Goal: Task Accomplishment & Management: Complete application form

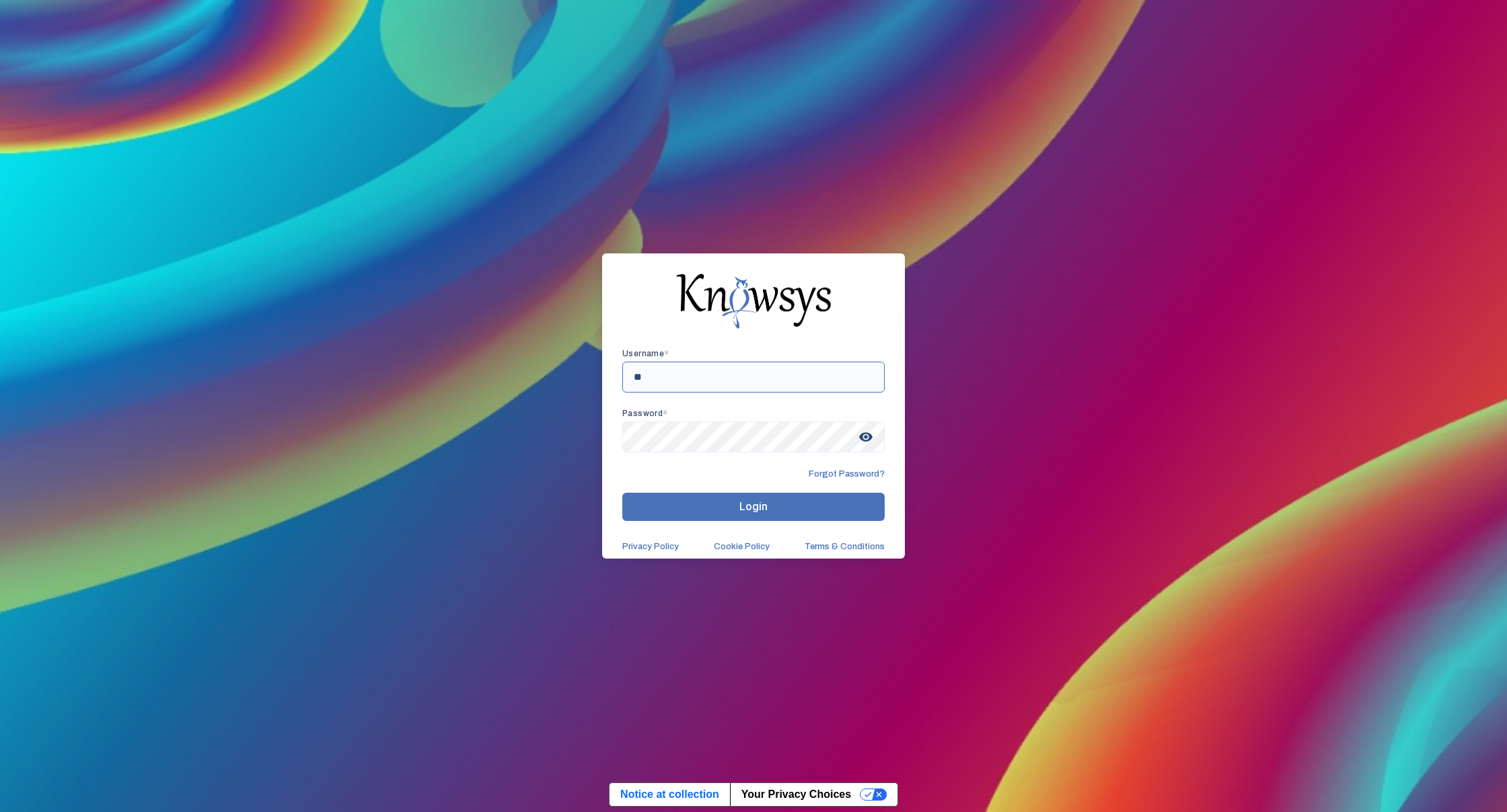
type input "*"
type input "**********"
click at [865, 443] on span "visibility" at bounding box center [865, 437] width 24 height 24
click at [866, 442] on span "visibility_off" at bounding box center [865, 437] width 24 height 24
click at [699, 511] on button "Login" at bounding box center [754, 506] width 263 height 28
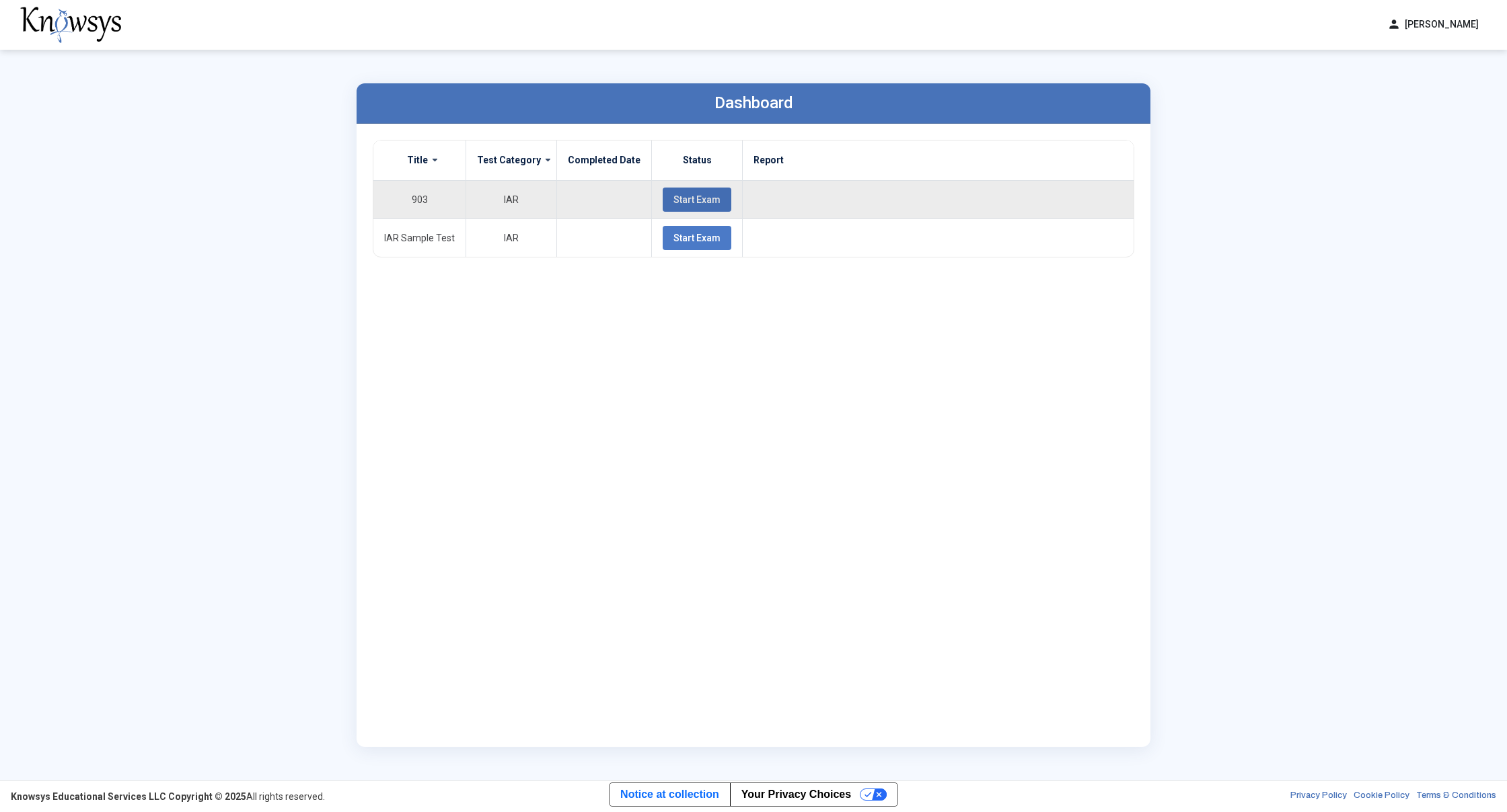
click at [691, 199] on span "Start Exam" at bounding box center [697, 200] width 47 height 11
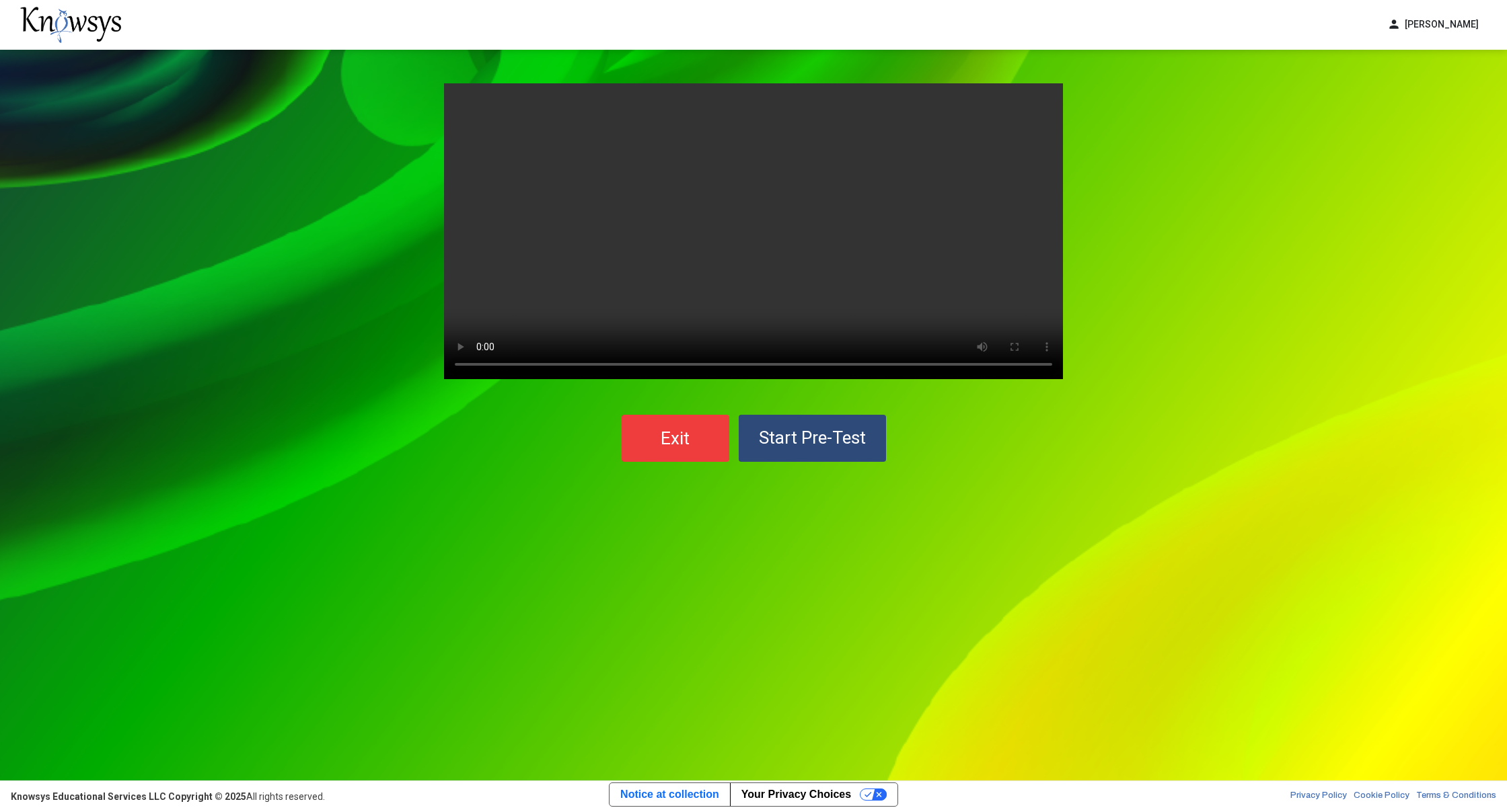
click at [808, 439] on span "Start Pre-Test" at bounding box center [812, 438] width 107 height 21
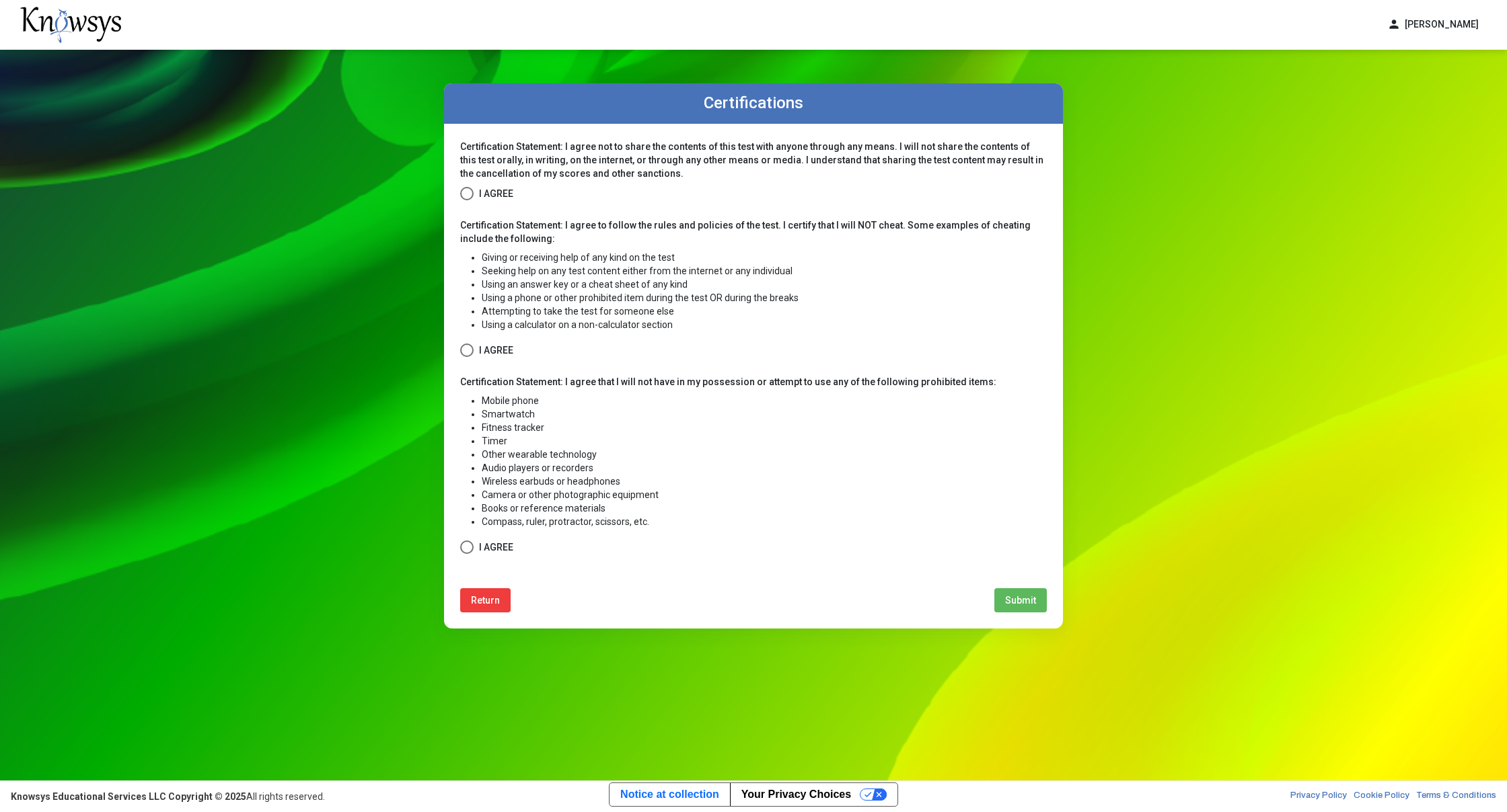
click at [468, 198] on span at bounding box center [467, 193] width 14 height 14
click at [463, 354] on span at bounding box center [467, 351] width 14 height 14
click at [470, 547] on span at bounding box center [467, 547] width 14 height 14
click at [1017, 601] on span "Submit" at bounding box center [1020, 601] width 31 height 11
select select
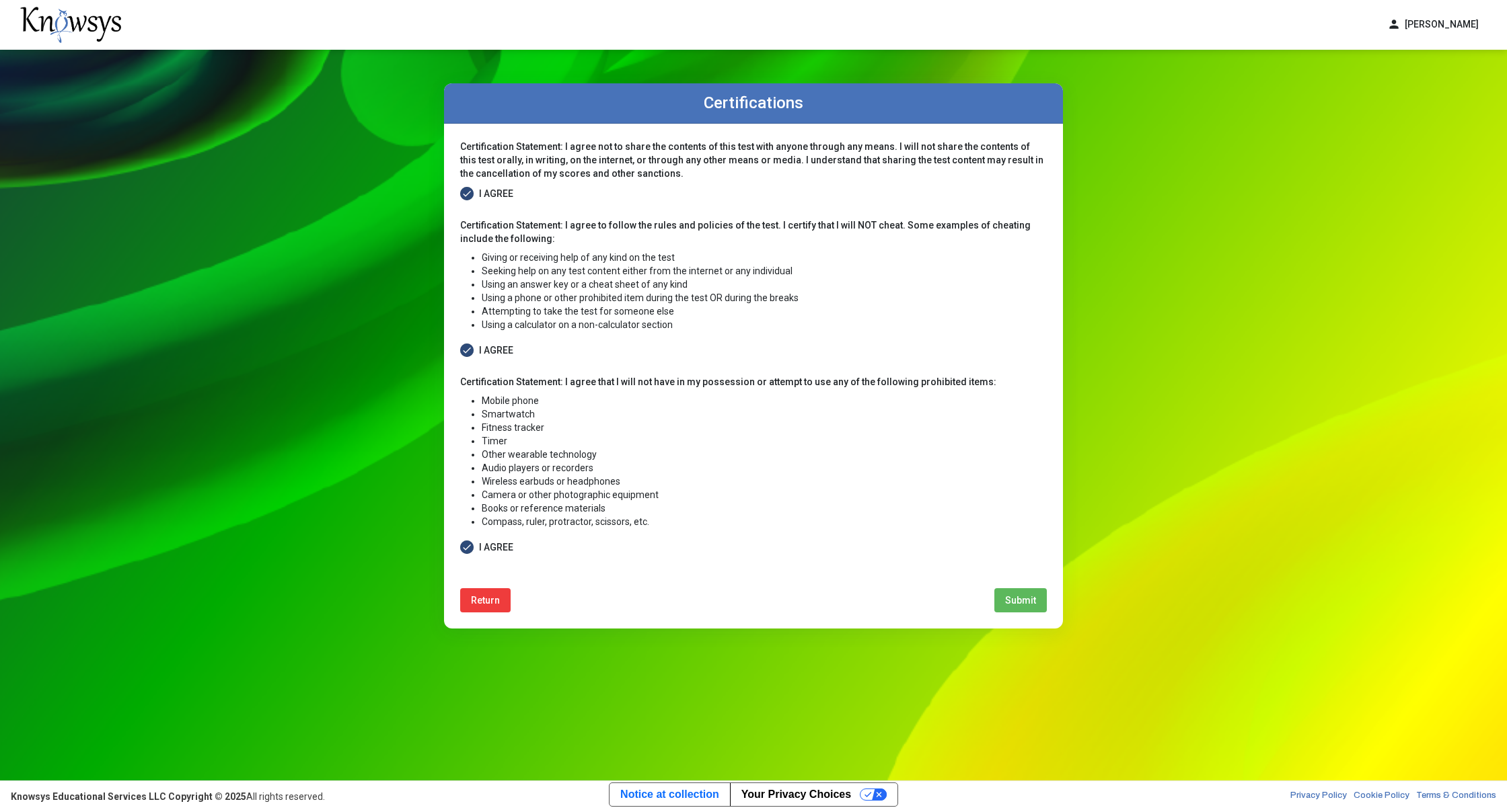
select select
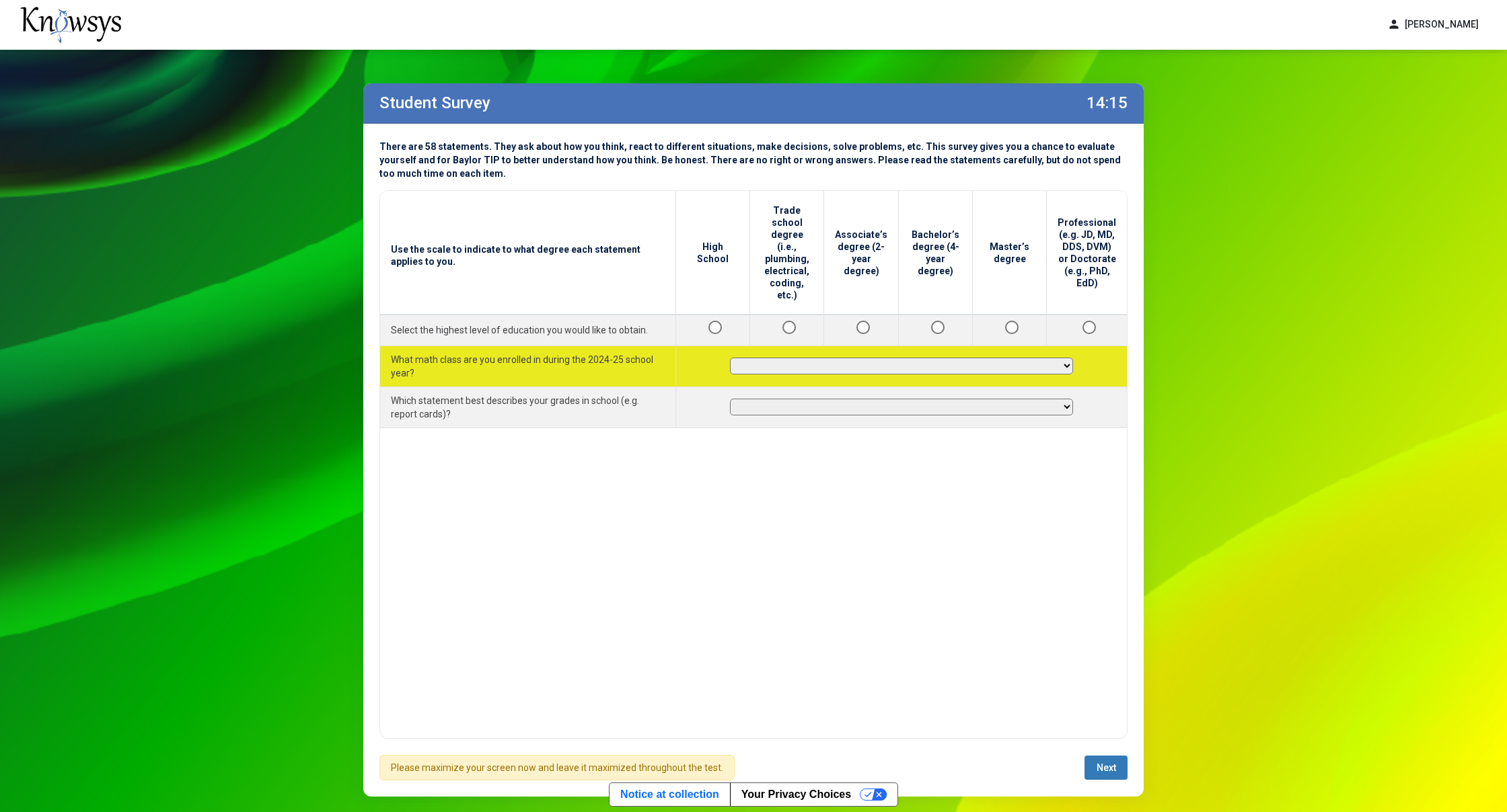
select select "*********"
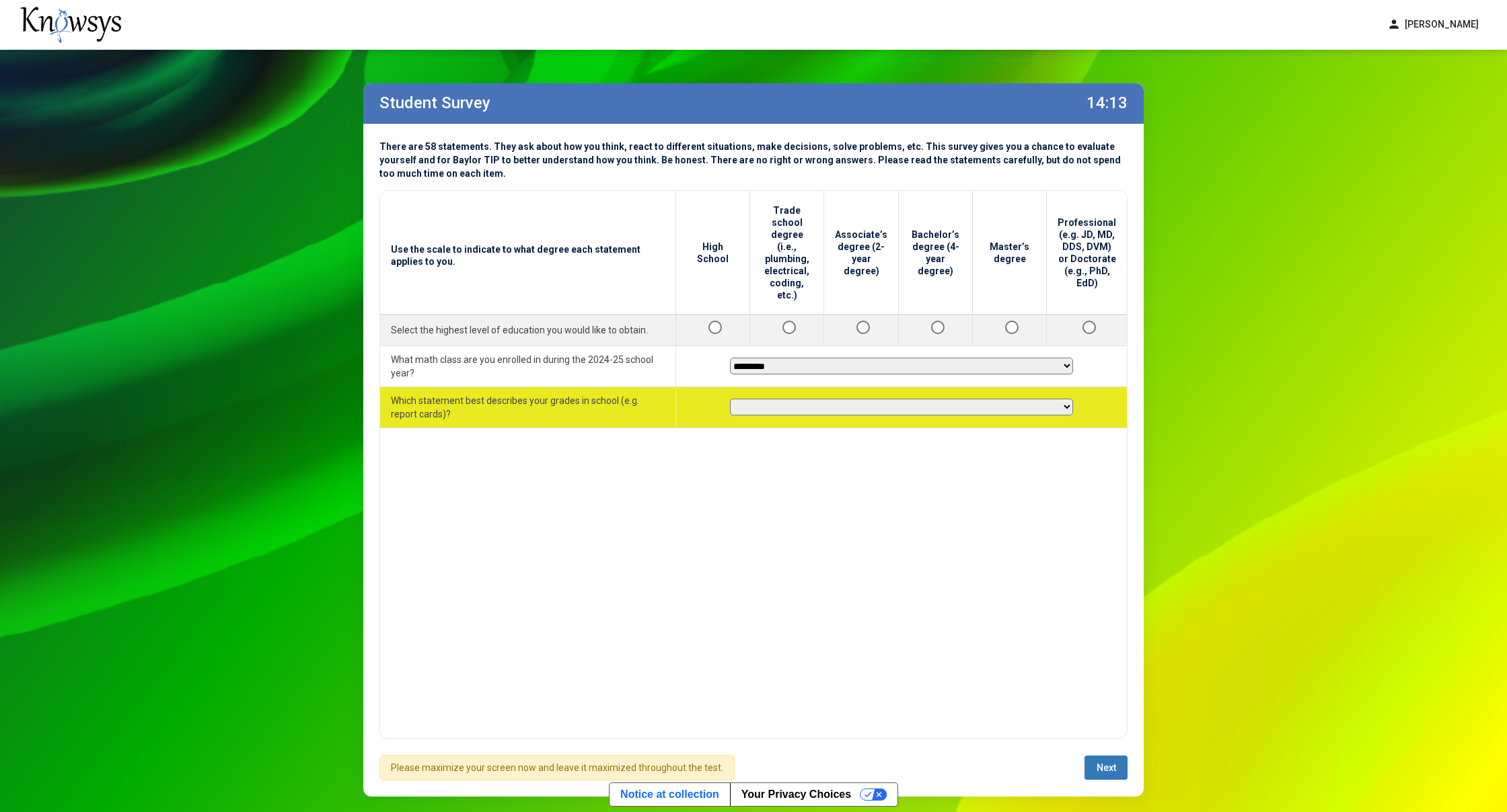
click at [779, 387] on td "**********" at bounding box center [902, 407] width 451 height 41
select select "********"
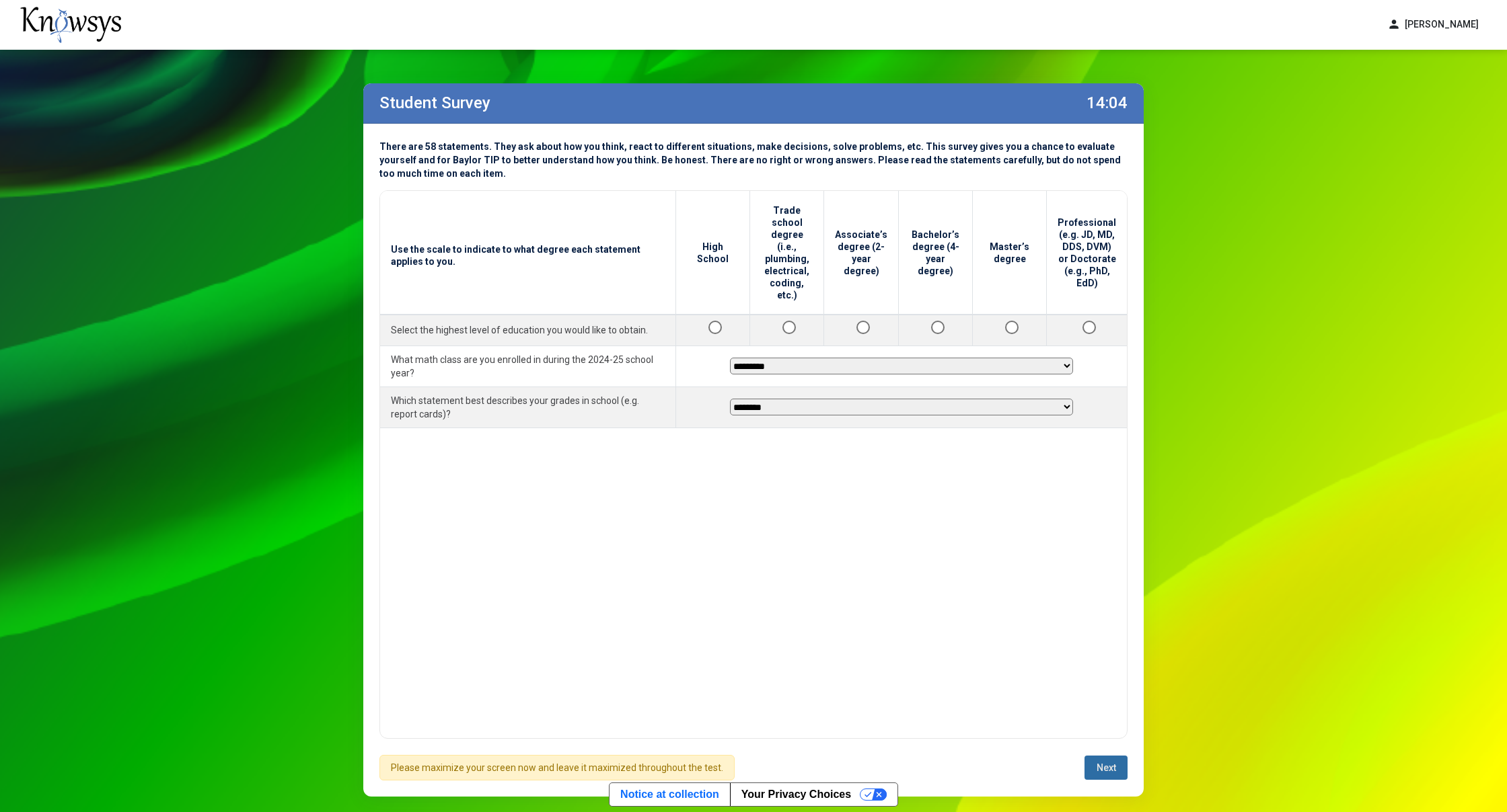
click at [1097, 772] on span "Next" at bounding box center [1106, 768] width 20 height 11
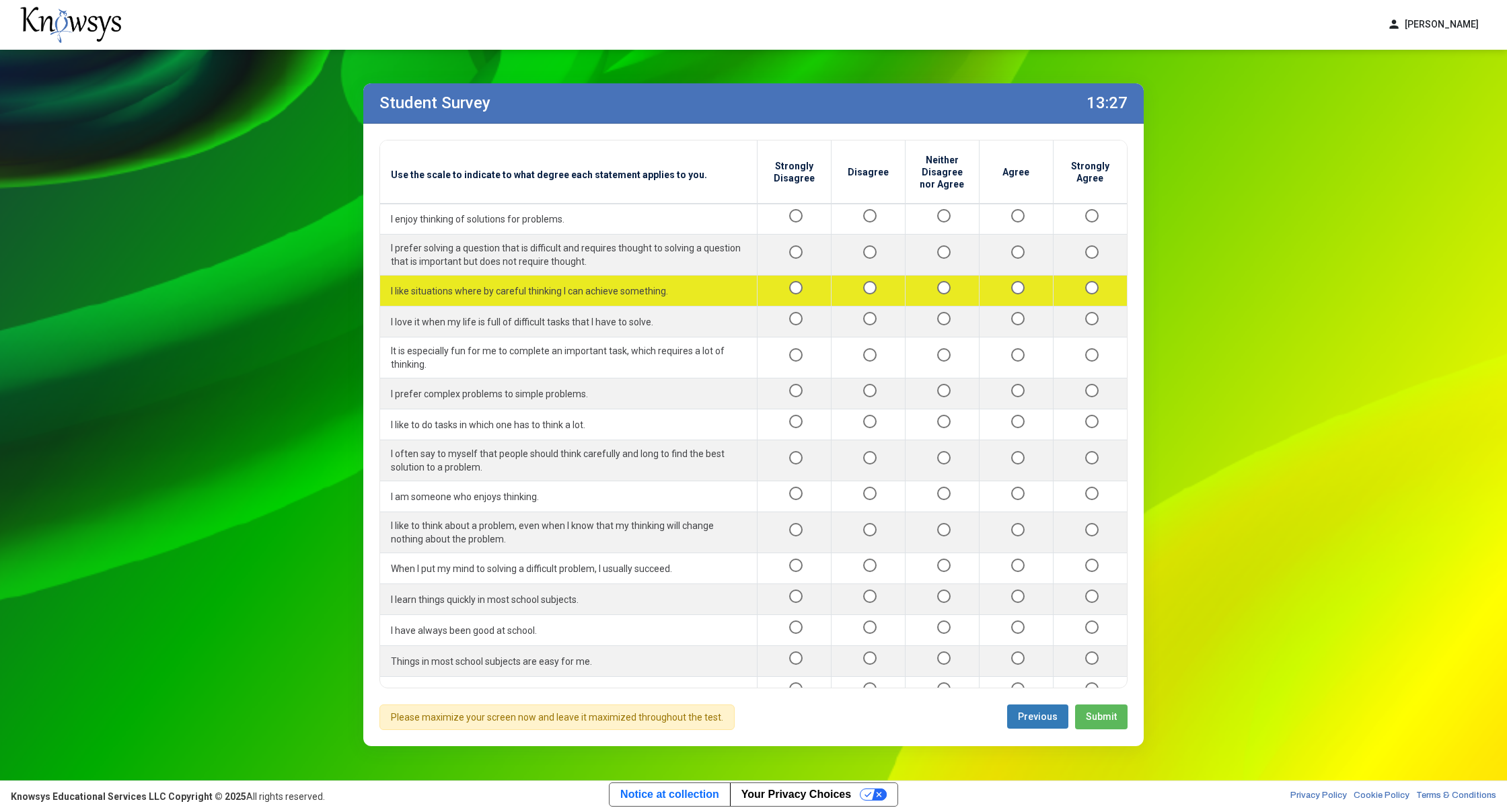
click at [1064, 288] on div at bounding box center [1090, 290] width 53 height 17
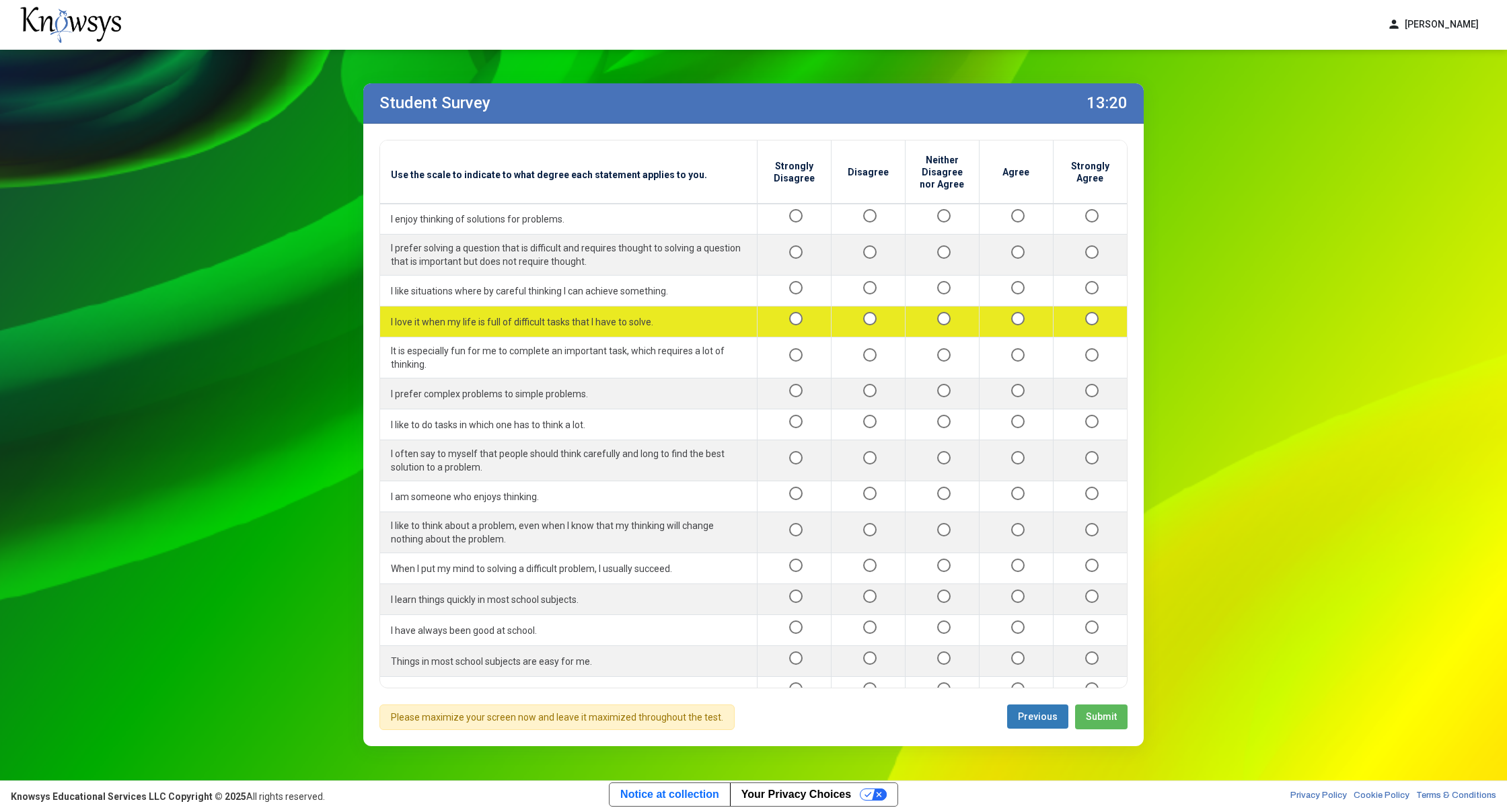
click at [924, 313] on div at bounding box center [942, 321] width 52 height 17
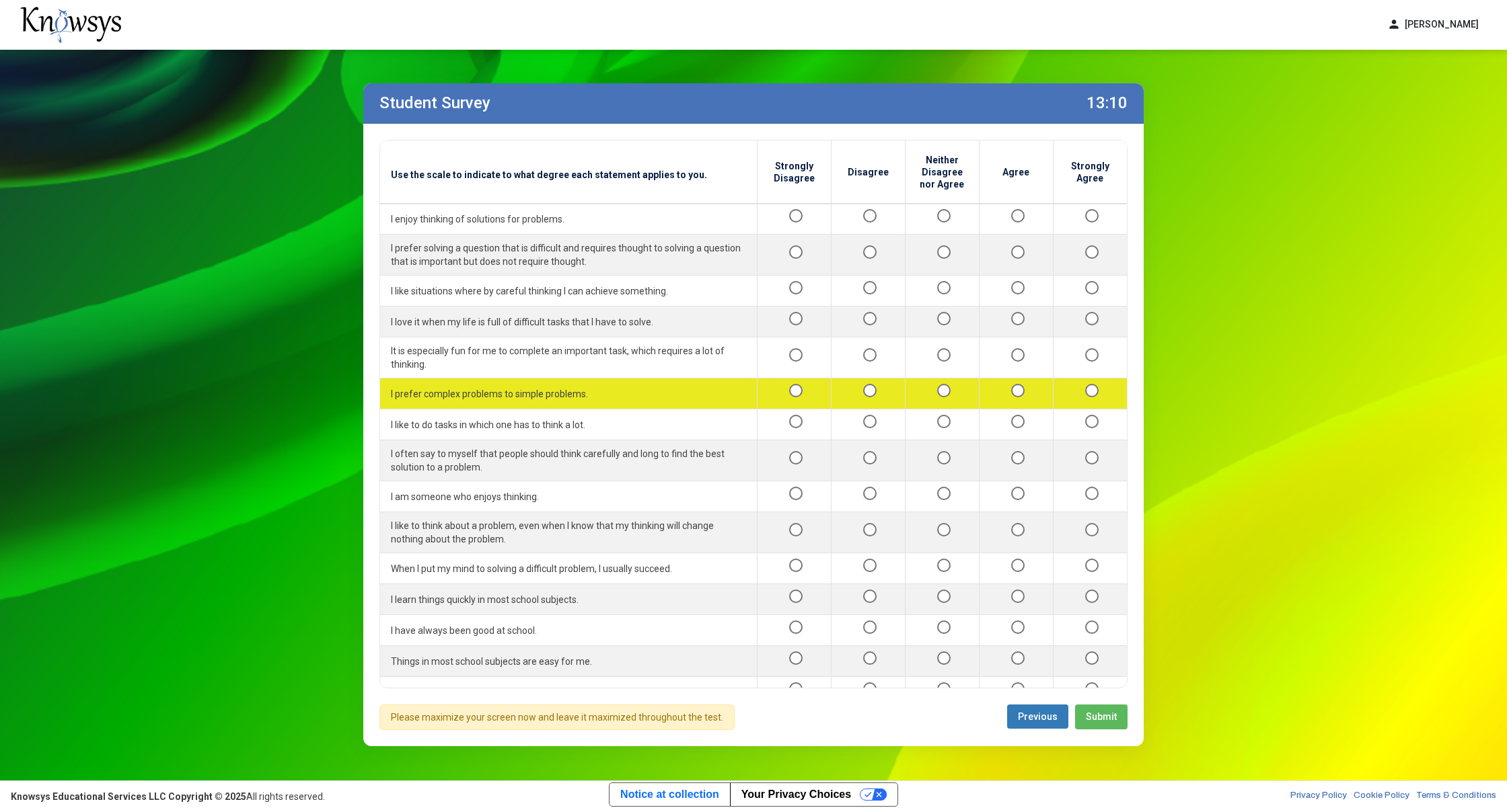
click at [927, 385] on div at bounding box center [942, 394] width 52 height 17
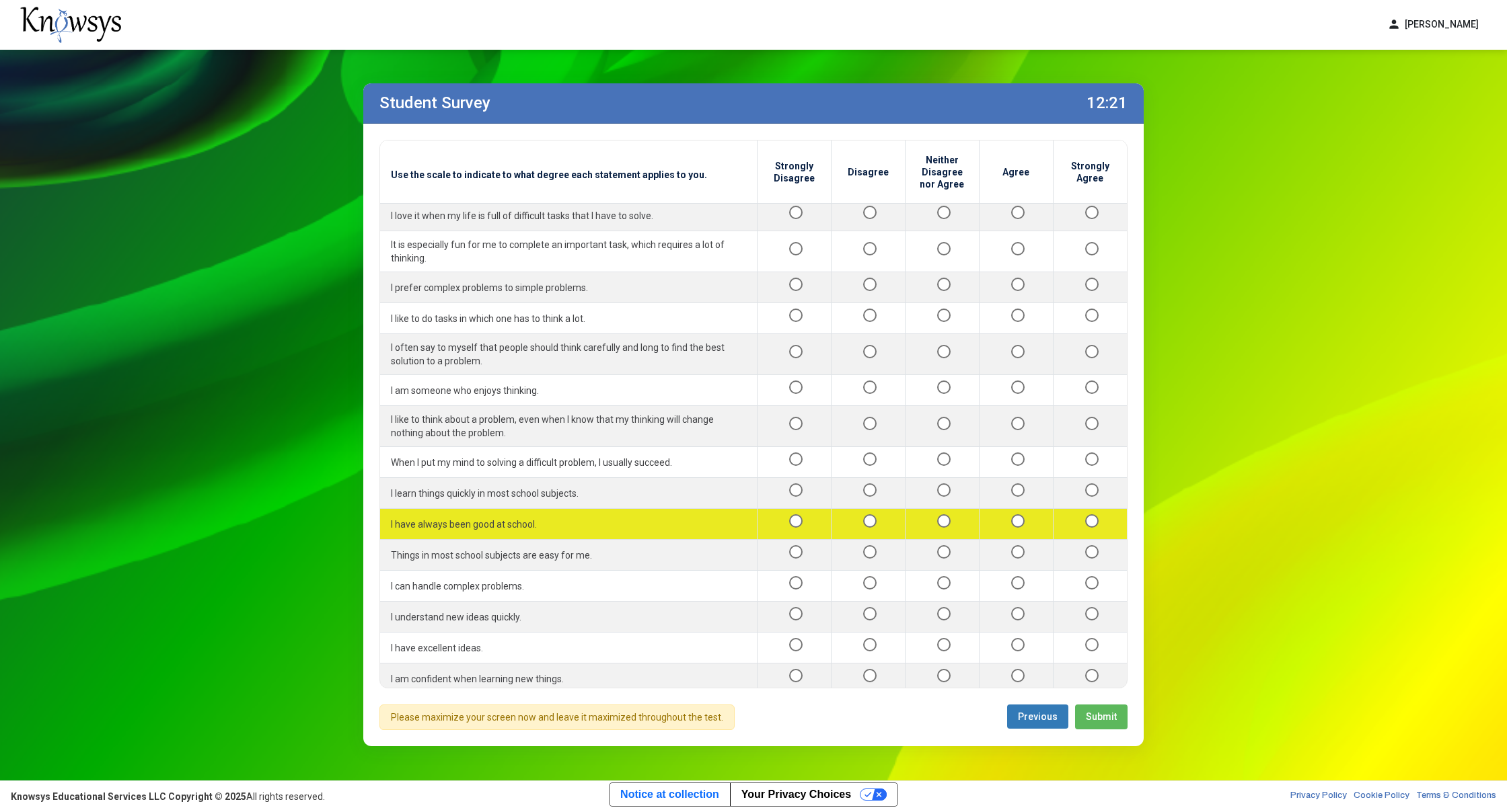
scroll to position [232, 0]
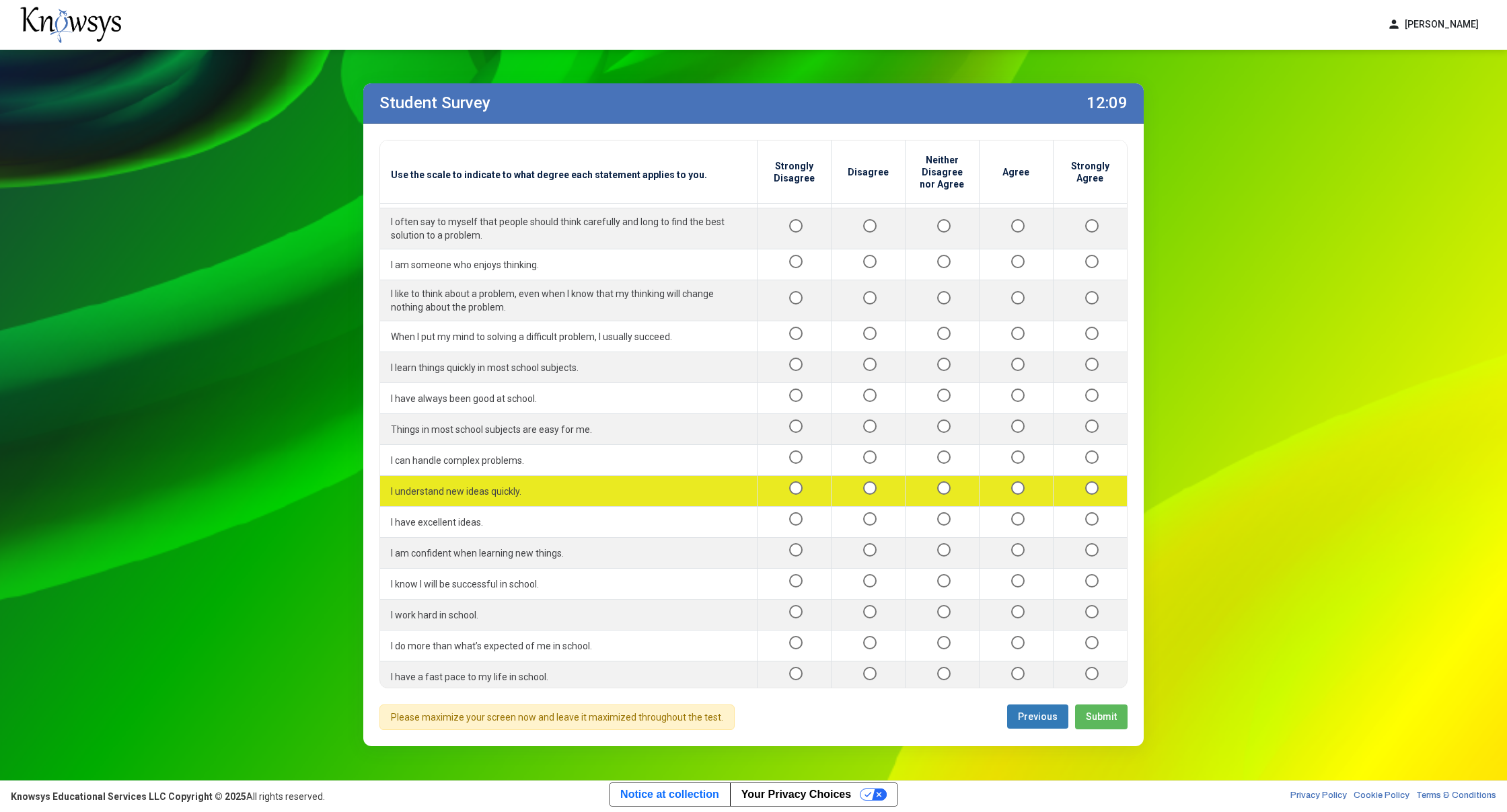
click at [1065, 483] on div at bounding box center [1090, 491] width 53 height 17
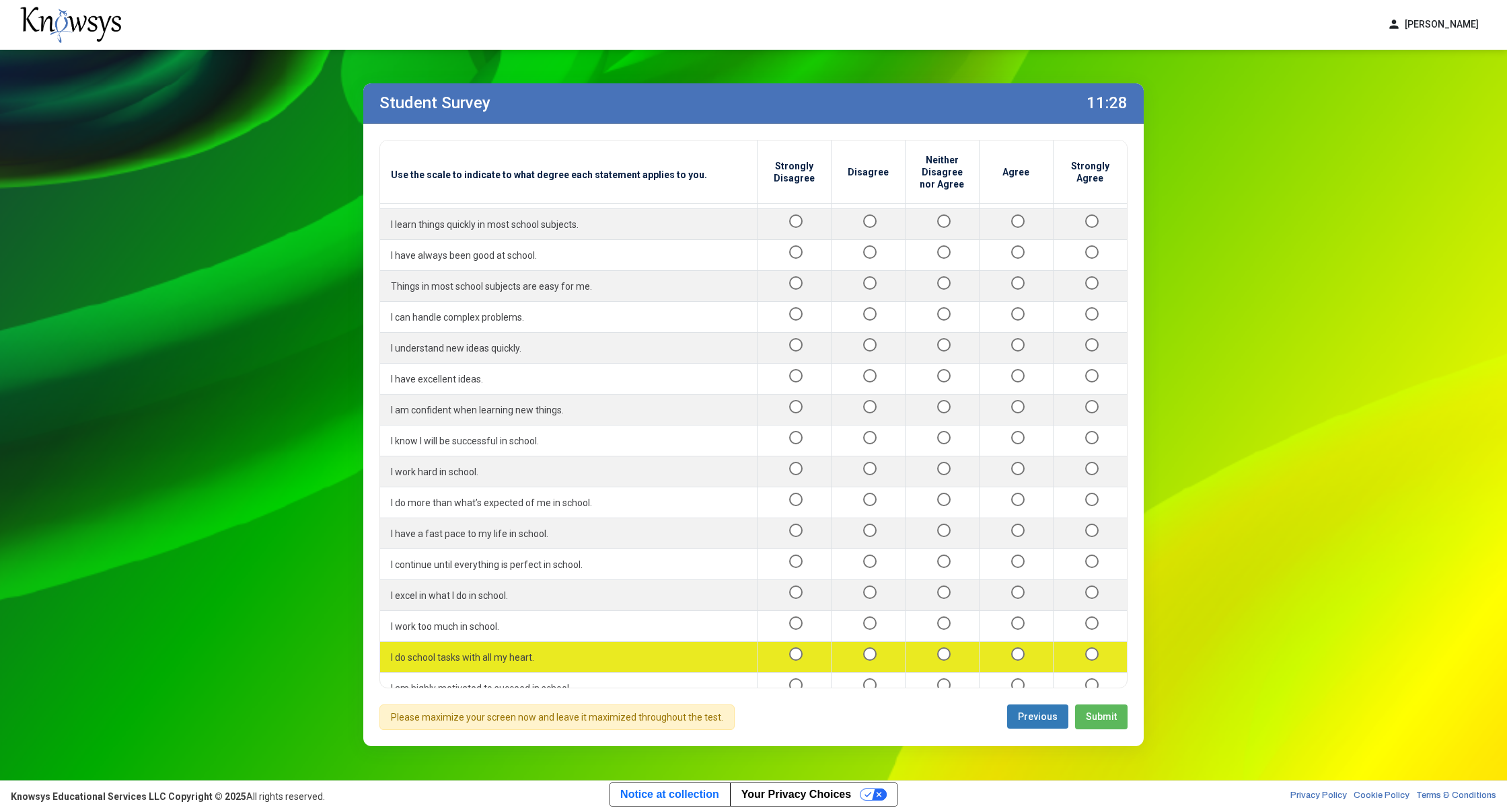
scroll to position [375, 0]
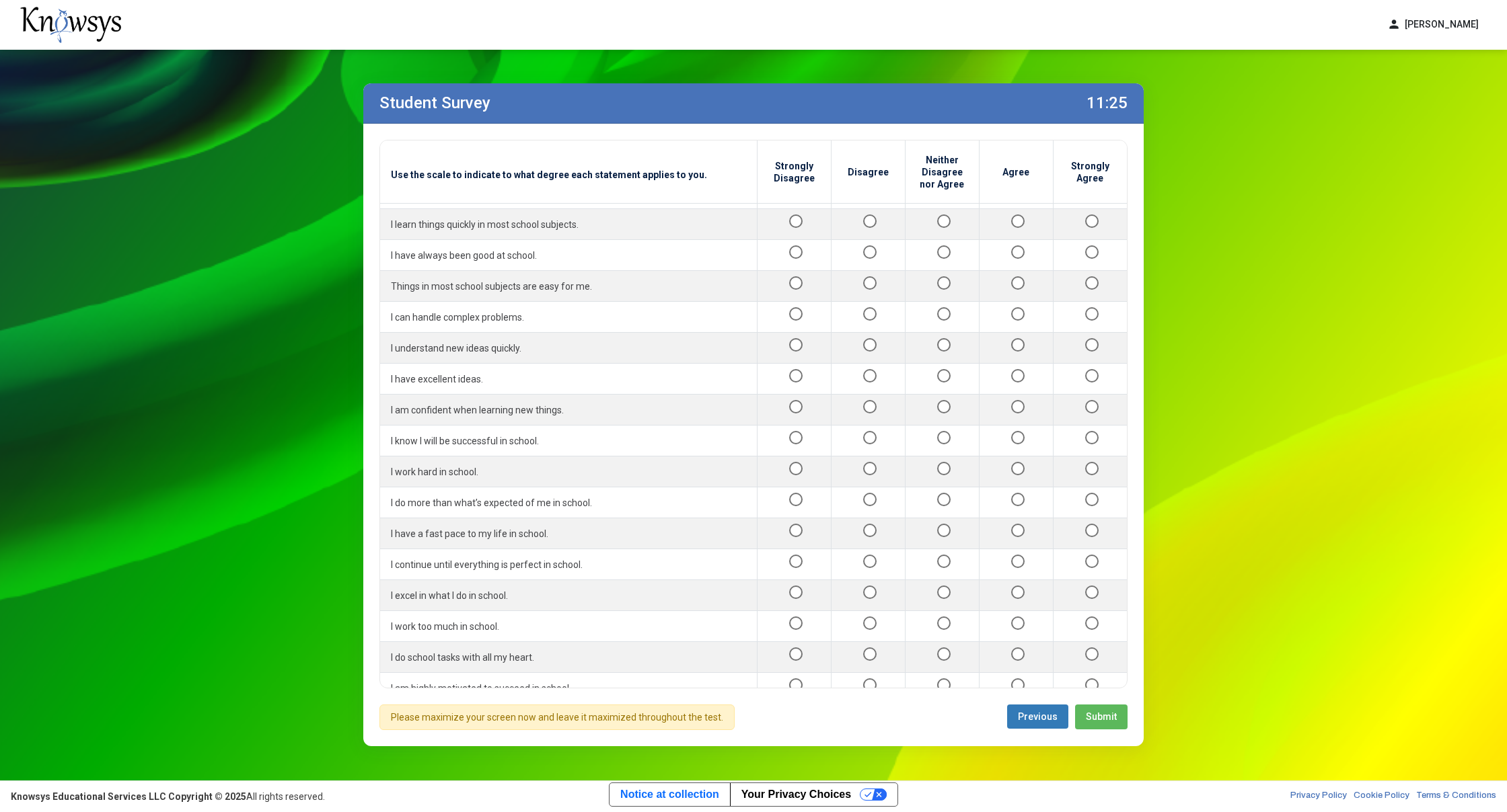
click at [1074, 711] on div at bounding box center [1090, 719] width 53 height 17
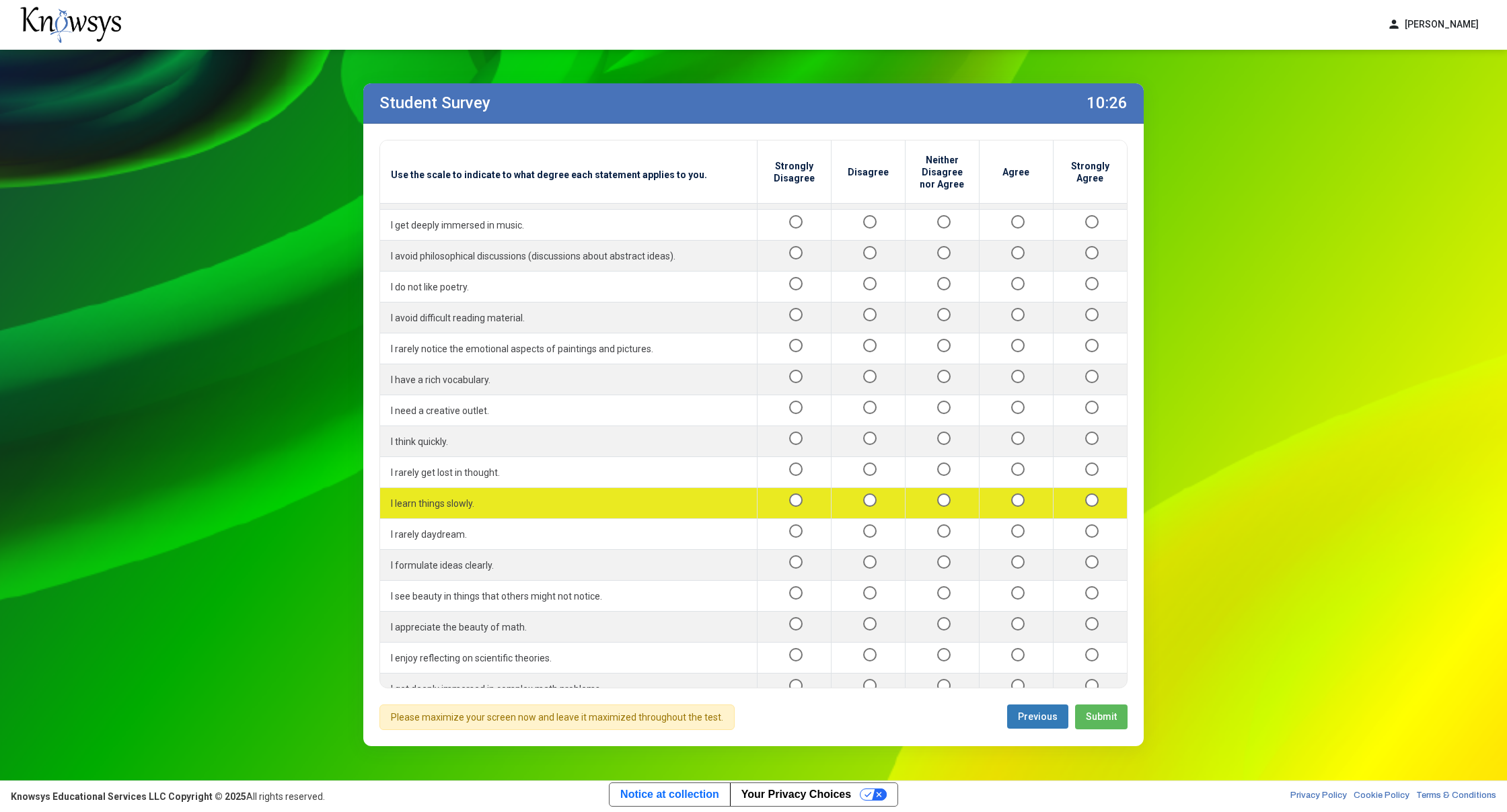
scroll to position [1068, 0]
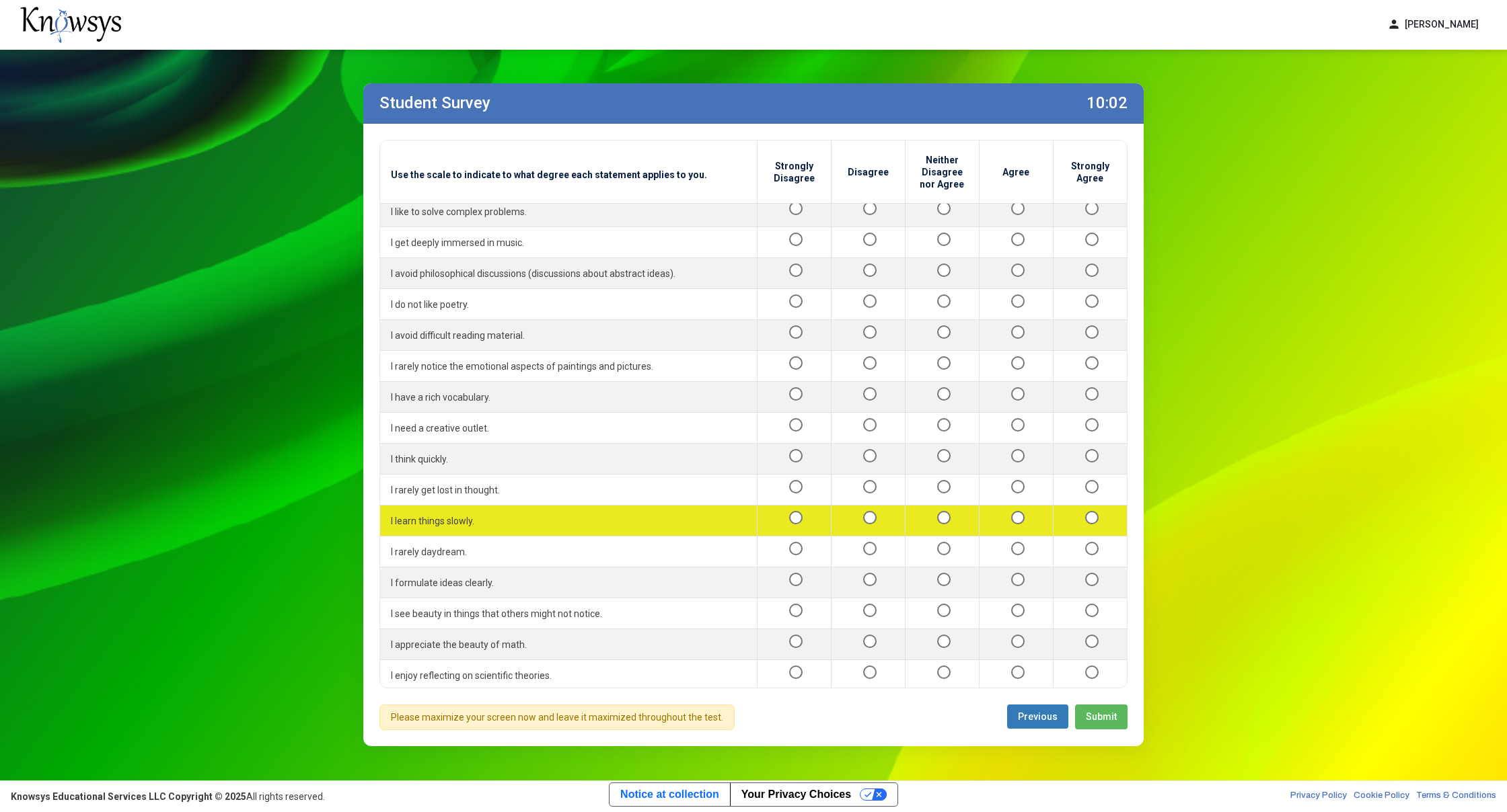
click at [926, 513] on div at bounding box center [942, 521] width 52 height 17
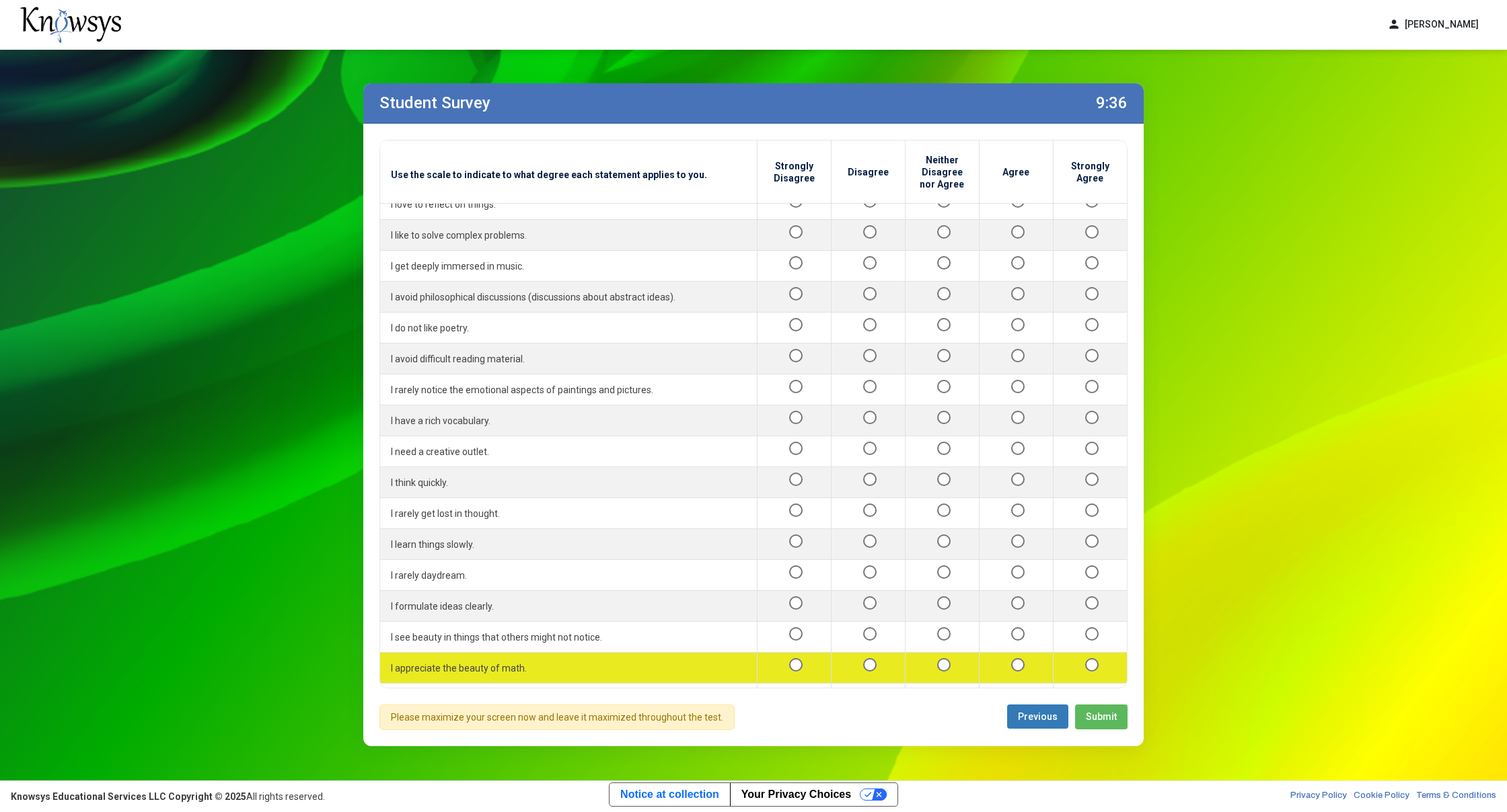
scroll to position [1086, 0]
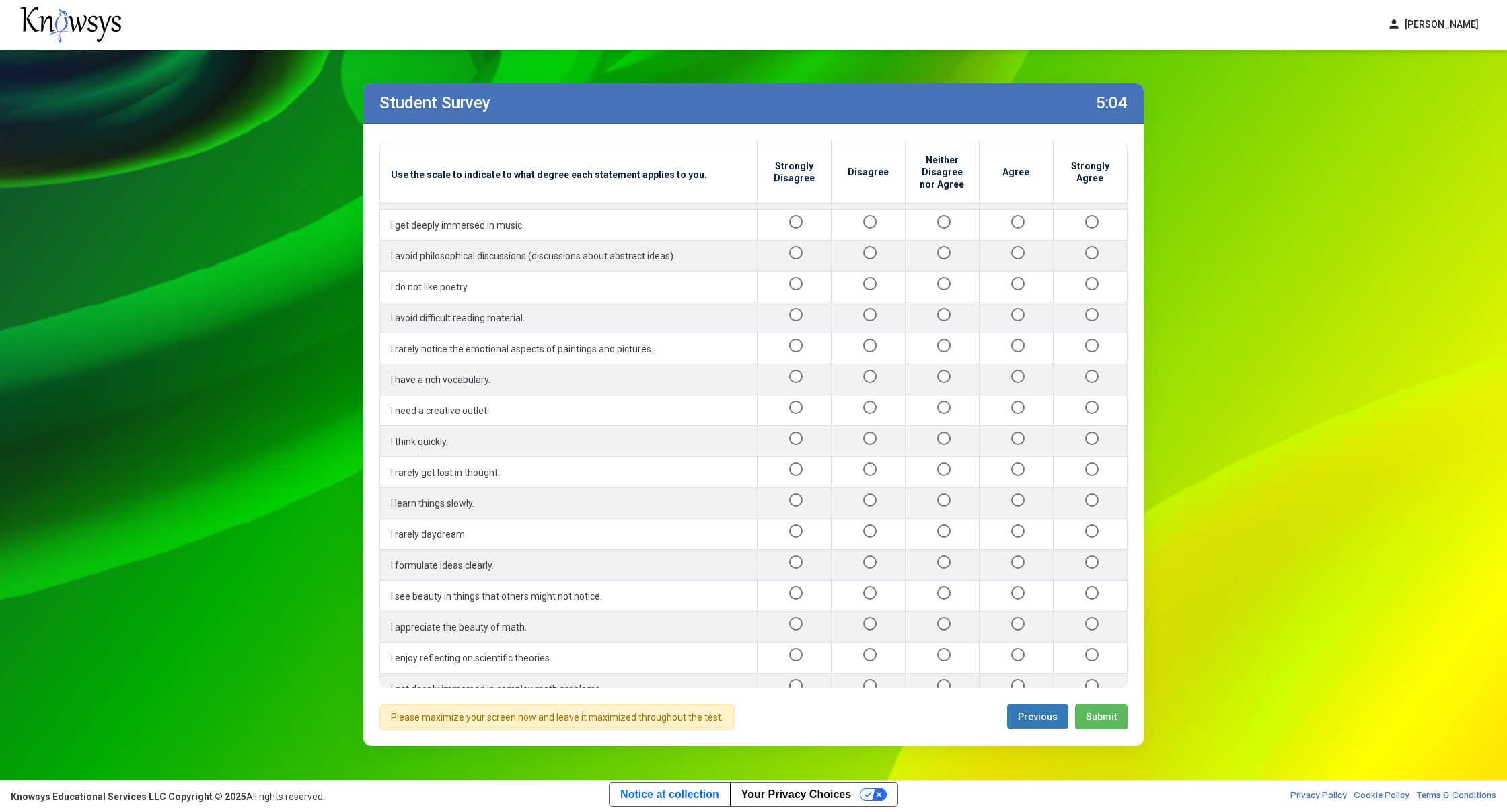
click at [1086, 718] on span "Submit" at bounding box center [1101, 717] width 31 height 11
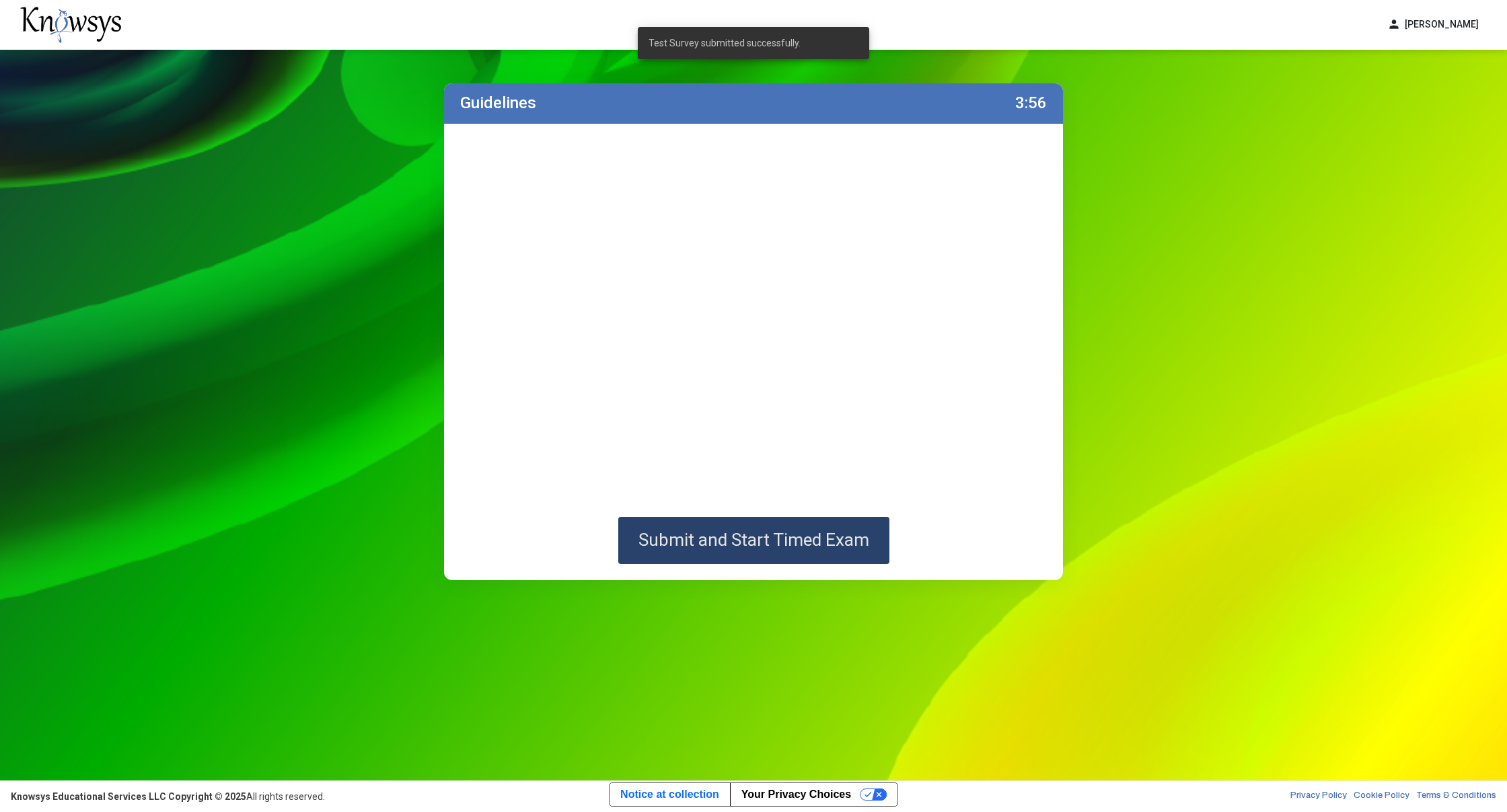
click at [779, 553] on button "Submit and Start Timed Exam" at bounding box center [754, 541] width 271 height 47
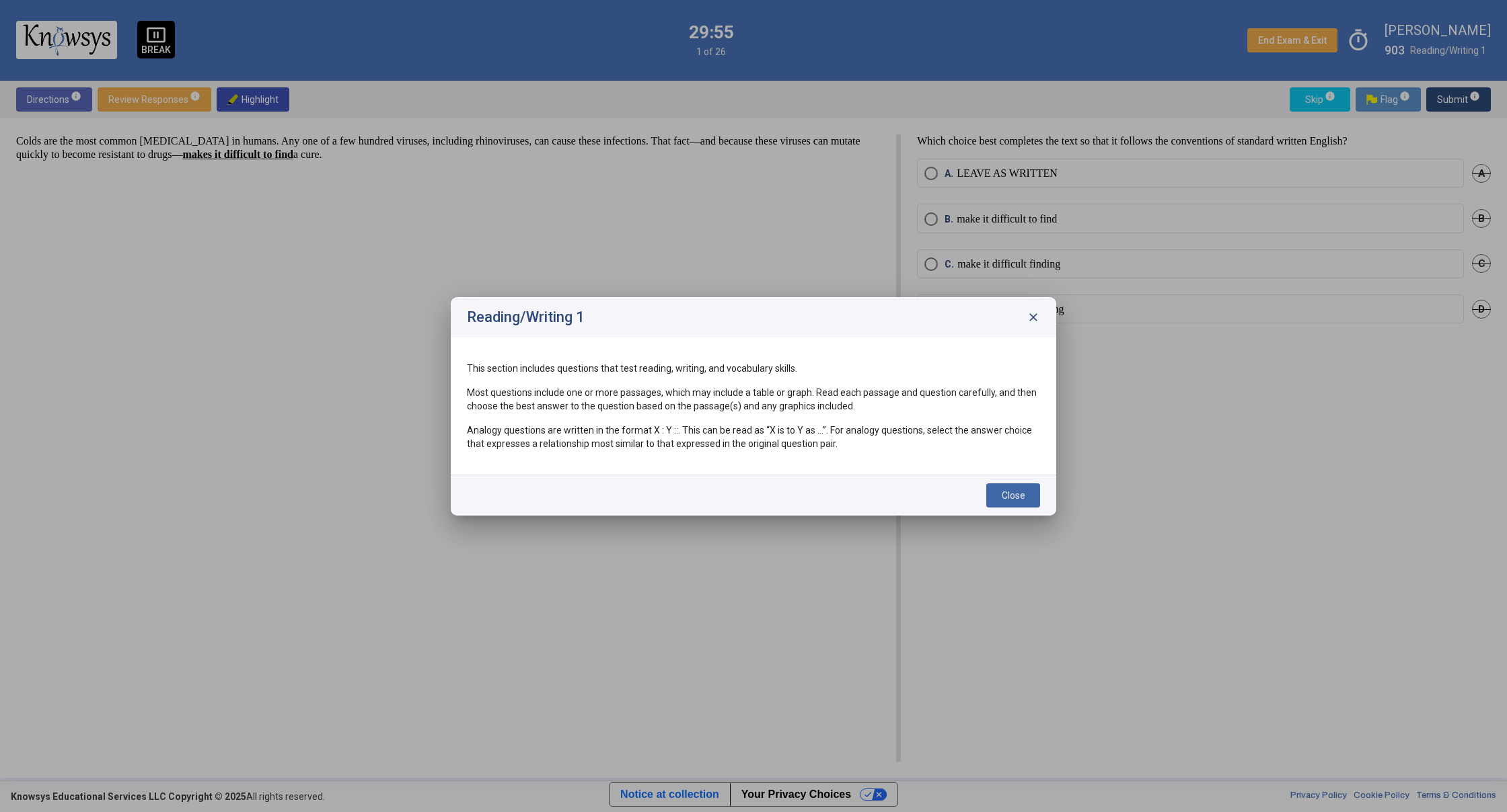
click at [1014, 502] on button "Close" at bounding box center [1013, 495] width 54 height 24
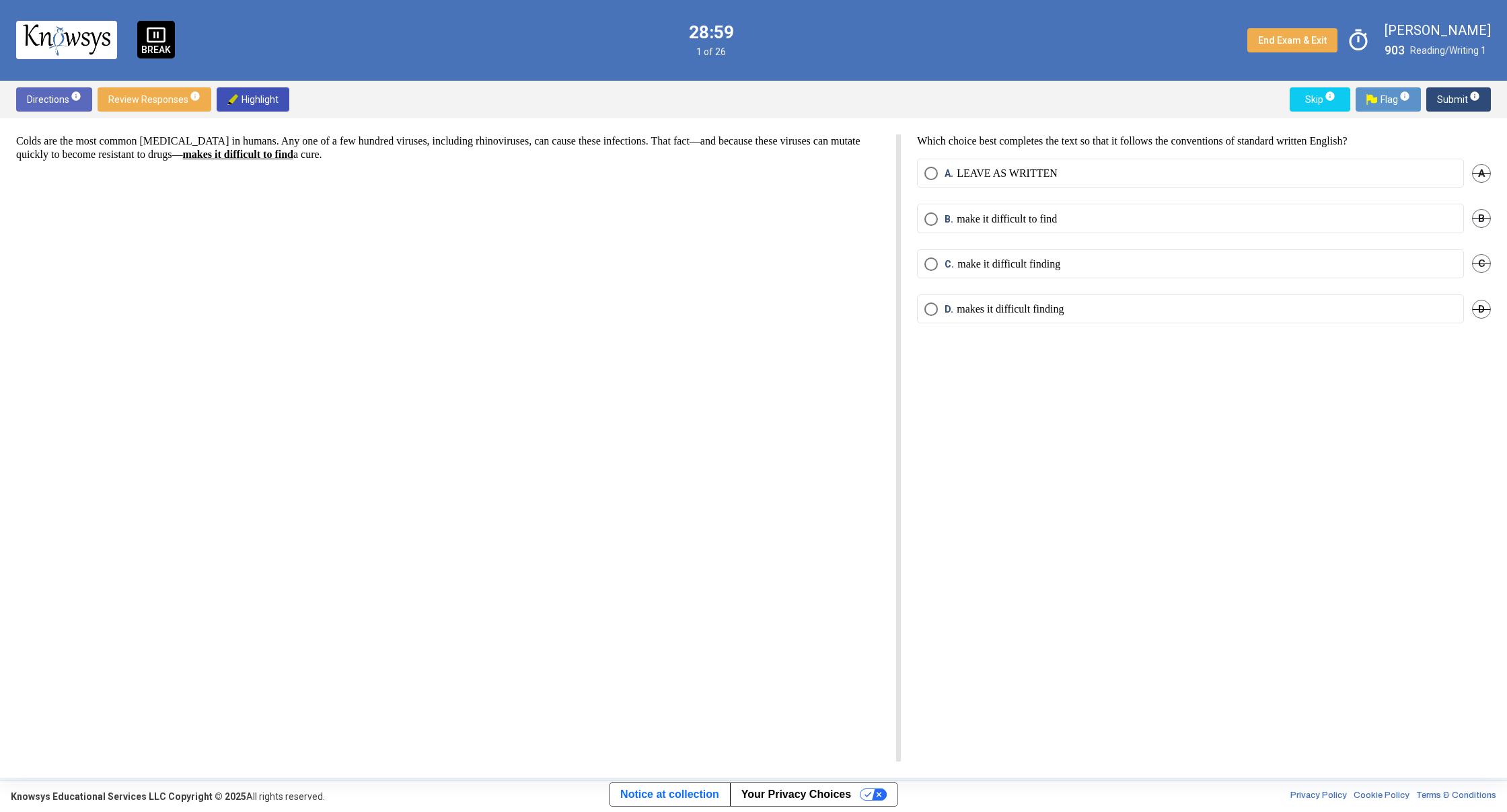
click at [933, 178] on span "Select an option" at bounding box center [931, 174] width 14 height 14
click at [1450, 101] on span "Submit info" at bounding box center [1458, 99] width 43 height 24
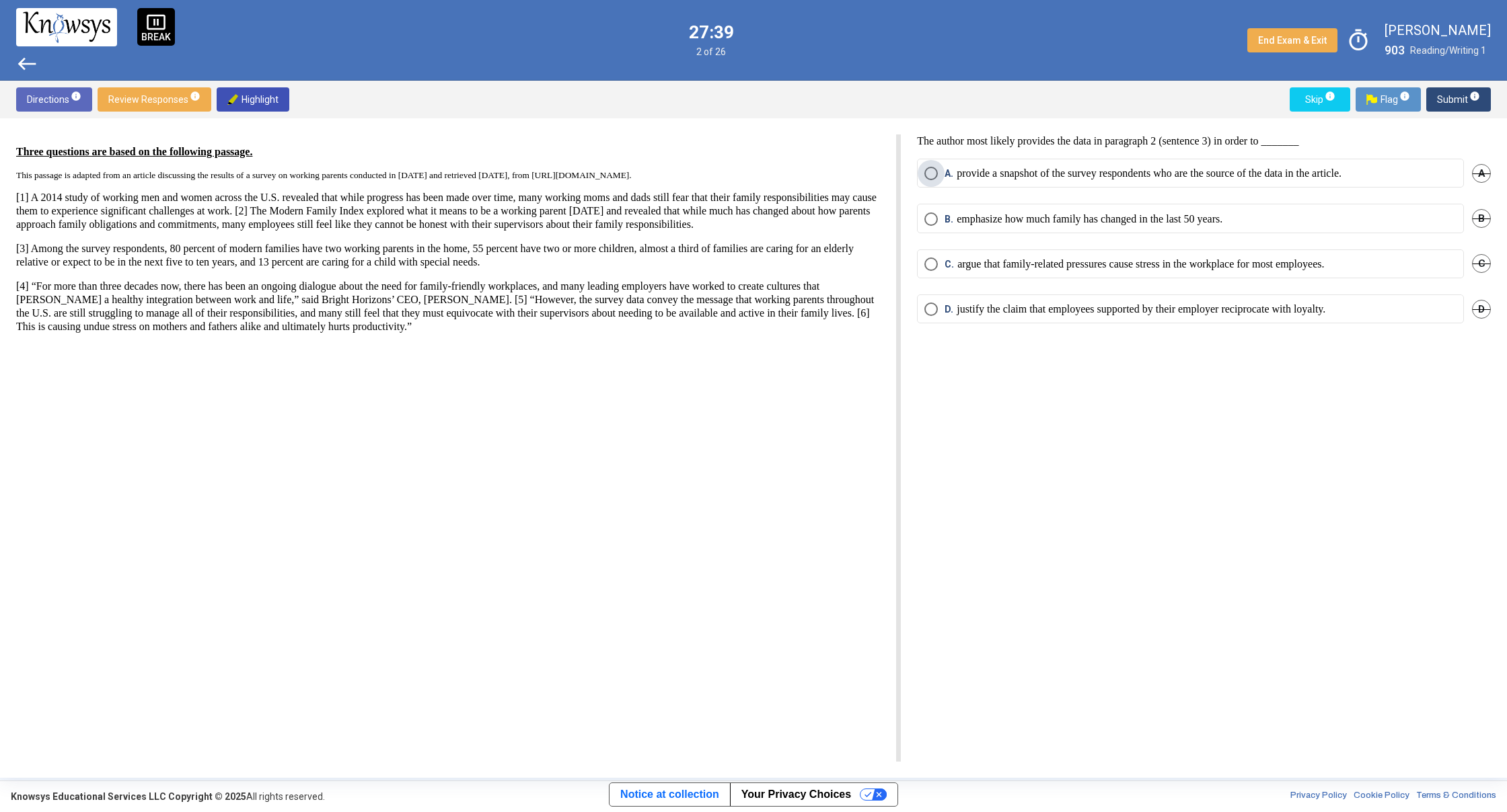
click at [1120, 178] on p "provide a snapshot of the survey respondents who are the source of the data in …" at bounding box center [1149, 174] width 385 height 14
click at [1465, 104] on mat-tooltip-component "Click to enter an answer with no flag and continue to the next question." at bounding box center [1402, 126] width 187 height 49
click at [1450, 99] on span "Submit info" at bounding box center [1458, 99] width 43 height 24
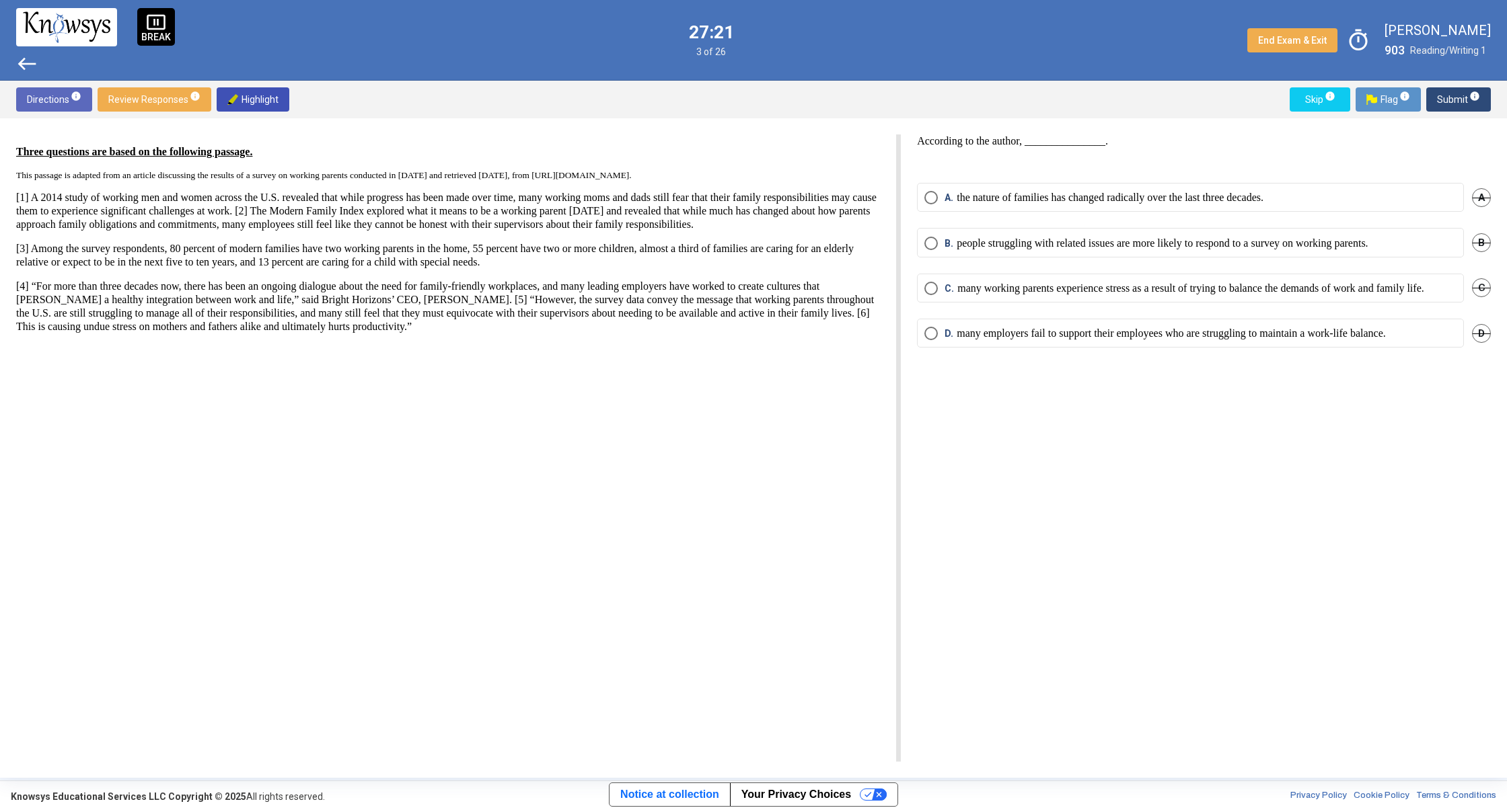
click at [1151, 295] on p "many working parents experience stress as a result of trying to balance the dem…" at bounding box center [1190, 288] width 467 height 14
click at [1467, 109] on span "Submit info" at bounding box center [1458, 99] width 43 height 24
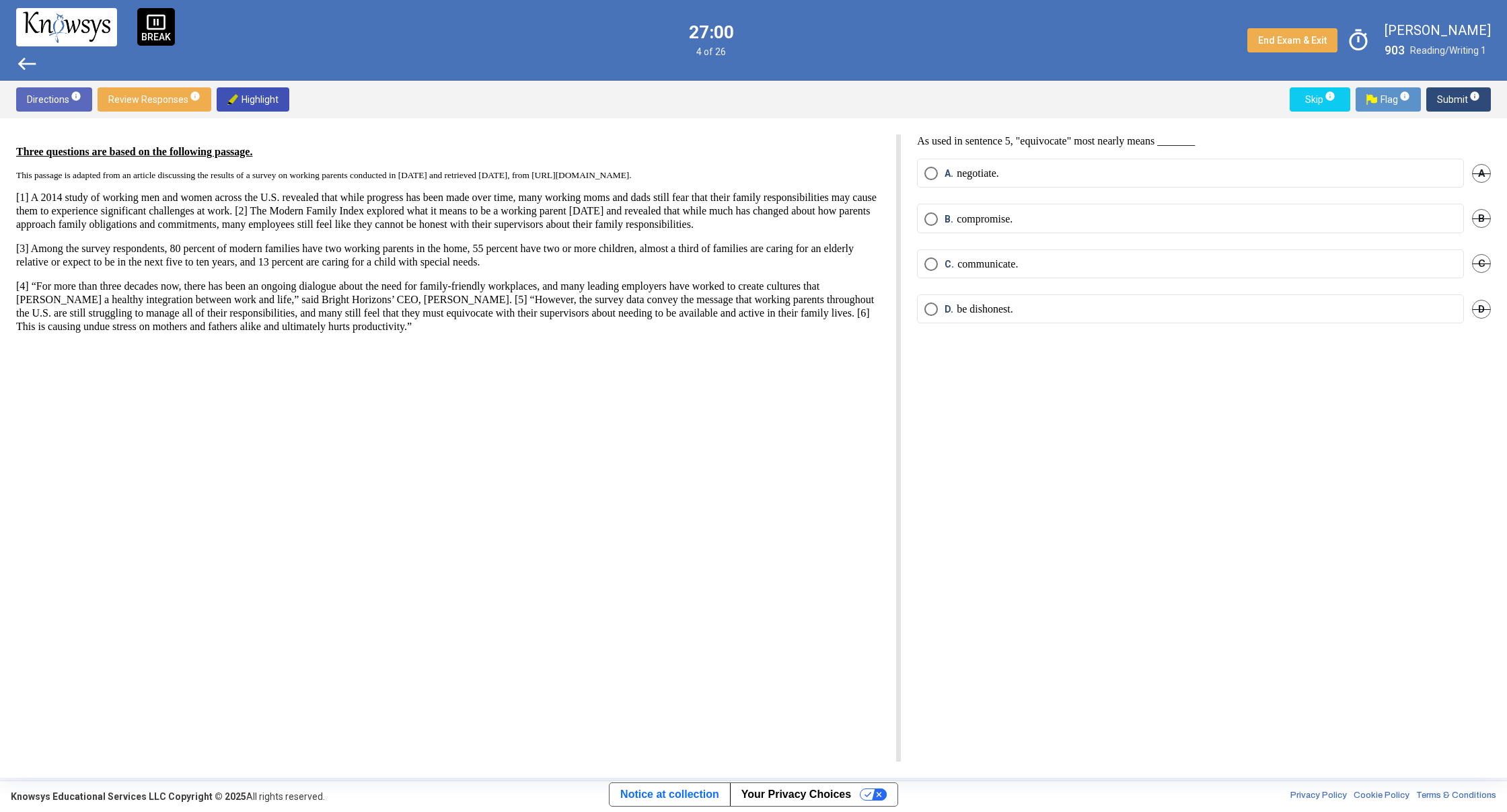
click at [1041, 269] on label "C. communicate." at bounding box center [1190, 265] width 532 height 14
click at [1440, 100] on span "Submit info" at bounding box center [1458, 99] width 43 height 24
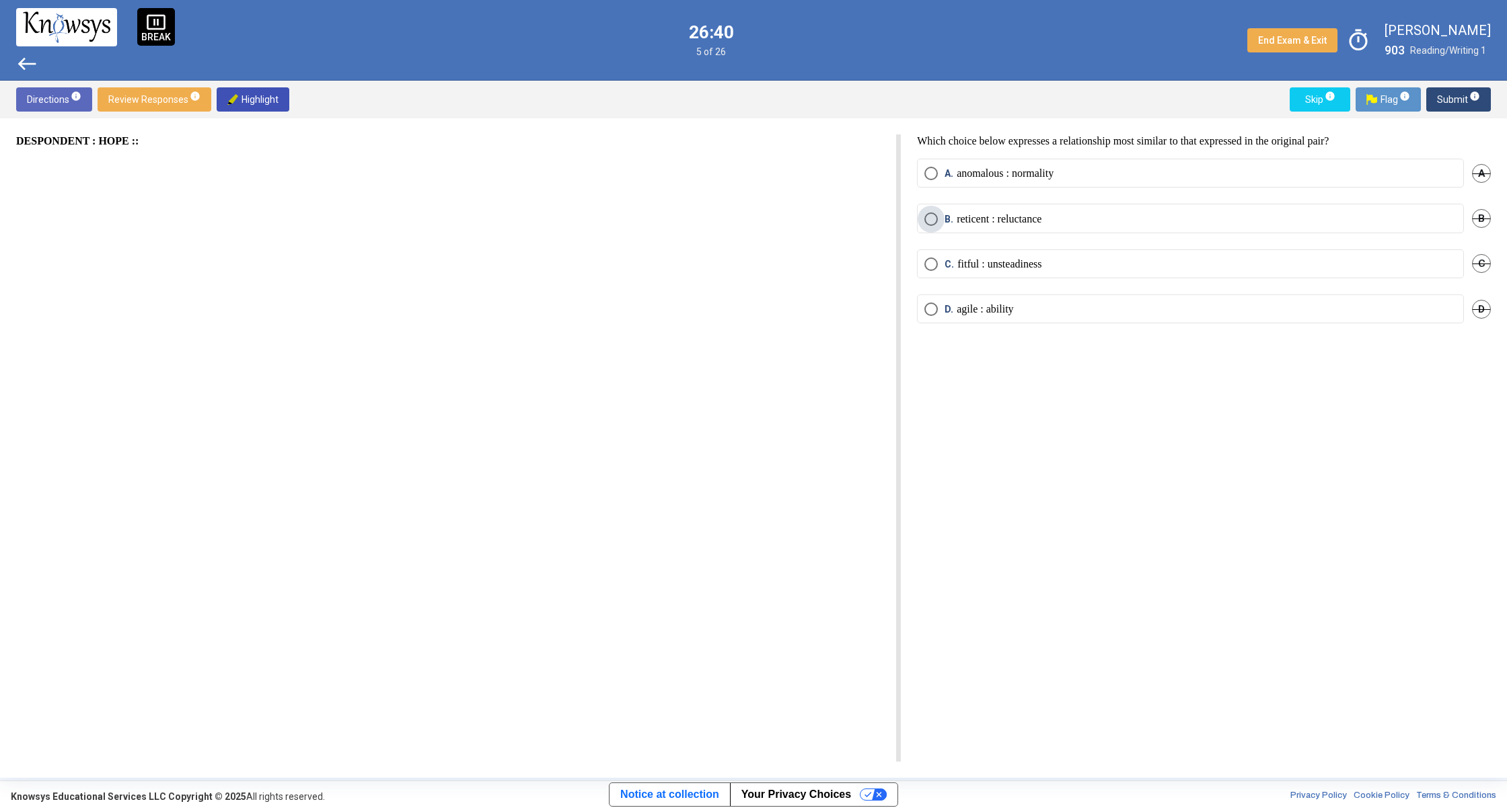
click at [1073, 213] on label "B. reticent : reluctance" at bounding box center [1190, 219] width 532 height 14
click at [1454, 94] on span "Submit info" at bounding box center [1458, 99] width 43 height 24
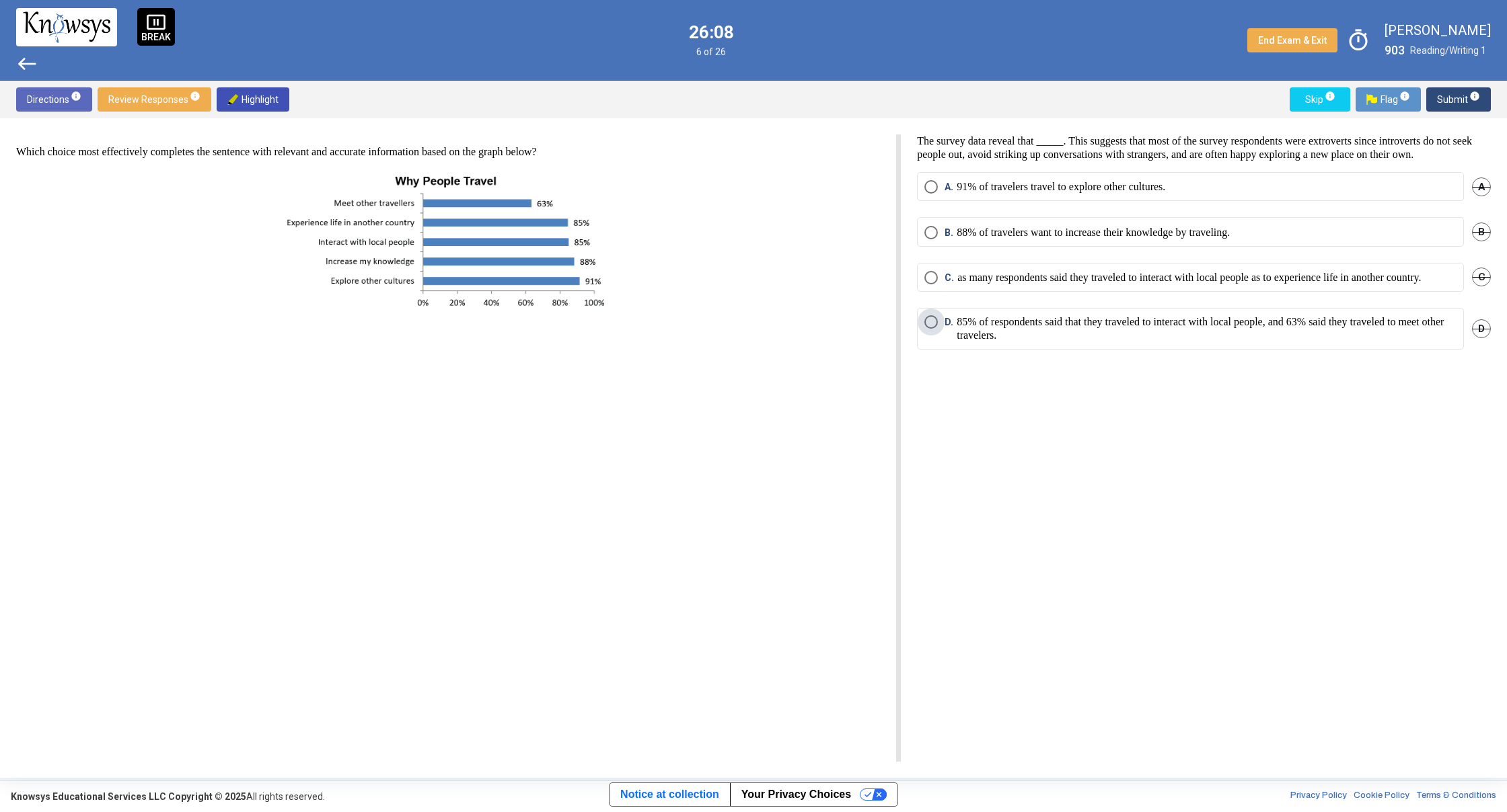
click at [1128, 342] on p "85% of respondents said that they traveled to interact with local people, and 6…" at bounding box center [1206, 328] width 500 height 27
click at [1451, 96] on span "Submit info" at bounding box center [1458, 99] width 43 height 24
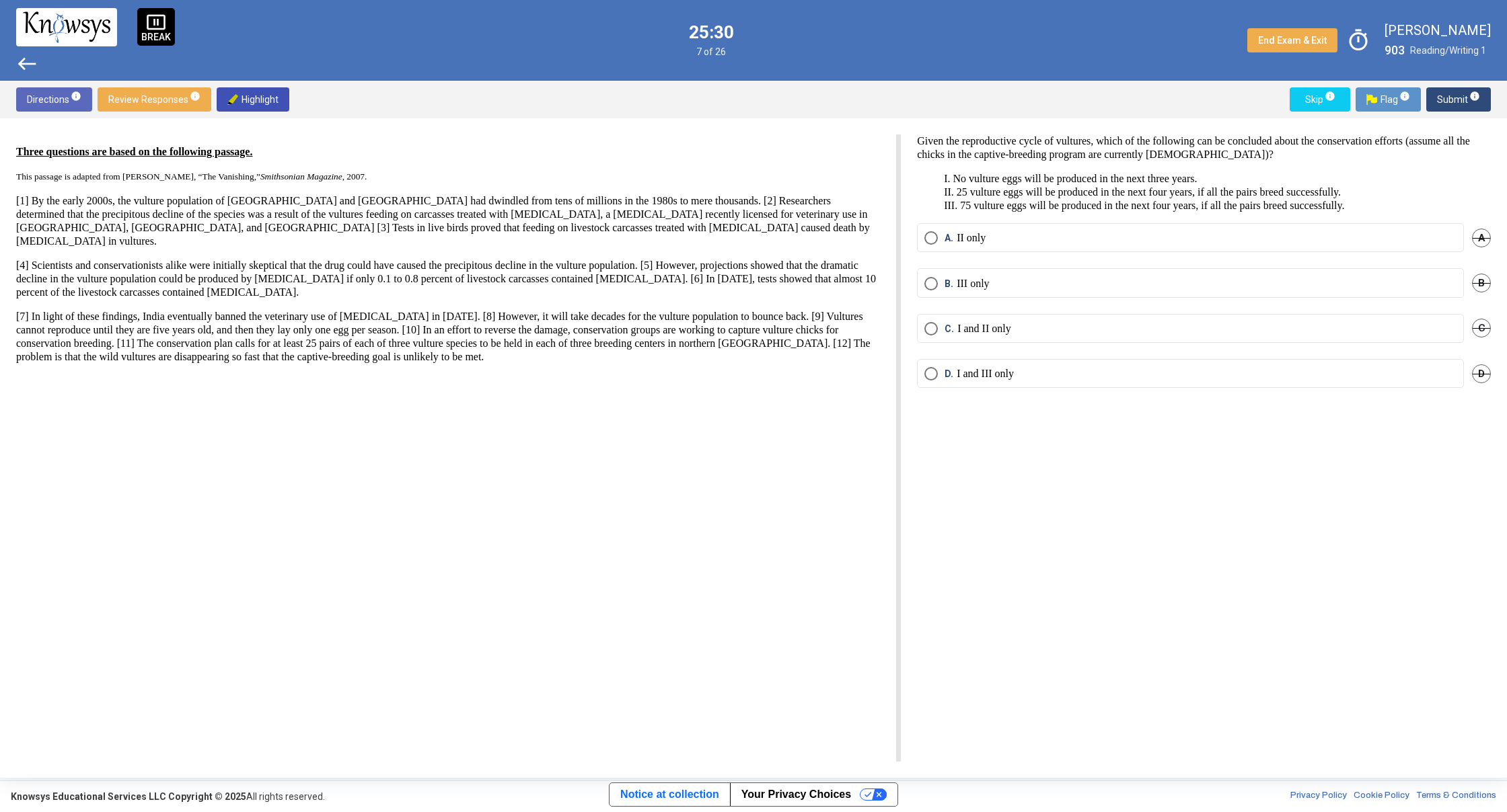
click at [1011, 329] on p "I and II only" at bounding box center [984, 329] width 54 height 14
click at [1448, 94] on span "Submit info" at bounding box center [1458, 99] width 43 height 24
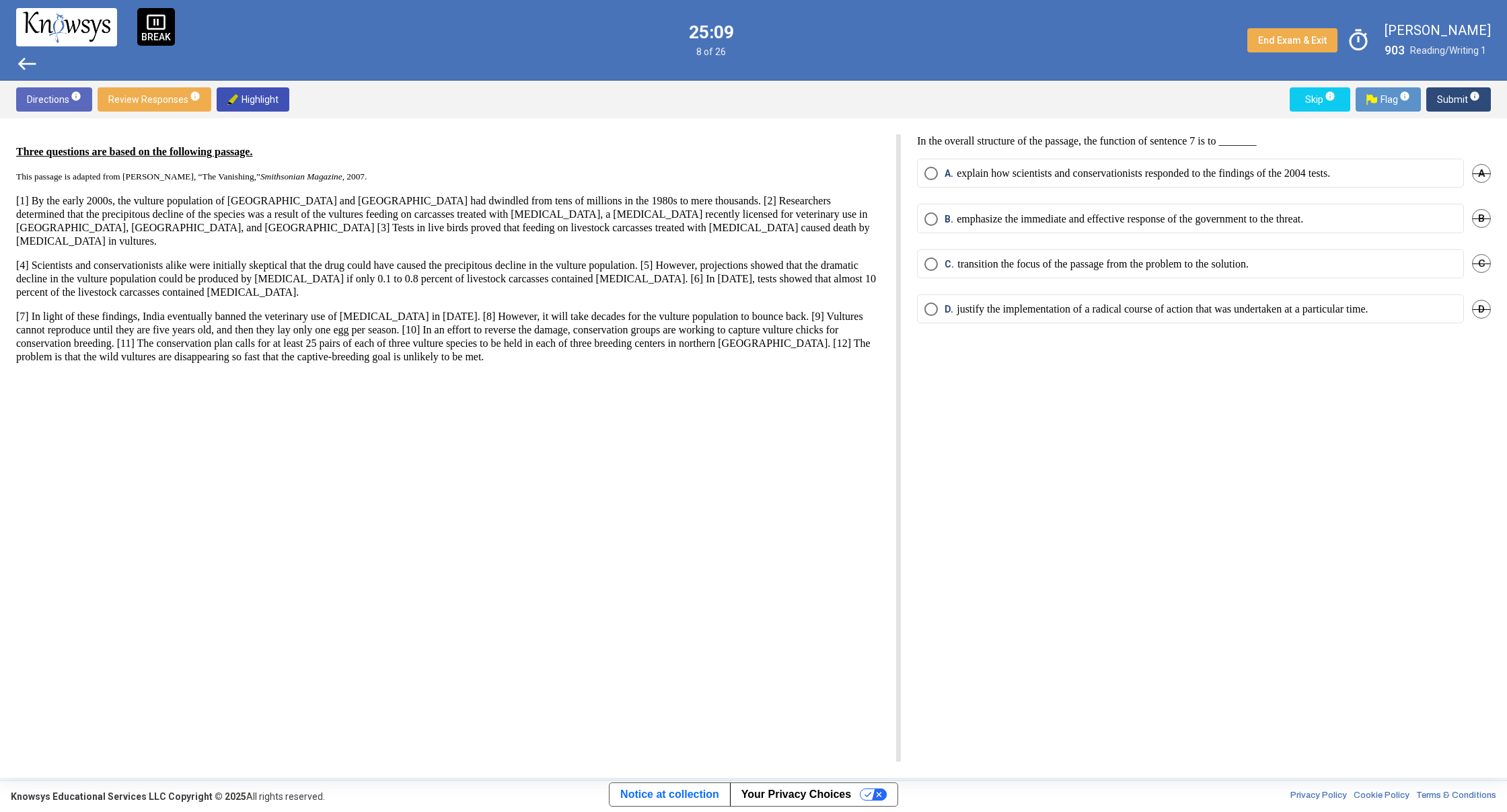
click at [1110, 183] on mat-radio-button "A. explain how scientists and conservationists responded to the findings of the…" at bounding box center [1190, 173] width 547 height 29
click at [1337, 165] on mat-radio-button "A. explain how scientists and conservationists responded to the findings of the…" at bounding box center [1190, 173] width 547 height 29
click at [935, 171] on span "Select an option" at bounding box center [931, 174] width 14 height 14
click at [1443, 105] on span "Submit info" at bounding box center [1458, 99] width 43 height 24
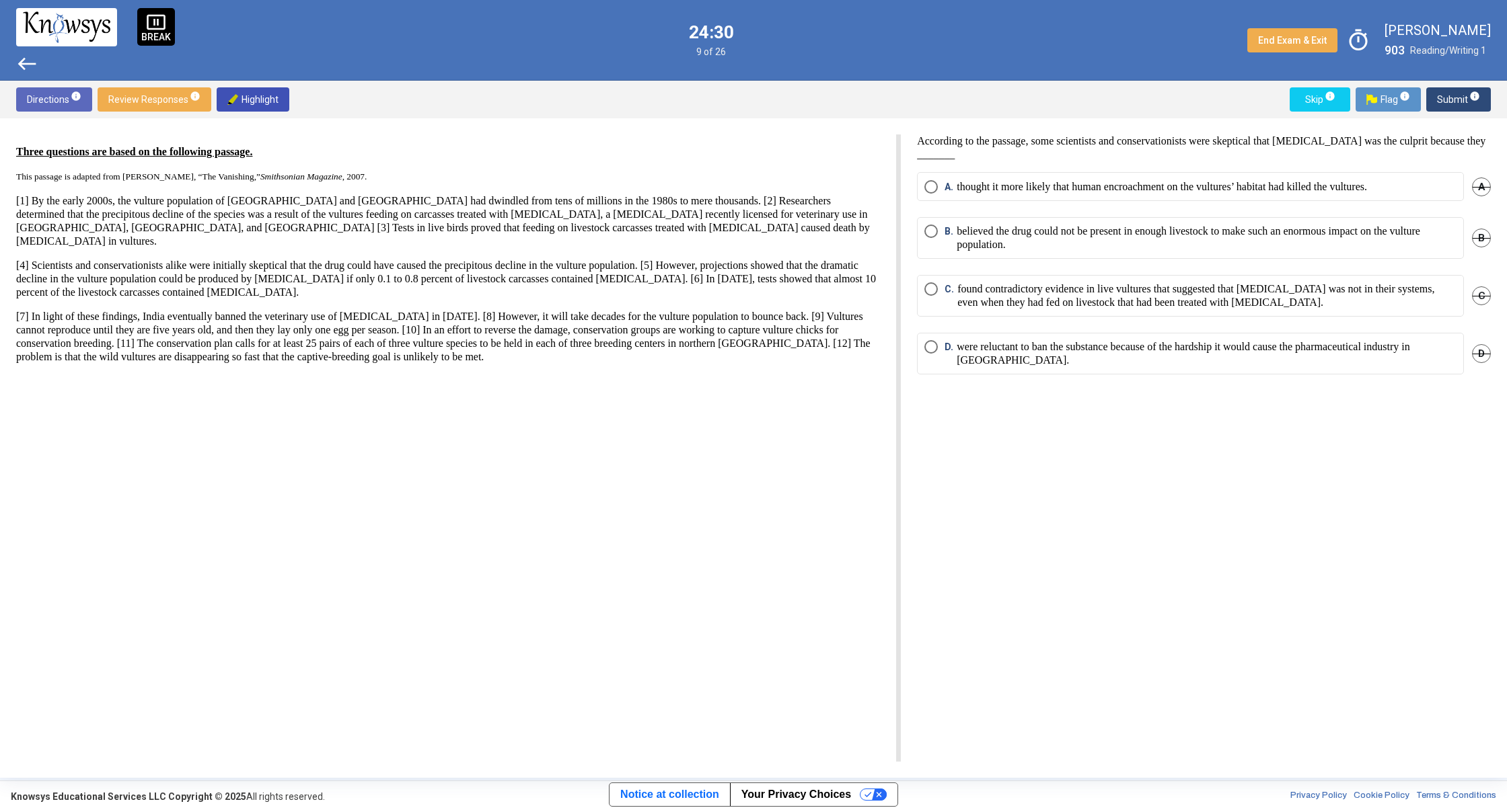
click at [931, 349] on span "Select an option" at bounding box center [931, 347] width 14 height 14
click at [1452, 98] on span "Submit info" at bounding box center [1458, 99] width 43 height 24
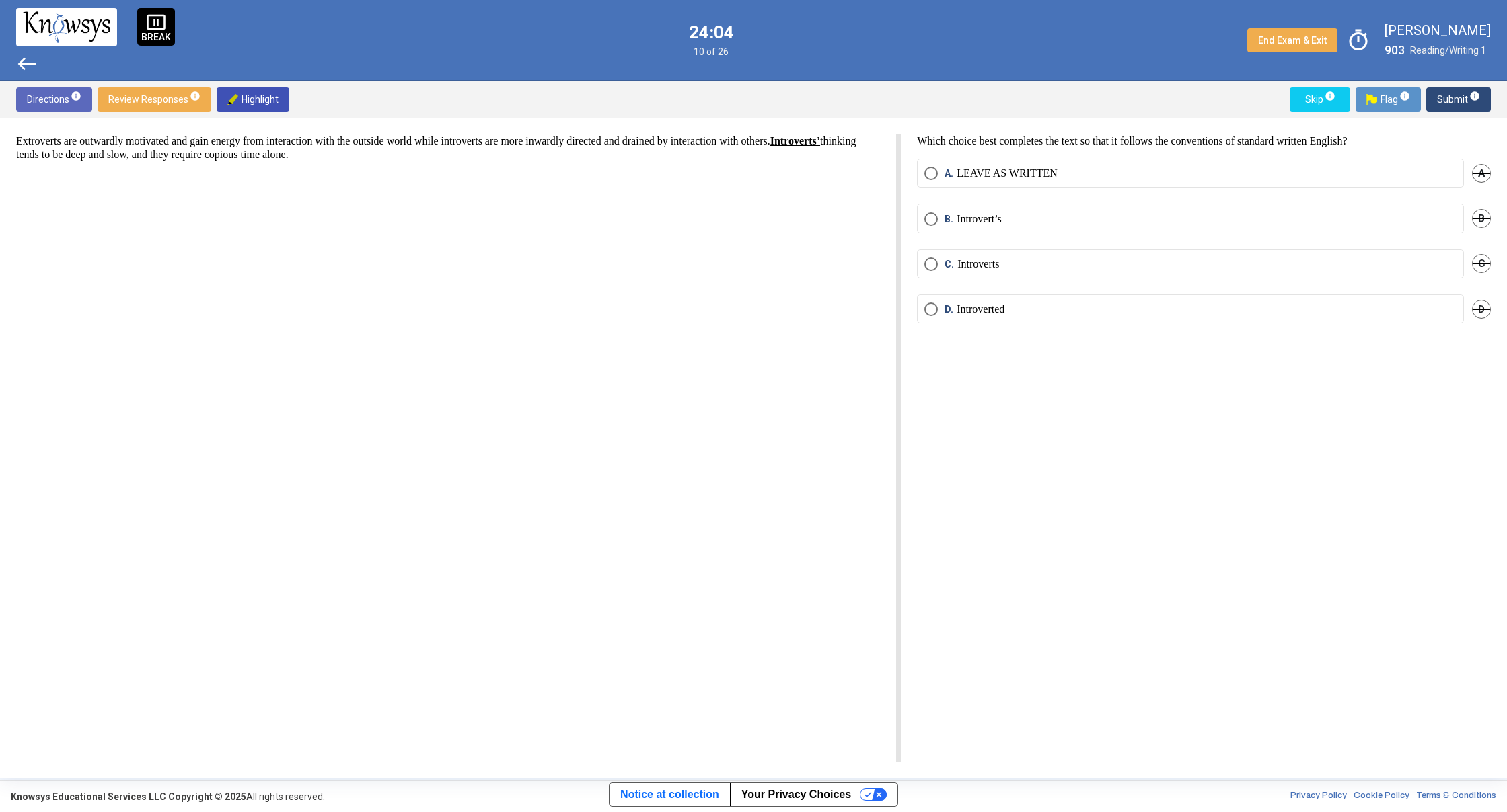
click at [927, 170] on span "Select an option" at bounding box center [931, 174] width 14 height 14
click at [1440, 103] on span "Submit info" at bounding box center [1458, 99] width 43 height 24
click at [927, 219] on span "Select an option" at bounding box center [931, 219] width 14 height 14
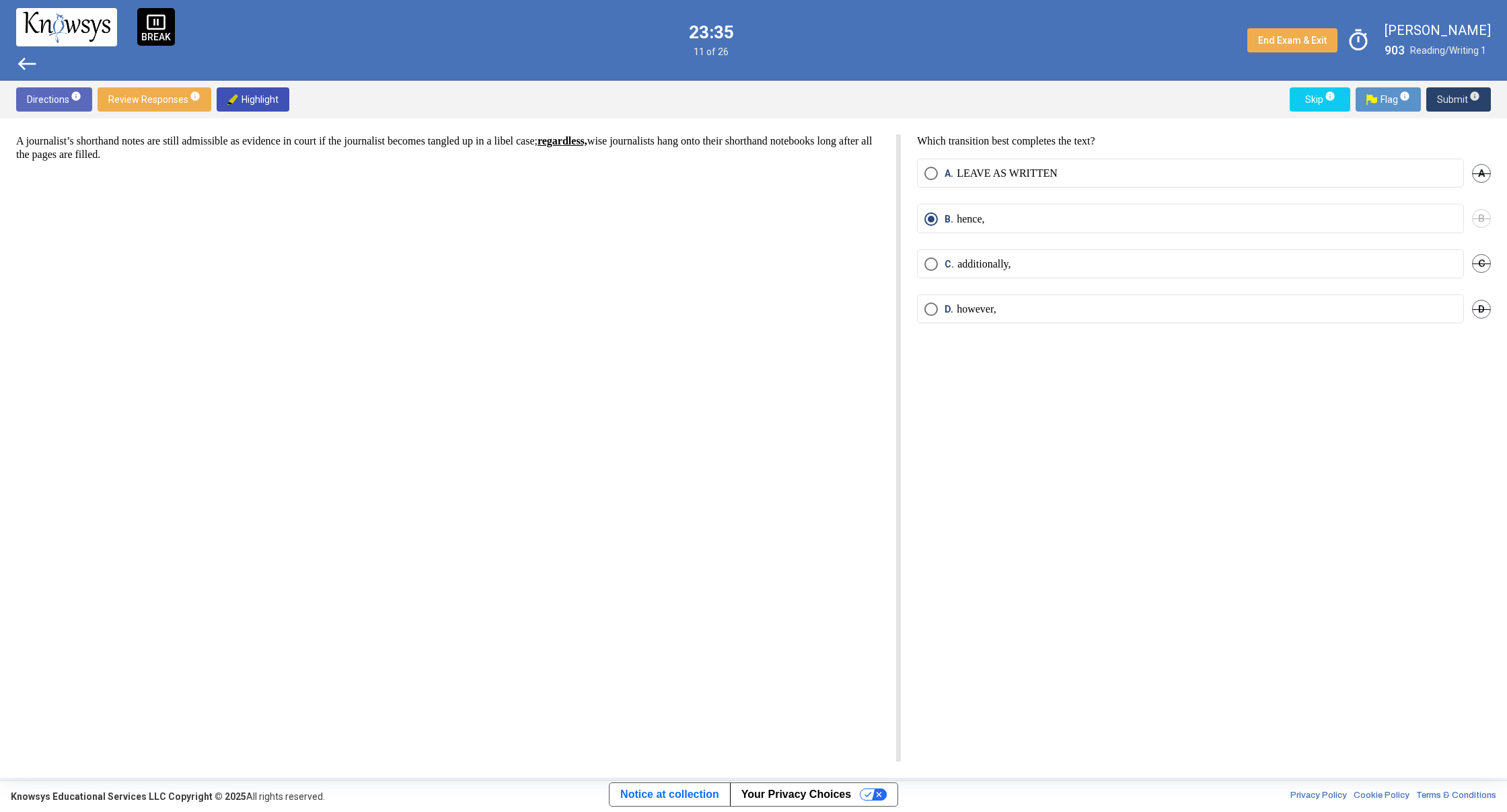
click at [1442, 90] on span "Submit info" at bounding box center [1458, 99] width 43 height 24
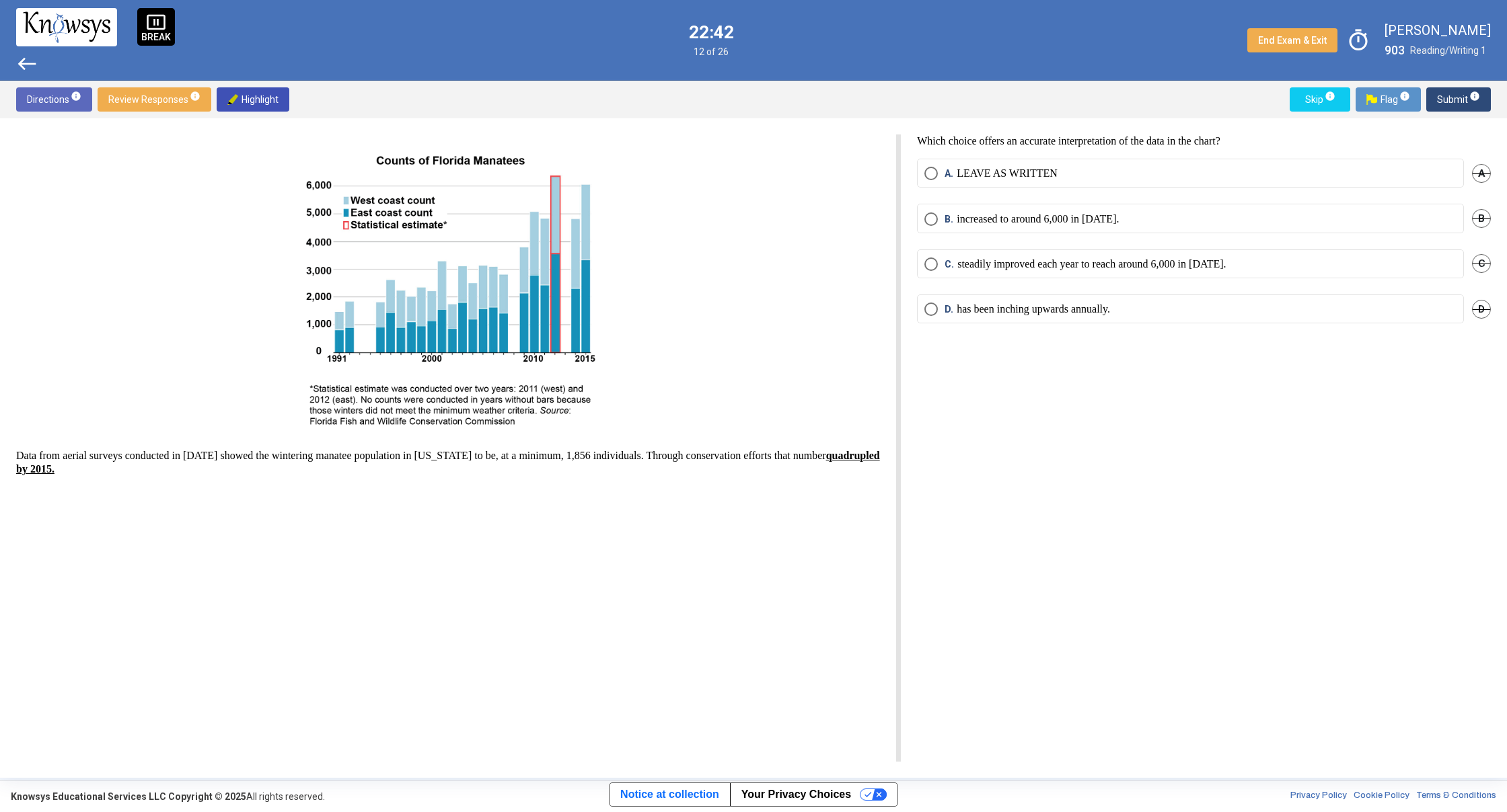
click at [930, 217] on span "Select an option" at bounding box center [931, 219] width 14 height 14
click at [1450, 97] on span "Submit info" at bounding box center [1458, 99] width 43 height 24
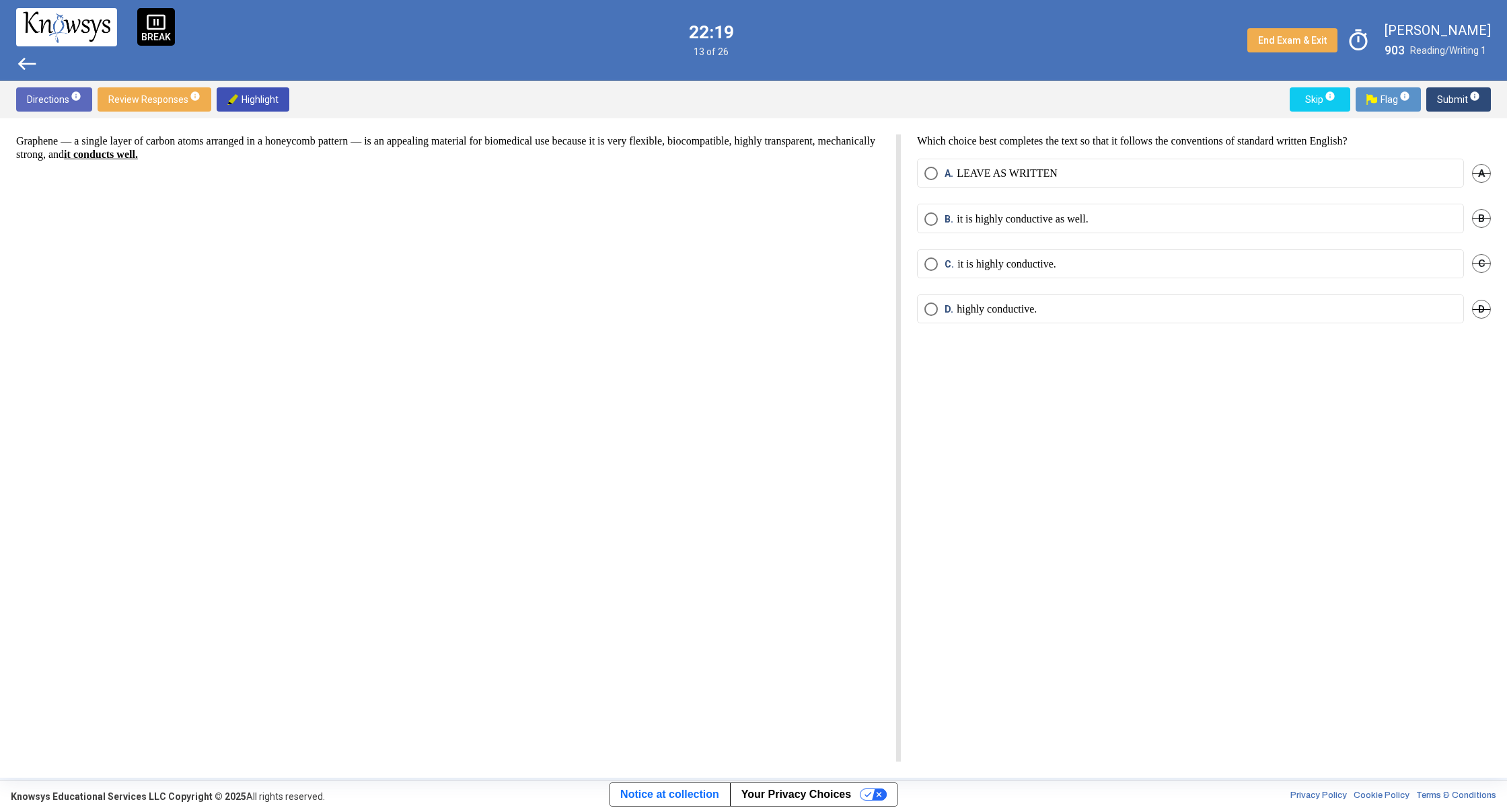
click at [931, 309] on span "Select an option" at bounding box center [931, 310] width 14 height 14
click at [1441, 102] on span "Submit info" at bounding box center [1458, 99] width 43 height 24
click at [933, 269] on span "Select an option" at bounding box center [931, 265] width 14 height 14
click at [1441, 100] on span "Submit info" at bounding box center [1458, 99] width 43 height 24
click at [935, 180] on span "Select an option" at bounding box center [931, 174] width 14 height 14
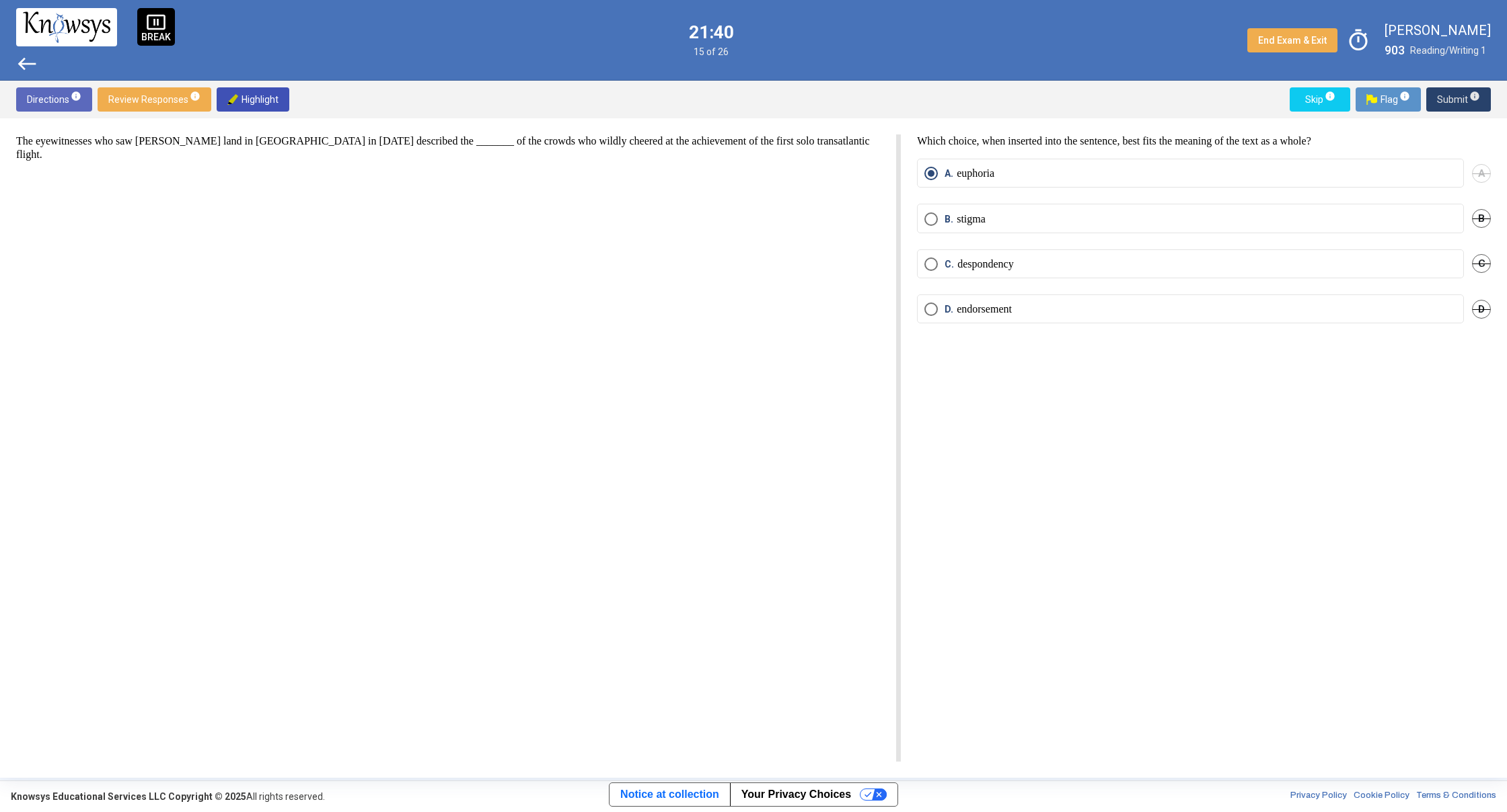
click at [1458, 106] on span "Submit info" at bounding box center [1458, 99] width 43 height 24
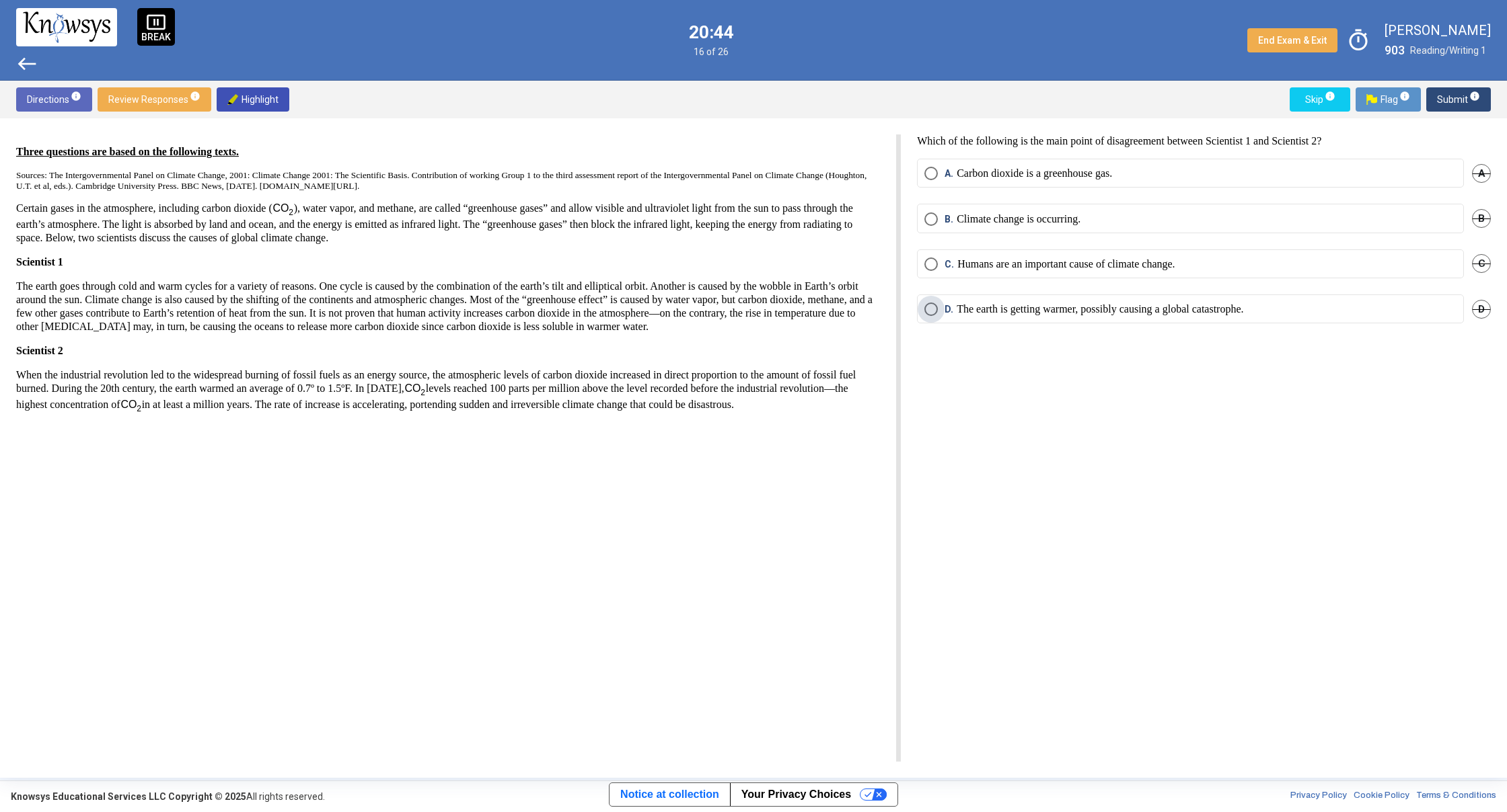
click at [932, 310] on span "Select an option" at bounding box center [931, 310] width 14 height 14
click at [1452, 95] on span "Submit info" at bounding box center [1458, 99] width 43 height 24
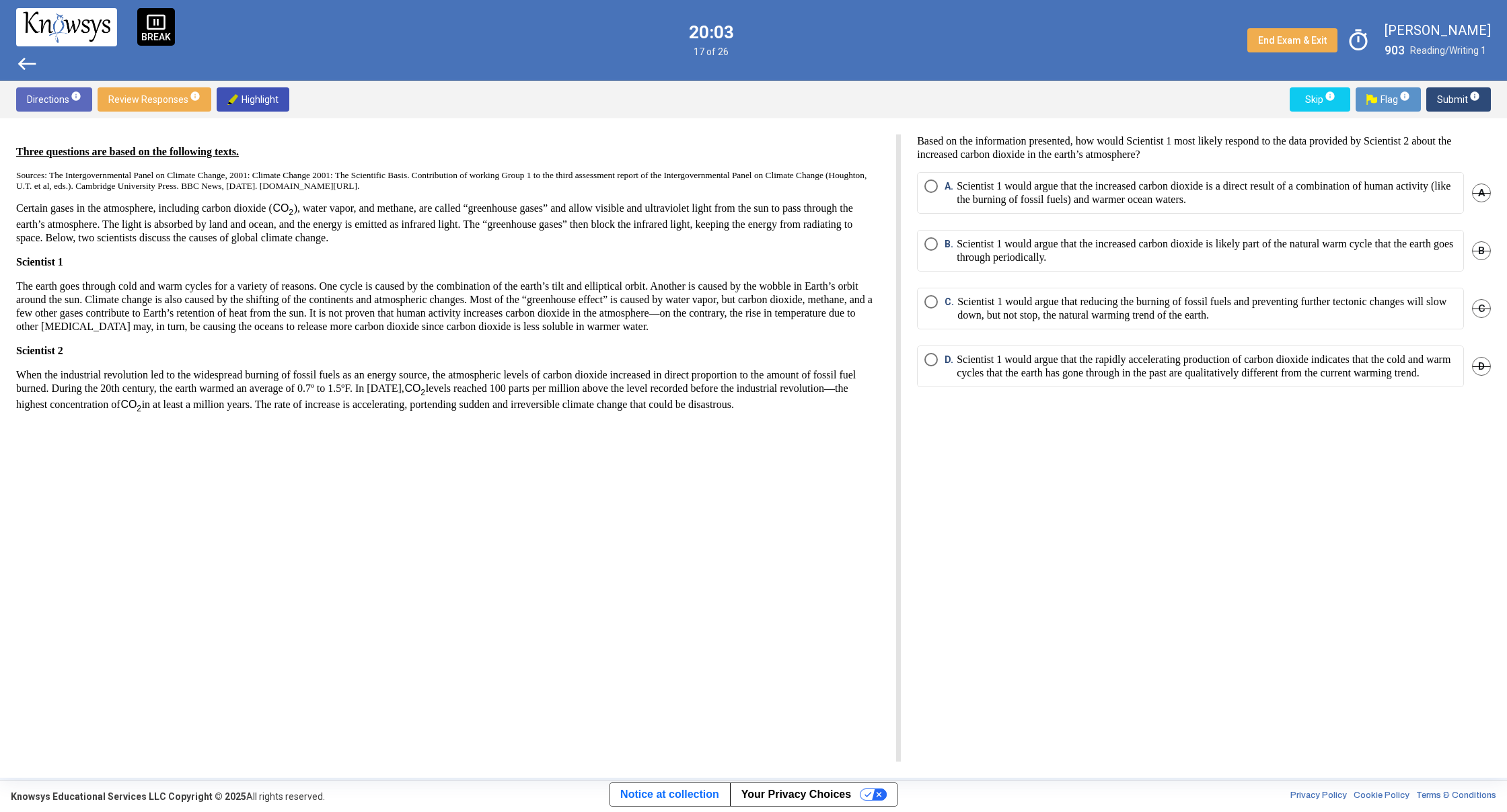
click at [929, 187] on span "Select an option" at bounding box center [931, 187] width 14 height 14
click at [1457, 98] on span "Submit info" at bounding box center [1458, 99] width 43 height 24
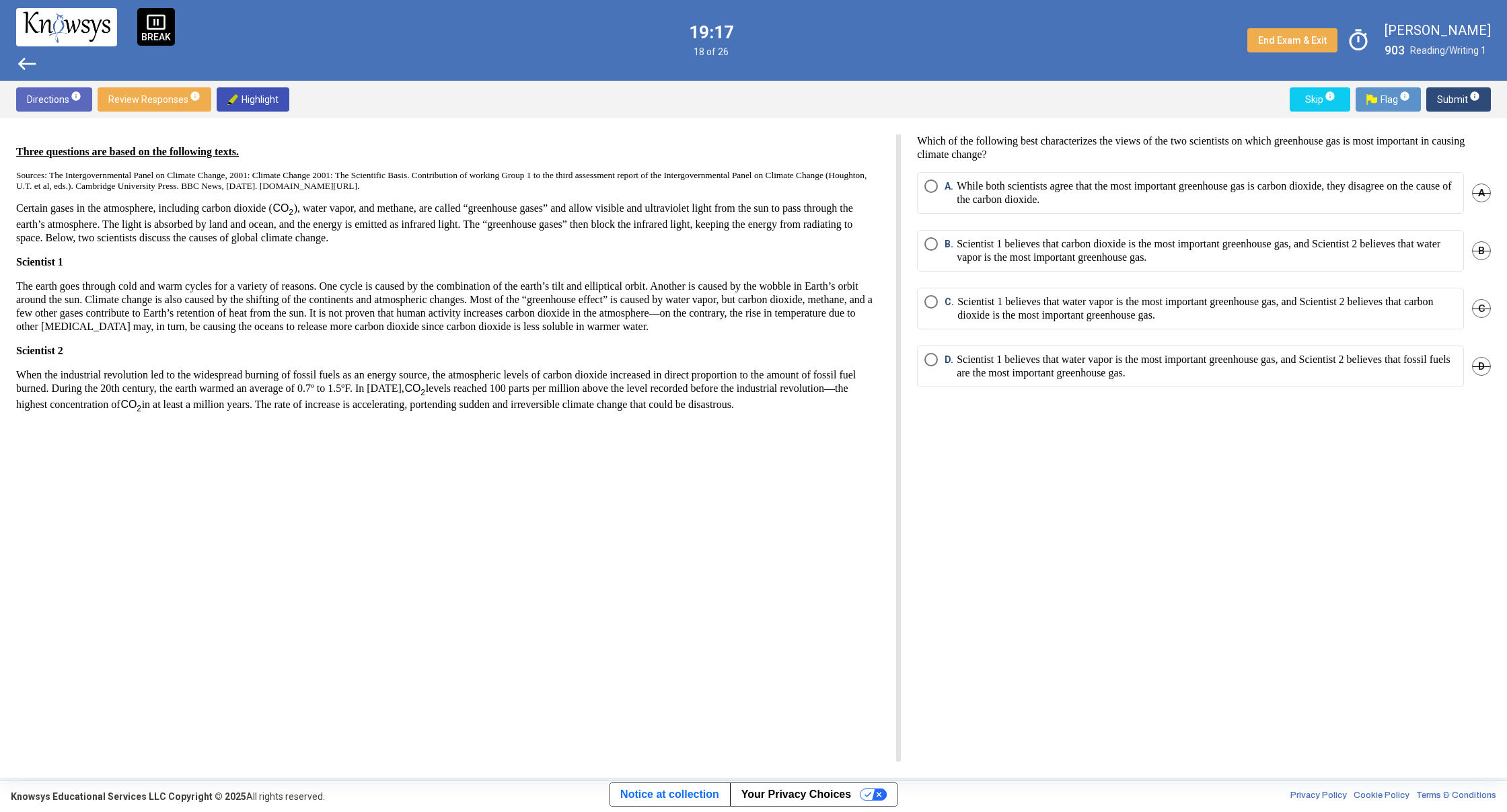
click at [1009, 359] on p "Scientist 1 believes that water vapor is the most important greenhouse gas, and…" at bounding box center [1206, 366] width 500 height 27
click at [1433, 98] on button "Submit info" at bounding box center [1458, 99] width 64 height 24
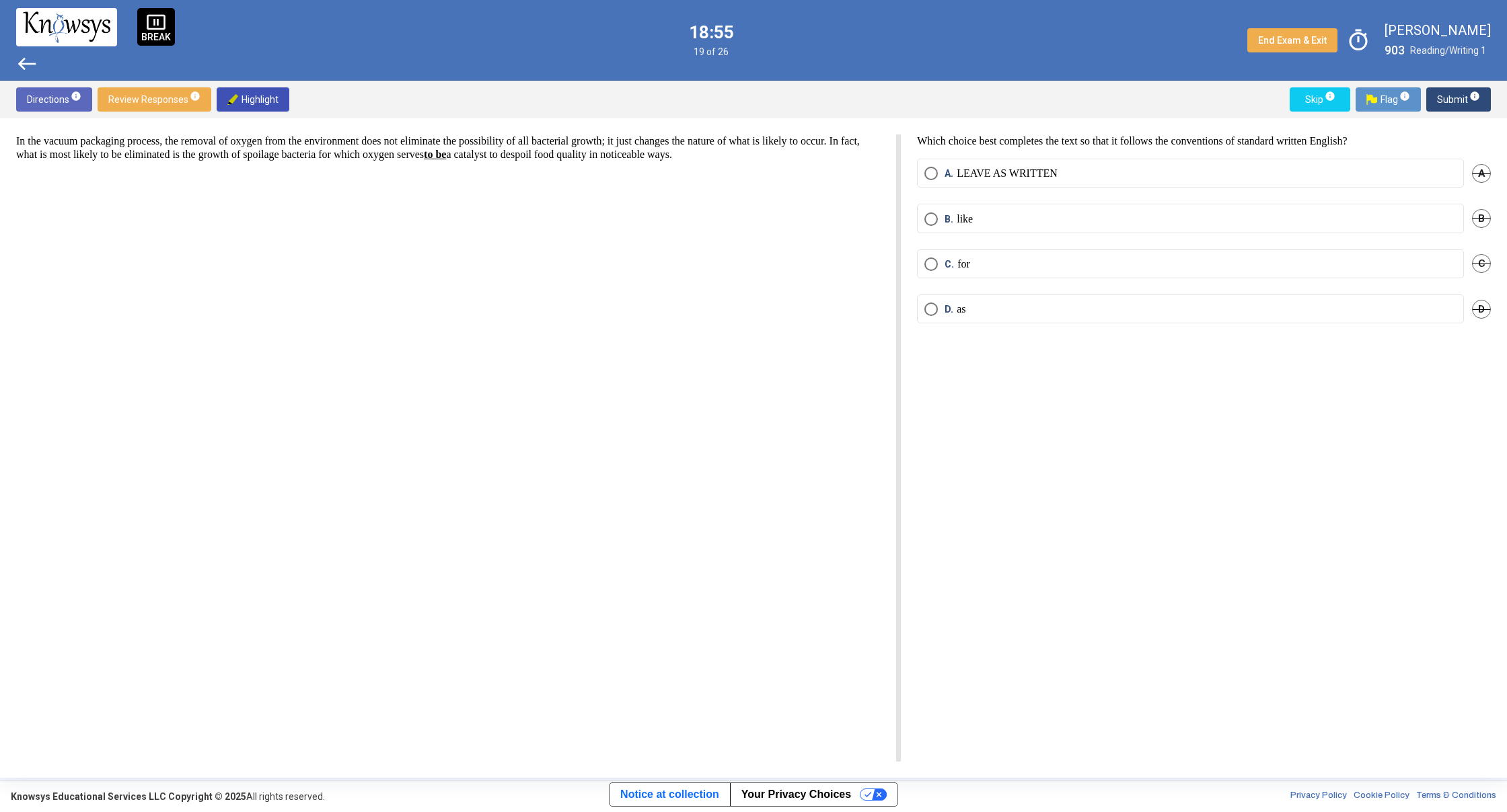
click at [937, 308] on span "Select an option" at bounding box center [931, 310] width 14 height 14
click at [1450, 100] on span "Submit info" at bounding box center [1458, 99] width 43 height 24
click at [933, 223] on span "Select an option" at bounding box center [931, 219] width 14 height 14
click at [1442, 92] on span "Submit info" at bounding box center [1458, 99] width 43 height 24
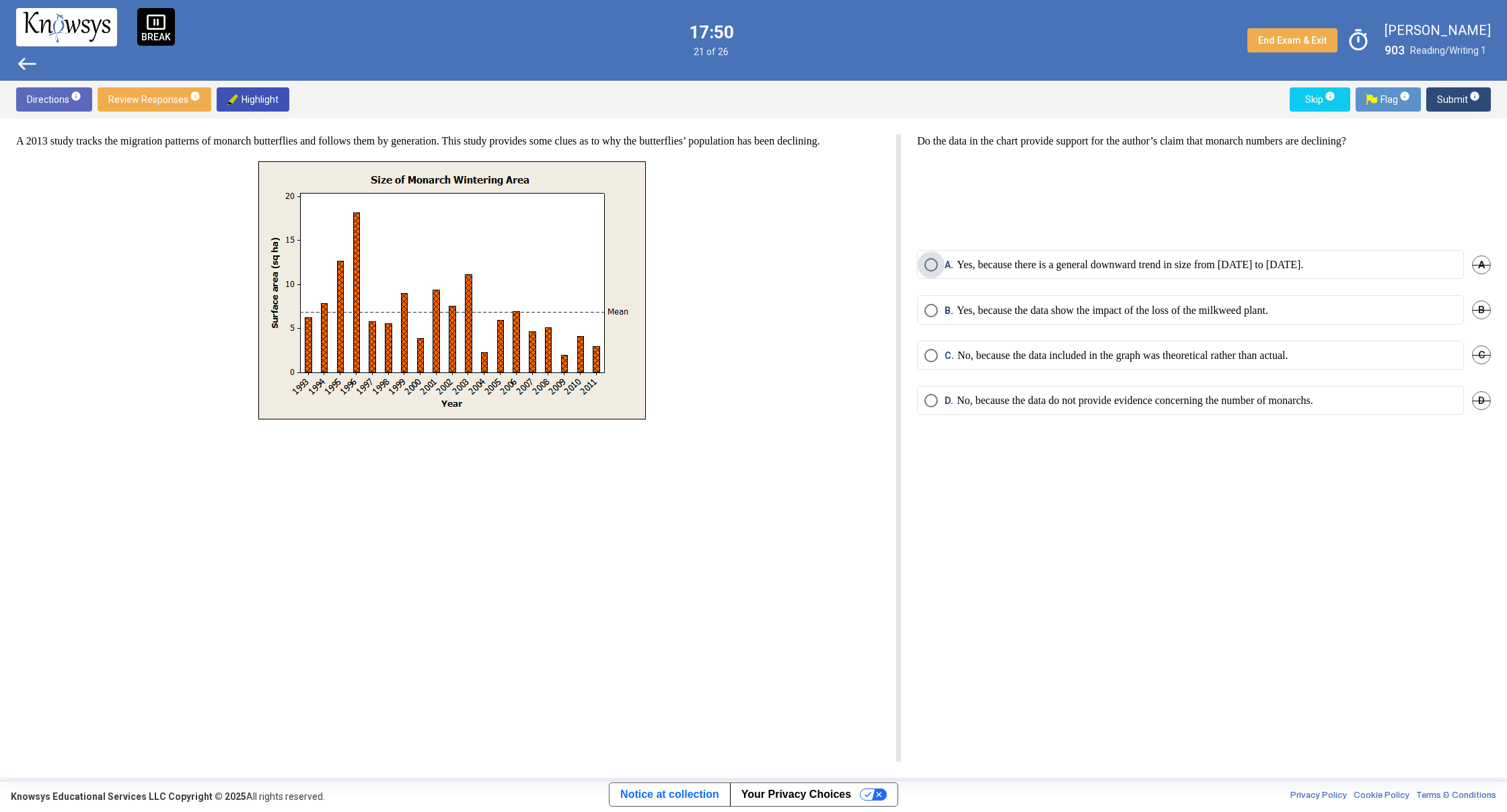
drag, startPoint x: 1009, startPoint y: 269, endPoint x: 1009, endPoint y: 278, distance: 9.0
click at [1009, 273] on mat-radio-button "A. Yes, because there is a general downward trend in size from [DATE] to [DATE]." at bounding box center [1190, 265] width 547 height 29
click at [937, 266] on span "Select an option" at bounding box center [931, 265] width 14 height 14
click at [1448, 100] on span "Submit info" at bounding box center [1458, 99] width 43 height 24
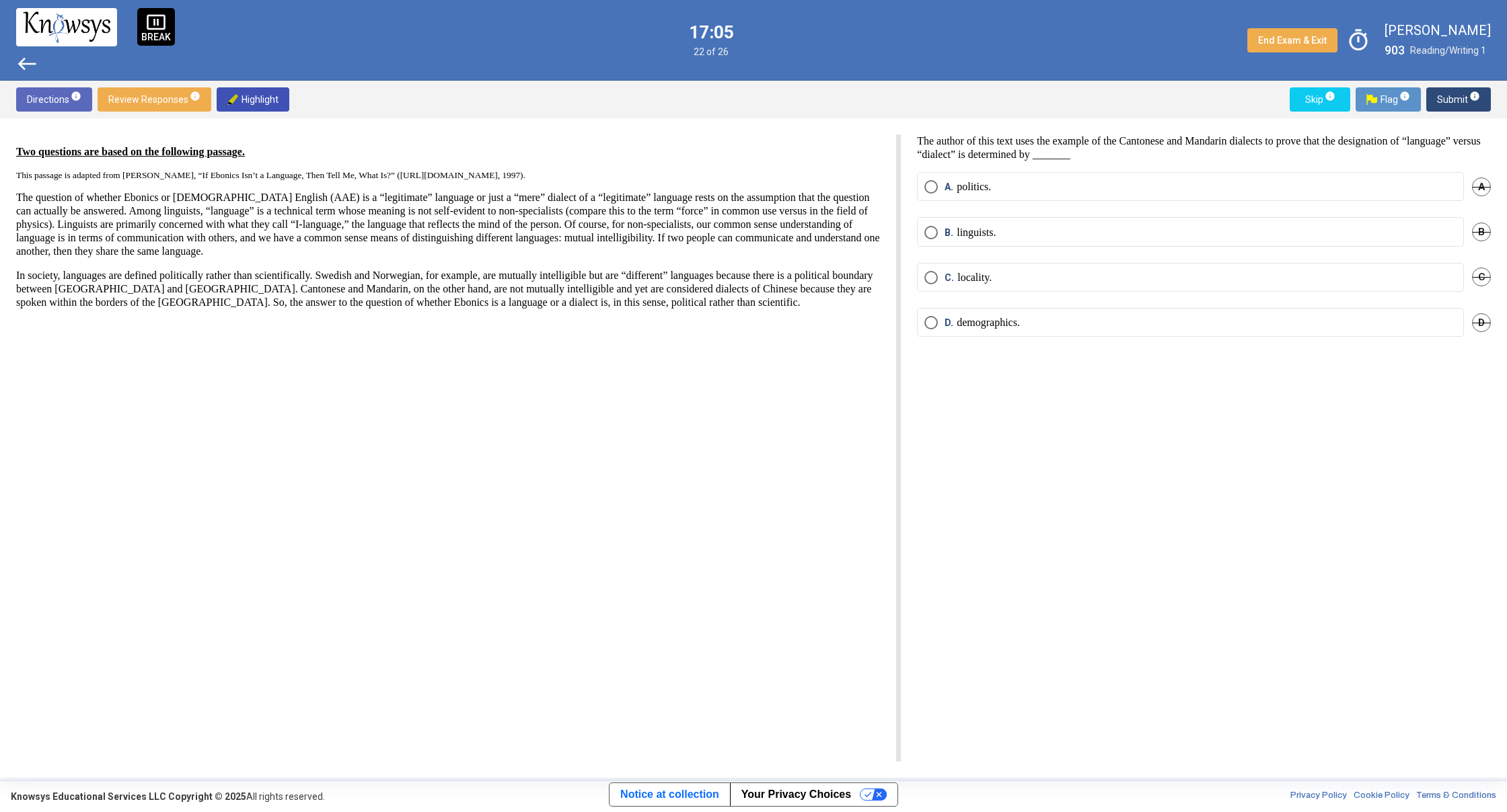
click at [934, 234] on span "Select an option" at bounding box center [931, 233] width 14 height 14
click at [1437, 94] on button "Submit info" at bounding box center [1458, 99] width 64 height 24
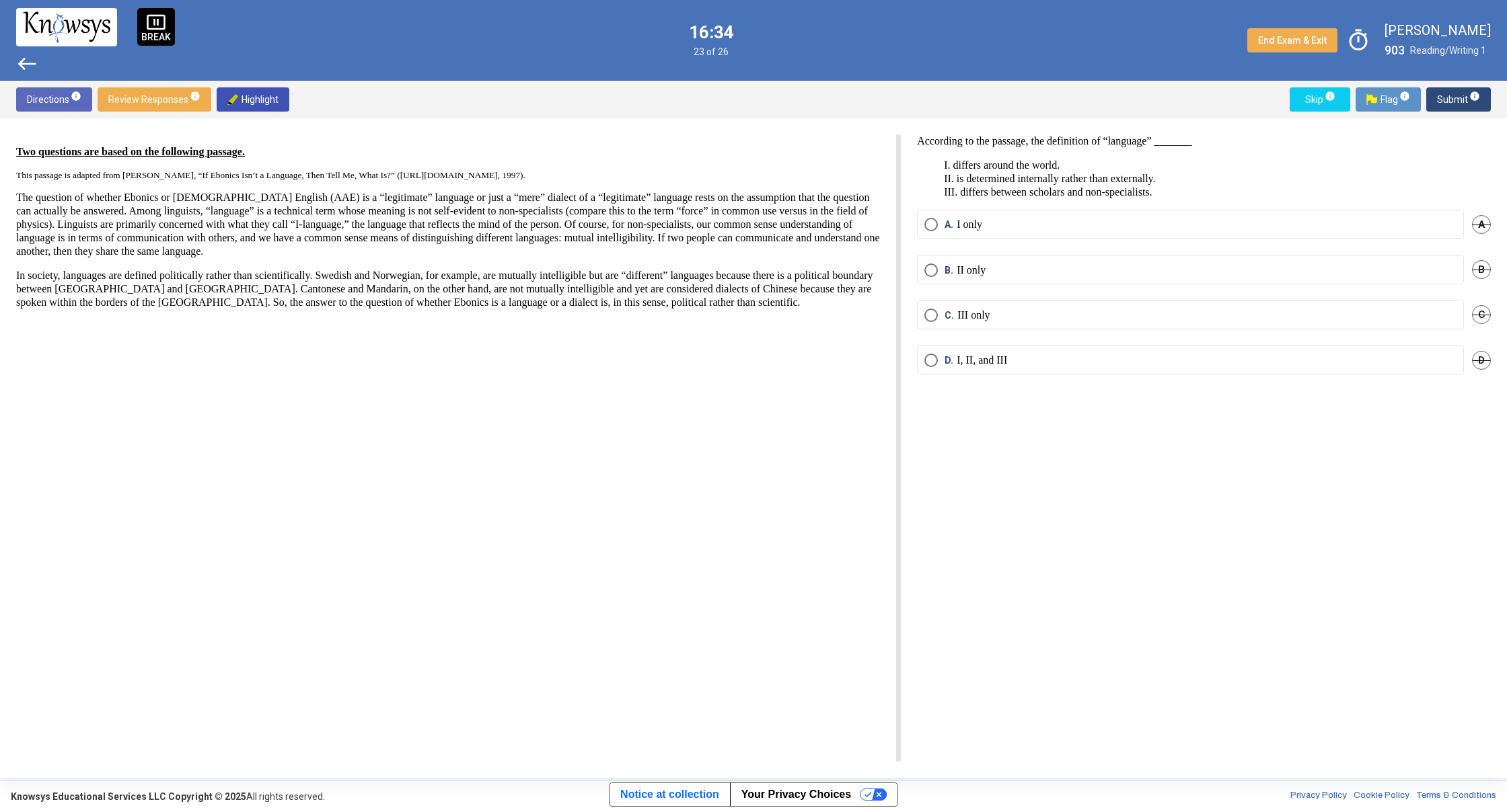
click at [935, 226] on span "Select an option" at bounding box center [931, 225] width 14 height 14
click at [1445, 96] on span "Submit info" at bounding box center [1458, 99] width 43 height 24
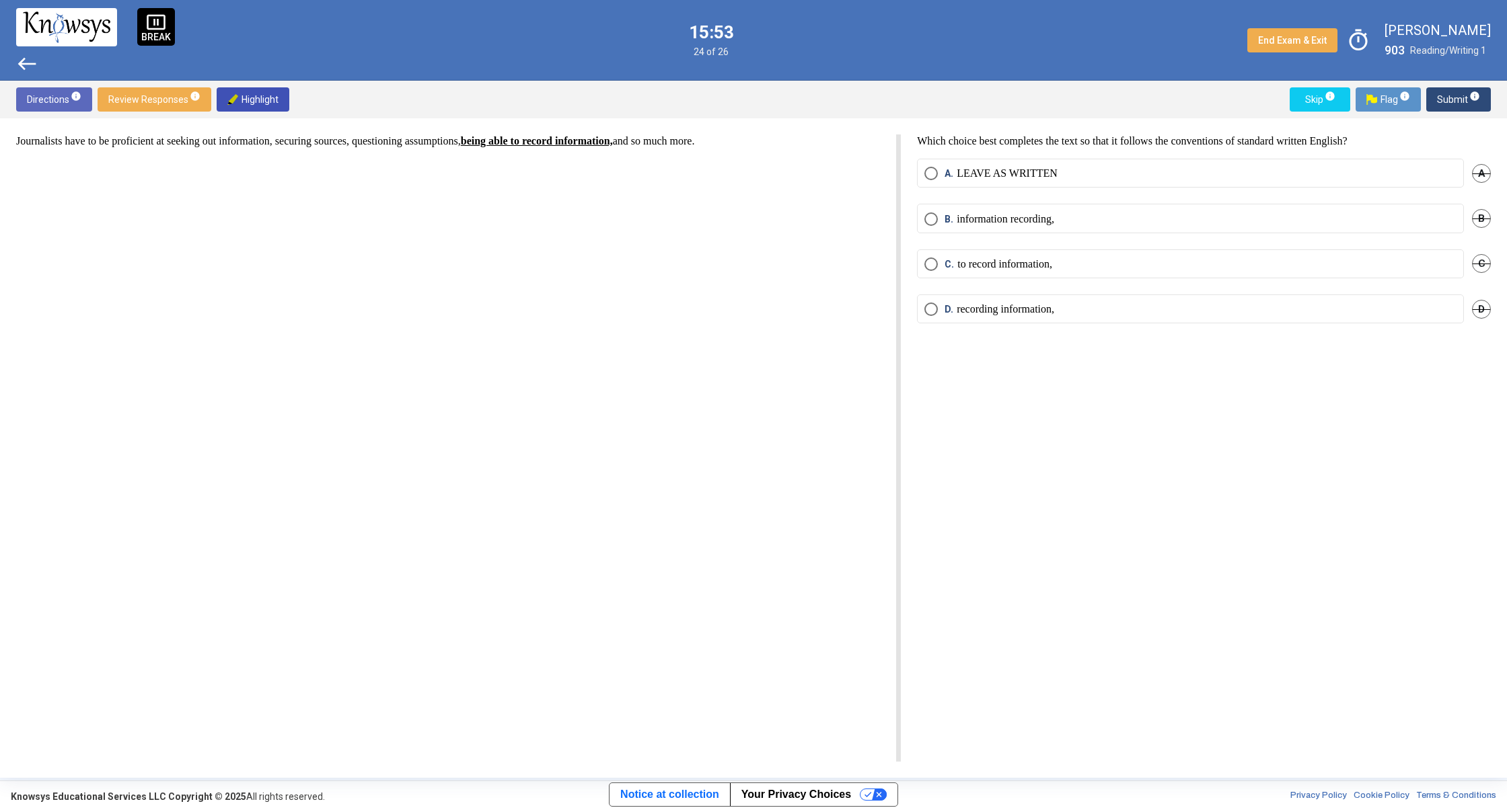
drag, startPoint x: 924, startPoint y: 312, endPoint x: 934, endPoint y: 312, distance: 10.0
click at [926, 312] on span "Select an option" at bounding box center [931, 310] width 14 height 14
click at [1443, 103] on span "Submit info" at bounding box center [1458, 99] width 43 height 24
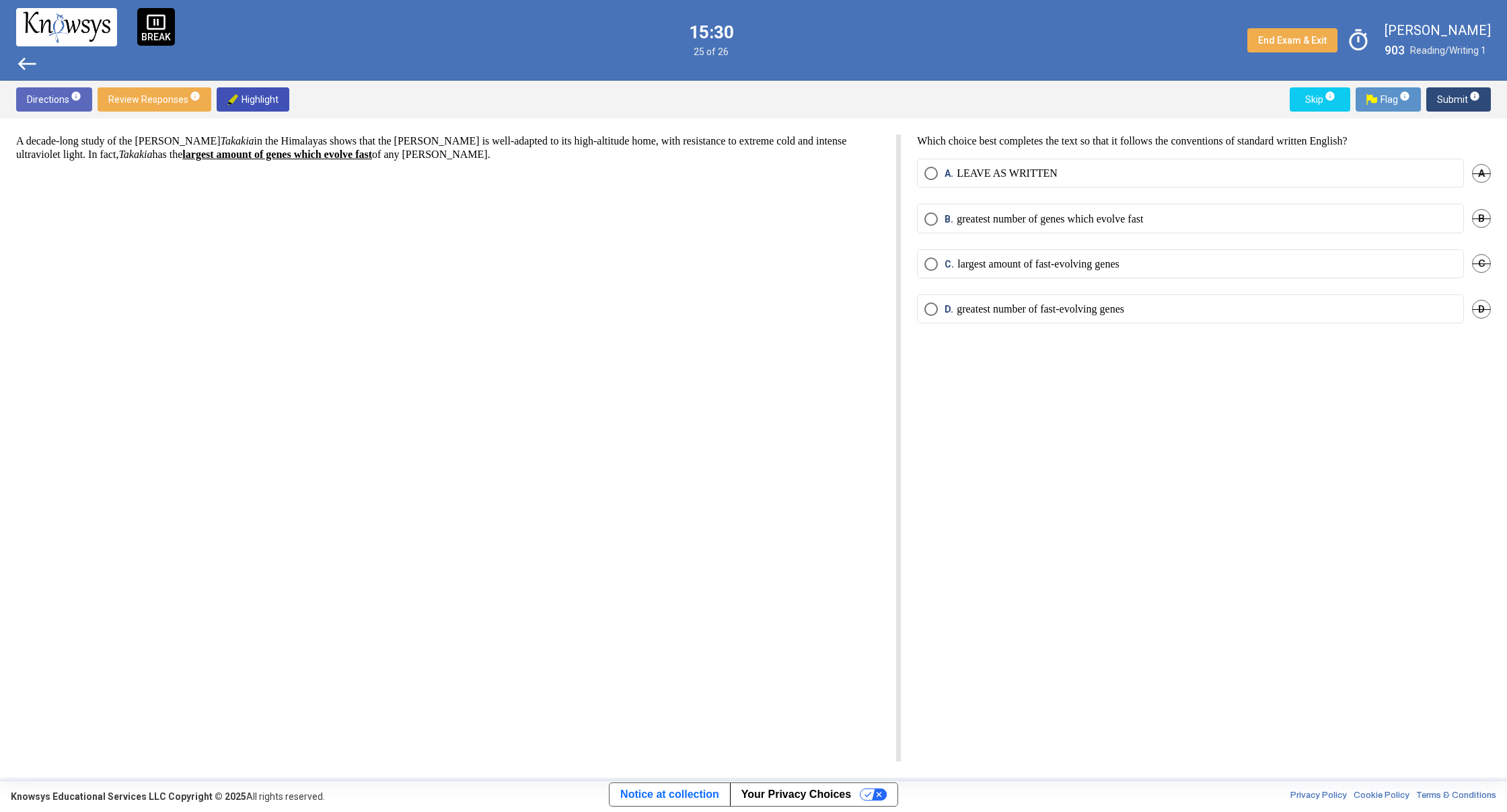
drag, startPoint x: 931, startPoint y: 307, endPoint x: 938, endPoint y: 304, distance: 7.6
click at [931, 308] on span "Select an option" at bounding box center [931, 310] width 14 height 14
click at [1439, 98] on span "Submit info" at bounding box center [1458, 99] width 43 height 24
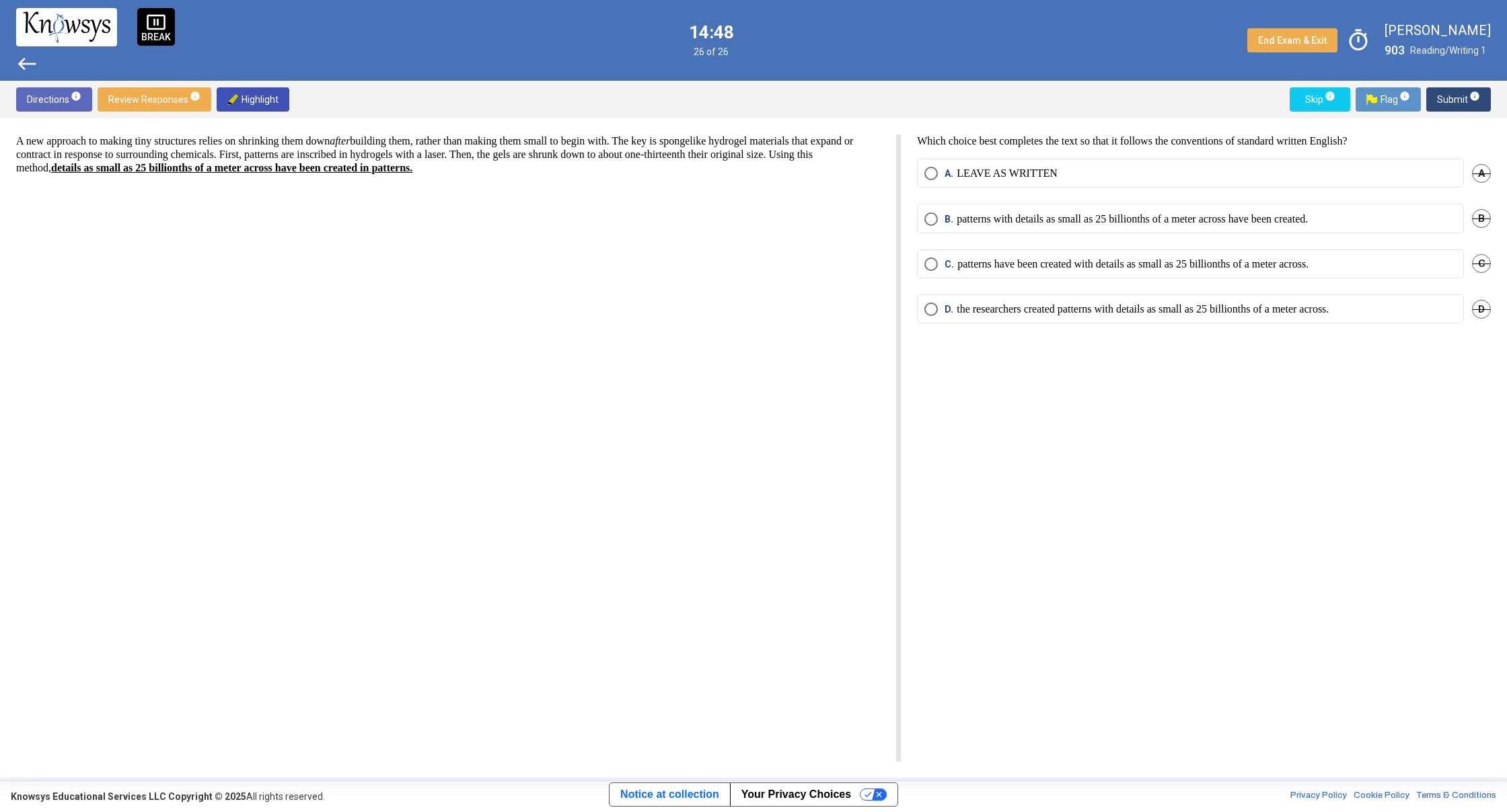
click at [931, 260] on span "Select an option" at bounding box center [931, 265] width 14 height 14
click at [1455, 104] on span "Submit info" at bounding box center [1458, 99] width 43 height 24
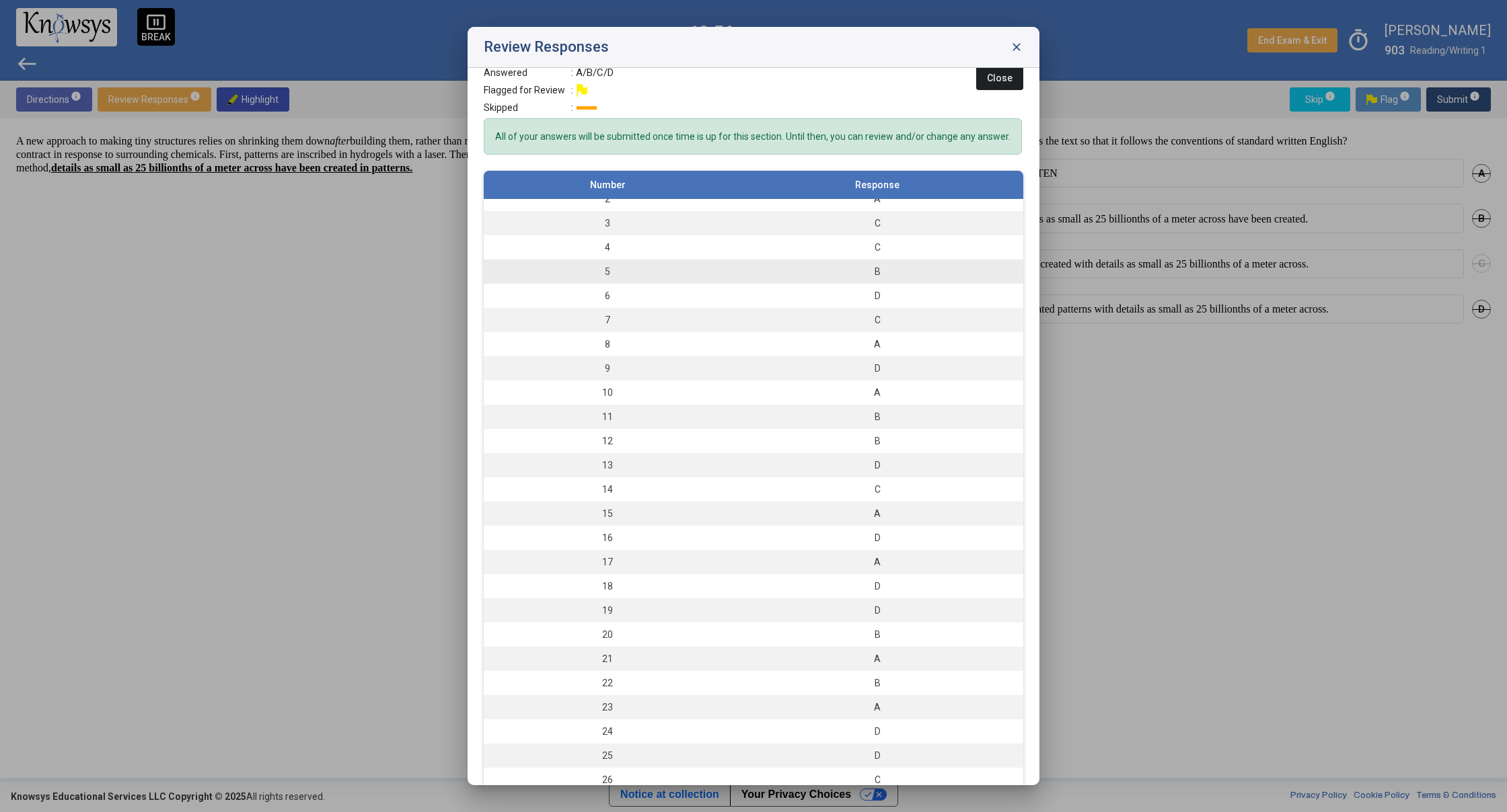
scroll to position [49, 0]
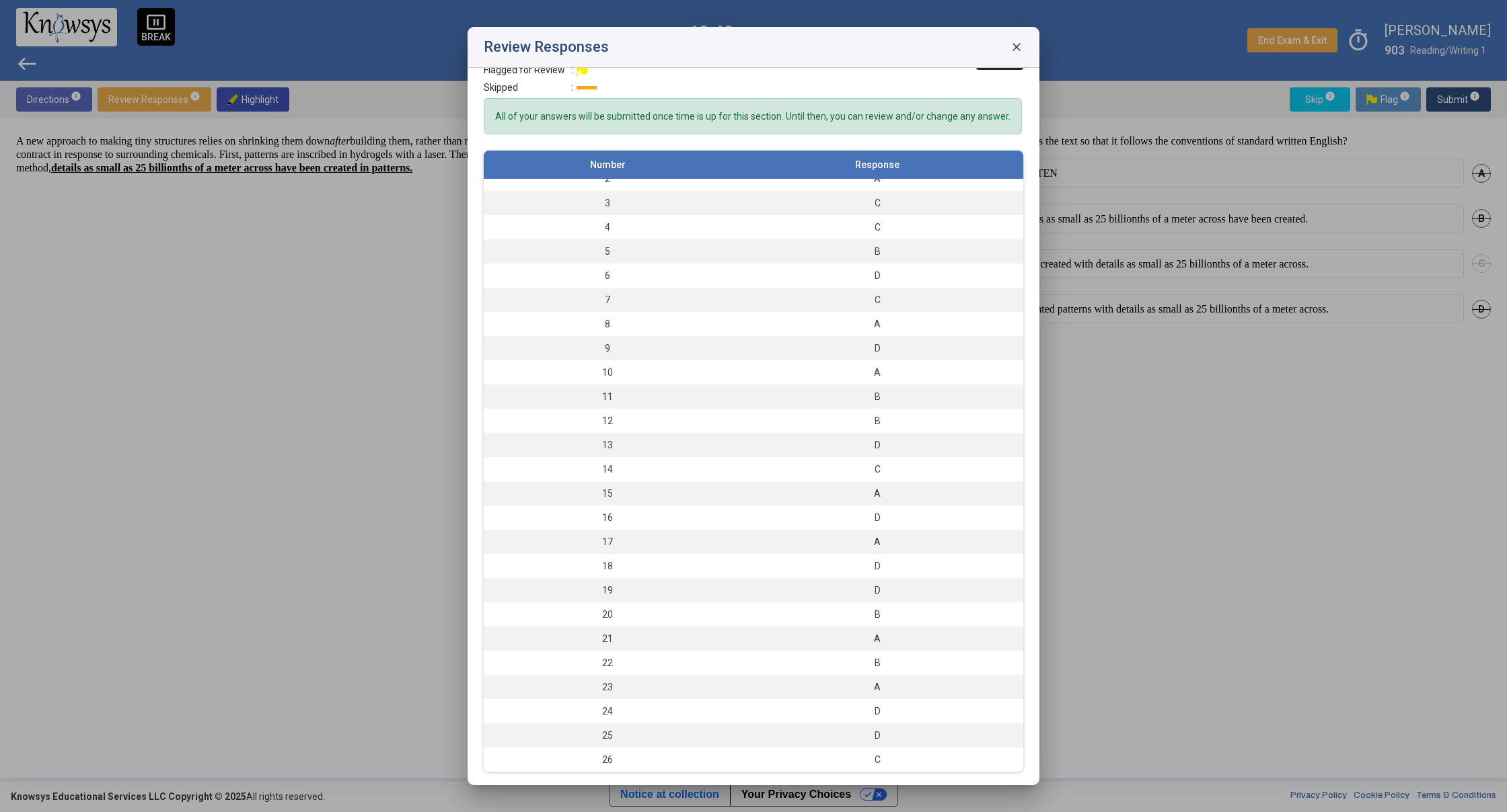
click at [1017, 51] on span "close" at bounding box center [1017, 47] width 14 height 14
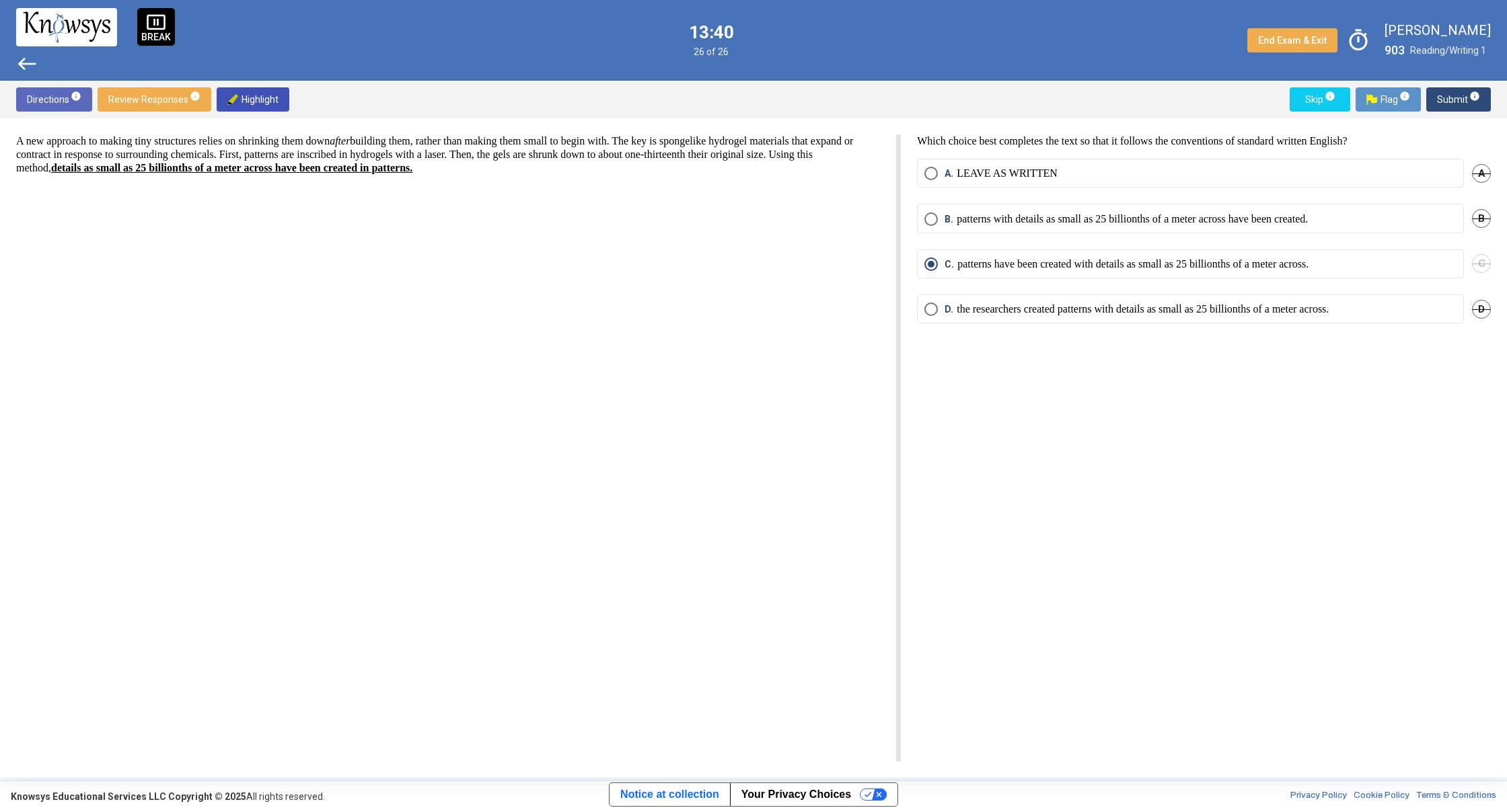
click at [21, 60] on span "west" at bounding box center [27, 64] width 21 height 21
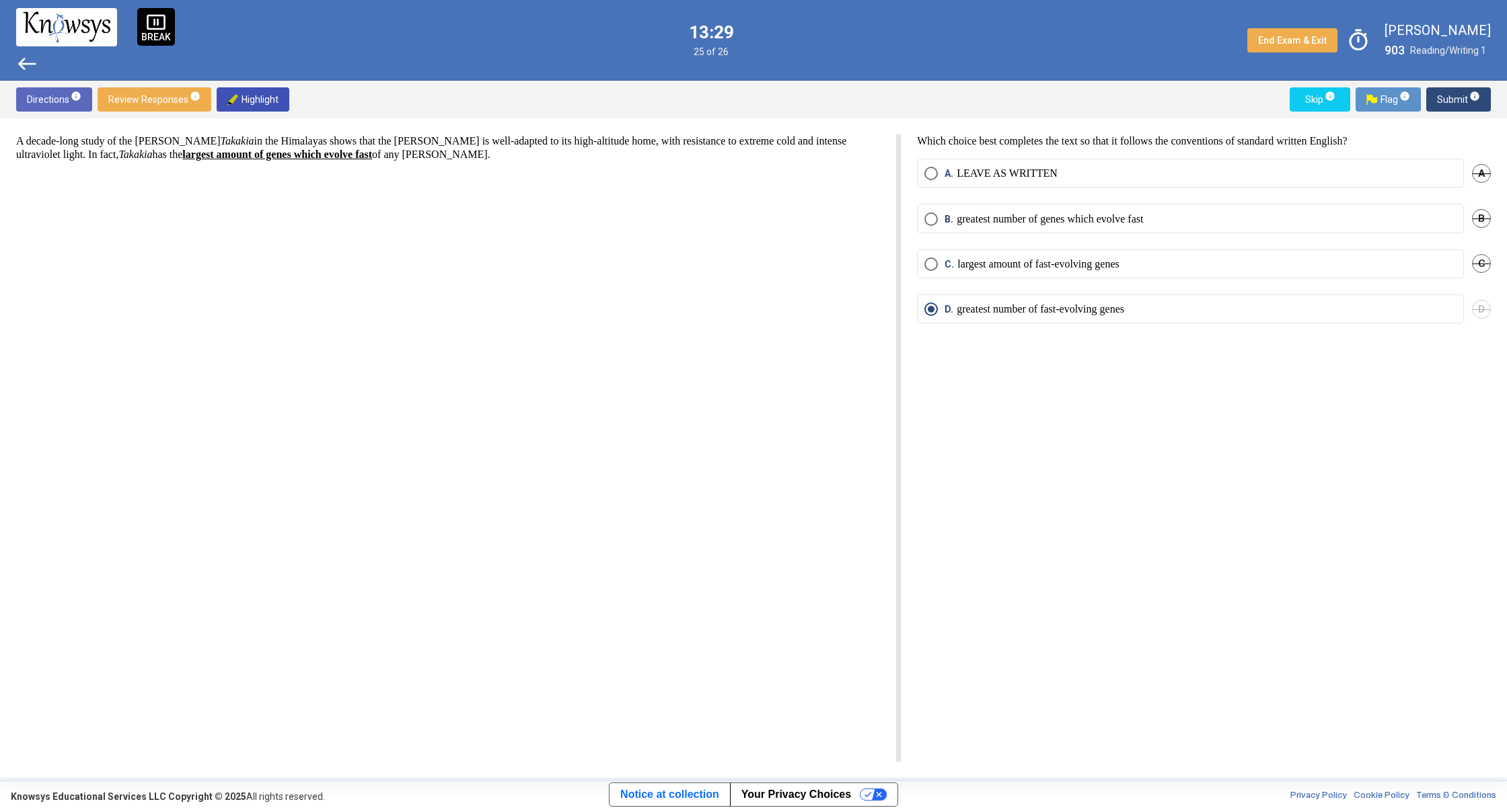
click at [21, 60] on span "west" at bounding box center [27, 64] width 21 height 21
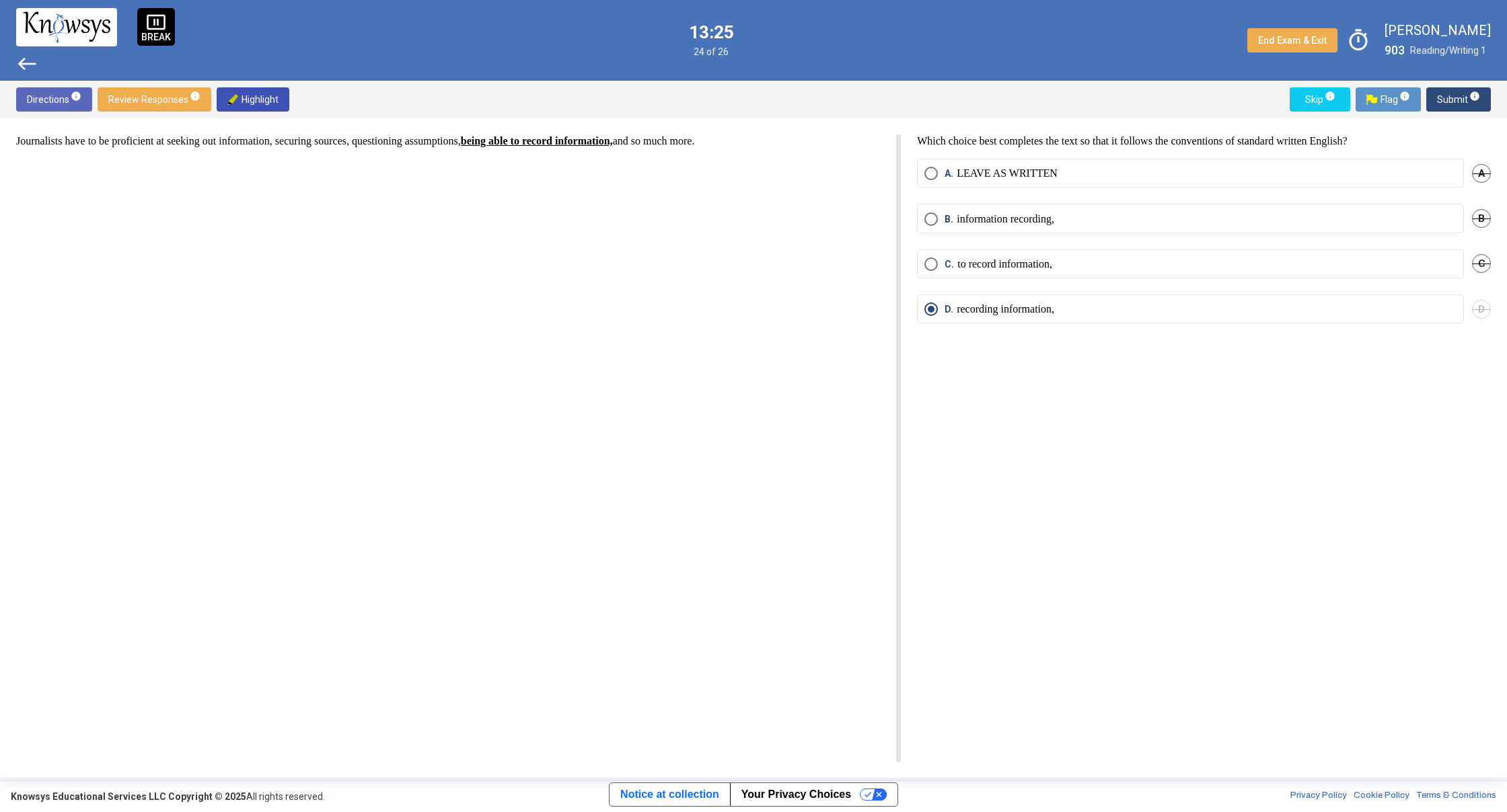
click at [21, 60] on span "west" at bounding box center [27, 64] width 21 height 21
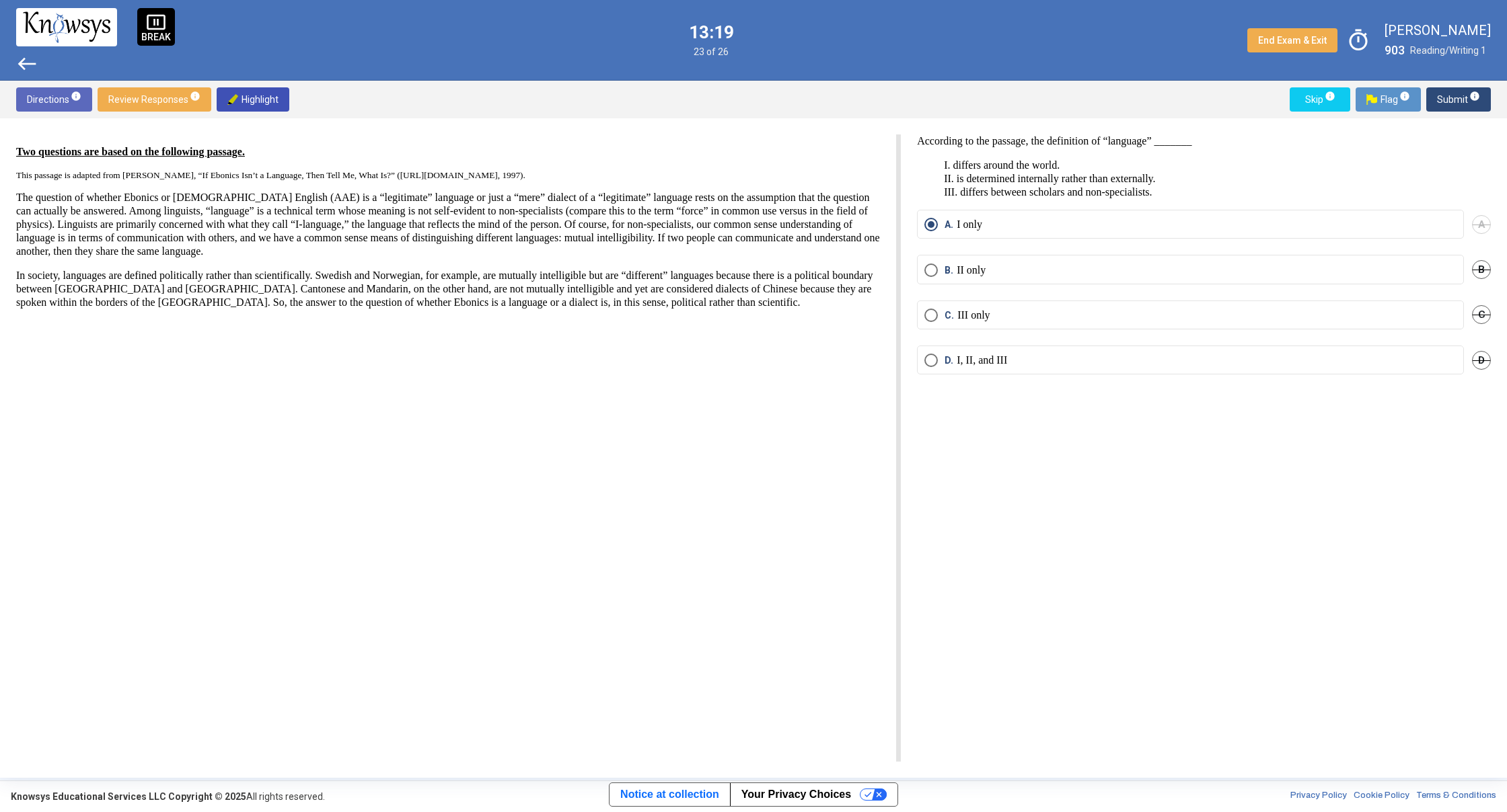
click at [121, 368] on div "Two questions are based on the following passage. This passage is adapted from …" at bounding box center [459, 448] width 885 height 627
click at [931, 310] on span "Select an option" at bounding box center [931, 316] width 14 height 14
click at [929, 226] on span "Select an option" at bounding box center [931, 225] width 14 height 14
click at [933, 318] on span "Select an option" at bounding box center [931, 316] width 14 height 14
click at [1454, 105] on span "Submit info" at bounding box center [1458, 99] width 43 height 24
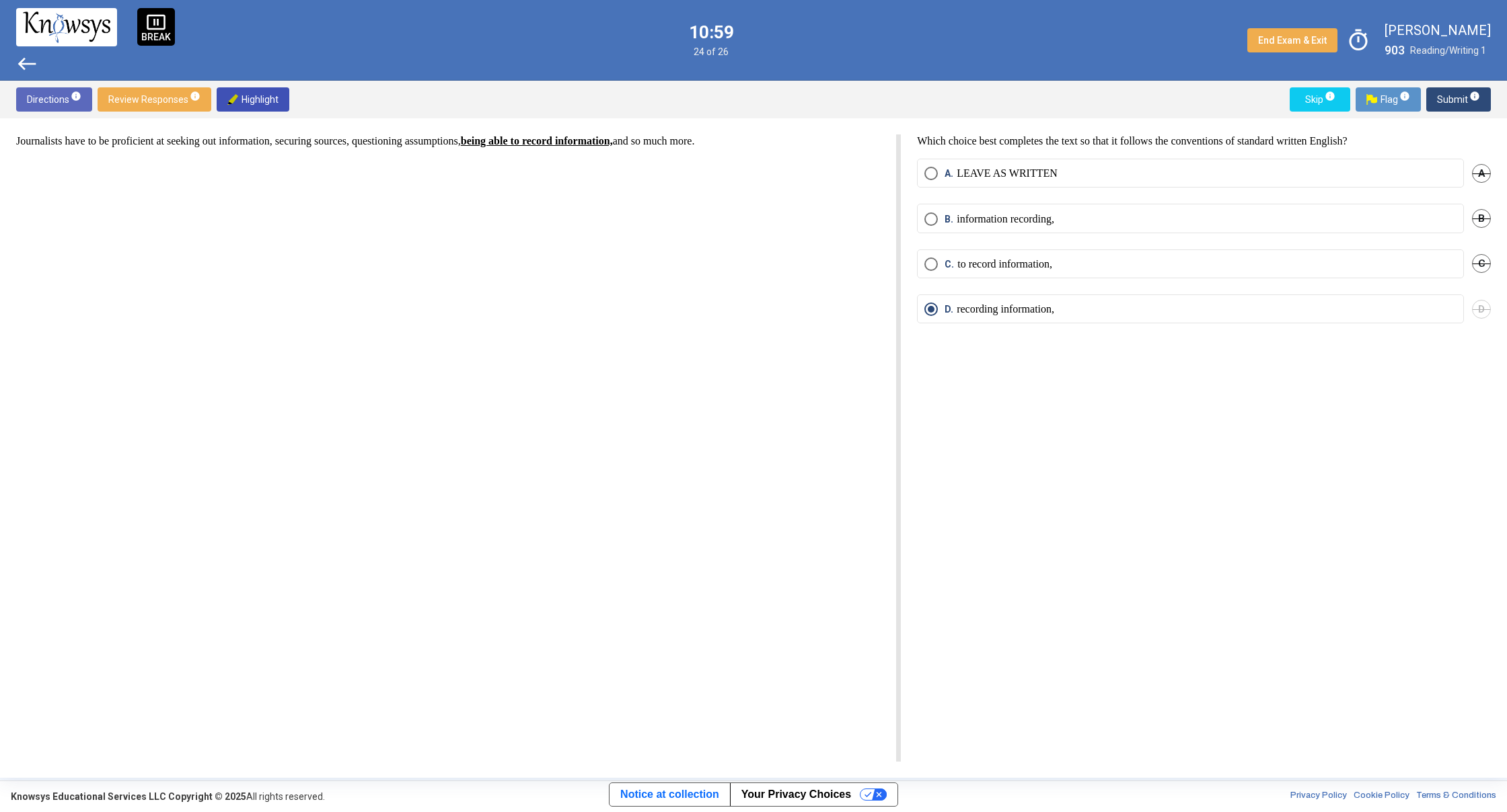
click at [35, 64] on span "west" at bounding box center [27, 64] width 21 height 21
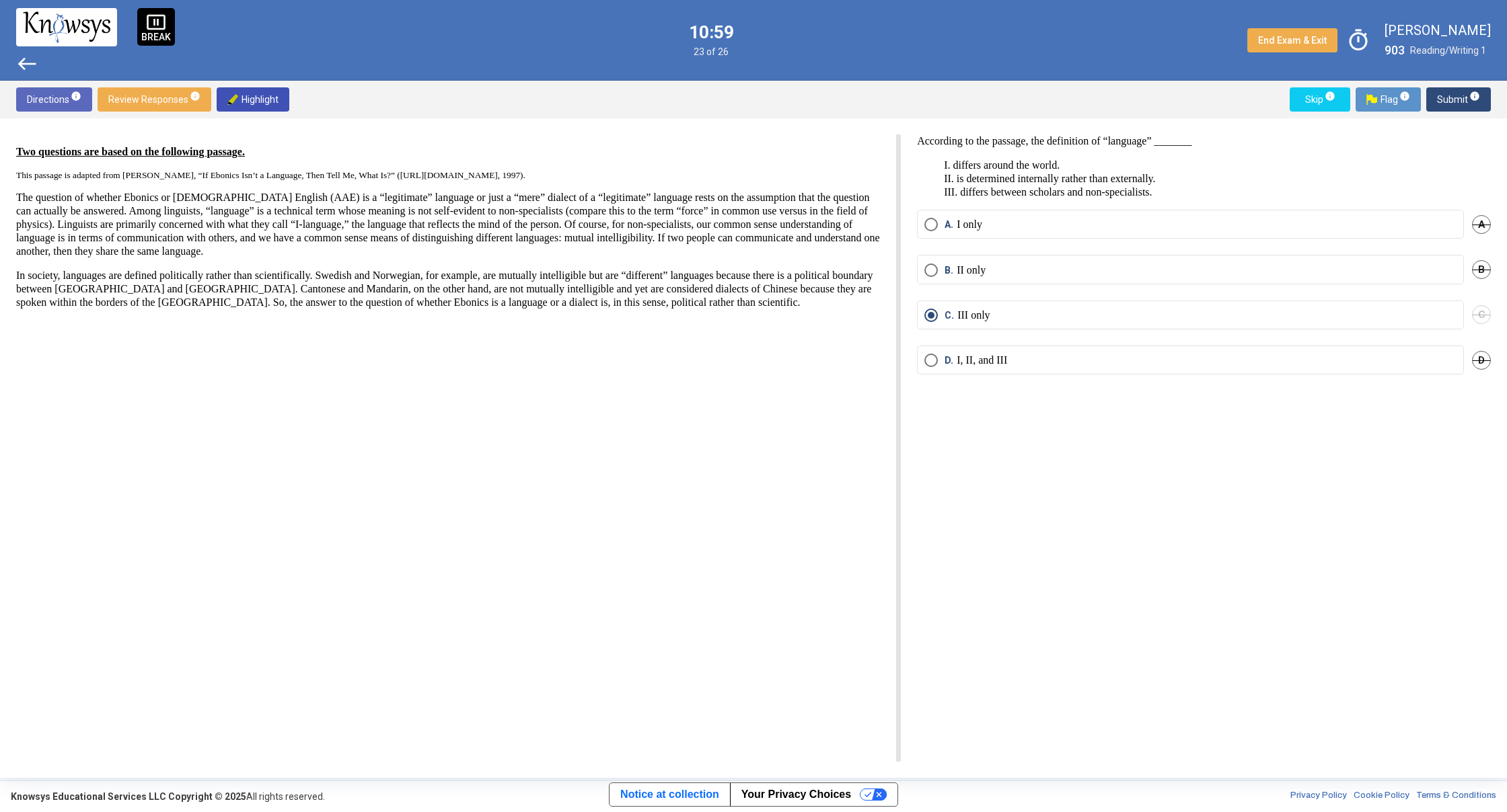
click at [35, 64] on span "west" at bounding box center [27, 64] width 21 height 21
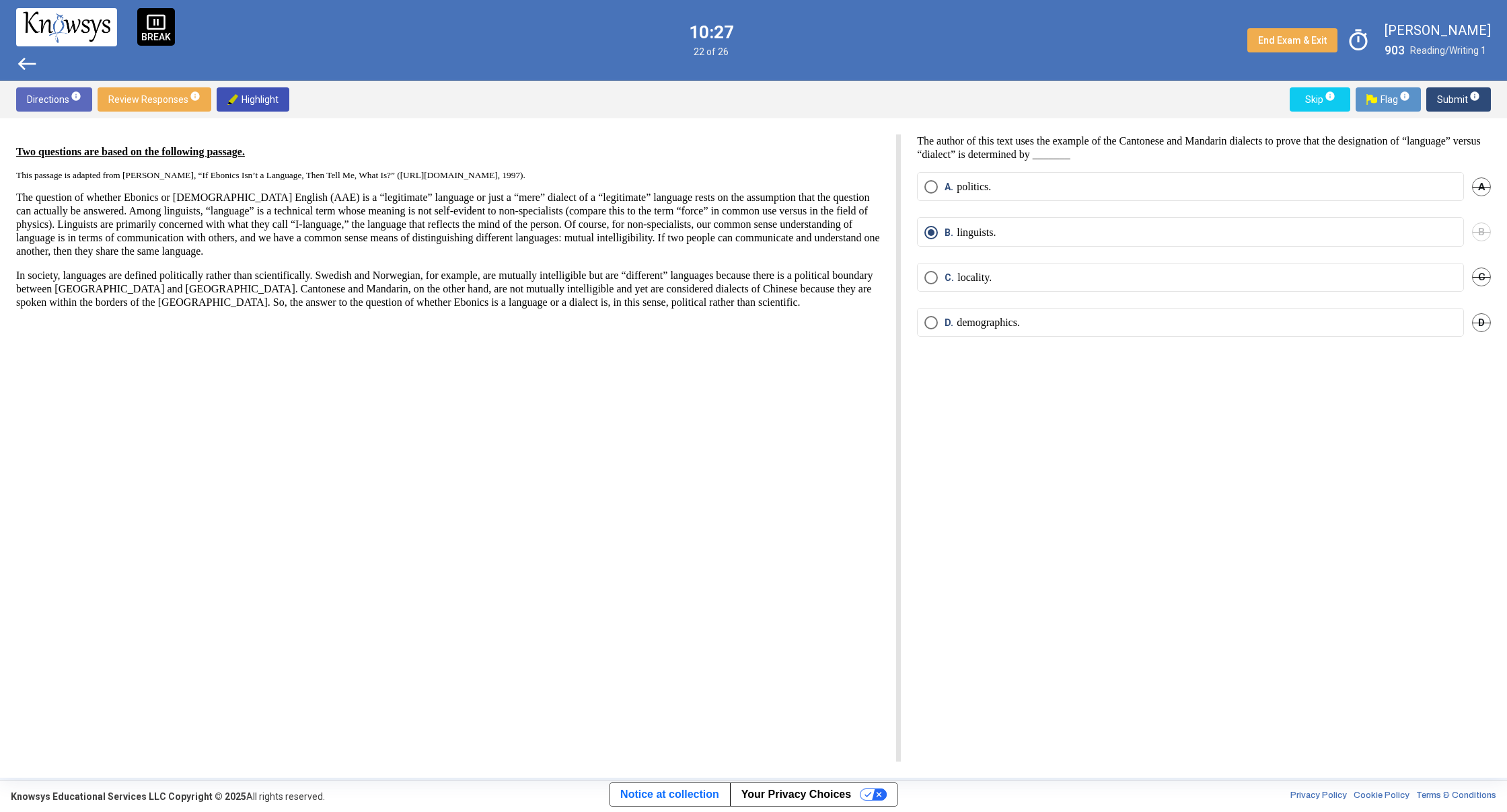
click at [33, 60] on span "west" at bounding box center [27, 64] width 21 height 21
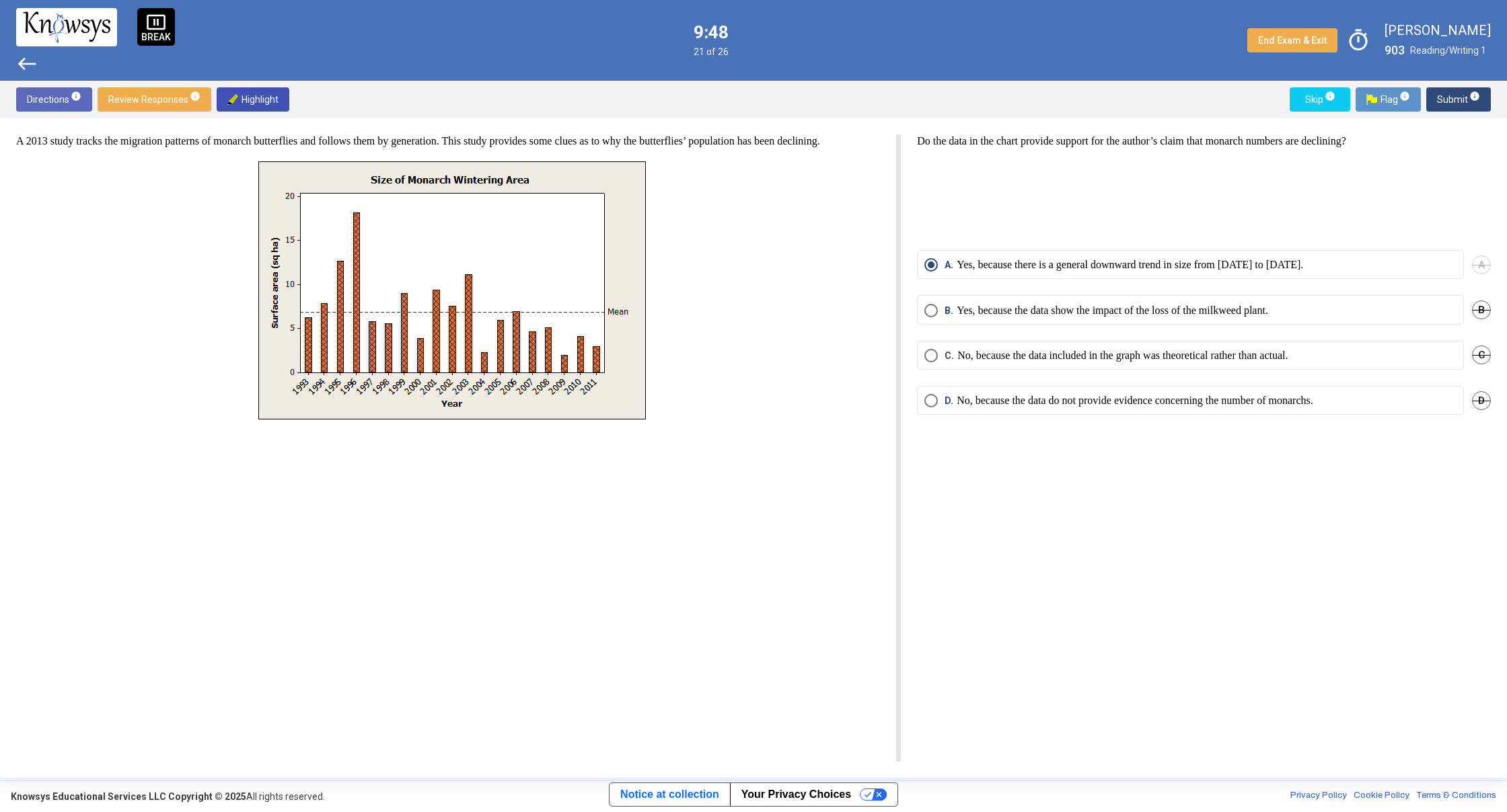
click at [935, 407] on span "Select an option" at bounding box center [931, 401] width 14 height 14
click at [1443, 105] on span "Submit info" at bounding box center [1458, 99] width 43 height 24
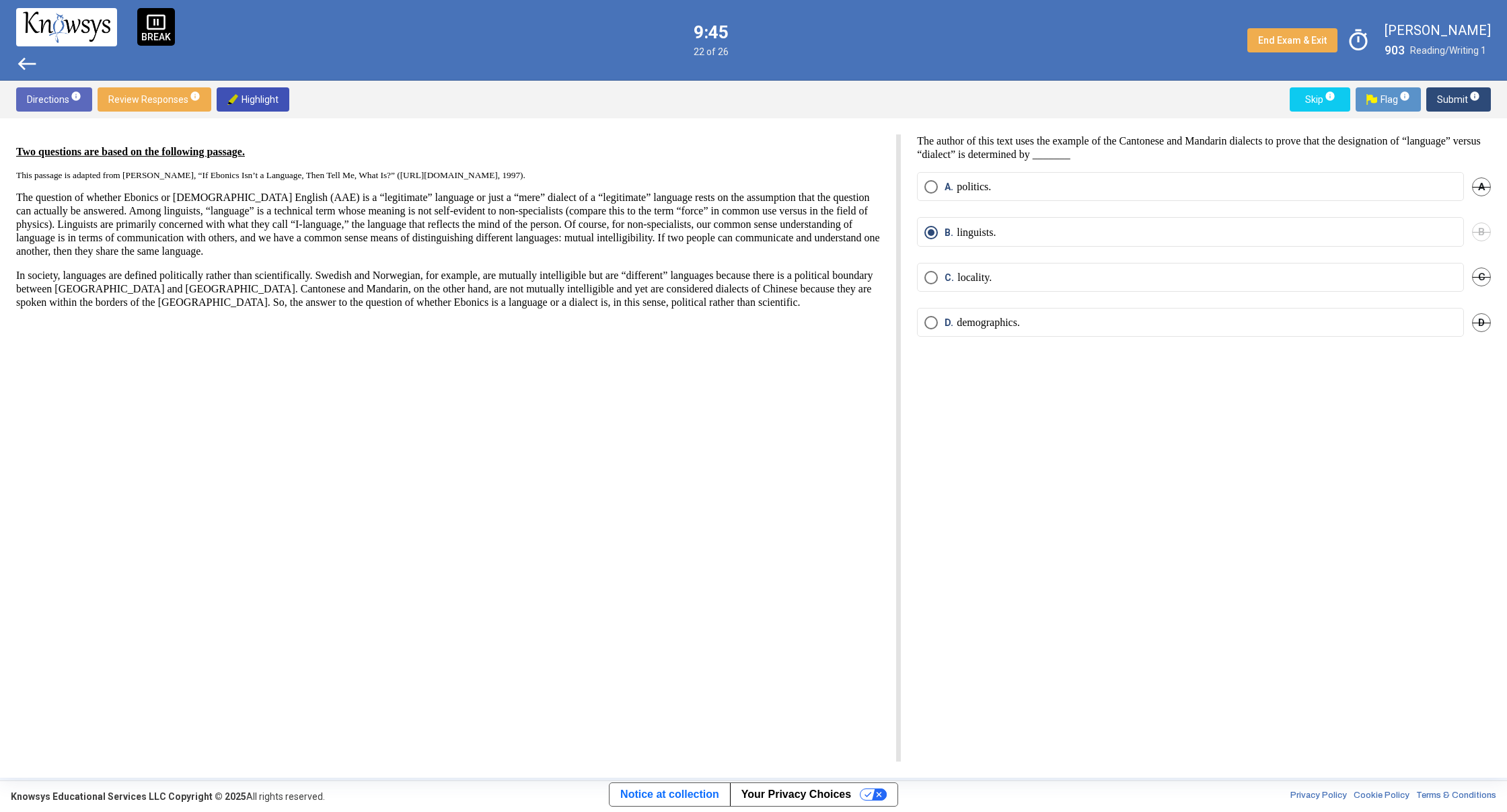
click at [18, 66] on span "west" at bounding box center [27, 64] width 21 height 21
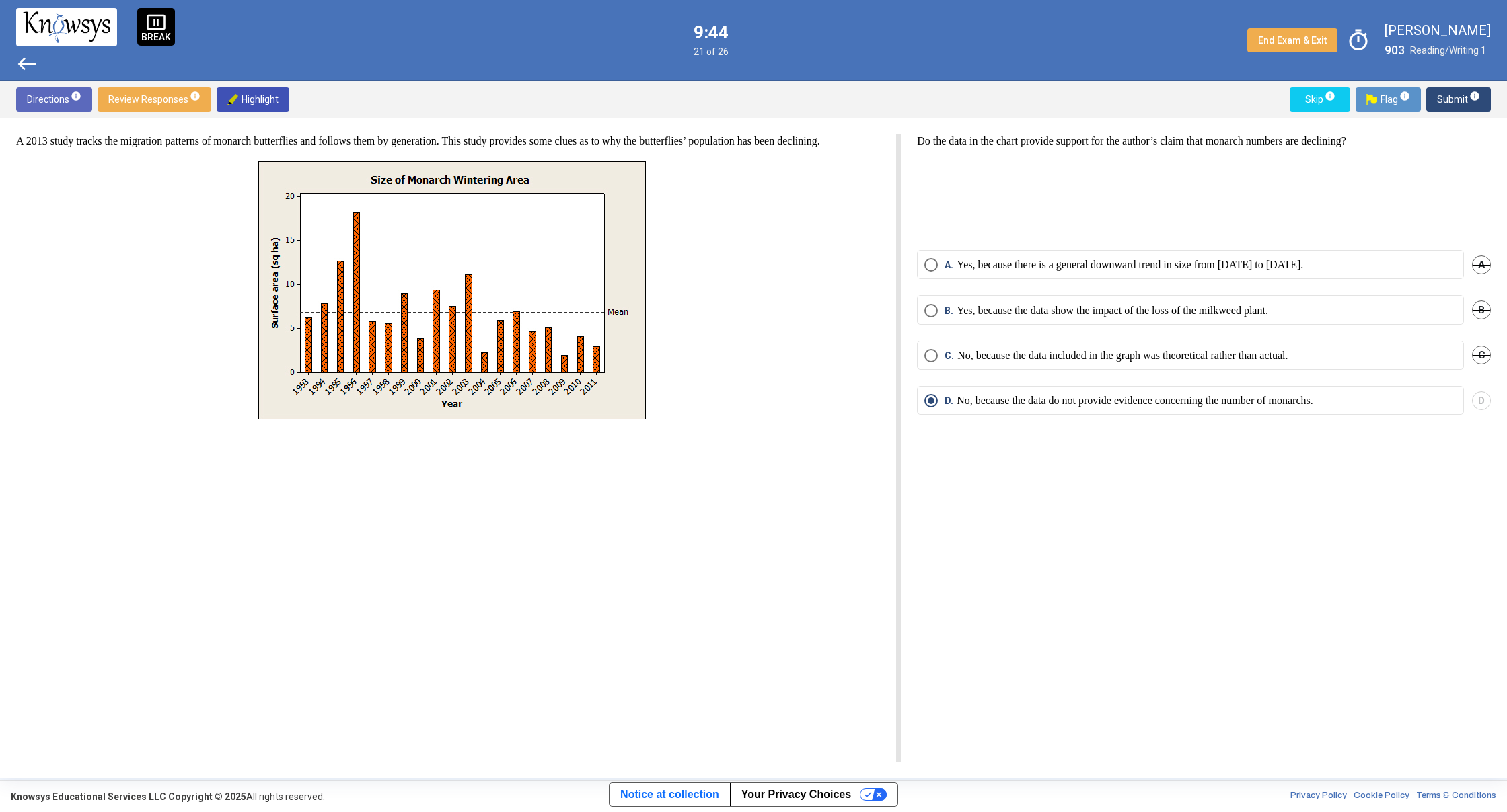
click at [18, 66] on span "west" at bounding box center [27, 64] width 21 height 21
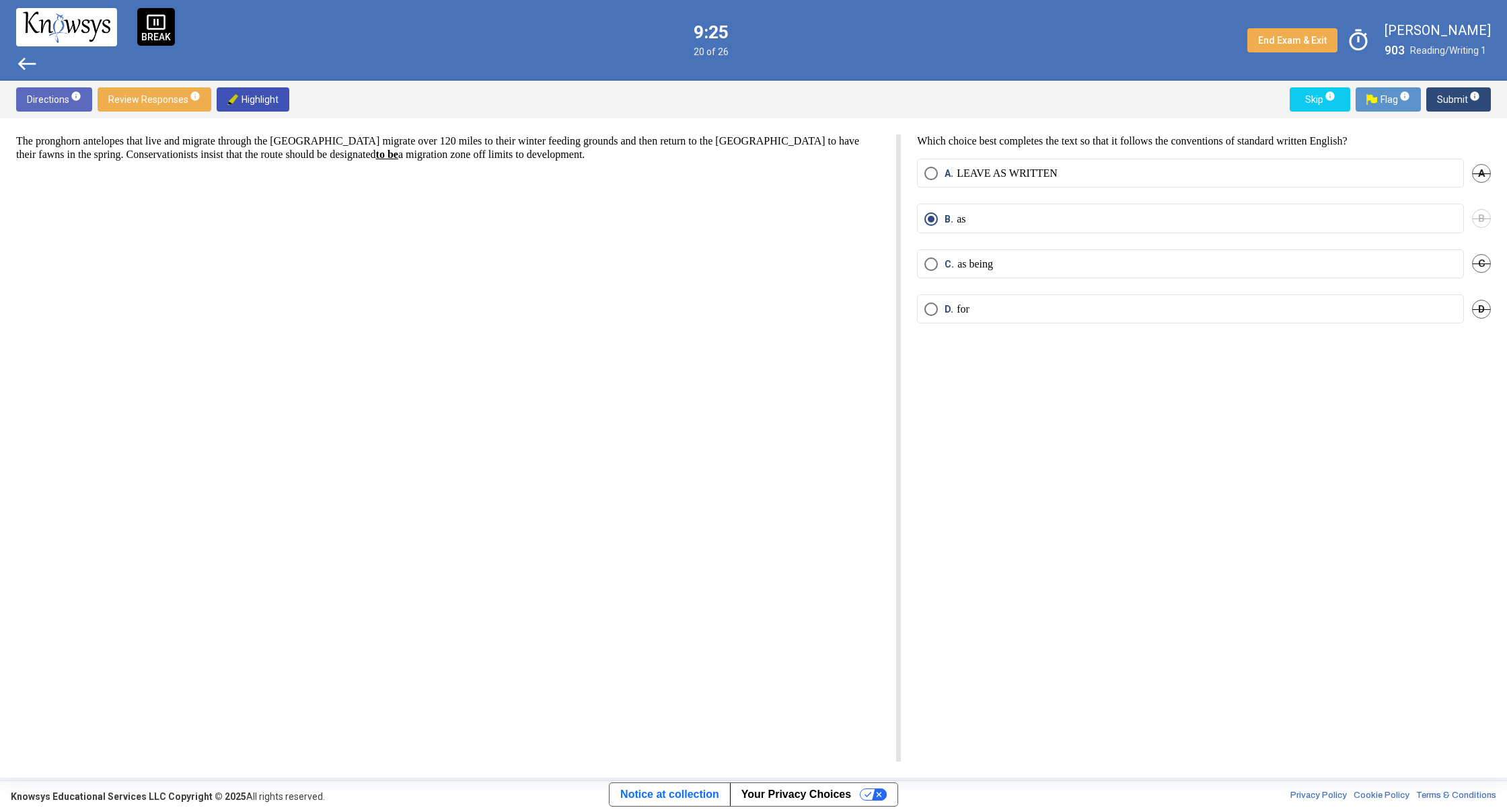
click at [931, 173] on span "Select an option" at bounding box center [931, 174] width 14 height 14
click at [931, 311] on span "Select an option" at bounding box center [931, 310] width 14 height 14
click at [1449, 107] on span "Submit info" at bounding box center [1458, 99] width 43 height 24
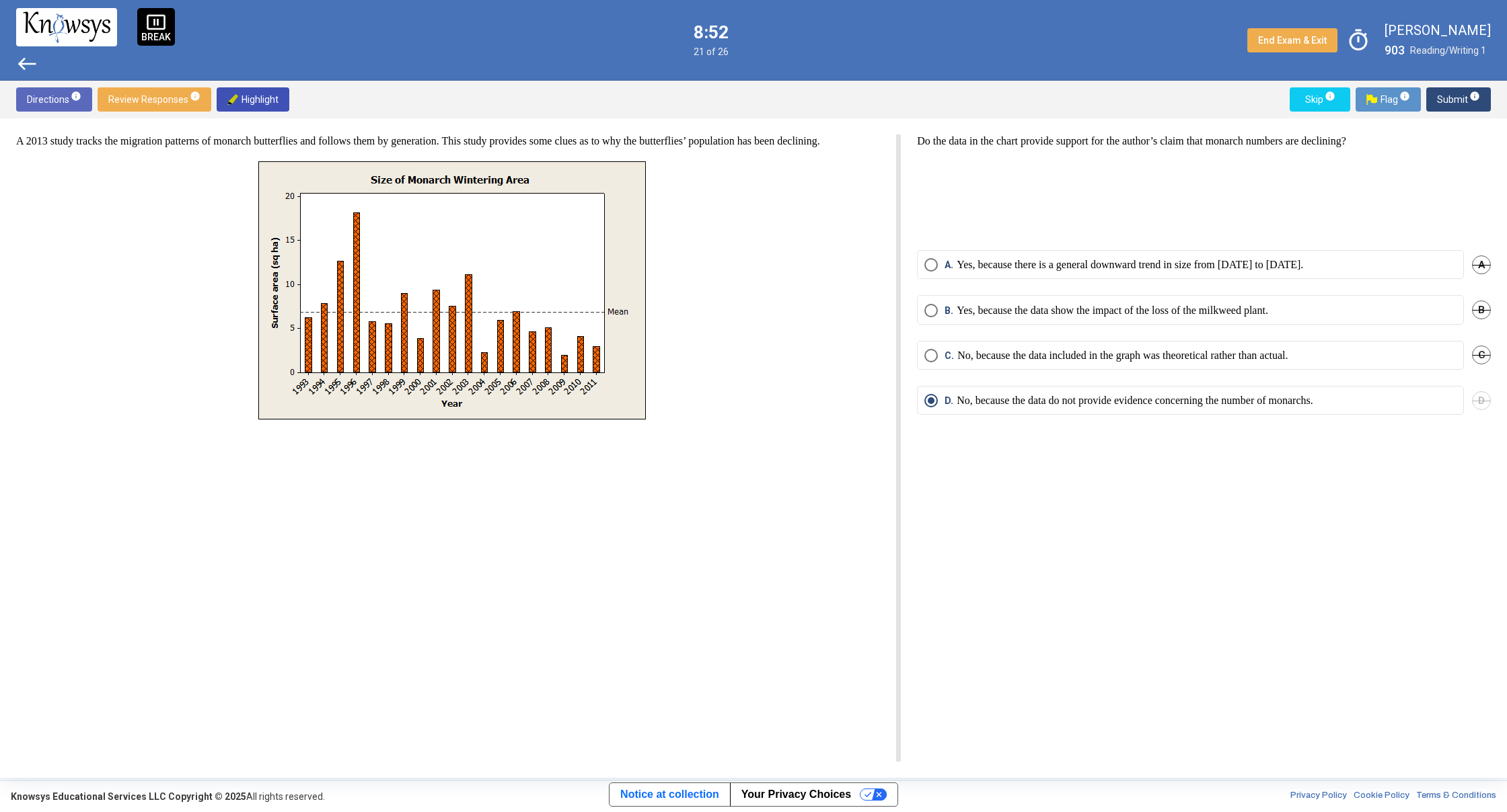
click at [16, 62] on div "pause_presentation BREAK west 8:52 21 of 26 End Exam & Exit timer [PERSON_NAME]…" at bounding box center [754, 40] width 1507 height 81
click at [25, 62] on span "west" at bounding box center [27, 64] width 21 height 21
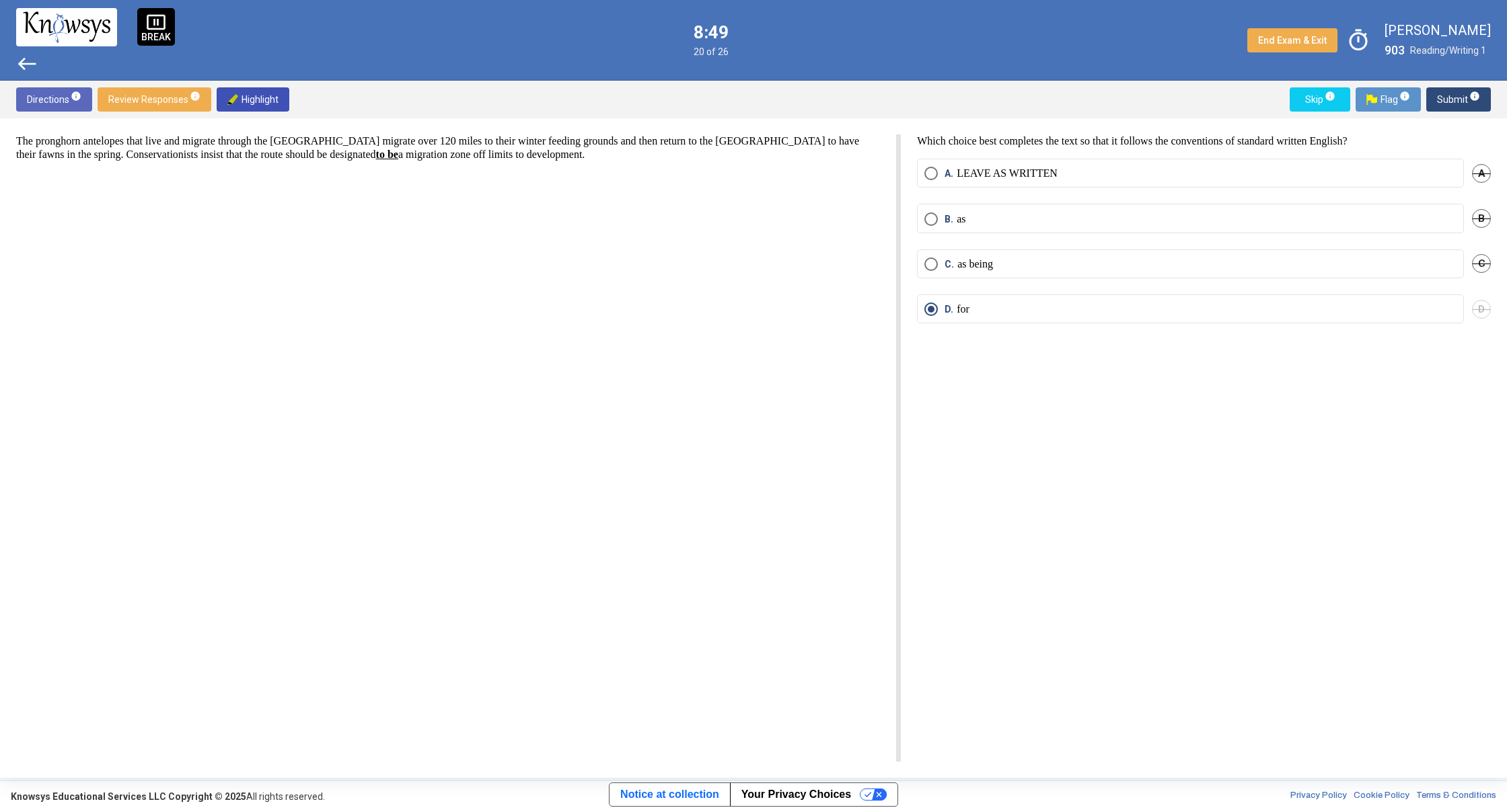
click at [22, 61] on span "west" at bounding box center [27, 64] width 21 height 21
click at [21, 61] on span "west" at bounding box center [27, 64] width 21 height 21
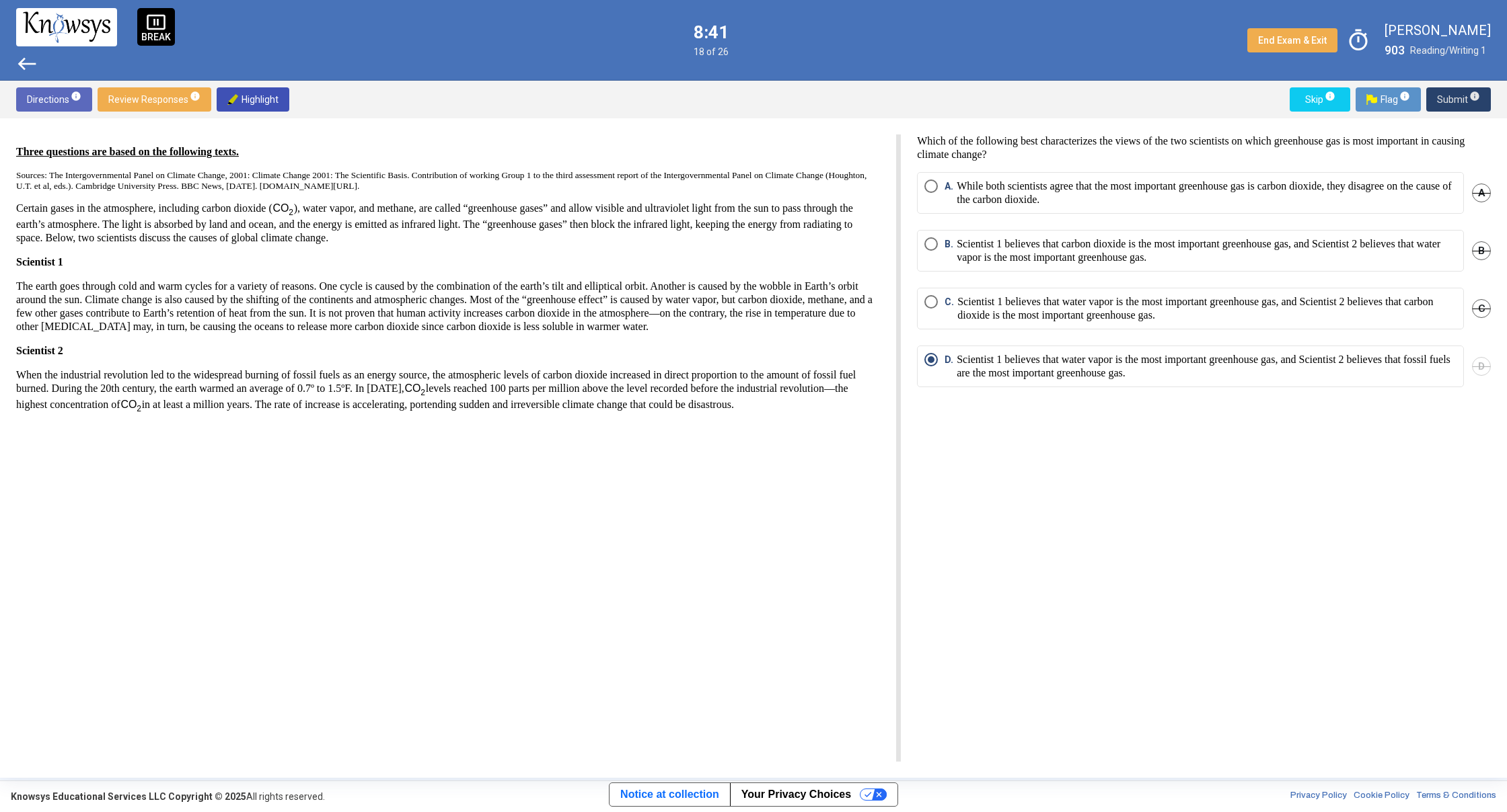
click at [1452, 100] on span "Submit info" at bounding box center [1458, 99] width 43 height 24
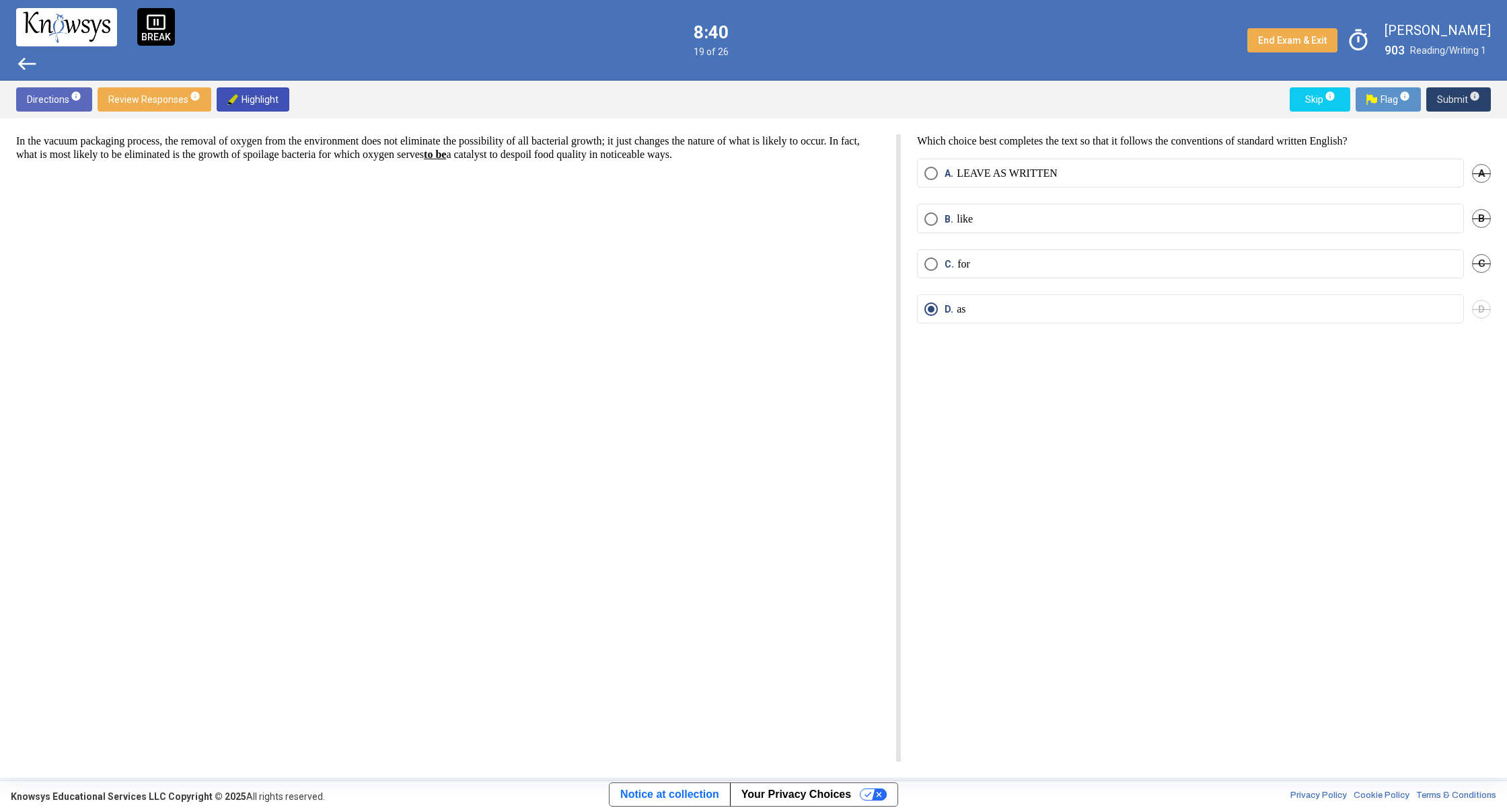
click at [1452, 100] on span "Submit info" at bounding box center [1458, 99] width 43 height 24
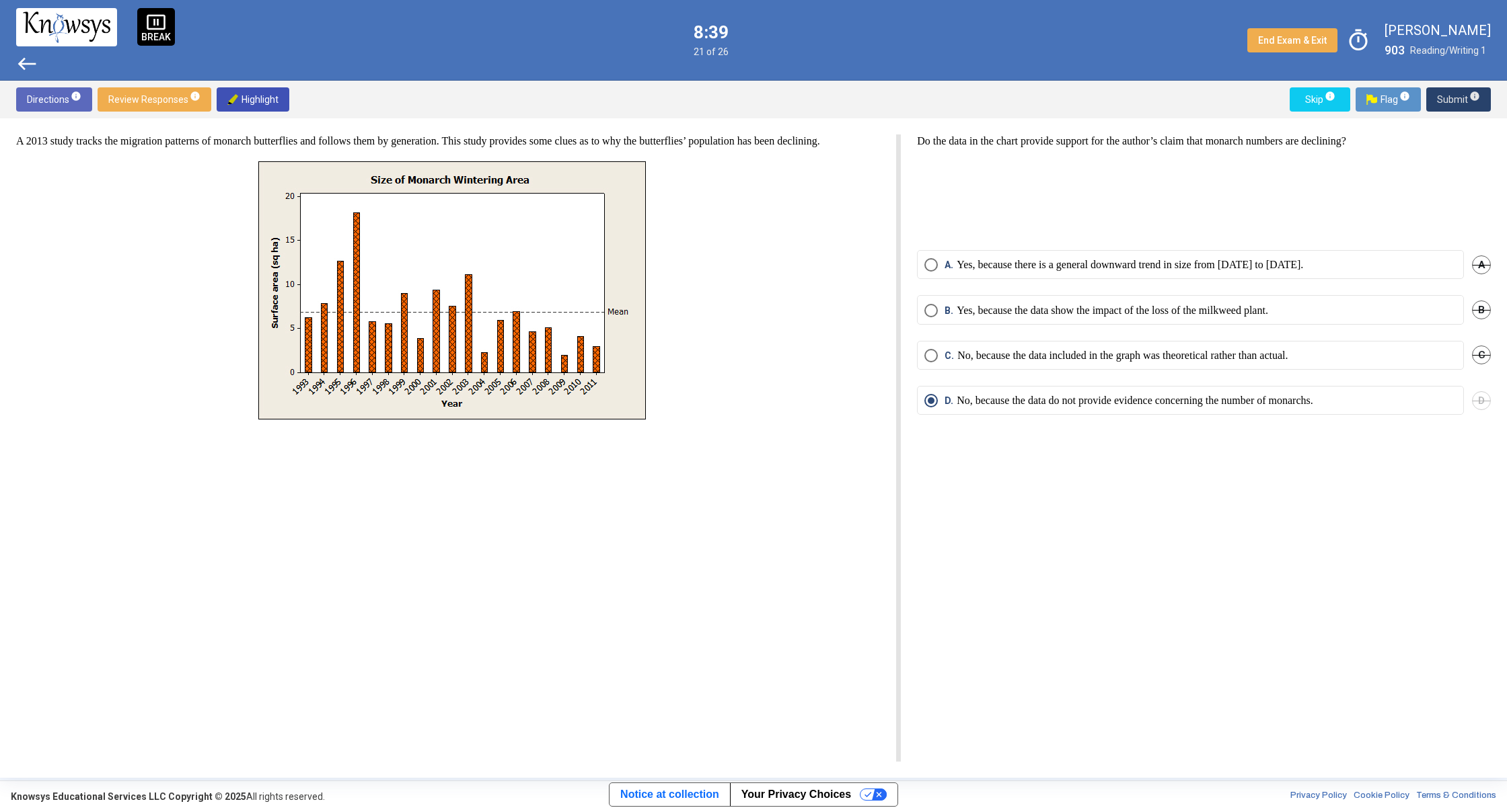
click at [1450, 99] on span "Submit info" at bounding box center [1458, 99] width 43 height 24
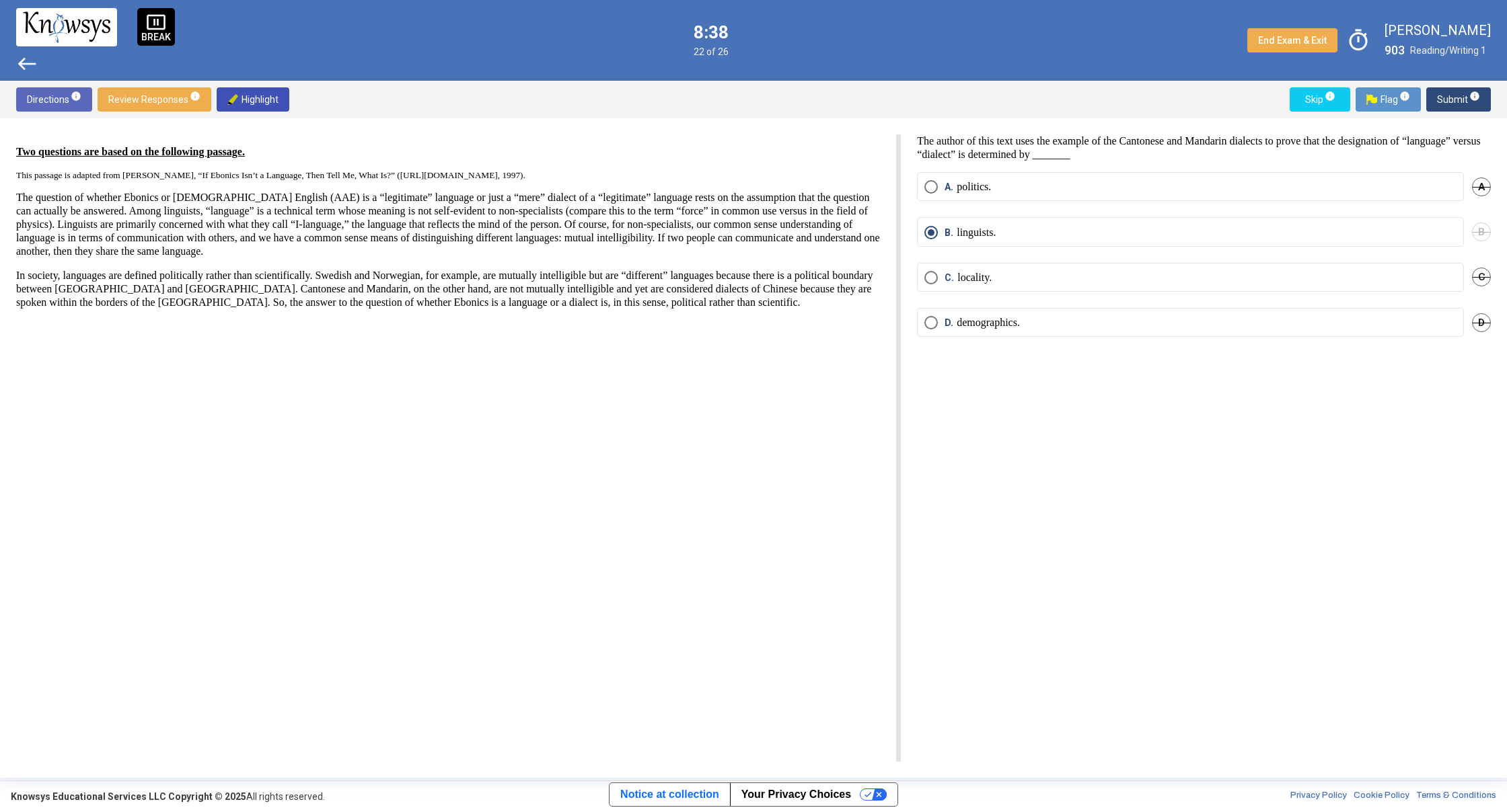
click at [1450, 99] on span "Submit info" at bounding box center [1458, 99] width 43 height 24
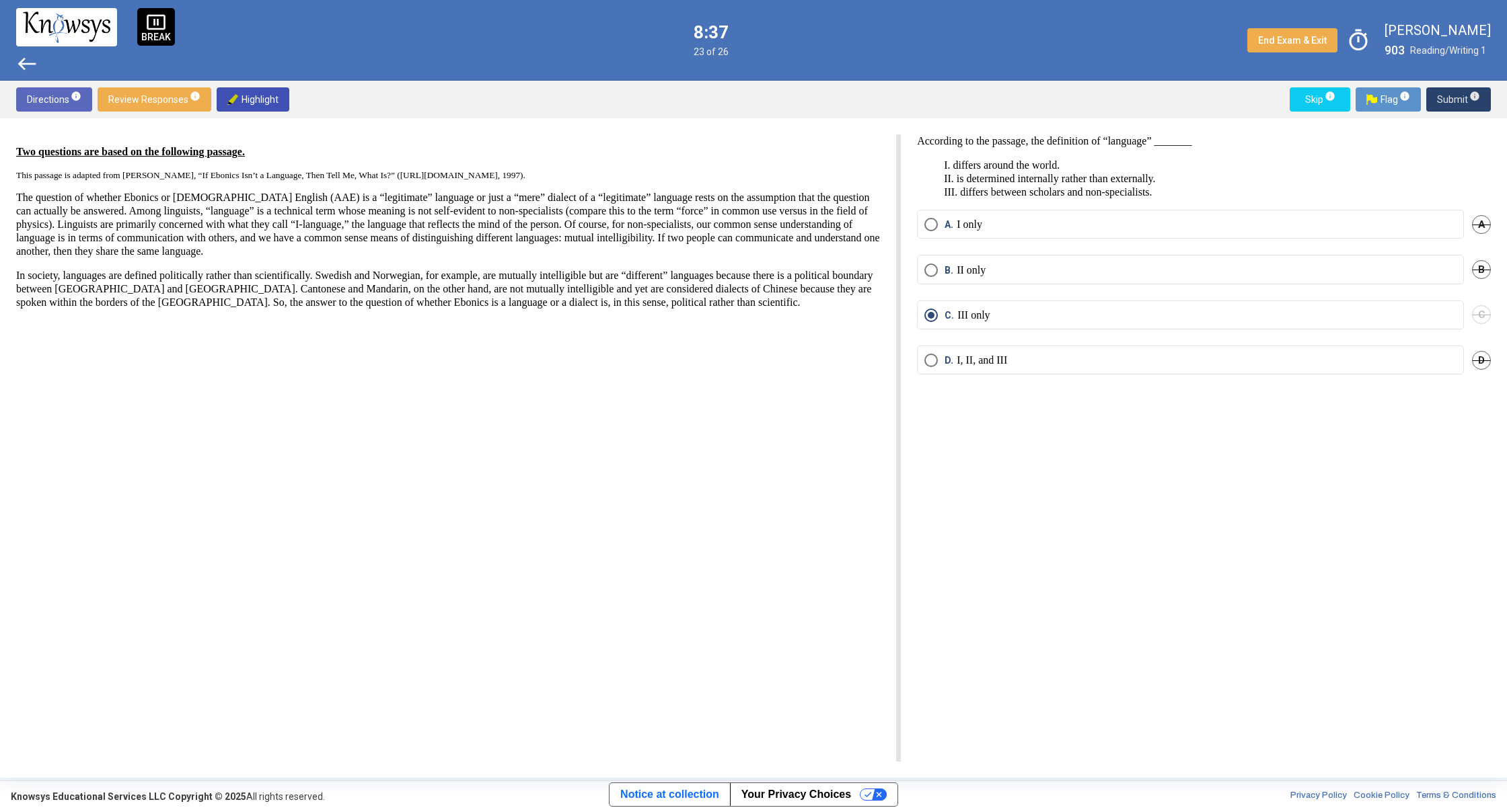
click at [1450, 99] on span "Submit info" at bounding box center [1458, 99] width 43 height 24
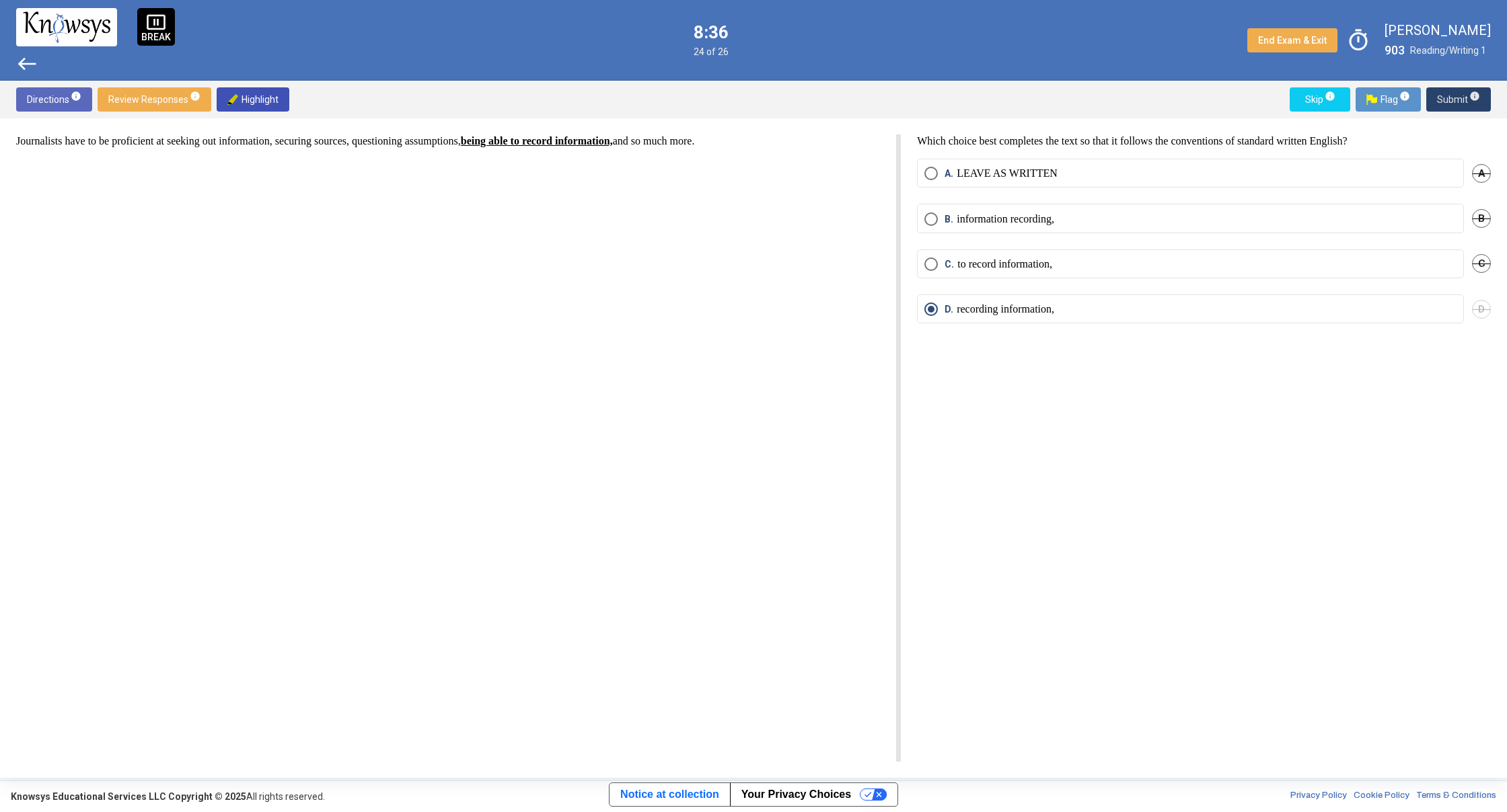
click at [1450, 99] on span "Submit info" at bounding box center [1458, 99] width 43 height 24
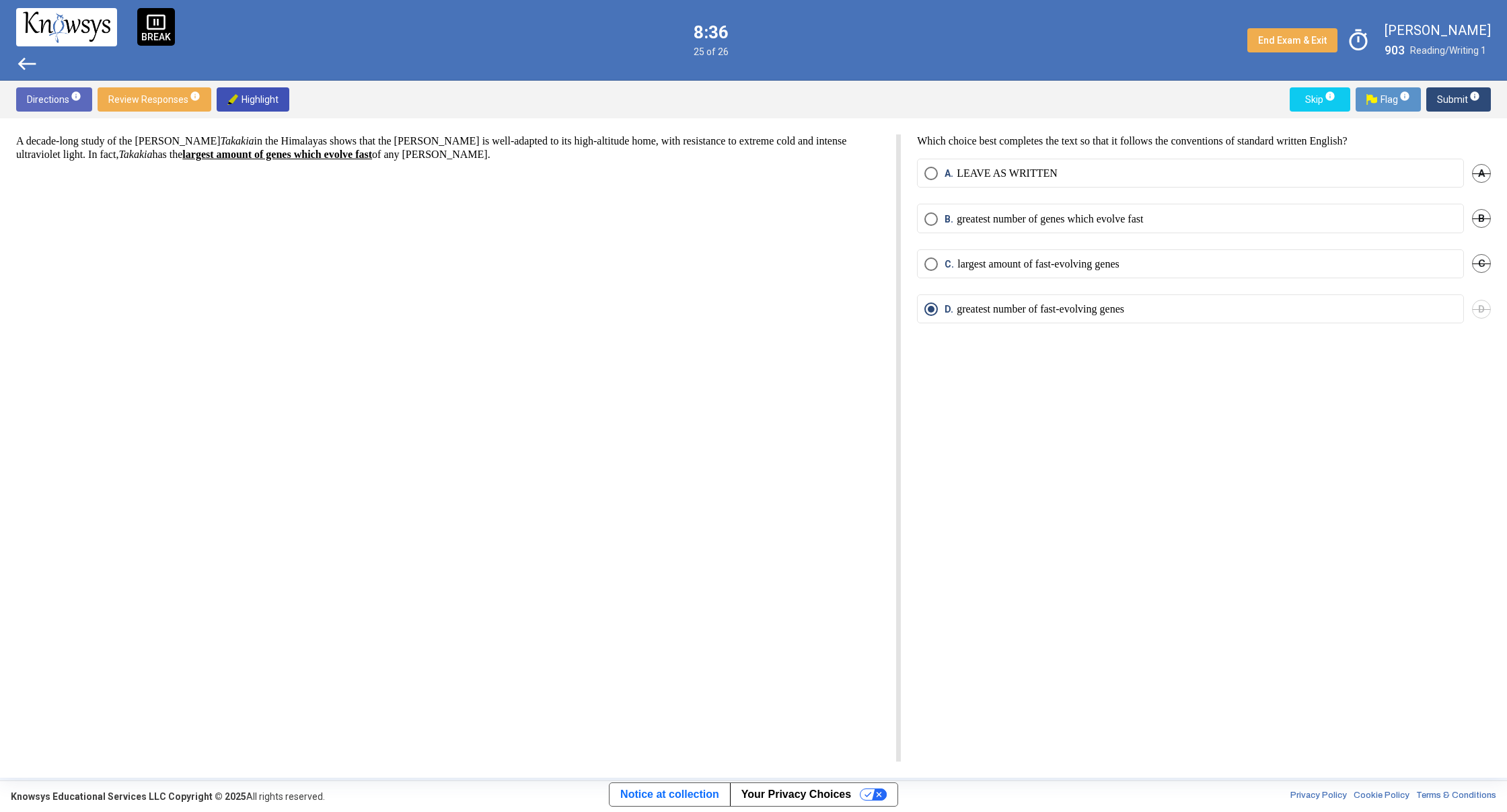
click at [1450, 99] on span "Submit info" at bounding box center [1458, 99] width 43 height 24
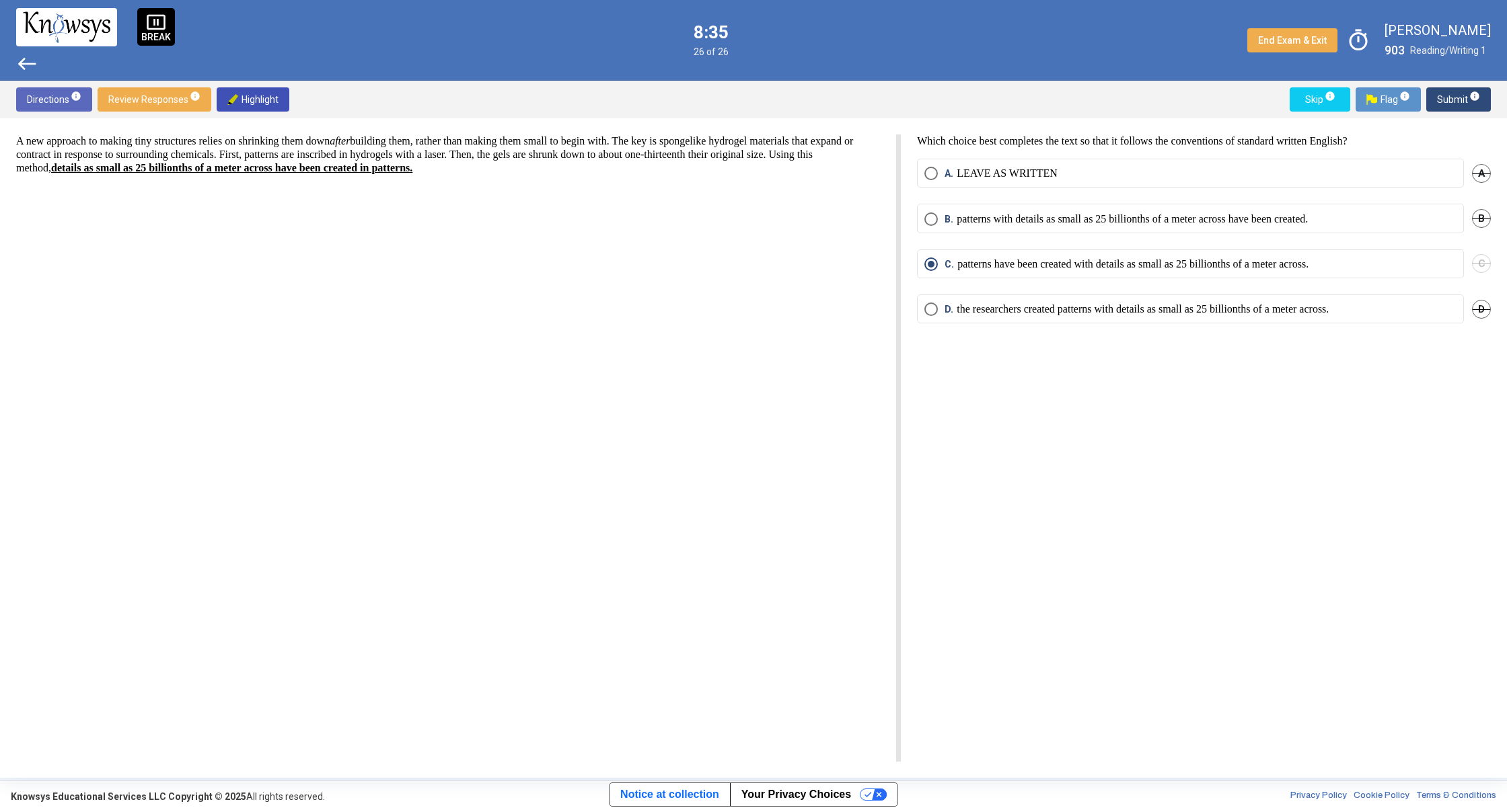
click at [1450, 99] on span "Submit info" at bounding box center [1458, 99] width 43 height 24
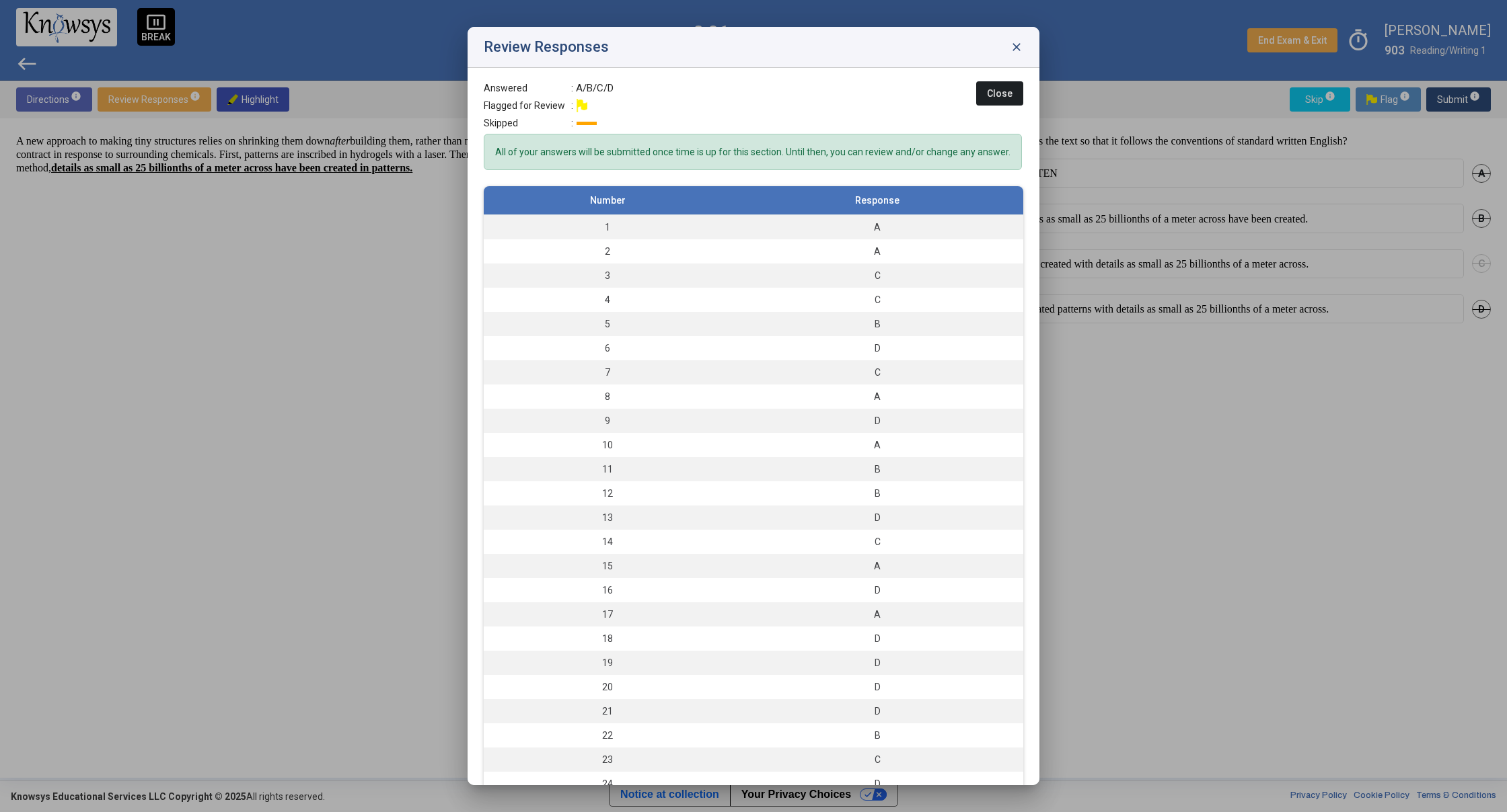
click at [1015, 44] on span "close" at bounding box center [1017, 47] width 14 height 14
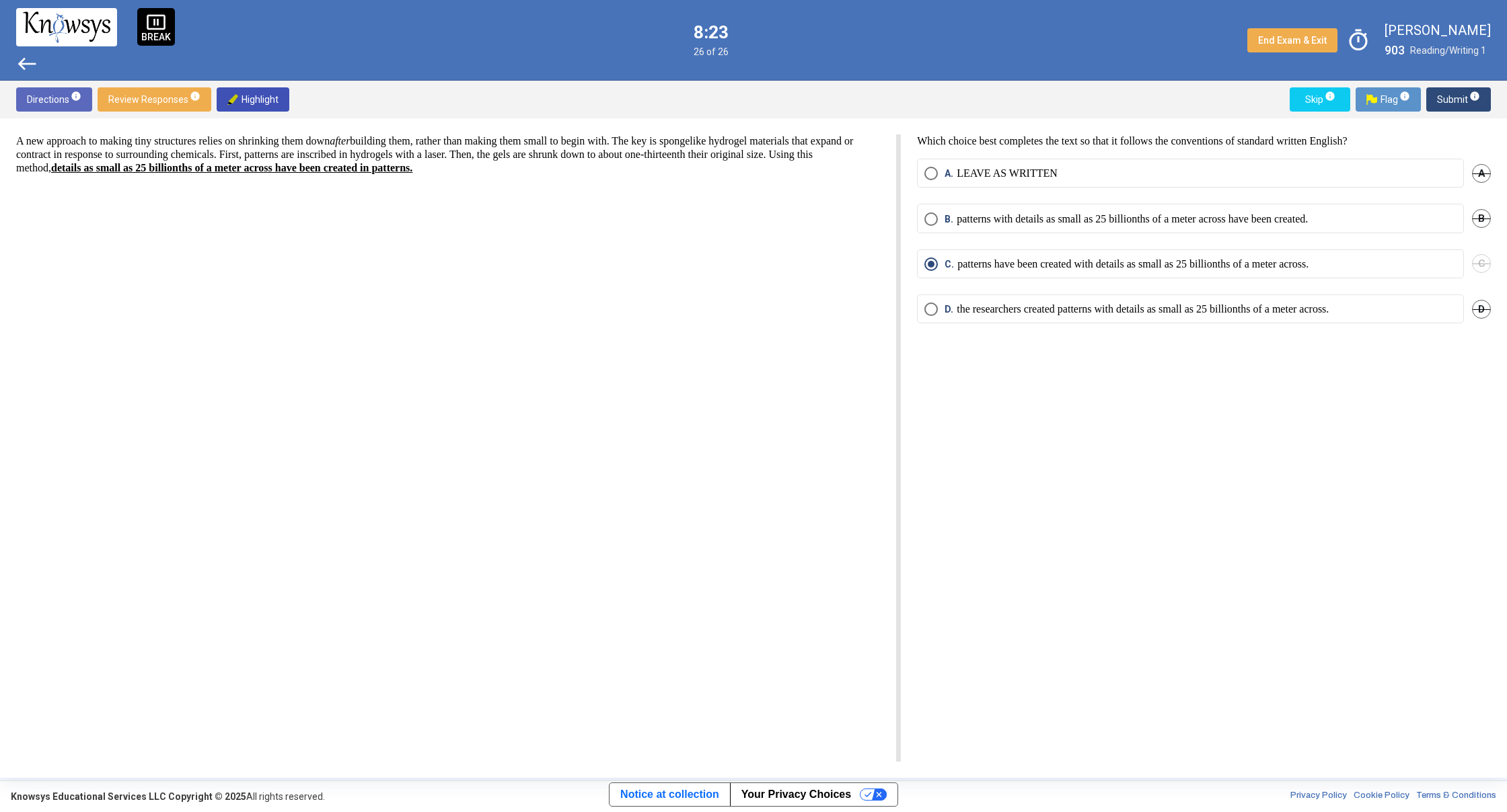
click at [26, 60] on span "west" at bounding box center [27, 64] width 21 height 21
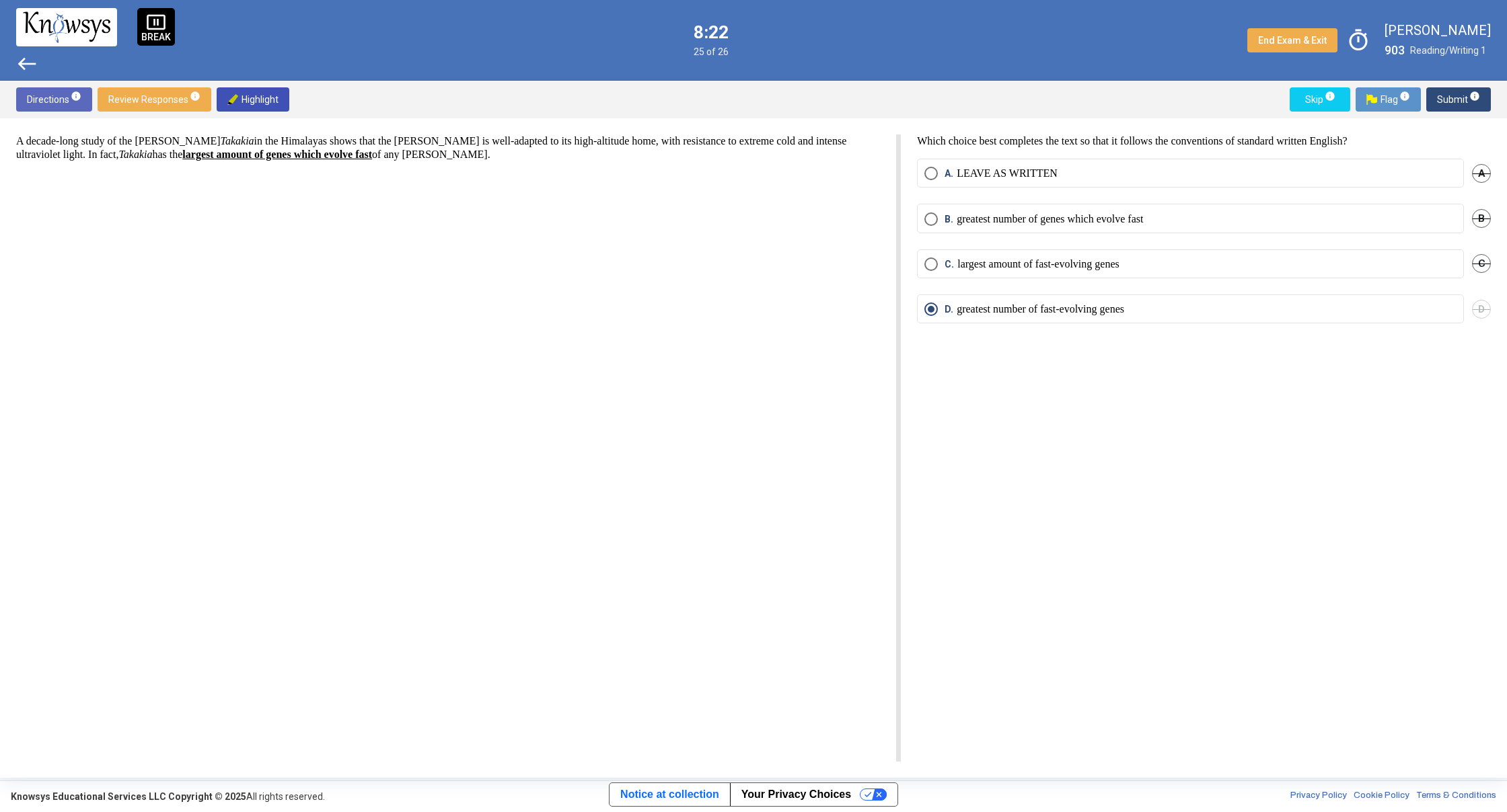
click at [28, 42] on img at bounding box center [66, 27] width 88 height 31
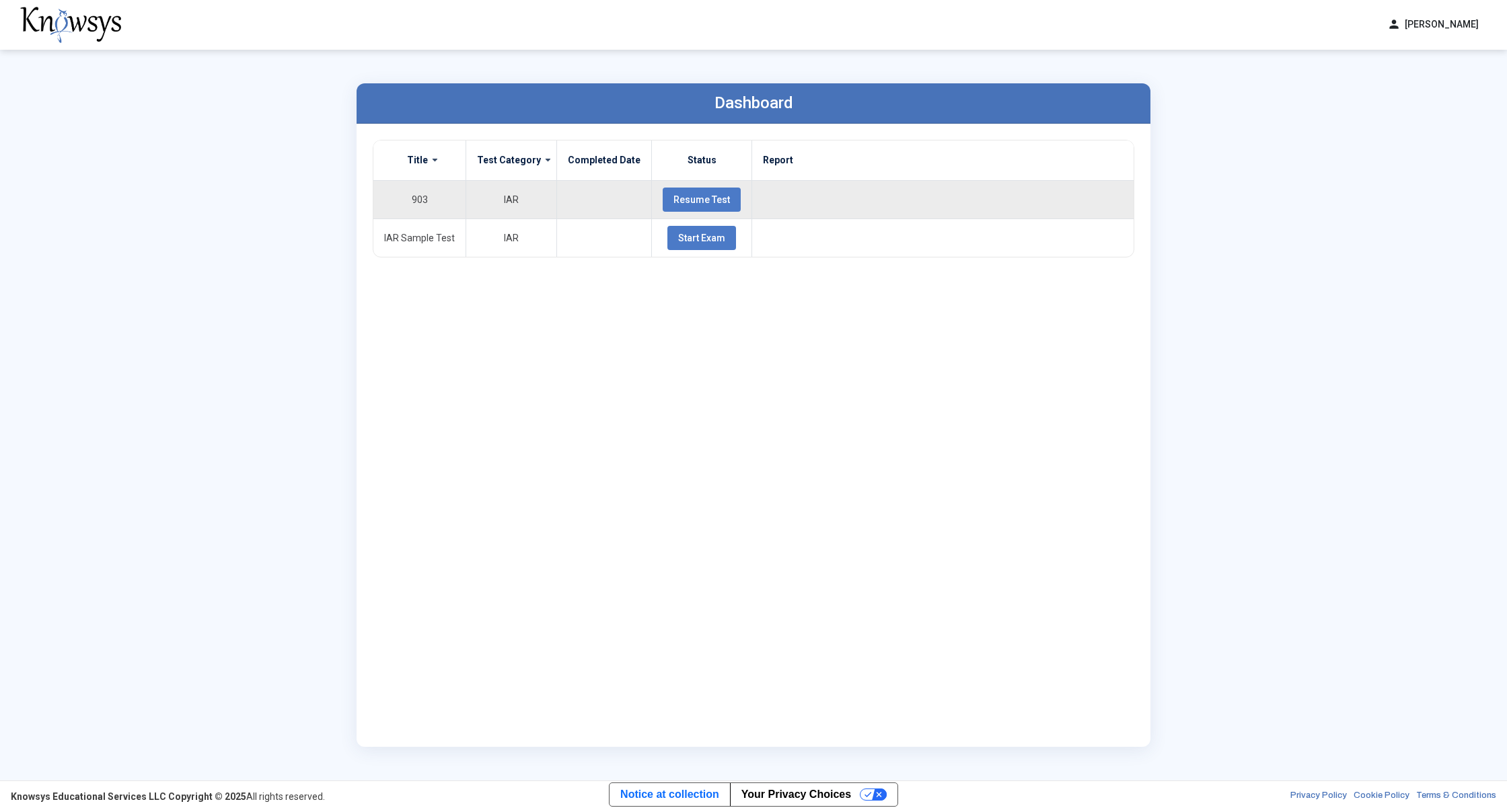
click at [715, 201] on span "Resume Test" at bounding box center [702, 200] width 57 height 11
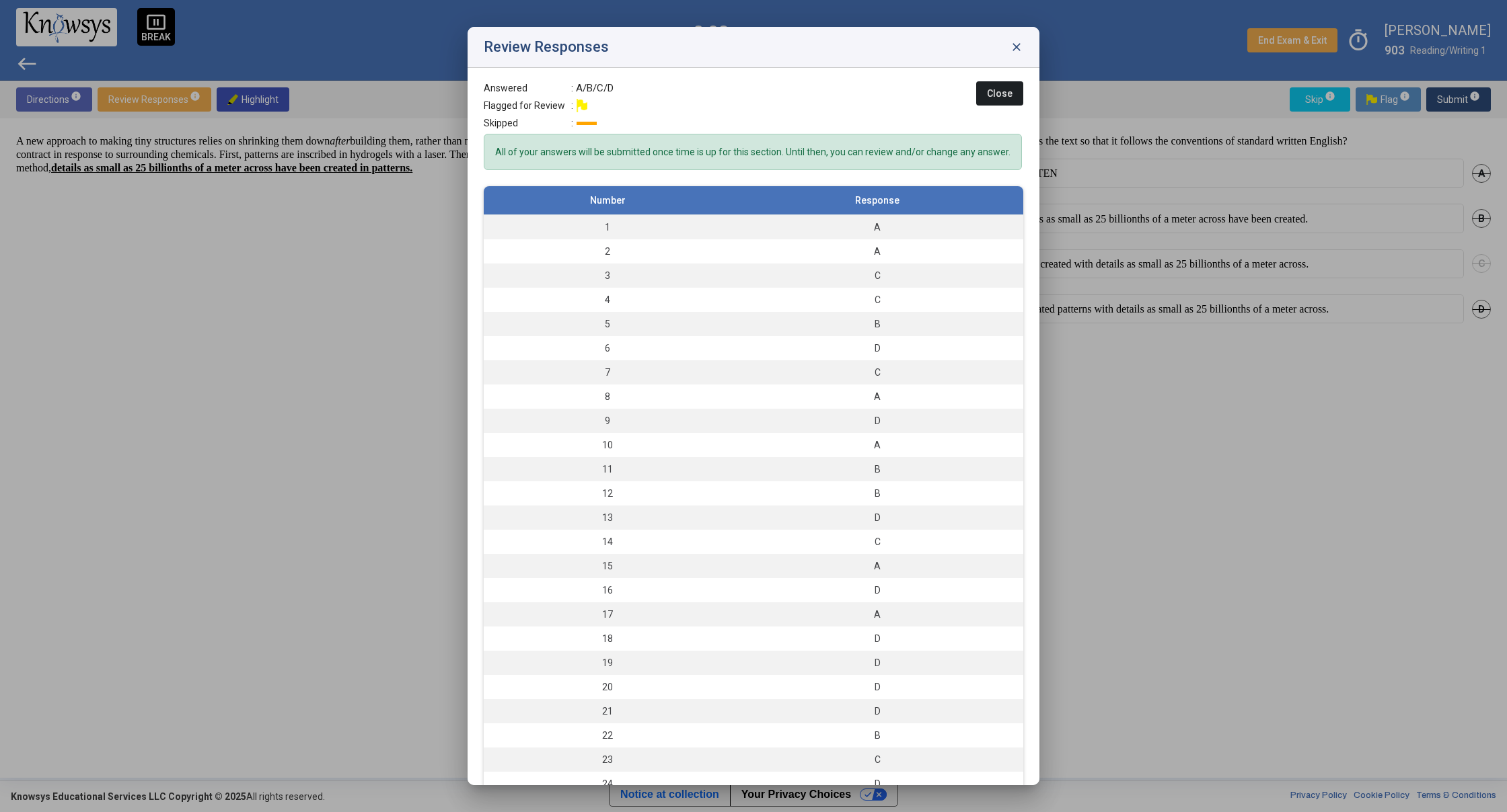
click at [976, 98] on button "Close" at bounding box center [999, 93] width 47 height 24
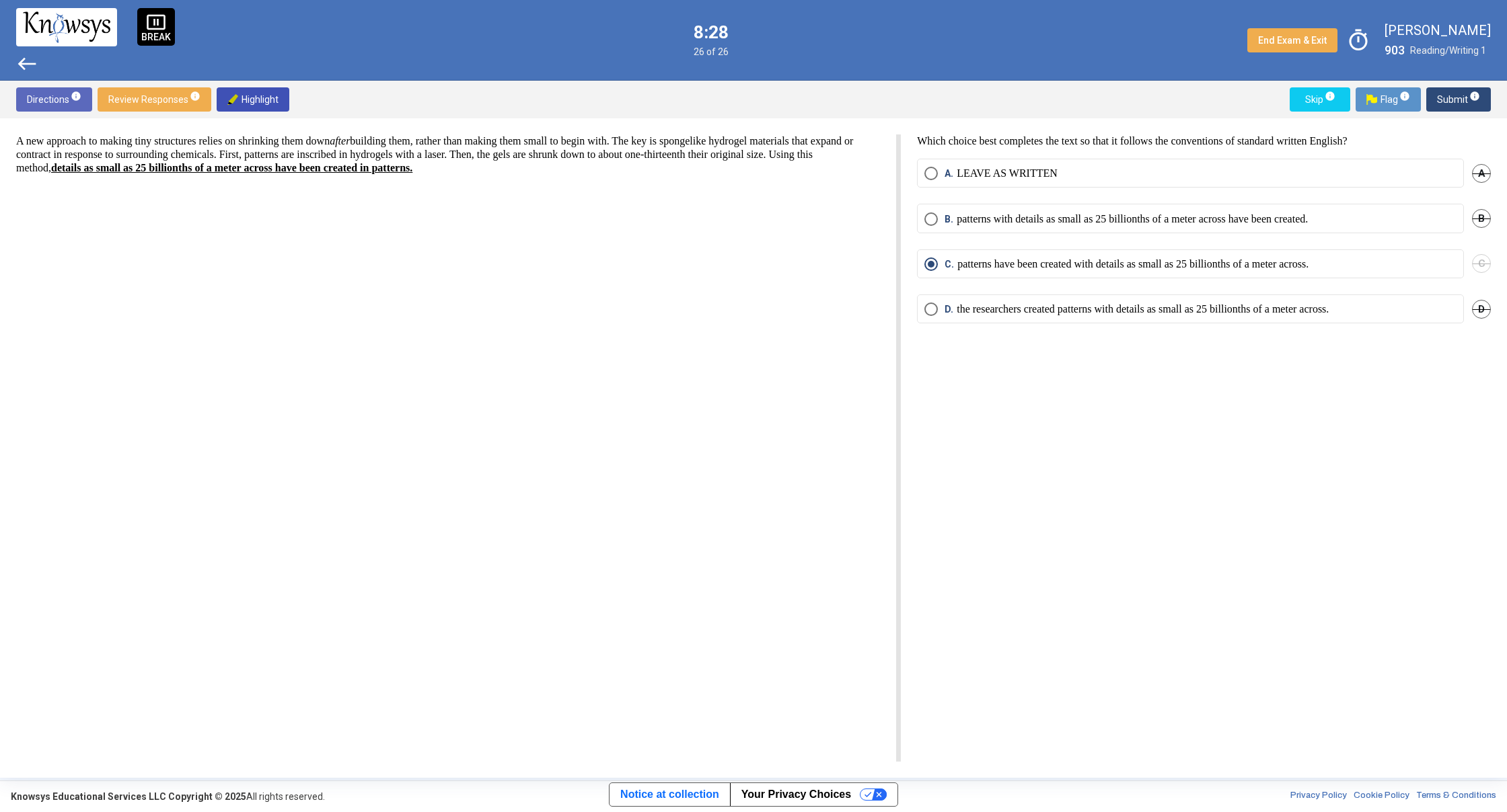
click at [23, 57] on span "west" at bounding box center [27, 64] width 21 height 21
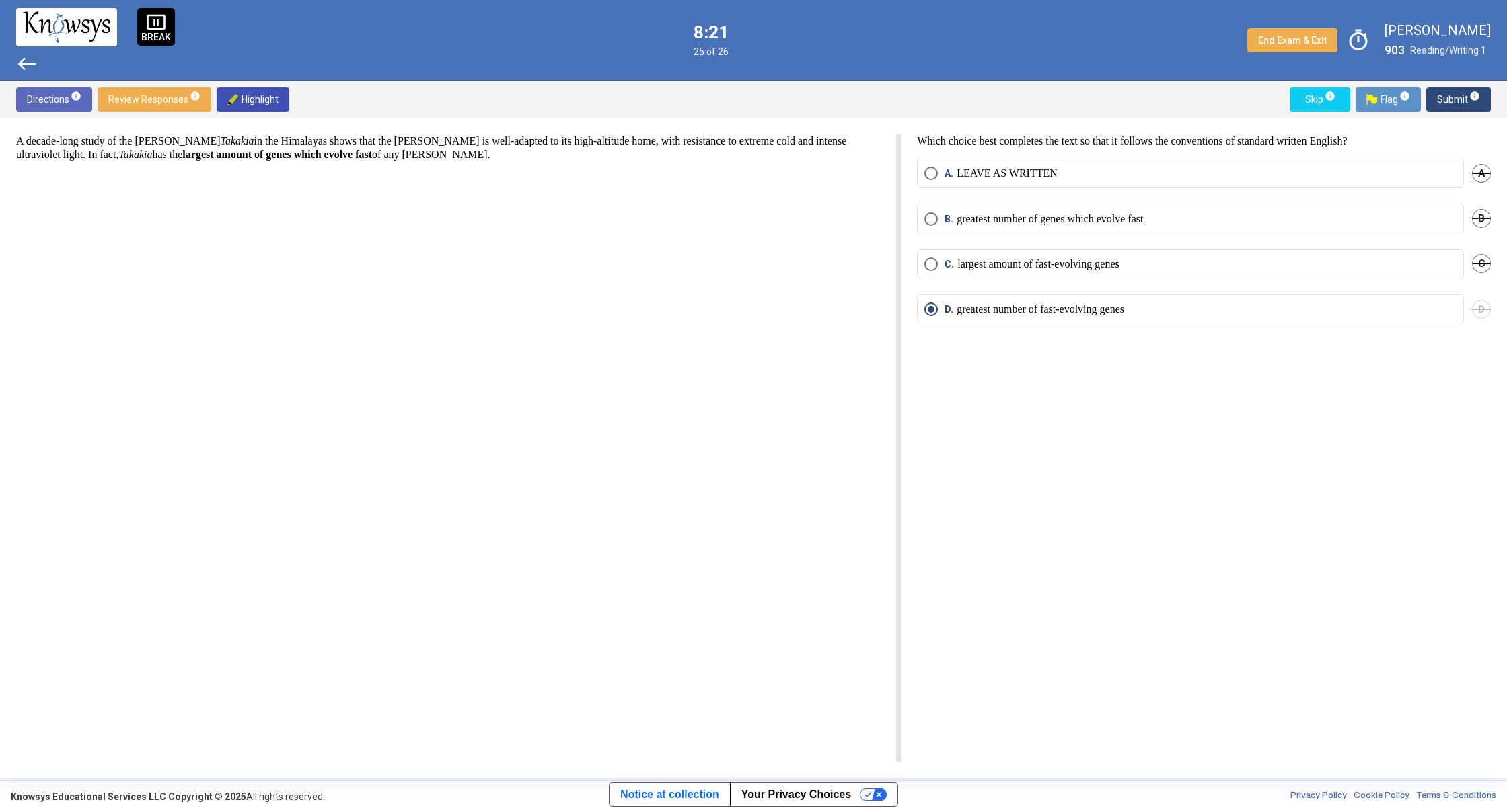
click at [23, 57] on span "west" at bounding box center [27, 64] width 21 height 21
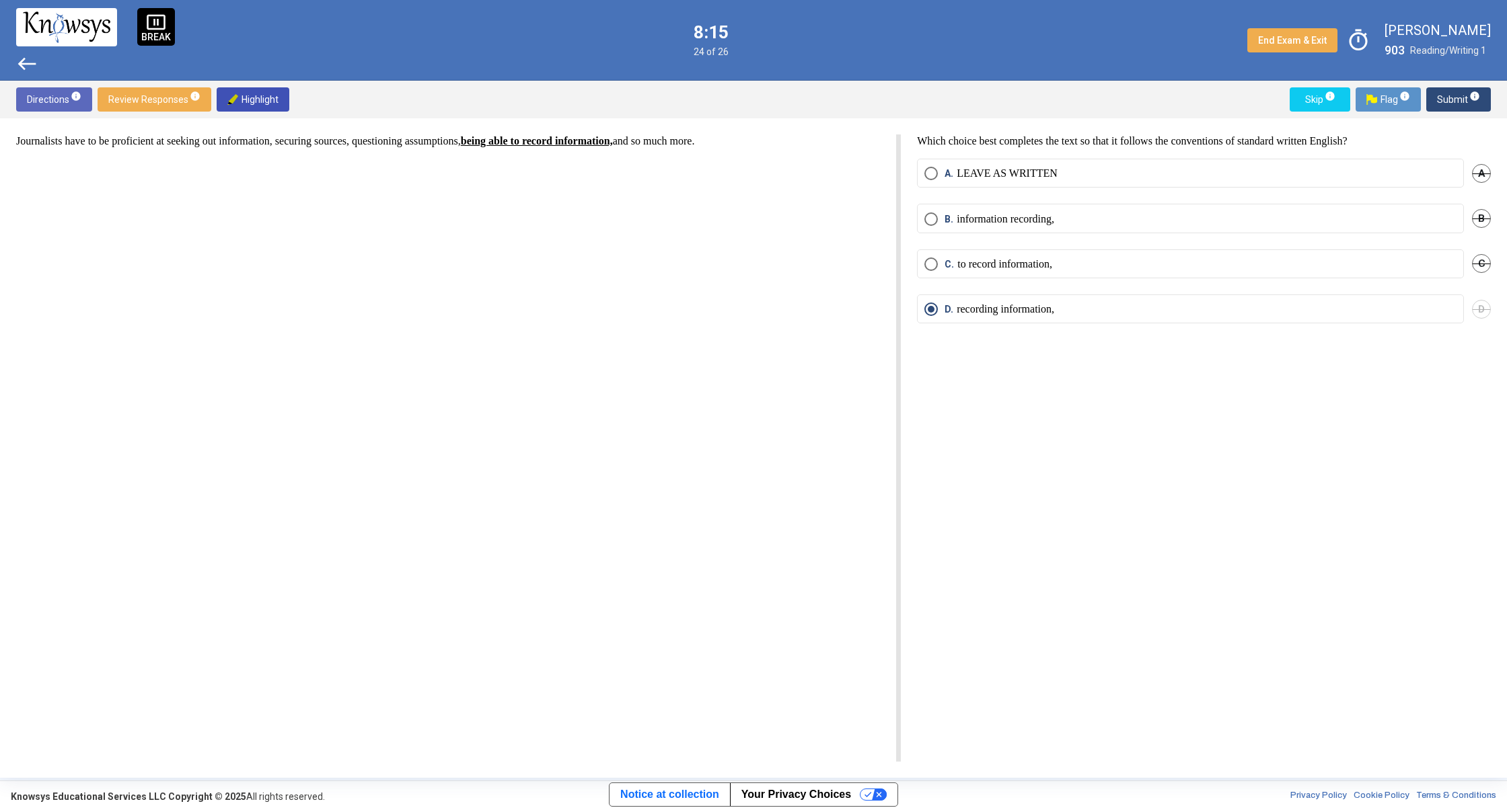
click at [23, 56] on span "west" at bounding box center [27, 64] width 21 height 21
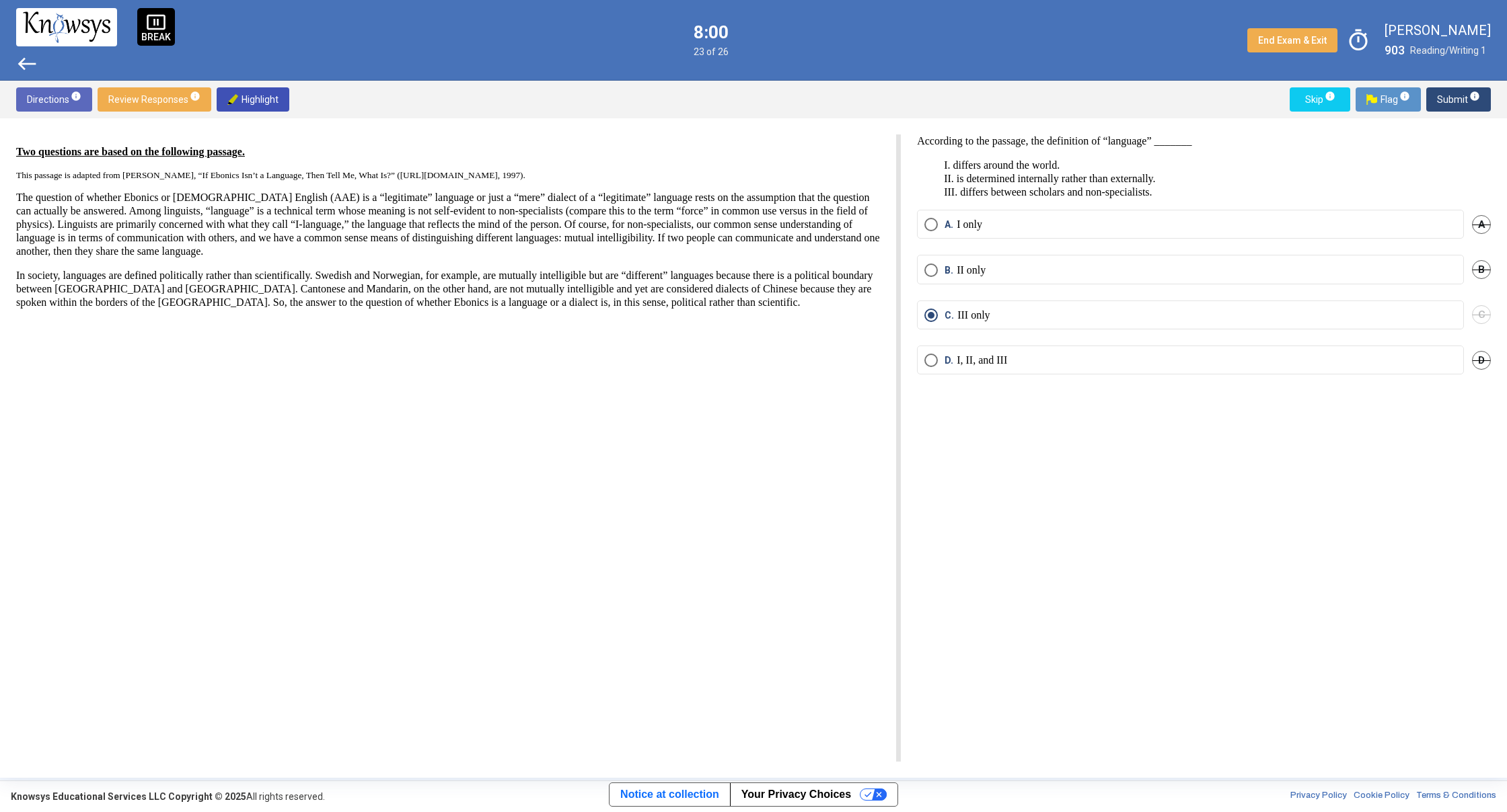
click at [23, 57] on span "west" at bounding box center [27, 64] width 21 height 21
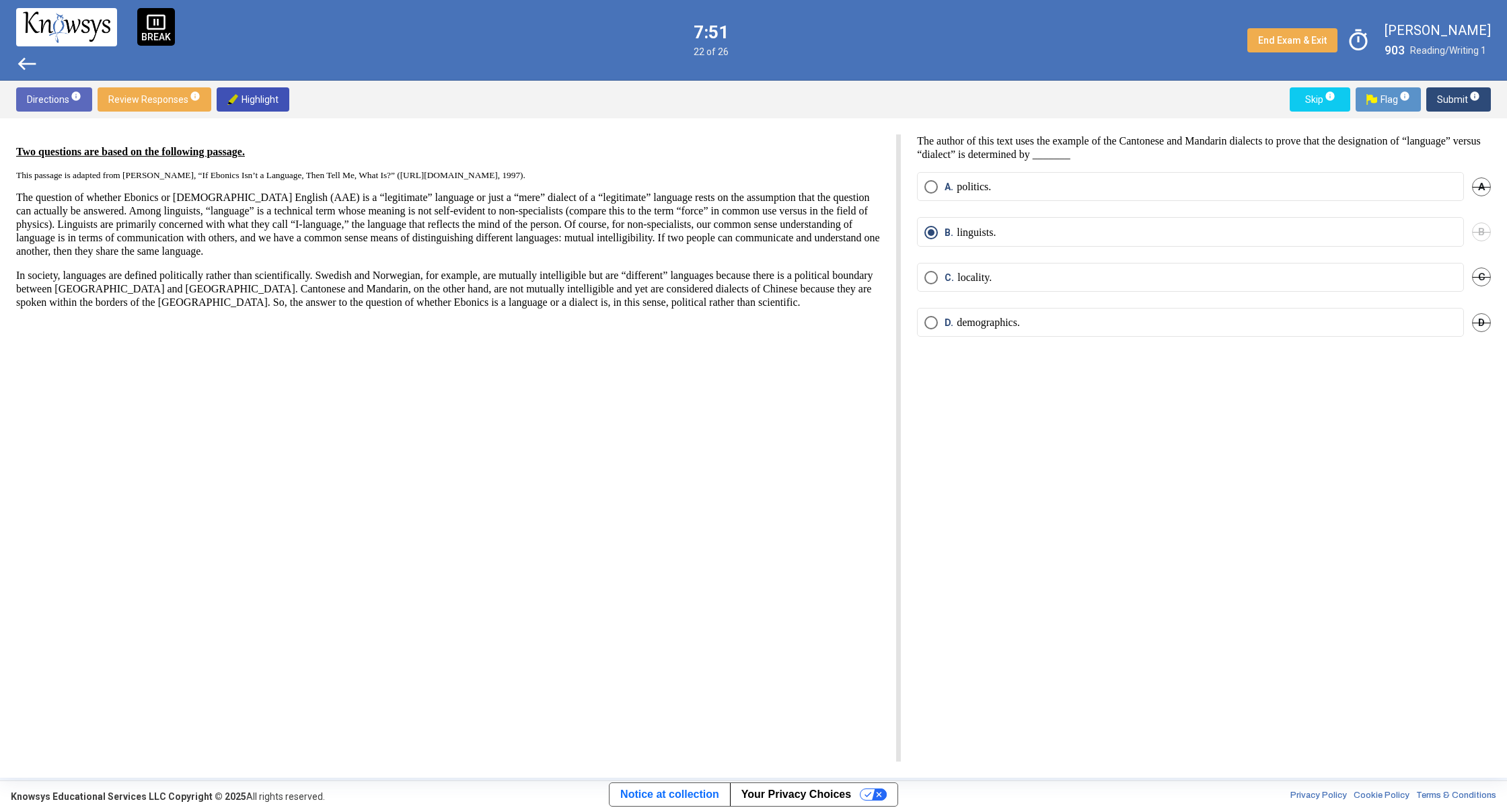
click at [21, 61] on span "west" at bounding box center [27, 64] width 21 height 21
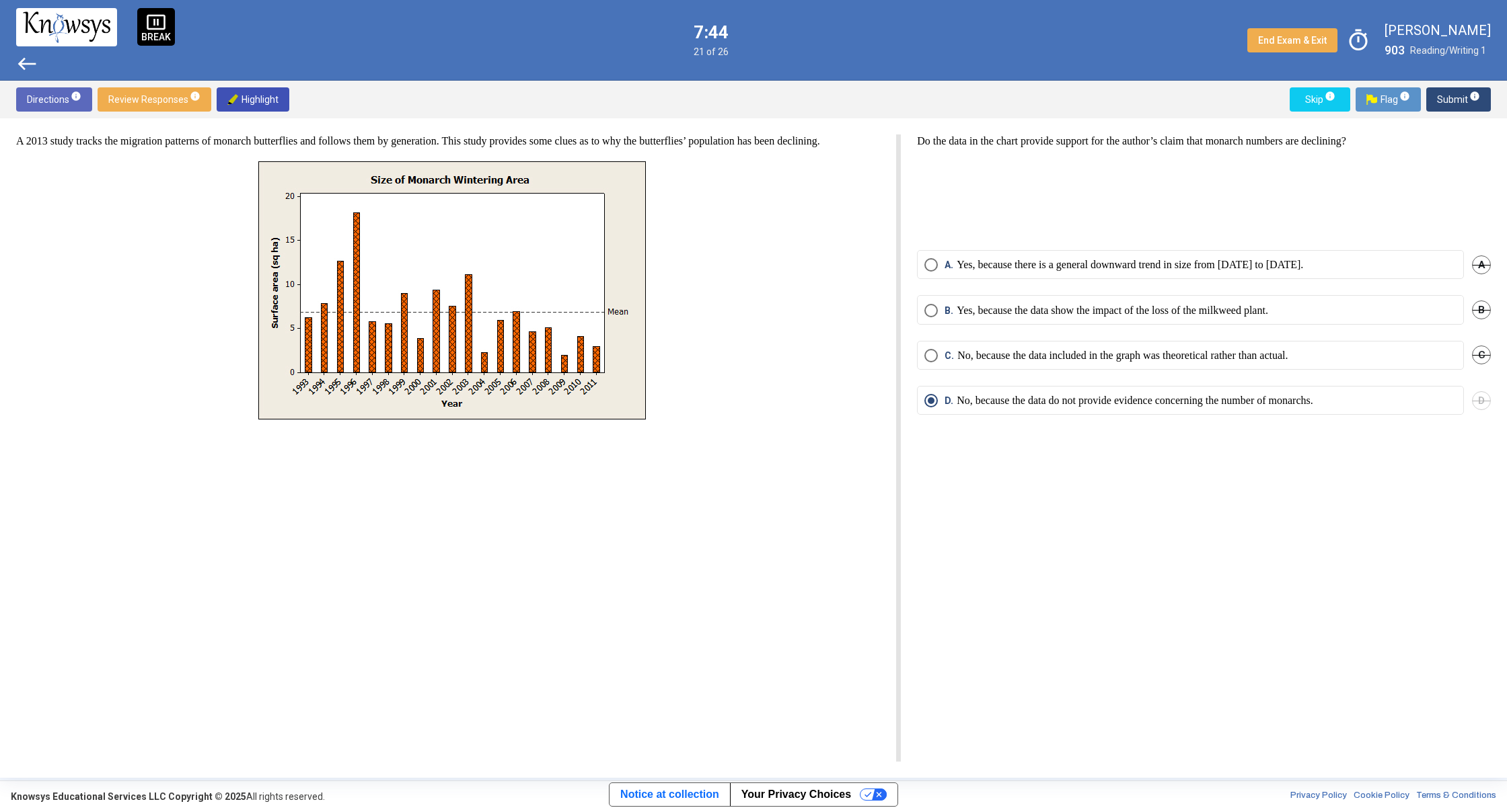
click at [21, 61] on span "west" at bounding box center [27, 64] width 21 height 21
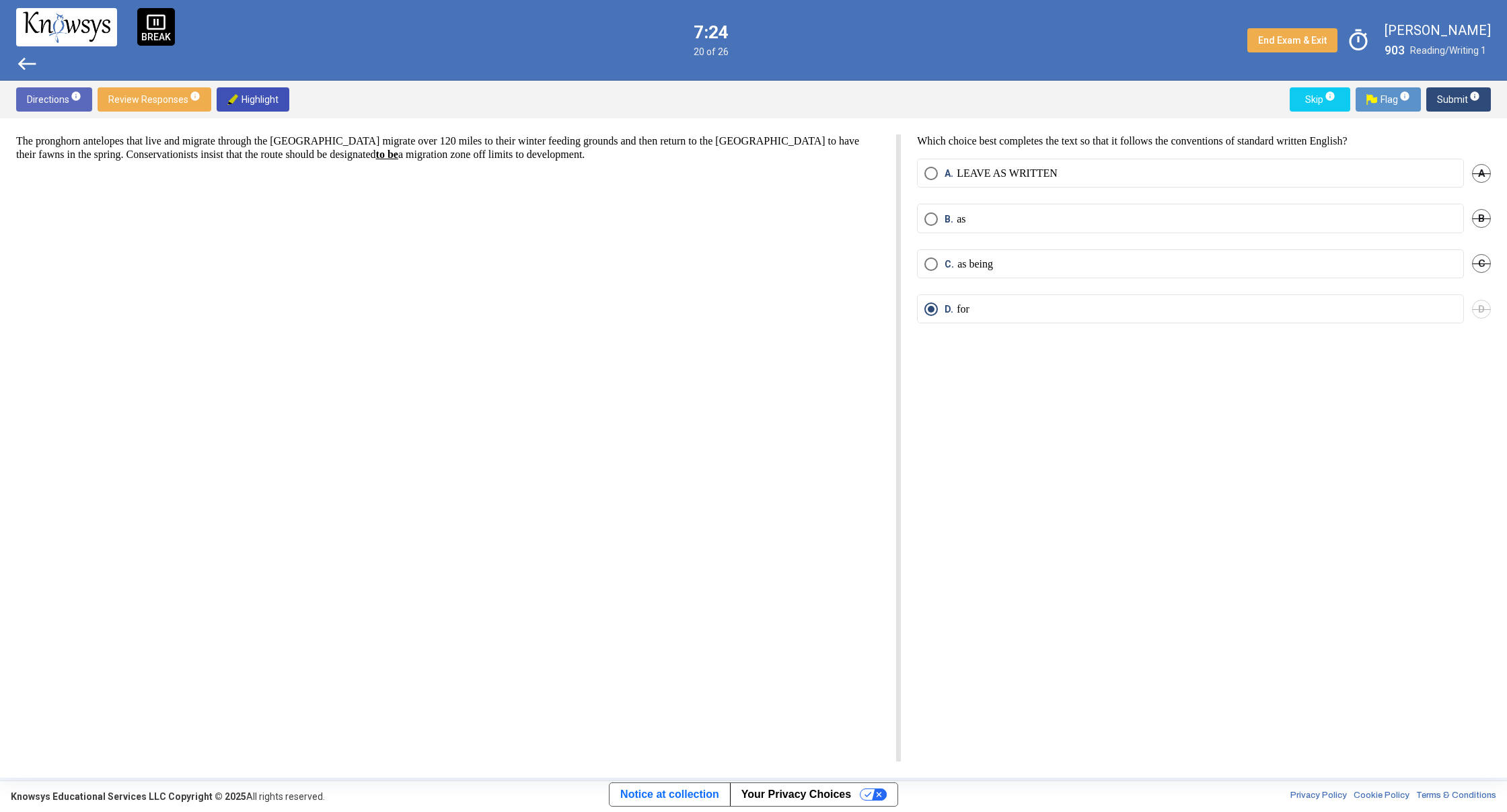
click at [1460, 102] on span "Submit info" at bounding box center [1458, 99] width 43 height 24
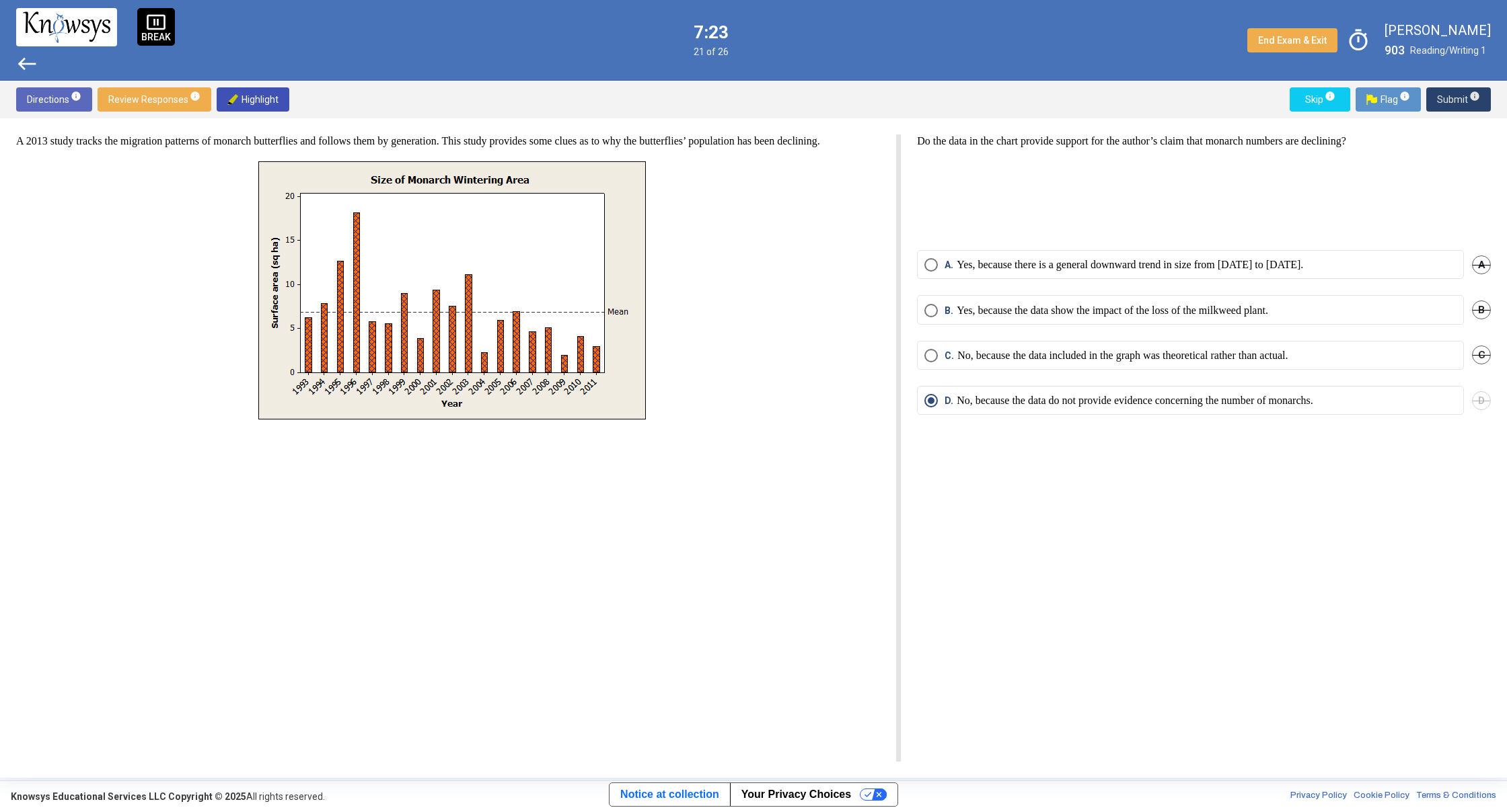
click at [1458, 102] on span "Submit info" at bounding box center [1458, 99] width 43 height 24
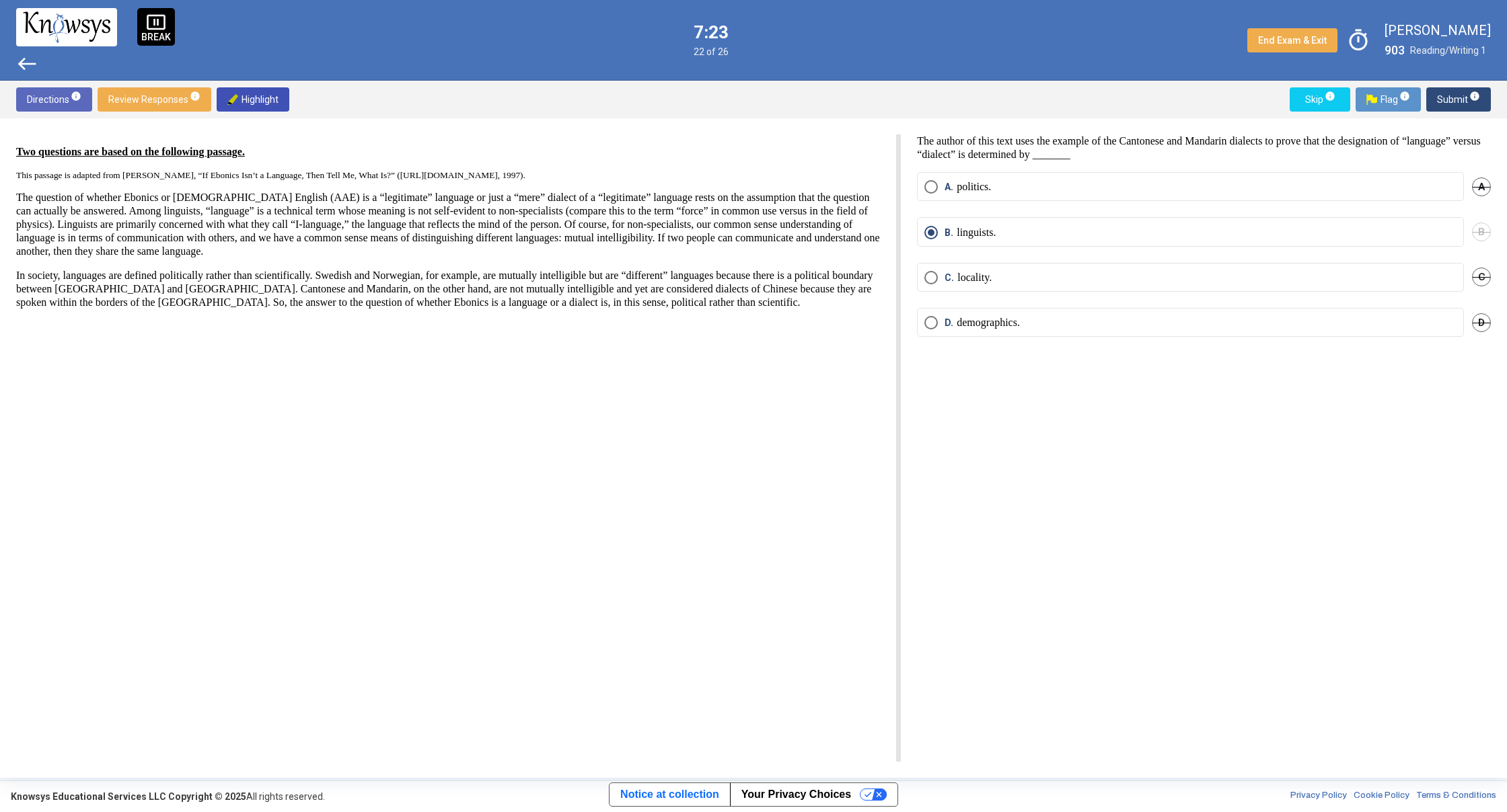
click at [1458, 102] on span "Submit info" at bounding box center [1458, 99] width 43 height 24
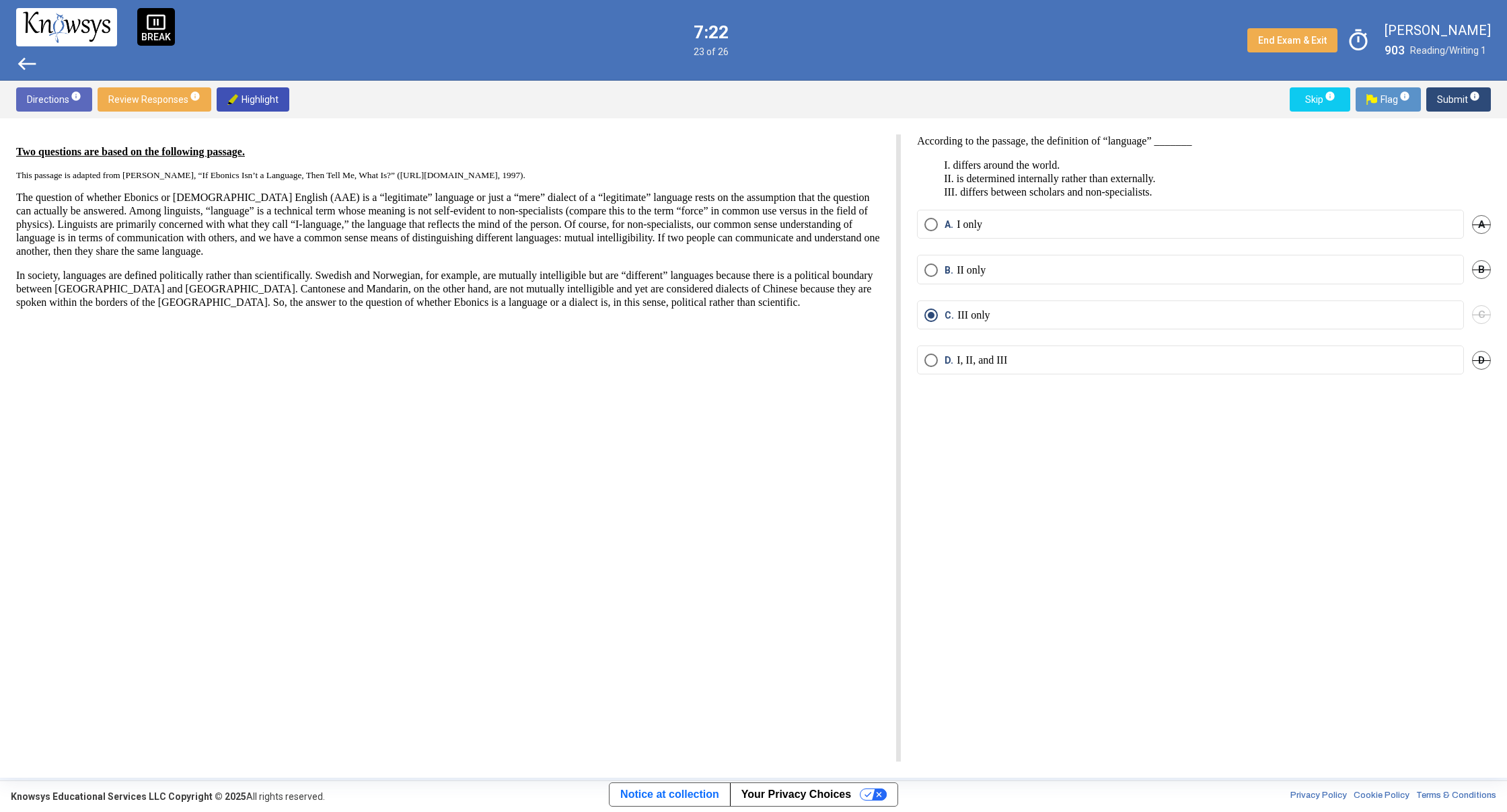
click at [1456, 102] on span "Submit info" at bounding box center [1458, 99] width 43 height 24
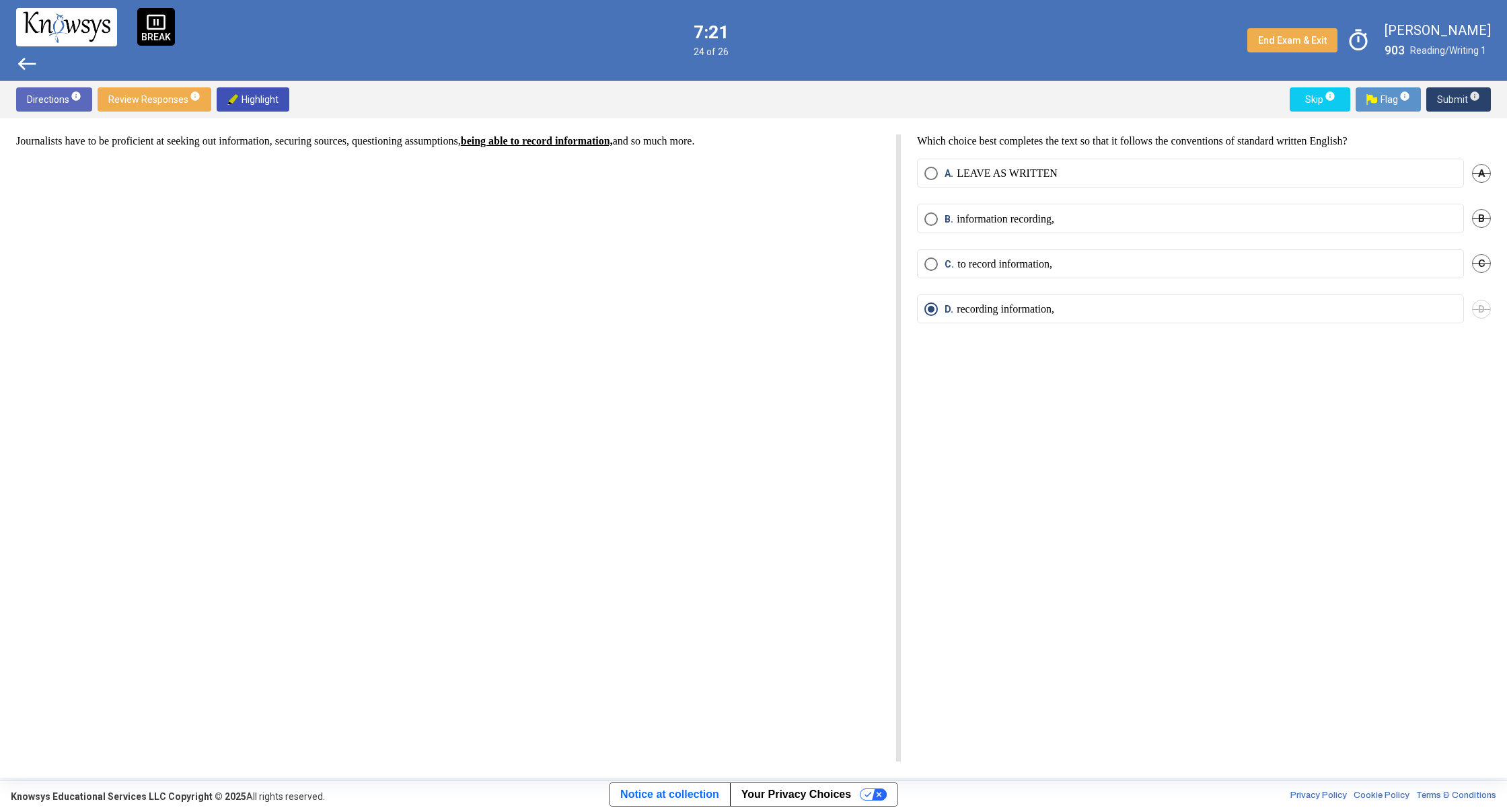
click at [1456, 102] on span "Submit info" at bounding box center [1458, 99] width 43 height 24
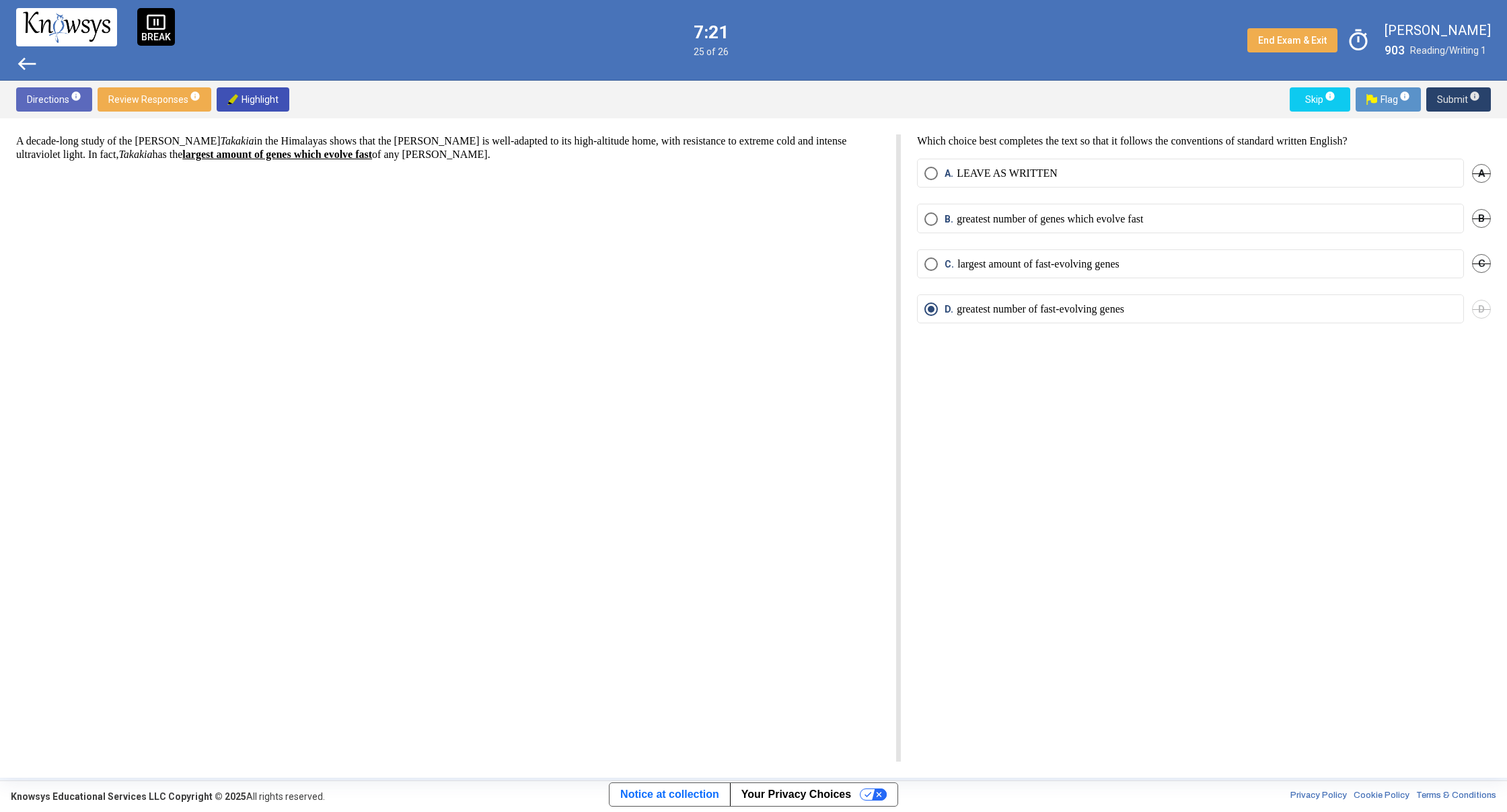
click at [1456, 102] on span "Submit info" at bounding box center [1458, 99] width 43 height 24
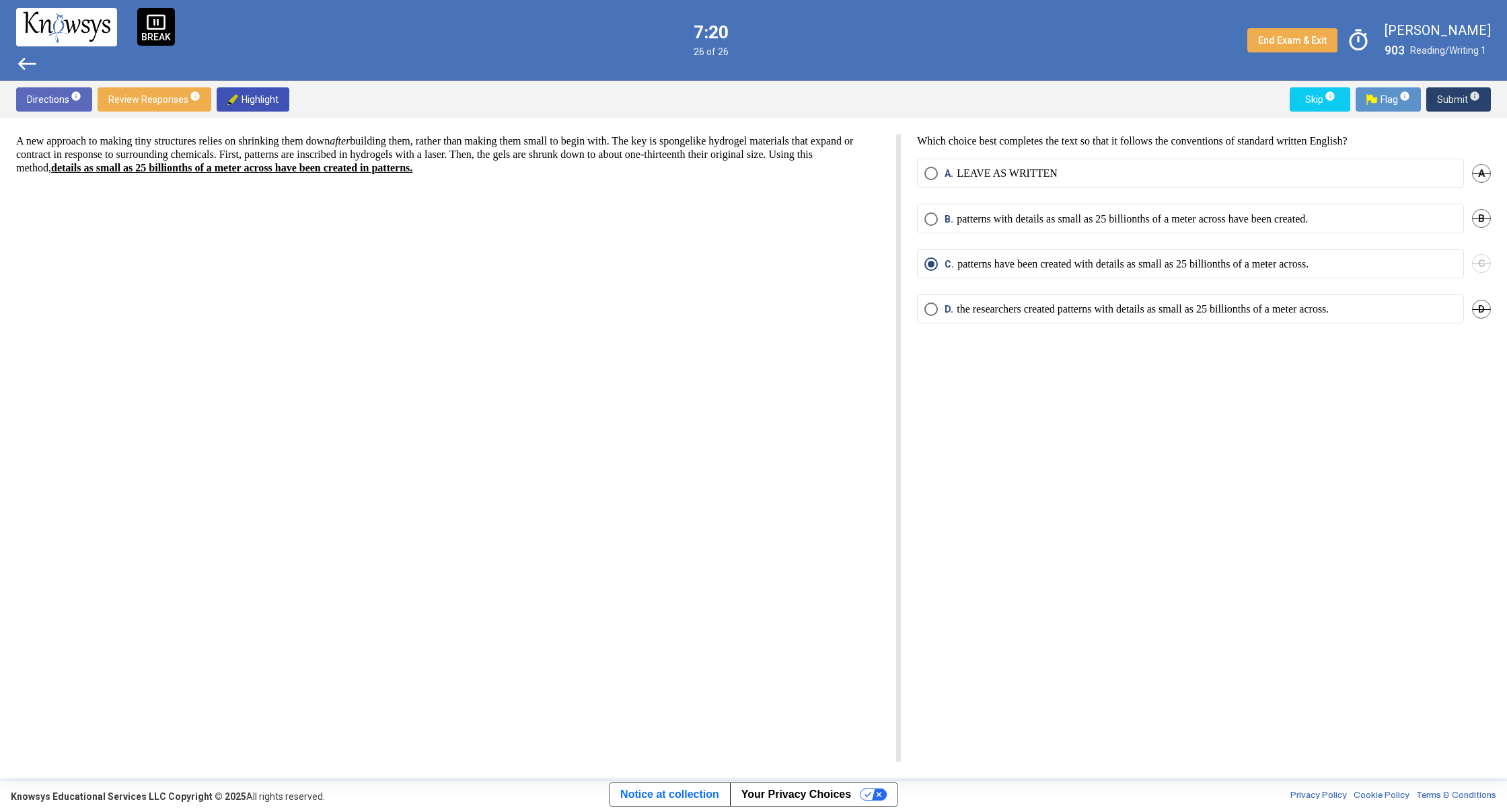
click at [1456, 102] on span "Submit info" at bounding box center [1458, 99] width 43 height 24
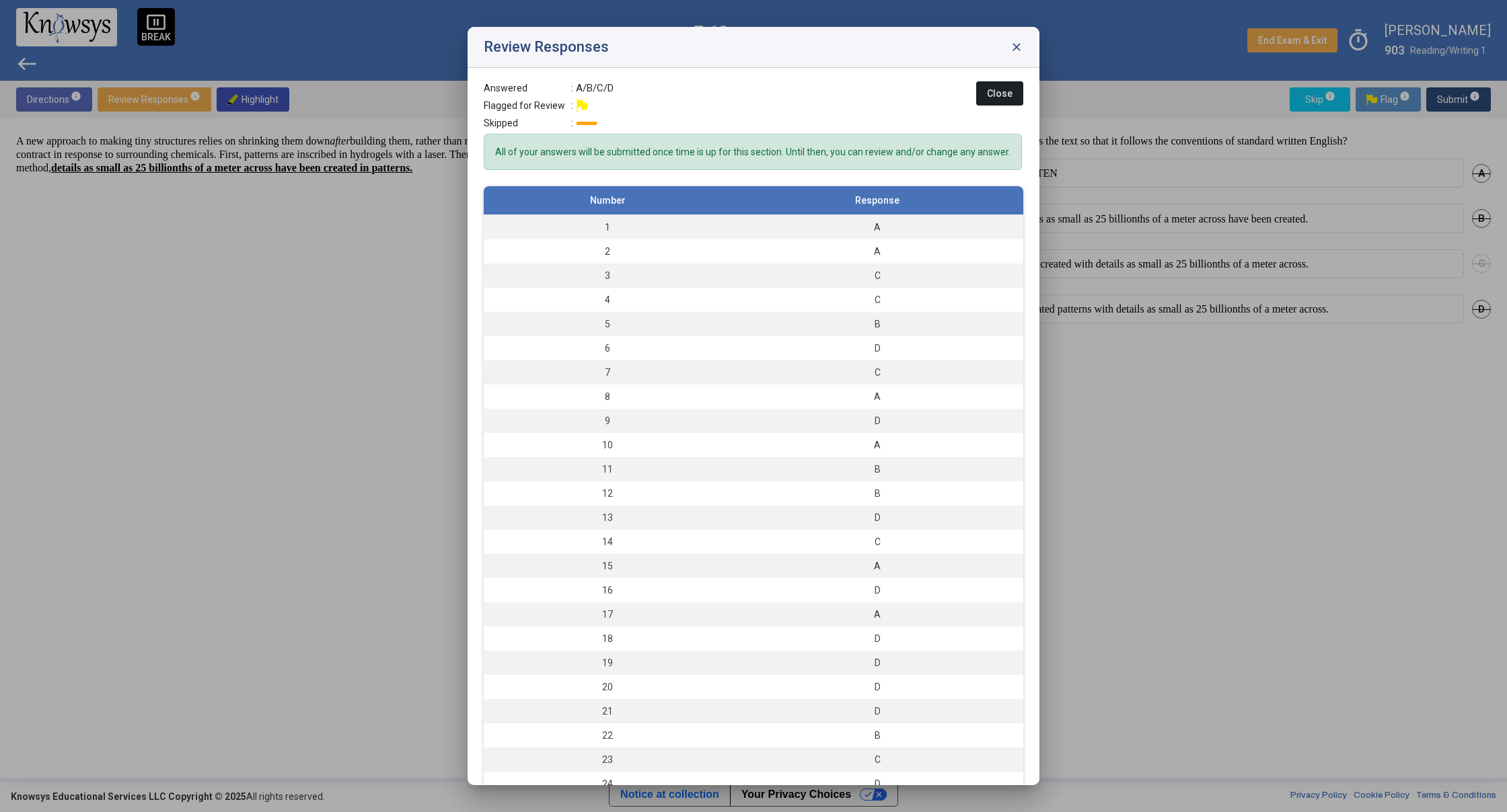
click at [995, 90] on span "Close" at bounding box center [999, 94] width 25 height 11
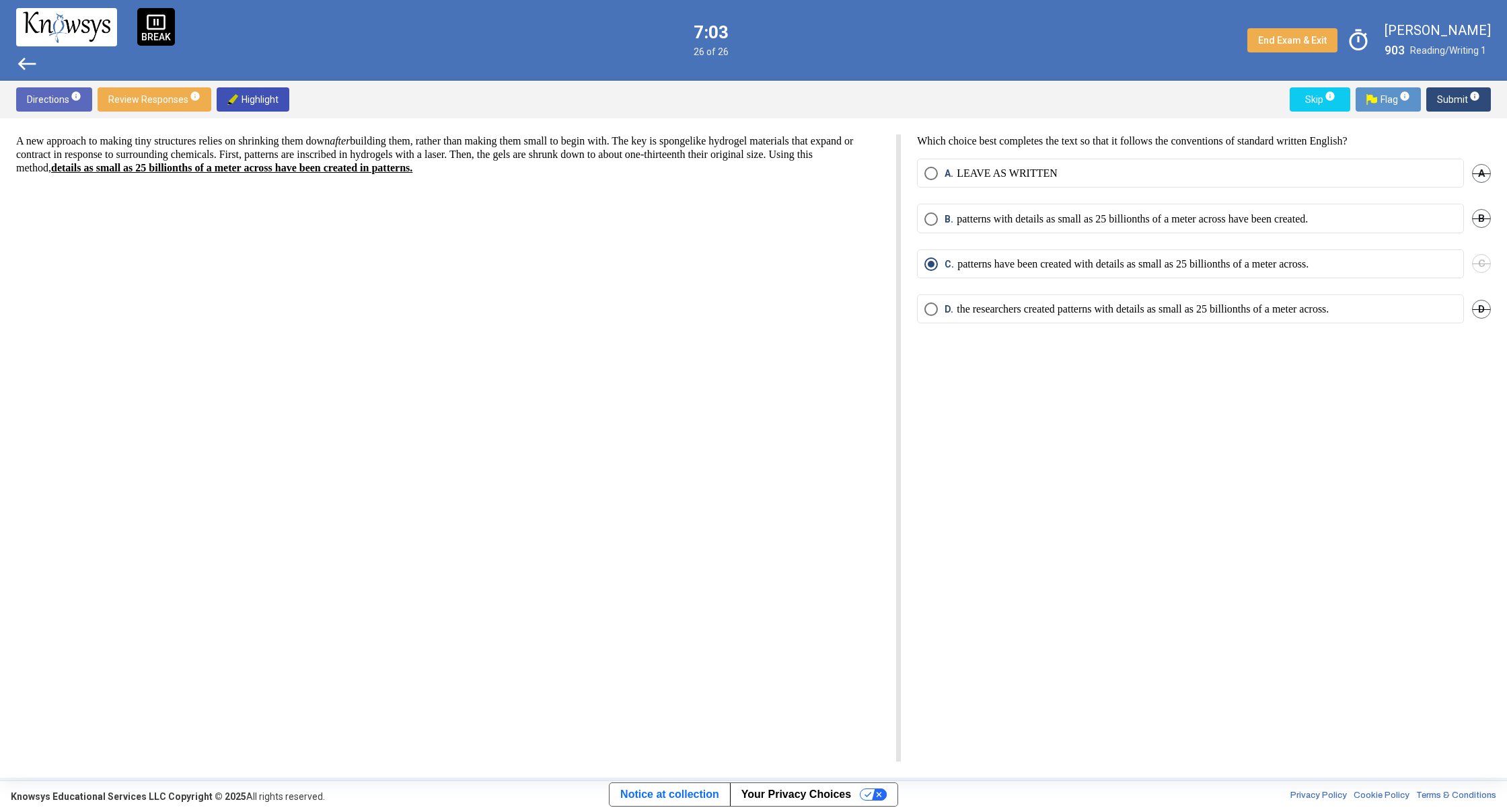
click at [21, 62] on span "west" at bounding box center [27, 64] width 21 height 21
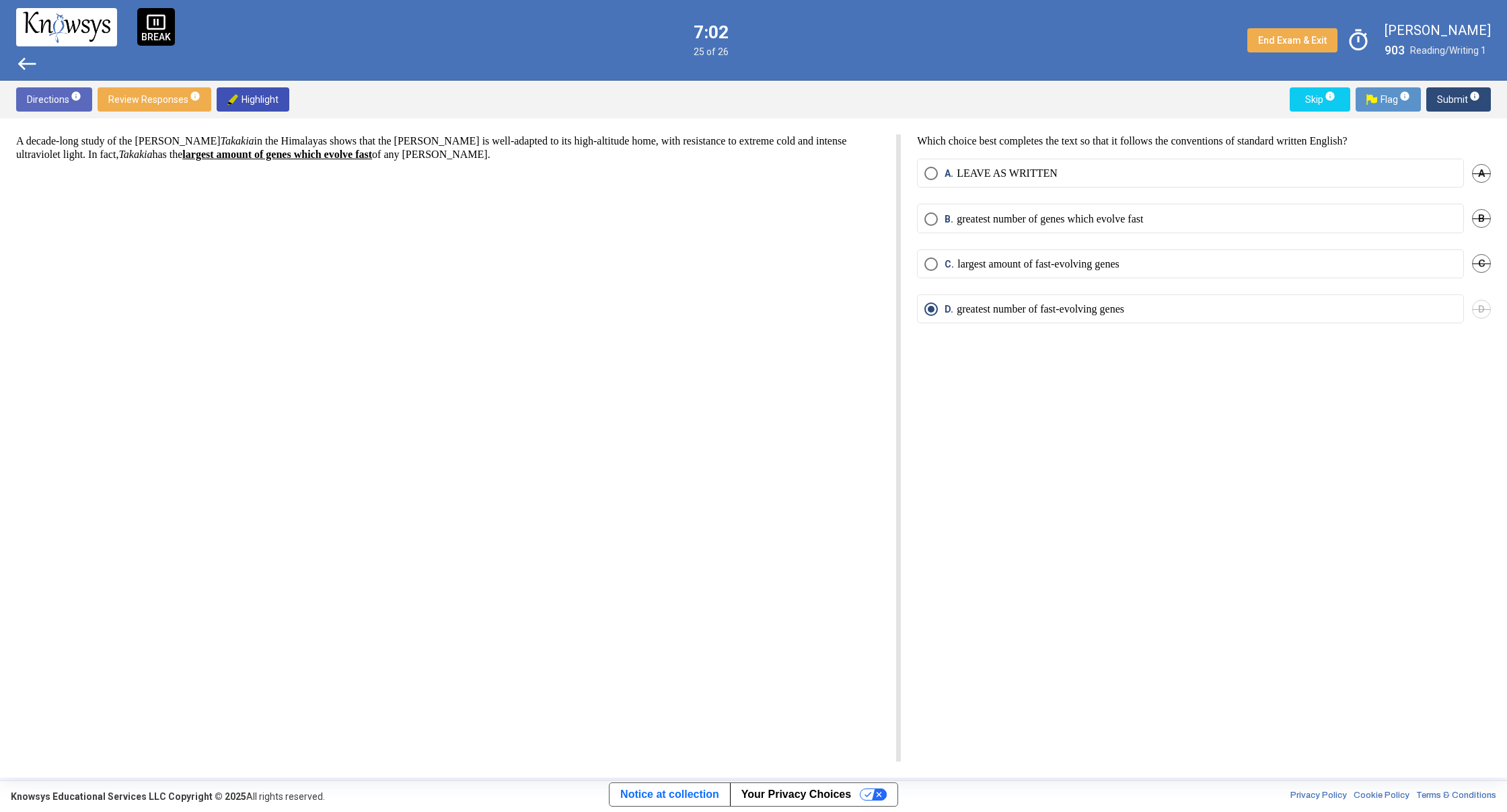
click at [21, 62] on span "west" at bounding box center [27, 64] width 21 height 21
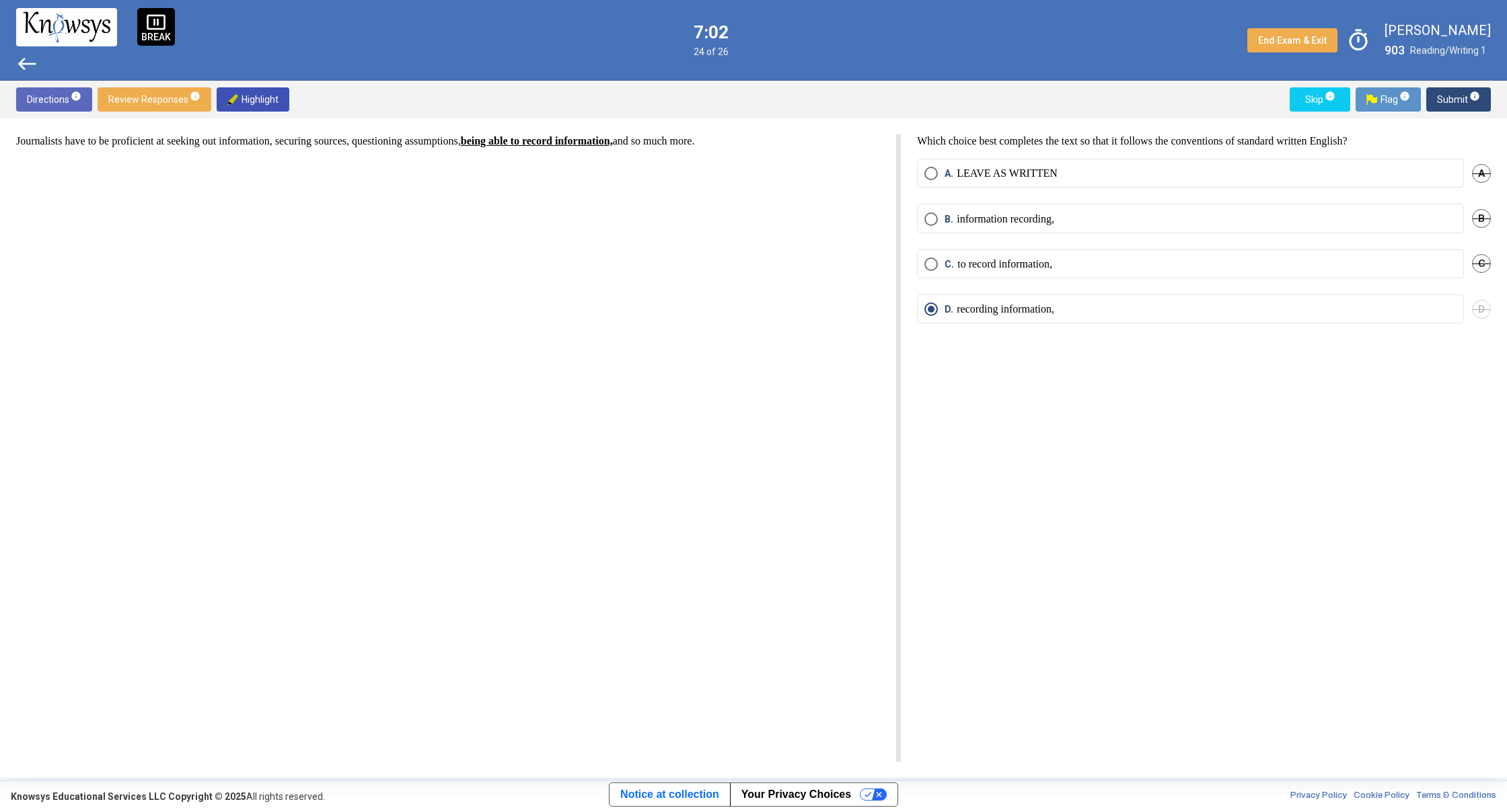
click at [21, 62] on span "west" at bounding box center [27, 64] width 21 height 21
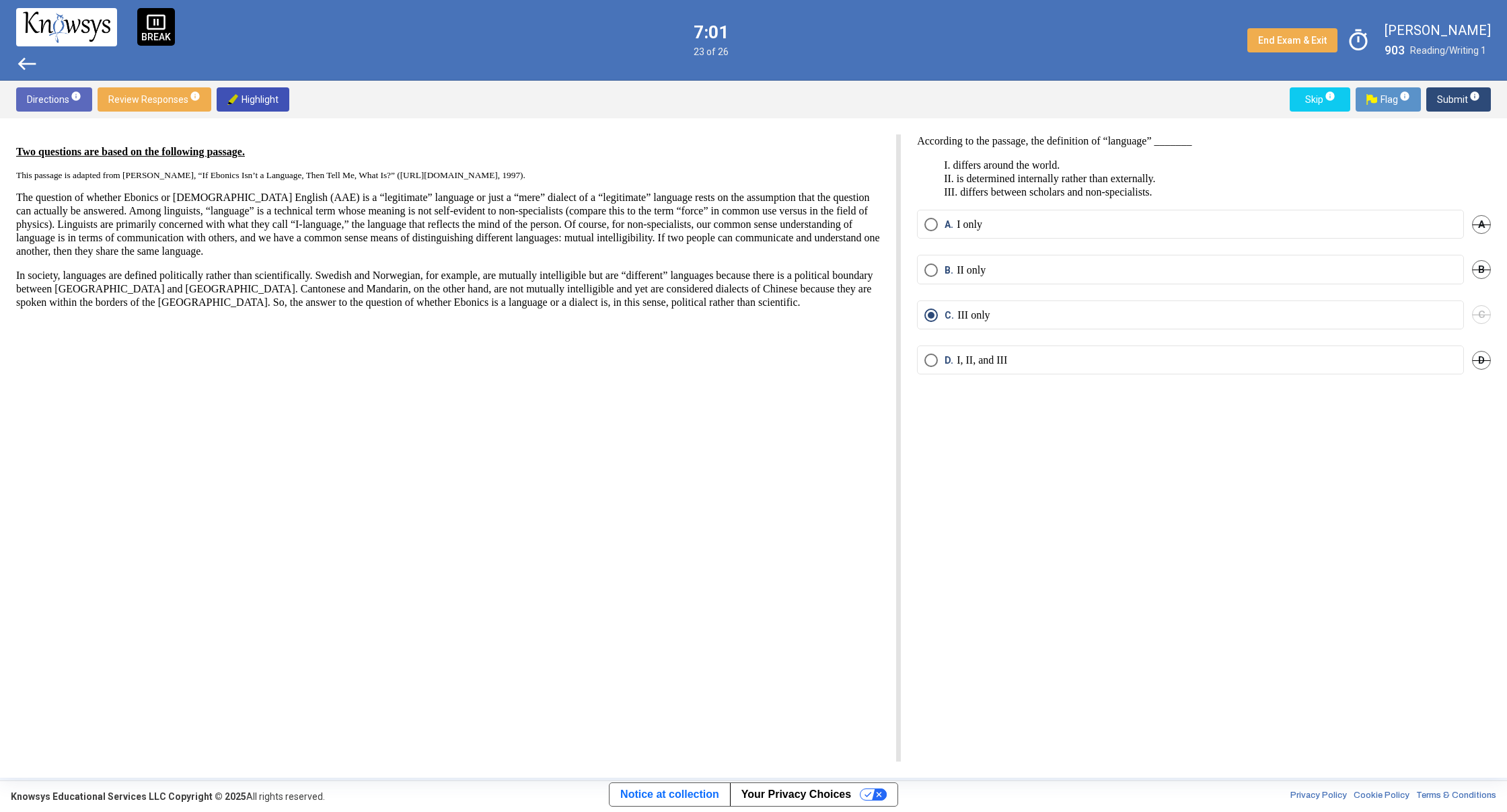
click at [21, 62] on span "west" at bounding box center [27, 64] width 21 height 21
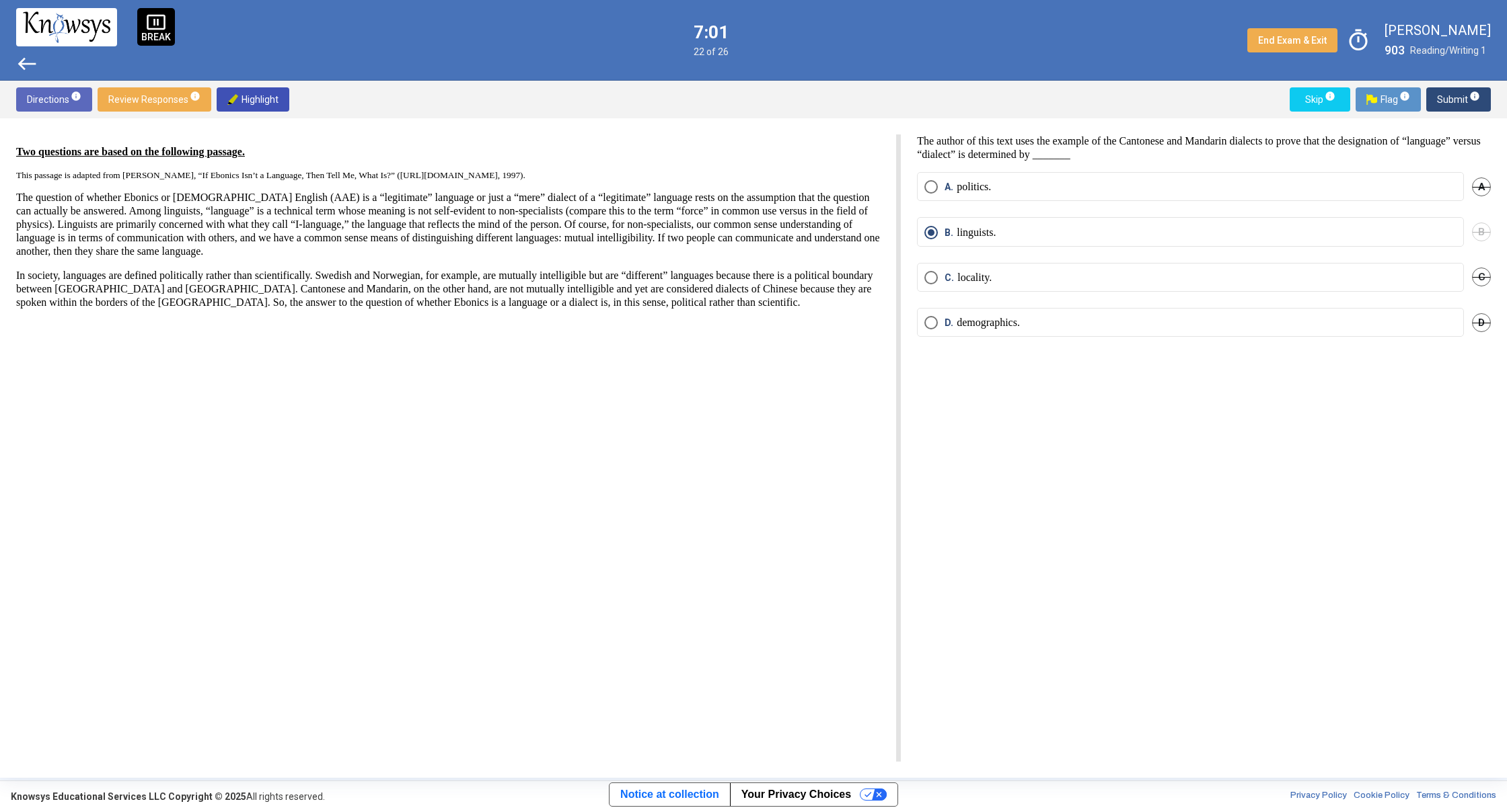
click at [21, 62] on span "west" at bounding box center [27, 64] width 21 height 21
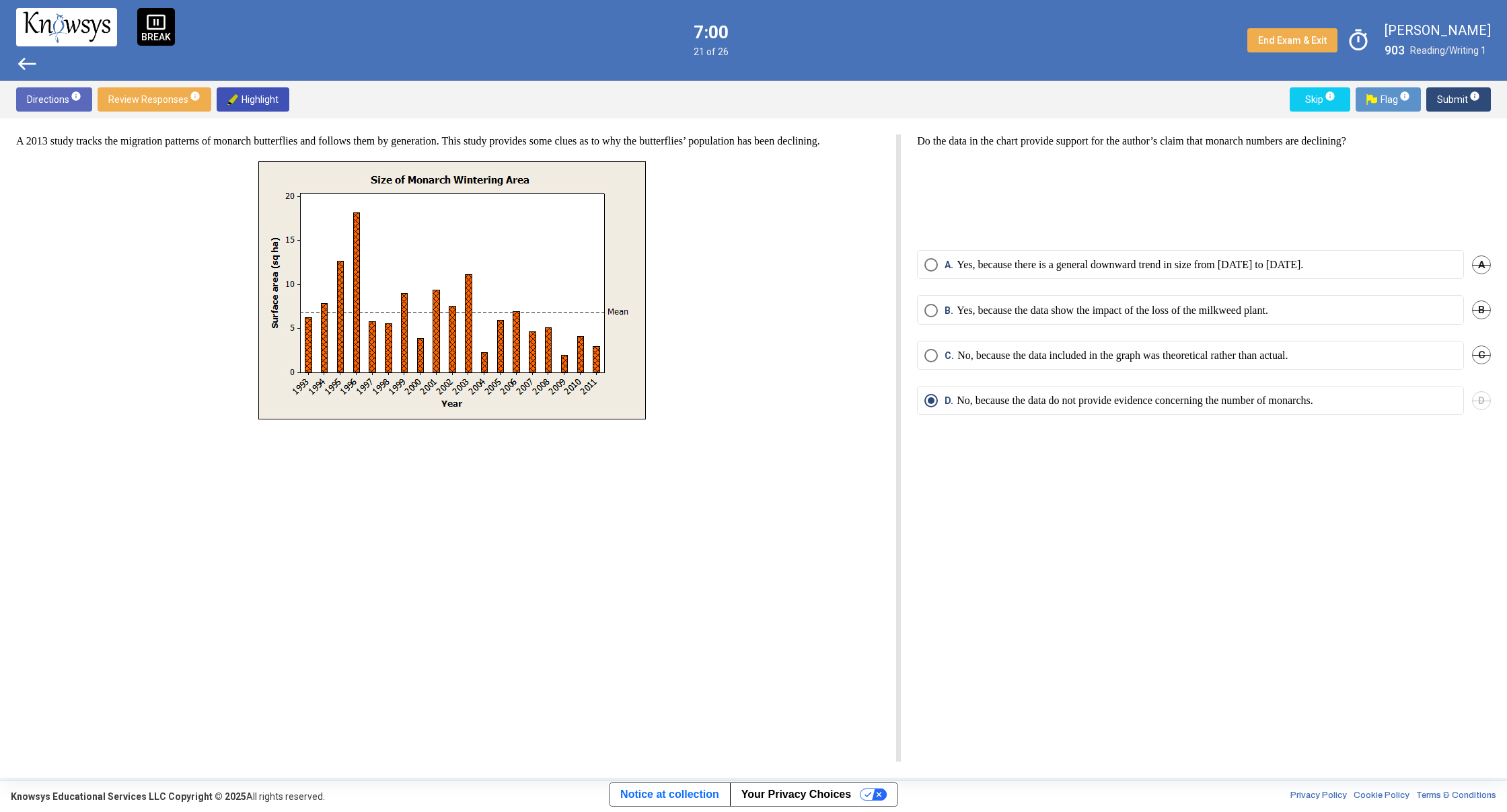
click at [21, 63] on span "west" at bounding box center [27, 64] width 21 height 21
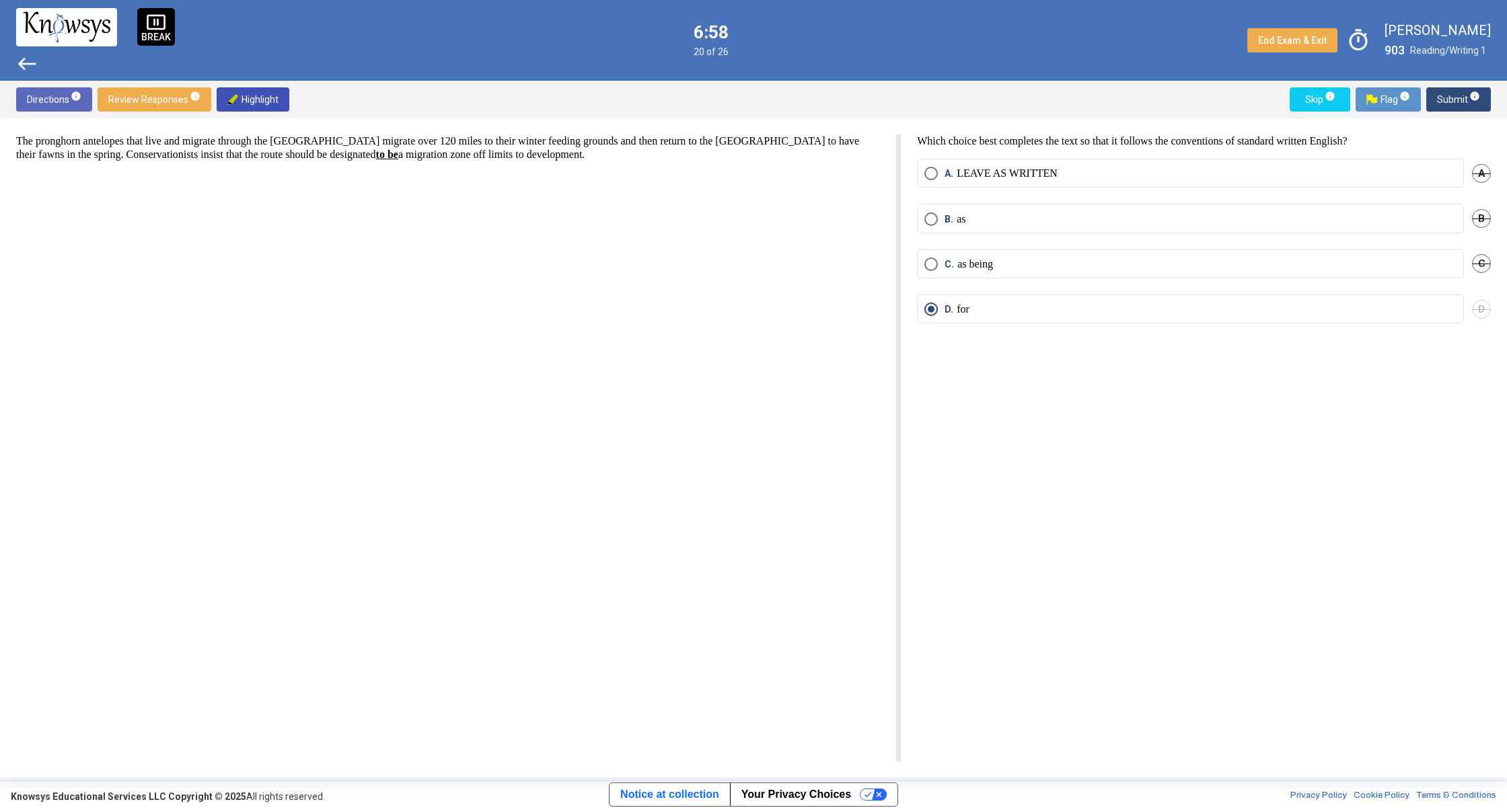
click at [211, 58] on div "pause_presentation BREAK west 6:58 20 of 26 End Exam & Exit timer [PERSON_NAME]…" at bounding box center [754, 40] width 1507 height 81
click at [21, 62] on span "west" at bounding box center [27, 64] width 21 height 21
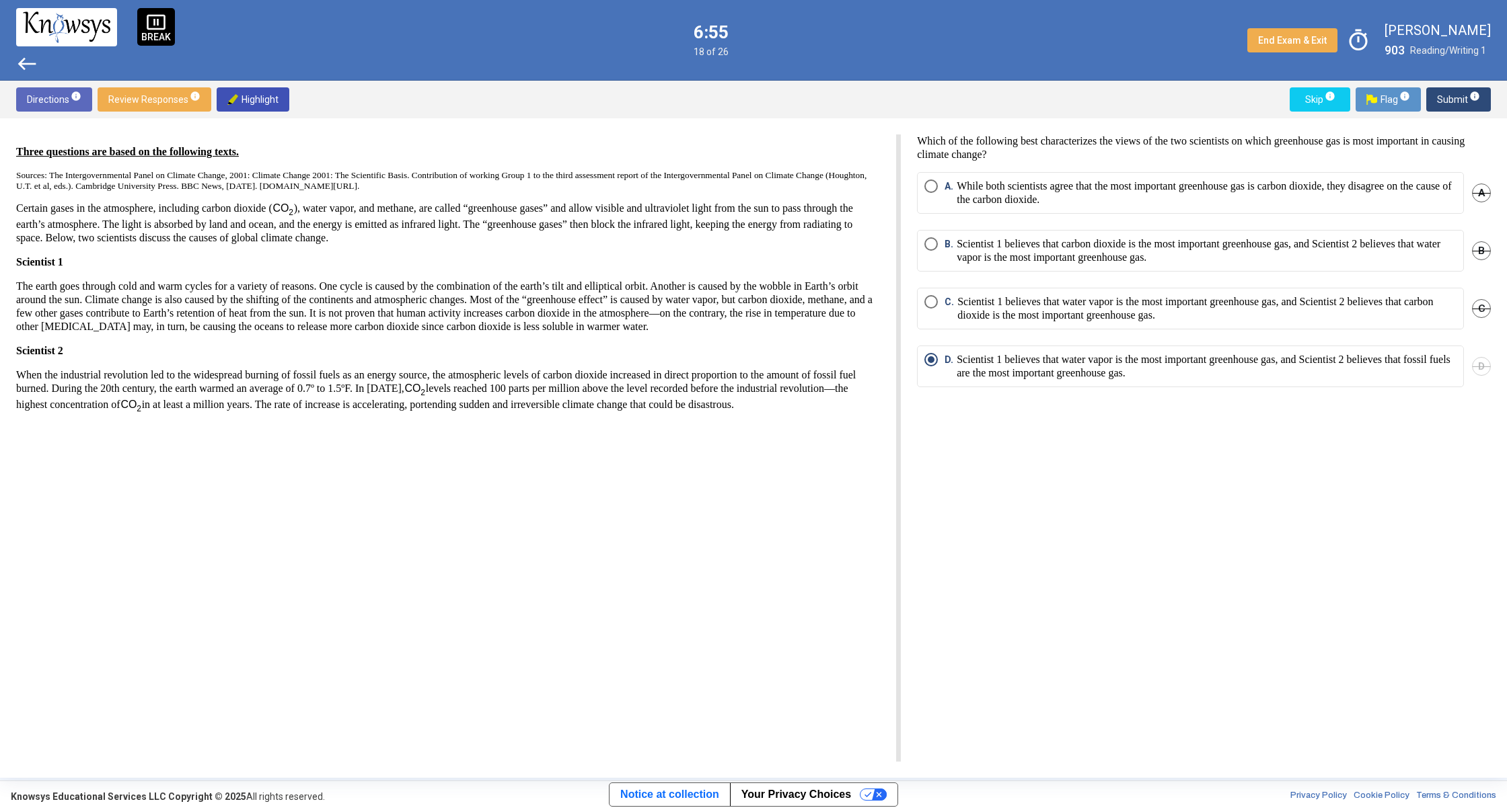
click at [21, 62] on span "west" at bounding box center [27, 64] width 21 height 21
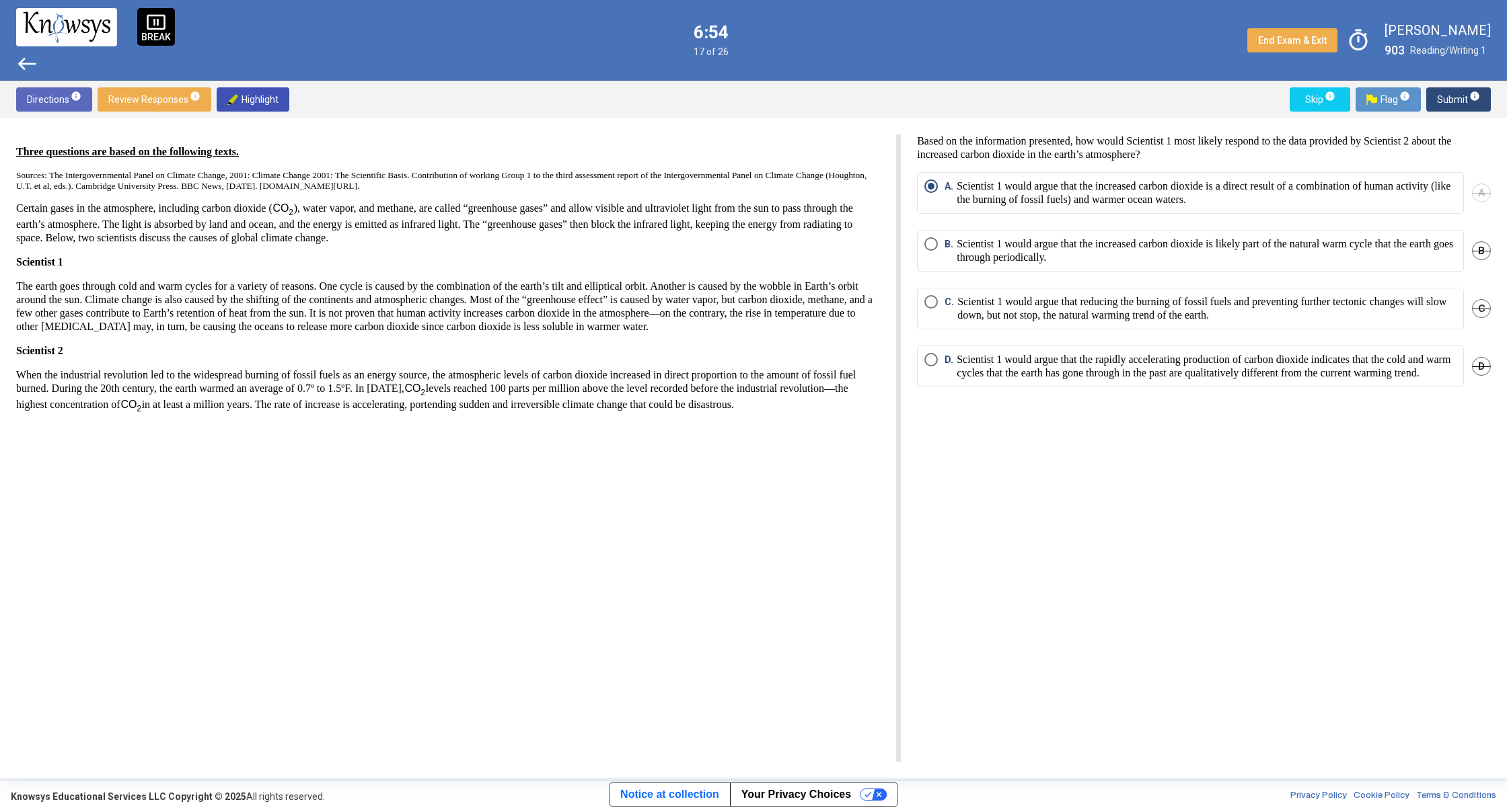
click at [21, 62] on span "west" at bounding box center [27, 64] width 21 height 21
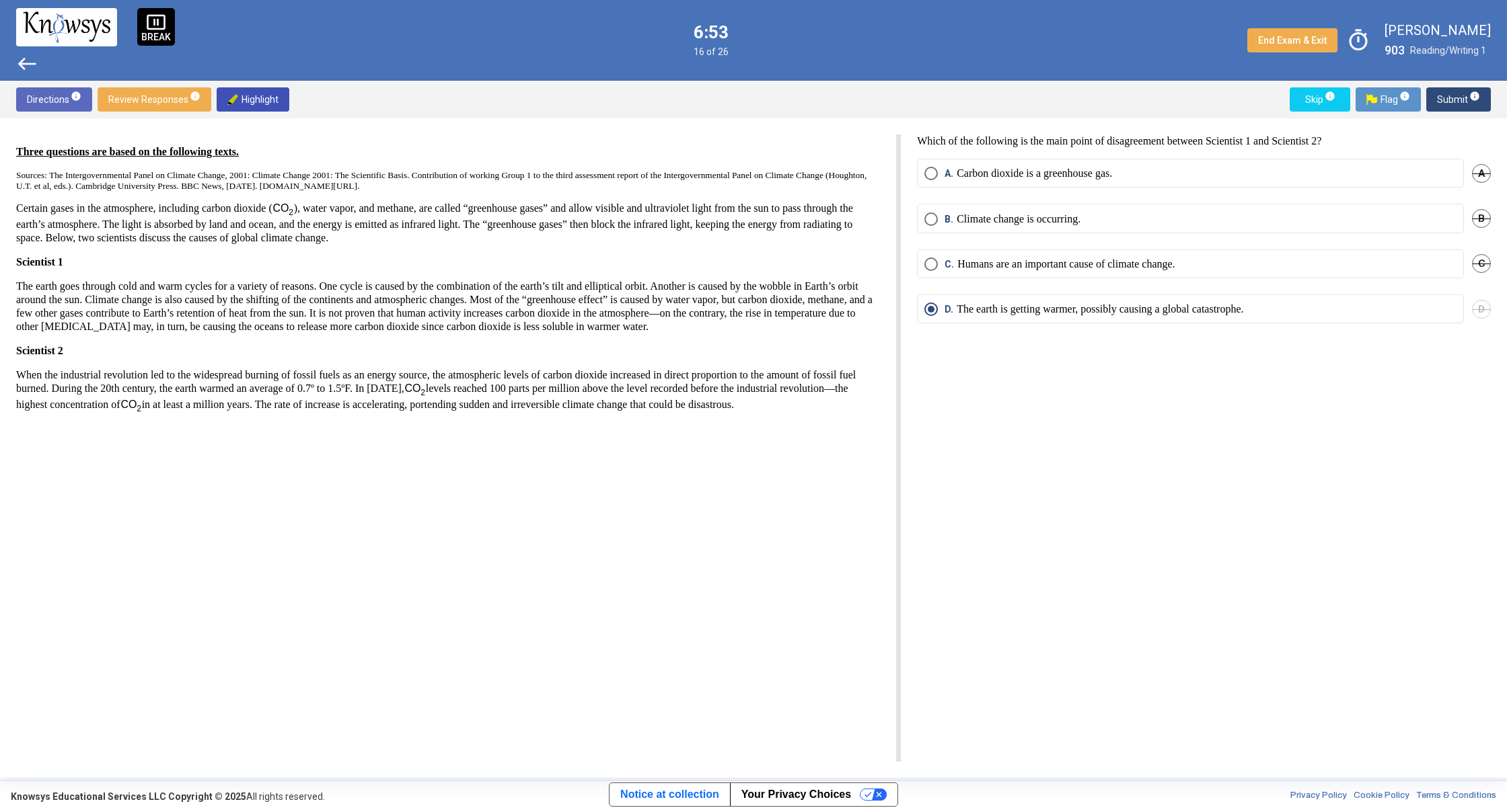
click at [21, 62] on span "west" at bounding box center [27, 64] width 21 height 21
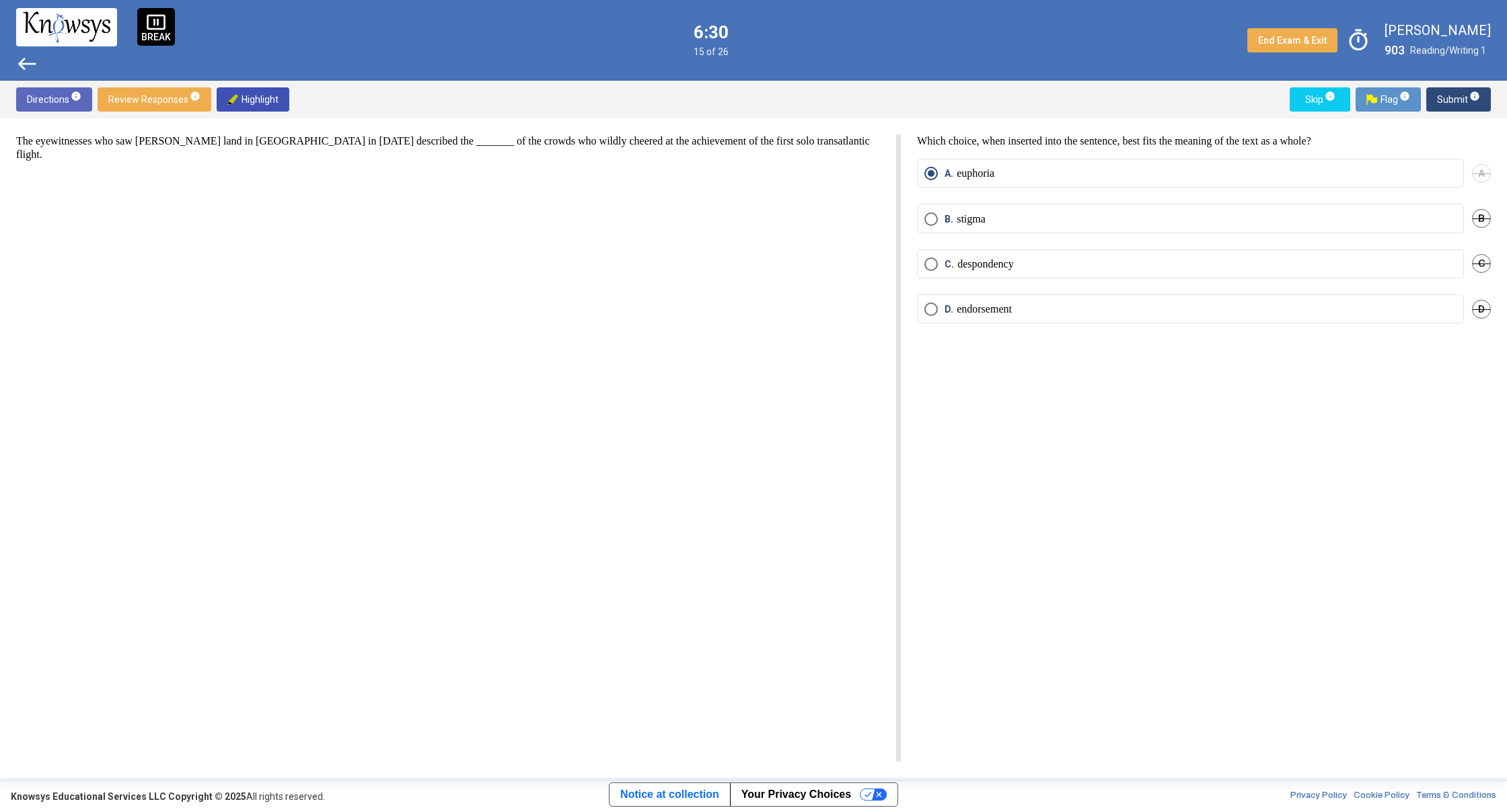
click at [25, 55] on span "west" at bounding box center [27, 64] width 21 height 21
click at [24, 60] on span "west" at bounding box center [27, 64] width 21 height 21
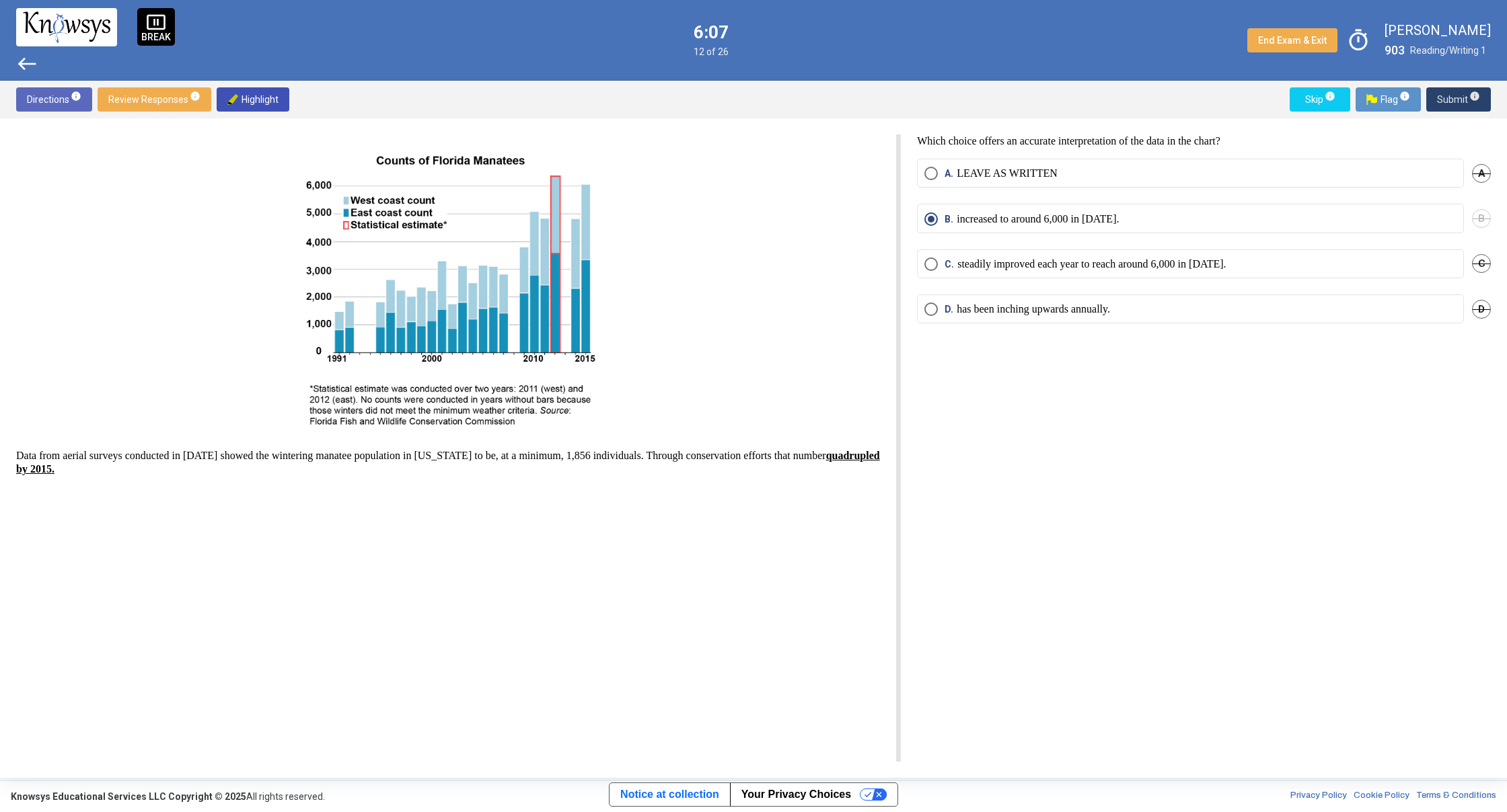
click at [1452, 103] on span "Submit info" at bounding box center [1458, 99] width 43 height 24
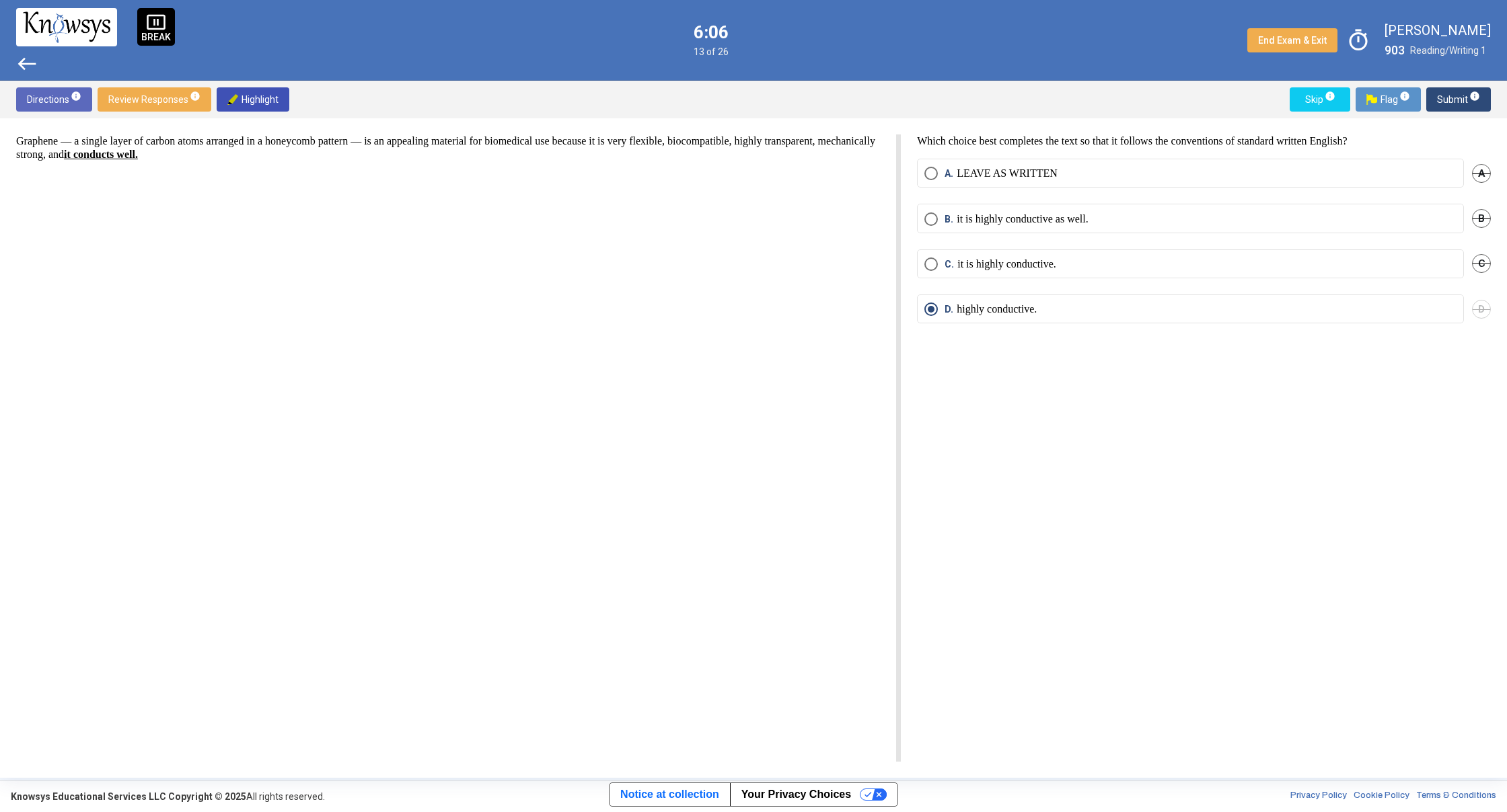
click at [1452, 103] on span "Submit info" at bounding box center [1458, 99] width 43 height 24
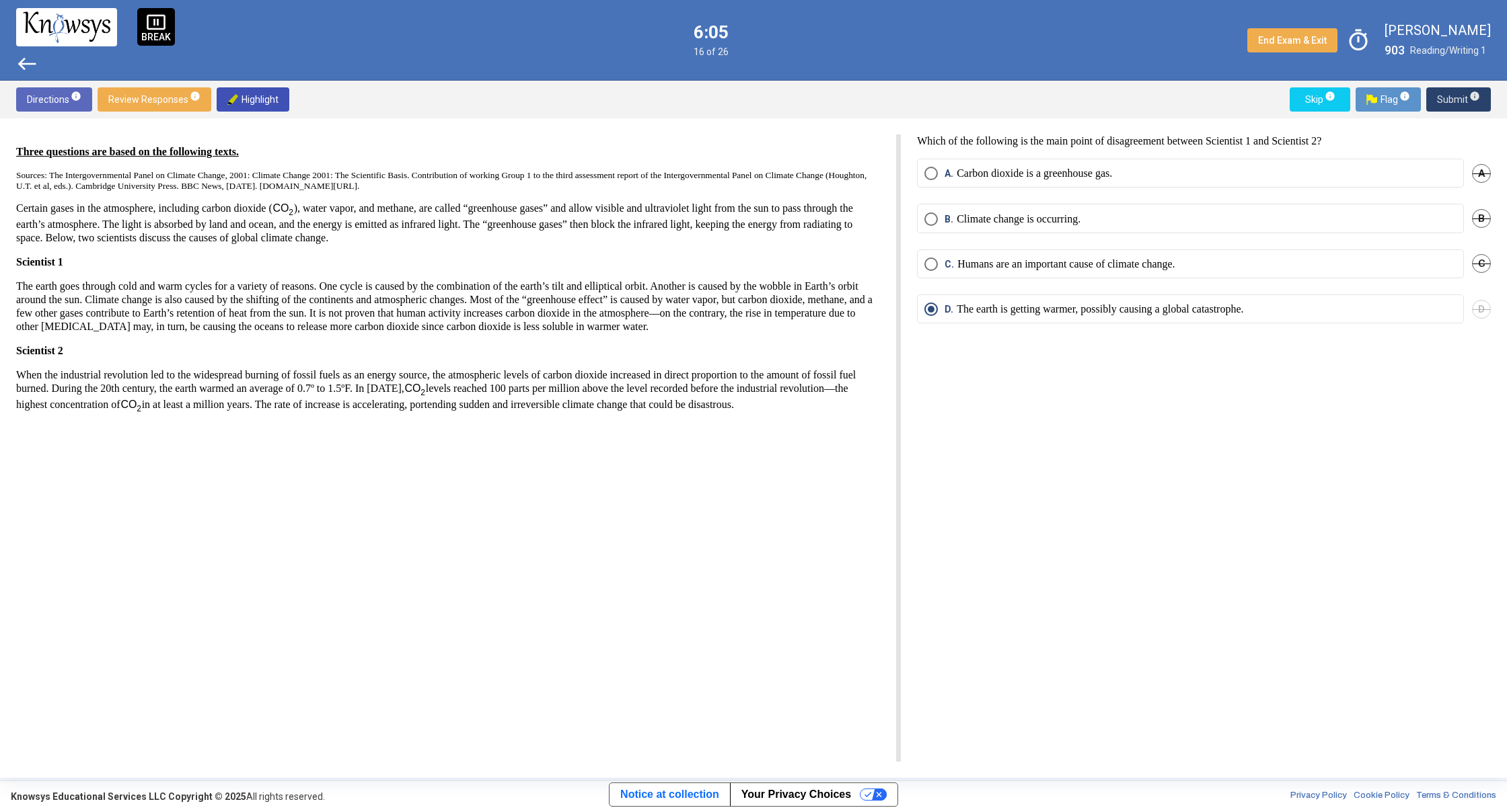
click at [1452, 103] on span "Submit info" at bounding box center [1458, 99] width 43 height 24
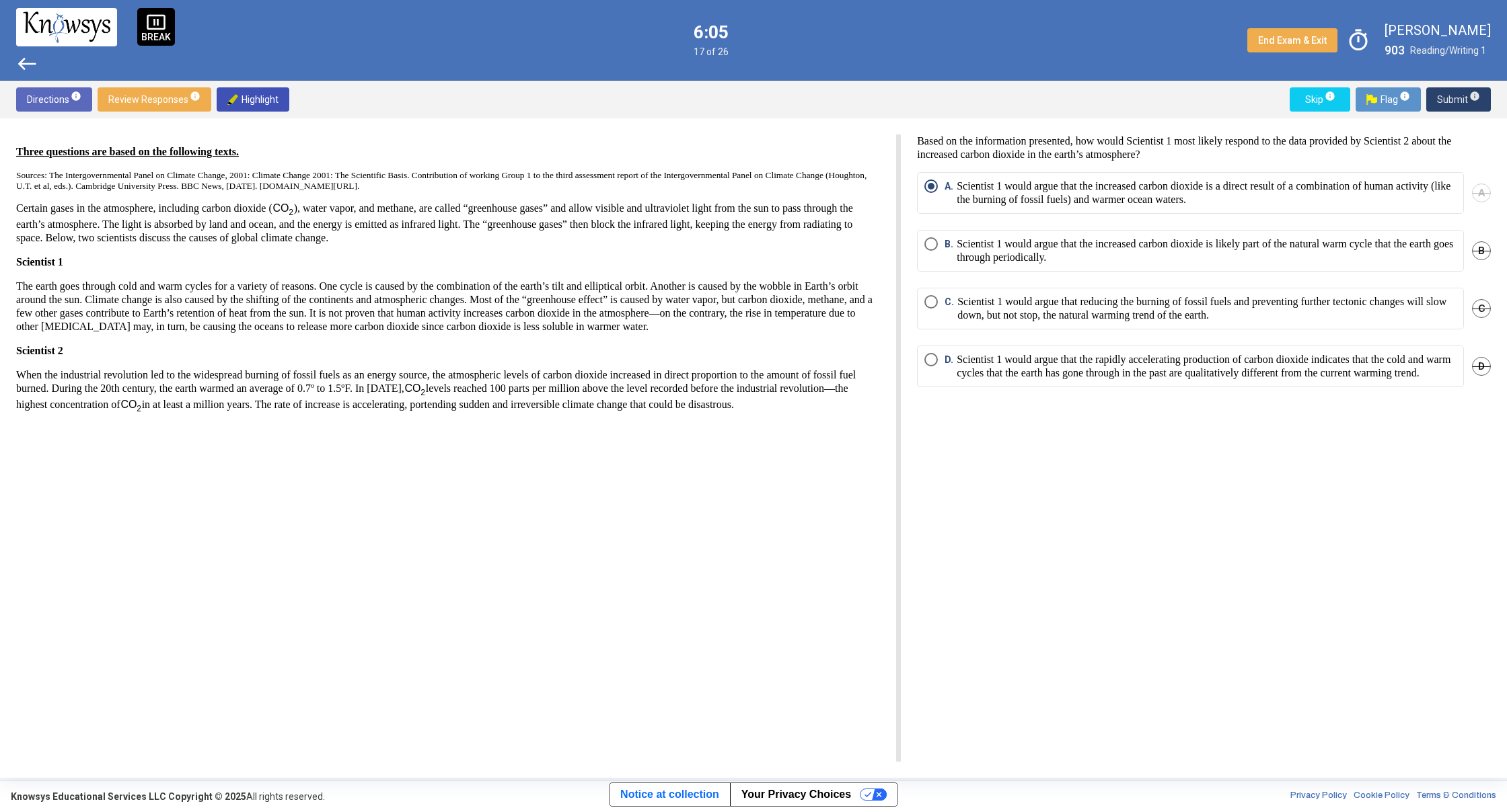
click at [1452, 103] on span "Submit info" at bounding box center [1458, 99] width 43 height 24
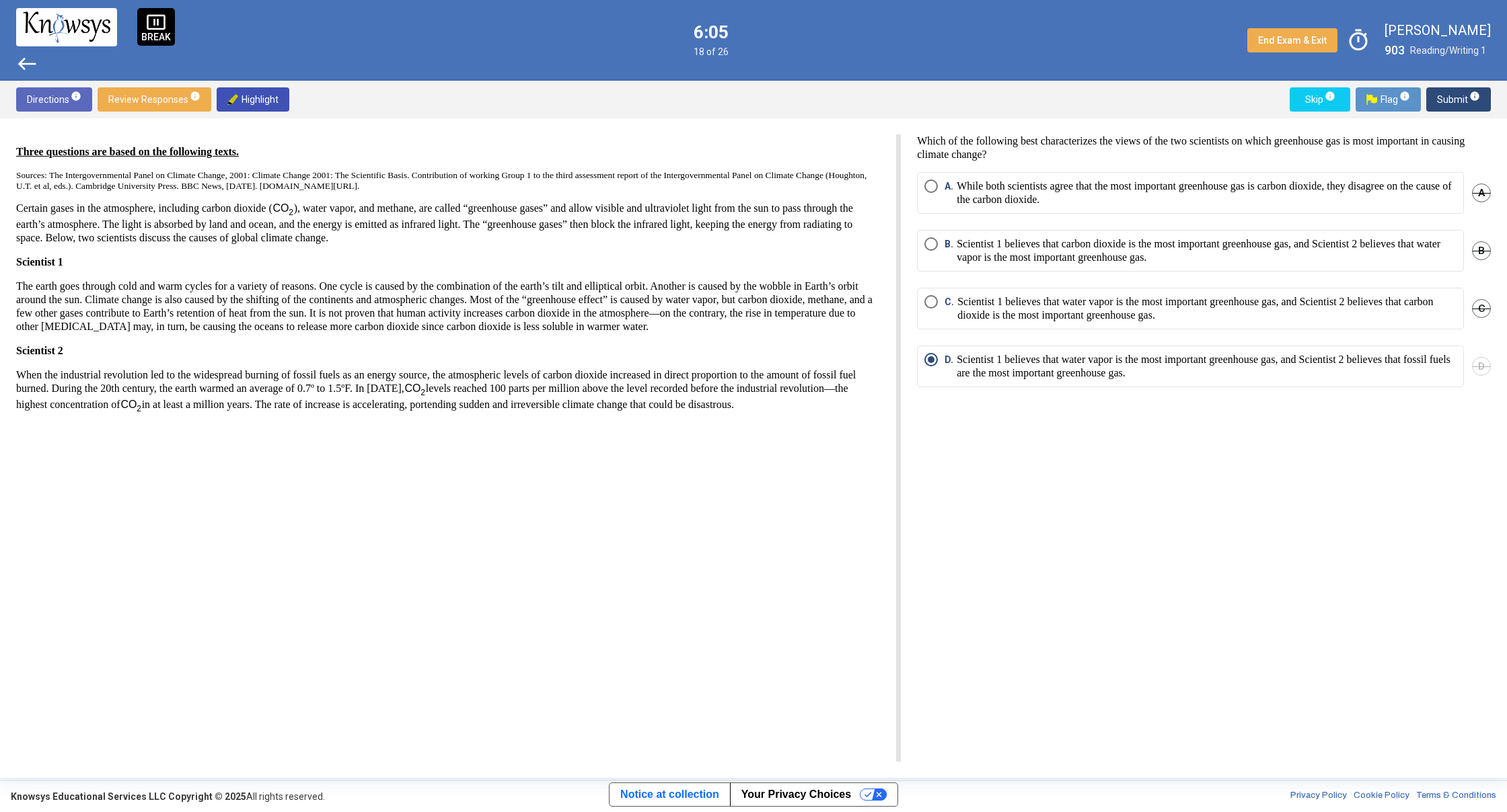
click at [1452, 103] on span "Submit info" at bounding box center [1458, 99] width 43 height 24
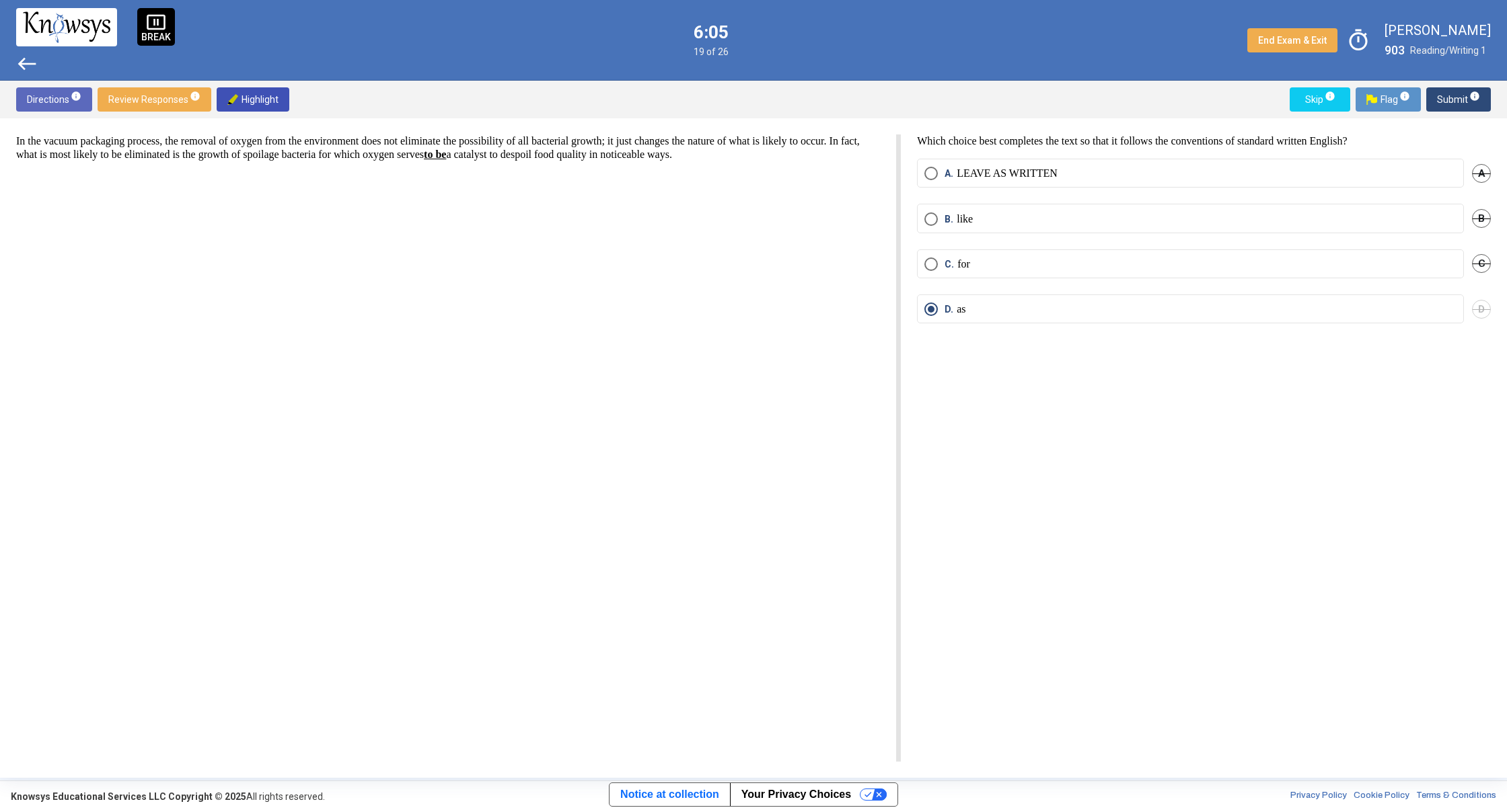
click at [1452, 103] on span "Submit info" at bounding box center [1458, 99] width 43 height 24
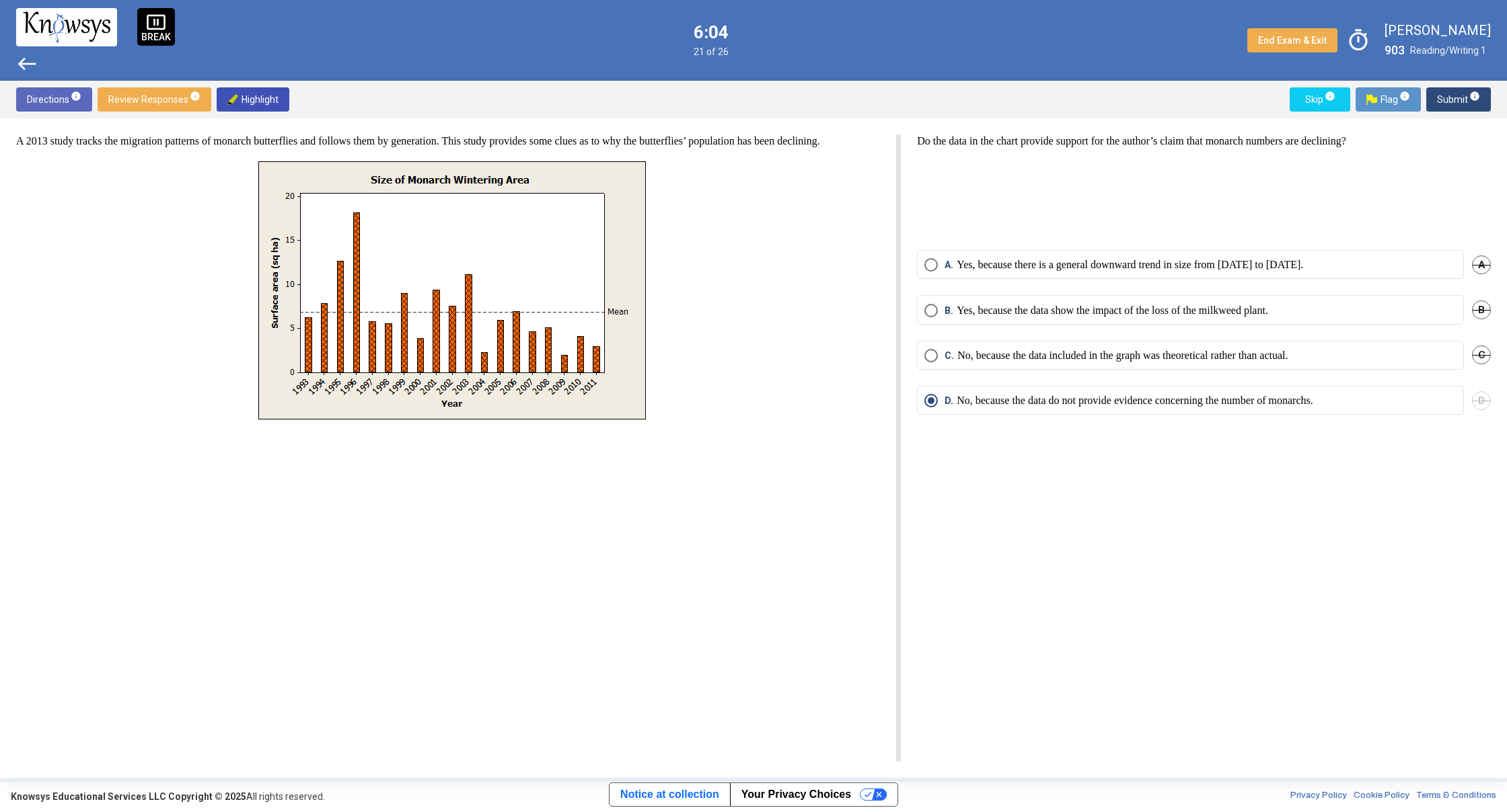
click at [1452, 103] on span "Submit info" at bounding box center [1458, 99] width 43 height 24
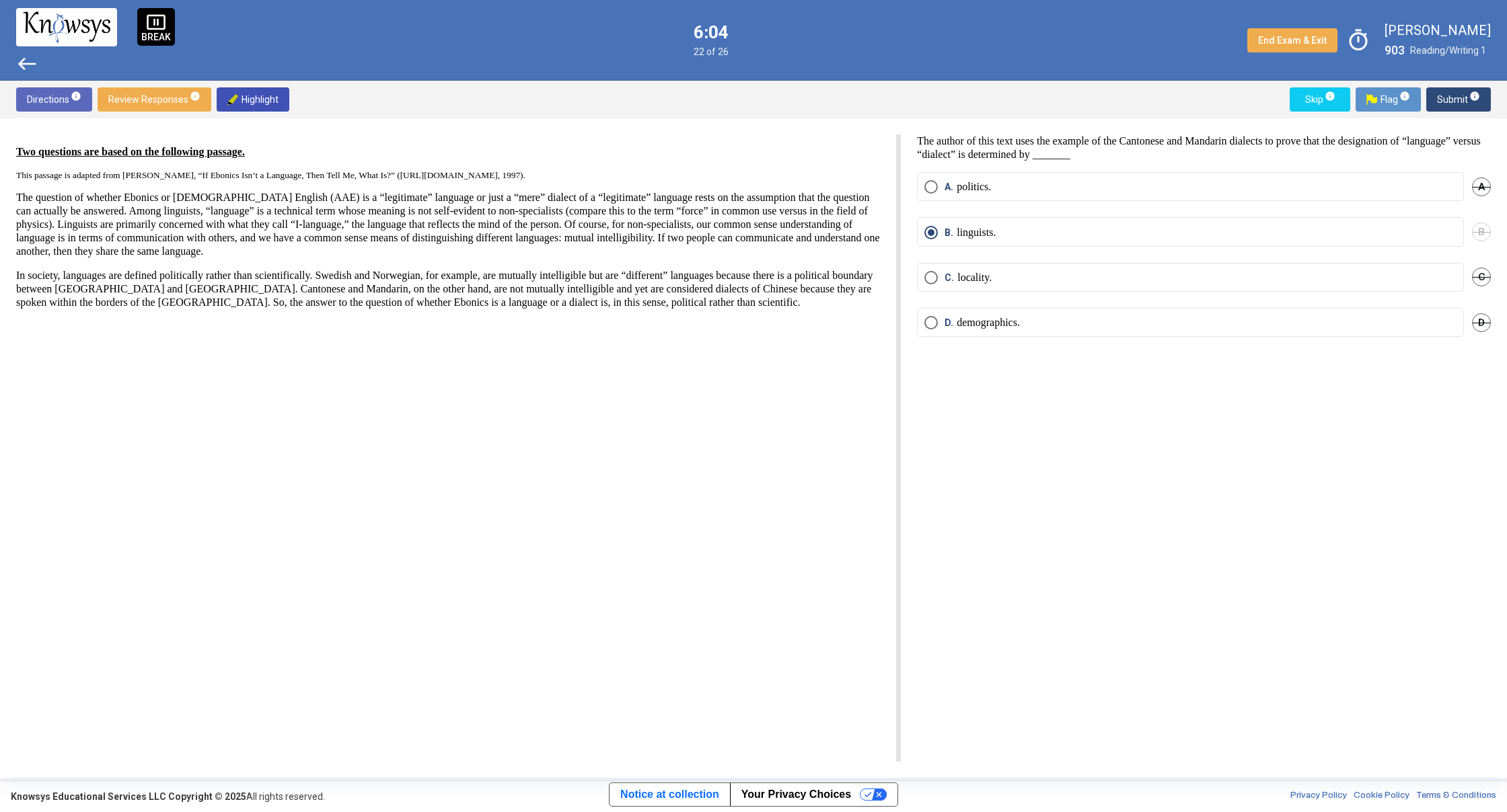
click at [1452, 103] on span "Submit info" at bounding box center [1458, 99] width 43 height 24
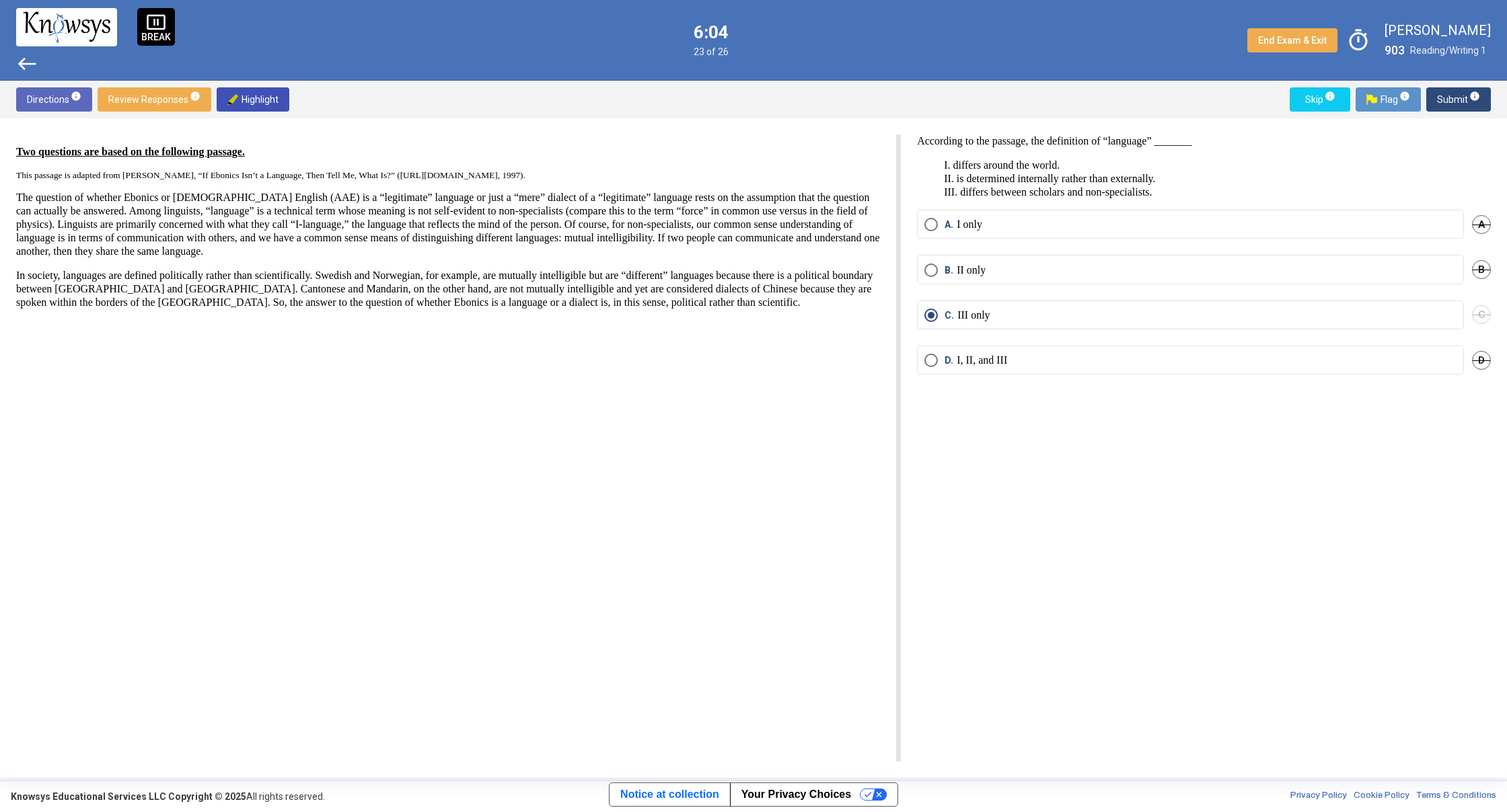
click at [1452, 103] on span "Submit info" at bounding box center [1458, 99] width 43 height 24
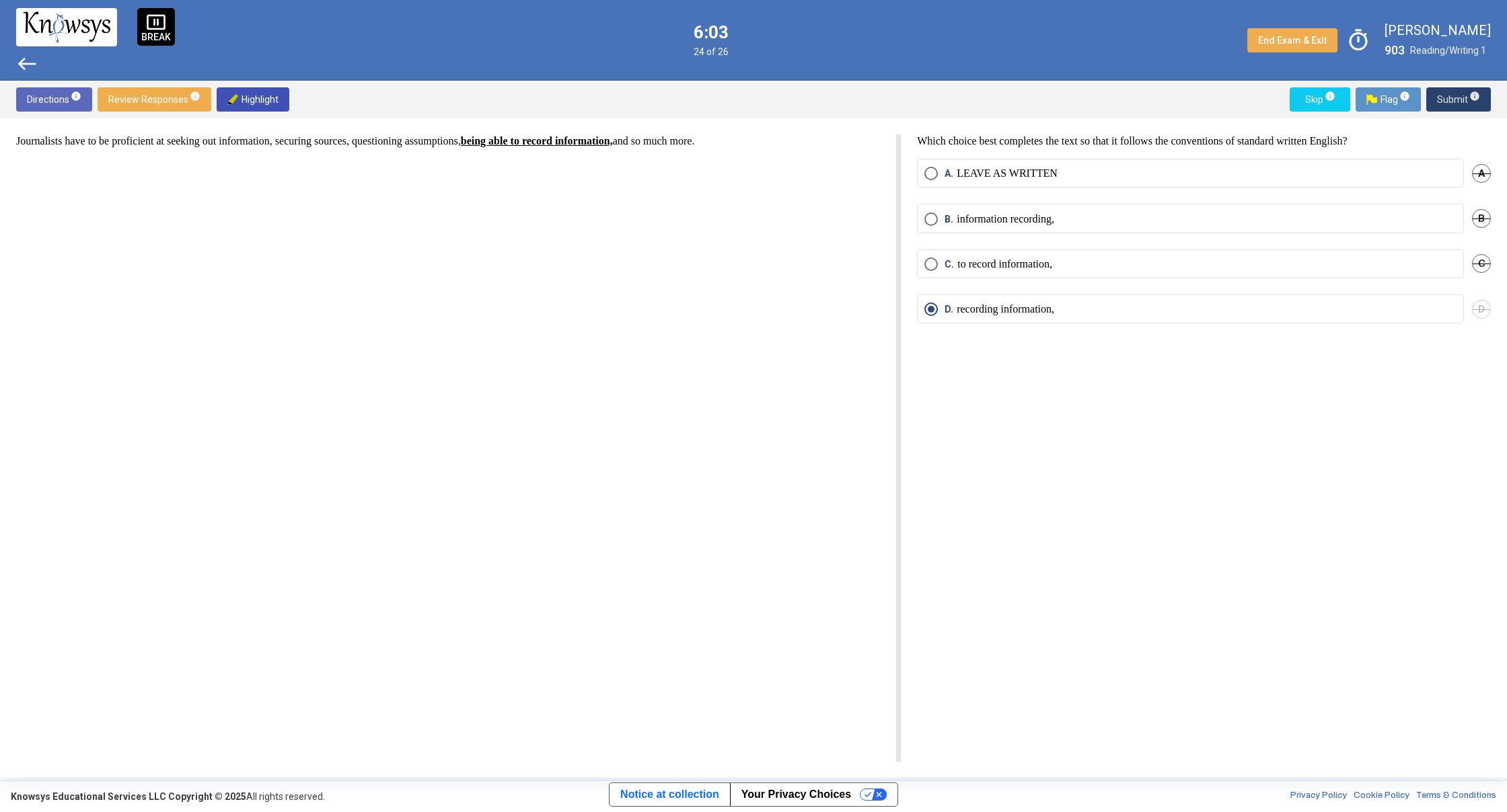
click at [1452, 103] on span "Submit info" at bounding box center [1458, 99] width 43 height 24
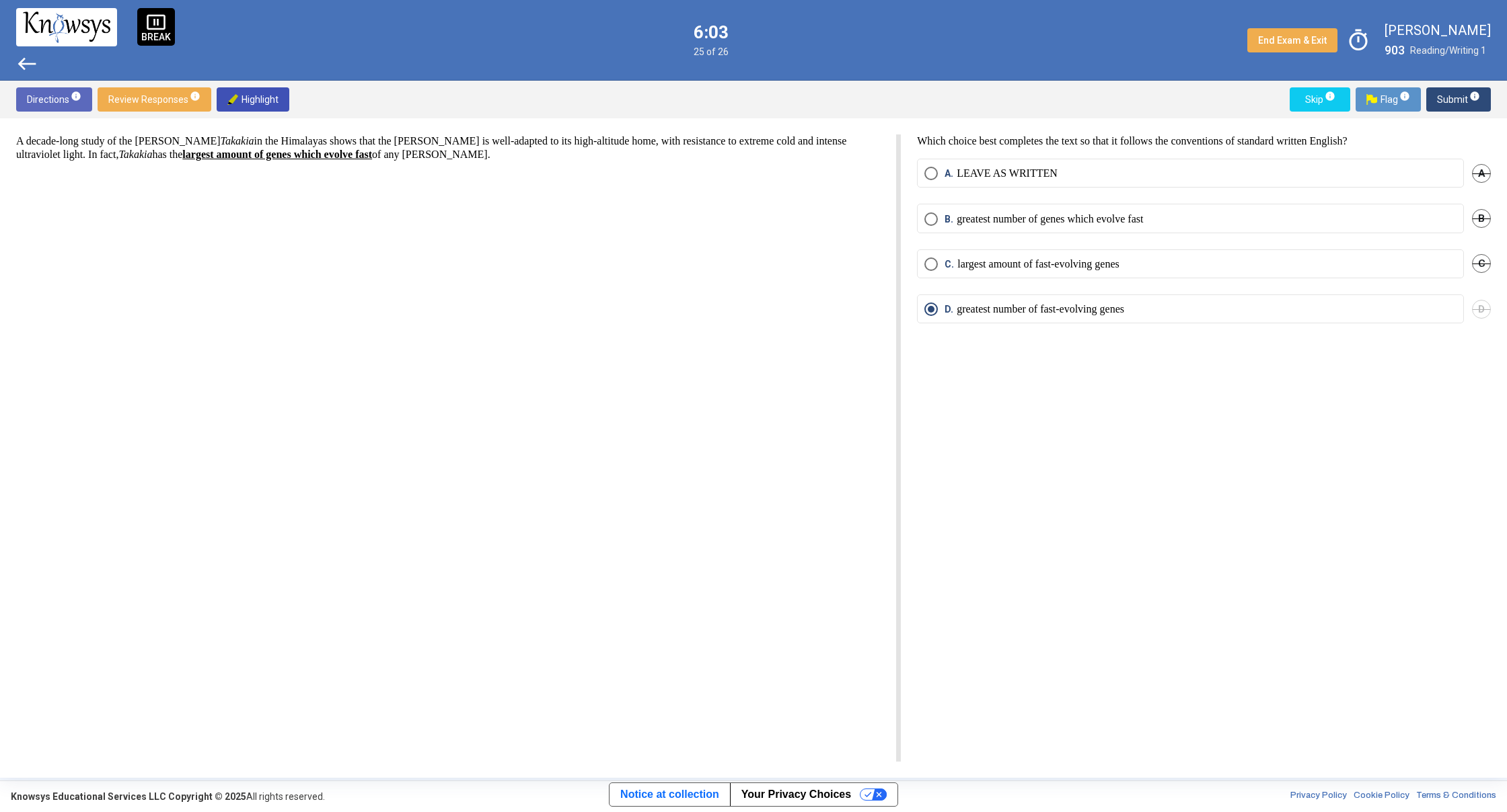
click at [1452, 103] on span "Submit info" at bounding box center [1458, 99] width 43 height 24
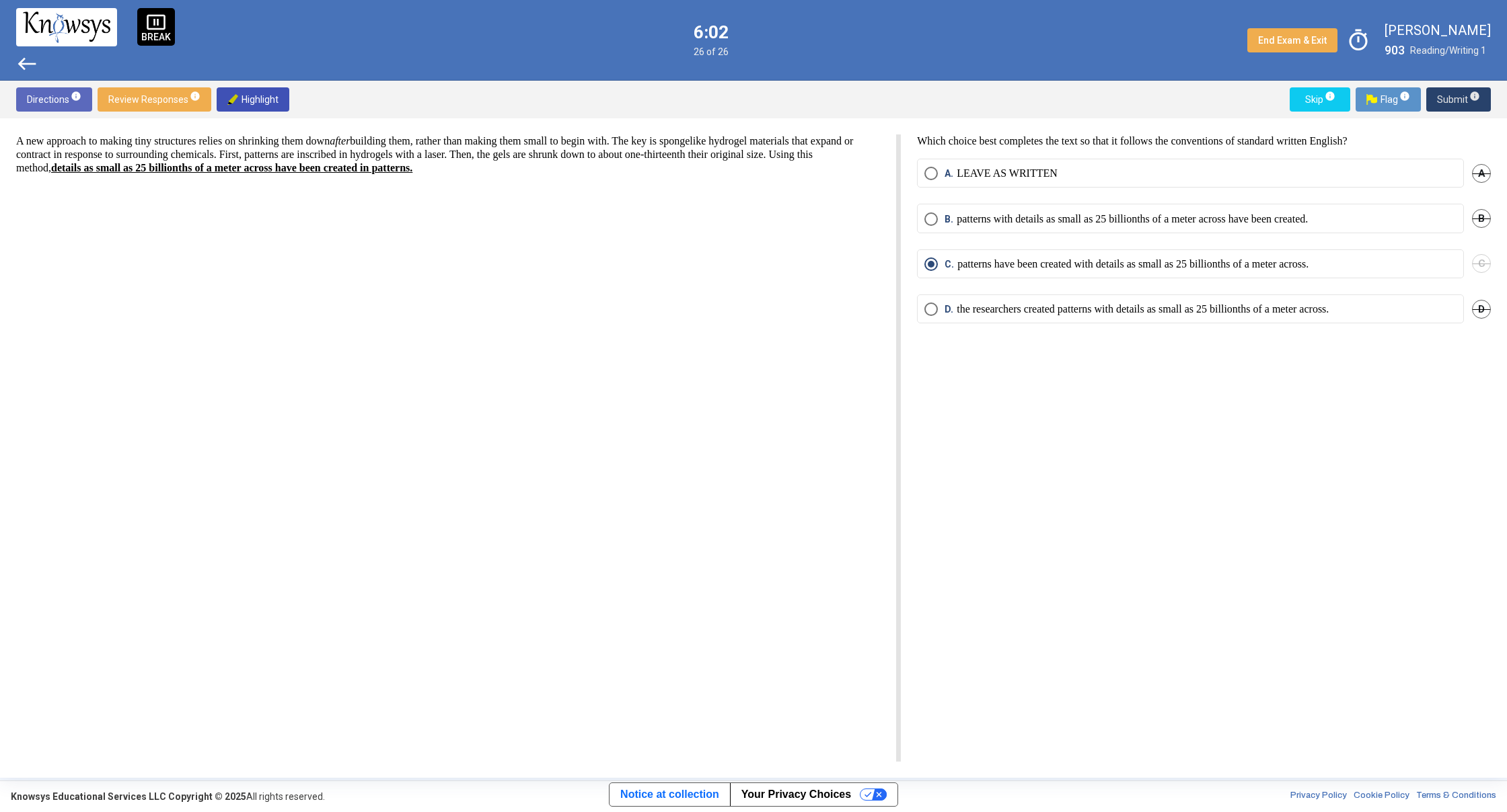
click at [1452, 103] on span "Submit info" at bounding box center [1458, 99] width 43 height 24
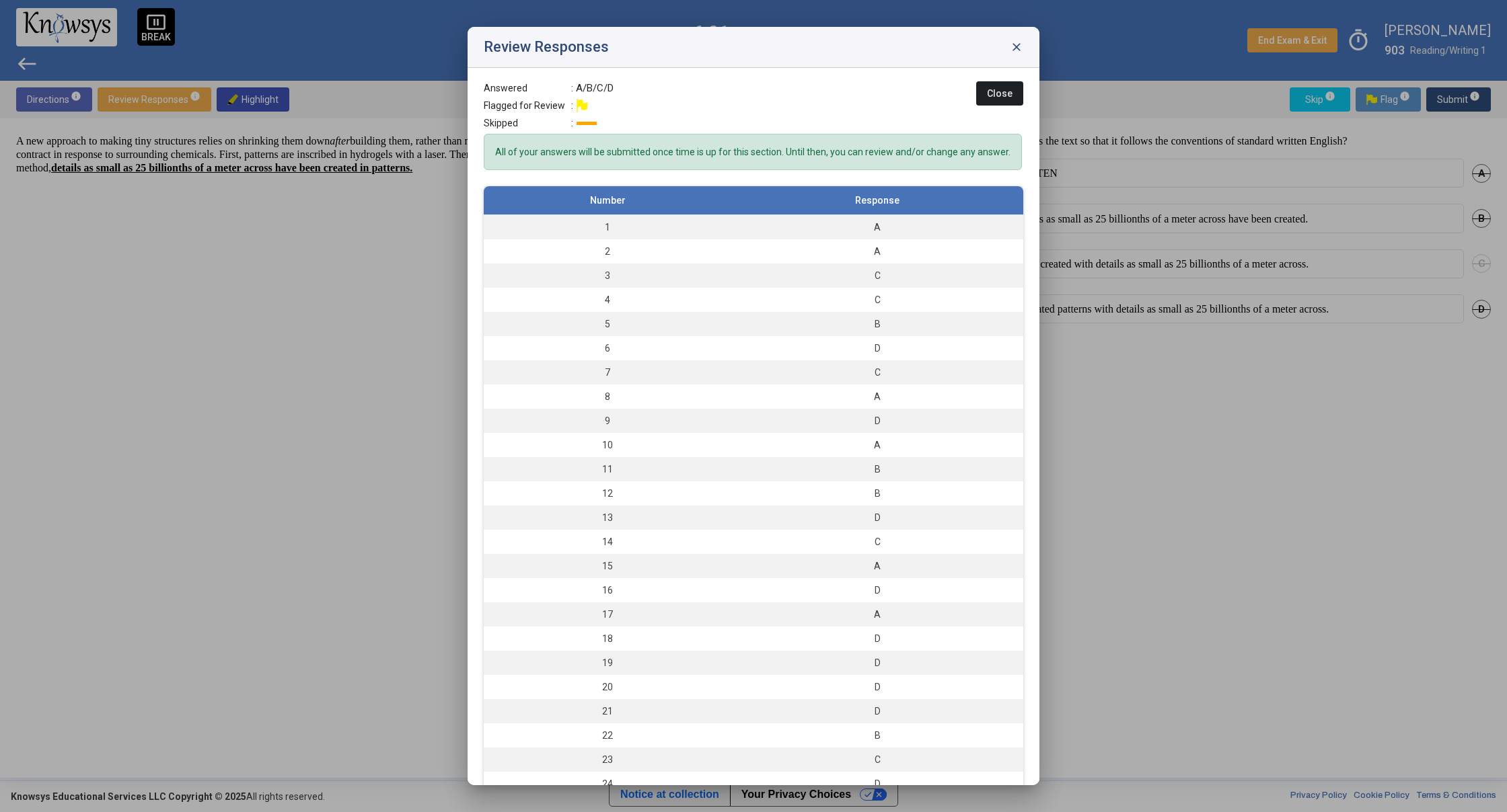
click at [984, 83] on button "Close" at bounding box center [999, 93] width 47 height 24
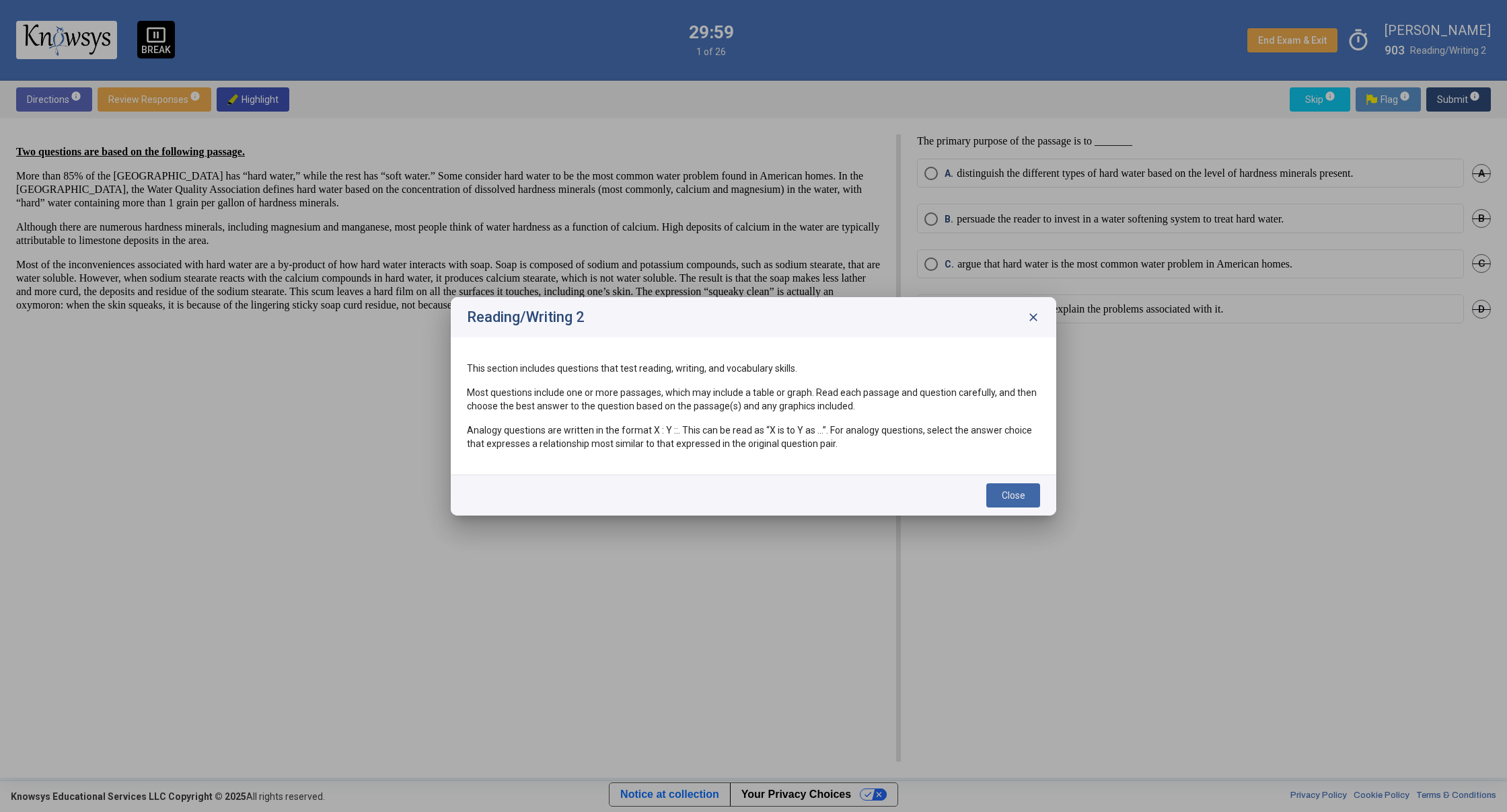
click at [1015, 496] on span "Close" at bounding box center [1013, 496] width 23 height 11
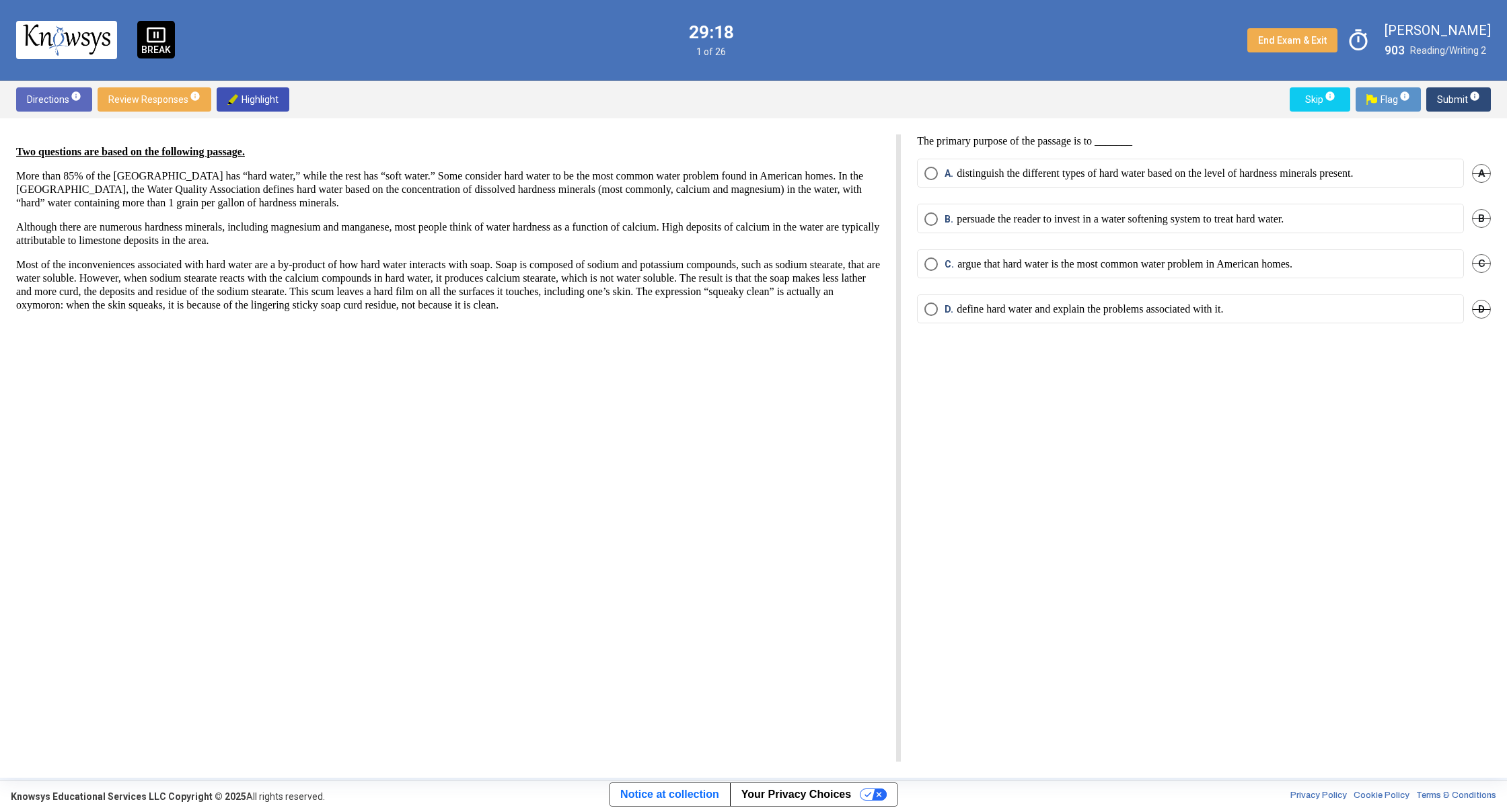
click at [1037, 174] on p "distinguish the different types of hard water based on the level of hardness mi…" at bounding box center [1154, 174] width 396 height 14
click at [1448, 98] on span "Submit info" at bounding box center [1458, 99] width 43 height 24
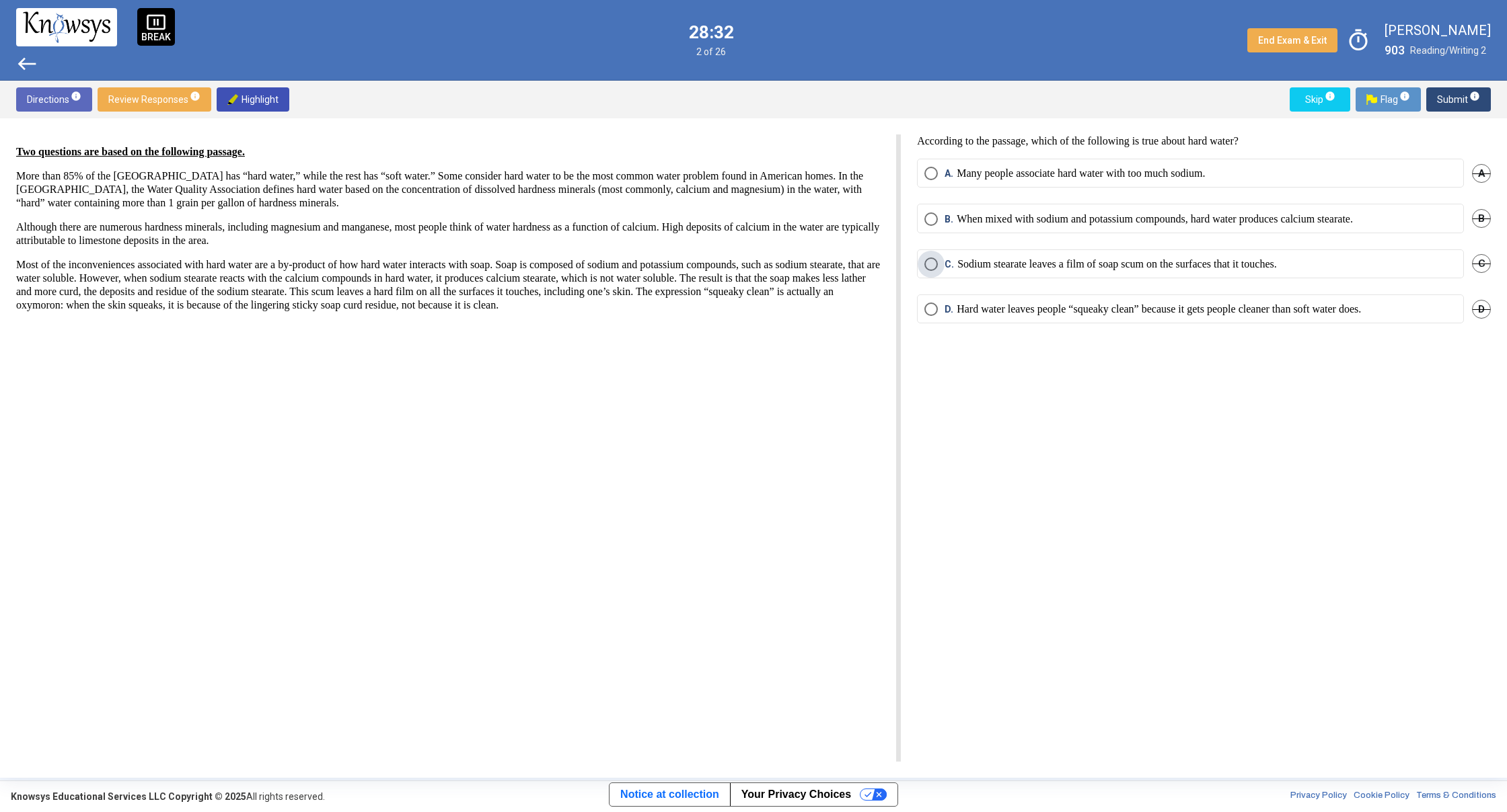
click at [1042, 267] on p "Sodium stearate leaves a film of soap scum on the surfaces that it touches." at bounding box center [1117, 265] width 319 height 14
click at [1452, 107] on span "Submit info" at bounding box center [1458, 99] width 43 height 24
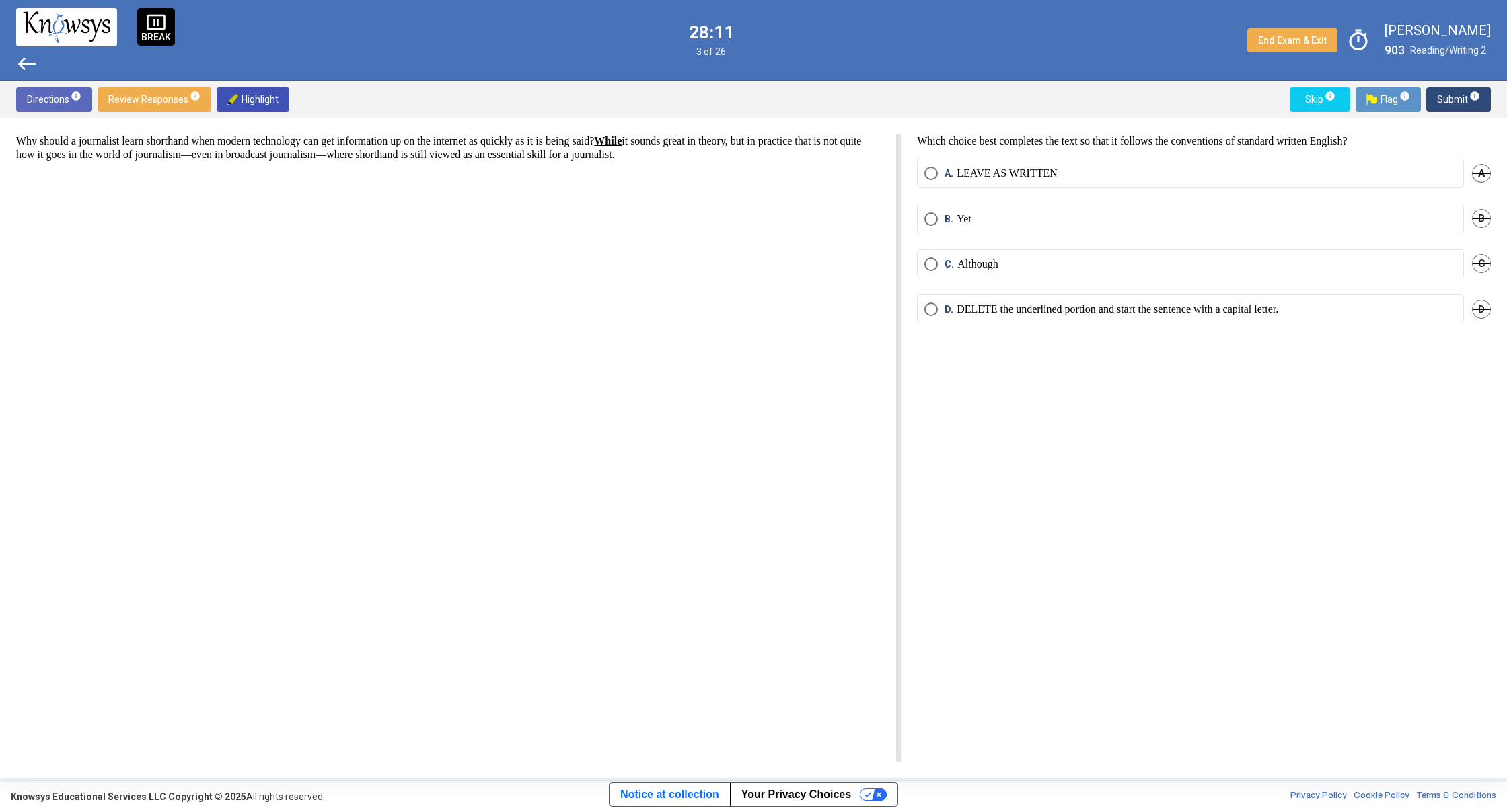
click at [927, 309] on span "Select an option" at bounding box center [931, 310] width 14 height 14
click at [1455, 96] on span "Submit info" at bounding box center [1458, 99] width 43 height 24
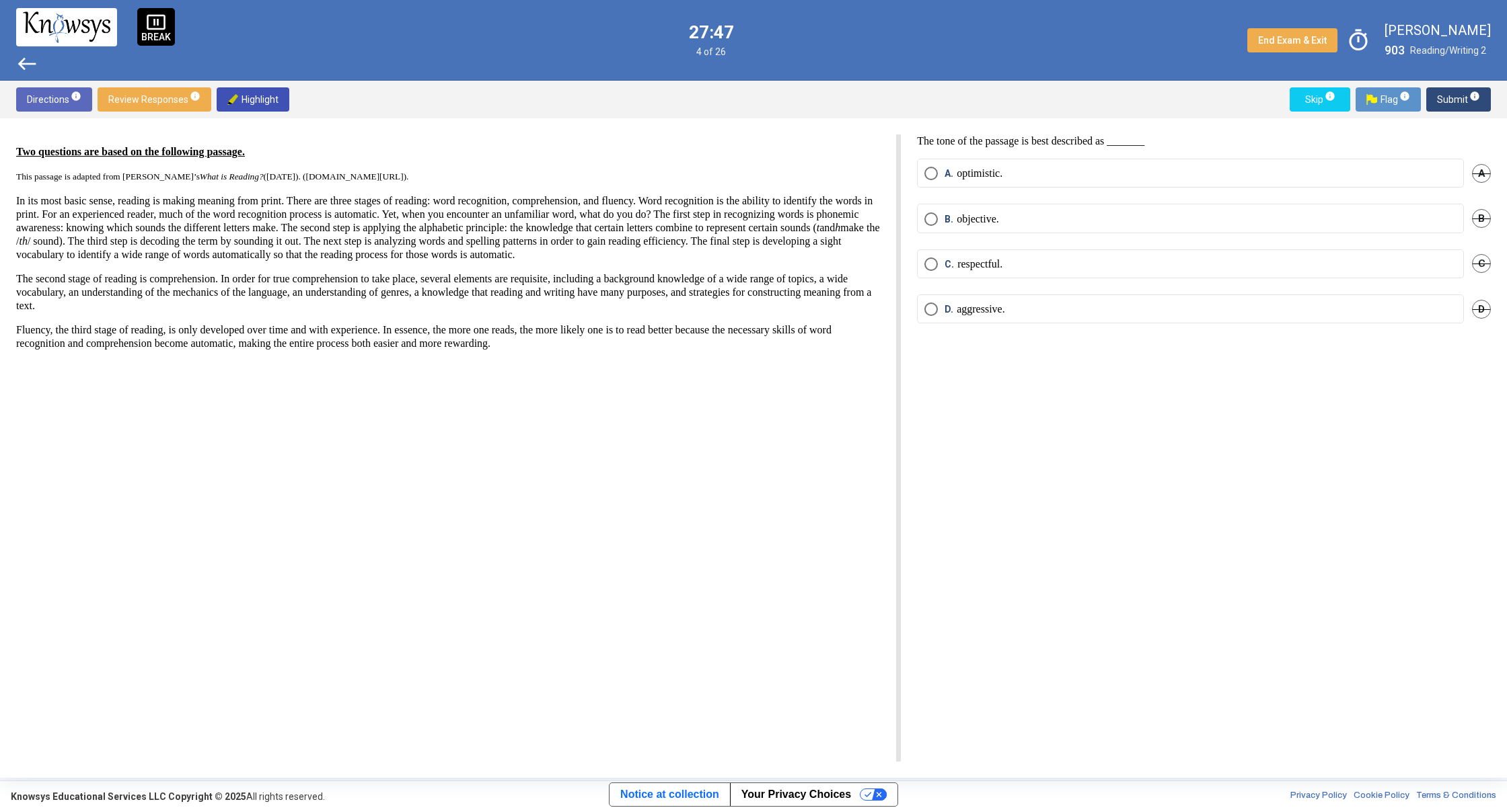
click at [934, 218] on span "Select an option" at bounding box center [931, 219] width 14 height 14
click at [1447, 104] on span "Submit info" at bounding box center [1458, 99] width 43 height 24
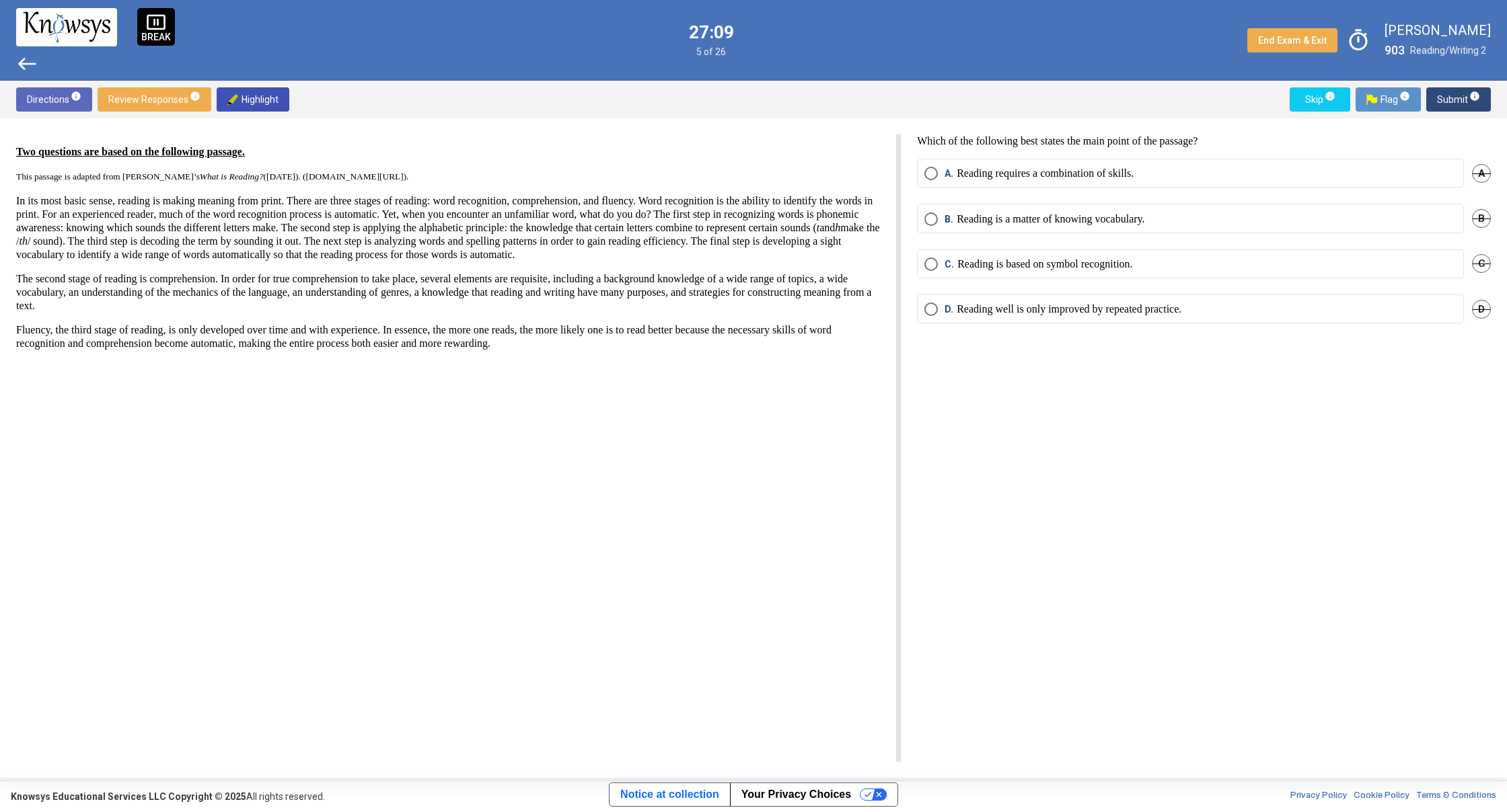
click at [934, 177] on span "Select an option" at bounding box center [931, 174] width 14 height 14
click at [1435, 94] on button "Submit info" at bounding box center [1458, 99] width 64 height 24
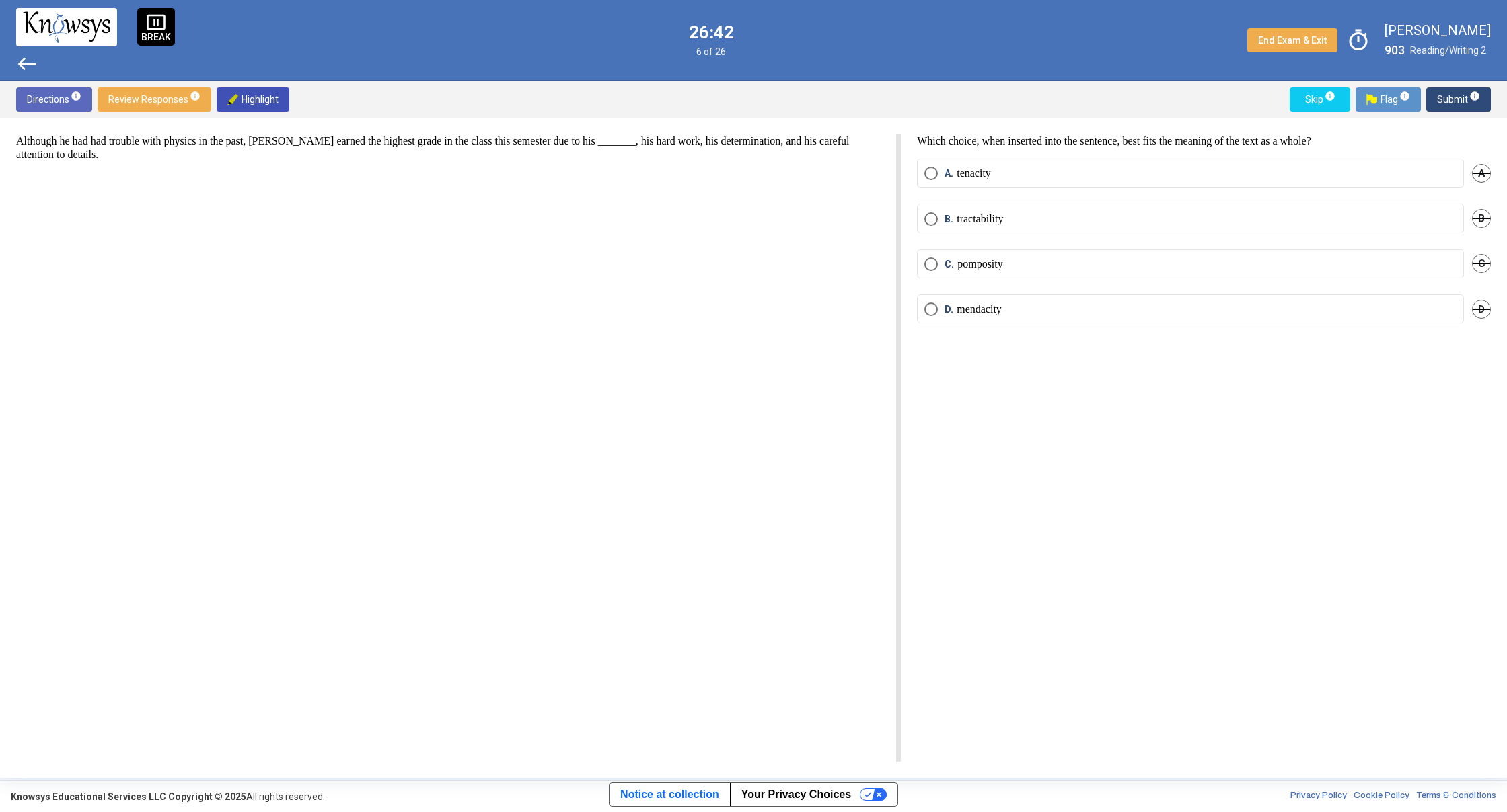
click at [933, 219] on span "Select an option" at bounding box center [931, 219] width 14 height 14
click at [1454, 103] on mat-tooltip-component "Click to enter an answer marked with a flag that will appear on the Review Resp…" at bounding box center [1402, 137] width 187 height 70
click at [1452, 105] on span "Submit info" at bounding box center [1458, 99] width 43 height 24
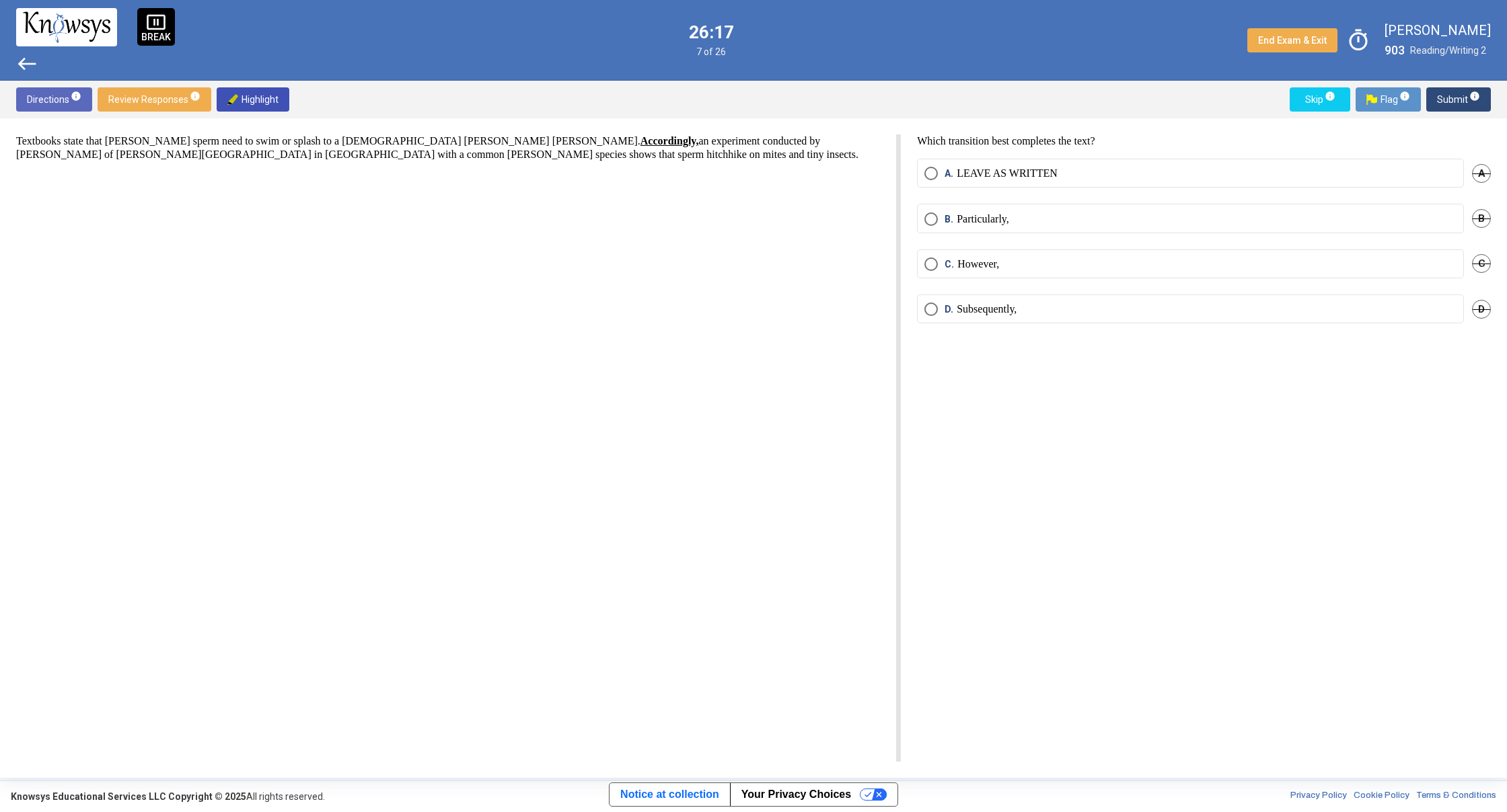
click at [933, 263] on span "Select an option" at bounding box center [931, 265] width 14 height 14
click at [1453, 102] on span "Submit info" at bounding box center [1458, 99] width 43 height 24
click at [925, 178] on span "Select an option" at bounding box center [931, 174] width 14 height 14
click at [1449, 94] on span "Submit info" at bounding box center [1458, 99] width 43 height 24
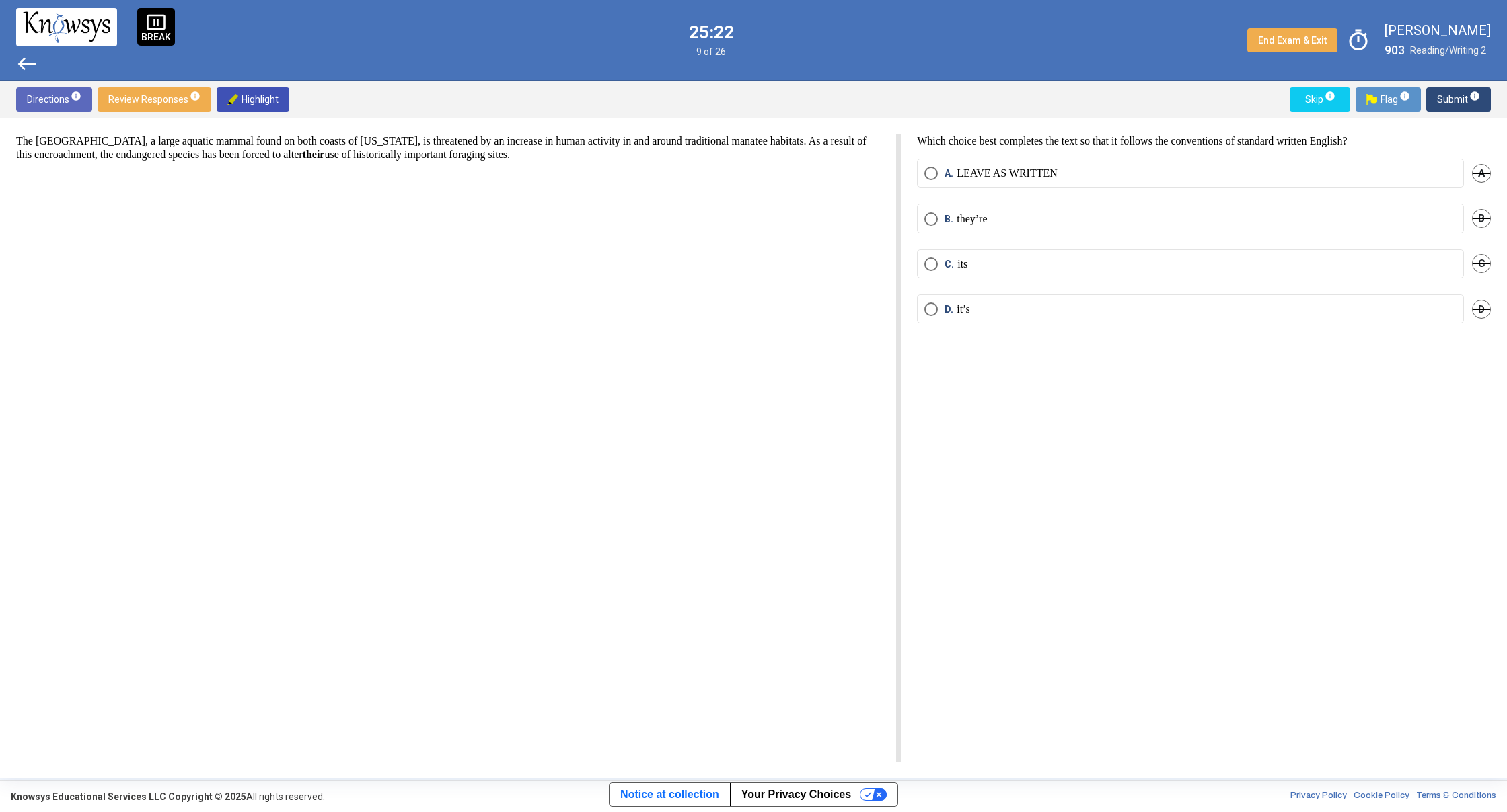
click at [931, 172] on span "Select an option" at bounding box center [931, 174] width 14 height 14
click at [1451, 94] on span "Submit info" at bounding box center [1458, 99] width 43 height 24
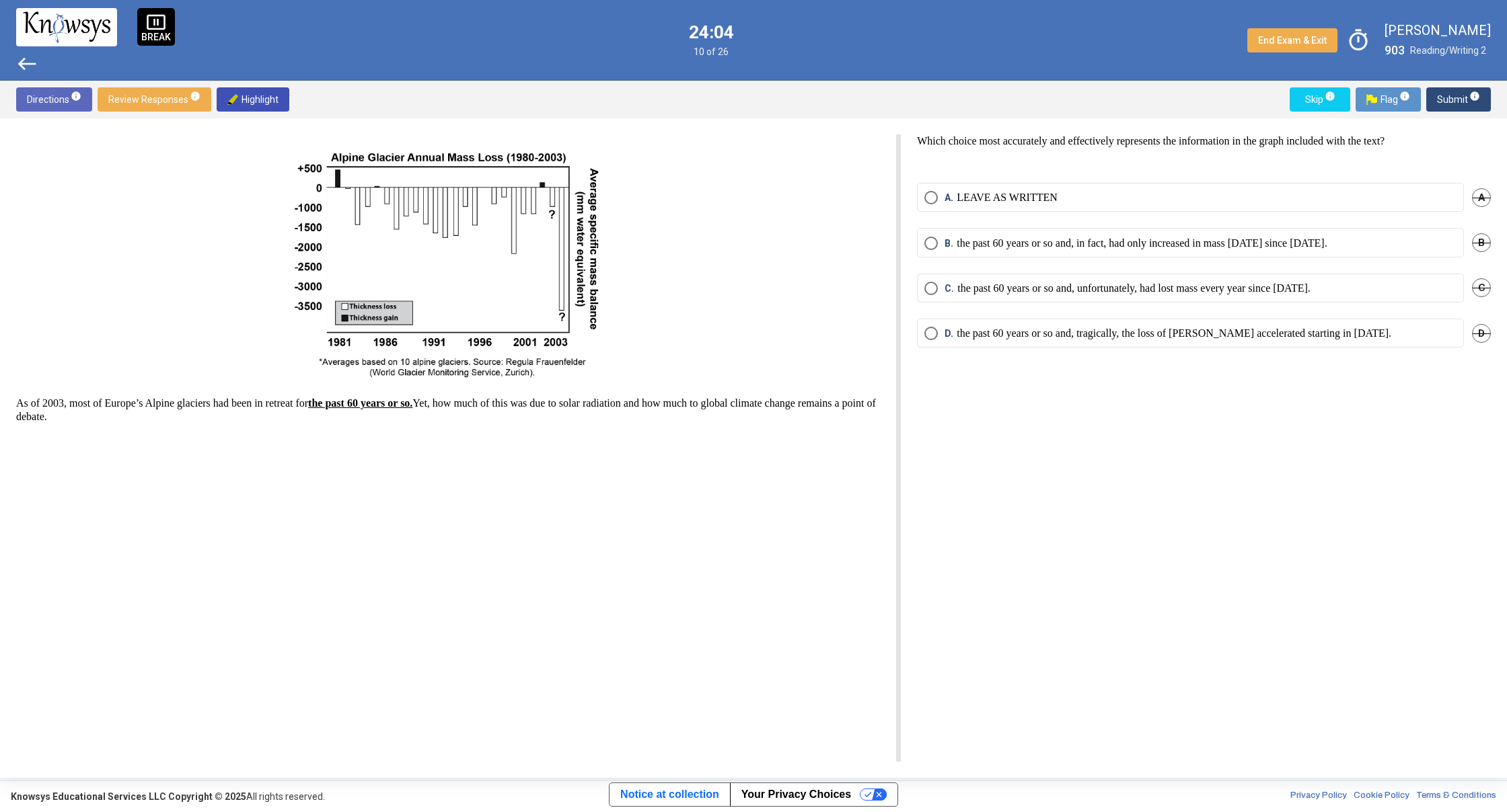
click at [932, 200] on span "Select an option" at bounding box center [931, 198] width 14 height 14
click at [1450, 94] on span "Submit info" at bounding box center [1458, 99] width 43 height 24
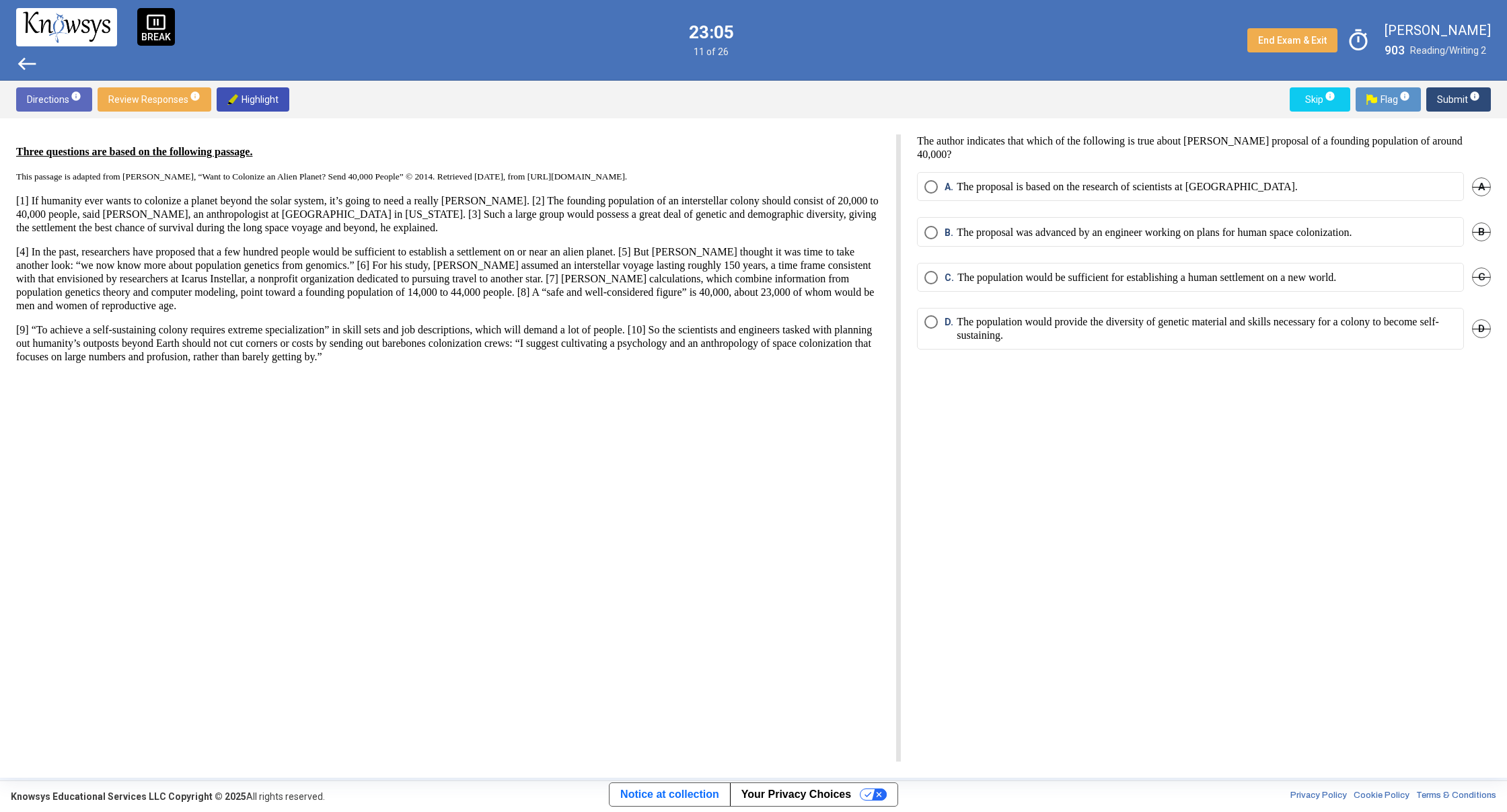
click at [1269, 239] on p "The proposal was advanced by an engineer working on plans for human space colon…" at bounding box center [1153, 233] width 395 height 14
click at [1439, 105] on span "Submit info" at bounding box center [1458, 99] width 43 height 24
click at [929, 228] on span "Select an option" at bounding box center [931, 233] width 14 height 14
click at [931, 281] on span "Select an option" at bounding box center [931, 278] width 14 height 14
click at [1452, 106] on span "Submit info" at bounding box center [1458, 99] width 43 height 24
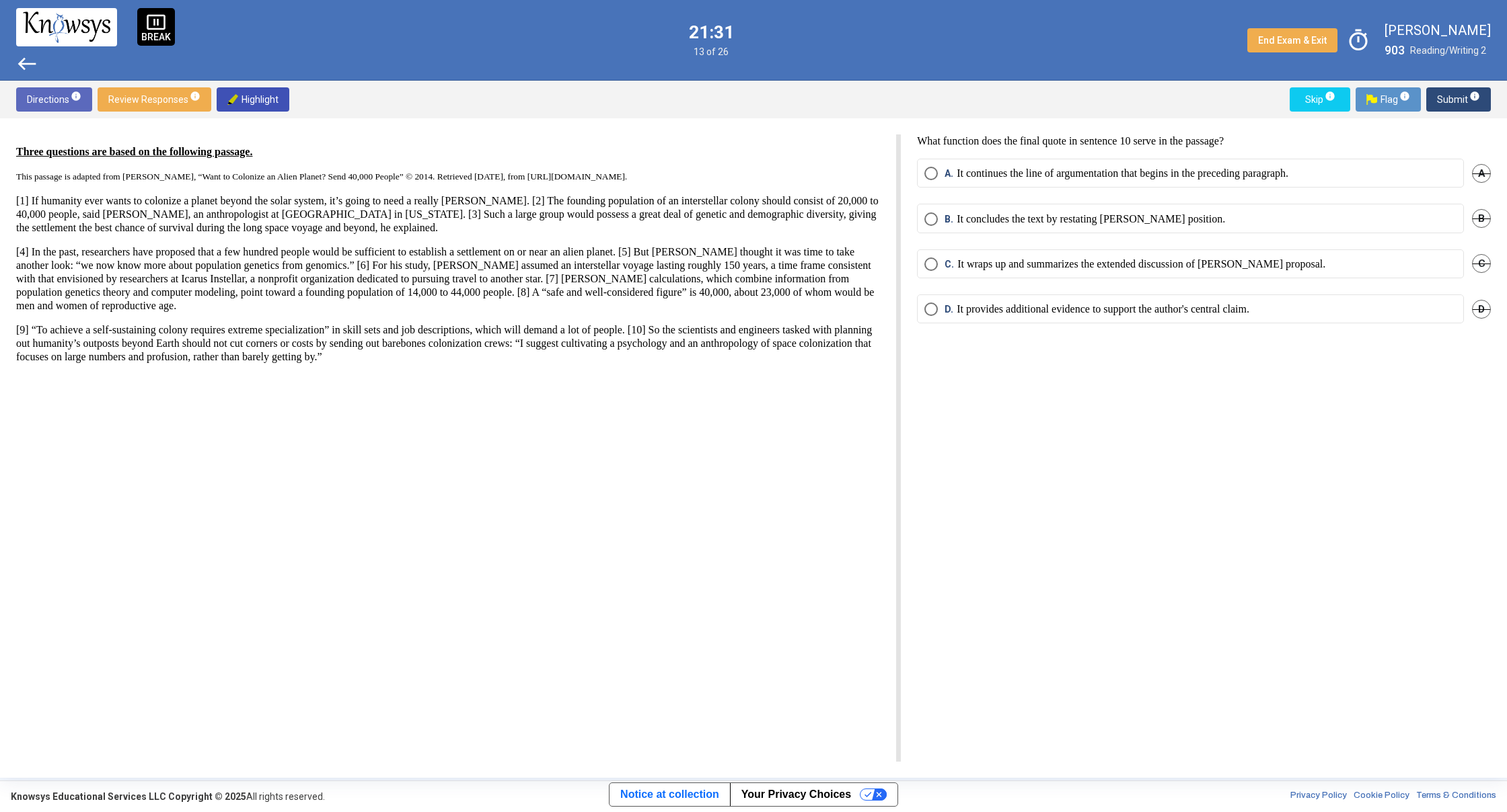
click at [1127, 223] on p "It concludes the text by restating [PERSON_NAME] position." at bounding box center [1091, 219] width 269 height 14
click at [1436, 107] on button "Submit info" at bounding box center [1458, 99] width 64 height 24
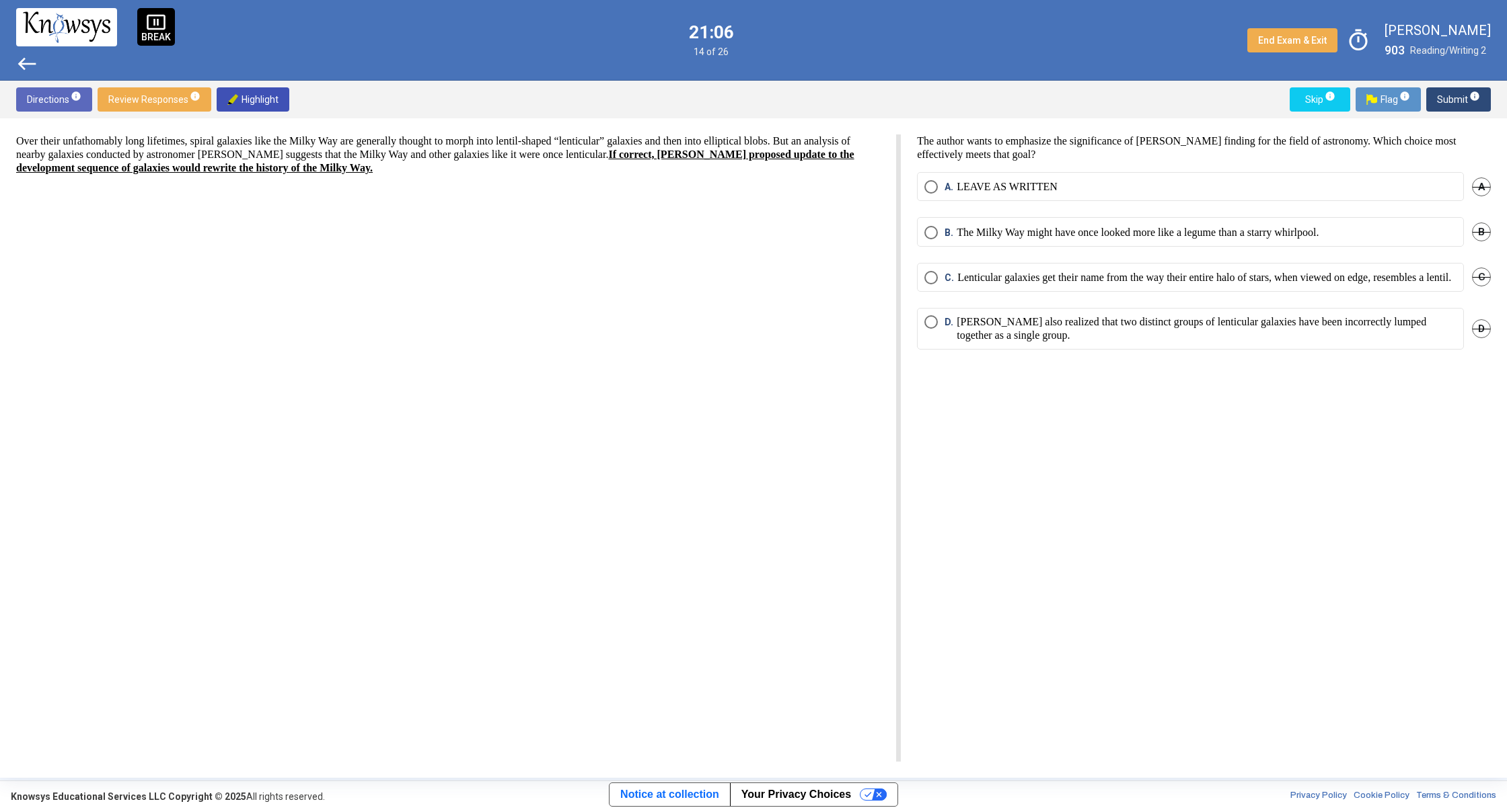
click at [926, 187] on span "Select an option" at bounding box center [931, 187] width 14 height 14
click at [1464, 103] on span "Submit info" at bounding box center [1458, 99] width 43 height 24
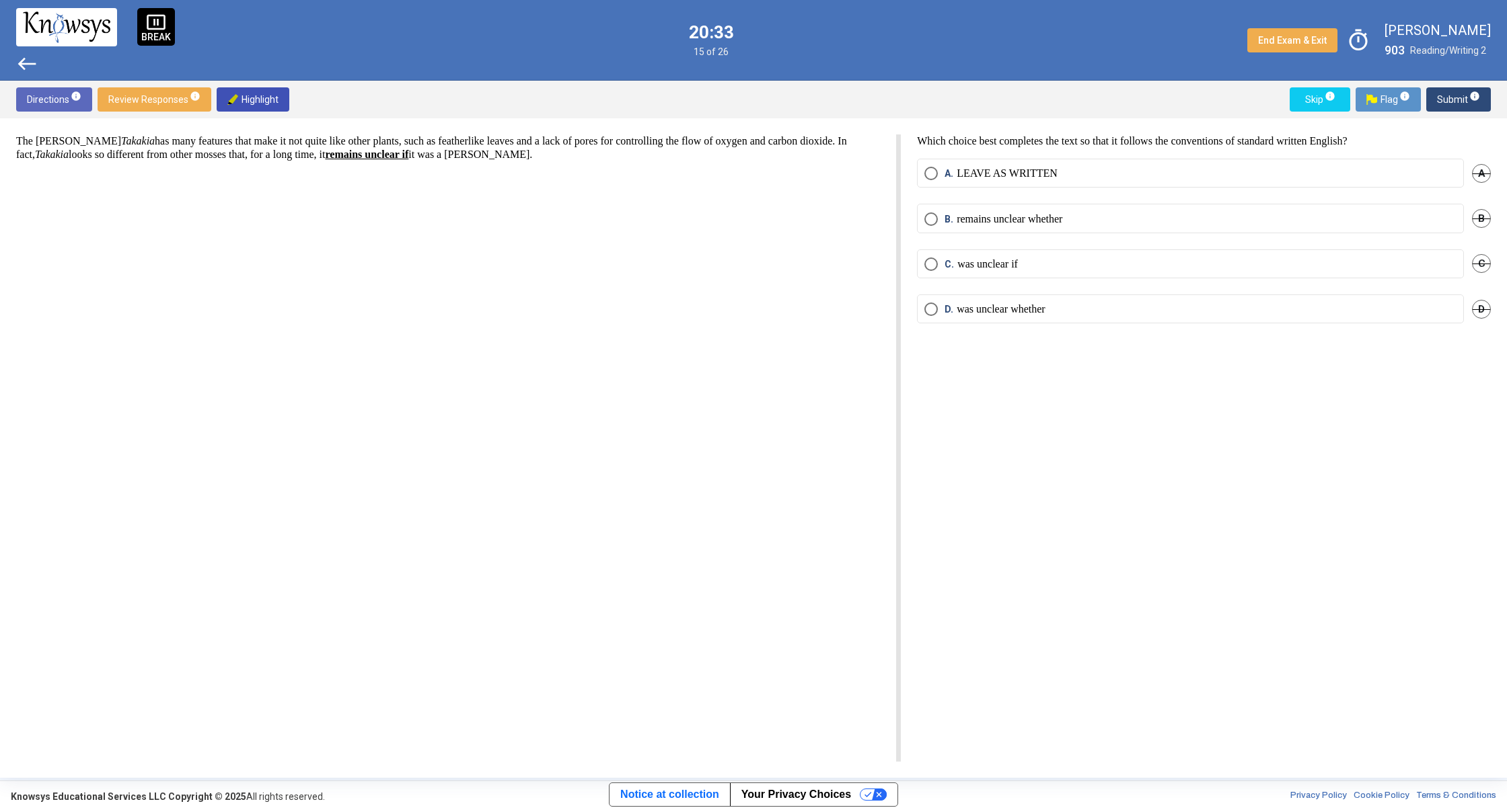
click at [966, 304] on mat-radio-button "D. was unclear whether" at bounding box center [1190, 309] width 547 height 29
click at [1045, 307] on p "was unclear whether" at bounding box center [1001, 310] width 89 height 14
click at [1451, 105] on span "Submit info" at bounding box center [1458, 99] width 43 height 24
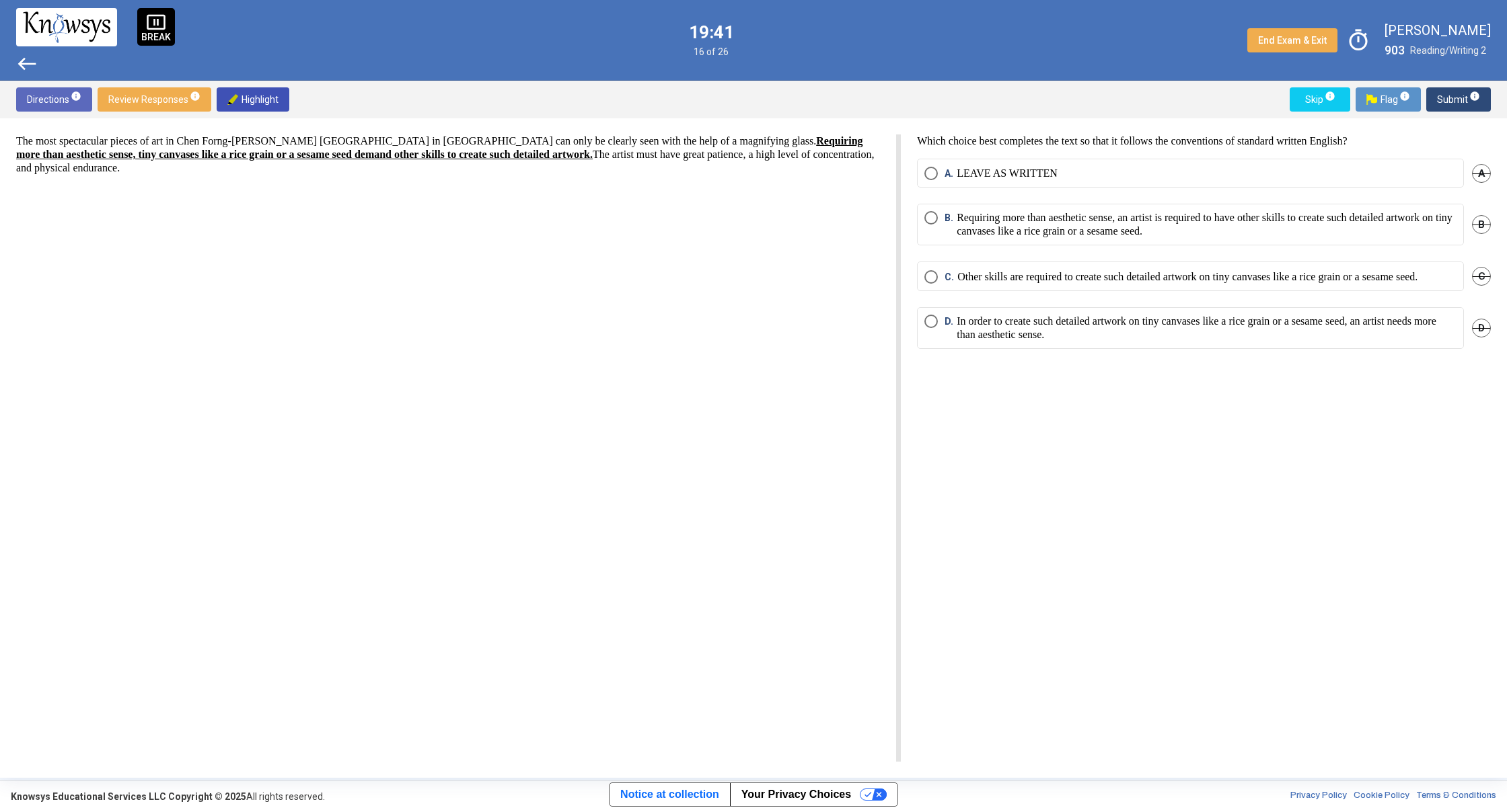
click at [1176, 342] on p "In order to create such detailed artwork on tiny canvases like a rice grain or …" at bounding box center [1206, 327] width 500 height 27
click at [1433, 106] on button "Submit info" at bounding box center [1458, 99] width 64 height 24
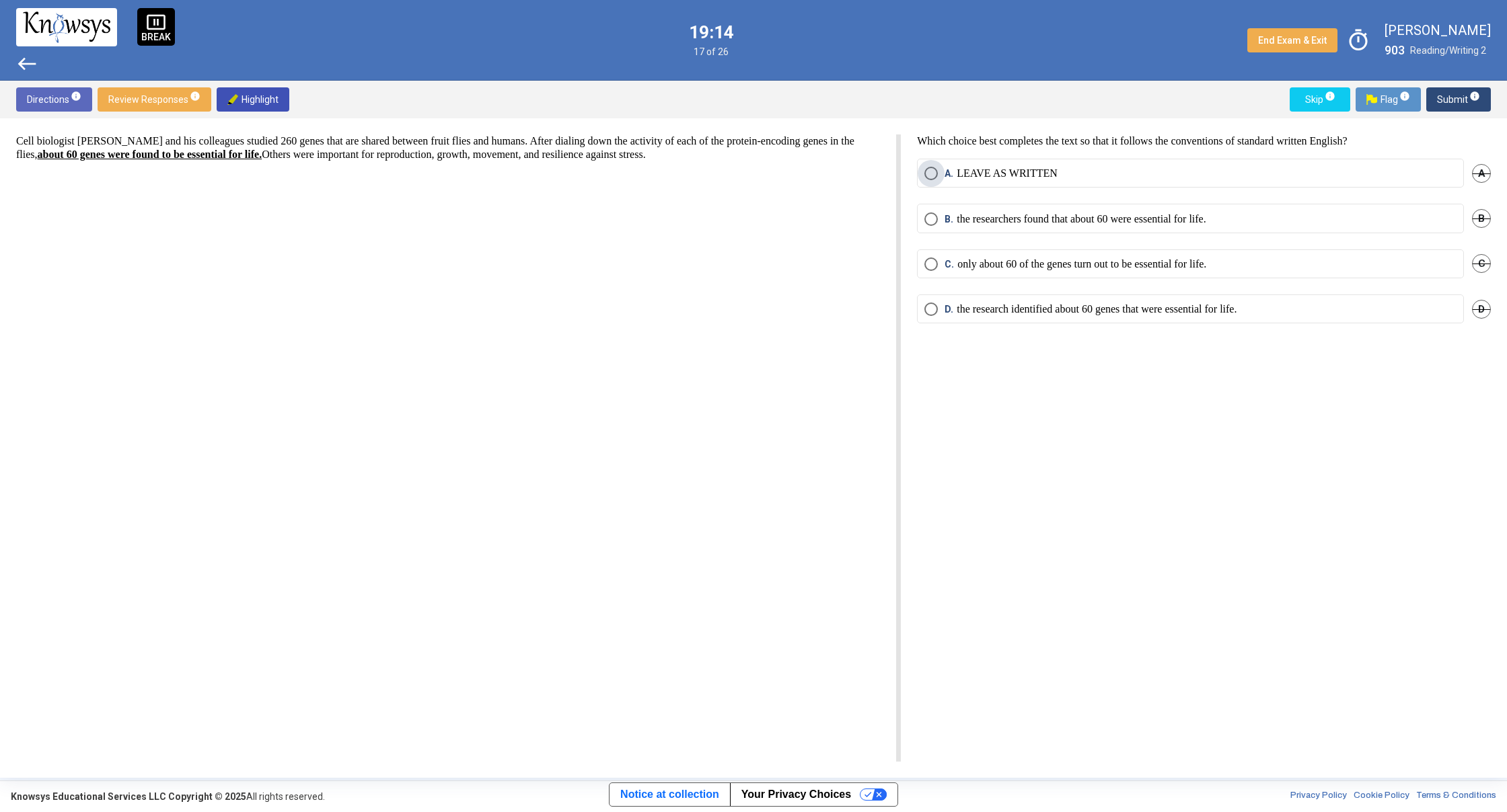
click at [931, 172] on span "Select an option" at bounding box center [931, 174] width 14 height 14
click at [1441, 108] on span "Submit info" at bounding box center [1458, 99] width 43 height 24
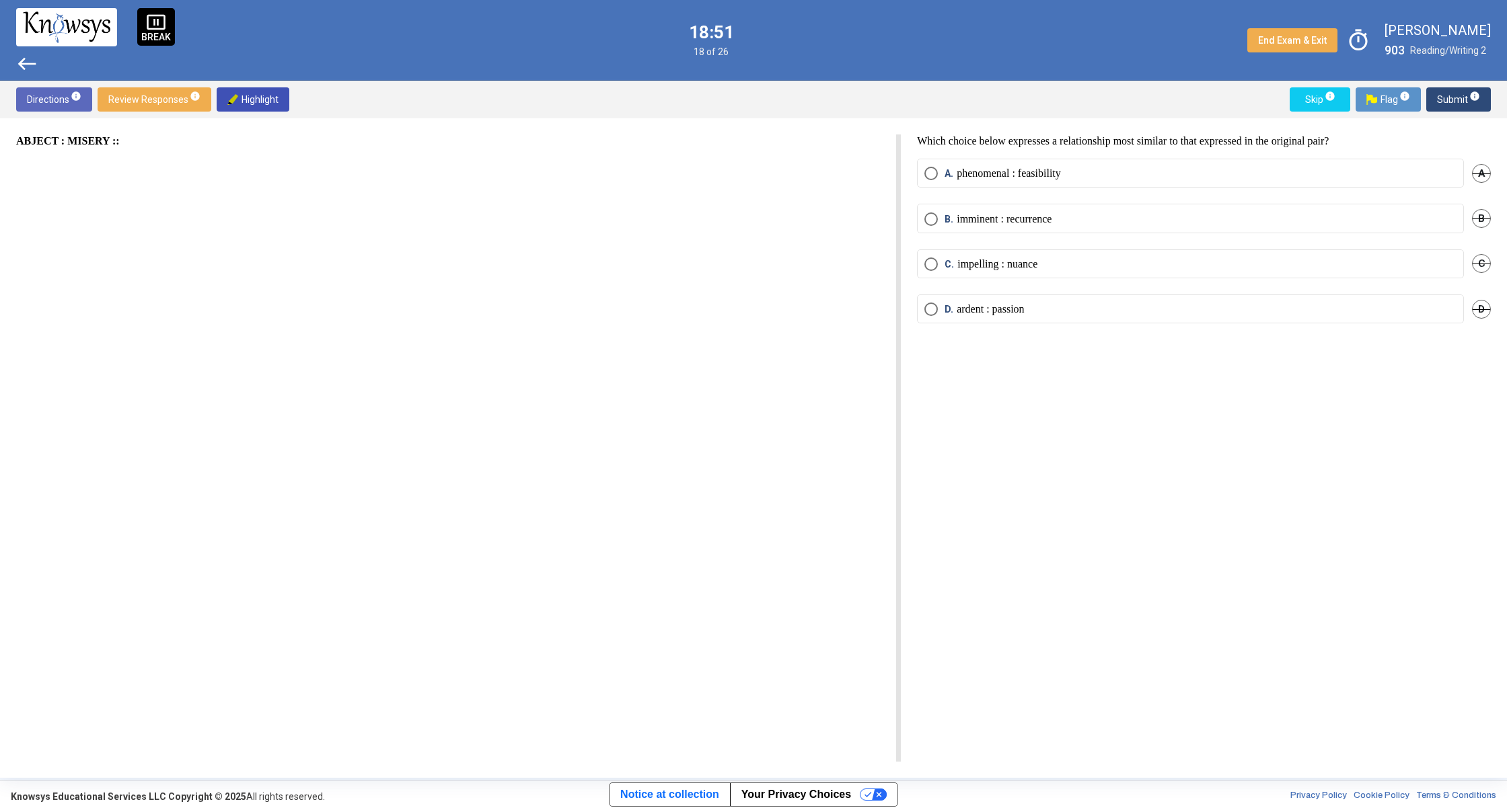
click at [933, 170] on span "Select an option" at bounding box center [931, 174] width 14 height 14
click at [1452, 95] on span "Submit info" at bounding box center [1458, 99] width 43 height 24
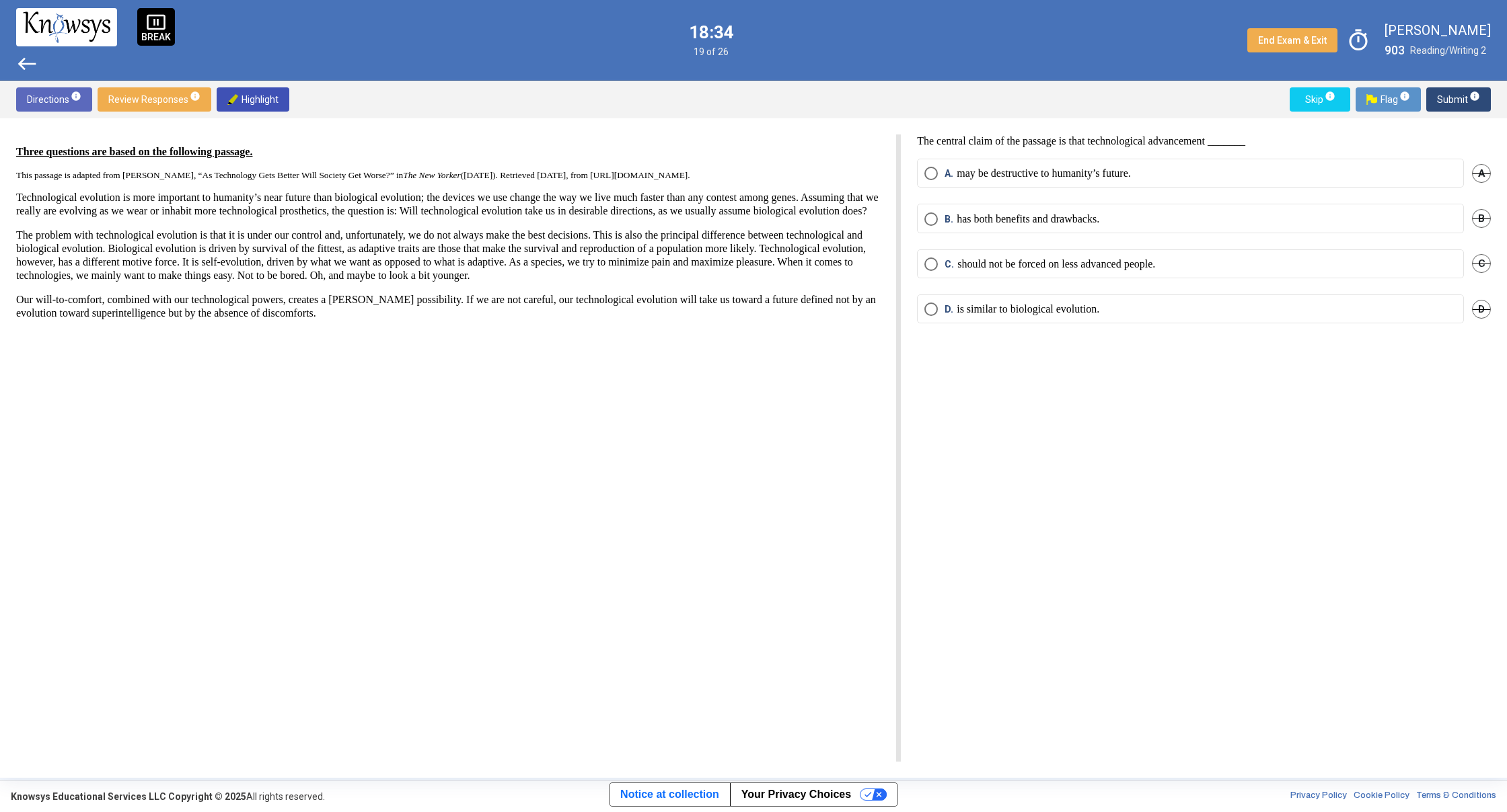
click at [937, 217] on span "Select an option" at bounding box center [931, 219] width 14 height 14
click at [1439, 105] on mat-tooltip-component "Click to enter an answer with no flag and continue to the next question." at bounding box center [1402, 126] width 187 height 49
click at [1454, 96] on span "Submit info" at bounding box center [1458, 99] width 43 height 24
click at [933, 267] on span "Select an option" at bounding box center [931, 265] width 14 height 14
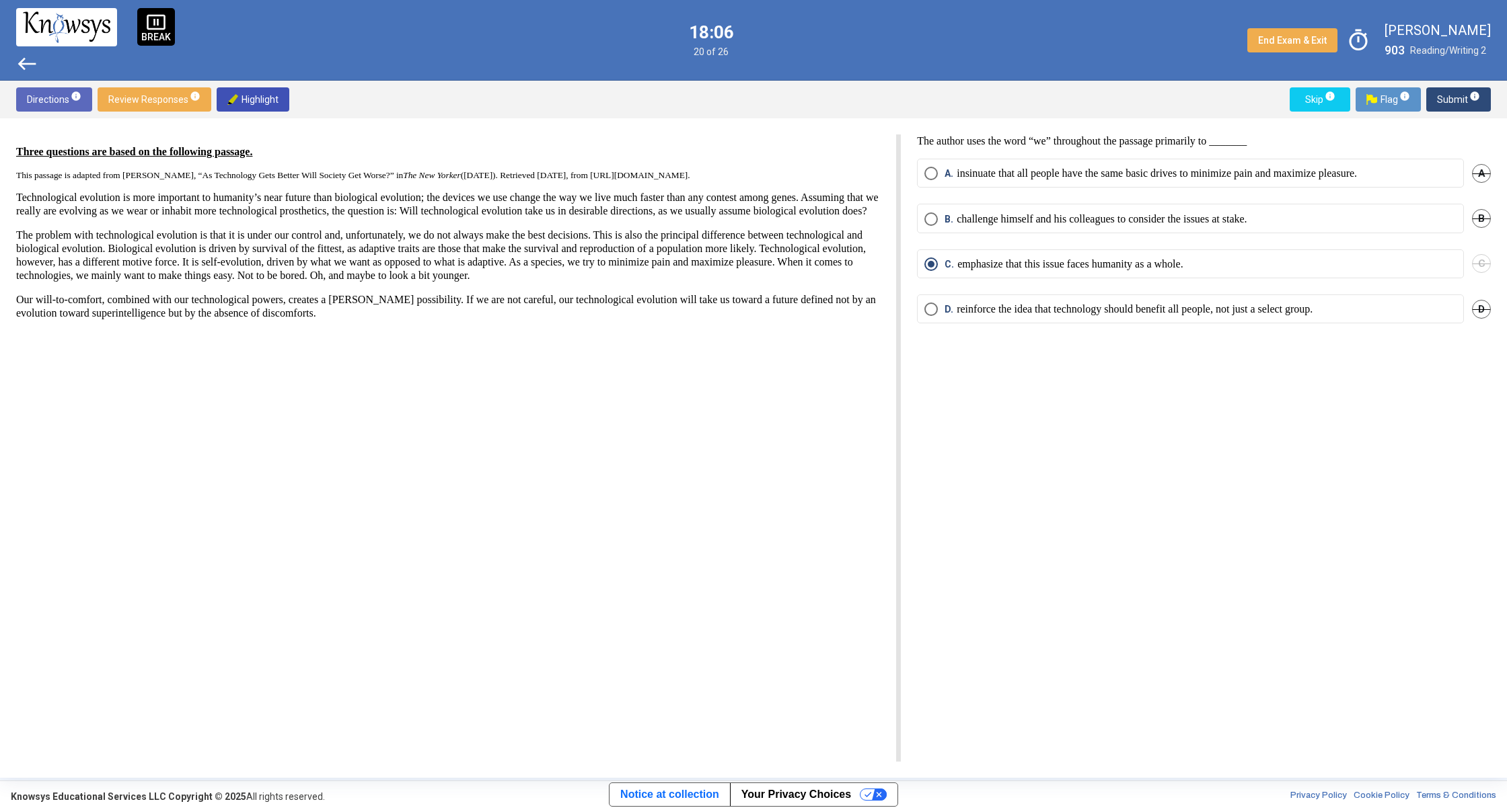
click at [1441, 106] on span "Submit info" at bounding box center [1458, 99] width 43 height 24
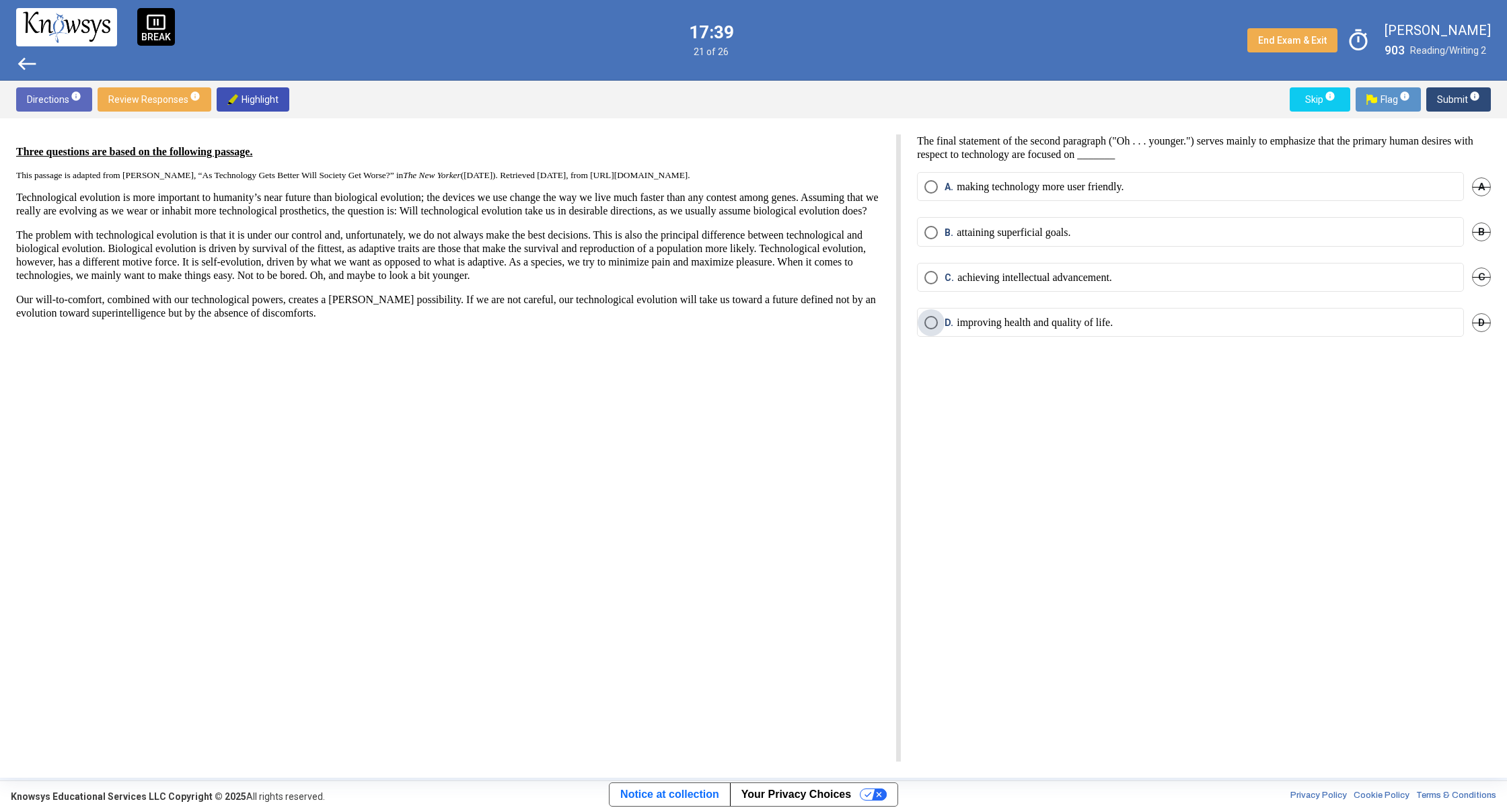
click at [933, 326] on span "Select an option" at bounding box center [931, 323] width 14 height 14
click at [1437, 92] on button "Submit info" at bounding box center [1458, 99] width 64 height 24
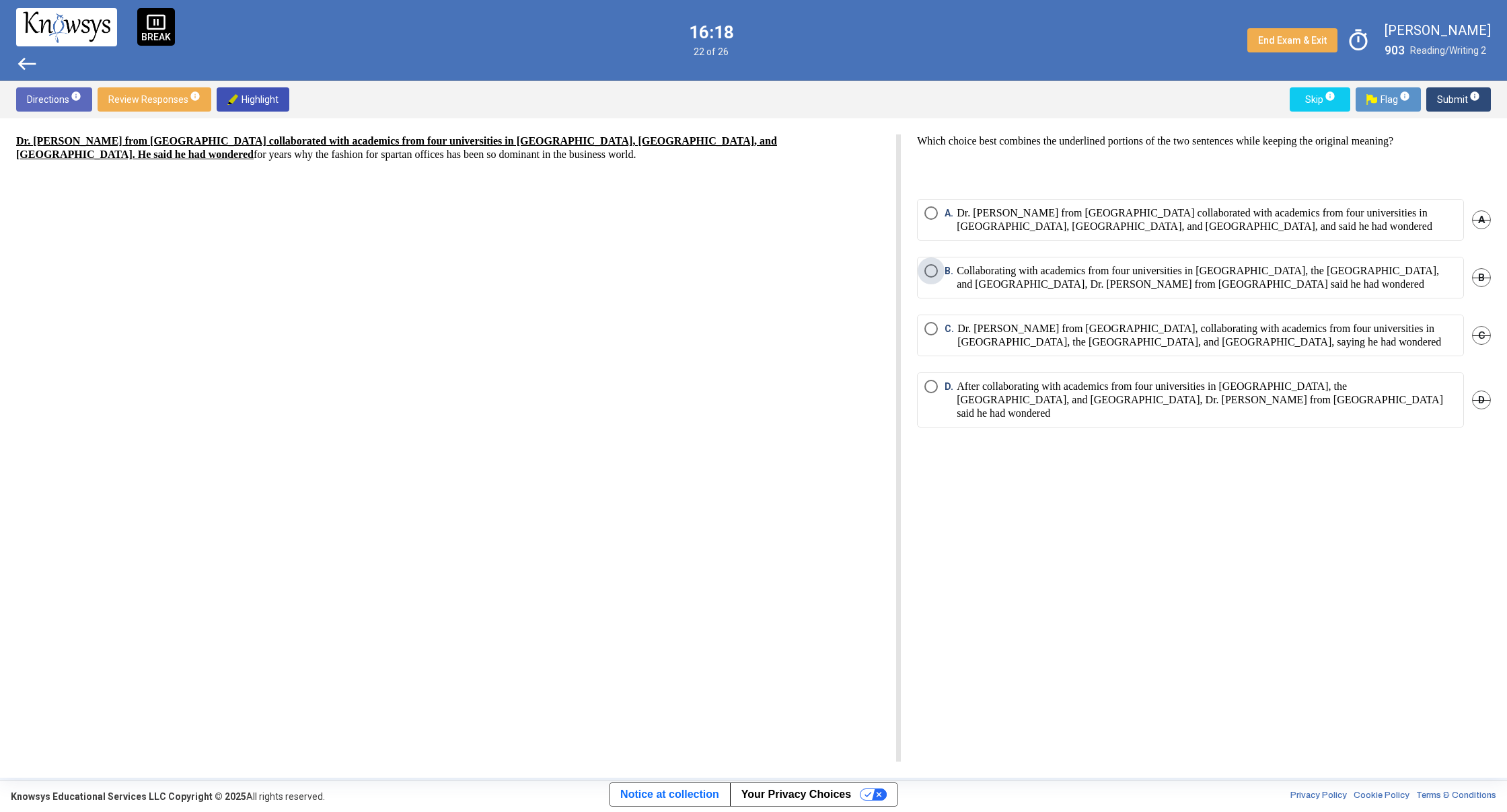
click at [929, 269] on span "Select an option" at bounding box center [931, 271] width 14 height 14
click at [1437, 97] on span "Submit info" at bounding box center [1458, 99] width 43 height 24
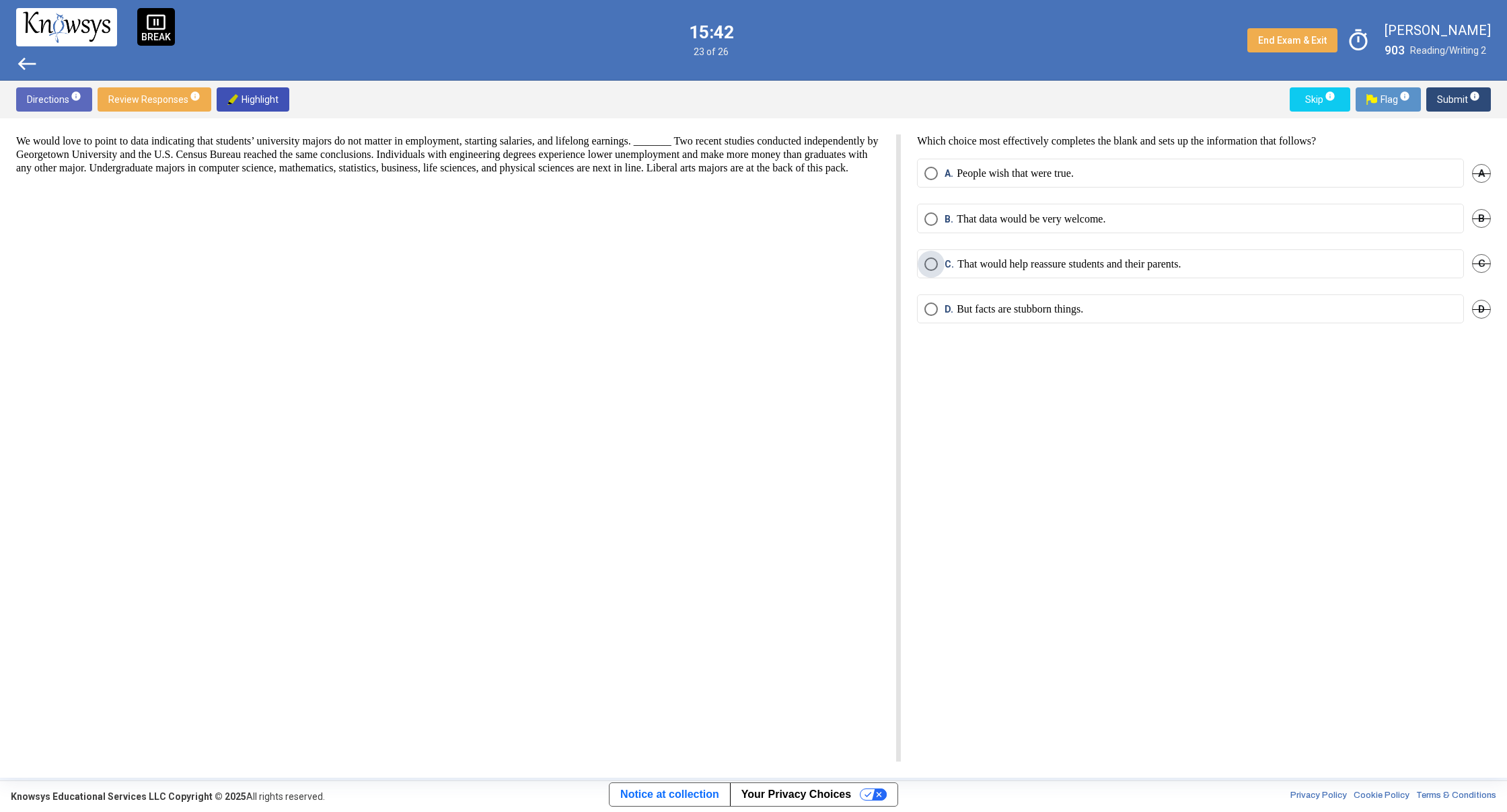
click at [931, 269] on span "Select an option" at bounding box center [931, 265] width 14 height 14
click at [1452, 96] on span "Submit info" at bounding box center [1458, 99] width 43 height 24
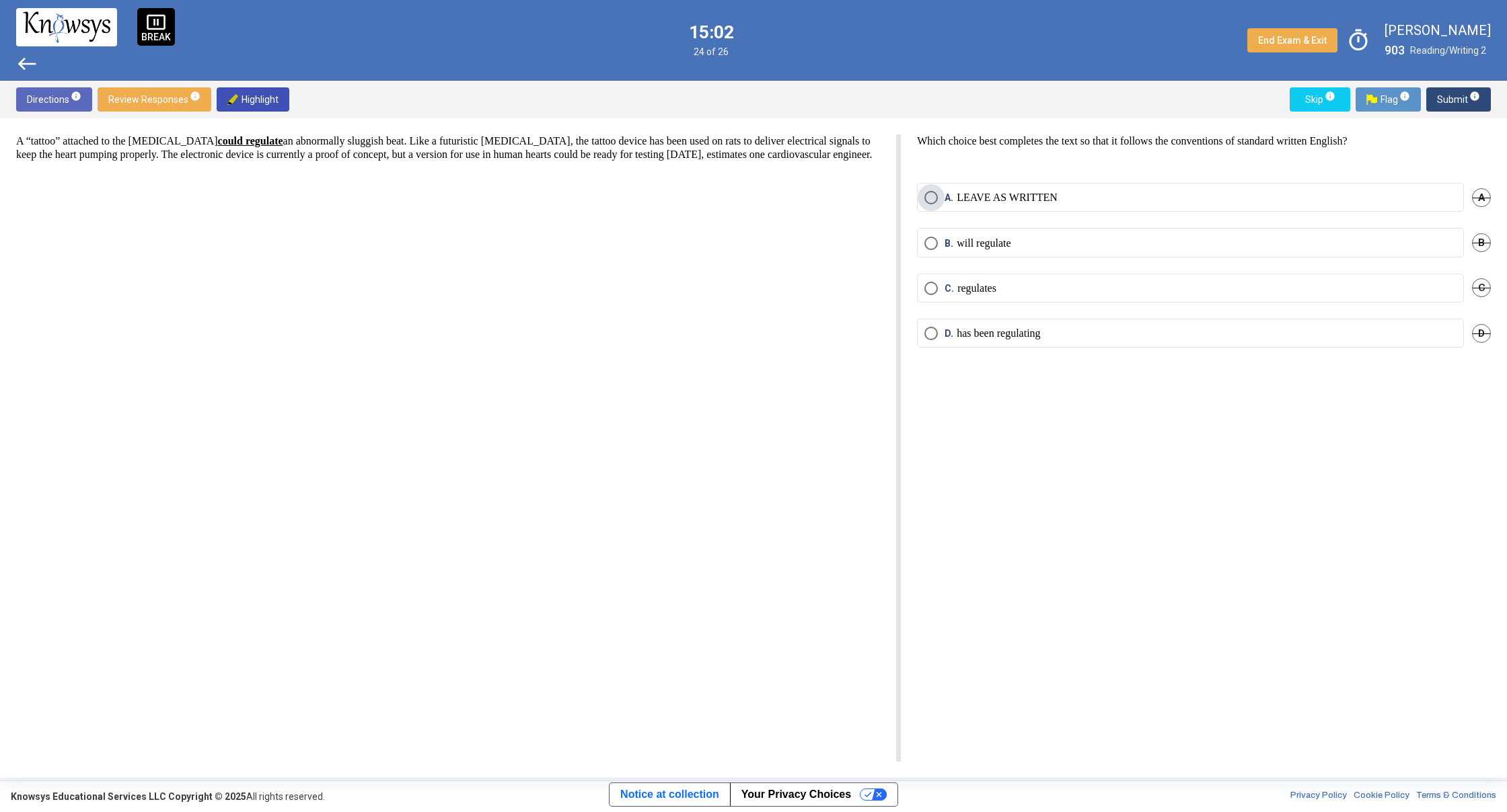
click at [924, 199] on span "Select an option" at bounding box center [931, 198] width 14 height 14
click at [1459, 107] on span "Submit info" at bounding box center [1458, 99] width 43 height 24
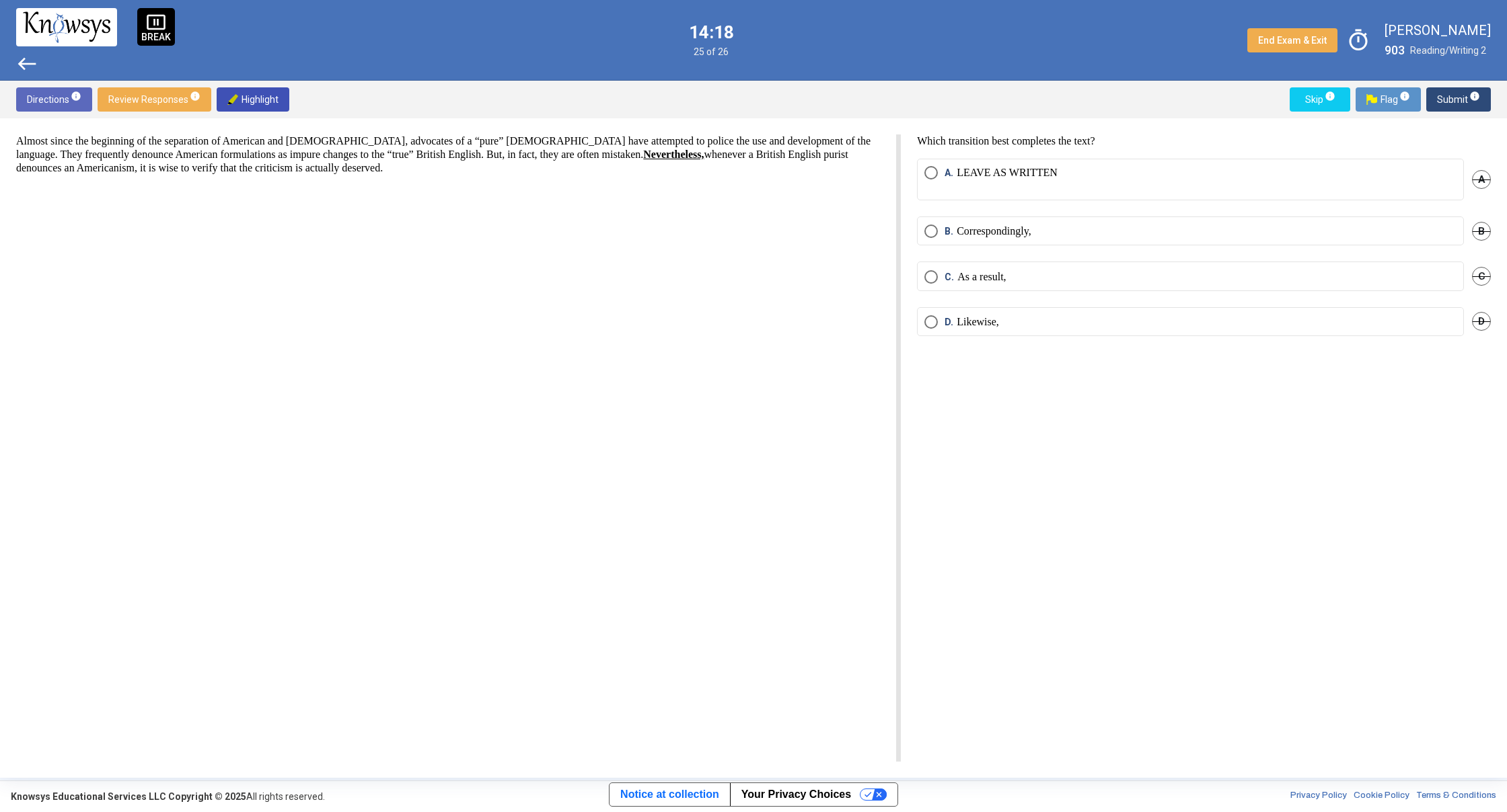
click at [922, 170] on mat-radio-button "A. LEAVE AS WRITTEN" at bounding box center [1190, 179] width 547 height 42
click at [931, 168] on span "Select an option" at bounding box center [931, 173] width 14 height 14
click at [1432, 97] on button "Submit info" at bounding box center [1458, 99] width 64 height 24
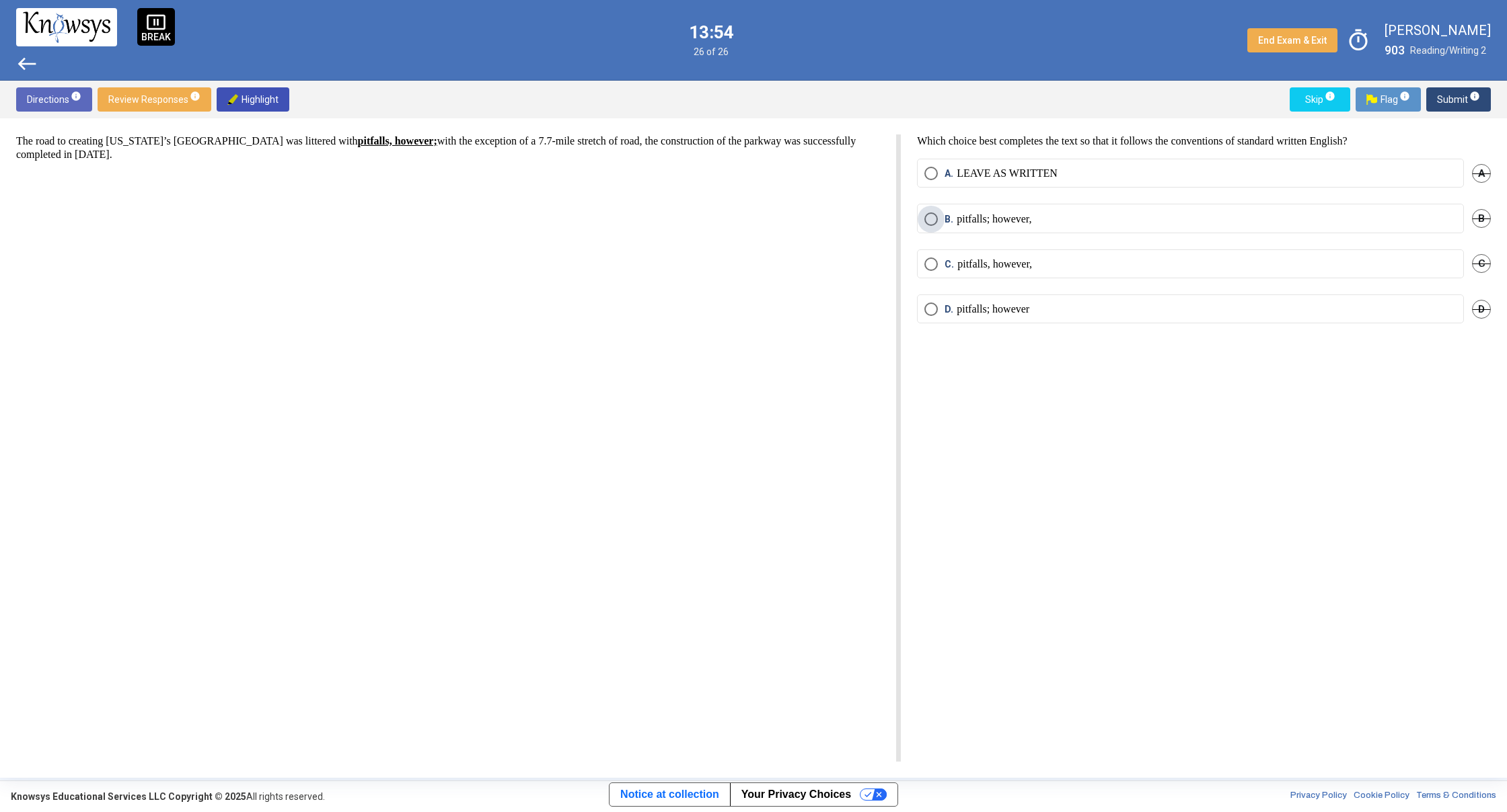
click at [934, 221] on span "Select an option" at bounding box center [931, 219] width 14 height 14
click at [1437, 101] on span "Submit info" at bounding box center [1458, 99] width 43 height 24
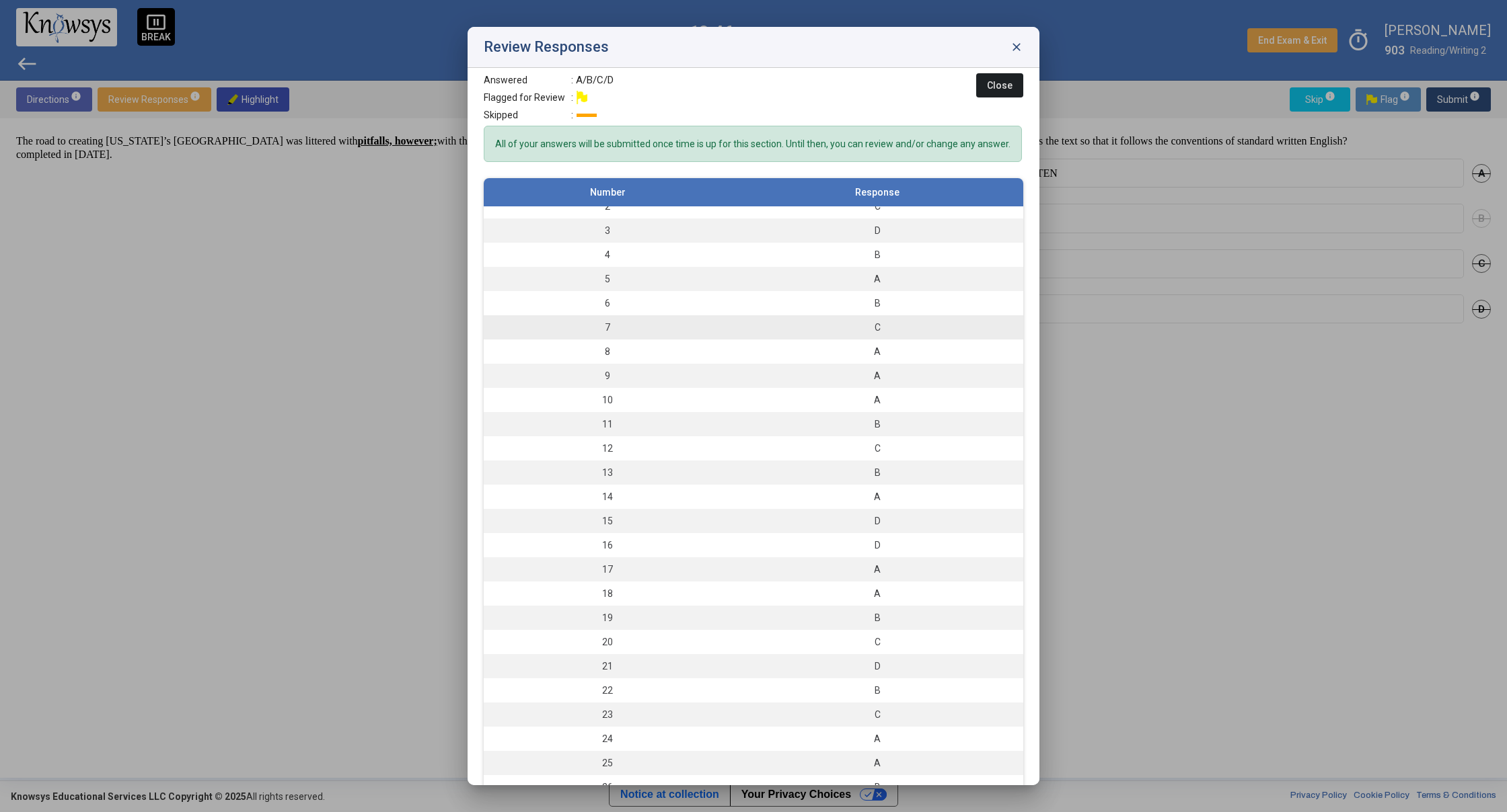
scroll to position [11, 0]
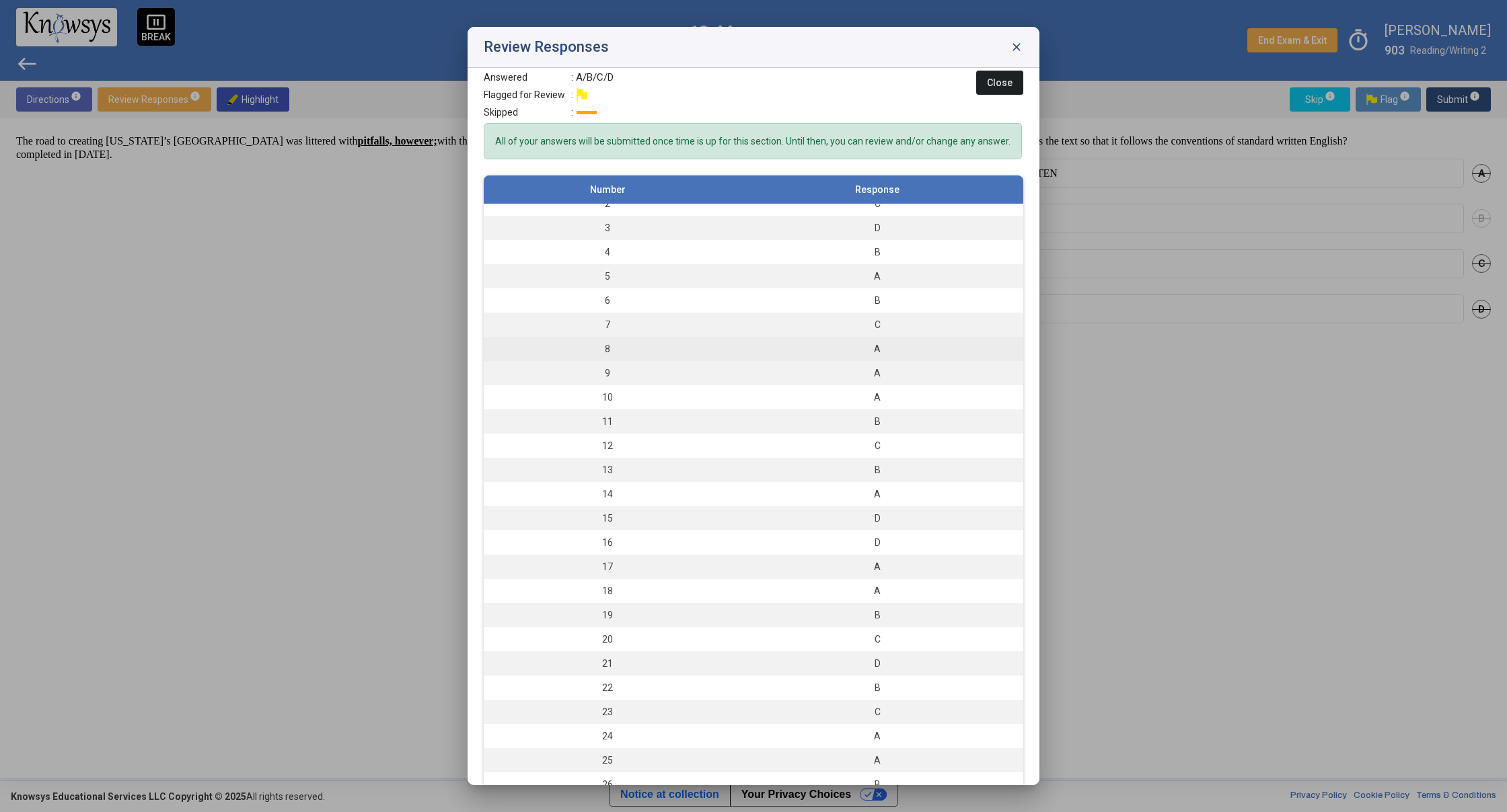
click at [655, 361] on td "8" at bounding box center [607, 349] width 248 height 24
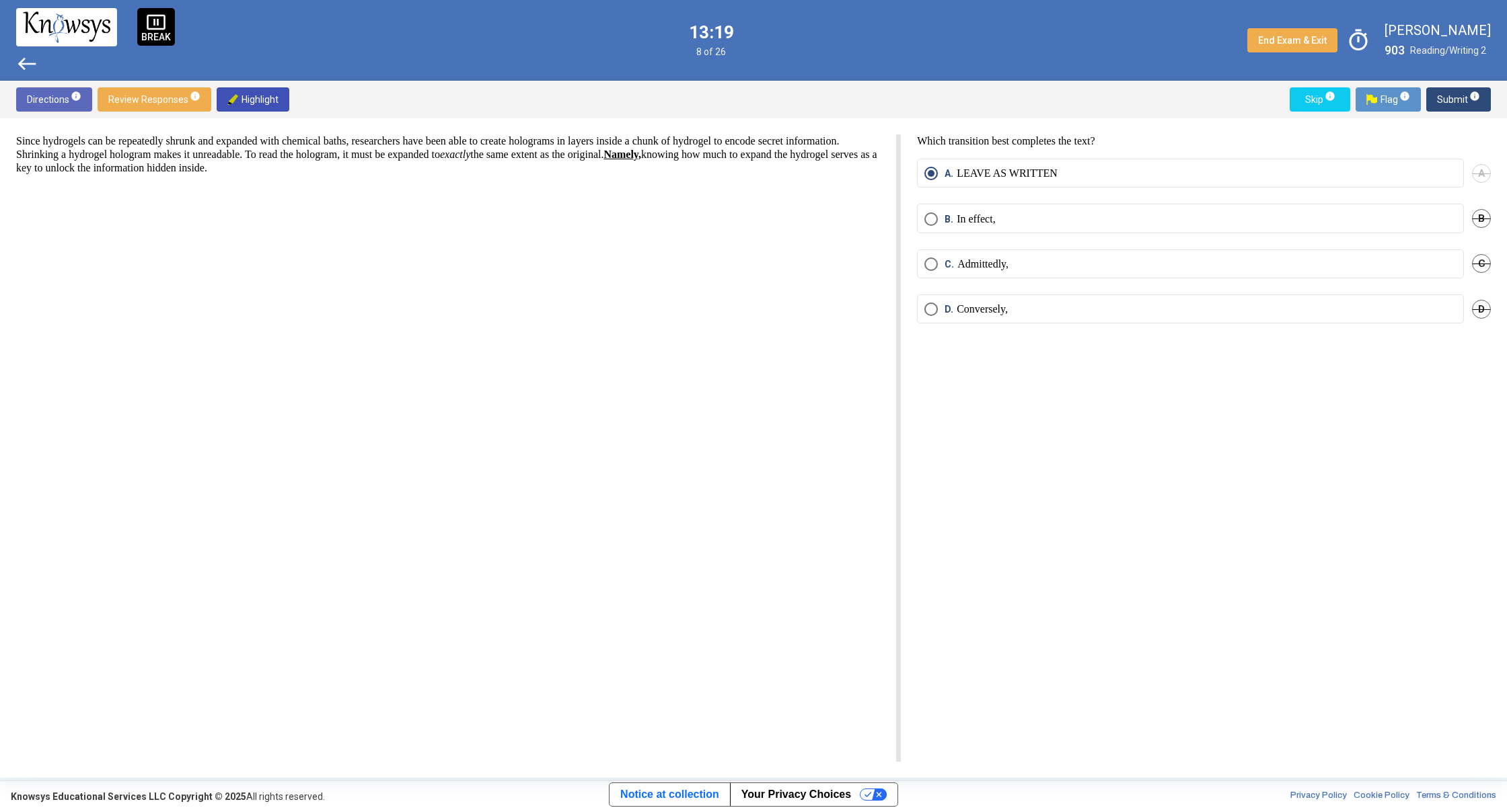
click at [925, 217] on span "Select an option" at bounding box center [931, 219] width 14 height 14
click at [1461, 104] on span "Submit info" at bounding box center [1458, 99] width 43 height 24
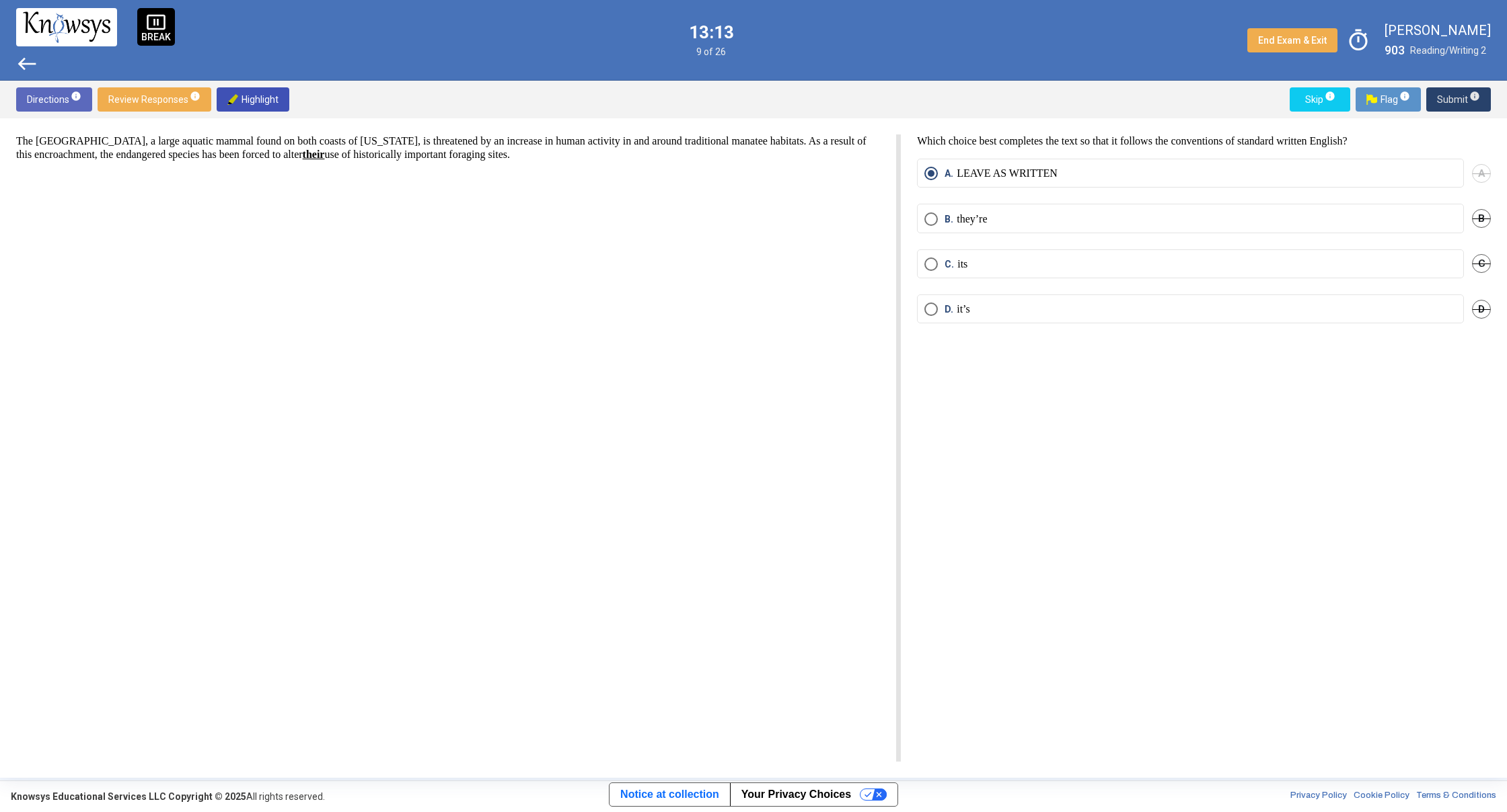
click at [1444, 94] on span "Submit info" at bounding box center [1458, 99] width 43 height 24
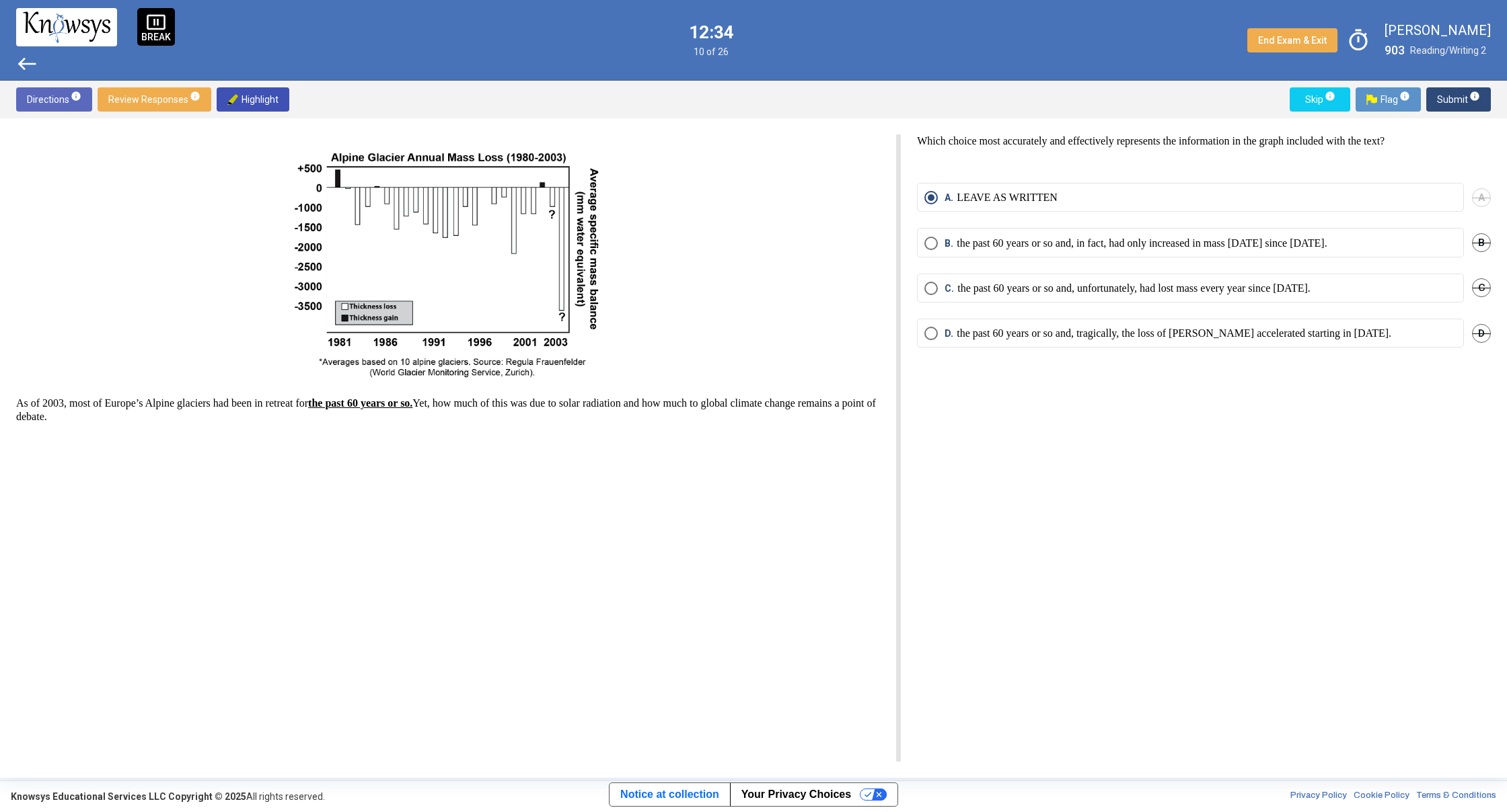
click at [1436, 95] on button "Submit info" at bounding box center [1458, 99] width 64 height 24
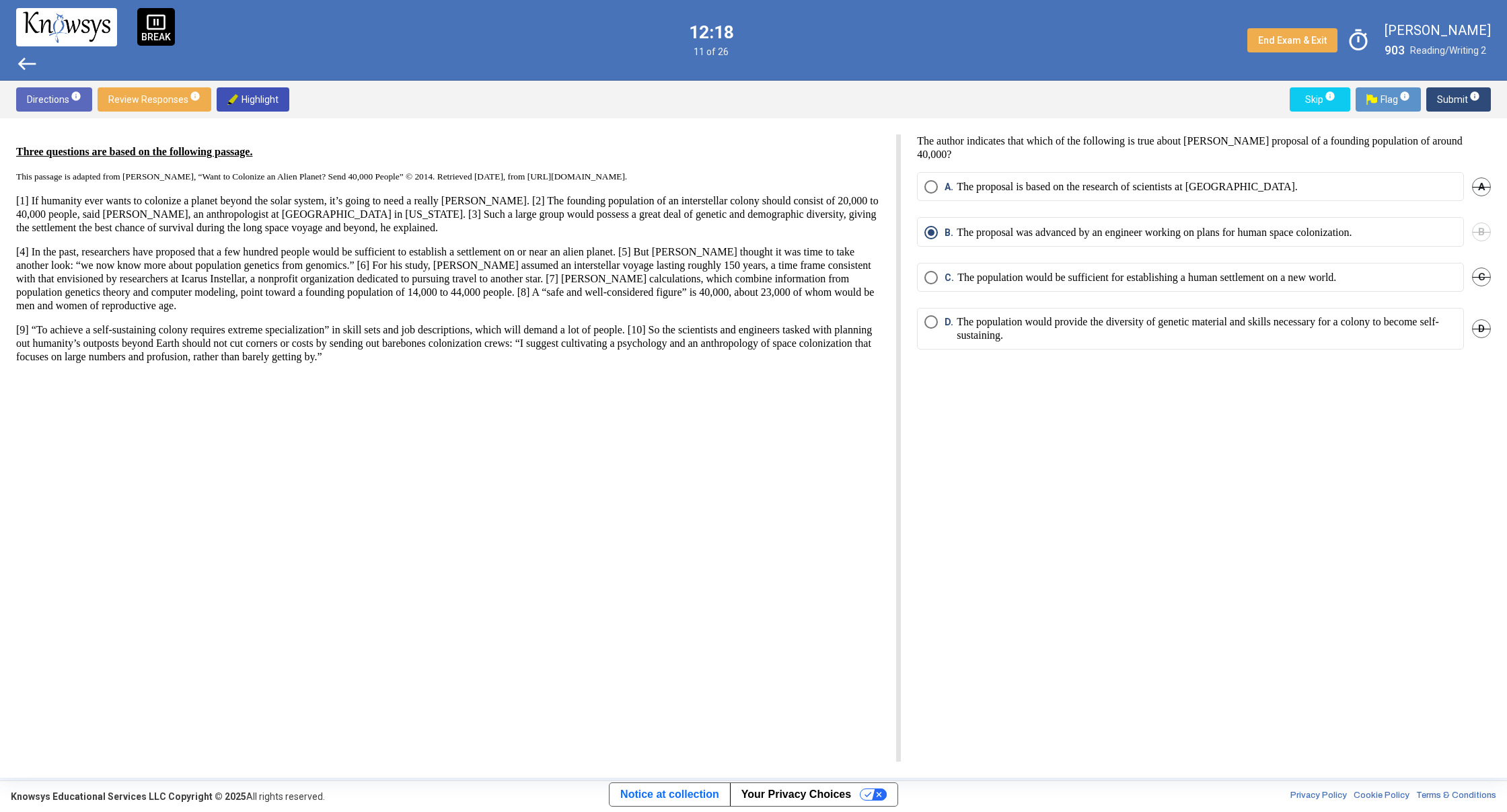
click at [1430, 122] on div "Directions info Review Responses info Highlight Skip info Flag info Submit info…" at bounding box center [754, 429] width 1507 height 697
click at [1430, 122] on div "Three questions are based on the following passage. This passage is adapted fro…" at bounding box center [754, 448] width 1507 height 660
click at [1428, 101] on button "Submit info" at bounding box center [1458, 99] width 64 height 24
click at [1434, 98] on button "Submit info" at bounding box center [1458, 99] width 64 height 24
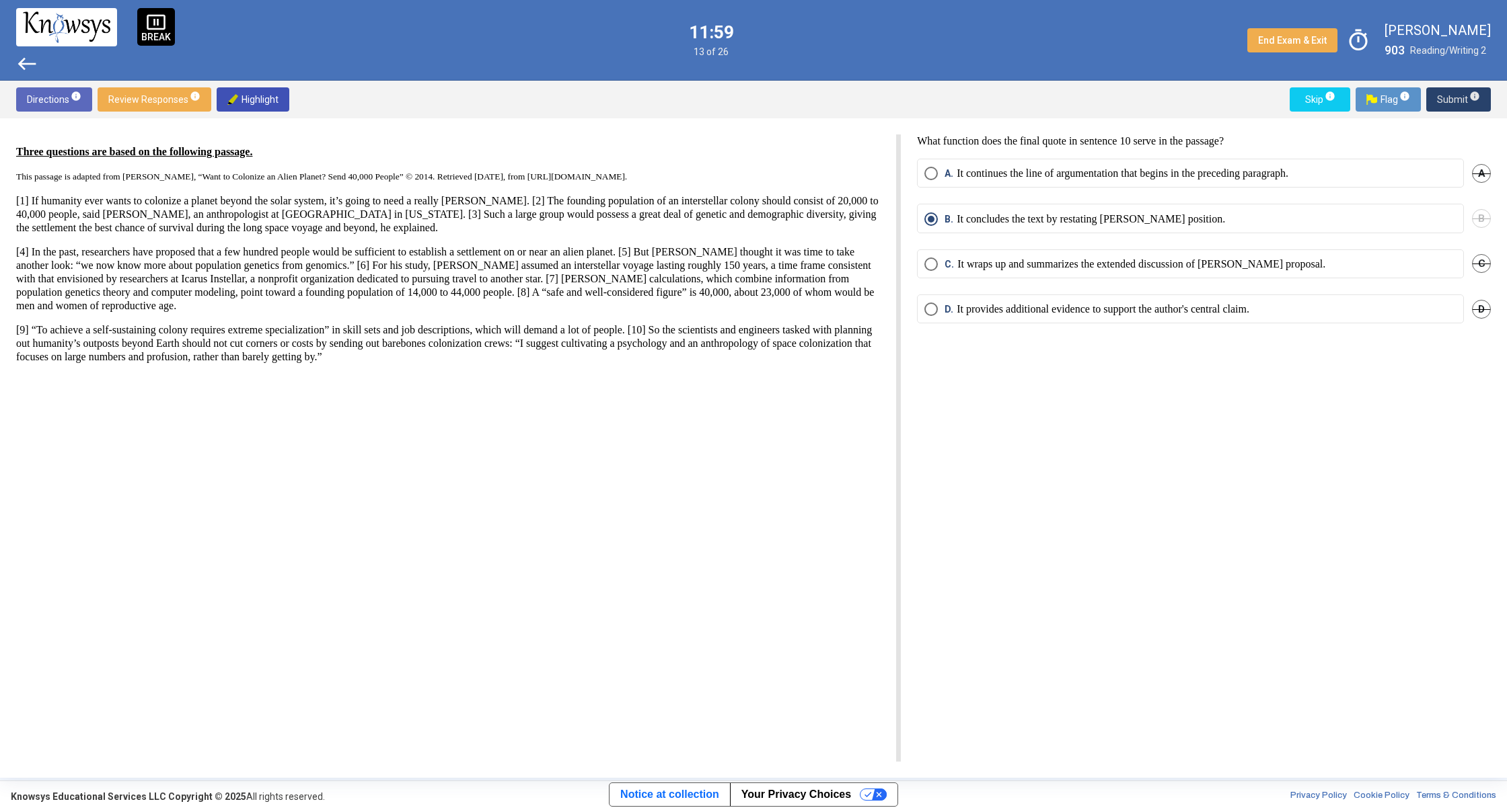
click at [1434, 98] on button "Submit info" at bounding box center [1458, 99] width 64 height 24
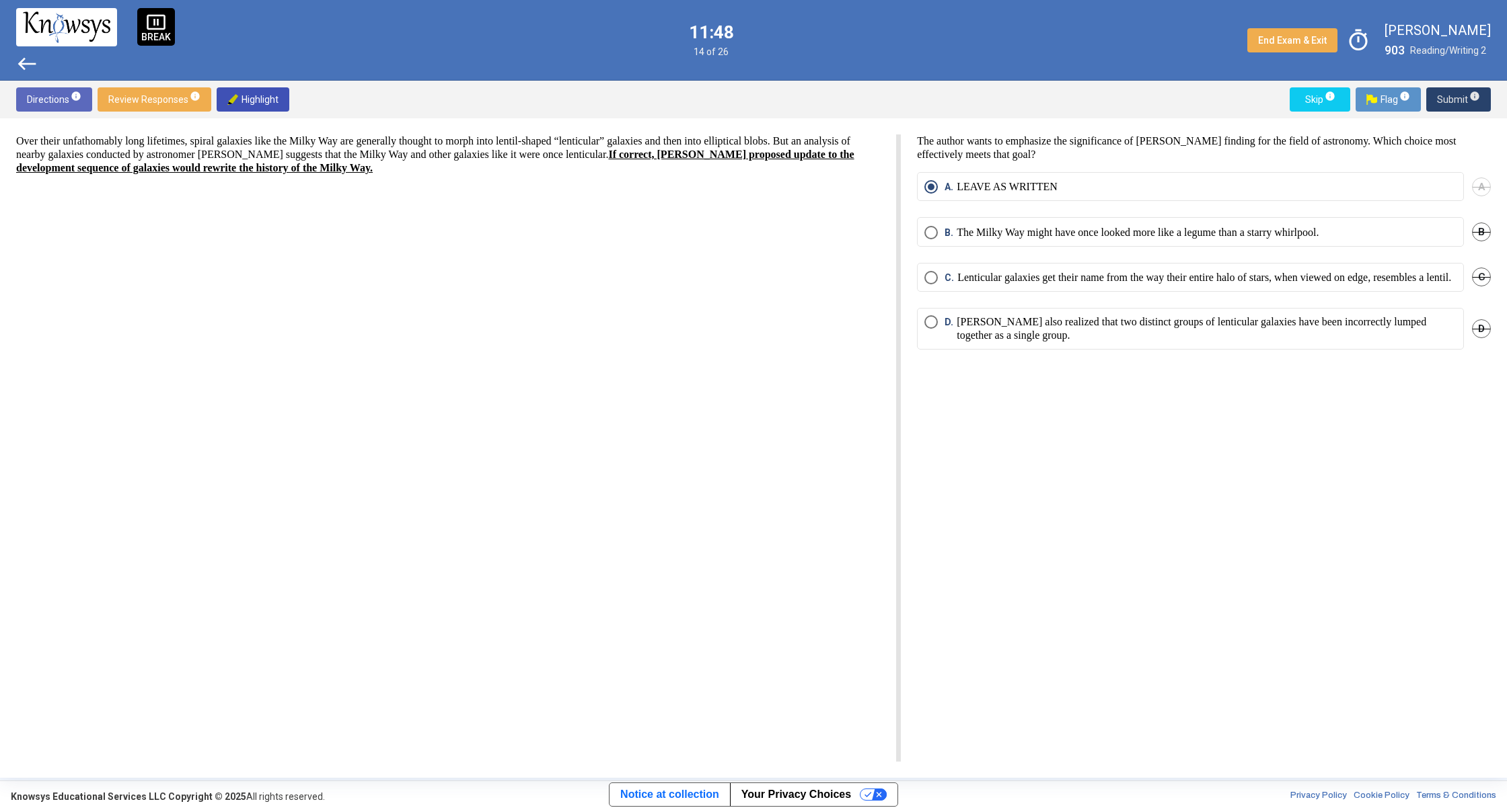
click at [1434, 101] on button "Submit info" at bounding box center [1458, 99] width 64 height 24
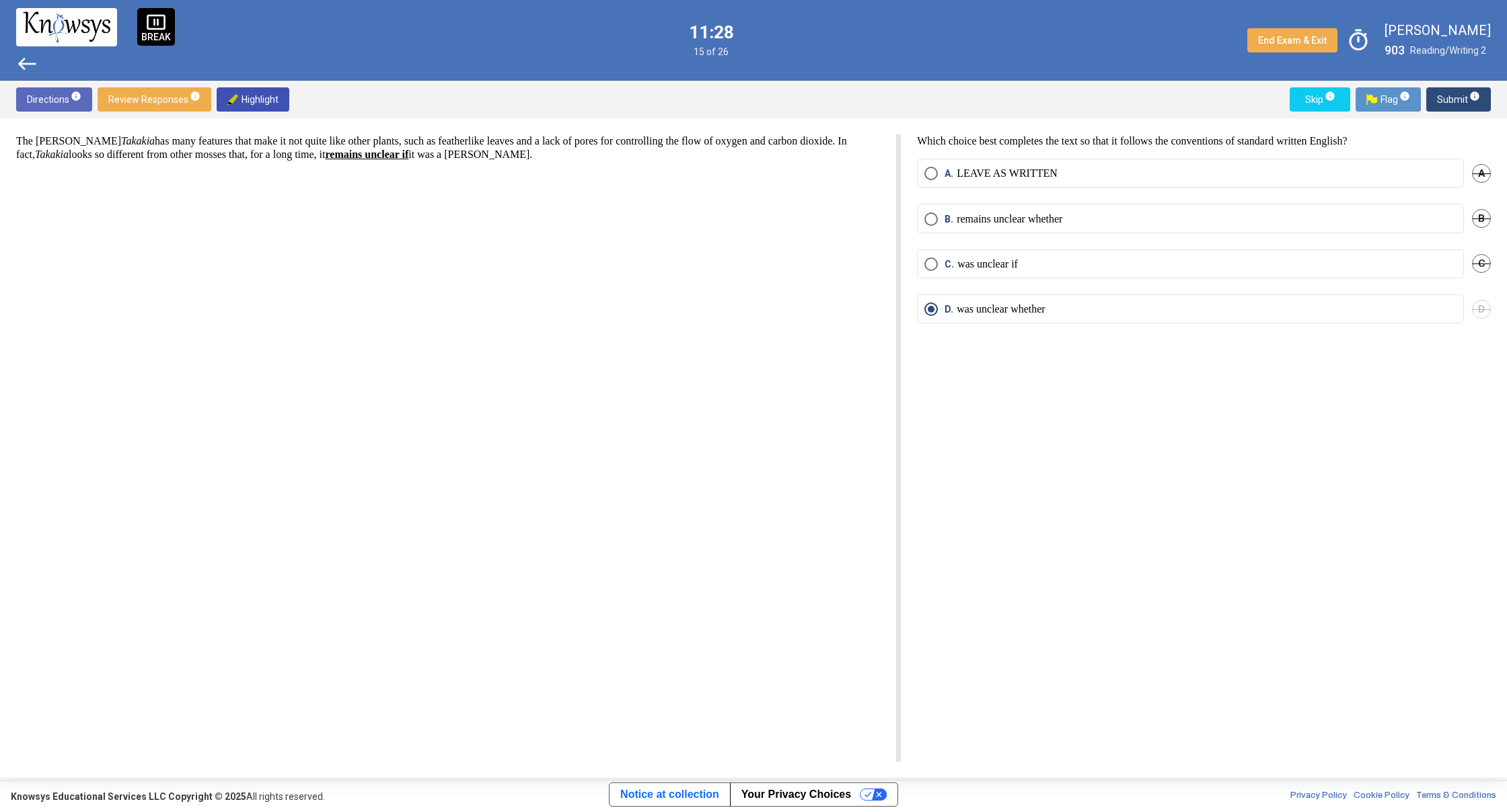
click at [1451, 104] on span "Submit info" at bounding box center [1458, 99] width 43 height 24
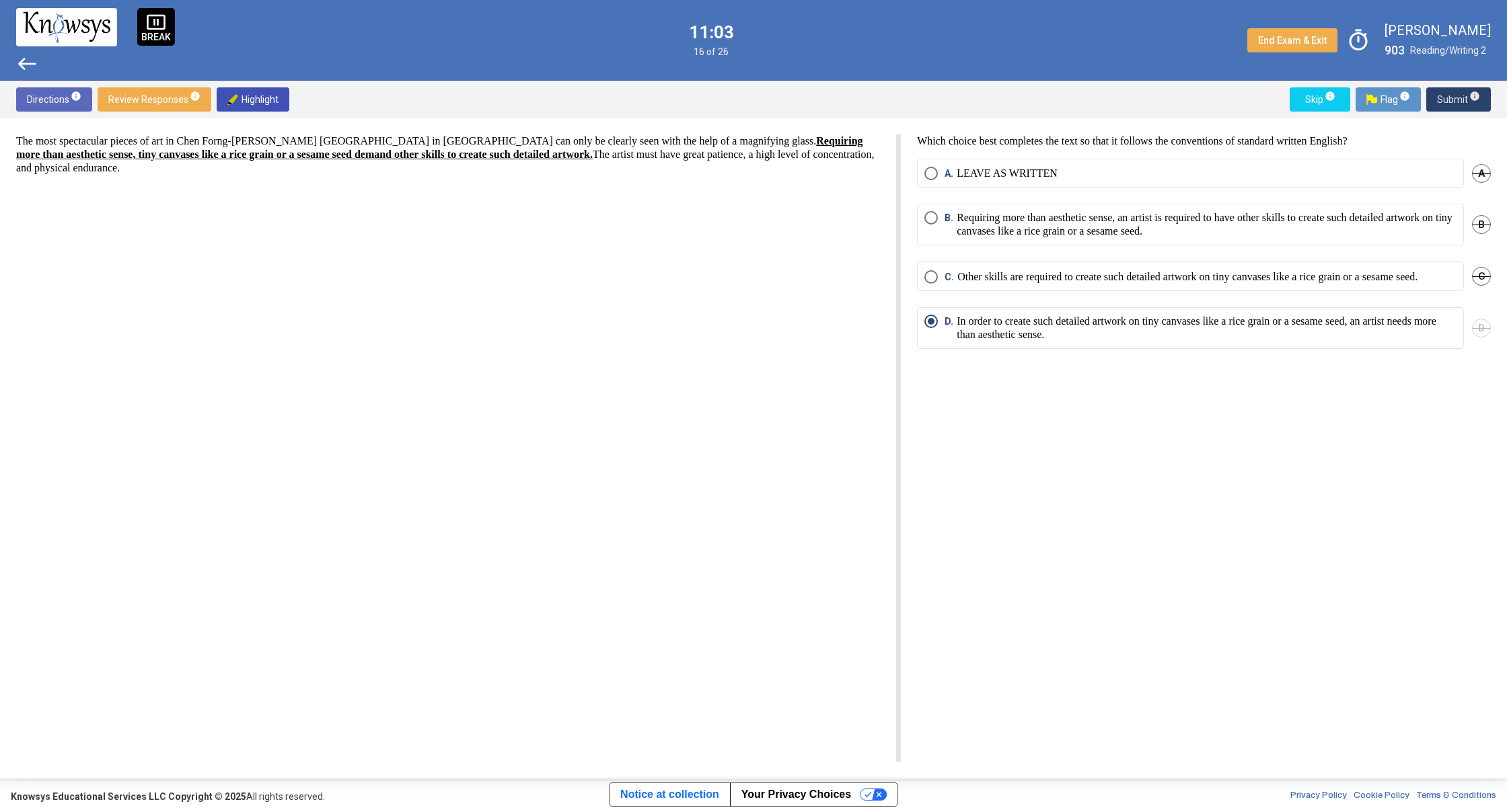
click at [1456, 101] on span "Submit info" at bounding box center [1458, 99] width 43 height 24
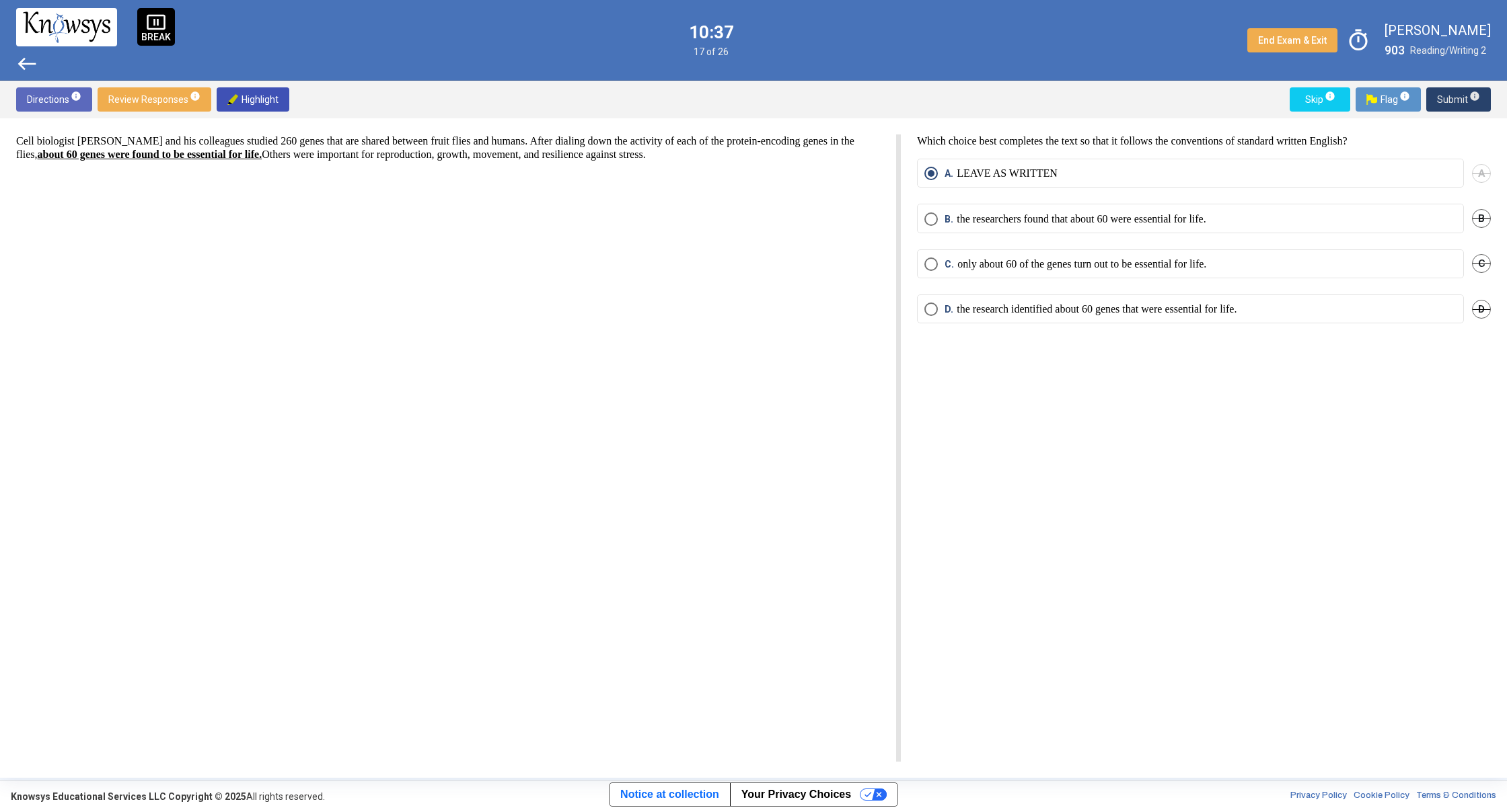
click at [1443, 102] on span "Submit info" at bounding box center [1458, 99] width 43 height 24
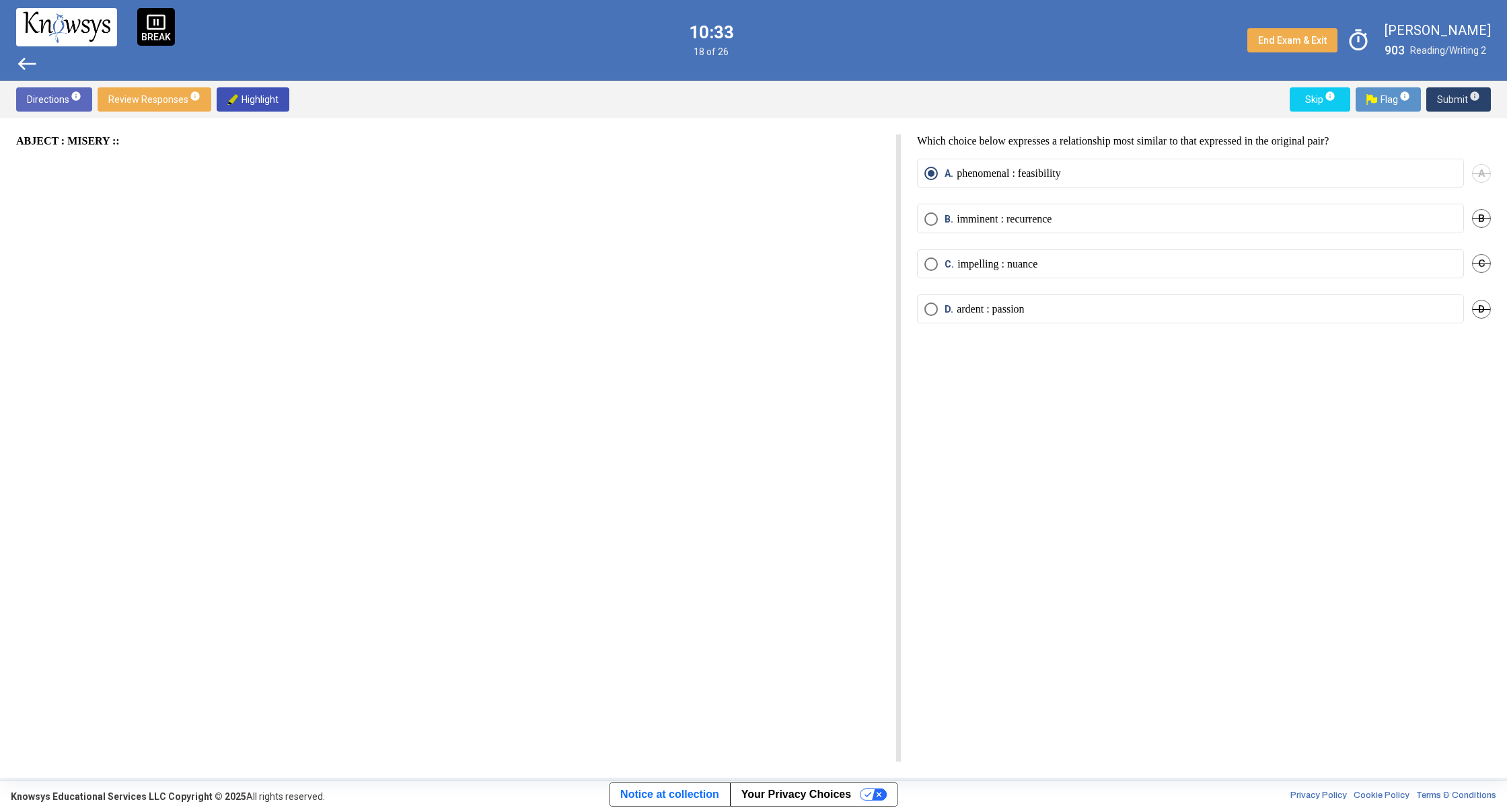
click at [1440, 104] on span "Submit info" at bounding box center [1458, 99] width 43 height 24
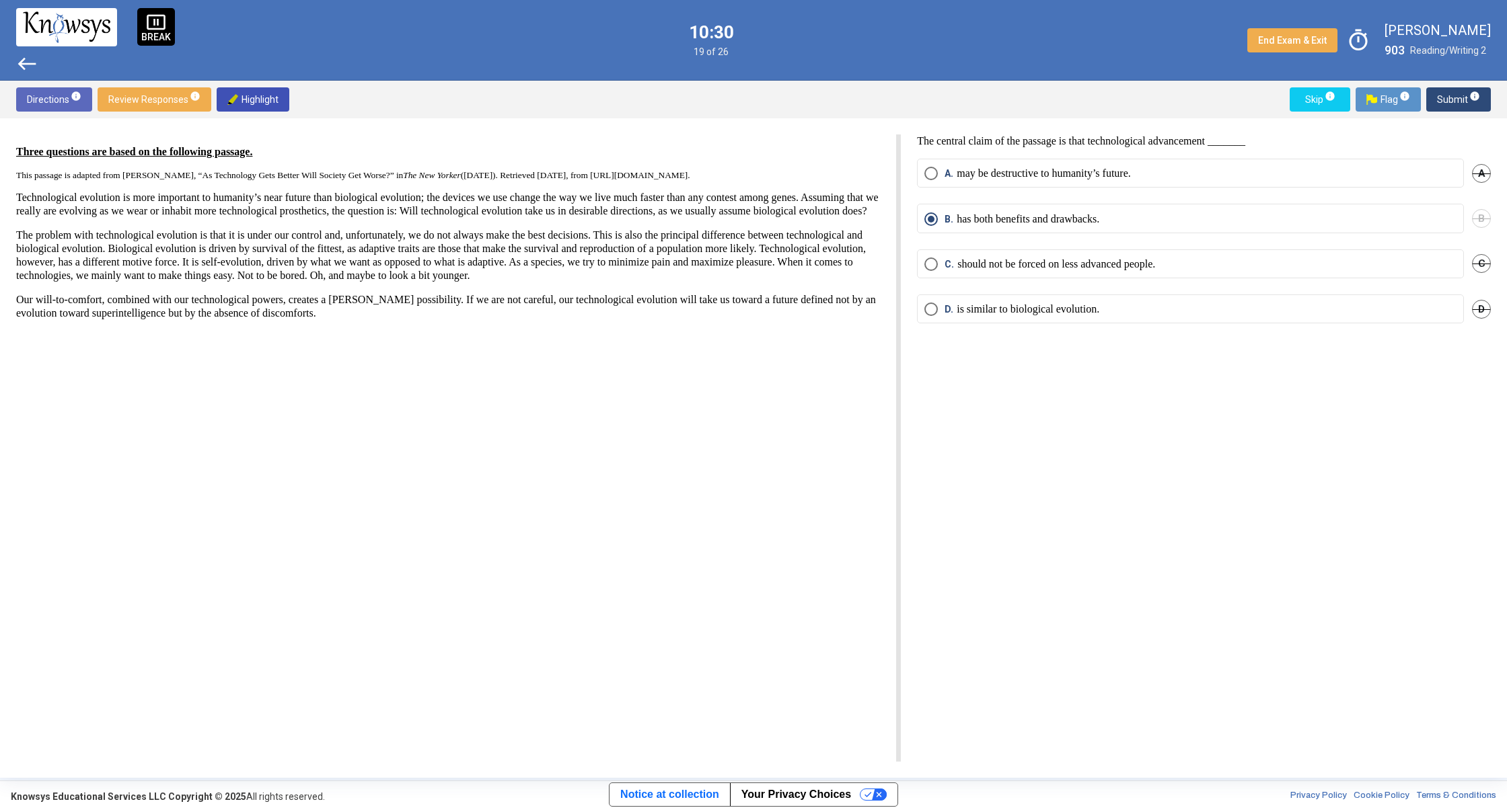
click at [1438, 105] on span "Submit info" at bounding box center [1458, 99] width 43 height 24
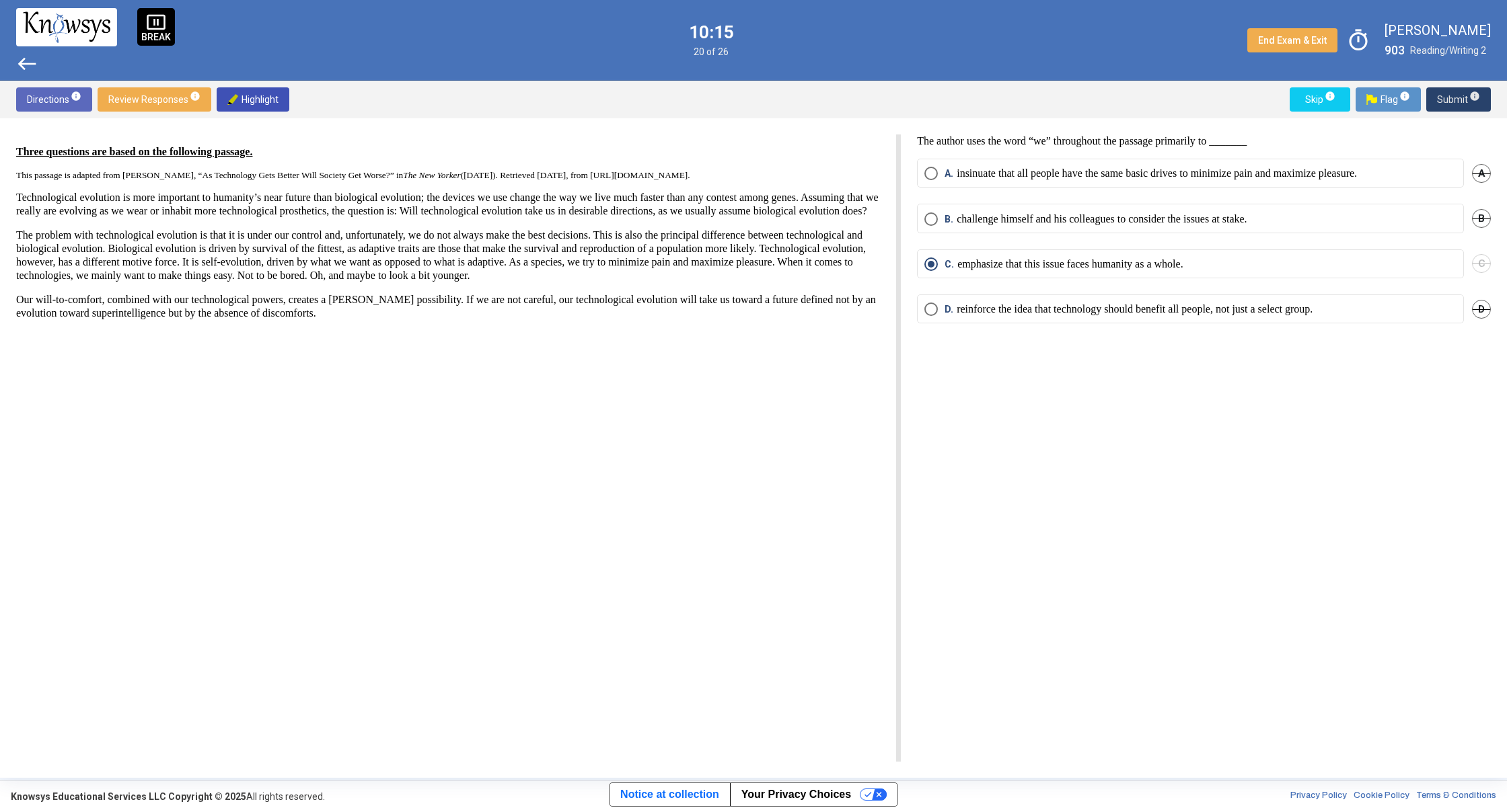
click at [1437, 106] on button "Submit info" at bounding box center [1458, 99] width 64 height 24
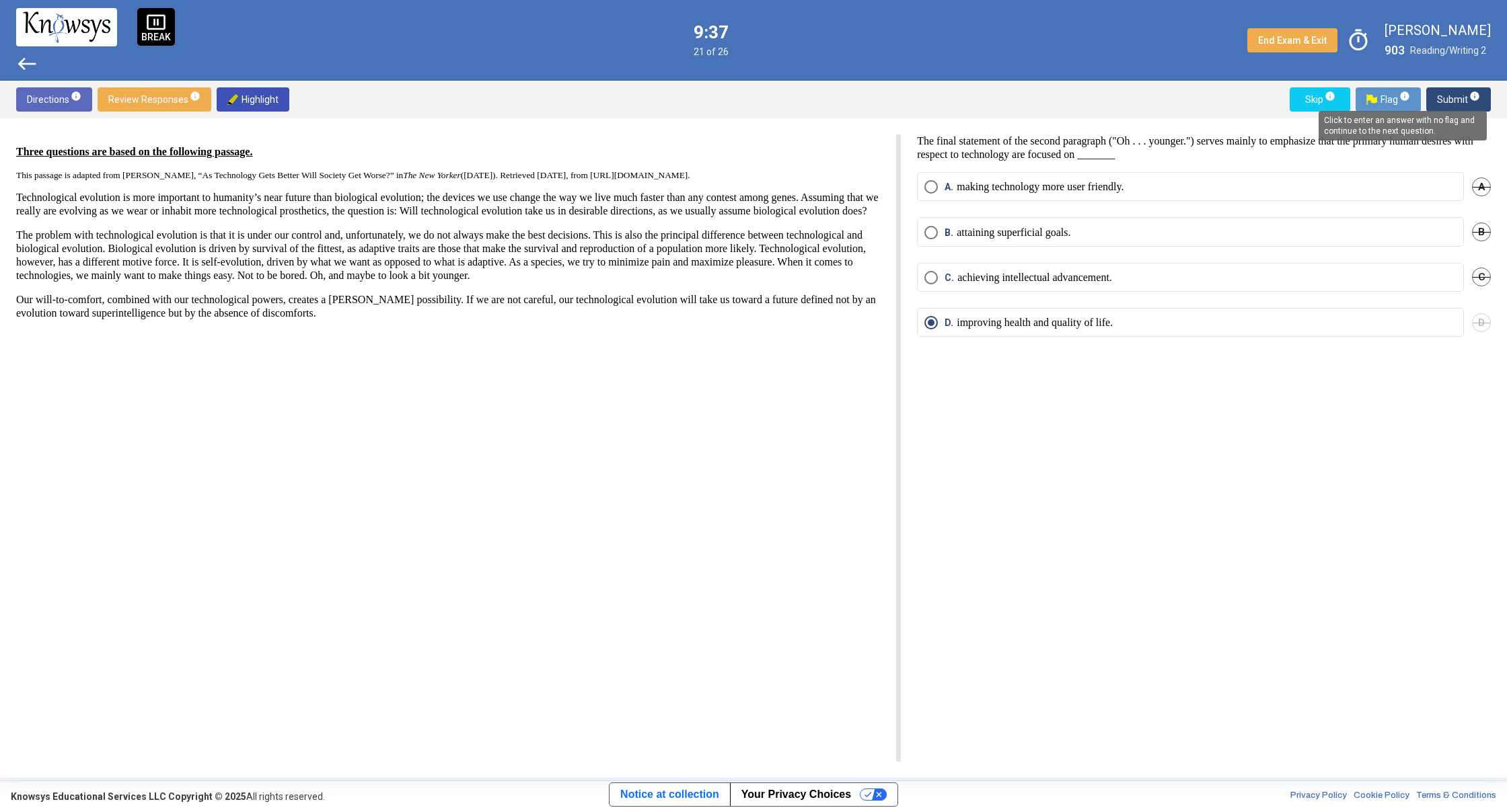
click at [1452, 105] on mat-tooltip-component "Click to enter an answer with no flag and continue to the next question." at bounding box center [1402, 126] width 187 height 49
click at [1447, 106] on span "Submit info" at bounding box center [1458, 99] width 43 height 24
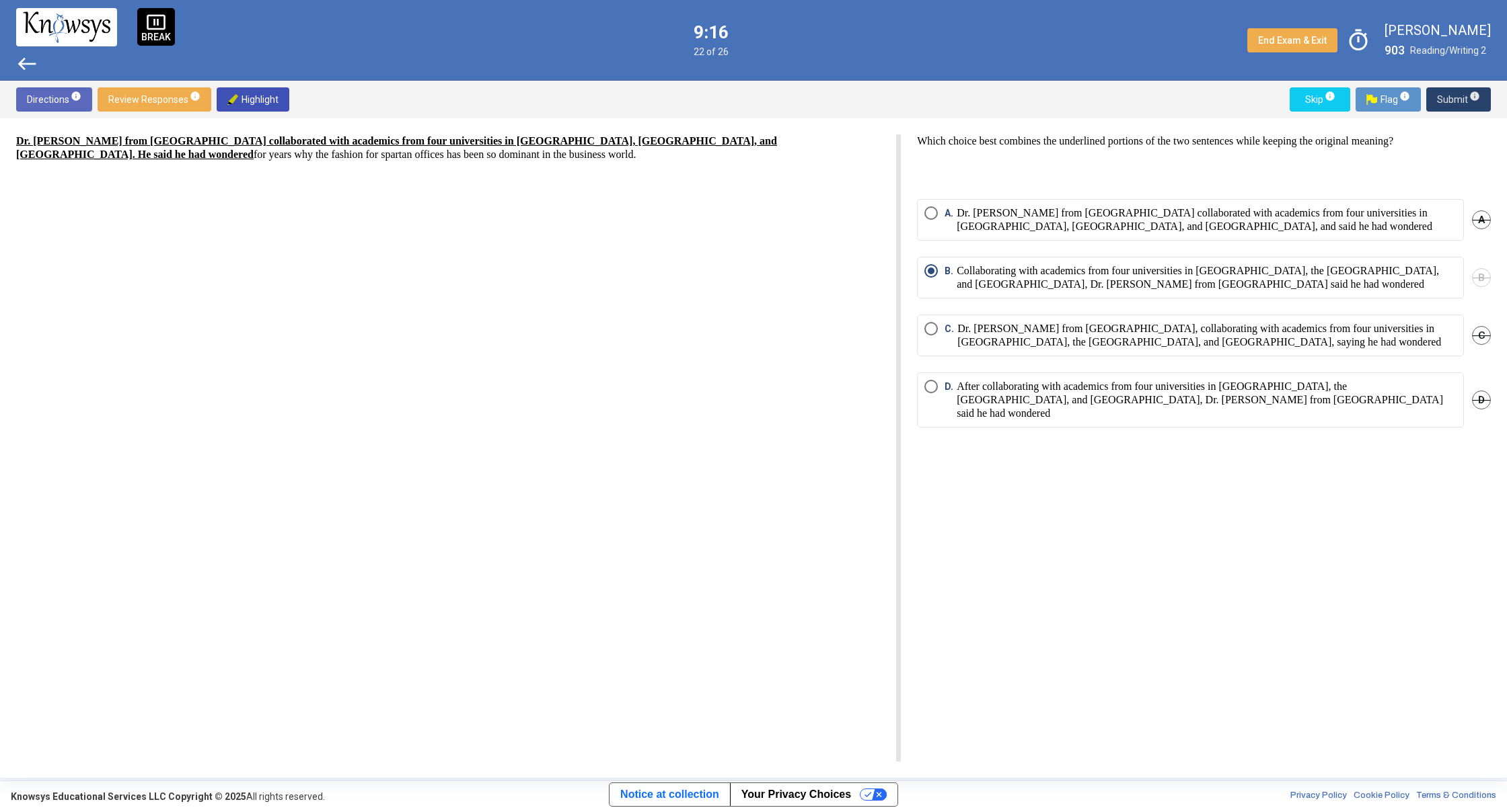
click at [1435, 98] on button "Submit info" at bounding box center [1458, 99] width 64 height 24
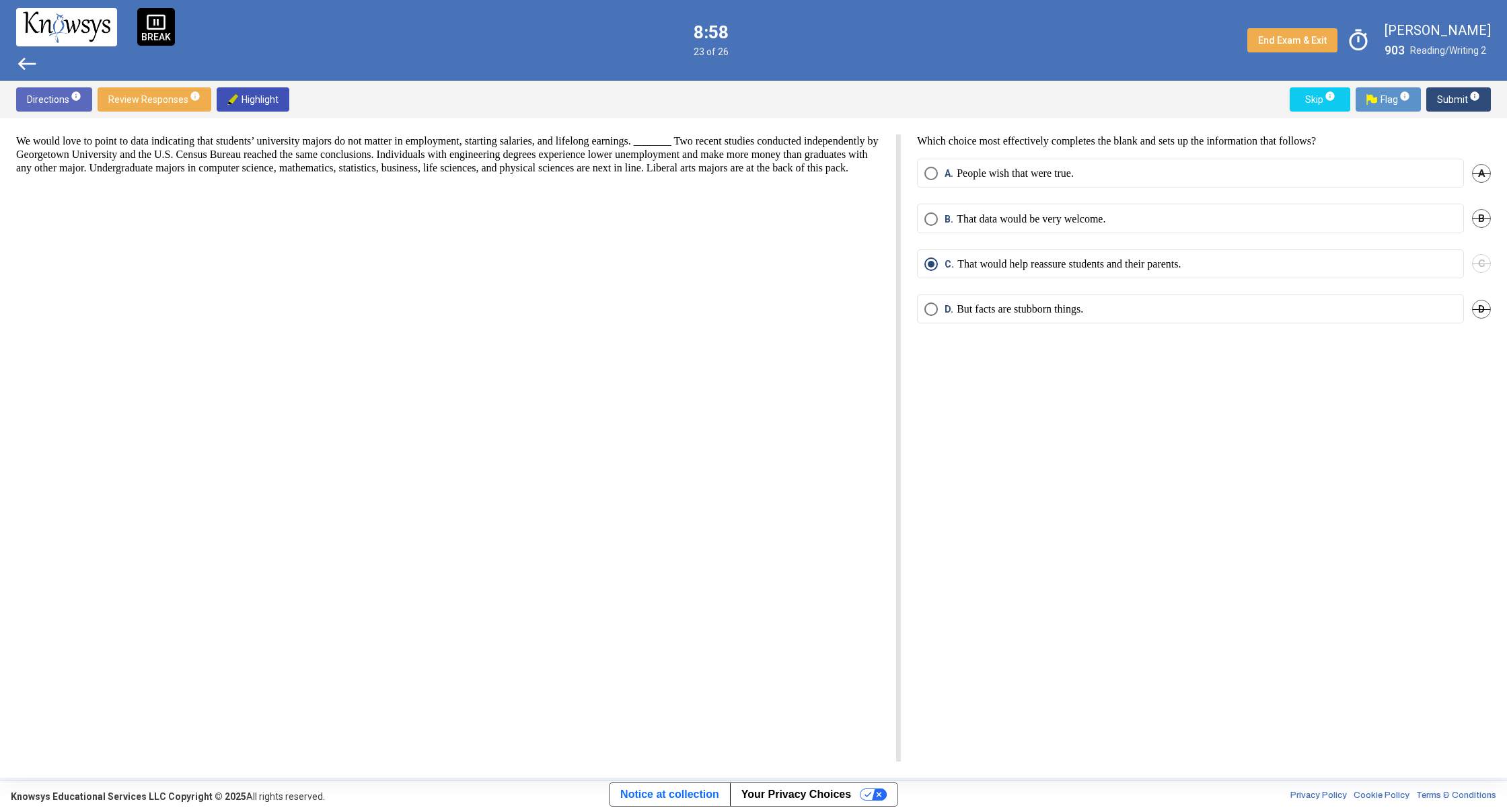
click at [1432, 102] on button "Submit info" at bounding box center [1458, 99] width 64 height 24
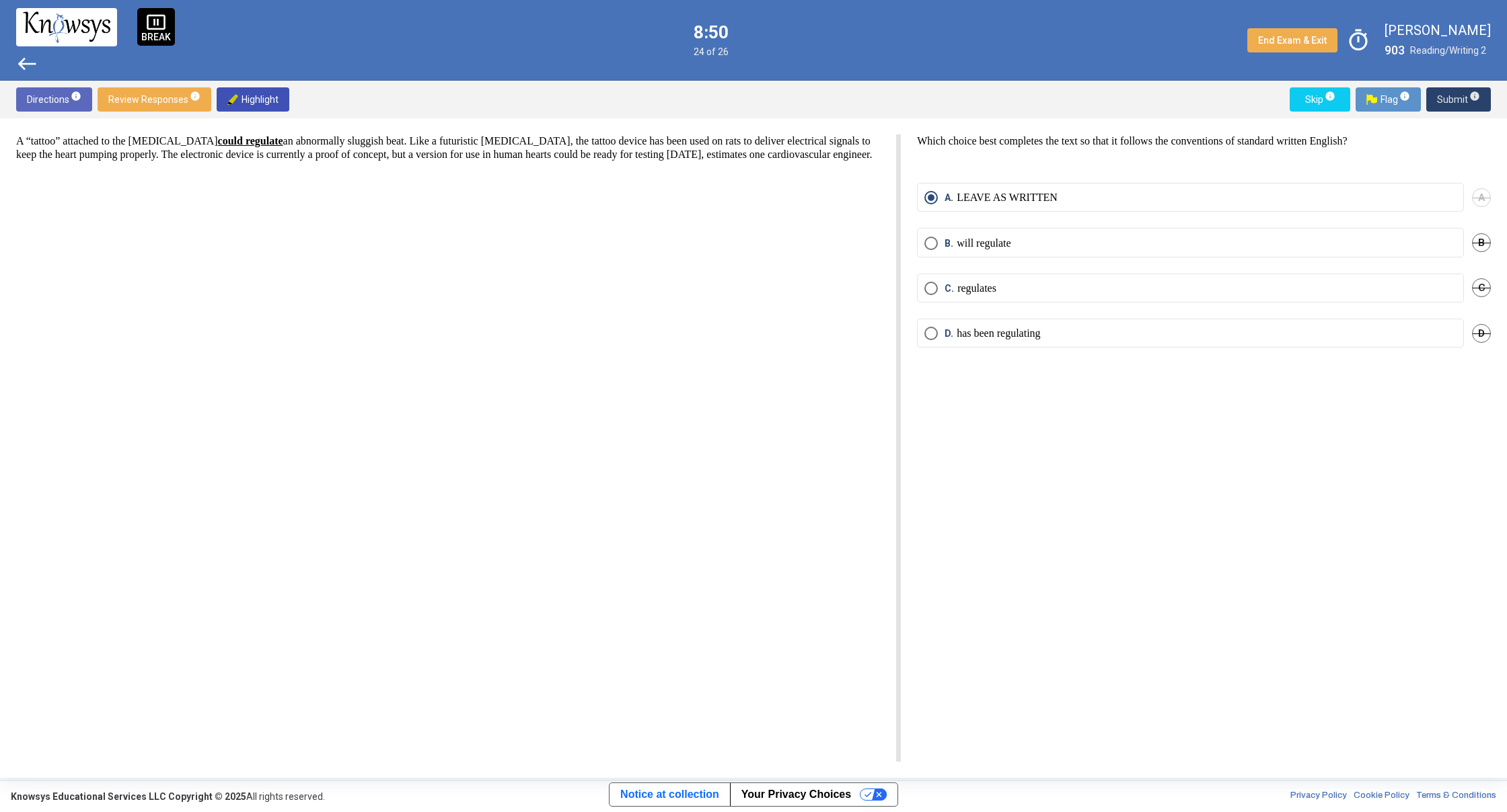
click at [1432, 103] on button "Submit info" at bounding box center [1458, 99] width 64 height 24
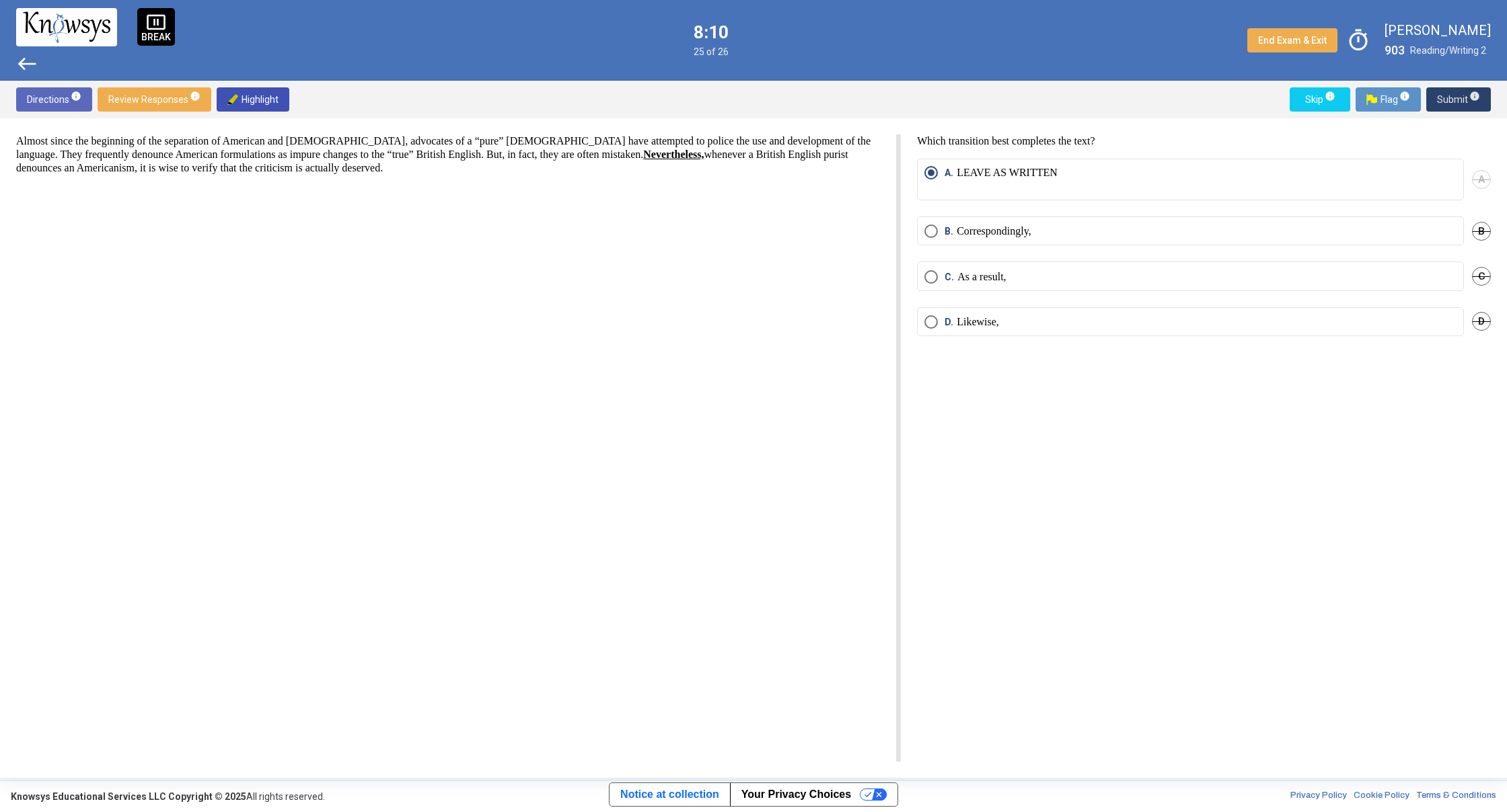
click at [1431, 103] on button "Submit info" at bounding box center [1458, 99] width 64 height 24
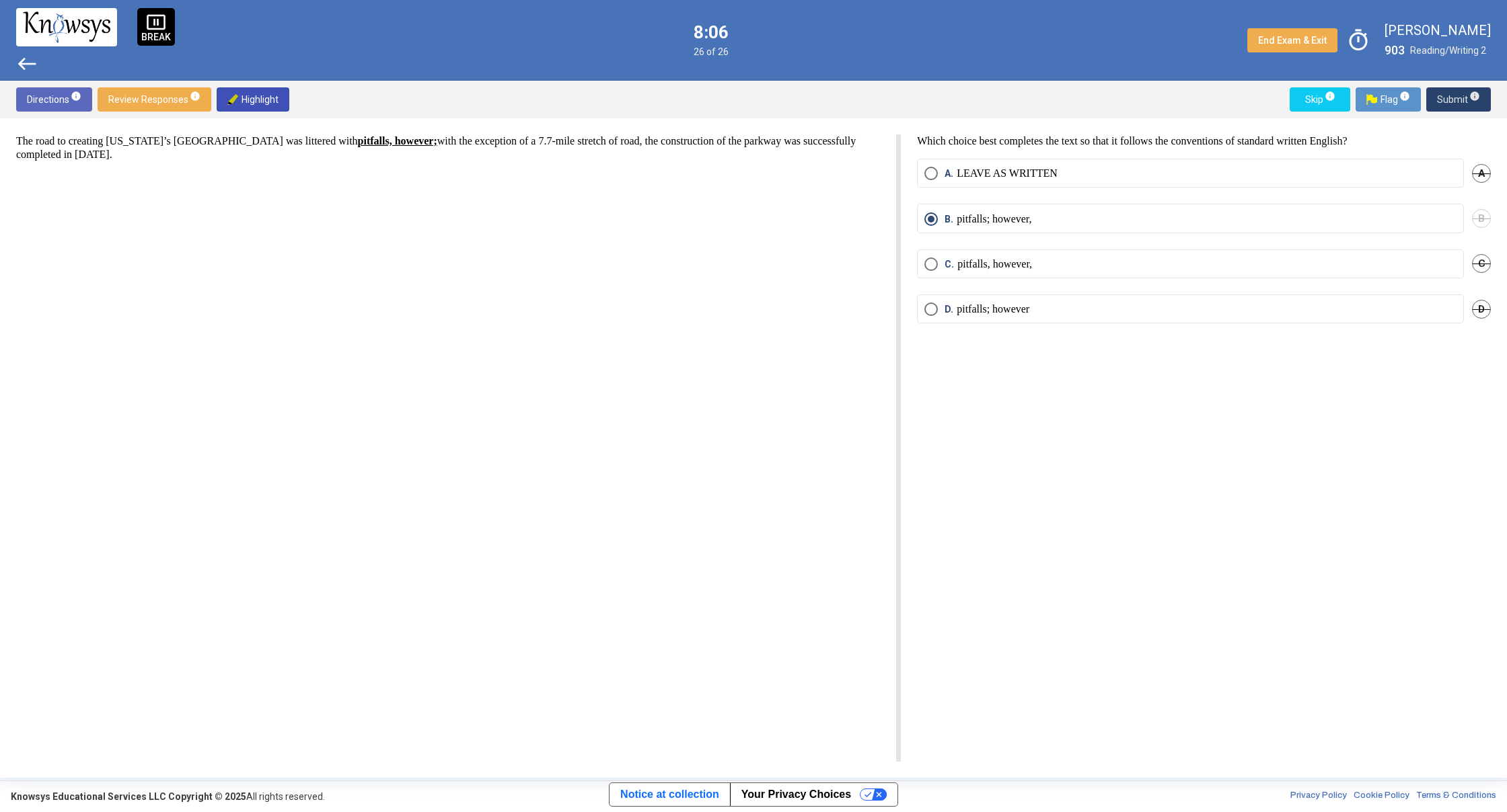
click at [1431, 103] on button "Submit info" at bounding box center [1458, 99] width 64 height 24
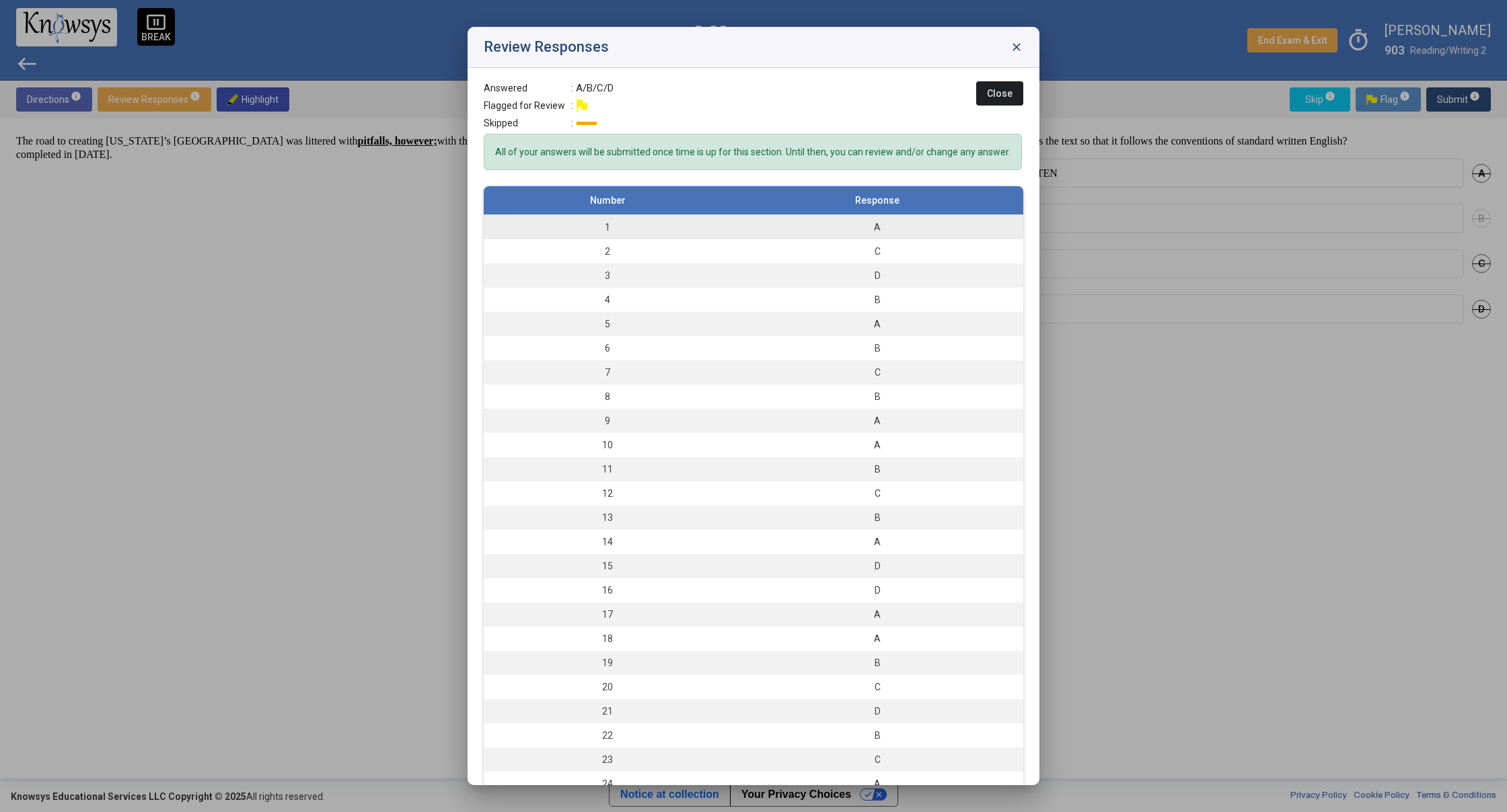
click at [817, 234] on div "A" at bounding box center [877, 228] width 278 height 14
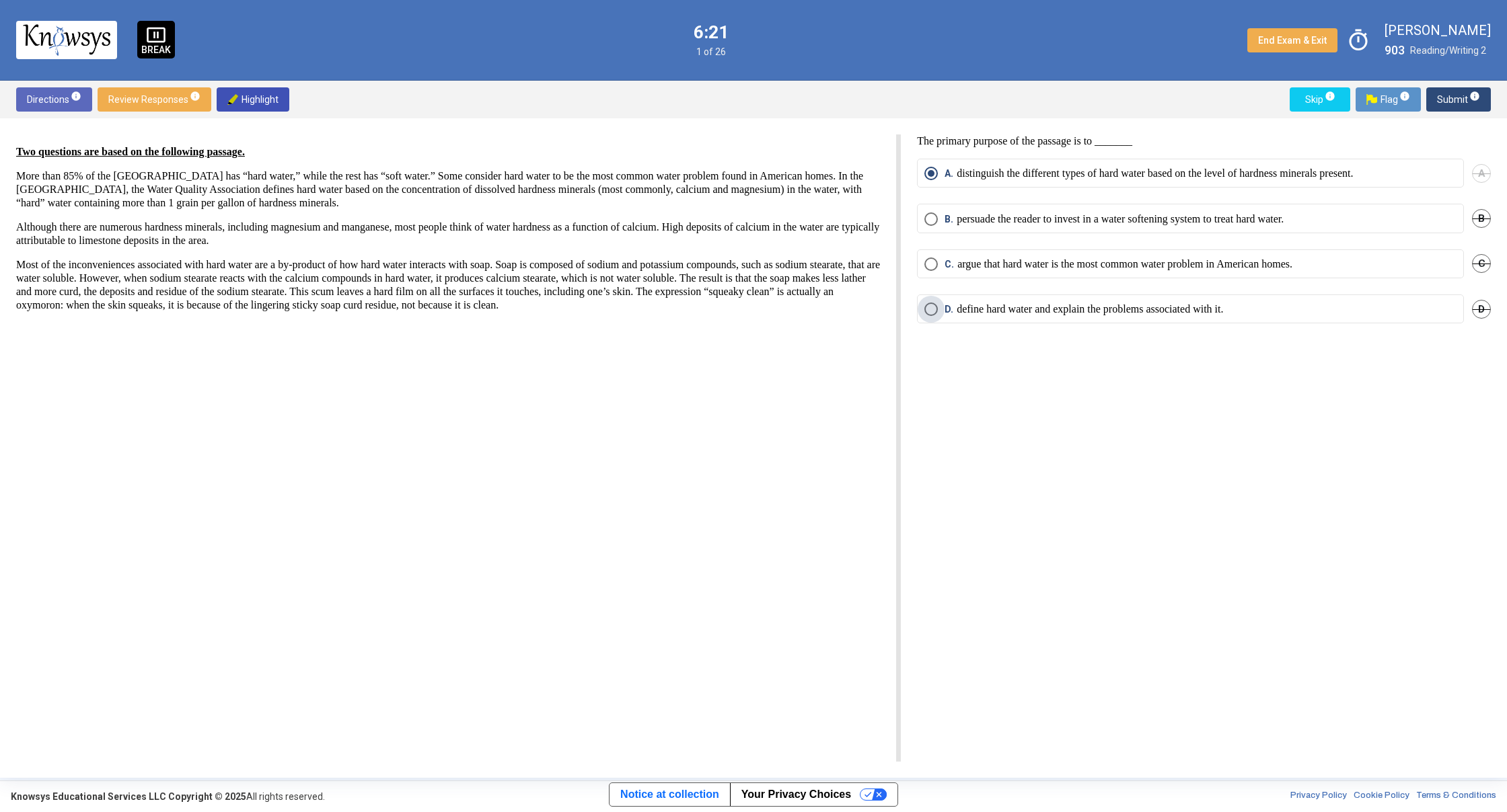
click at [937, 310] on span "Select an option" at bounding box center [931, 310] width 14 height 14
click at [1446, 101] on span "Submit info" at bounding box center [1458, 99] width 43 height 24
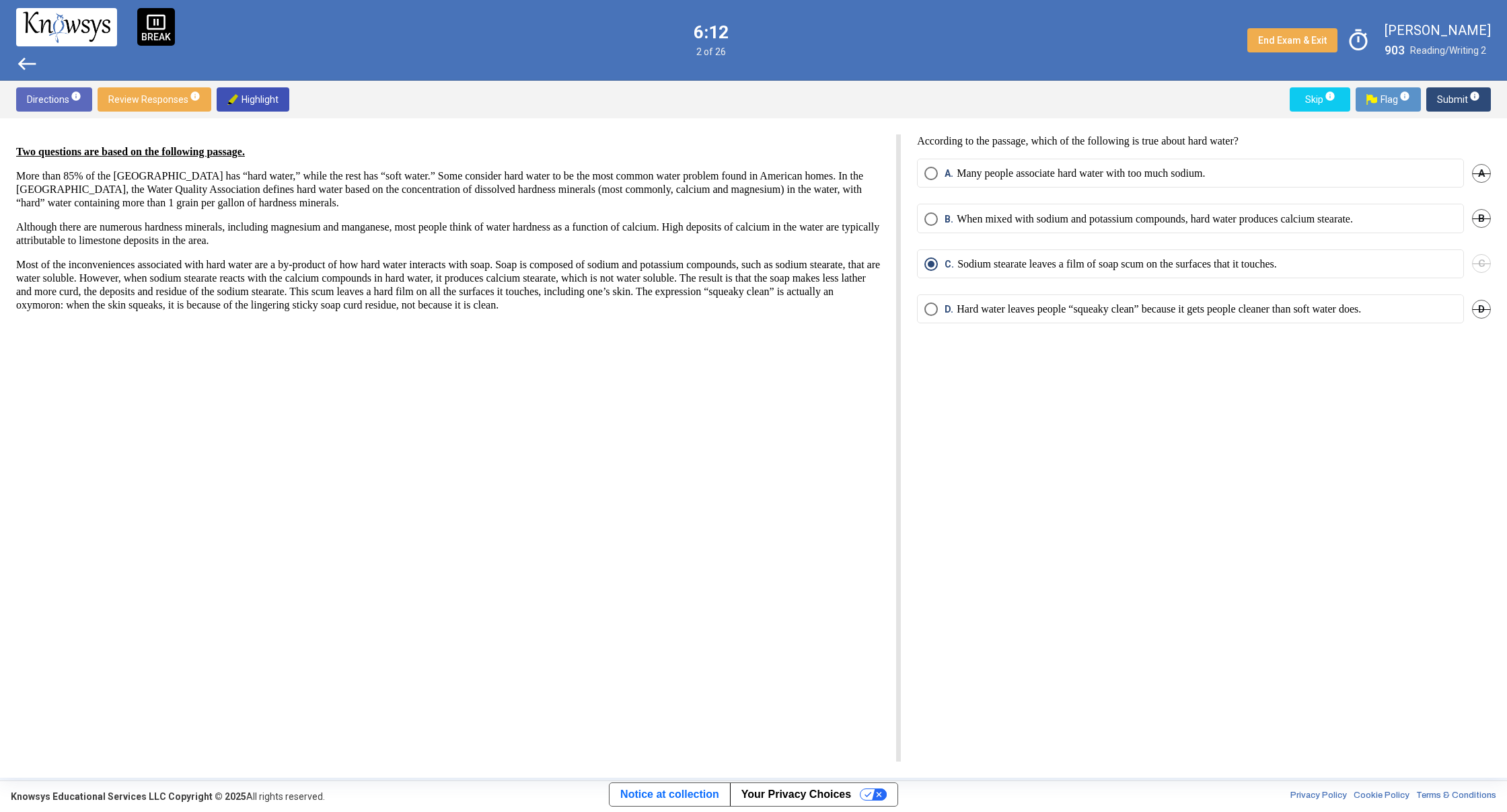
click at [1449, 100] on span "Submit info" at bounding box center [1458, 99] width 43 height 24
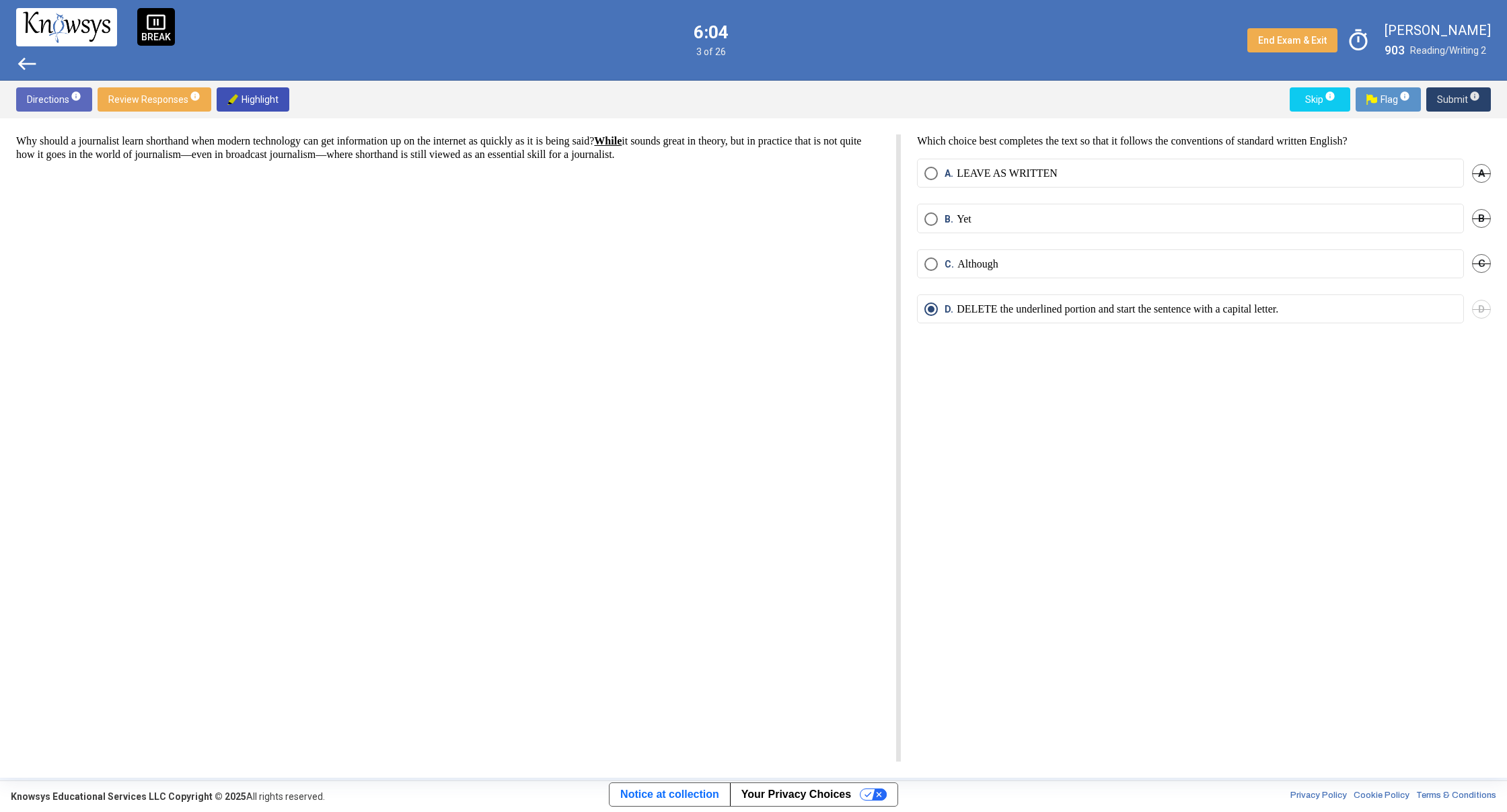
click at [1449, 100] on span "Submit info" at bounding box center [1458, 99] width 43 height 24
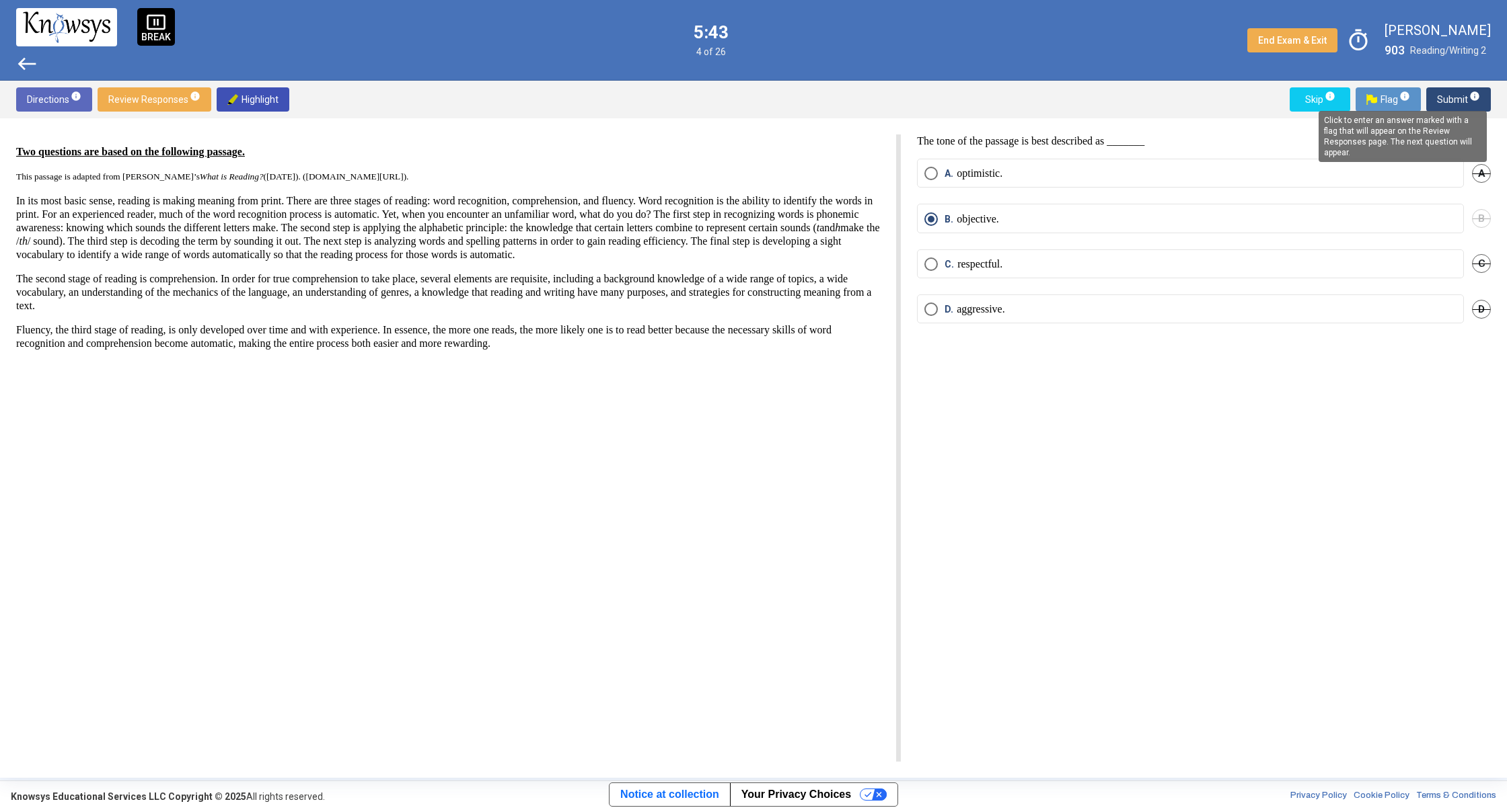
click at [1449, 108] on mat-tooltip-component "Click to enter an answer marked with a flag that will appear on the Review Resp…" at bounding box center [1402, 137] width 187 height 70
click at [1452, 94] on span "Submit info" at bounding box center [1458, 99] width 43 height 24
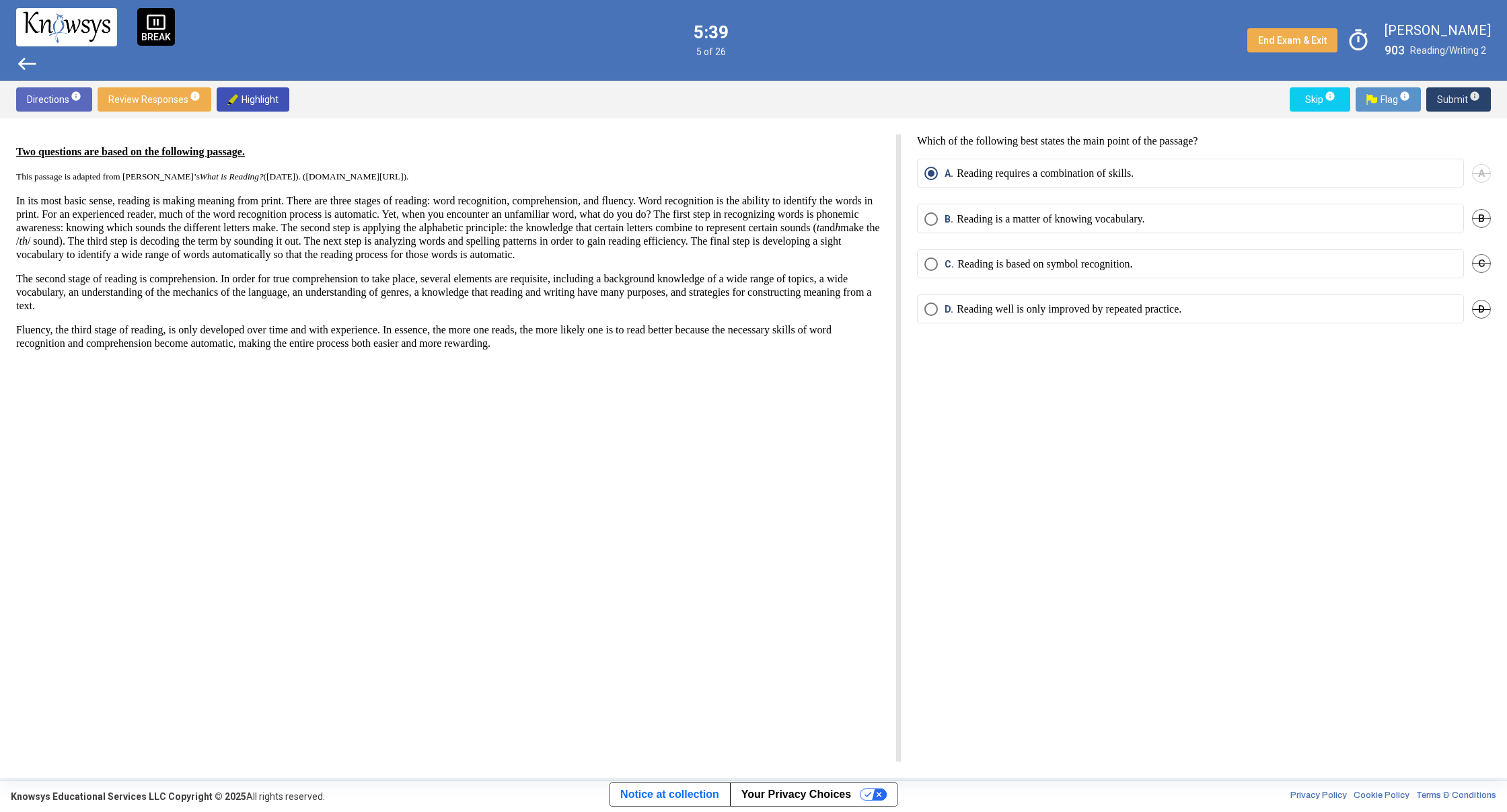
click at [1450, 95] on span "Submit info" at bounding box center [1458, 99] width 43 height 24
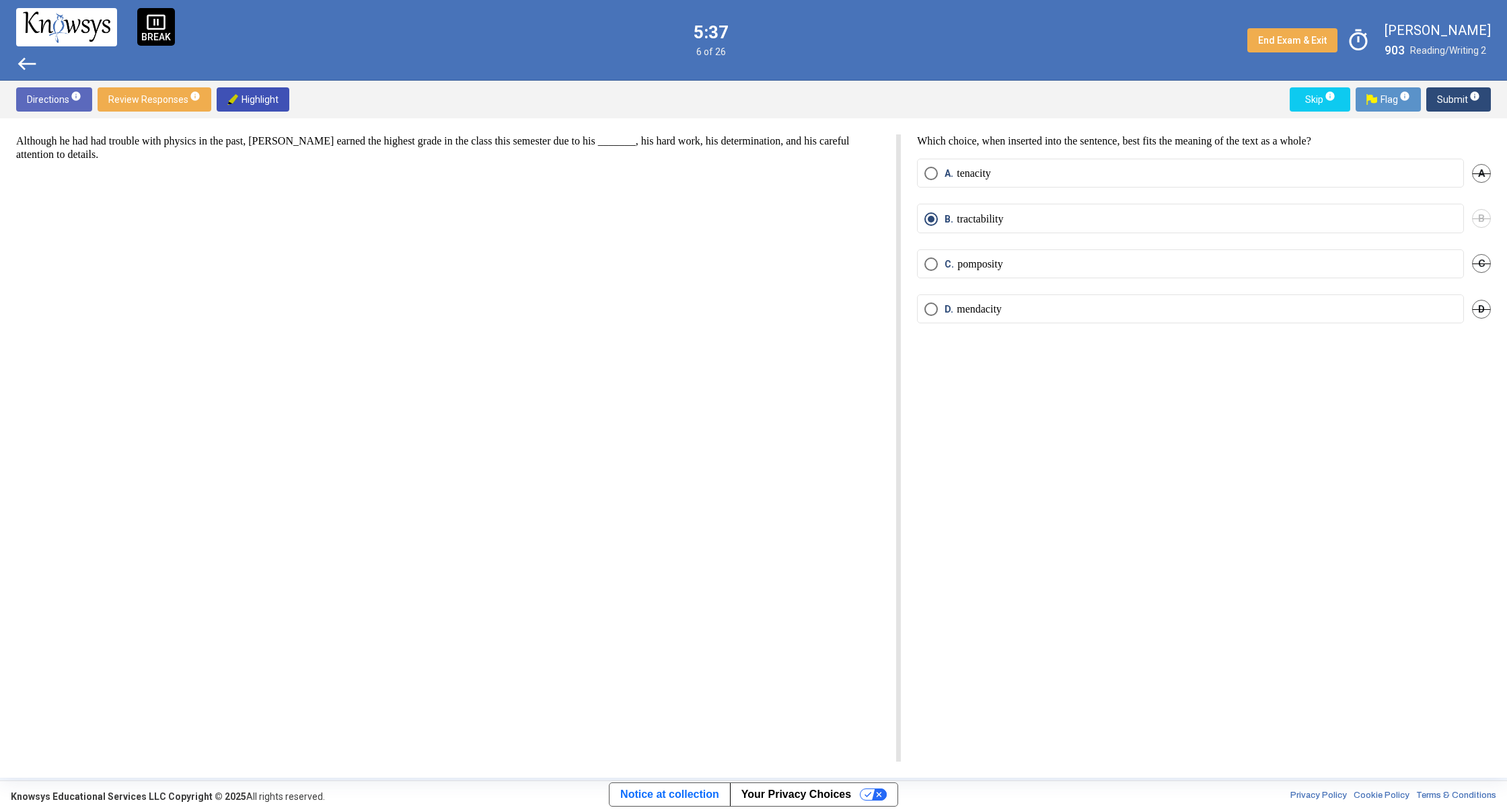
click at [1450, 95] on span "Submit info" at bounding box center [1458, 99] width 43 height 24
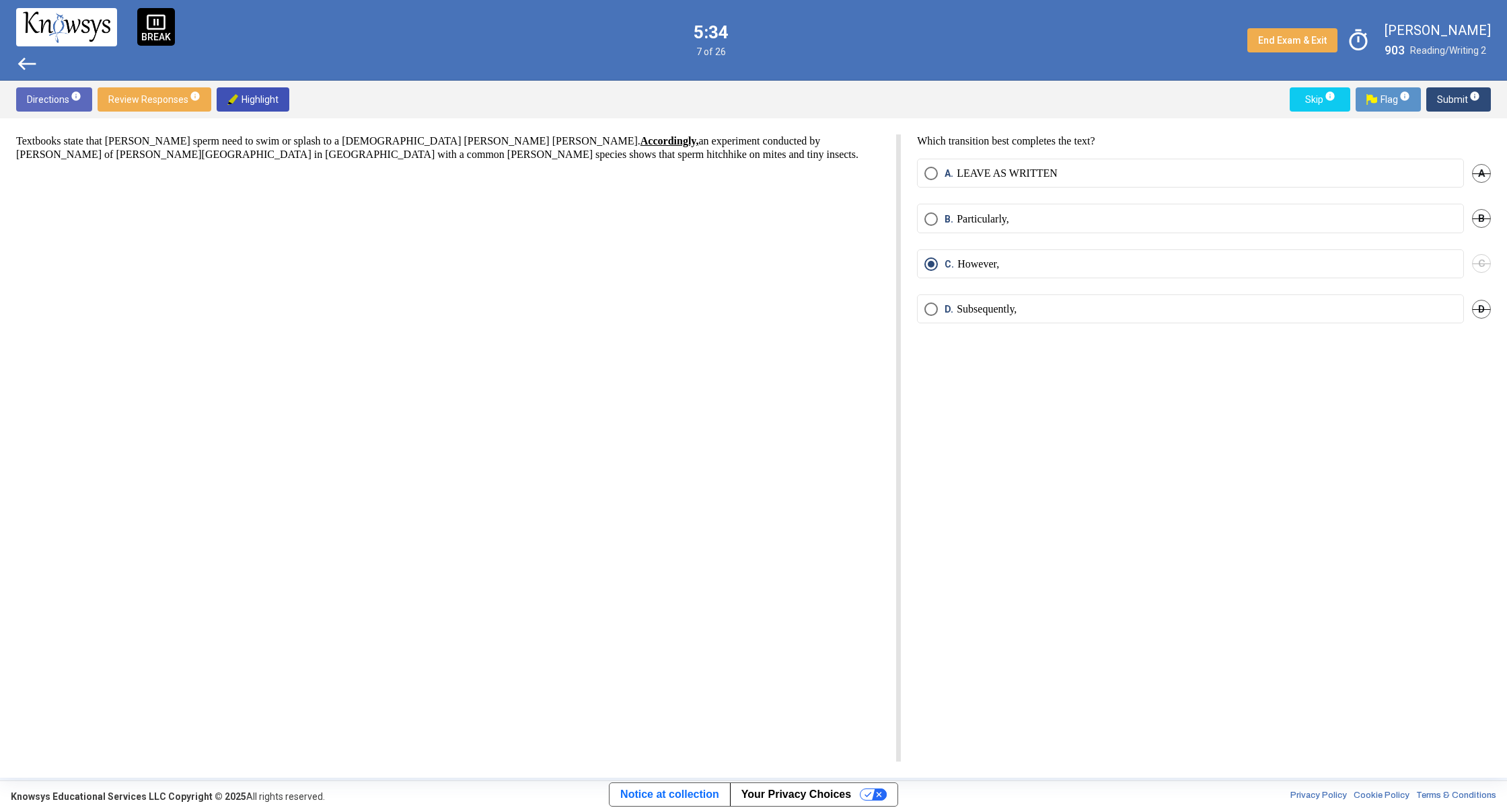
click at [1450, 95] on span "Submit info" at bounding box center [1458, 99] width 43 height 24
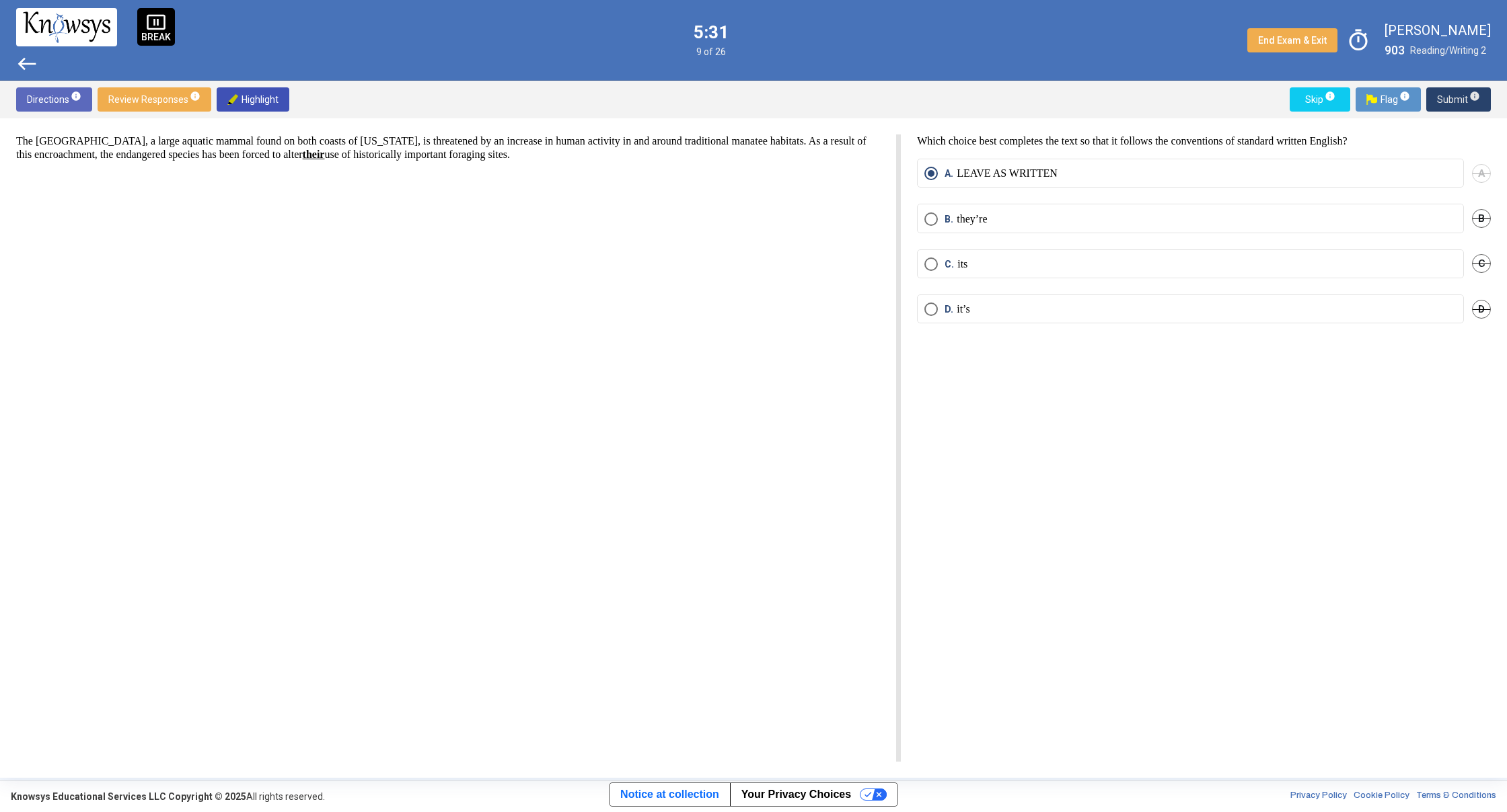
click at [1450, 95] on span "Submit info" at bounding box center [1458, 99] width 43 height 24
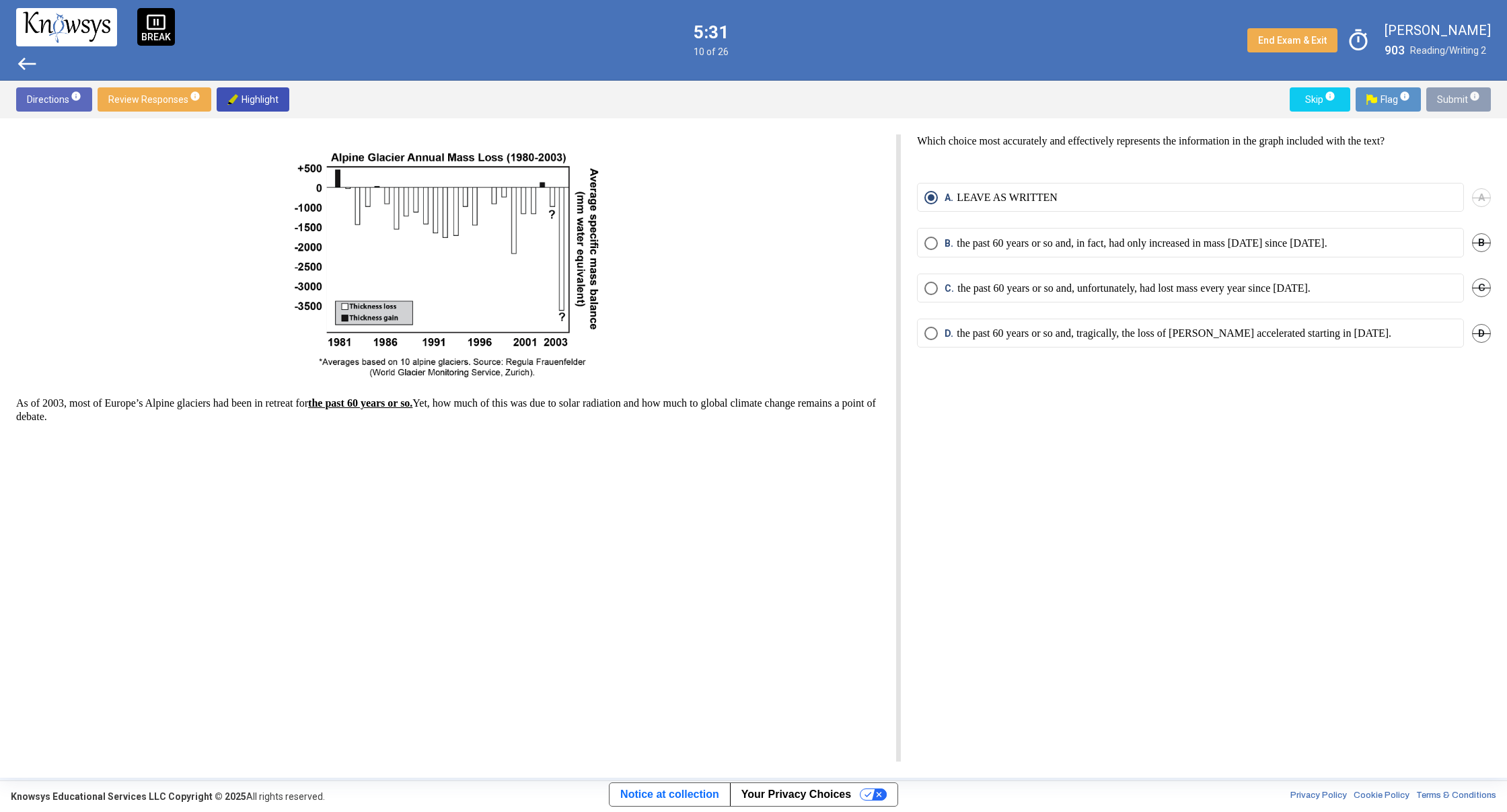
click at [1450, 95] on span "Submit info" at bounding box center [1458, 99] width 43 height 24
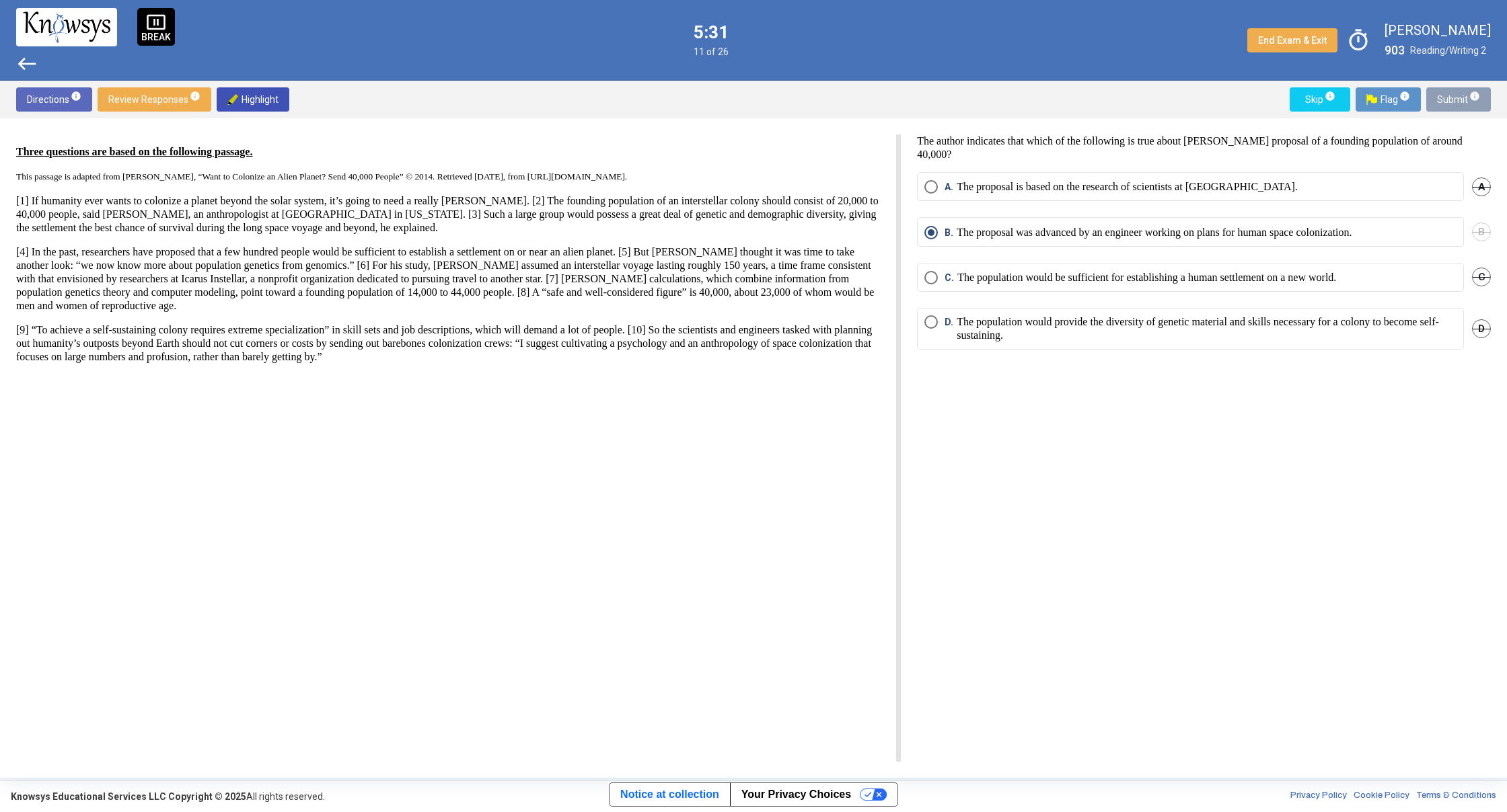
click at [1450, 95] on span "Submit info" at bounding box center [1458, 99] width 43 height 24
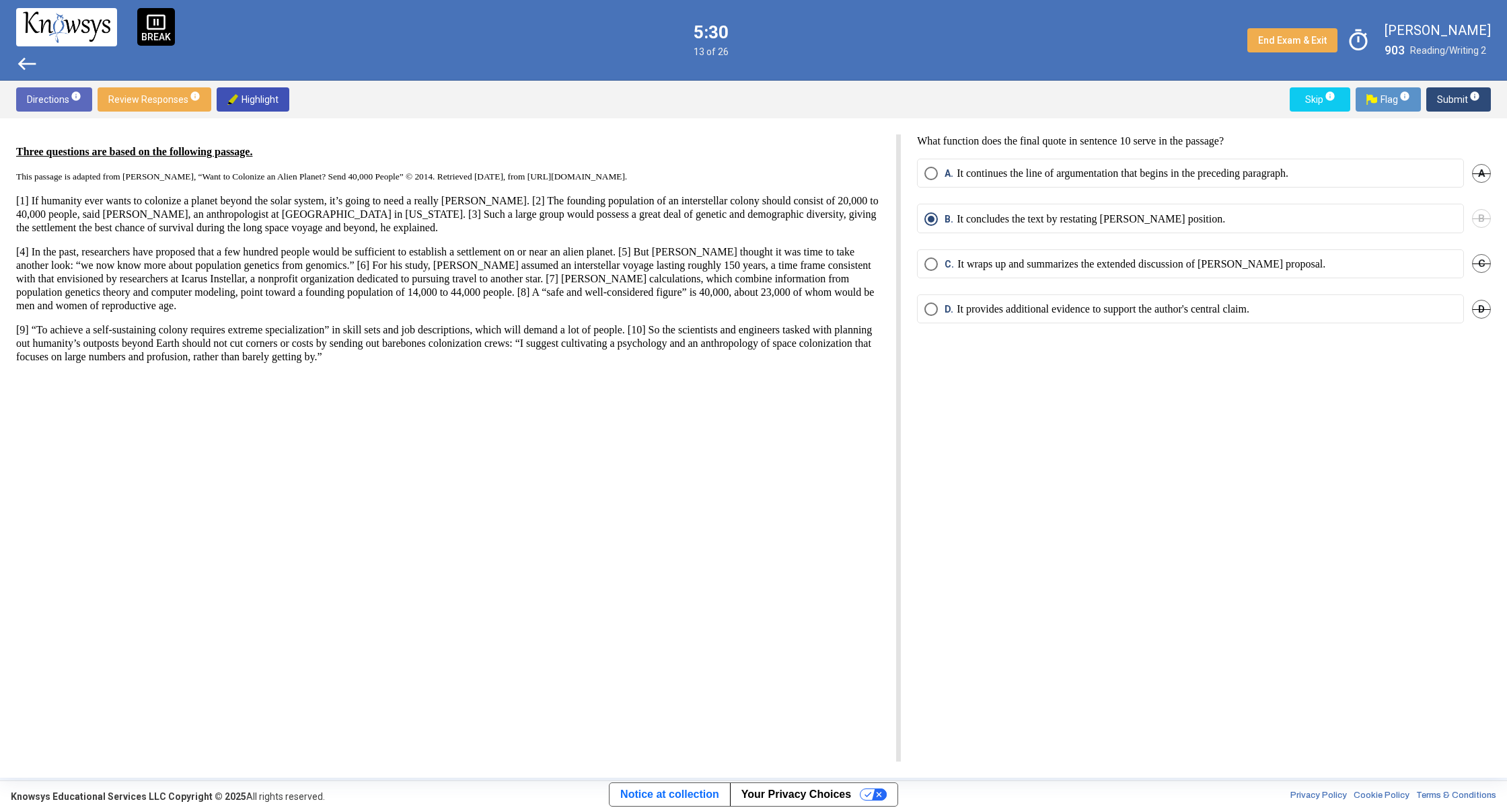
click at [1450, 95] on span "Submit info" at bounding box center [1458, 99] width 43 height 24
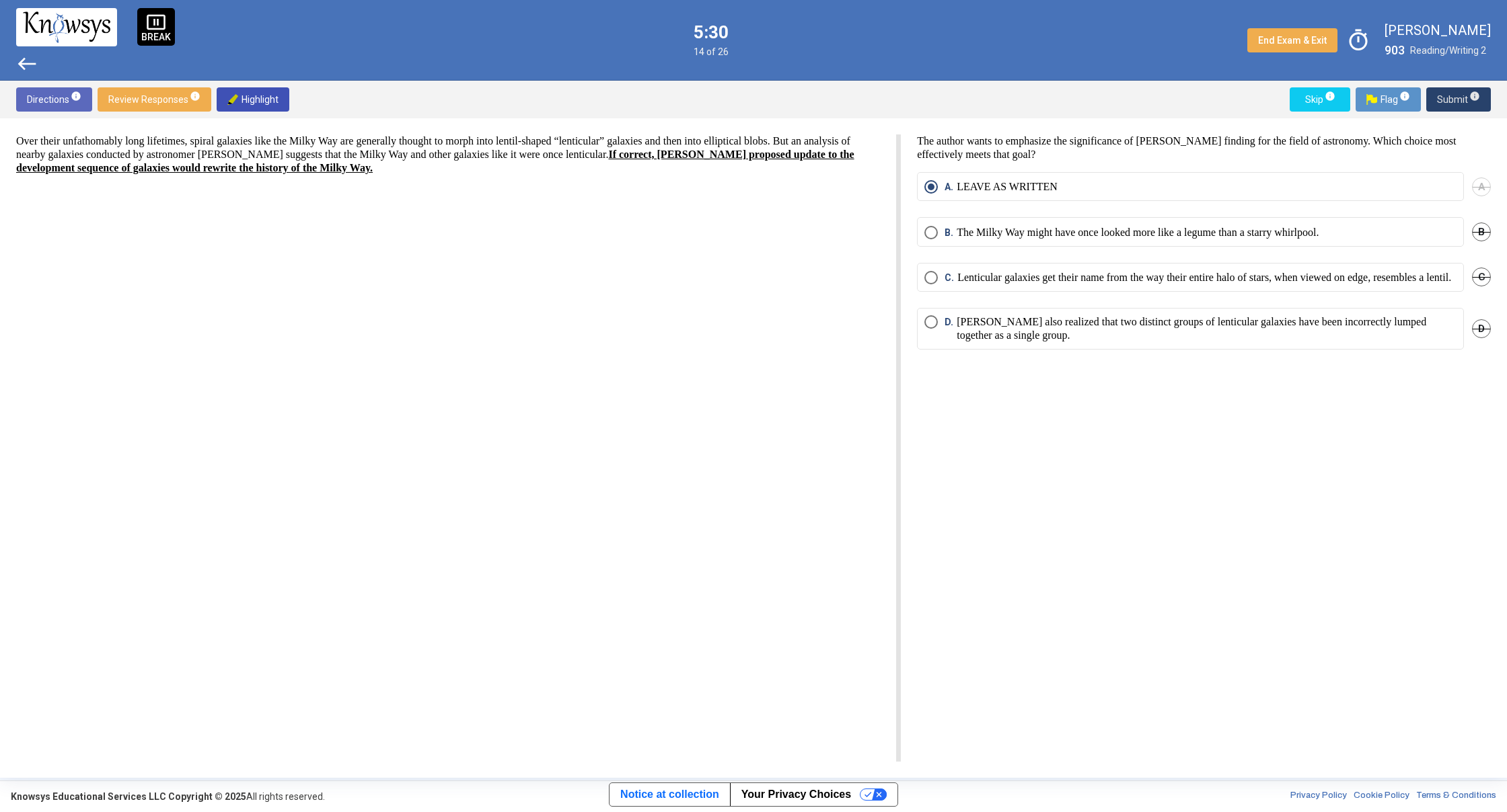
click at [1450, 95] on span "Submit info" at bounding box center [1458, 99] width 43 height 24
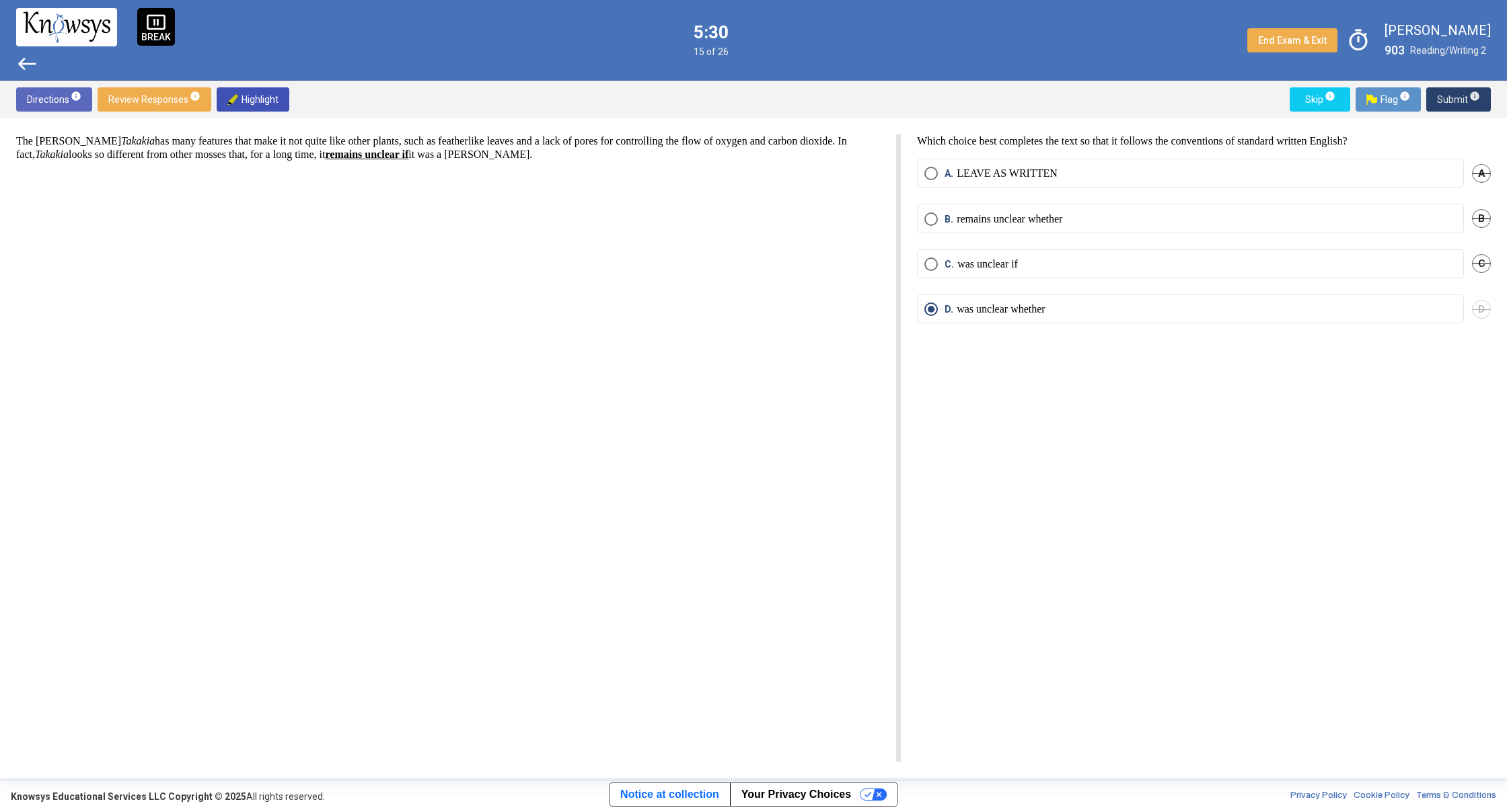
click at [1450, 95] on span "Submit info" at bounding box center [1458, 99] width 43 height 24
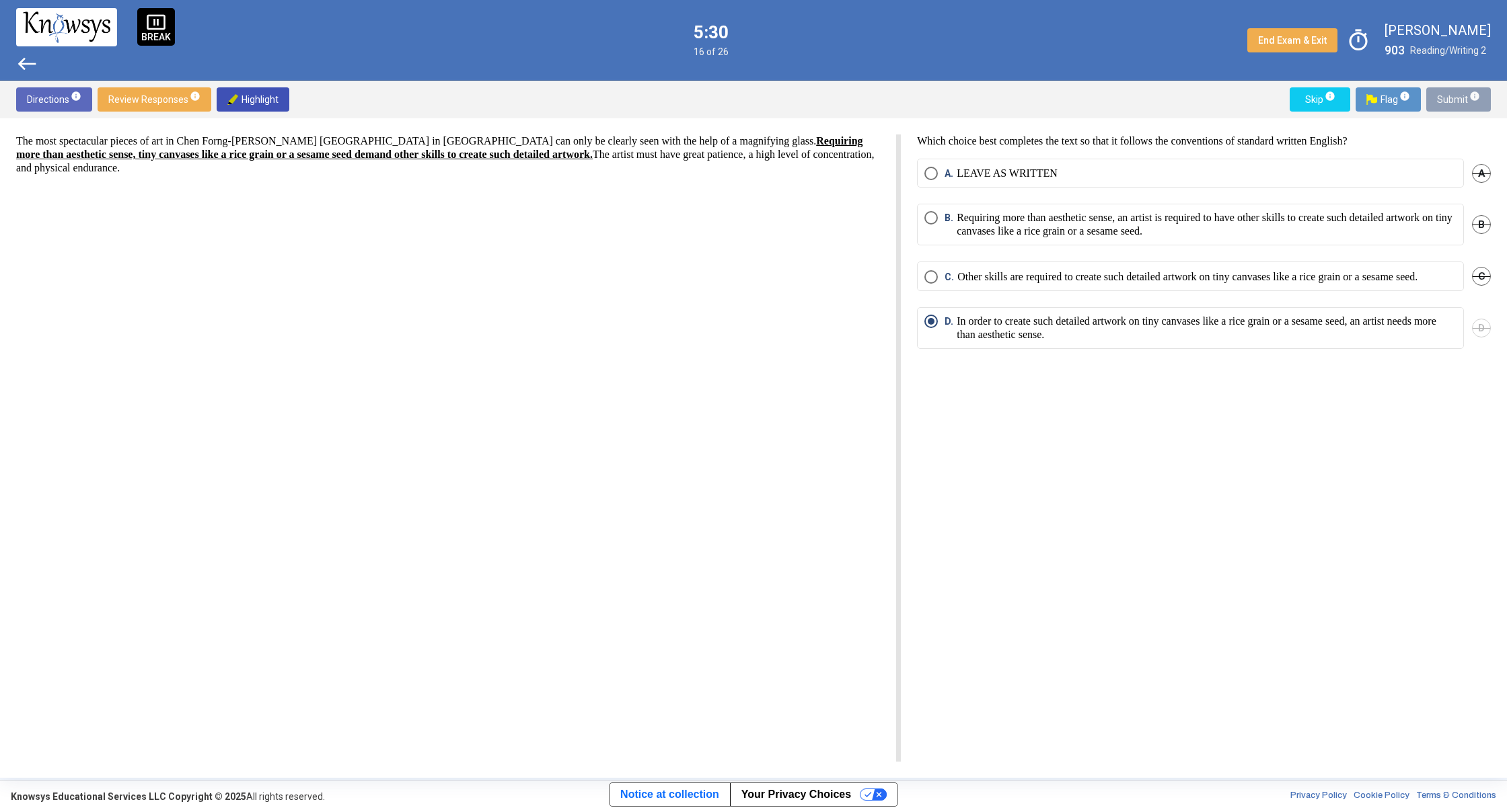
click at [1450, 95] on span "Submit info" at bounding box center [1458, 99] width 43 height 24
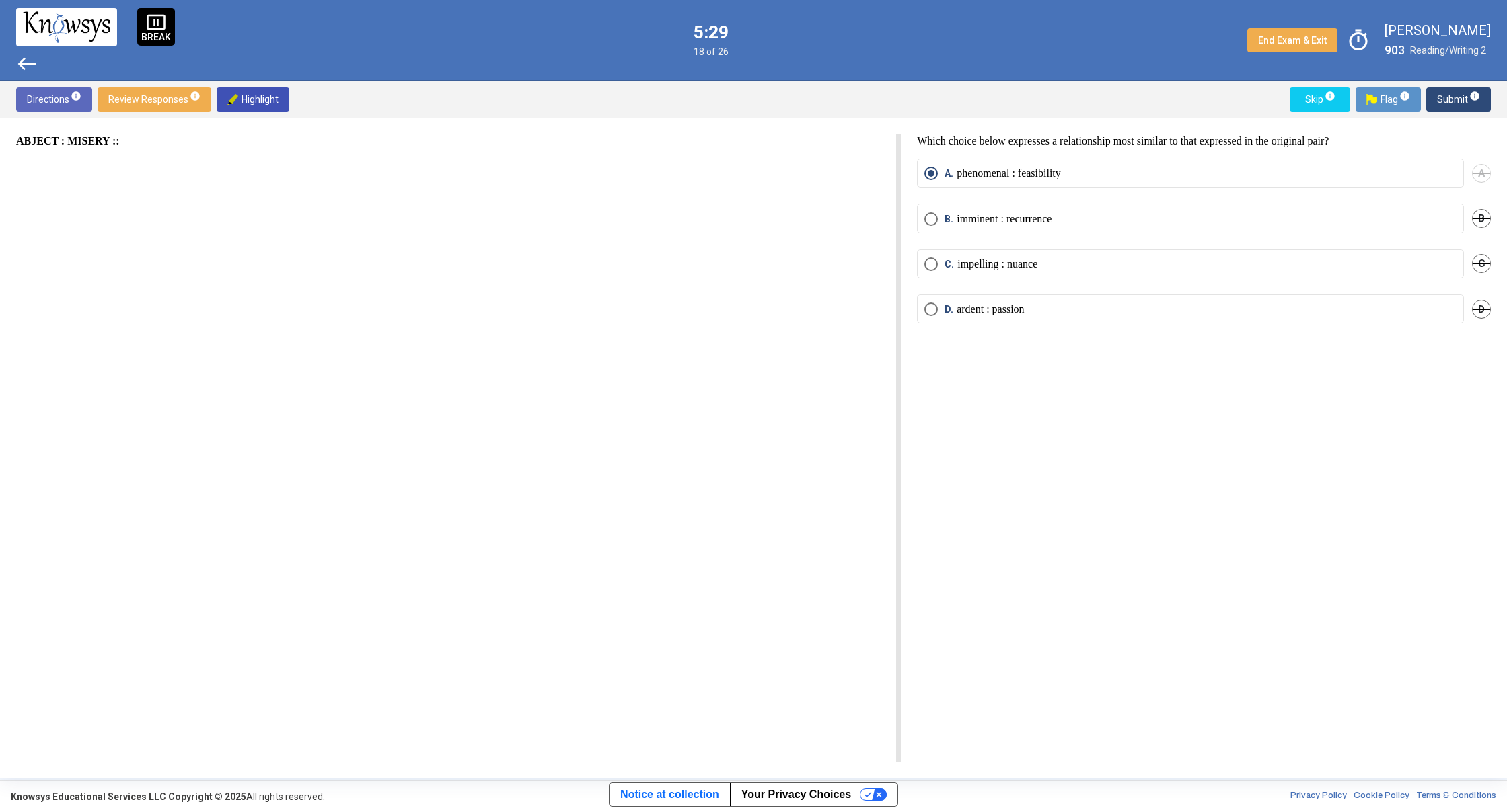
click at [1450, 95] on span "Submit info" at bounding box center [1458, 99] width 43 height 24
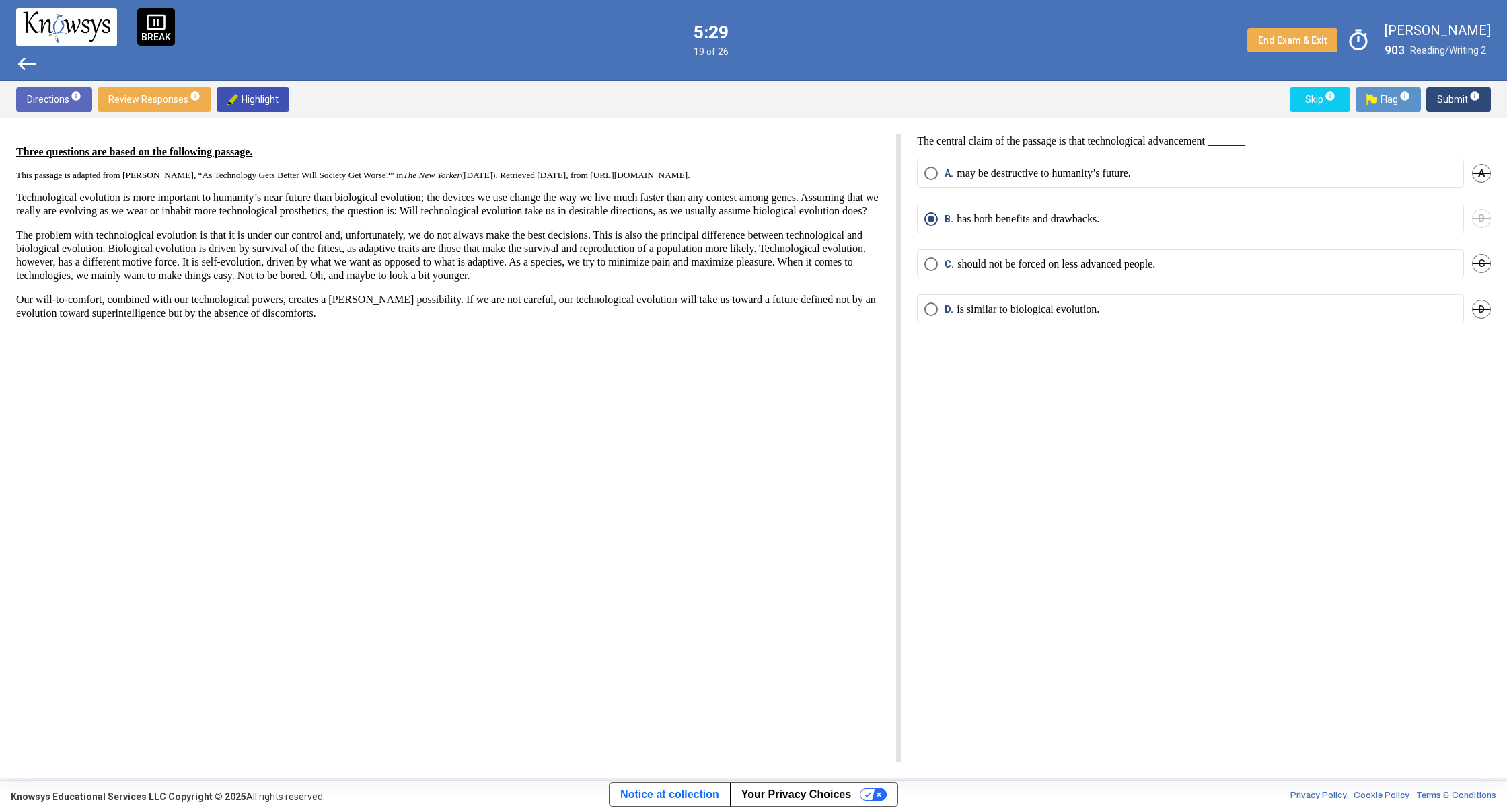
click at [1450, 96] on span "Submit info" at bounding box center [1458, 99] width 43 height 24
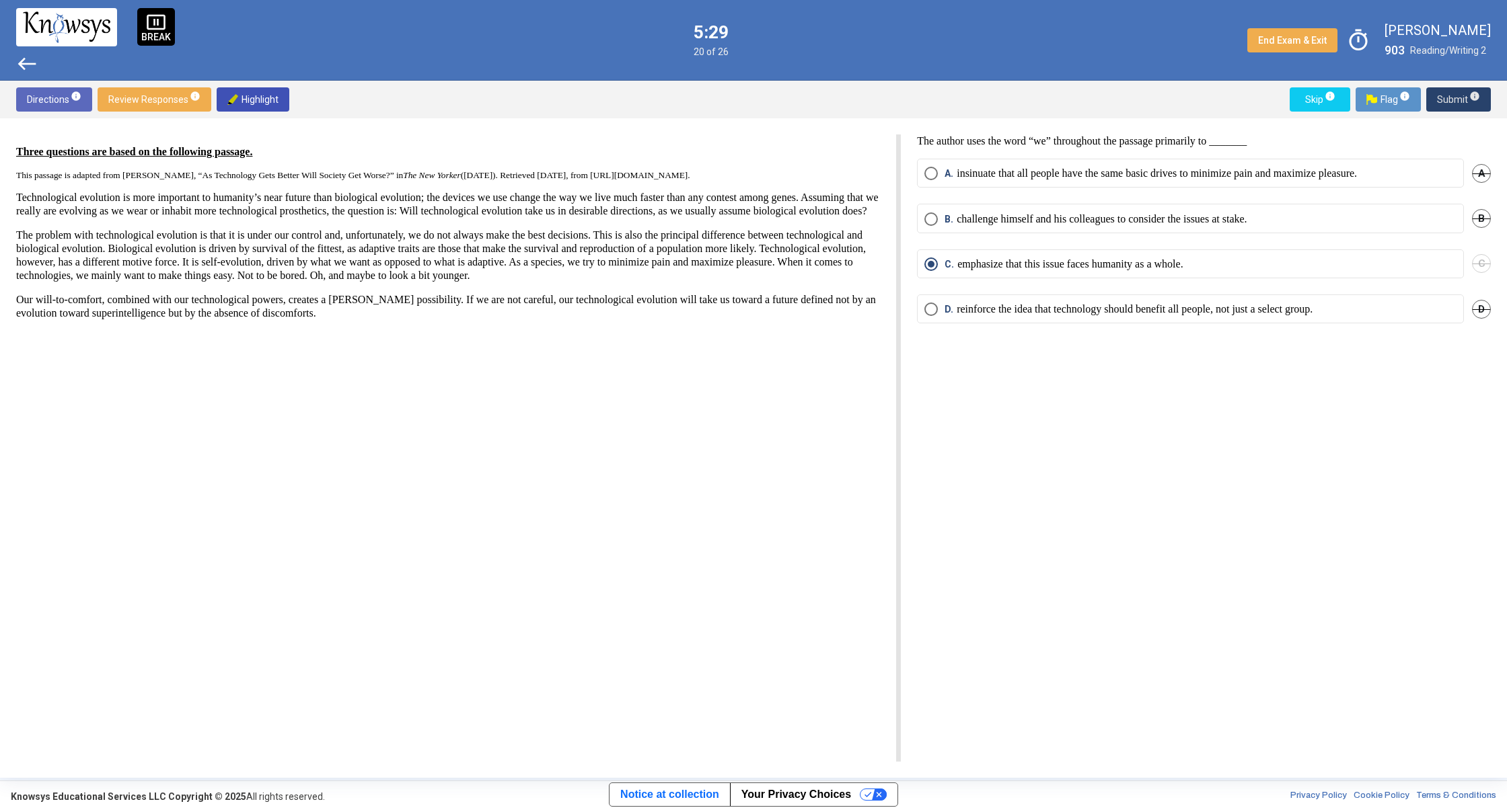
click at [1450, 96] on span "Submit info" at bounding box center [1458, 99] width 43 height 24
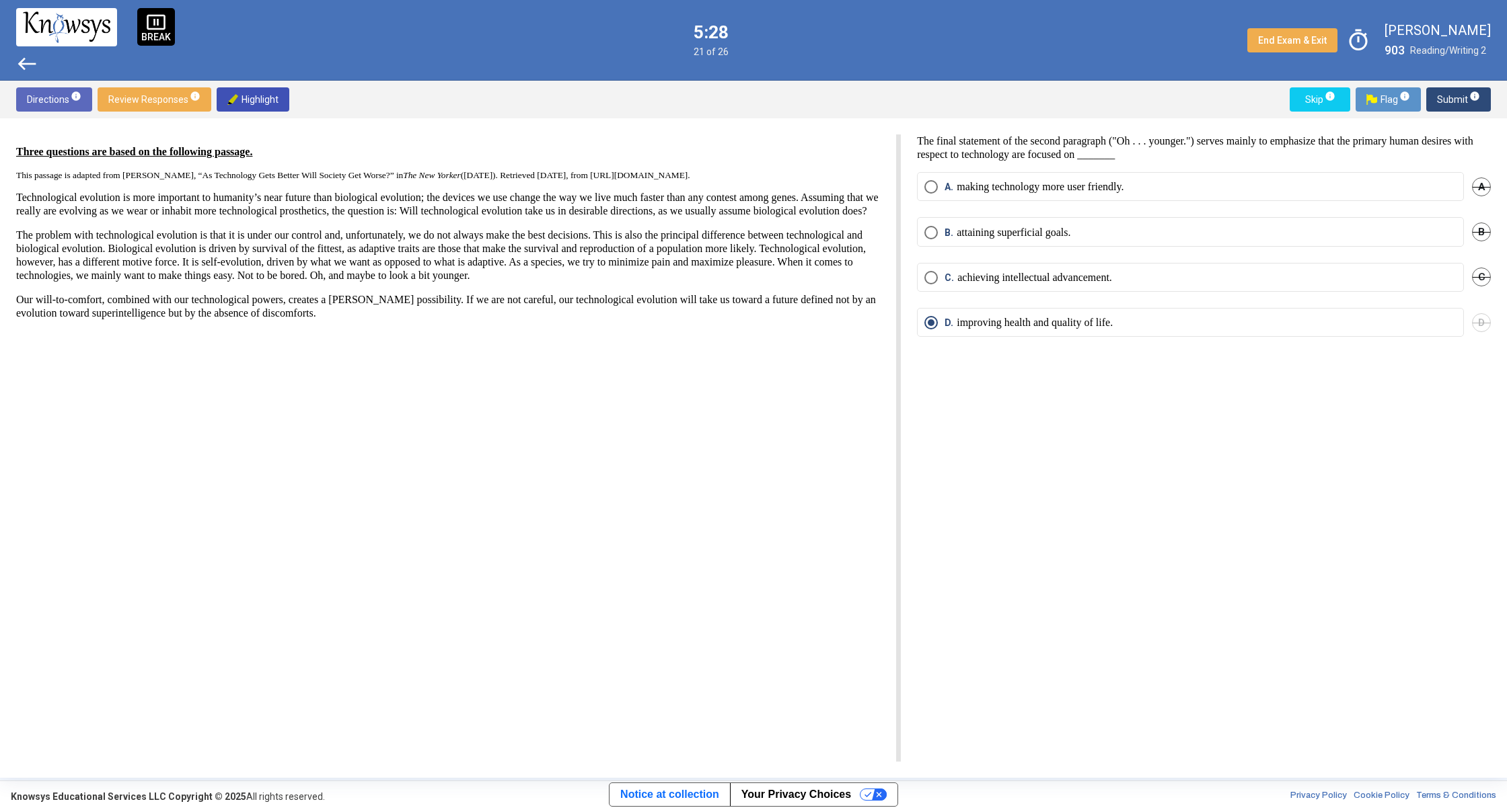
click at [1450, 96] on span "Submit info" at bounding box center [1458, 99] width 43 height 24
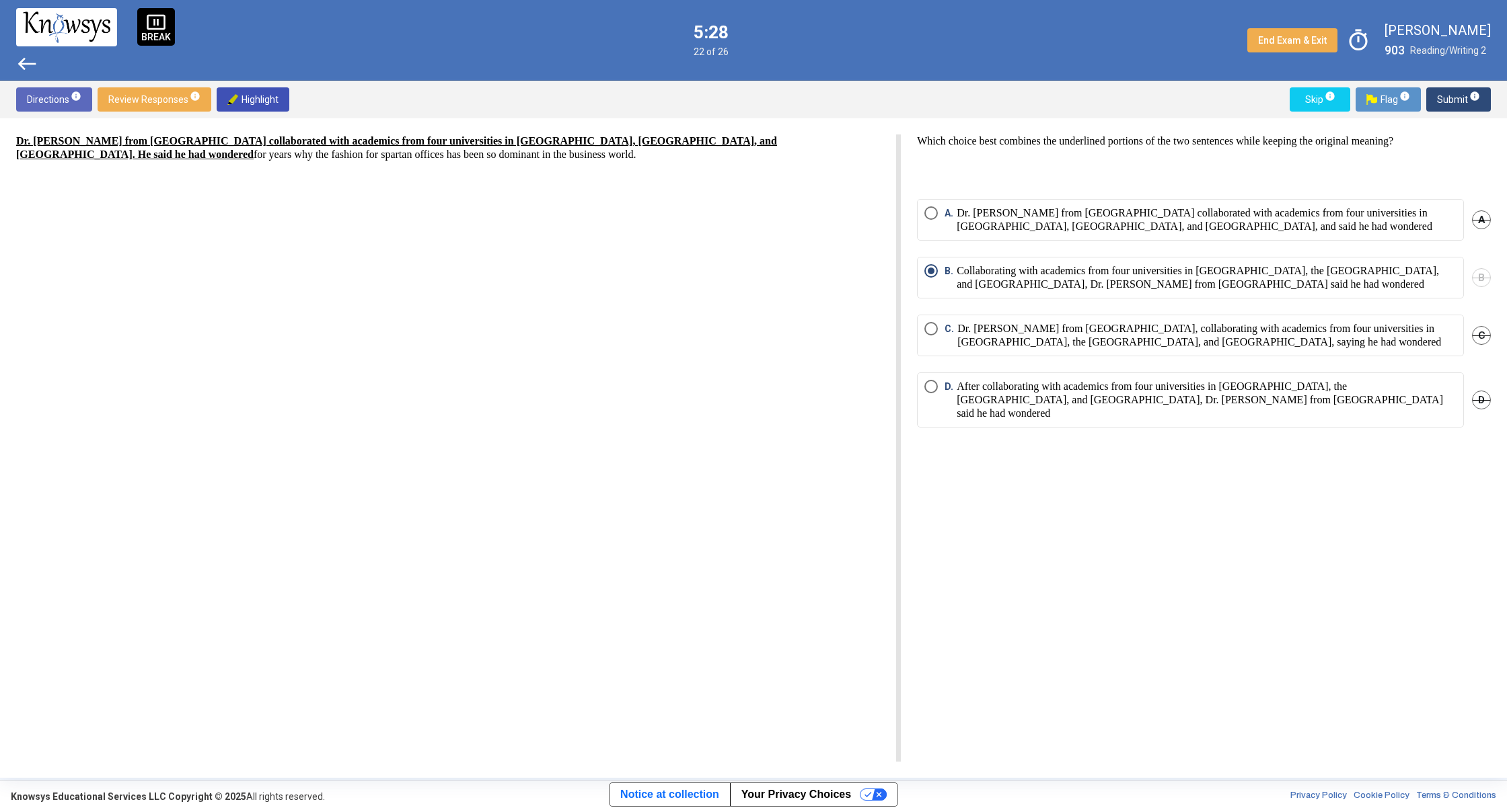
click at [1450, 96] on span "Submit info" at bounding box center [1458, 99] width 43 height 24
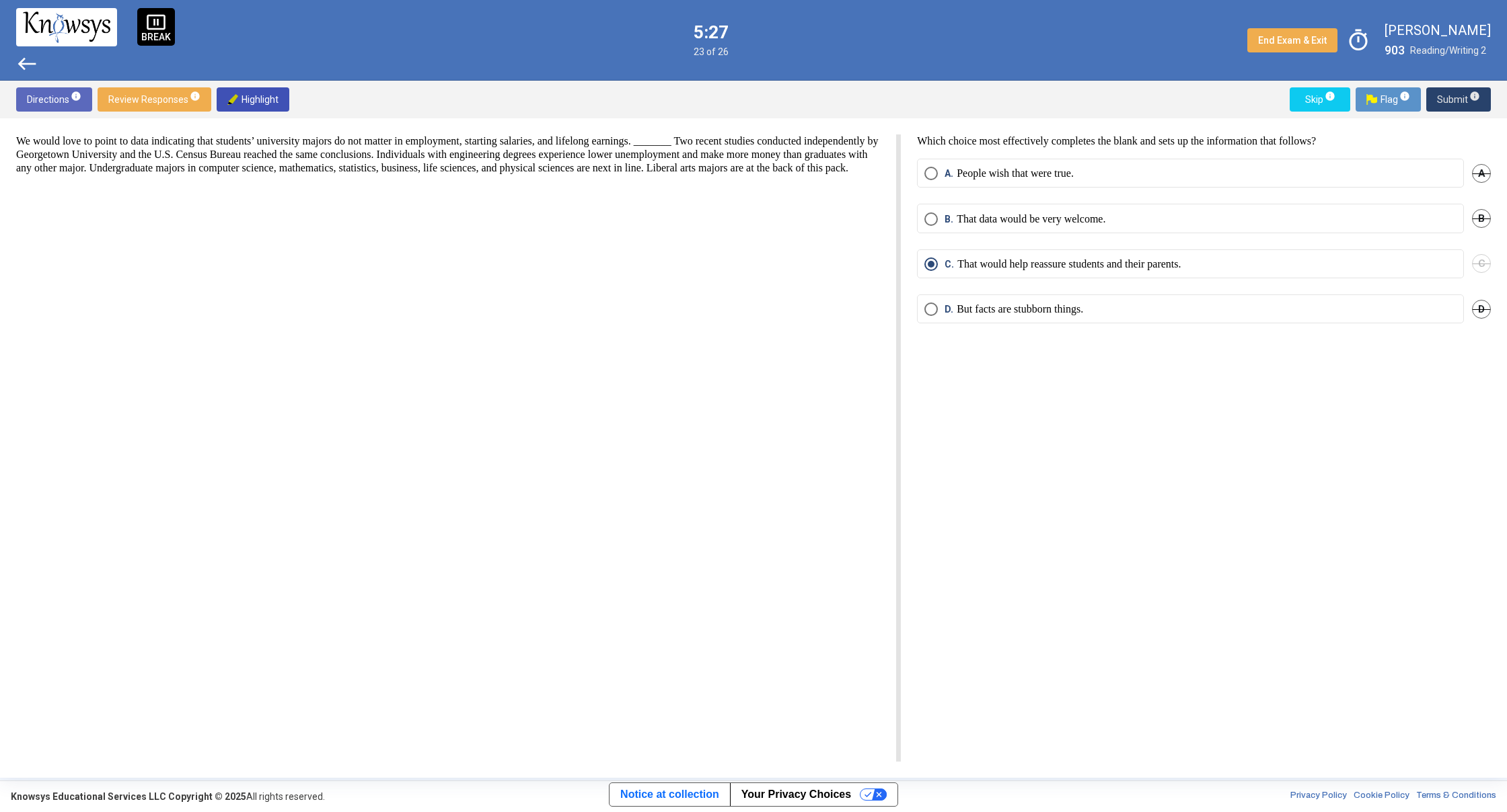
click at [1450, 96] on span "Submit info" at bounding box center [1458, 99] width 43 height 24
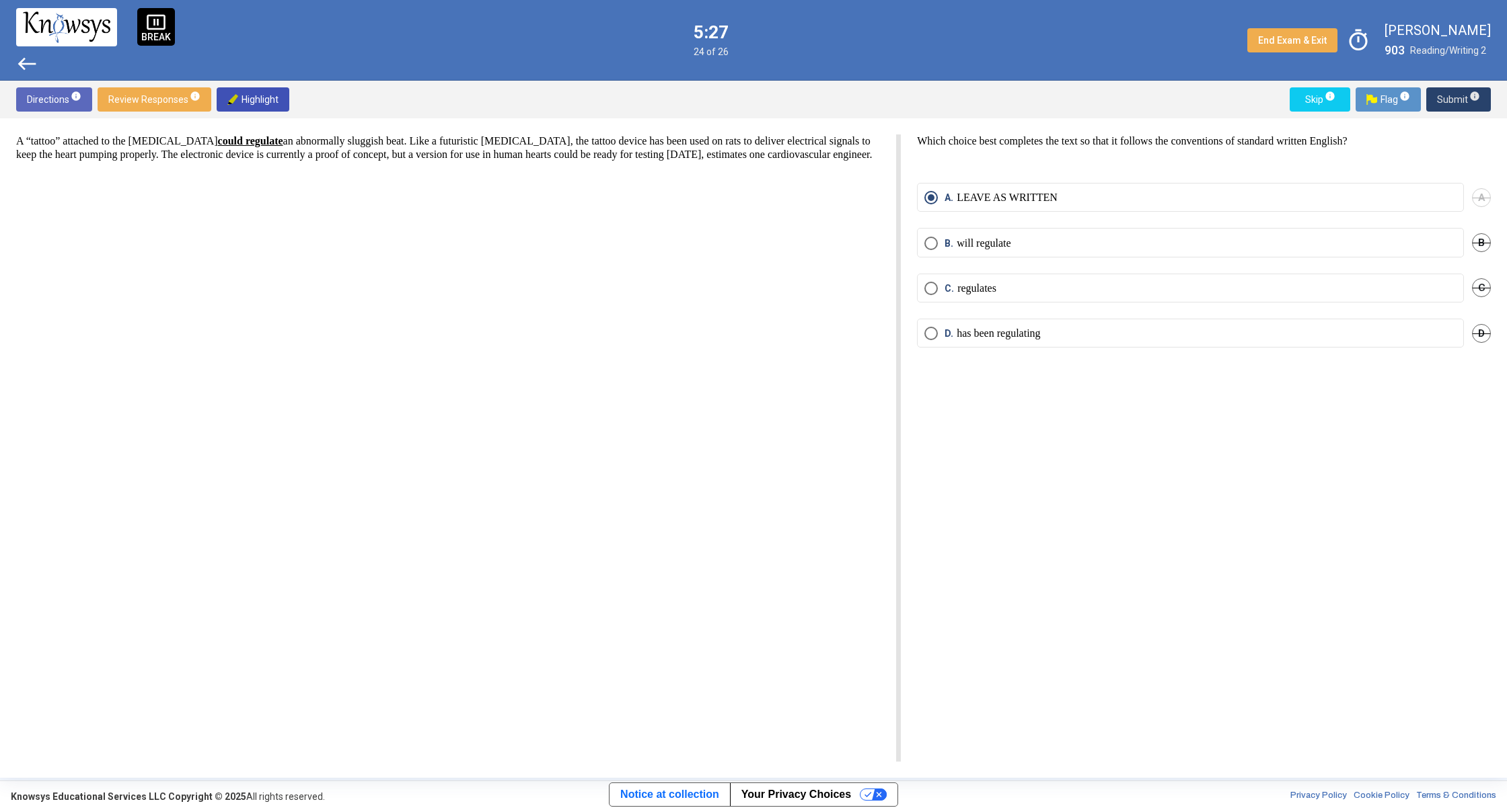
click at [1450, 96] on span "Submit info" at bounding box center [1458, 99] width 43 height 24
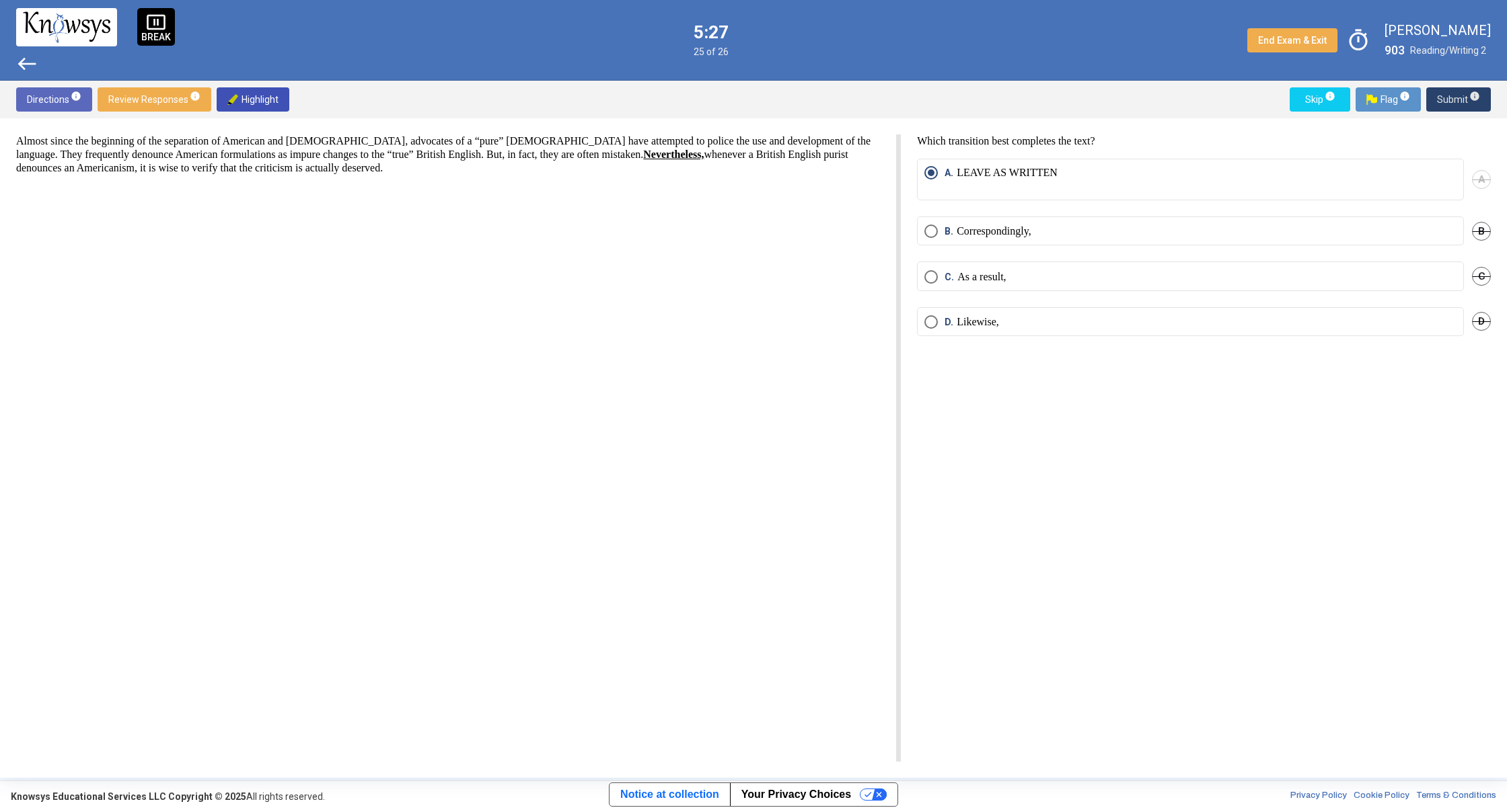
click at [1450, 96] on span "Submit info" at bounding box center [1458, 99] width 43 height 24
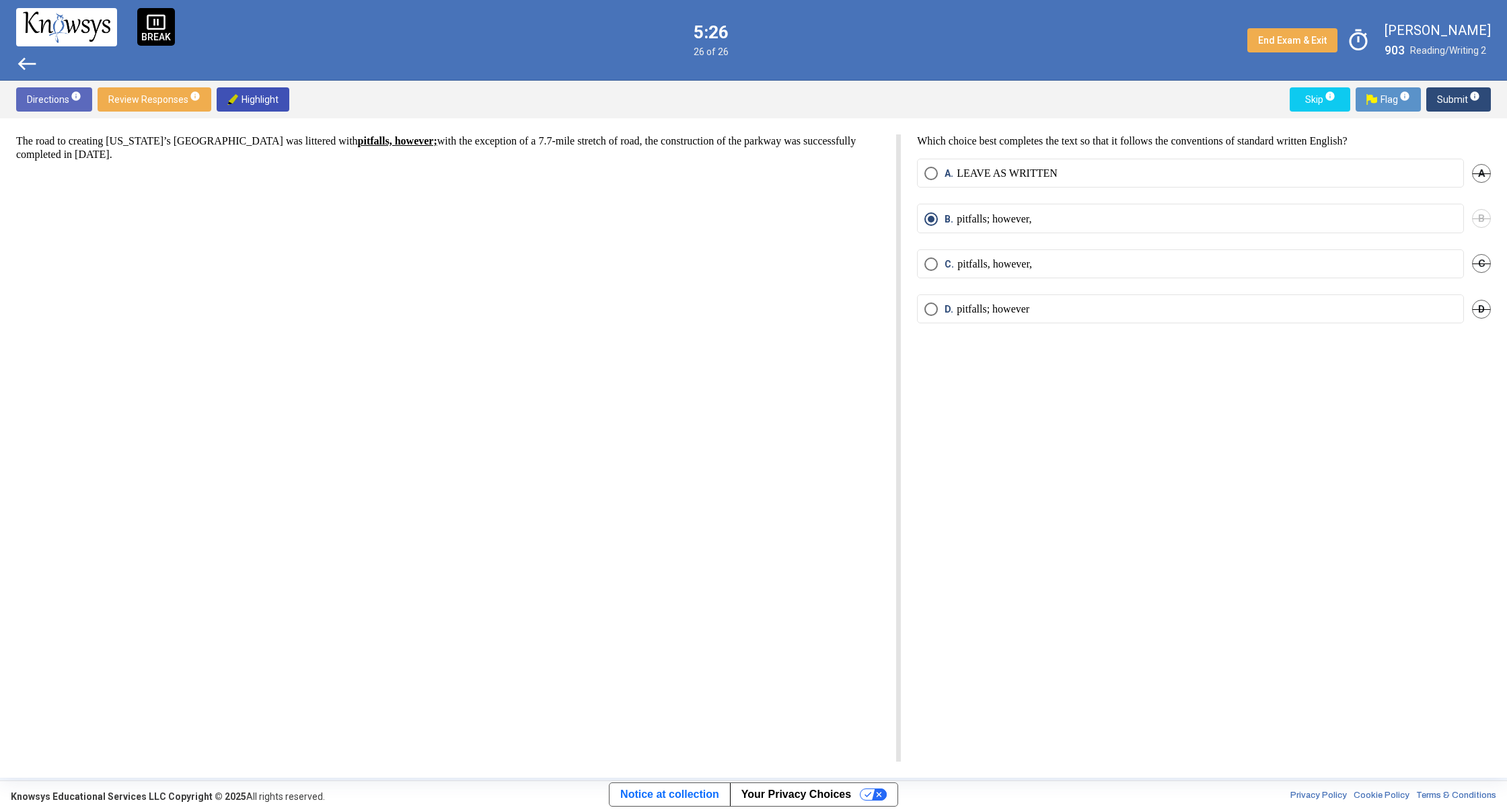
click at [1450, 96] on span "Submit info" at bounding box center [1458, 99] width 43 height 24
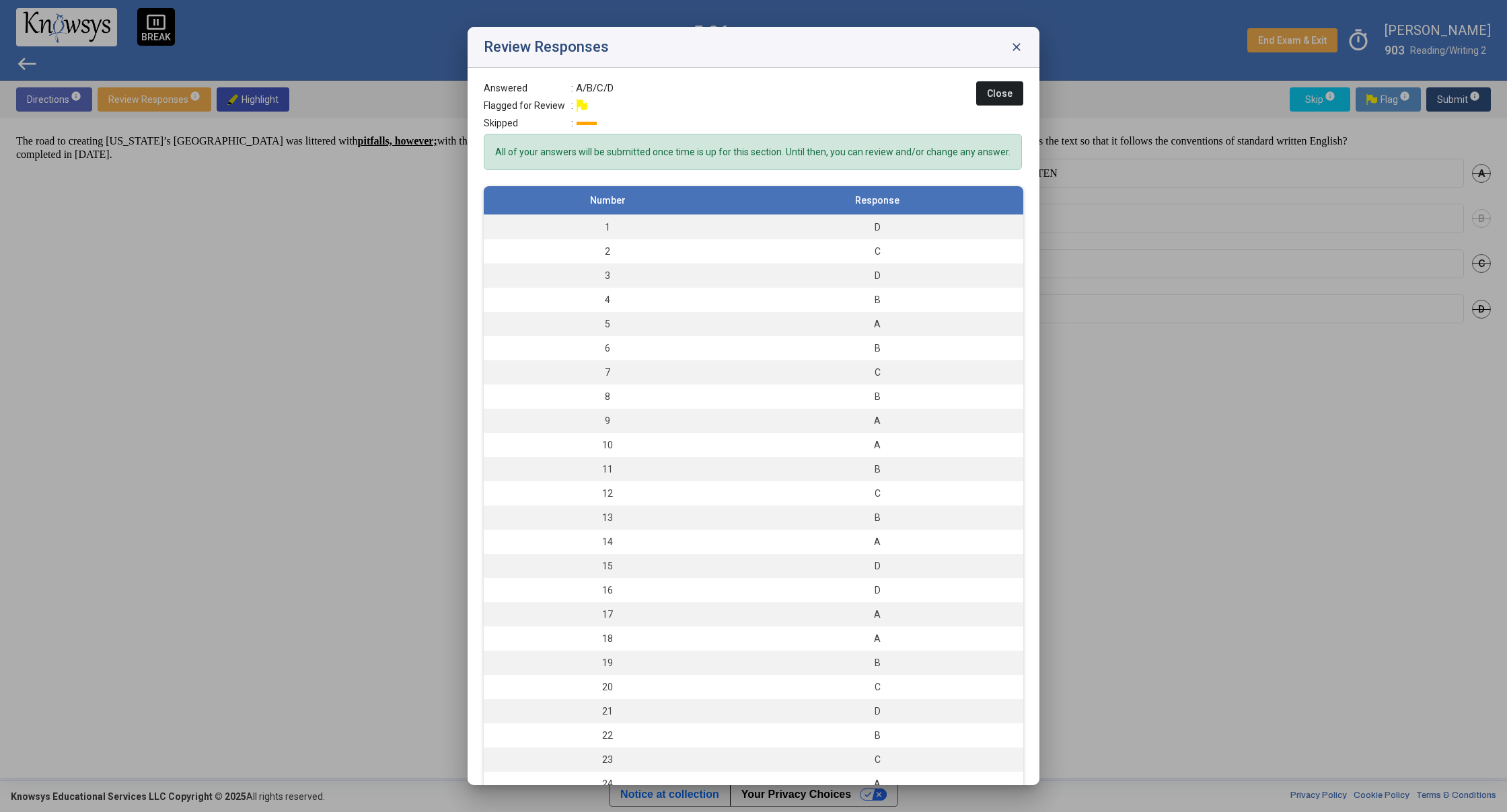
click at [996, 94] on span "Close" at bounding box center [999, 94] width 25 height 11
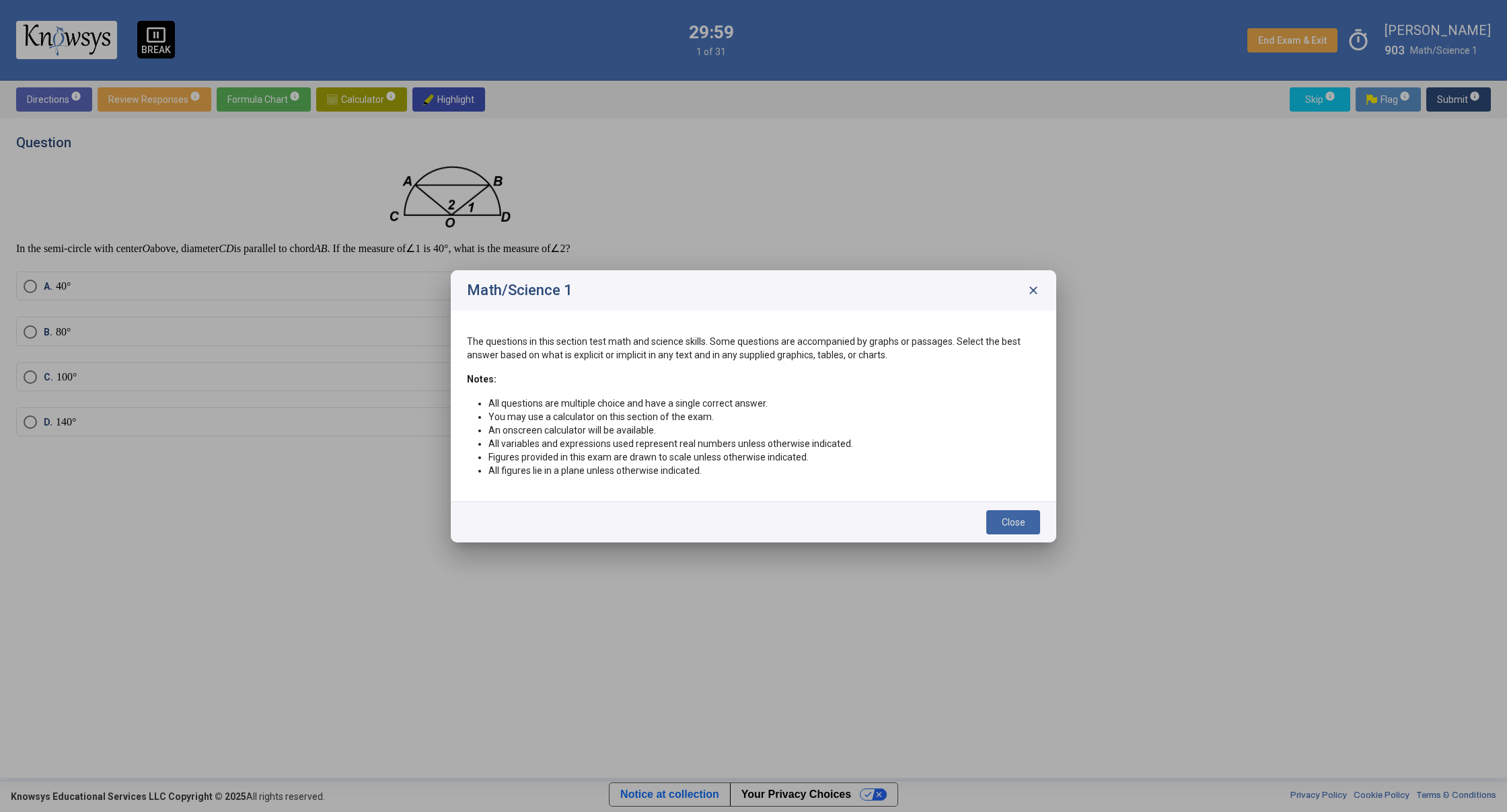
click at [1007, 522] on span "Close" at bounding box center [1013, 523] width 23 height 11
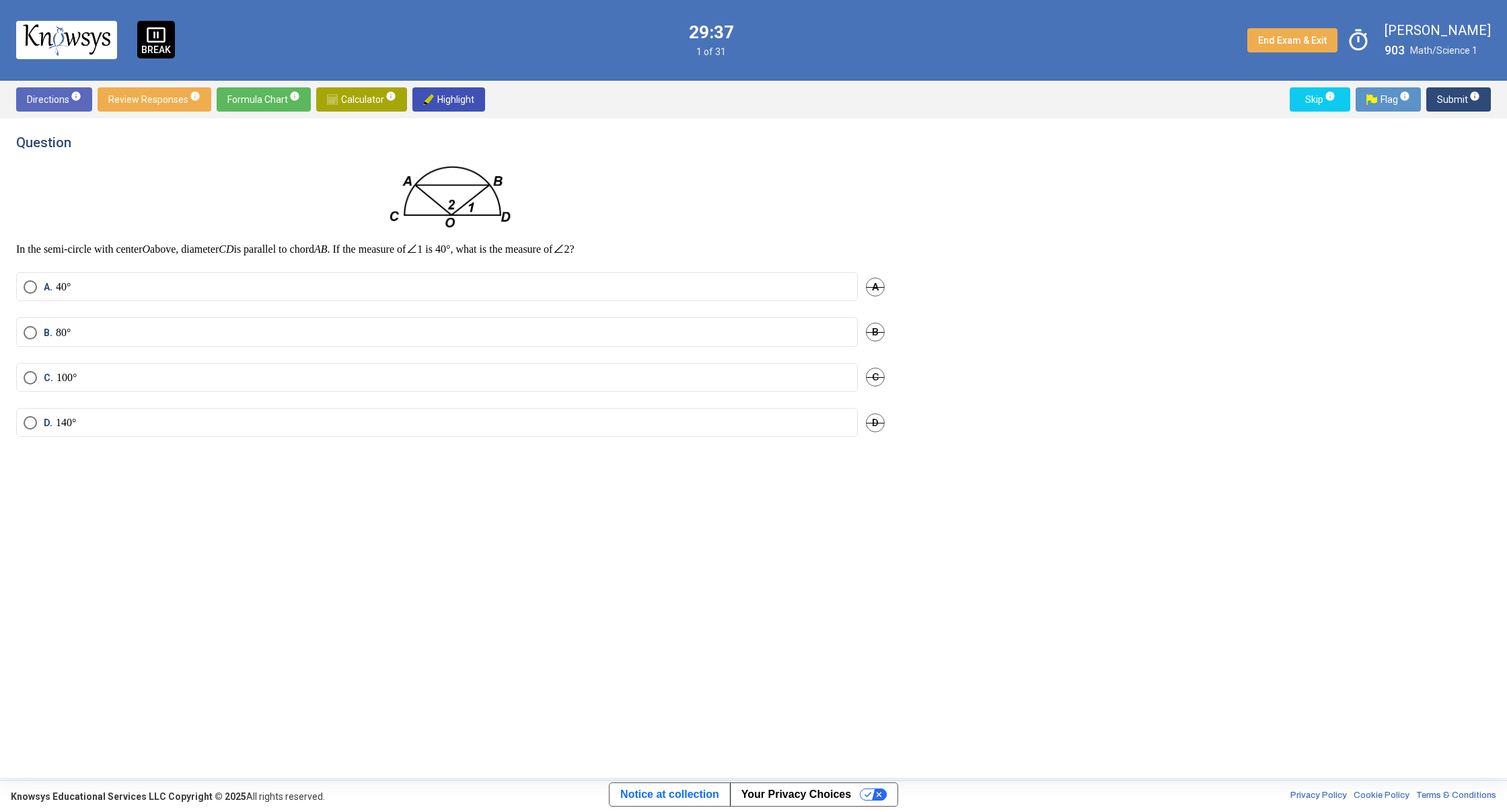
click at [30, 326] on span "Select an option" at bounding box center [30, 333] width 14 height 14
click at [1448, 105] on span "Submit info" at bounding box center [1458, 99] width 43 height 24
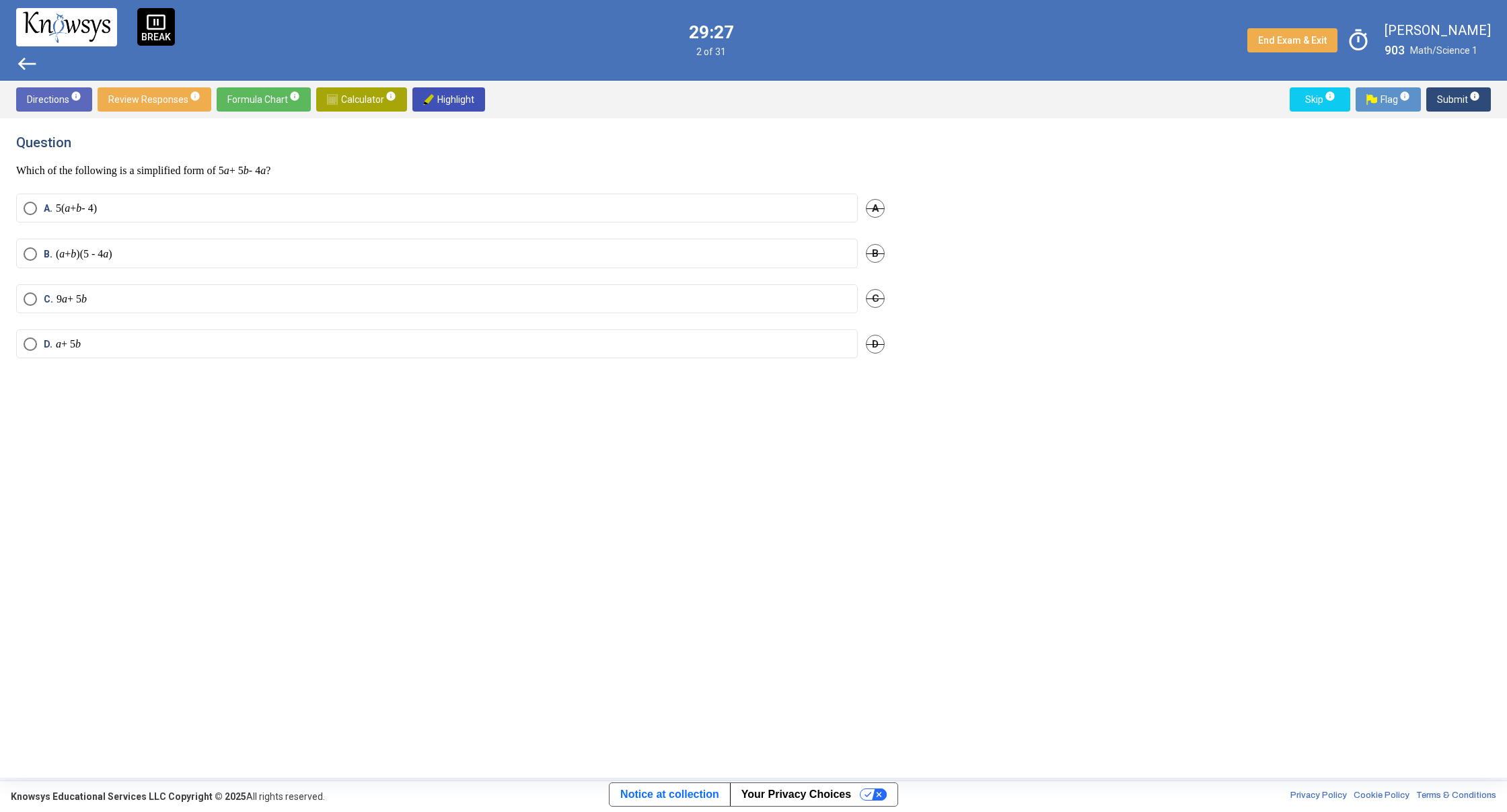
click at [32, 342] on span "Select an option" at bounding box center [30, 344] width 14 height 14
click at [1441, 100] on span "Submit info" at bounding box center [1458, 99] width 43 height 24
click at [30, 226] on span "Select an option" at bounding box center [30, 223] width 14 height 14
click at [255, 219] on mat-radio-button "A. 6" at bounding box center [437, 222] width 842 height 29
click at [1443, 100] on span "Submit info" at bounding box center [1458, 99] width 43 height 24
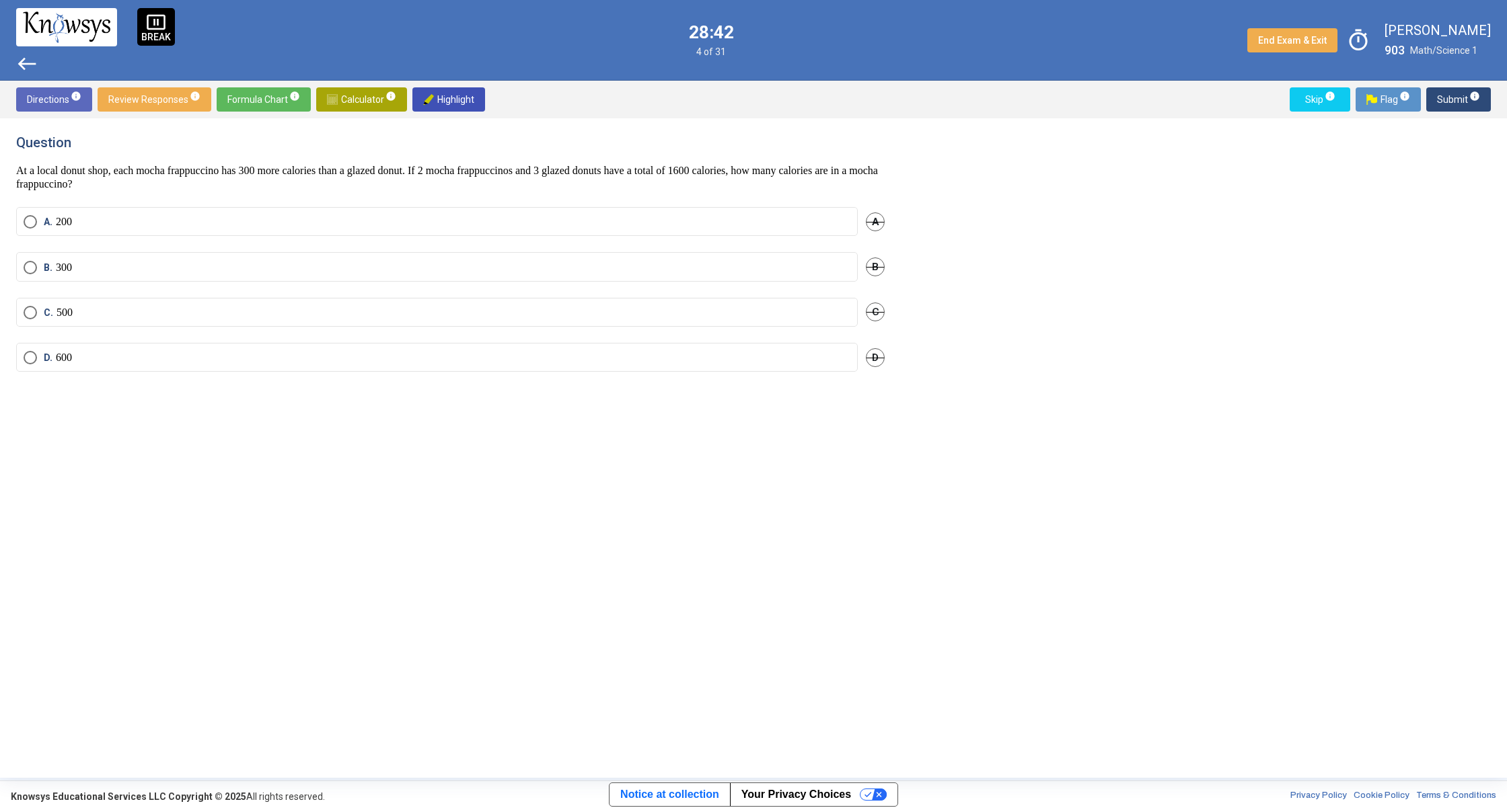
click at [35, 70] on span "west" at bounding box center [27, 64] width 21 height 21
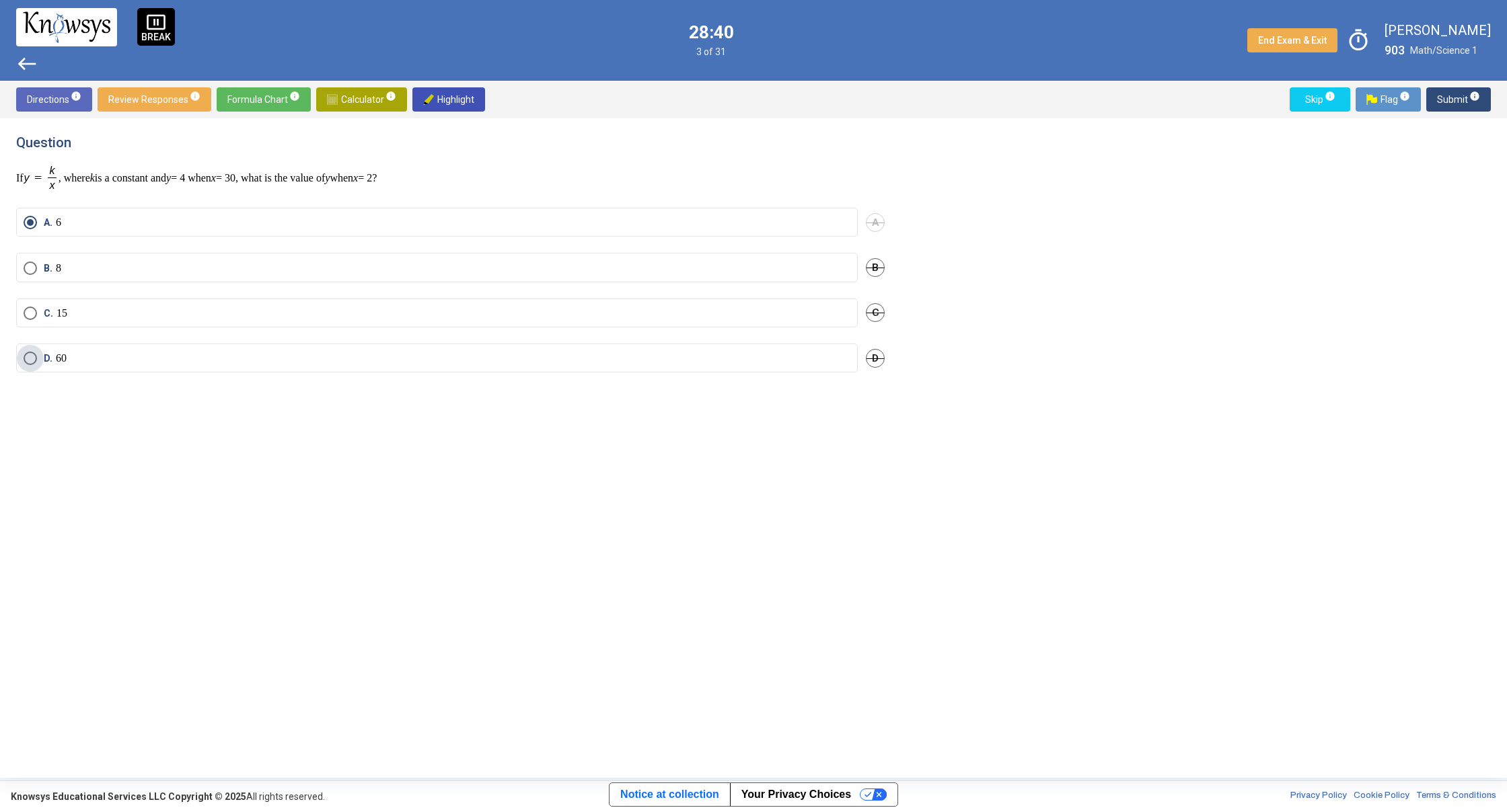
click at [26, 360] on span "Select an option" at bounding box center [30, 358] width 14 height 14
click at [1448, 103] on span "Submit info" at bounding box center [1458, 99] width 43 height 24
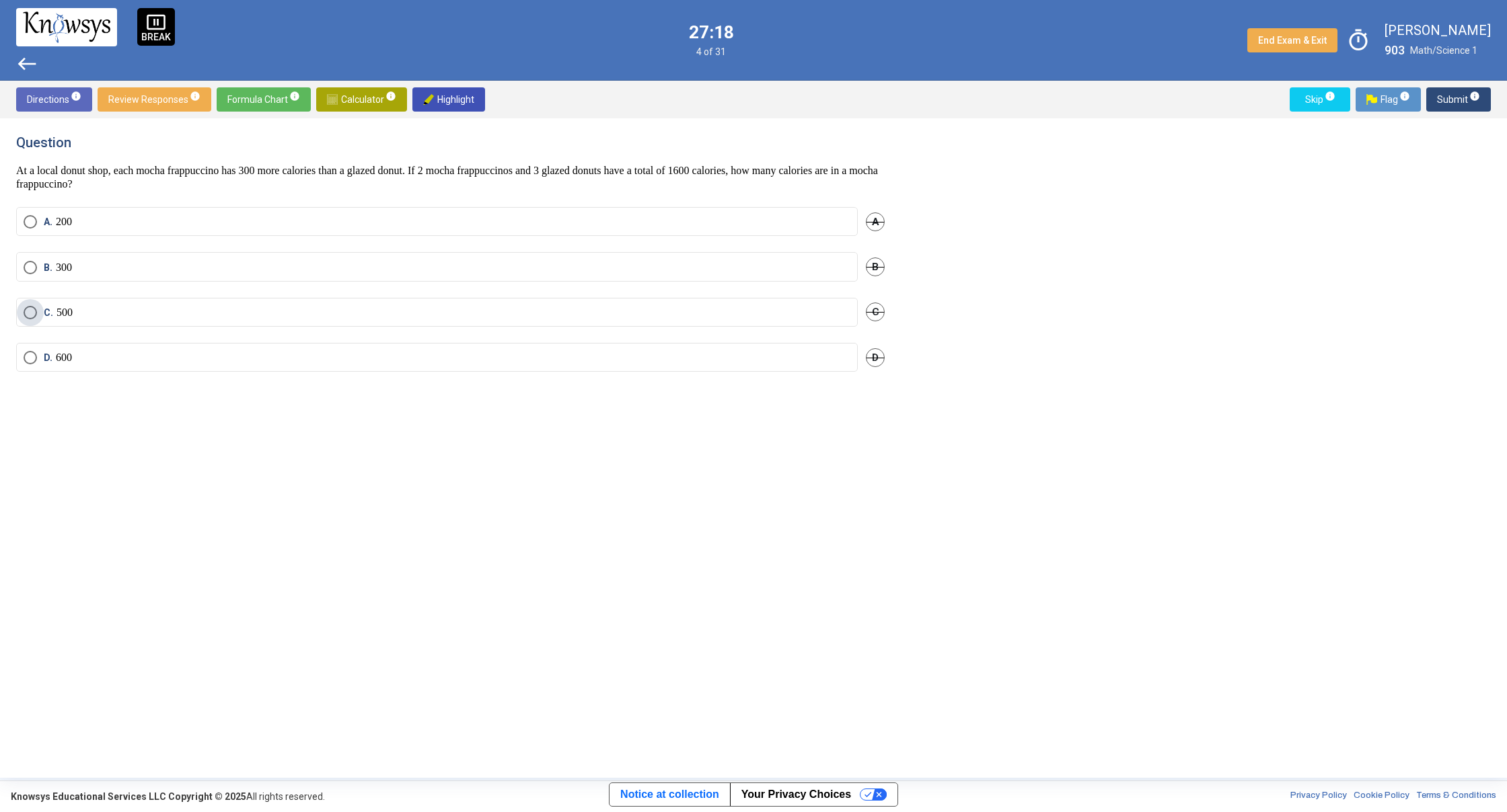
click at [25, 317] on span "Select an option" at bounding box center [30, 313] width 14 height 14
click at [1441, 102] on span "Submit info" at bounding box center [1458, 99] width 43 height 24
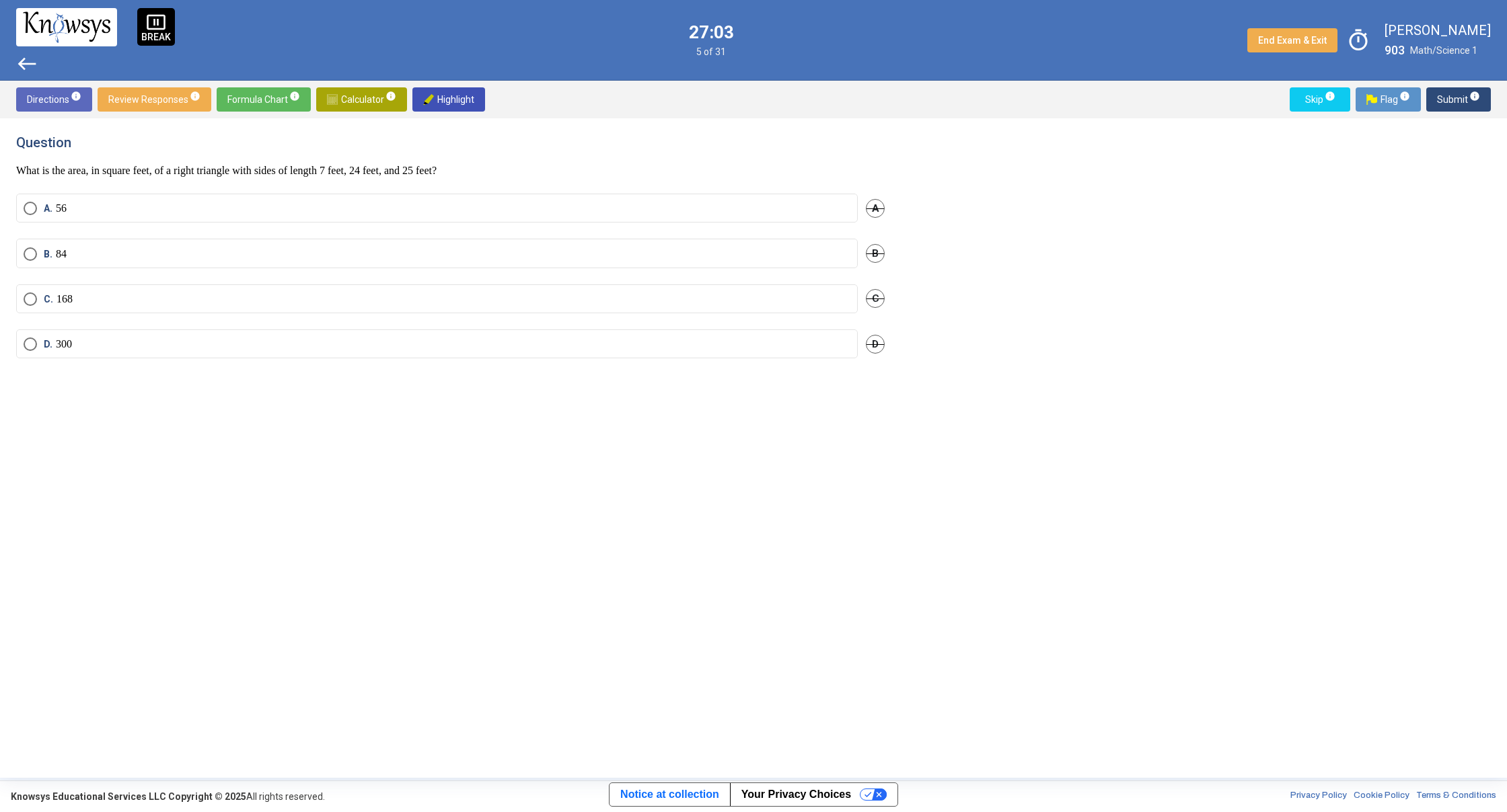
click at [334, 107] on span "Calculator info" at bounding box center [361, 99] width 69 height 24
click at [929, 188] on div "Expression List" at bounding box center [930, 185] width 20 height 20
click at [959, 178] on span "​" at bounding box center [1034, 185] width 162 height 16
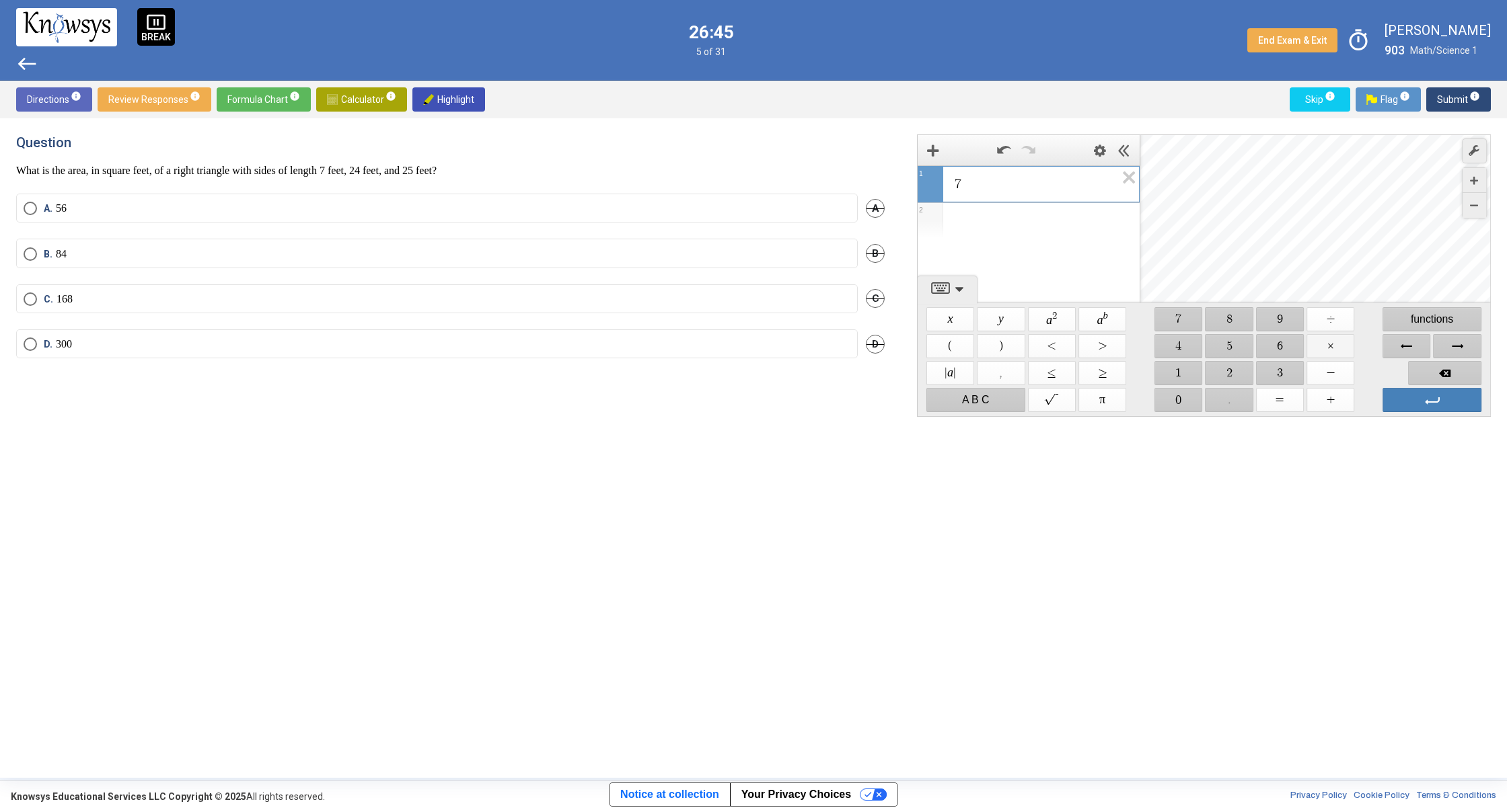
click at [1343, 349] on span "$$ ×" at bounding box center [1330, 346] width 48 height 24
drag, startPoint x: 1230, startPoint y: 364, endPoint x: 1204, endPoint y: 362, distance: 26.1
click at [1230, 364] on span "$$ 2" at bounding box center [1229, 373] width 48 height 24
click at [1160, 340] on span "$$ 4" at bounding box center [1178, 346] width 48 height 24
click at [1330, 348] on span "$$ ×" at bounding box center [1330, 346] width 48 height 24
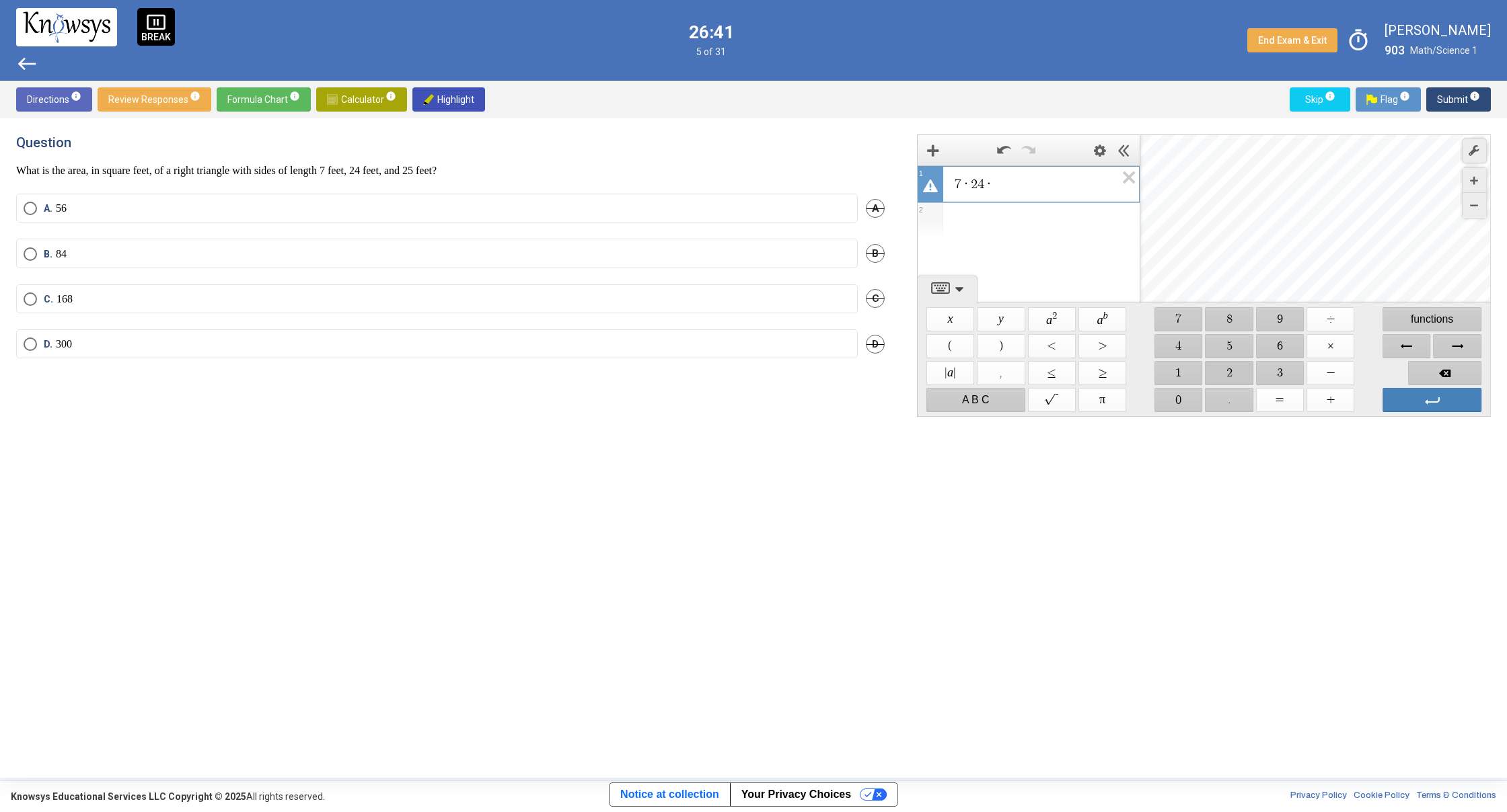
click at [1233, 372] on span "$$ 2" at bounding box center [1229, 373] width 48 height 24
click at [1230, 349] on span "$$ 5" at bounding box center [1229, 346] width 48 height 24
click at [1457, 398] on span "Enter" at bounding box center [1432, 400] width 99 height 24
click at [1177, 351] on span "$$ 4" at bounding box center [1178, 346] width 48 height 24
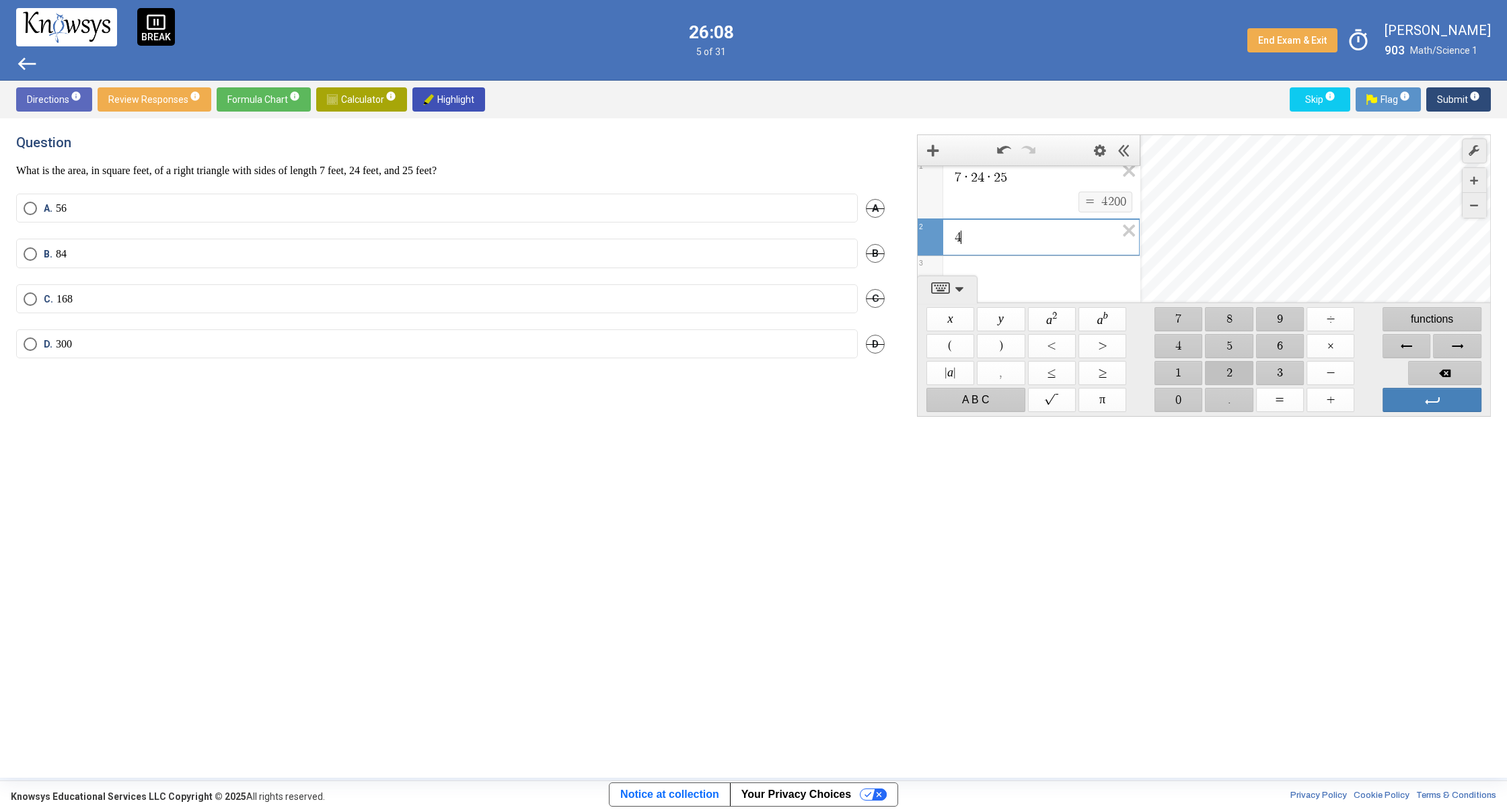
click at [1238, 367] on span "$$ 2" at bounding box center [1229, 373] width 48 height 24
click at [1186, 402] on span "$$ 0" at bounding box center [1178, 400] width 48 height 24
click at [1326, 325] on span "$$ ÷" at bounding box center [1330, 319] width 48 height 24
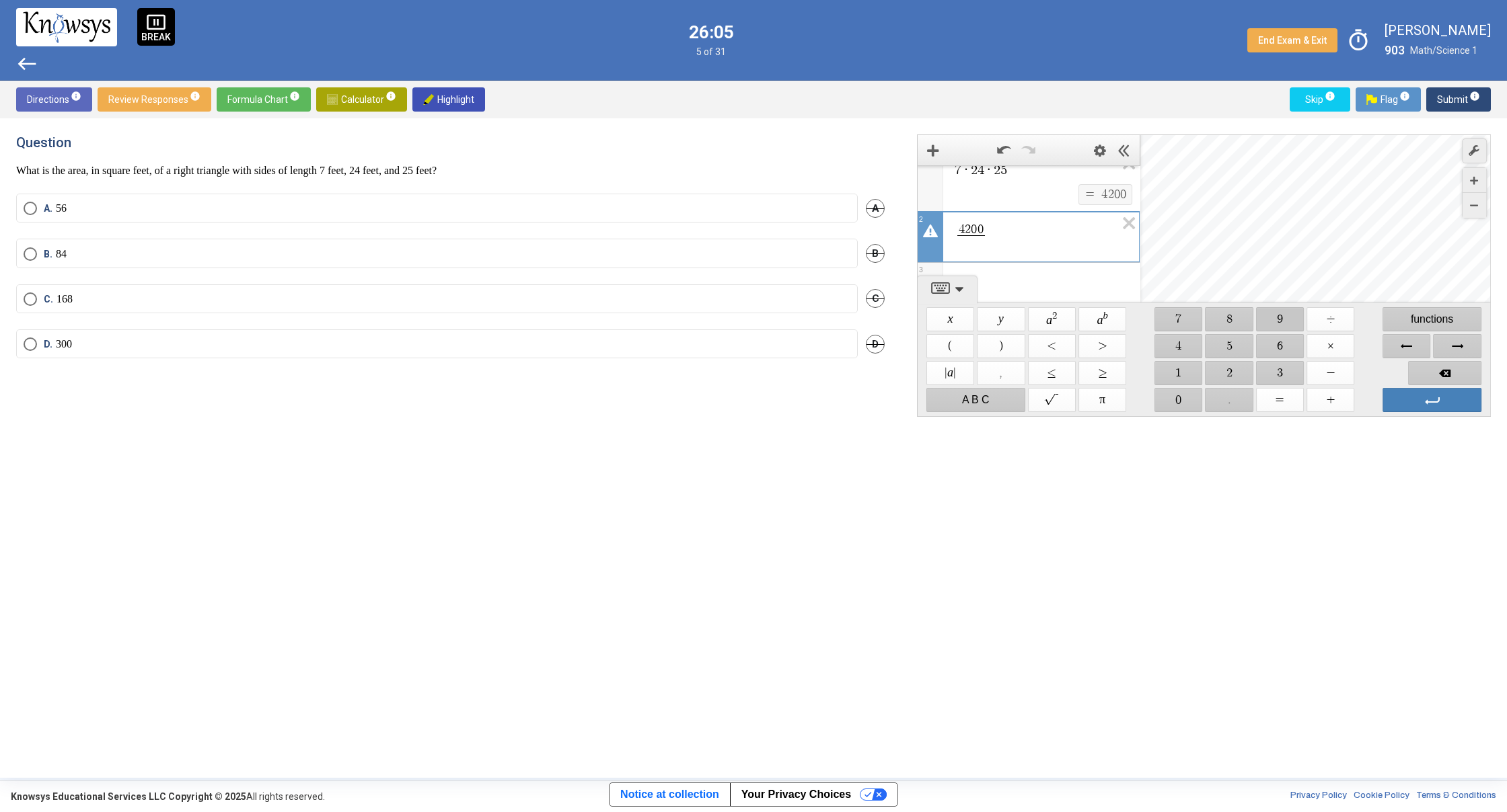
click at [1277, 323] on span "$$ 9" at bounding box center [1280, 319] width 48 height 24
click at [1182, 404] on span "$$ 0" at bounding box center [1178, 400] width 48 height 24
click at [27, 206] on span "Select an option" at bounding box center [30, 208] width 14 height 14
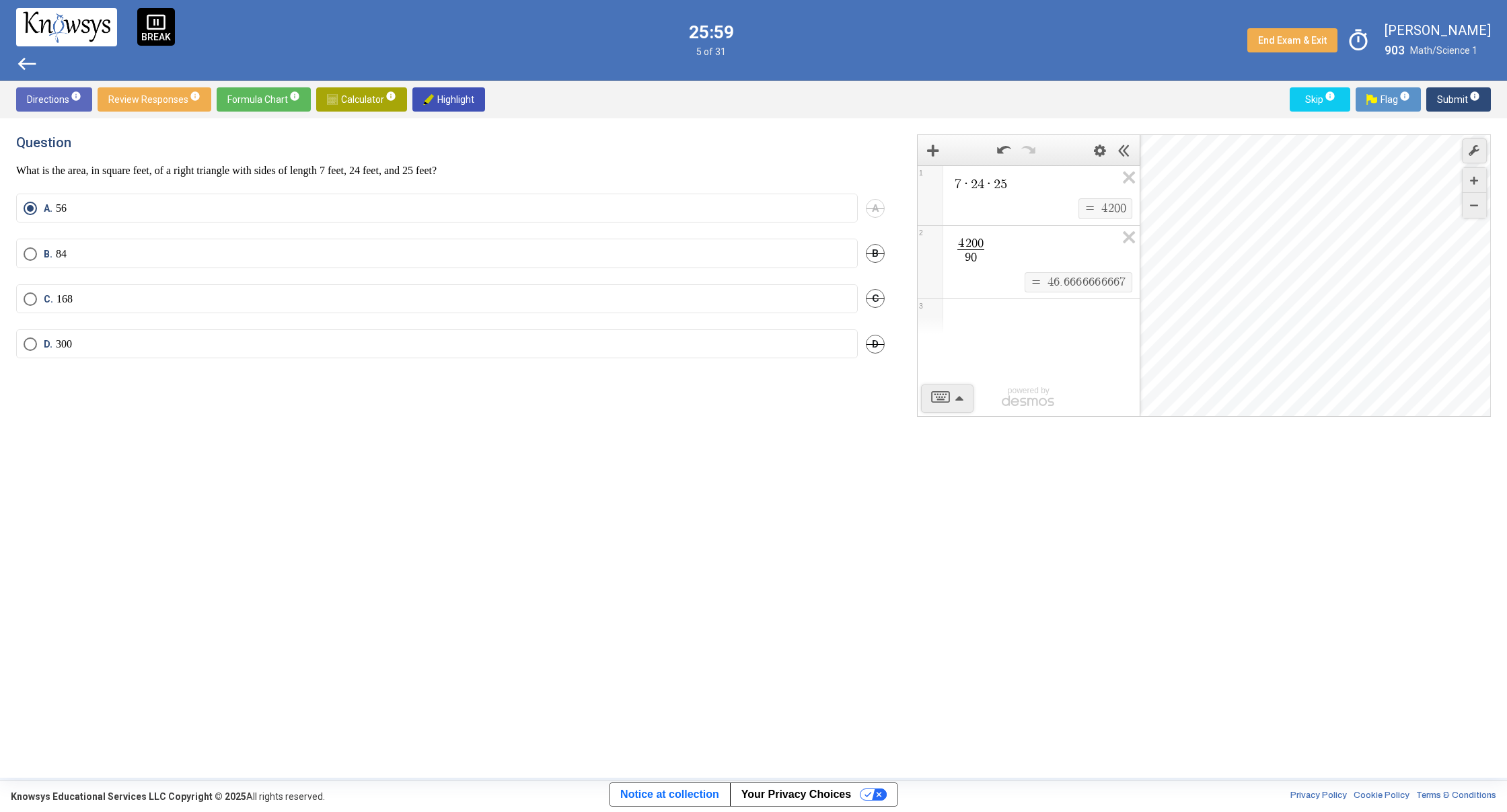
click at [1454, 98] on span "Submit info" at bounding box center [1458, 99] width 43 height 24
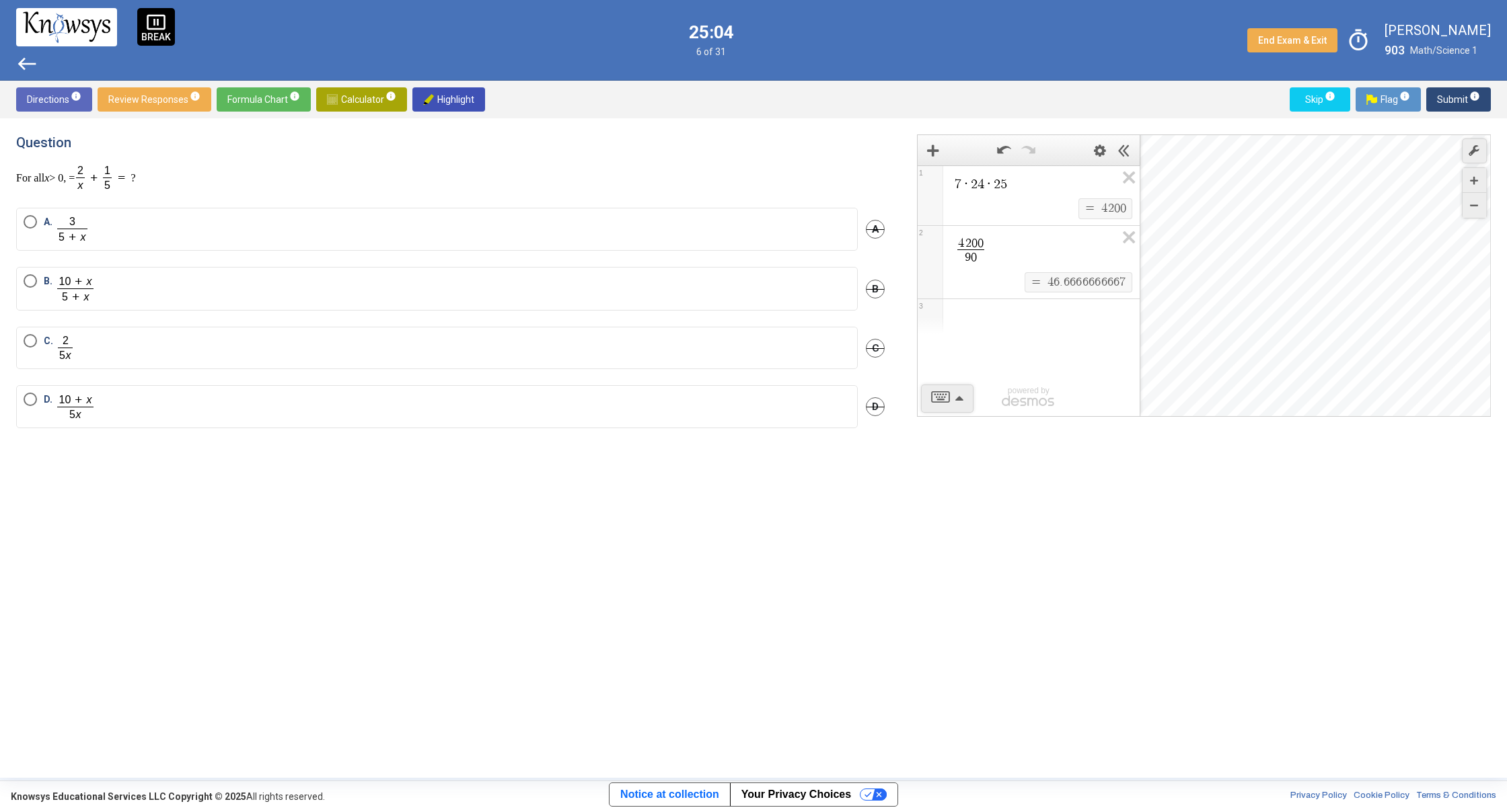
click at [21, 221] on mat-radio-button "A." at bounding box center [437, 229] width 842 height 43
click at [26, 221] on span "Select an option" at bounding box center [30, 222] width 14 height 14
click at [1439, 103] on span "Submit info" at bounding box center [1458, 99] width 43 height 24
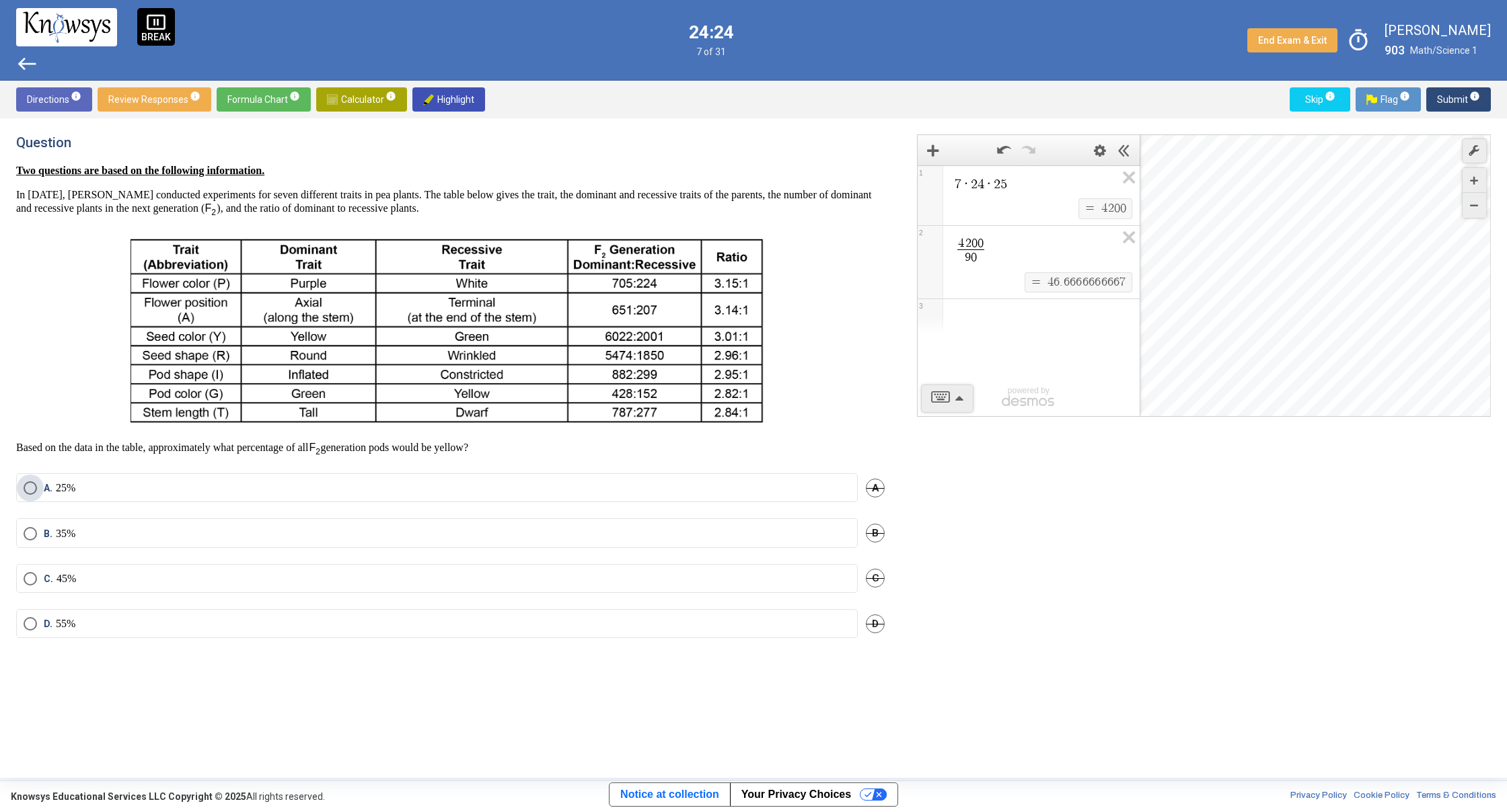
click at [31, 491] on span "Select an option" at bounding box center [30, 488] width 14 height 14
click at [1455, 100] on span "Submit info" at bounding box center [1458, 99] width 43 height 24
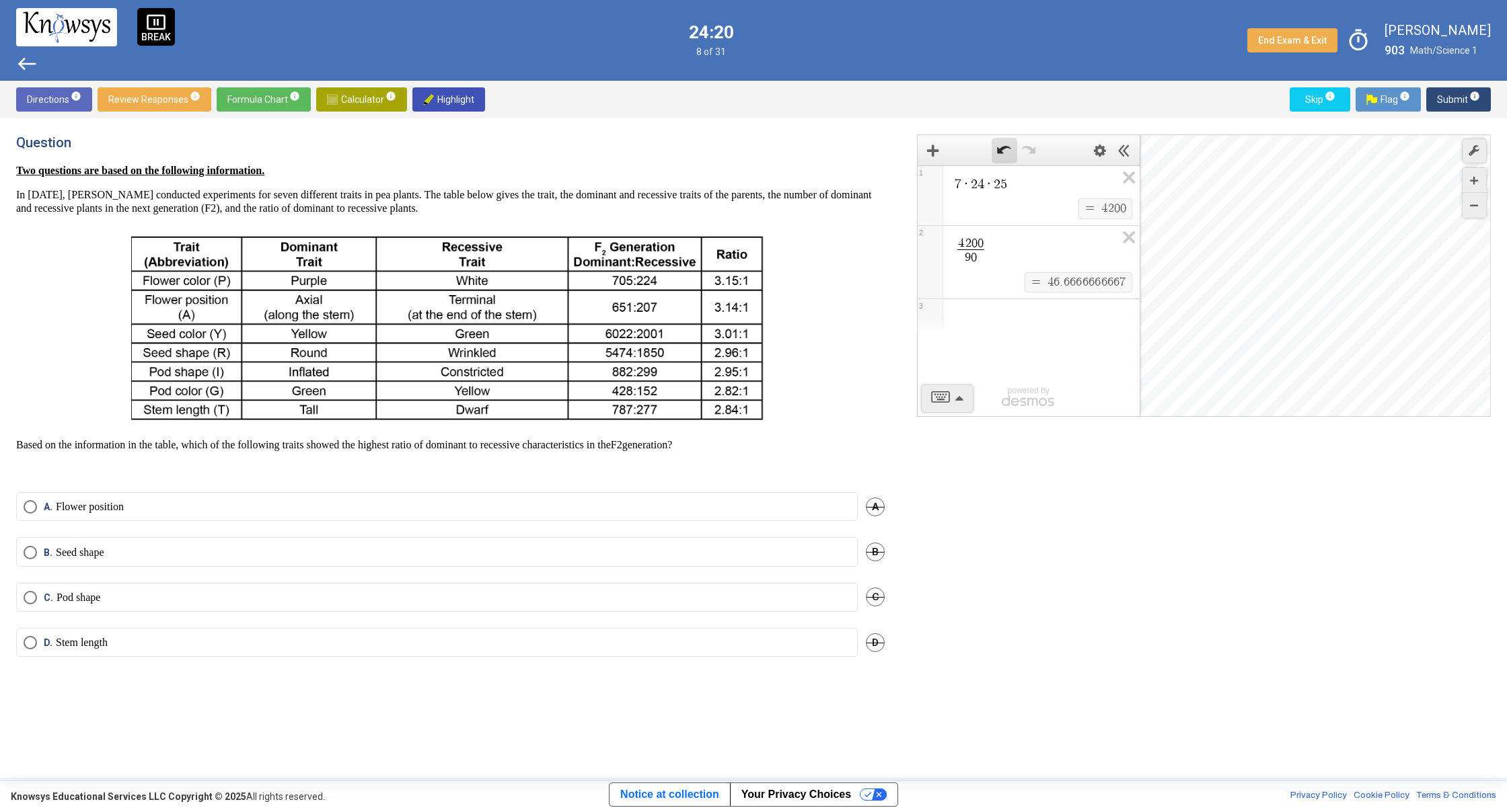
click at [1006, 151] on icon "Undo" at bounding box center [1004, 150] width 14 height 14
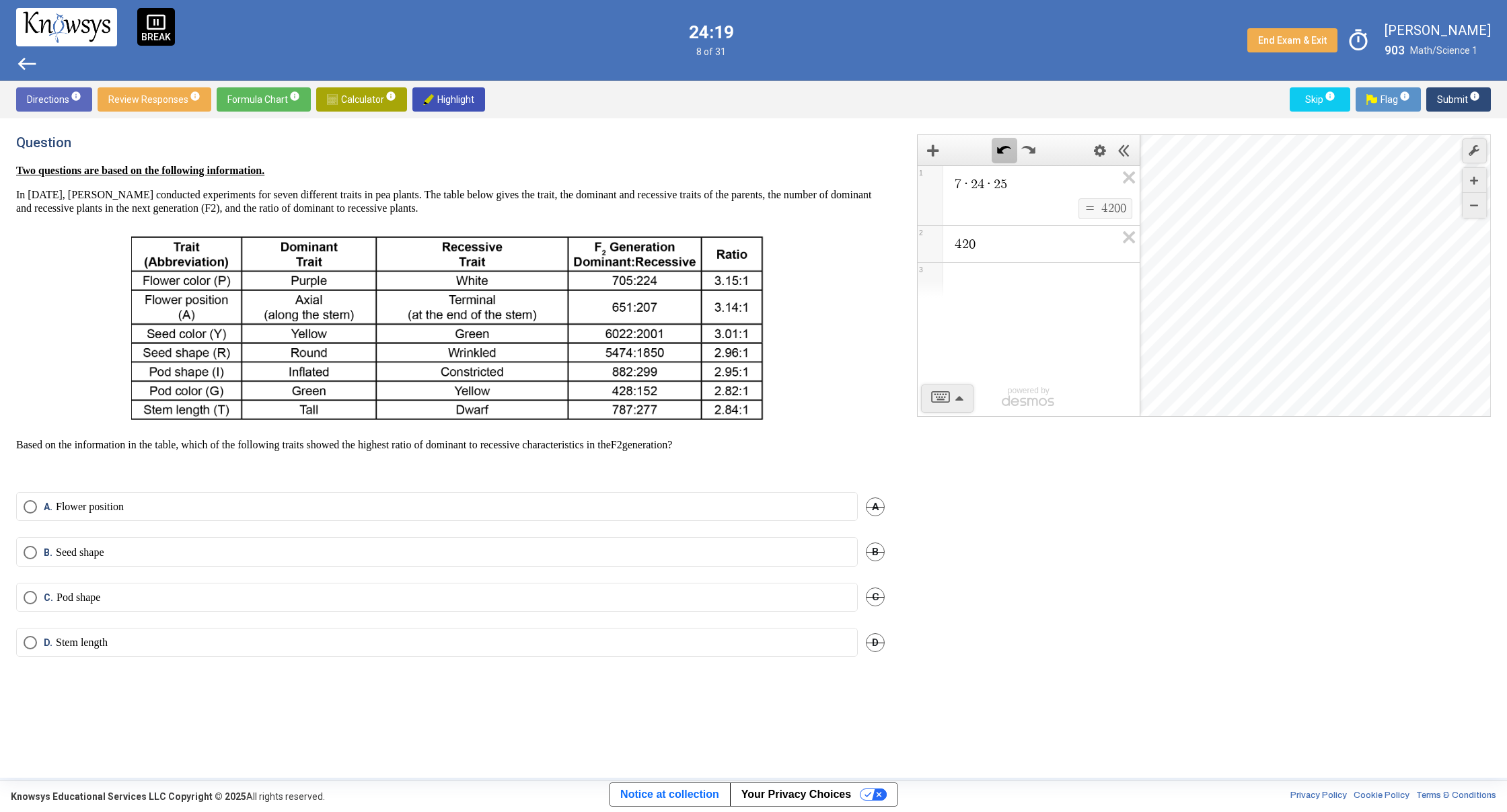
click at [1006, 151] on icon "Undo" at bounding box center [1004, 150] width 14 height 14
click at [1007, 154] on icon "Undo" at bounding box center [1004, 150] width 14 height 14
click at [1007, 153] on icon "Undo" at bounding box center [1004, 150] width 14 height 14
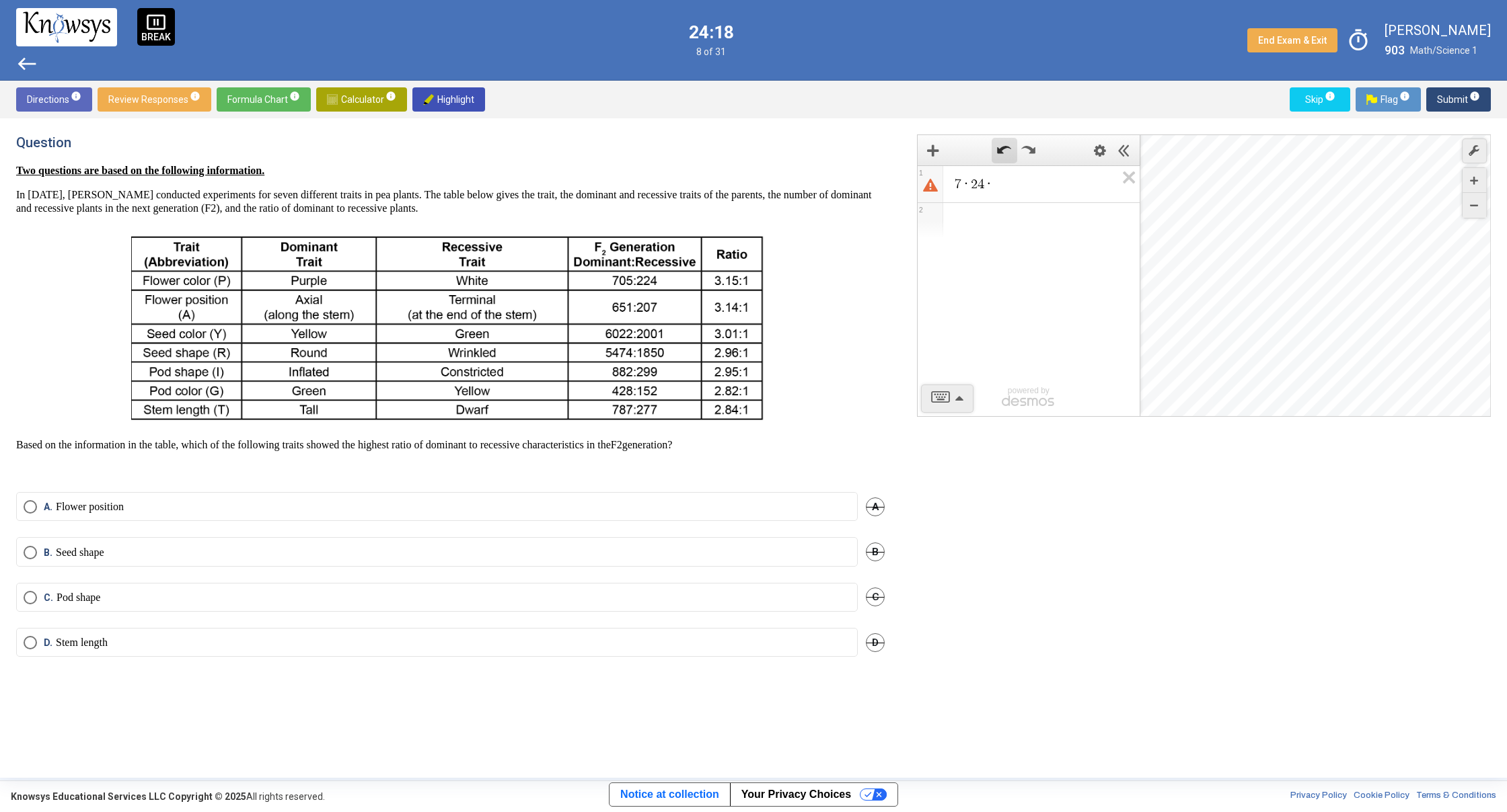
click at [1008, 152] on icon "Undo" at bounding box center [1004, 150] width 14 height 14
click at [1008, 149] on icon "Undo" at bounding box center [1004, 150] width 14 height 14
click at [1008, 148] on icon "Undo" at bounding box center [1004, 150] width 14 height 14
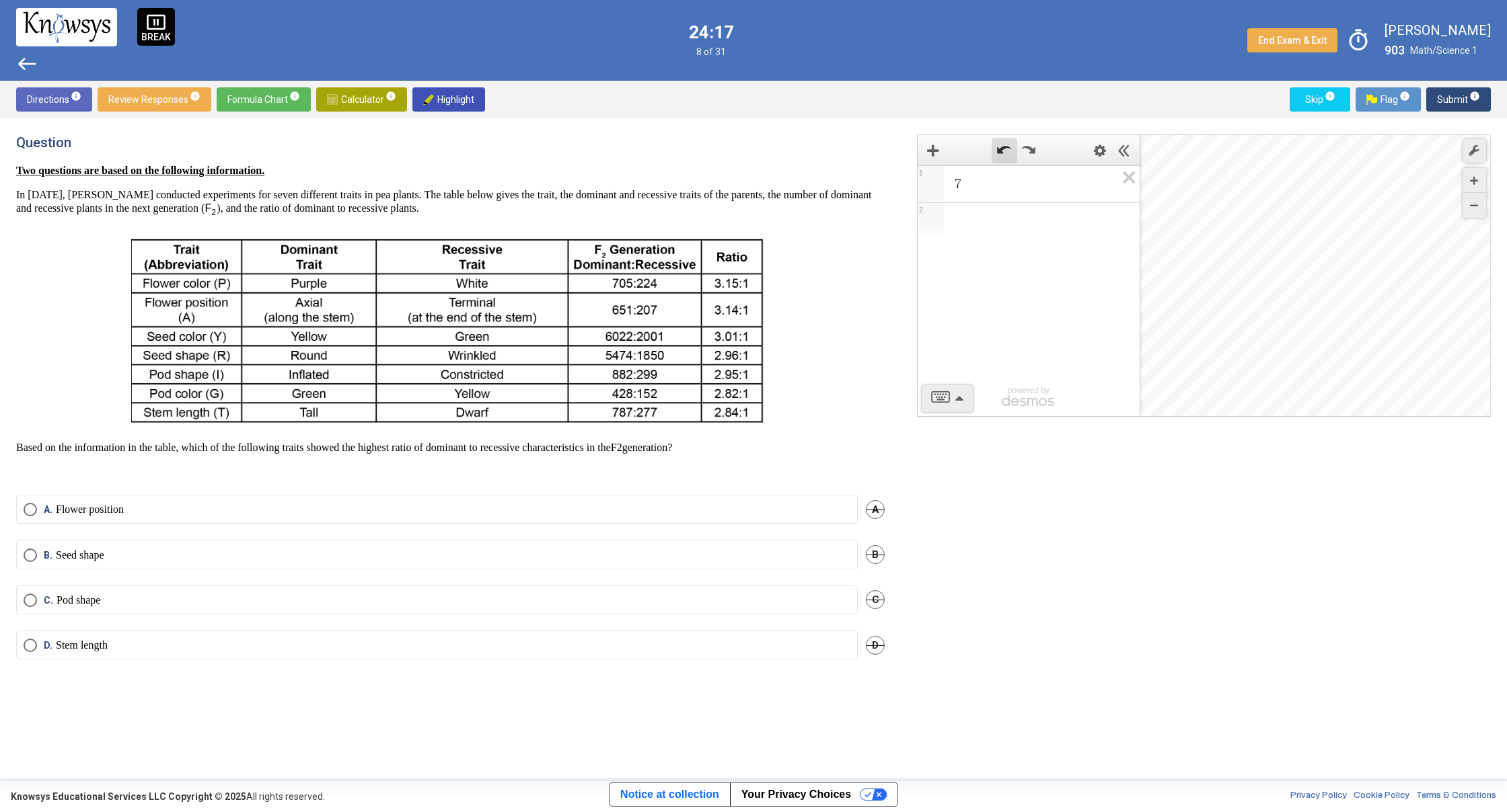
click at [1008, 148] on icon "Undo" at bounding box center [1004, 150] width 14 height 14
click at [1121, 174] on icon "Expression List" at bounding box center [1124, 181] width 30 height 31
click at [34, 556] on span "Select an option" at bounding box center [30, 558] width 14 height 14
click at [1446, 102] on span "Submit info" at bounding box center [1458, 99] width 43 height 24
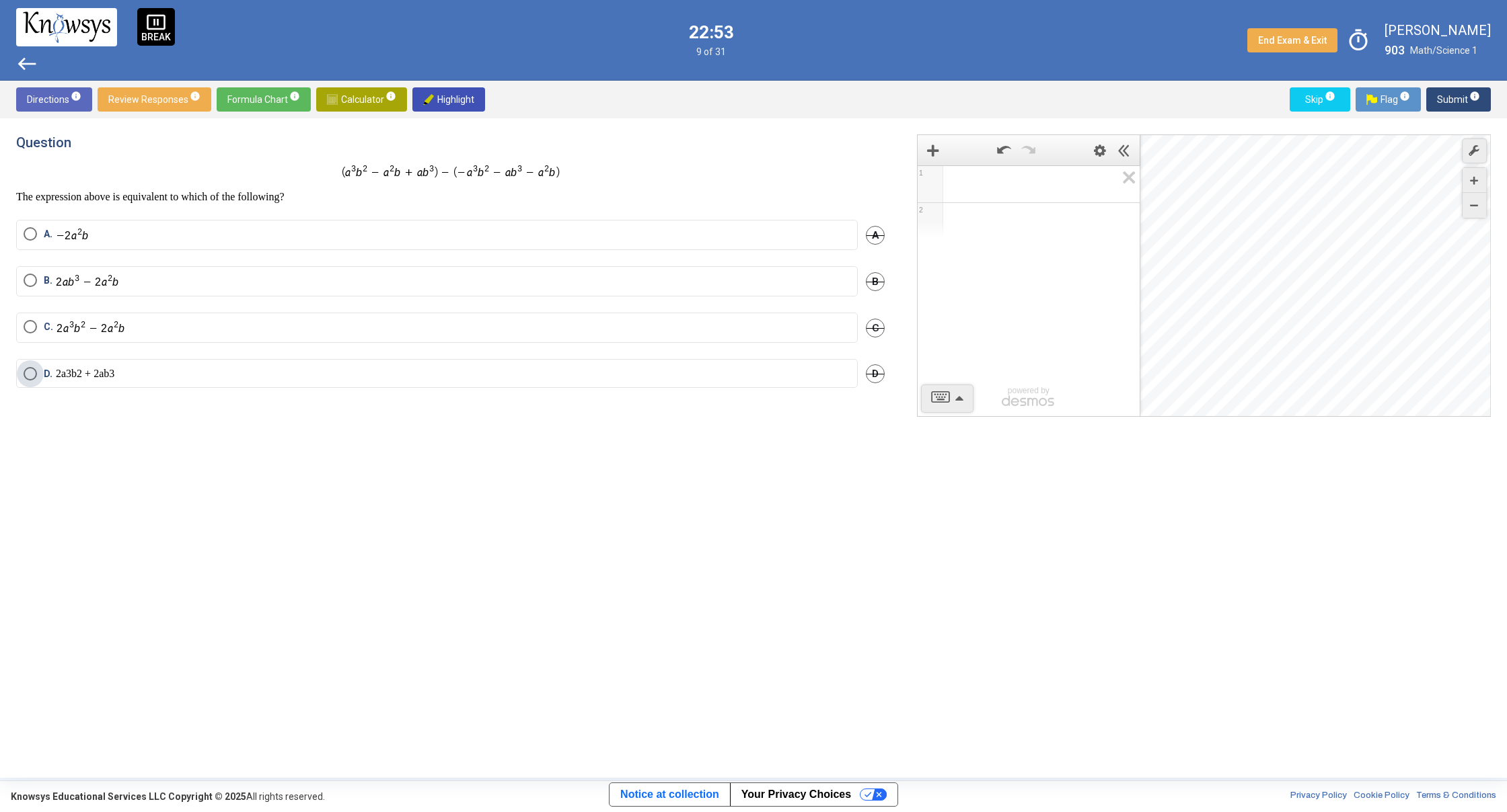
click at [27, 374] on span "Select an option" at bounding box center [30, 374] width 14 height 14
click at [1441, 99] on span "Submit info" at bounding box center [1458, 99] width 43 height 24
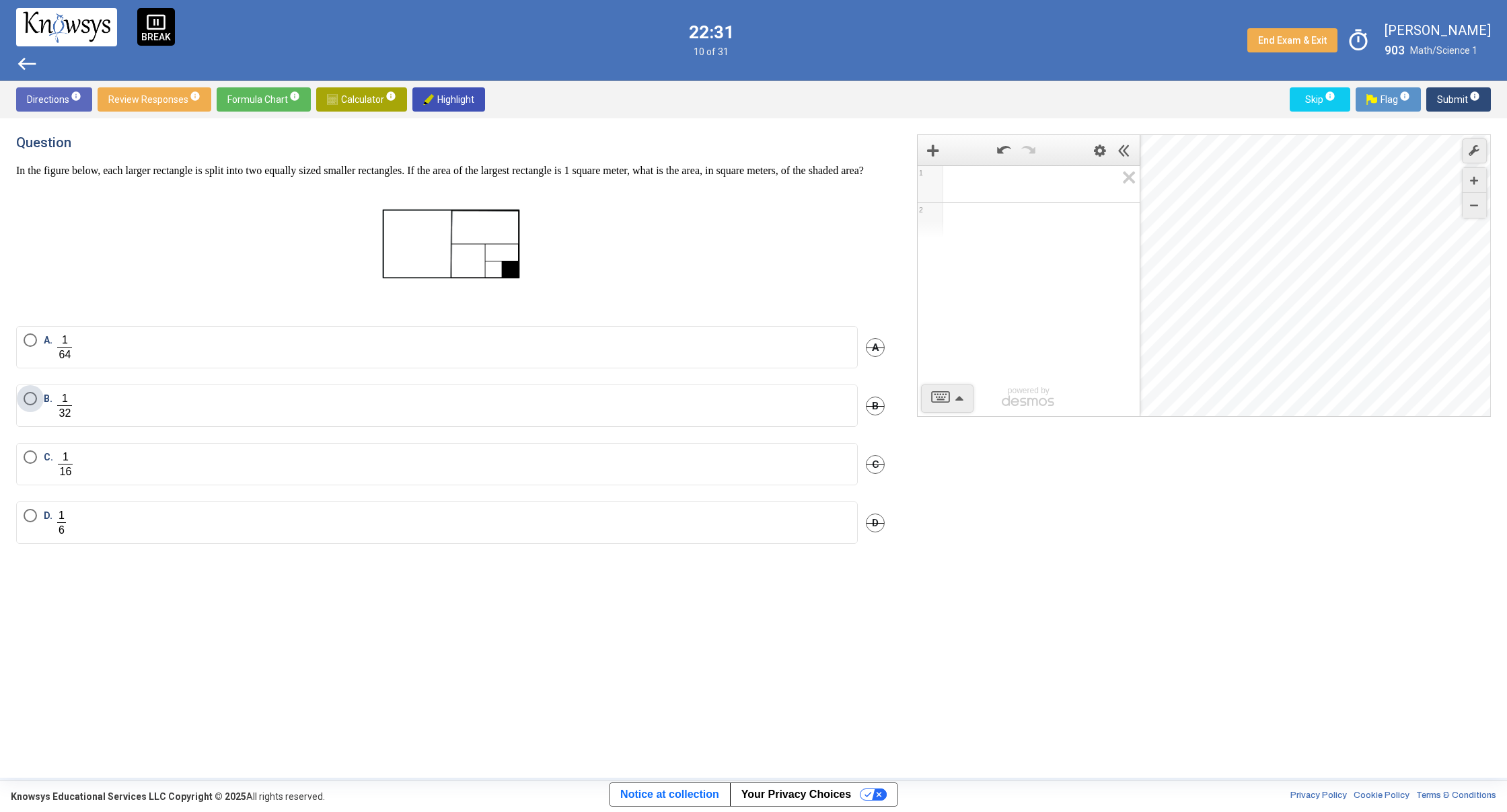
click at [28, 405] on span "Select an option" at bounding box center [30, 399] width 14 height 14
click at [1438, 99] on span "Submit info" at bounding box center [1458, 99] width 43 height 24
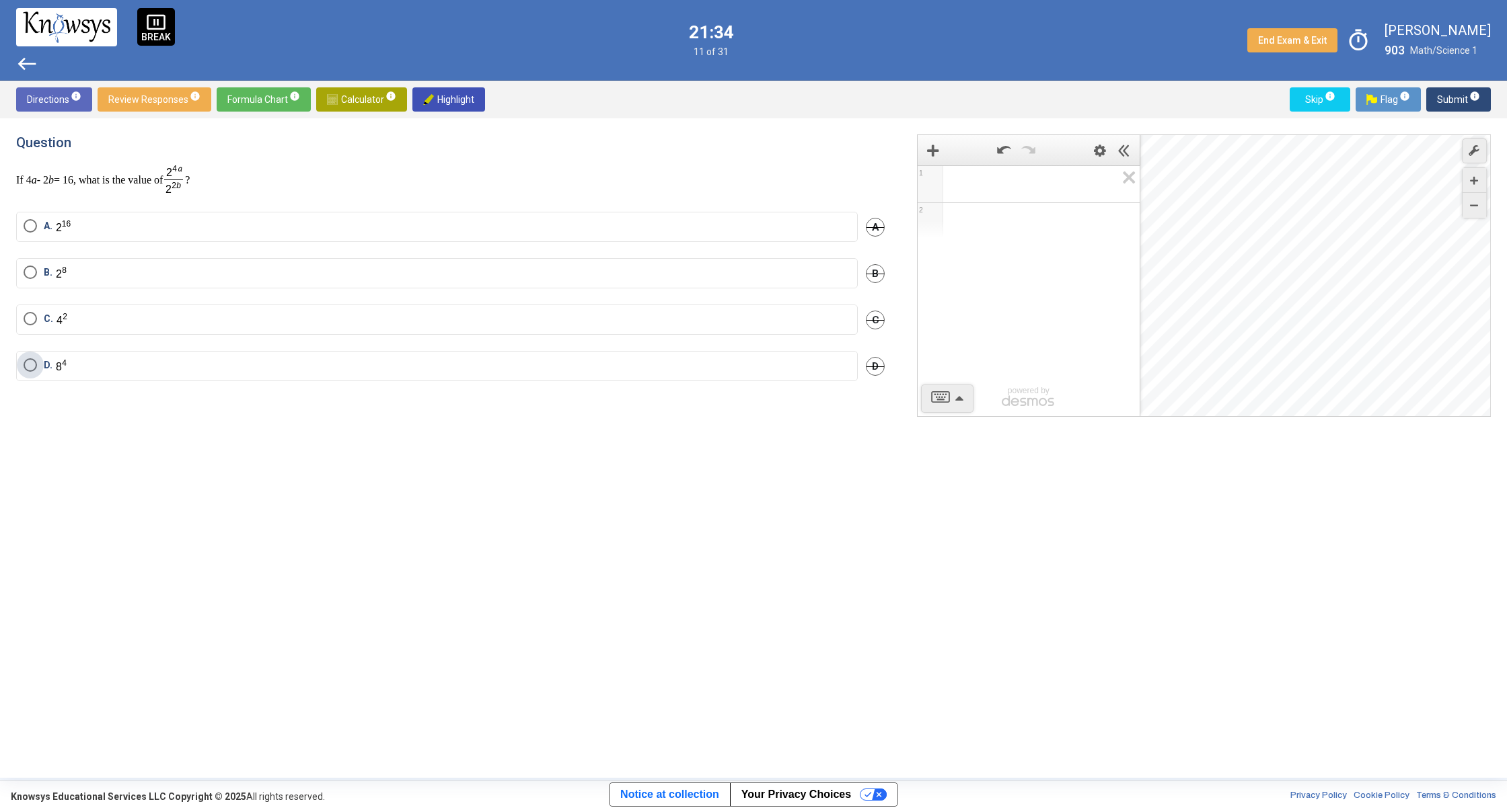
click at [27, 364] on span "Select an option" at bounding box center [30, 365] width 14 height 14
click at [1455, 106] on span "Submit info" at bounding box center [1458, 99] width 43 height 24
click at [1297, 344] on div "Desmos Graphing Calculator" at bounding box center [1316, 276] width 351 height 282
drag, startPoint x: 1298, startPoint y: 344, endPoint x: 1275, endPoint y: 331, distance: 26.4
click at [1275, 331] on div "Desmos Graphing Calculator" at bounding box center [1316, 276] width 351 height 282
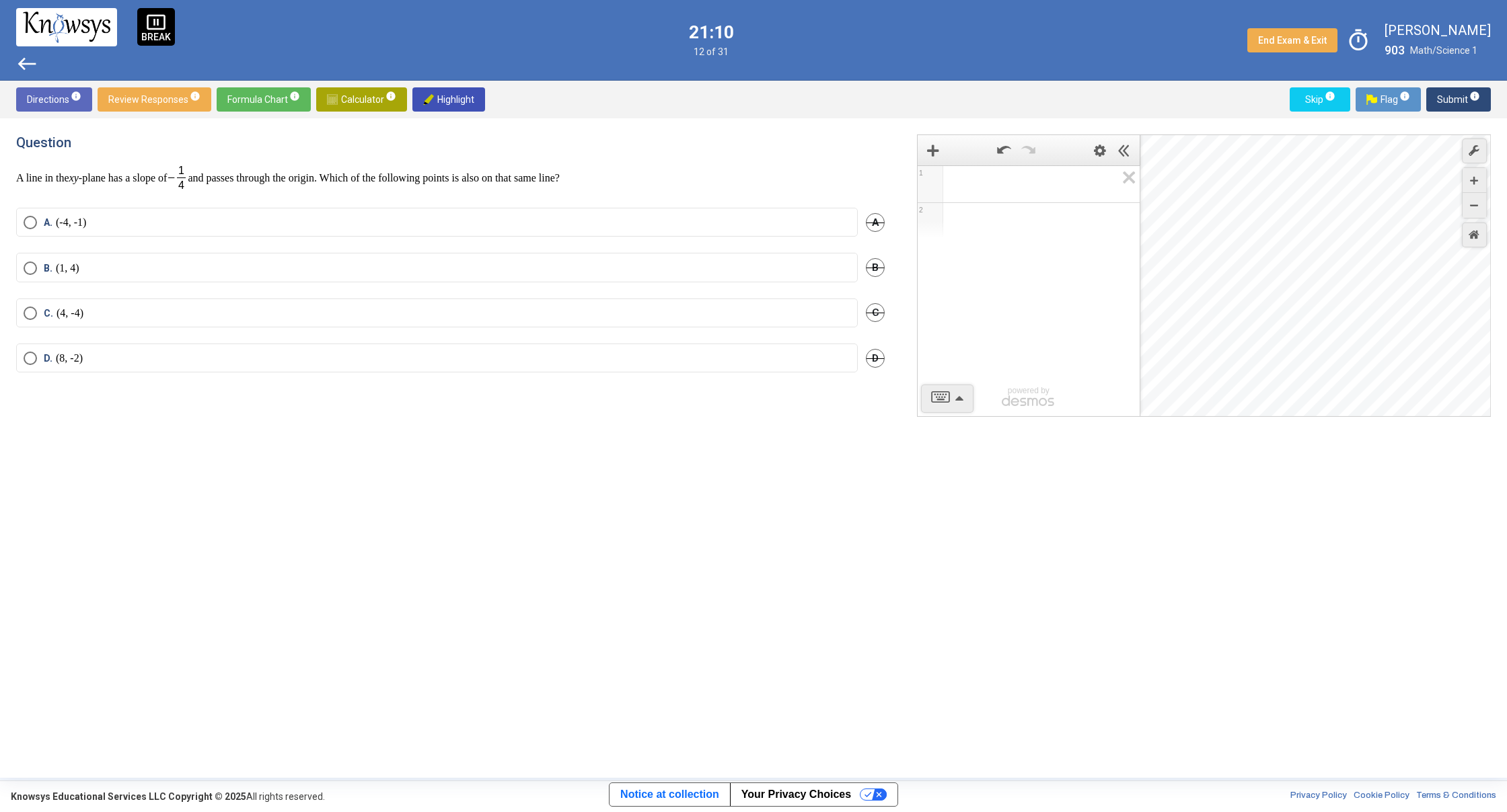
click at [30, 364] on span "Select an option" at bounding box center [30, 358] width 14 height 14
drag, startPoint x: 27, startPoint y: 266, endPoint x: 49, endPoint y: 265, distance: 22.0
click at [27, 266] on span "Select an option" at bounding box center [30, 269] width 14 height 14
click at [1442, 103] on span "Submit info" at bounding box center [1458, 99] width 43 height 24
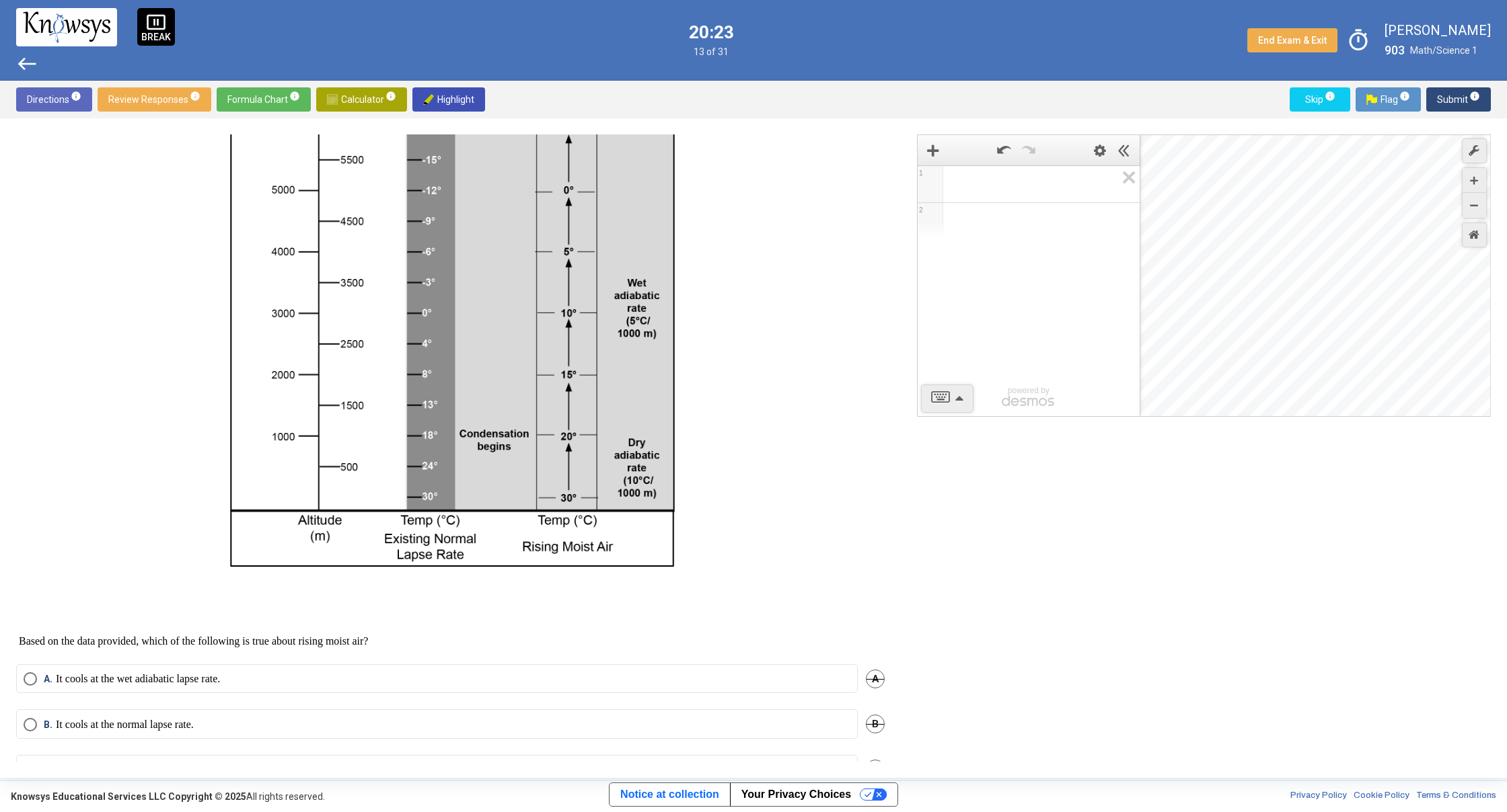
scroll to position [231, 0]
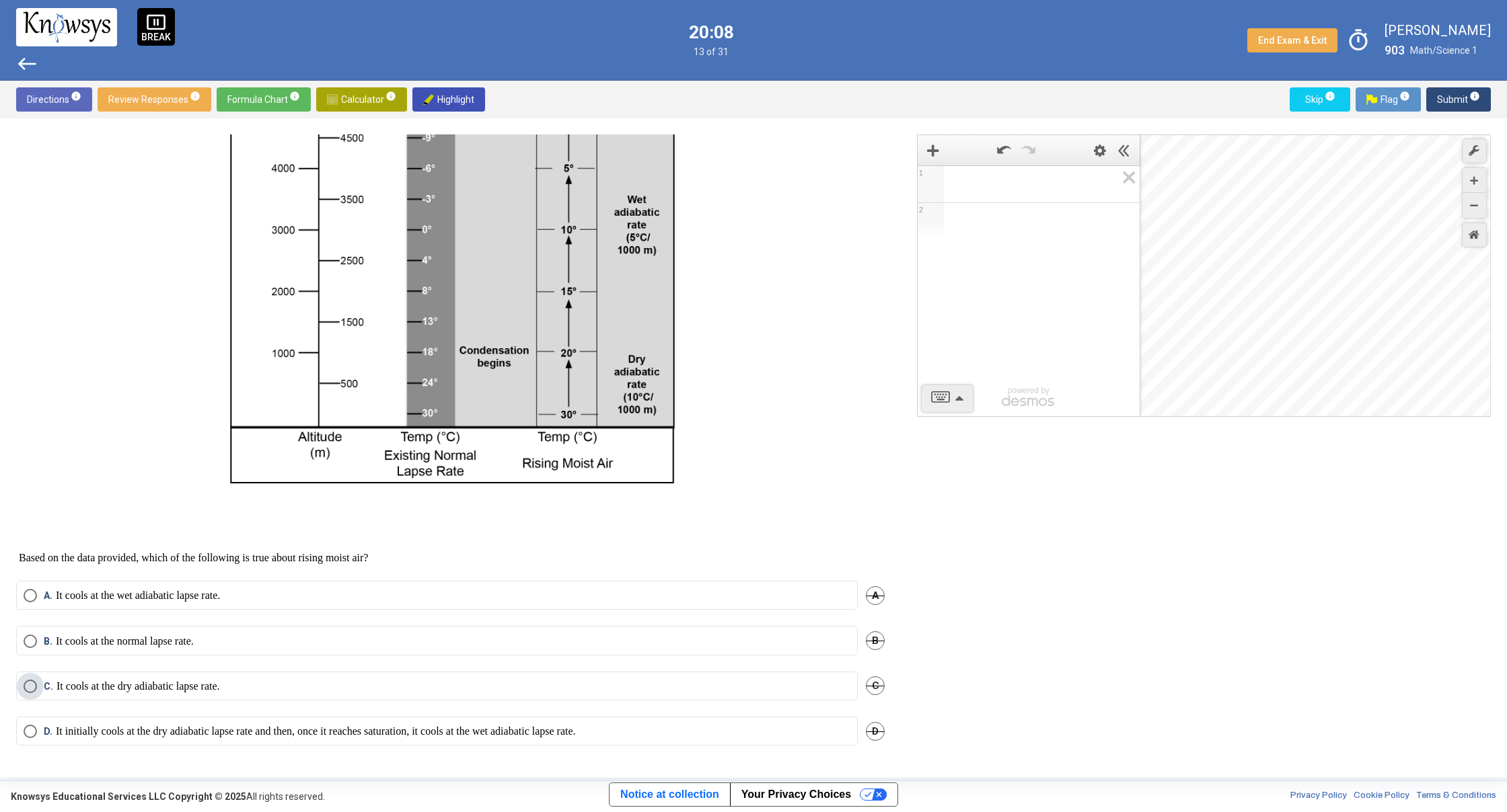
click at [29, 684] on span "Select an option" at bounding box center [30, 687] width 14 height 14
click at [280, 735] on p "It initially cools at the dry adiabatic lapse rate and then, once it reaches sa…" at bounding box center [316, 731] width 520 height 14
click at [1443, 101] on span "Submit info" at bounding box center [1458, 99] width 43 height 24
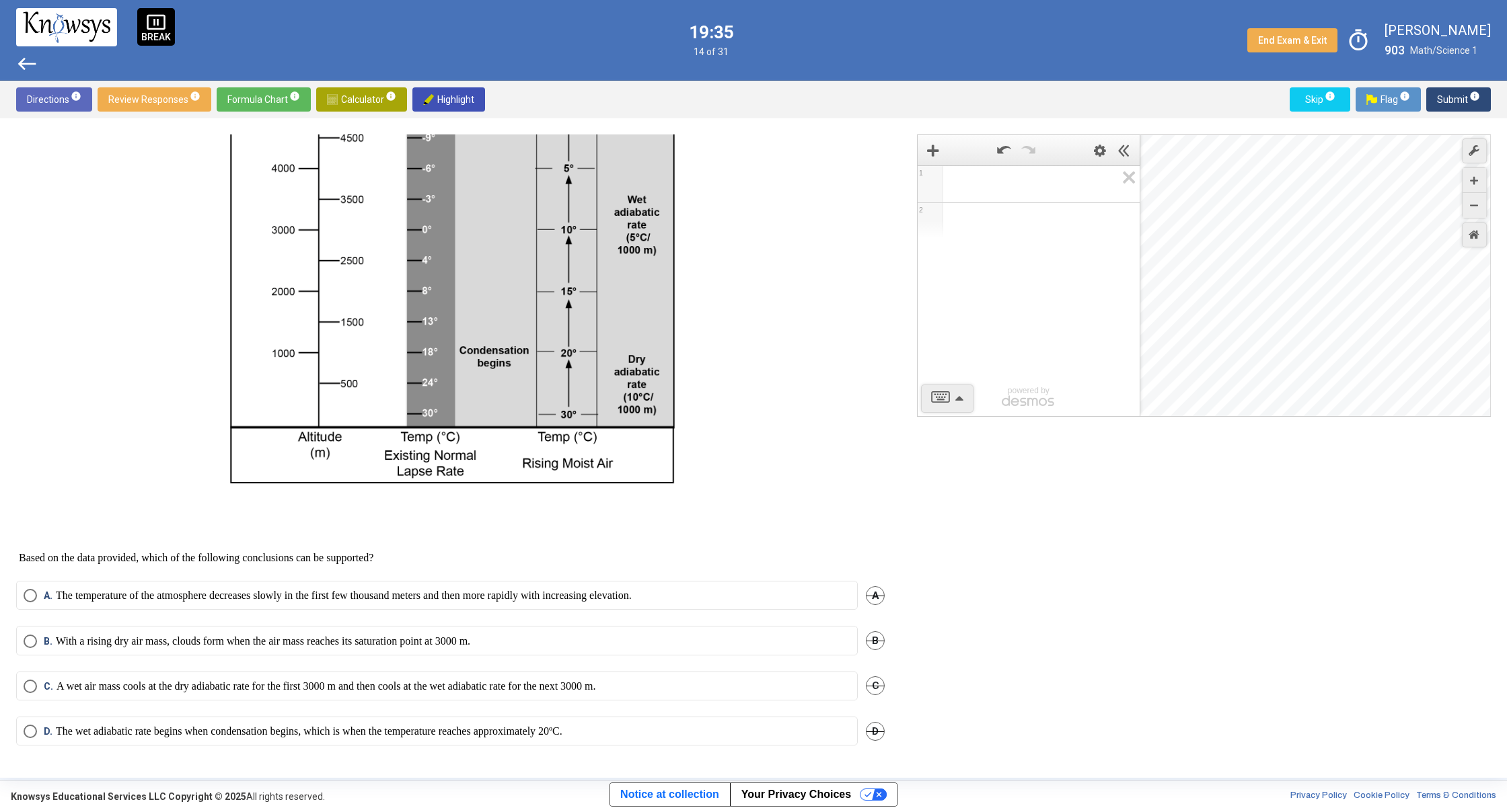
click at [27, 688] on span "Select an option" at bounding box center [30, 687] width 14 height 14
click at [1438, 100] on span "Submit info" at bounding box center [1458, 99] width 43 height 24
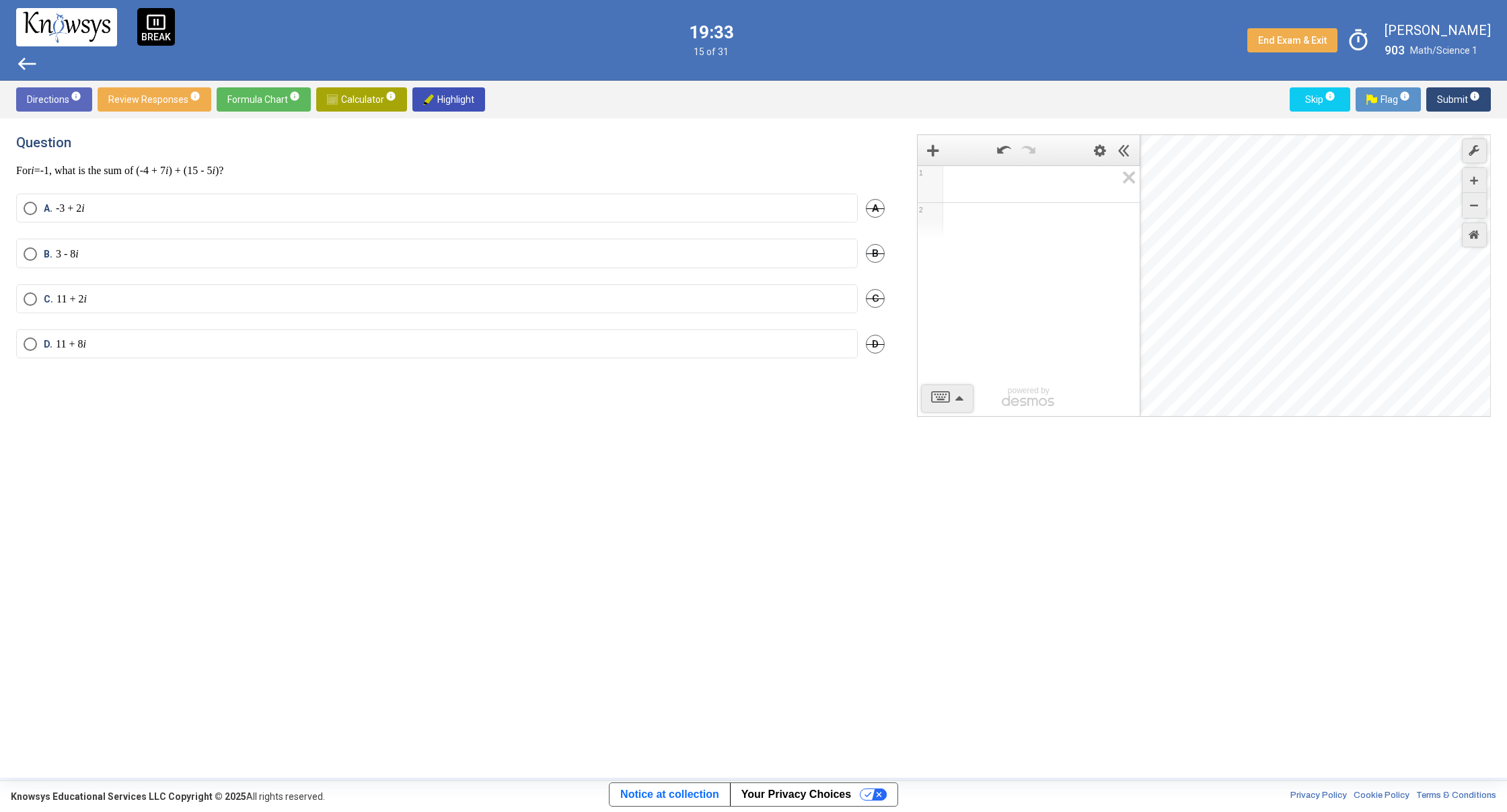
scroll to position [0, 0]
click at [23, 256] on span "Select an option" at bounding box center [30, 258] width 14 height 14
click at [1452, 106] on span "Submit info" at bounding box center [1458, 99] width 43 height 24
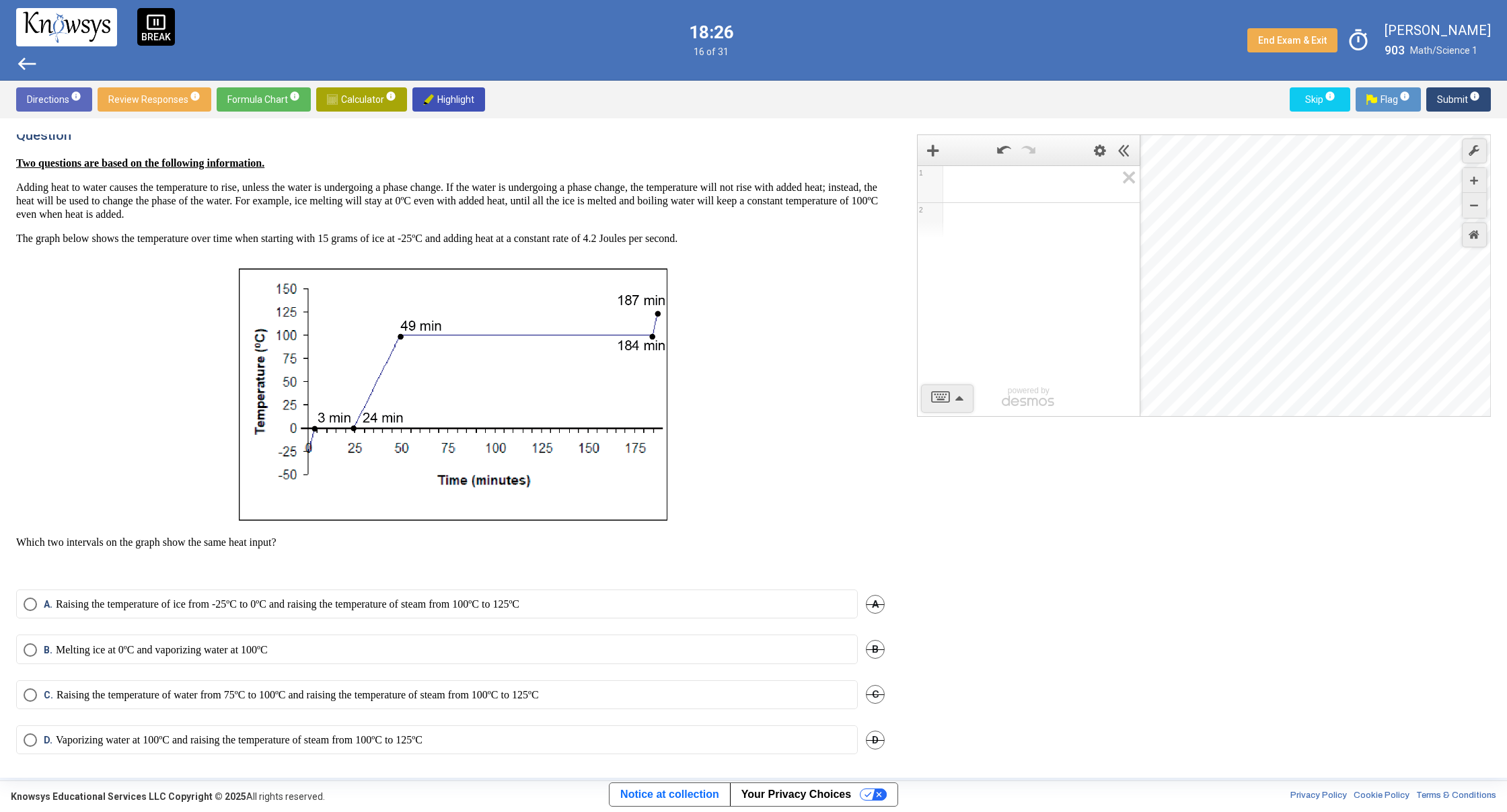
scroll to position [10, 0]
click at [27, 595] on span "Select an option" at bounding box center [30, 602] width 14 height 14
click at [1441, 96] on span "Submit info" at bounding box center [1458, 99] width 43 height 24
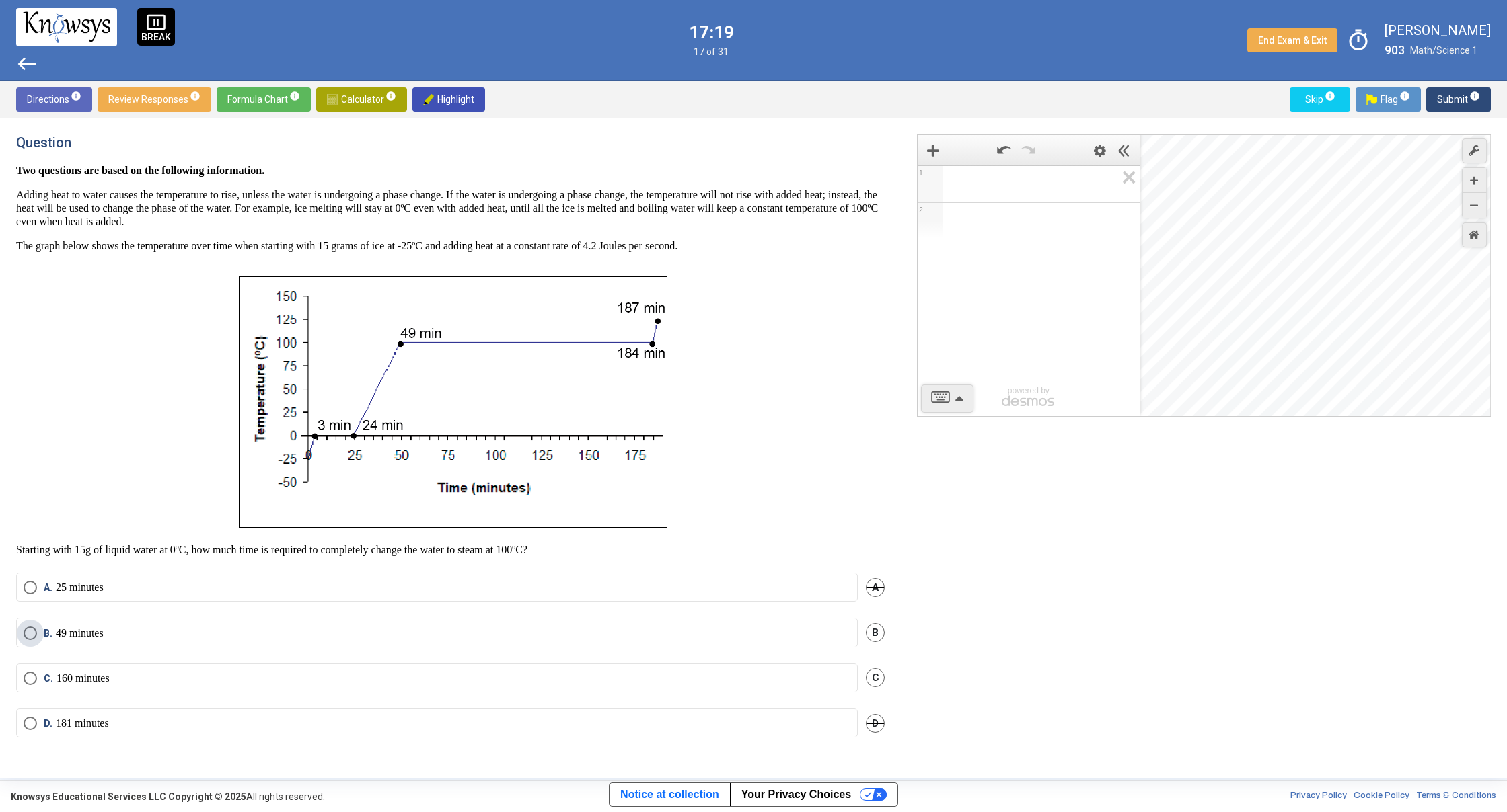
click at [32, 630] on span "Select an option" at bounding box center [30, 634] width 14 height 14
click at [1445, 103] on span "Submit info" at bounding box center [1458, 99] width 43 height 24
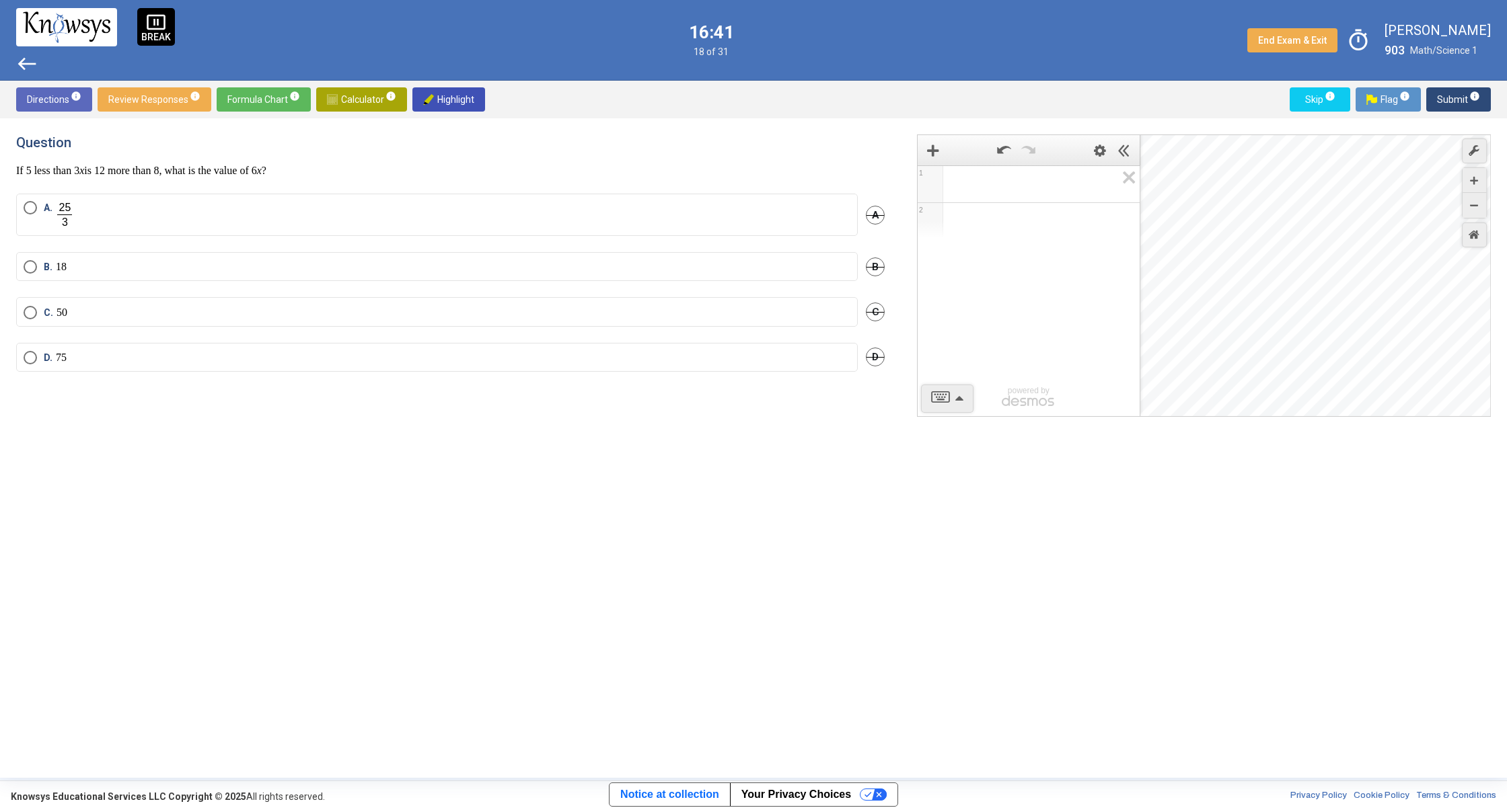
click at [30, 262] on span "Select an option" at bounding box center [30, 267] width 14 height 14
click at [1452, 104] on span "Submit info" at bounding box center [1458, 99] width 43 height 24
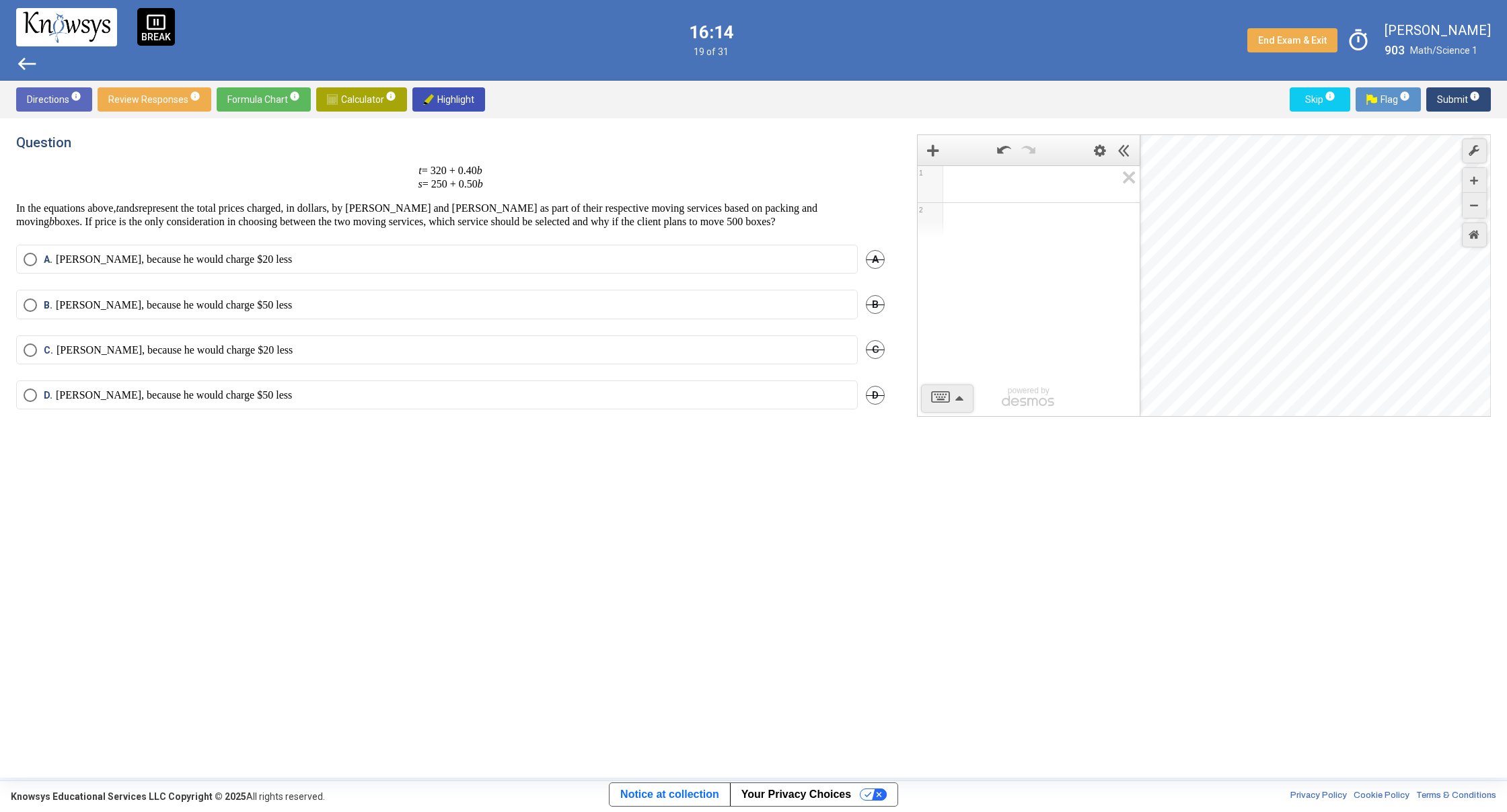
click at [991, 183] on span "Math Input:" at bounding box center [1035, 185] width 163 height 16
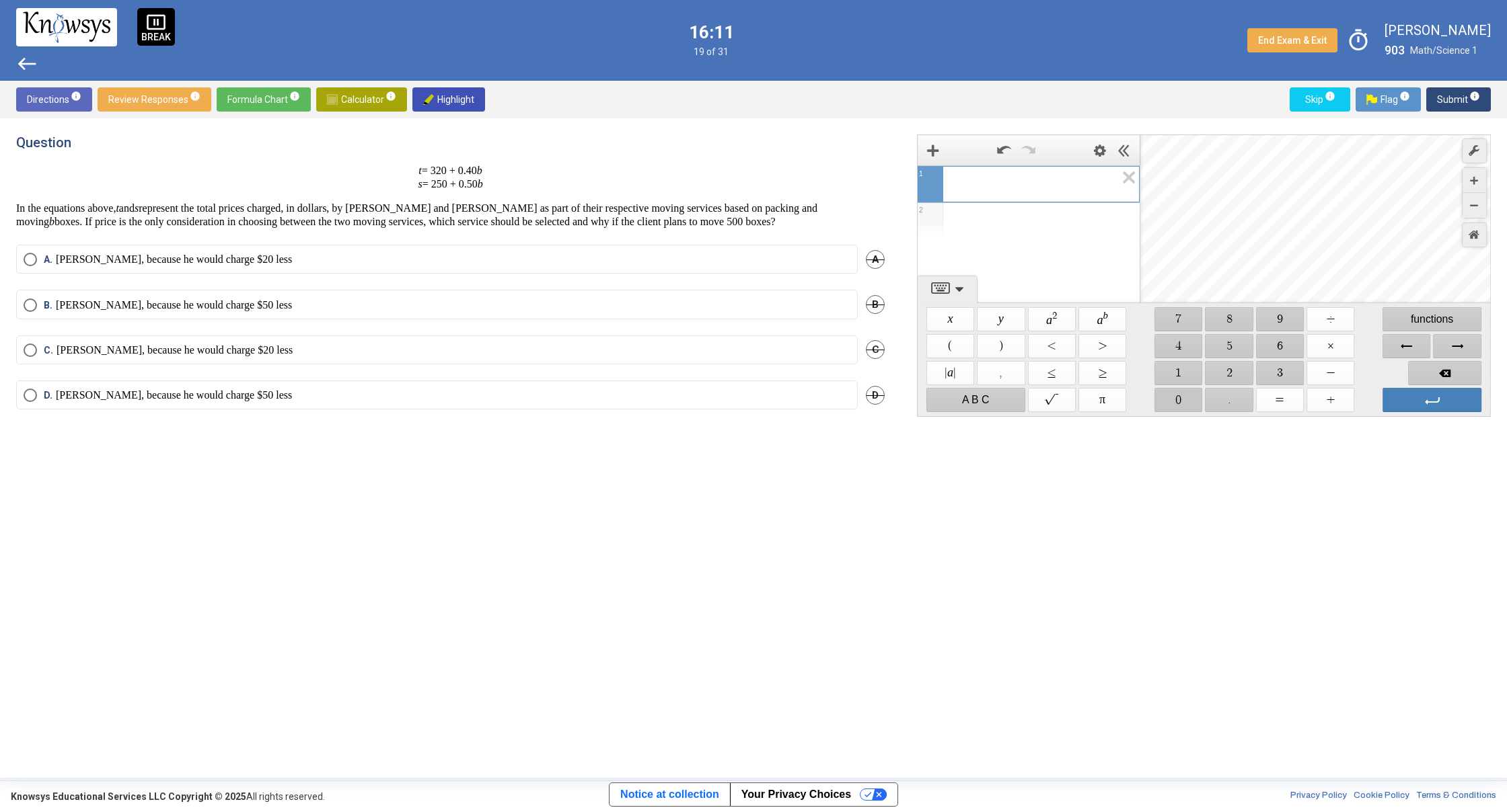
click at [1191, 398] on span "$$ 0" at bounding box center [1178, 400] width 48 height 24
click at [1231, 394] on span "$$ ." at bounding box center [1229, 400] width 48 height 24
click at [1178, 341] on span "$$ 4" at bounding box center [1178, 346] width 48 height 24
drag, startPoint x: 1331, startPoint y: 340, endPoint x: 1289, endPoint y: 364, distance: 48.4
click at [1331, 341] on span "$$ ×" at bounding box center [1330, 346] width 48 height 24
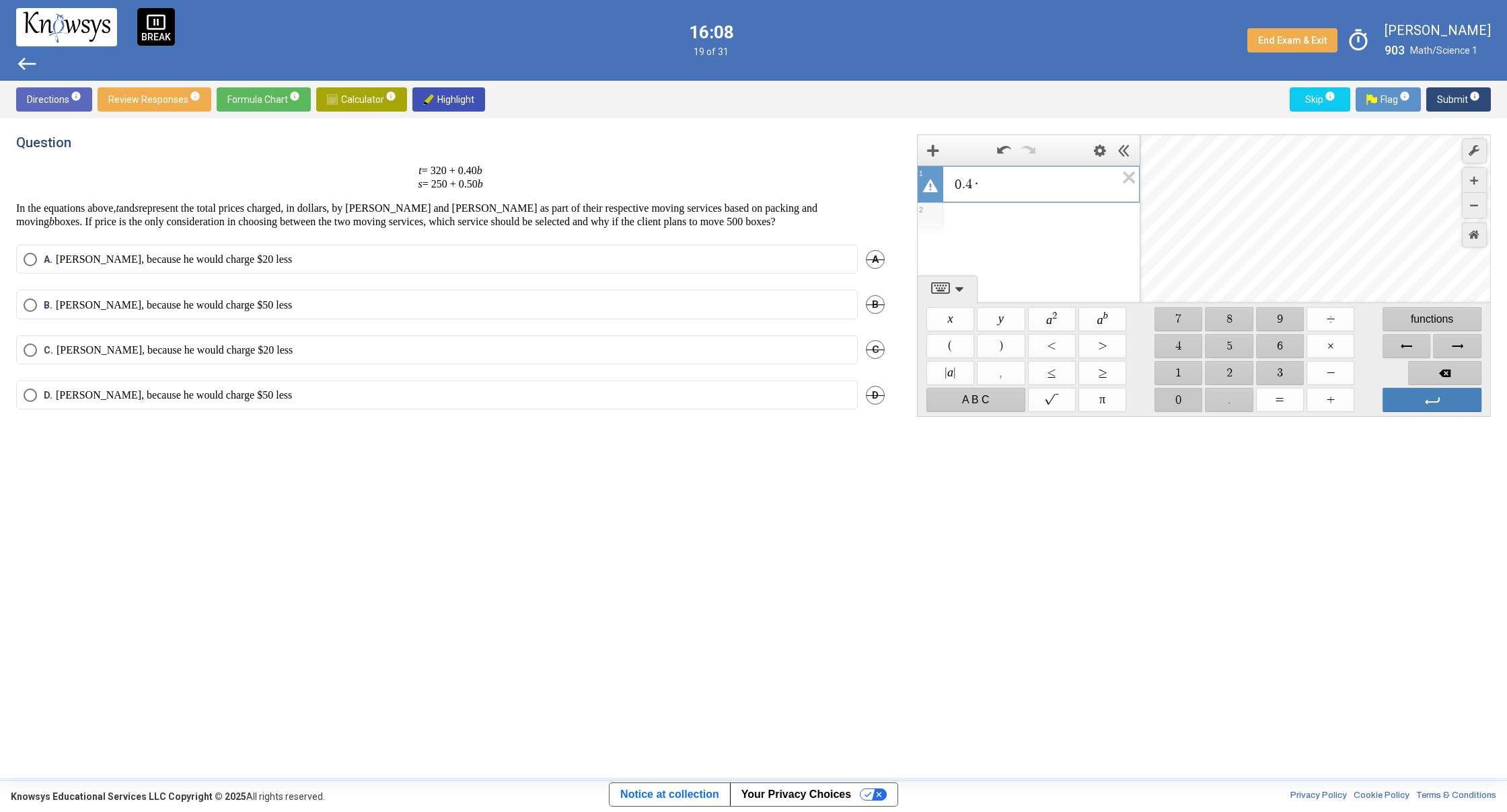
click at [1189, 396] on span "$$ 0" at bounding box center [1178, 400] width 48 height 24
click at [1406, 347] on span "Left Arrow" at bounding box center [1406, 346] width 48 height 24
click at [1451, 342] on span "Right Arrow" at bounding box center [1457, 346] width 48 height 24
click at [1436, 367] on span "Backspace" at bounding box center [1444, 373] width 73 height 24
click at [1234, 350] on span "$$ 5" at bounding box center [1229, 346] width 48 height 24
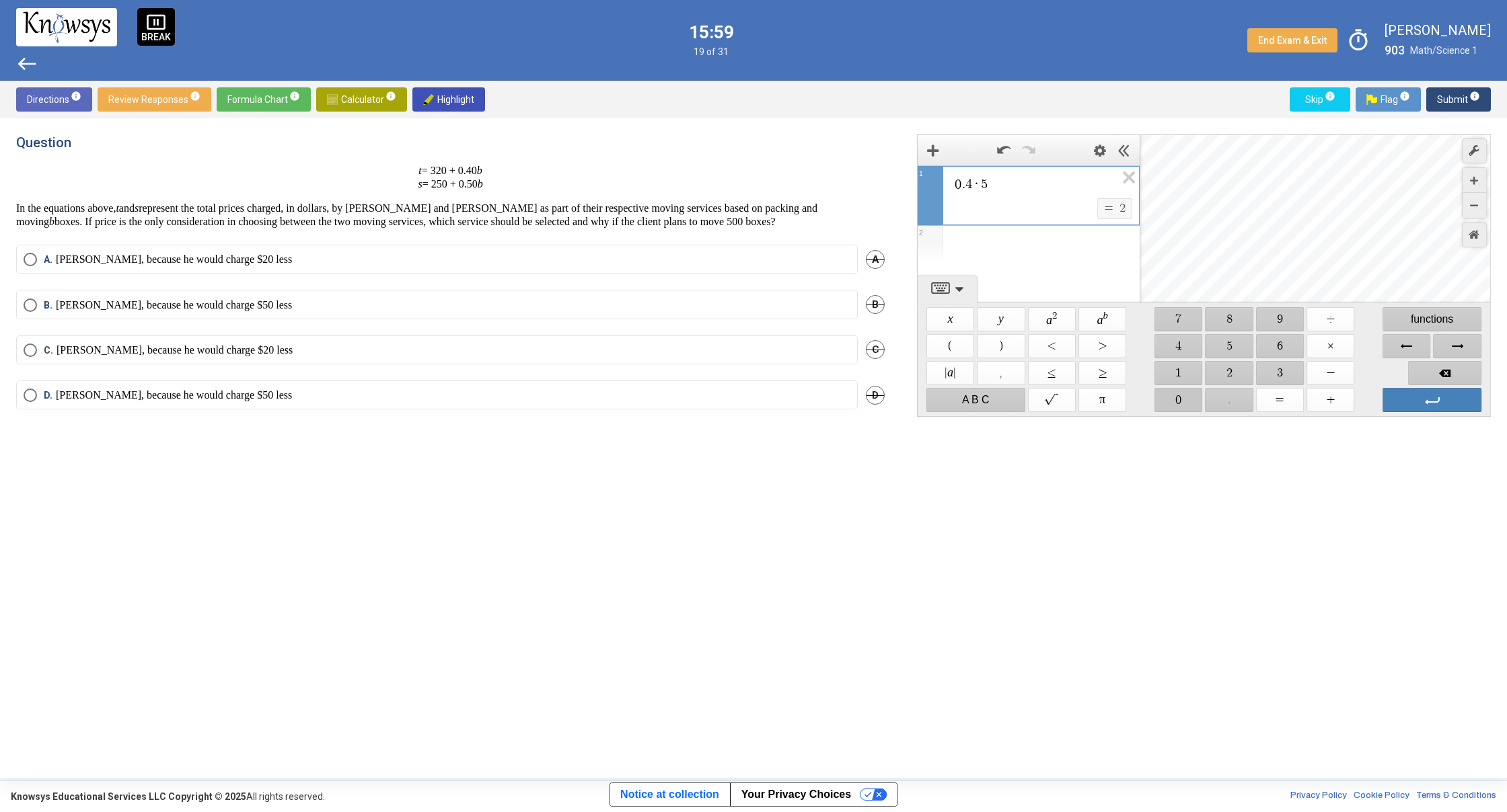
click at [1171, 405] on span "$$ 0" at bounding box center [1178, 400] width 48 height 24
drag, startPoint x: 1172, startPoint y: 405, endPoint x: 1179, endPoint y: 405, distance: 7.0
click at [1179, 405] on span "$$ 0" at bounding box center [1178, 400] width 48 height 24
click at [1404, 398] on span "Enter" at bounding box center [1432, 400] width 99 height 24
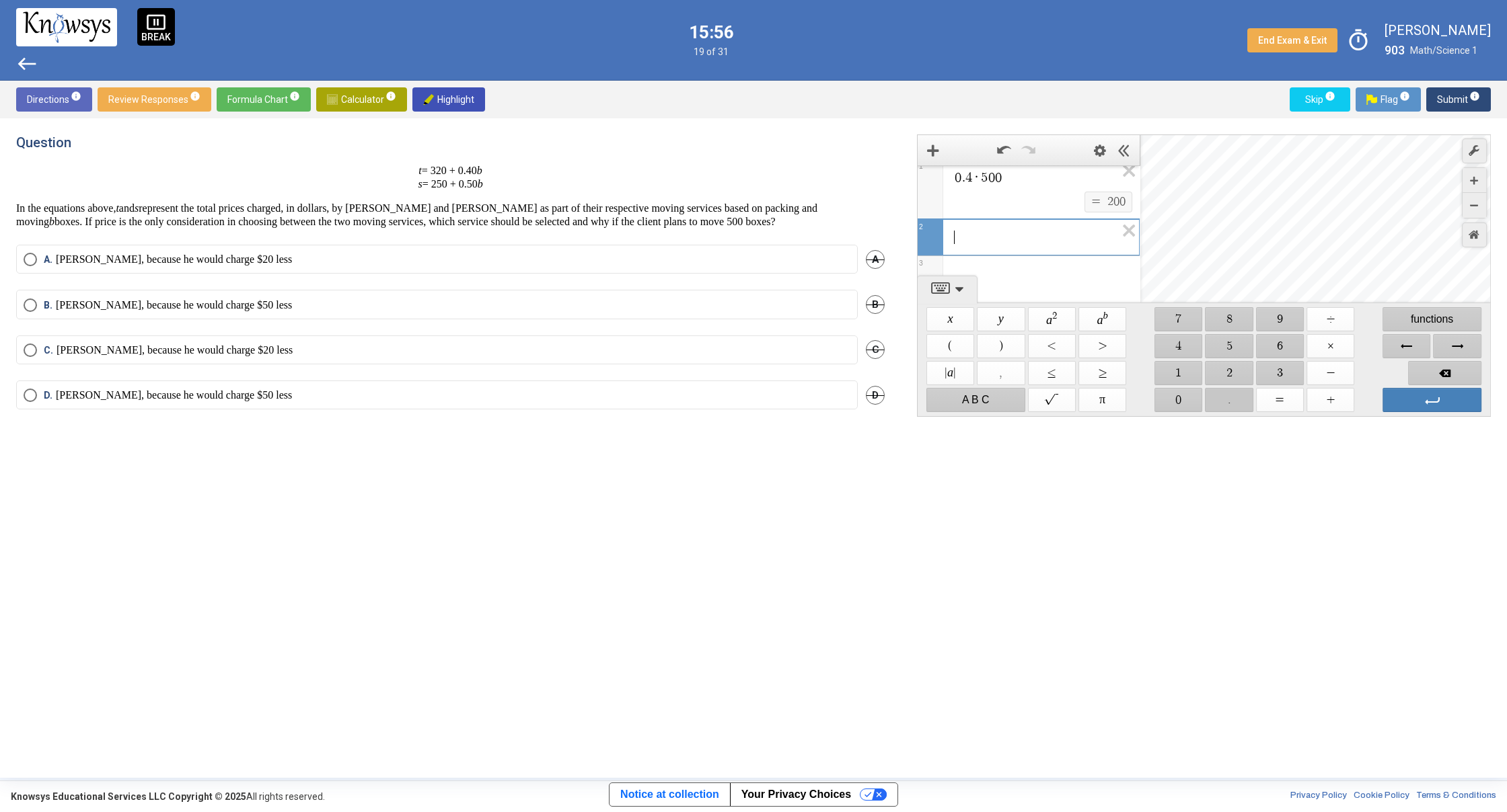
click at [1239, 398] on span "$$ ." at bounding box center [1229, 400] width 48 height 24
click at [1231, 338] on span "$$ 5" at bounding box center [1229, 346] width 48 height 24
click at [1318, 342] on span "$$ ×" at bounding box center [1330, 346] width 48 height 24
click at [1221, 375] on span "$$ 2" at bounding box center [1229, 373] width 48 height 24
click at [1178, 390] on span "$$ 0" at bounding box center [1178, 400] width 48 height 24
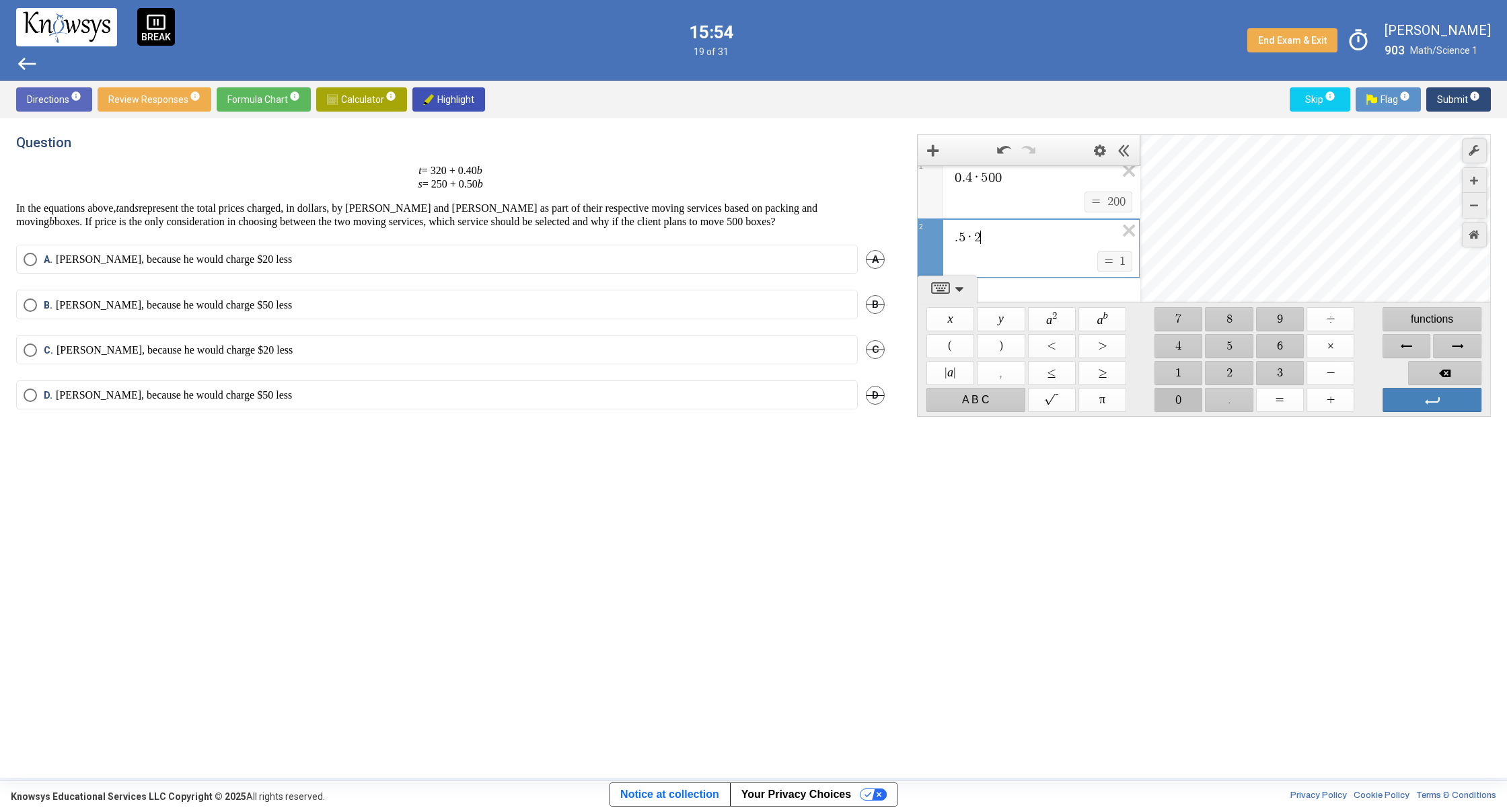
scroll to position [18, 0]
click at [1178, 390] on span "$$ 0" at bounding box center [1178, 400] width 48 height 24
click at [1344, 400] on span "$$ +" at bounding box center [1330, 400] width 48 height 24
click at [1274, 373] on span "$$ 3" at bounding box center [1280, 373] width 48 height 24
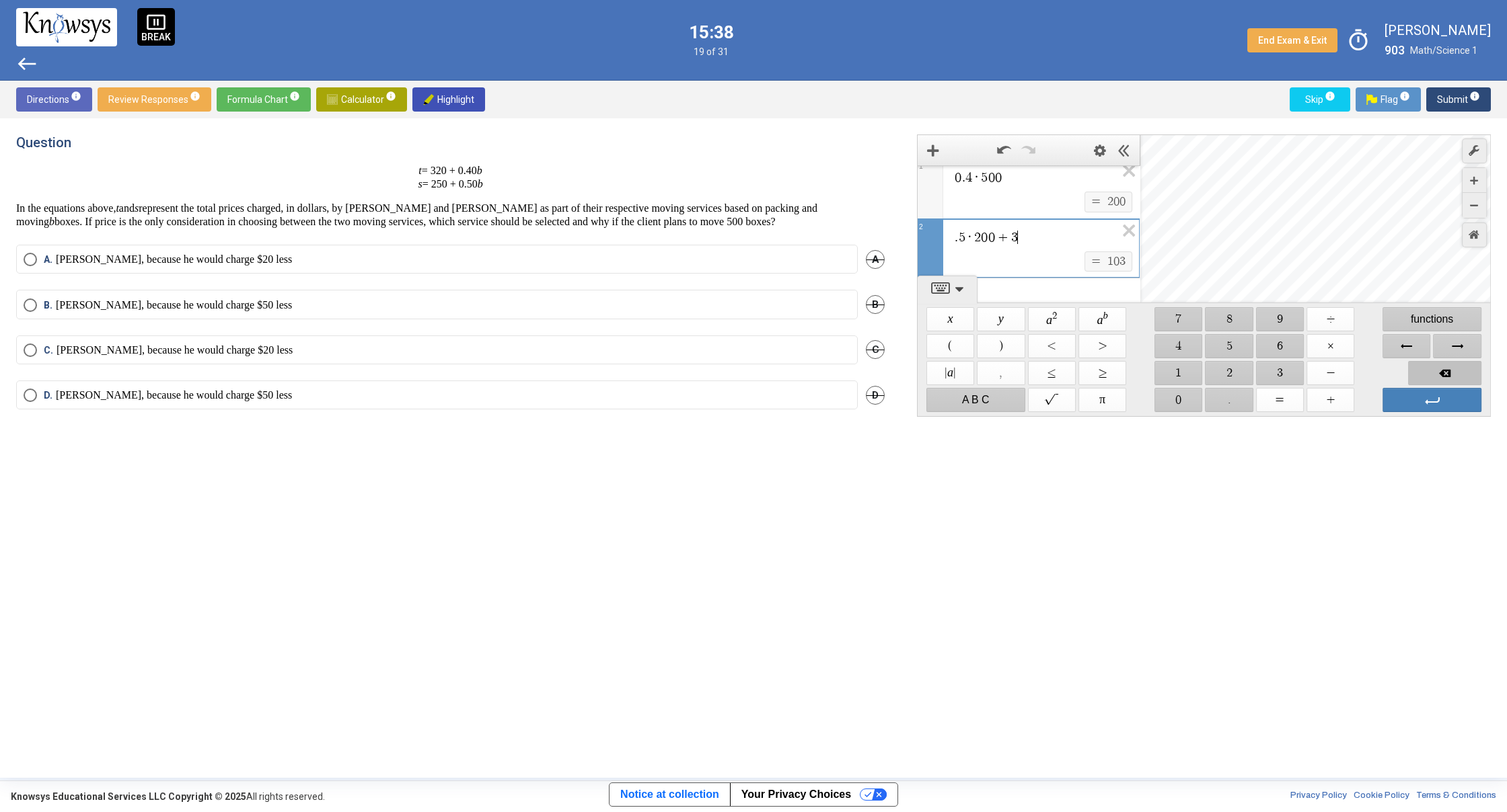
click at [1465, 368] on span "Backspace" at bounding box center [1444, 373] width 73 height 24
click at [1226, 372] on span "$$ 2" at bounding box center [1229, 373] width 48 height 24
drag, startPoint x: 1225, startPoint y: 343, endPoint x: 1216, endPoint y: 354, distance: 14.2
click at [1225, 346] on span "$$ 5" at bounding box center [1229, 346] width 48 height 24
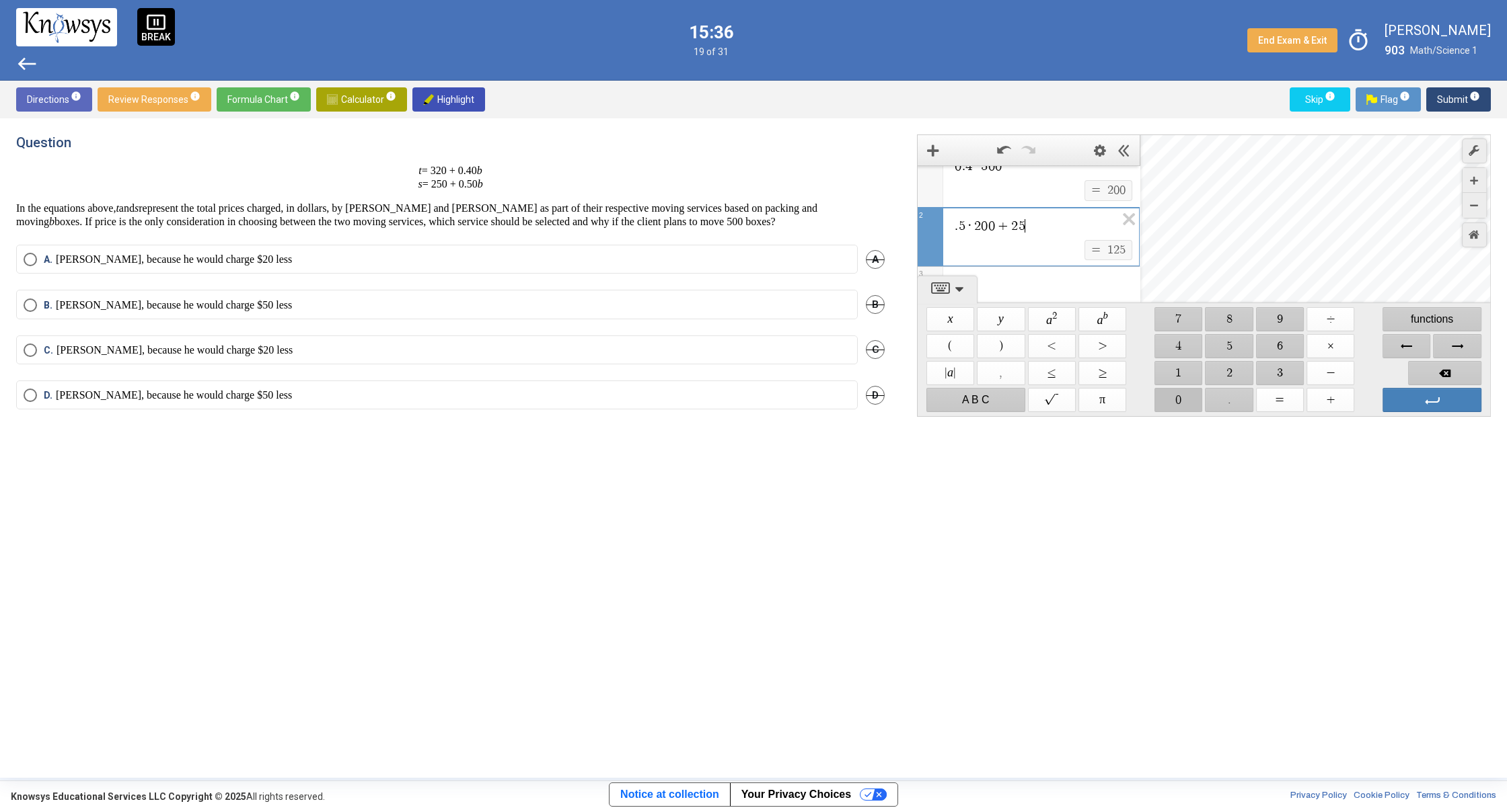
click at [1187, 395] on span "$$ 0" at bounding box center [1178, 400] width 48 height 24
click at [1011, 191] on span "0 . 4 · 5 0 0 ​" at bounding box center [1034, 185] width 162 height 16
click at [1324, 393] on span "$$ +" at bounding box center [1330, 400] width 48 height 24
drag, startPoint x: 1283, startPoint y: 370, endPoint x: 1275, endPoint y: 368, distance: 8.2
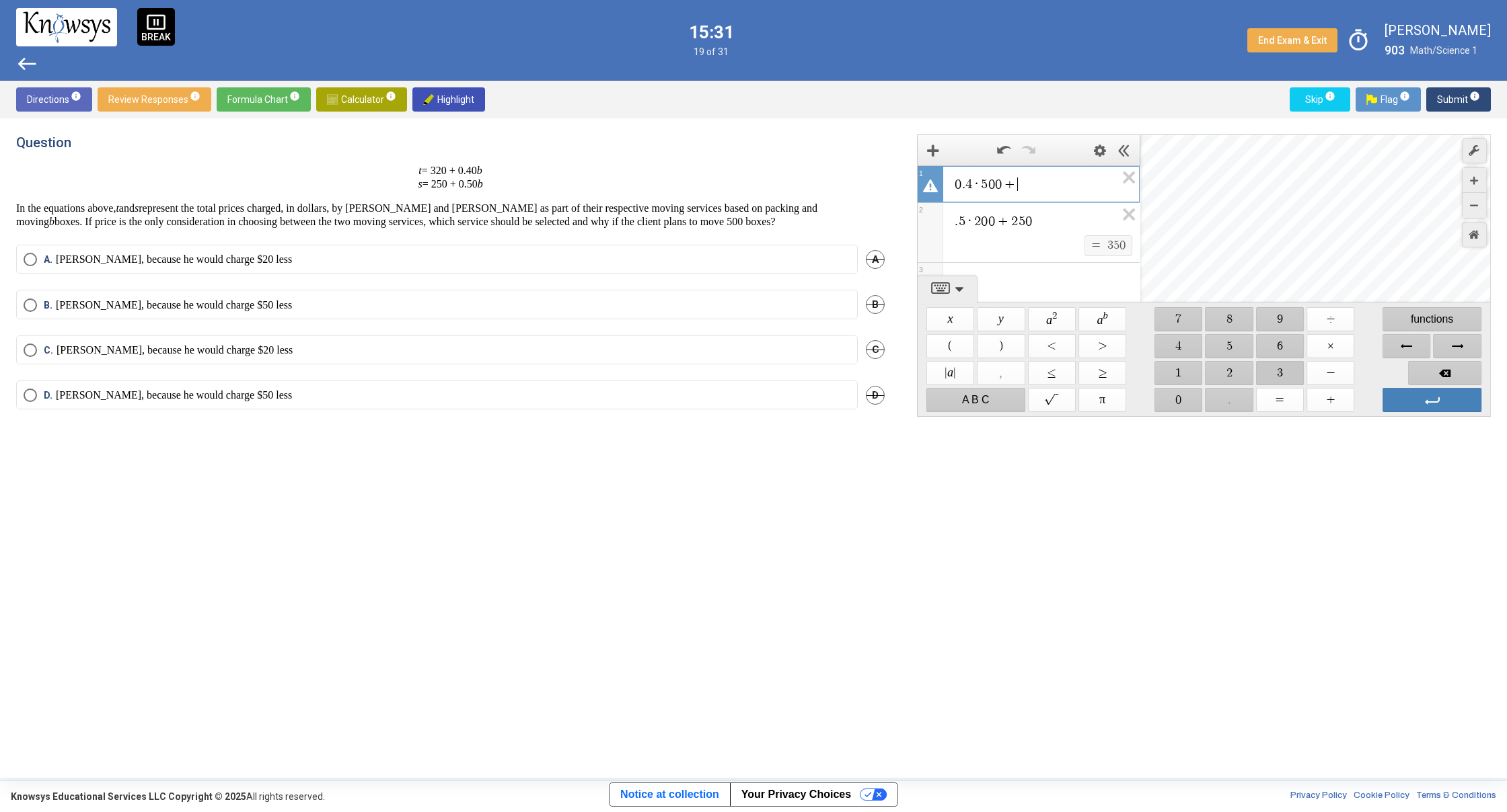
click at [1282, 370] on span "$$ 3" at bounding box center [1280, 373] width 48 height 24
click at [1241, 368] on span "$$ 2" at bounding box center [1229, 373] width 48 height 24
click at [1184, 393] on span "$$ 0" at bounding box center [1178, 400] width 48 height 24
click at [1450, 374] on span "Backspace" at bounding box center [1444, 373] width 73 height 24
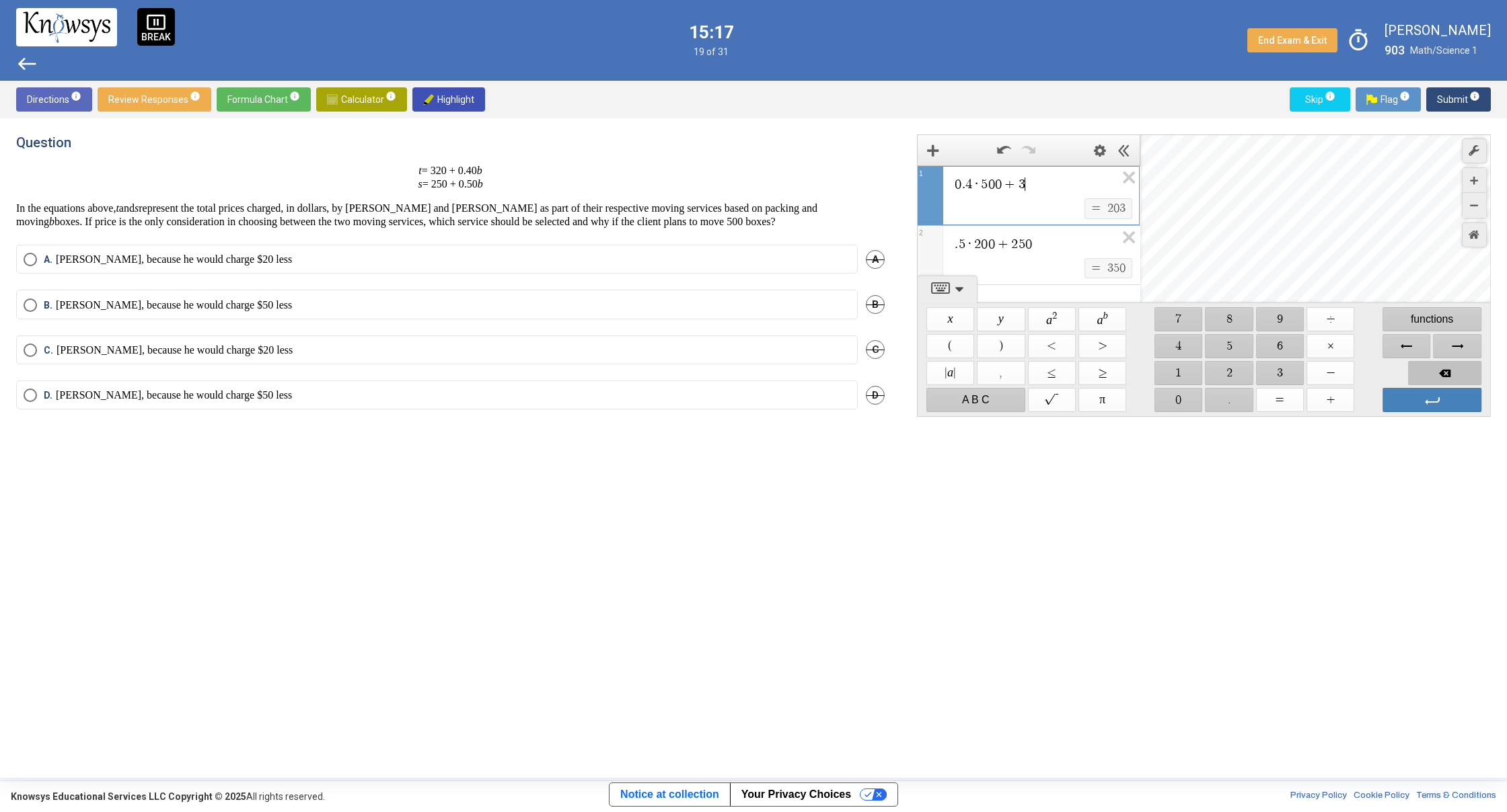
click at [1450, 374] on span "Backspace" at bounding box center [1444, 373] width 73 height 24
click at [1452, 373] on span "Backspace" at bounding box center [1444, 373] width 73 height 24
click at [1453, 373] on span "Backspace" at bounding box center [1444, 373] width 73 height 24
click at [1186, 391] on span "$$ 0" at bounding box center [1178, 400] width 48 height 24
click at [25, 394] on span "Select an option" at bounding box center [30, 396] width 14 height 14
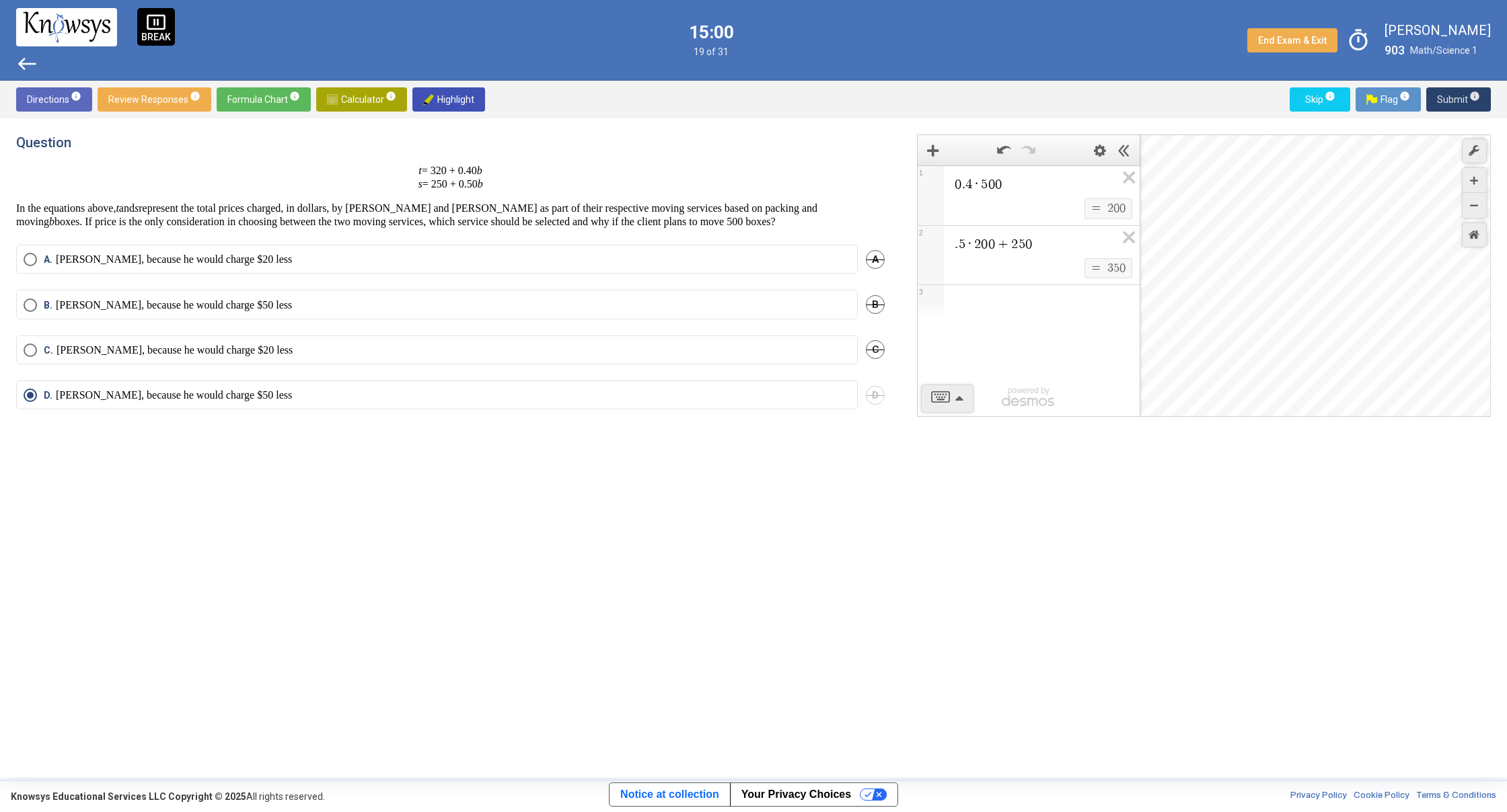
click at [1435, 103] on button "Submit info" at bounding box center [1458, 99] width 64 height 24
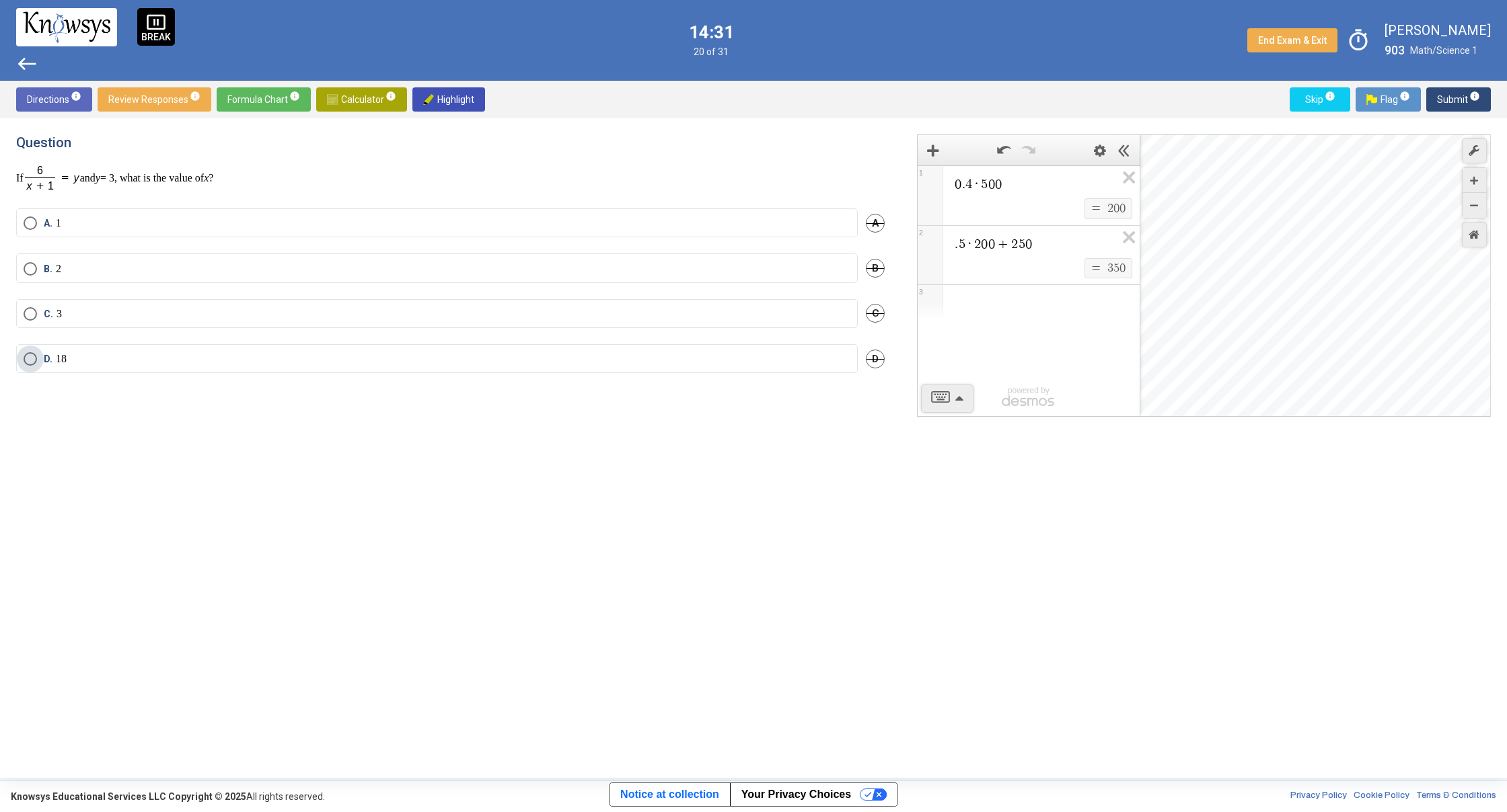
click at [28, 359] on span "Select an option" at bounding box center [30, 359] width 14 height 14
click at [1442, 102] on mat-tooltip-component "Click to enter an answer with no flag and continue to the next question." at bounding box center [1402, 126] width 187 height 49
click at [1439, 100] on span "Submit info" at bounding box center [1458, 99] width 43 height 24
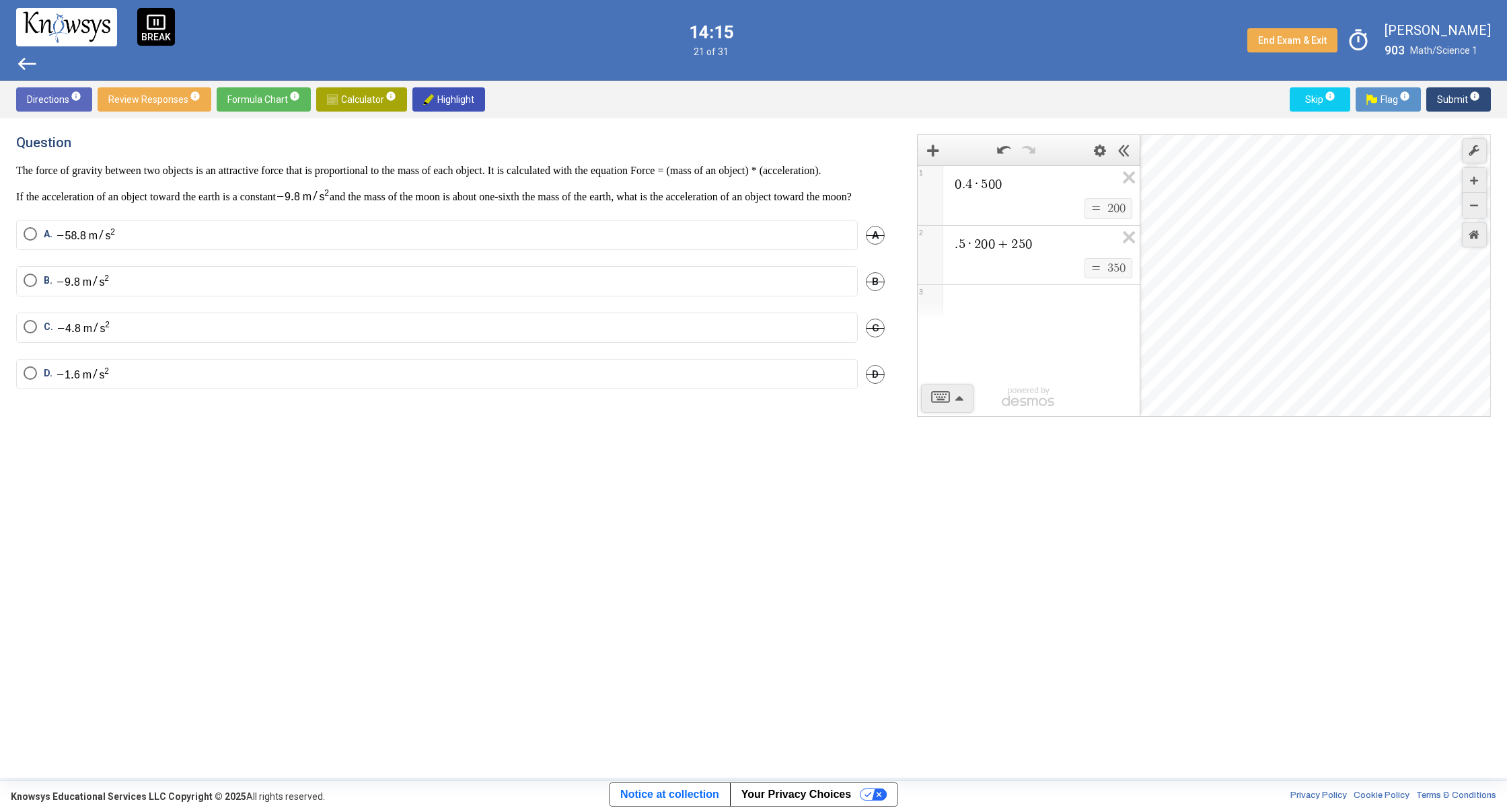
click at [36, 62] on span "west" at bounding box center [27, 64] width 21 height 21
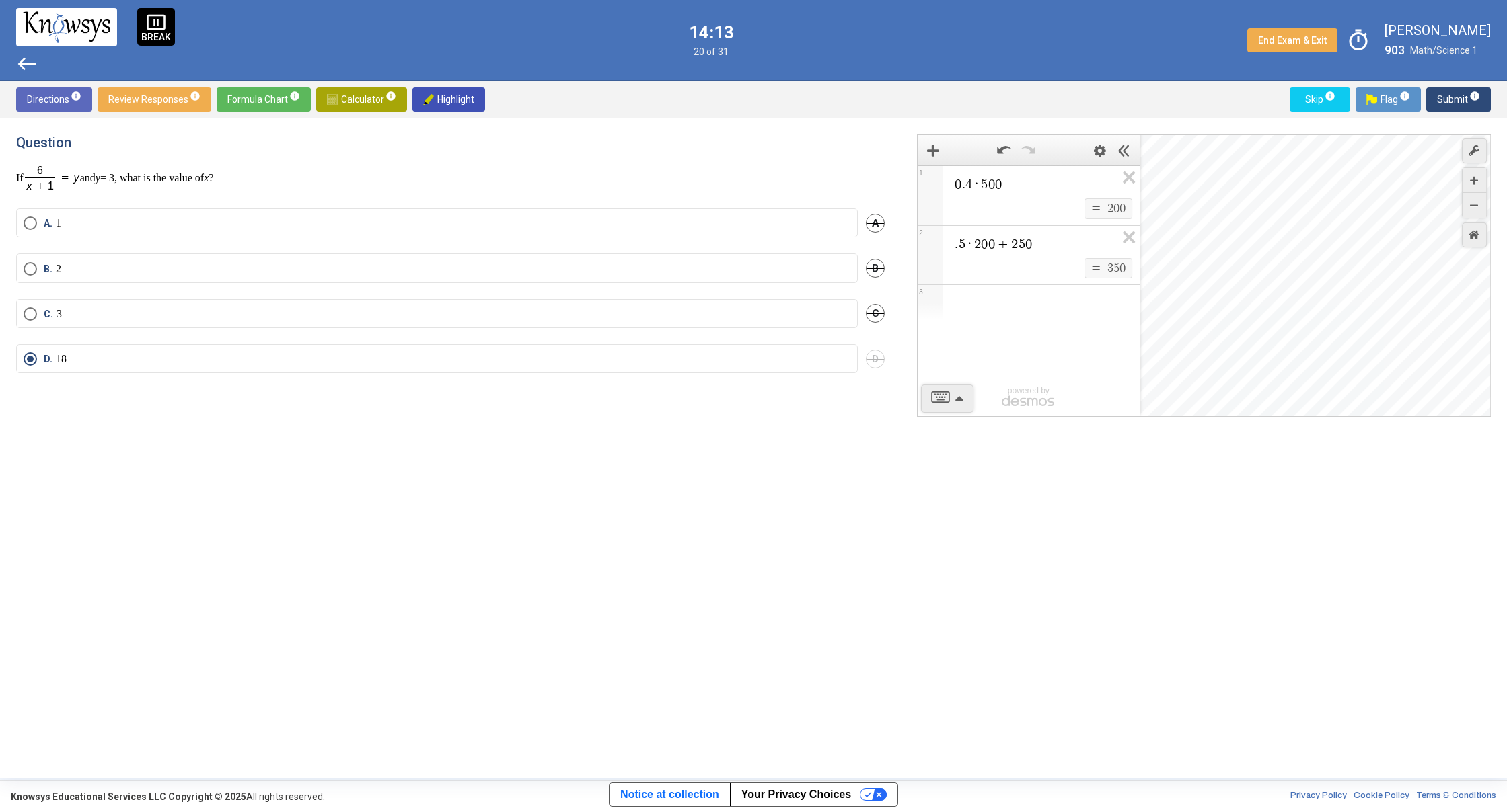
click at [1448, 104] on span "Submit info" at bounding box center [1458, 99] width 43 height 24
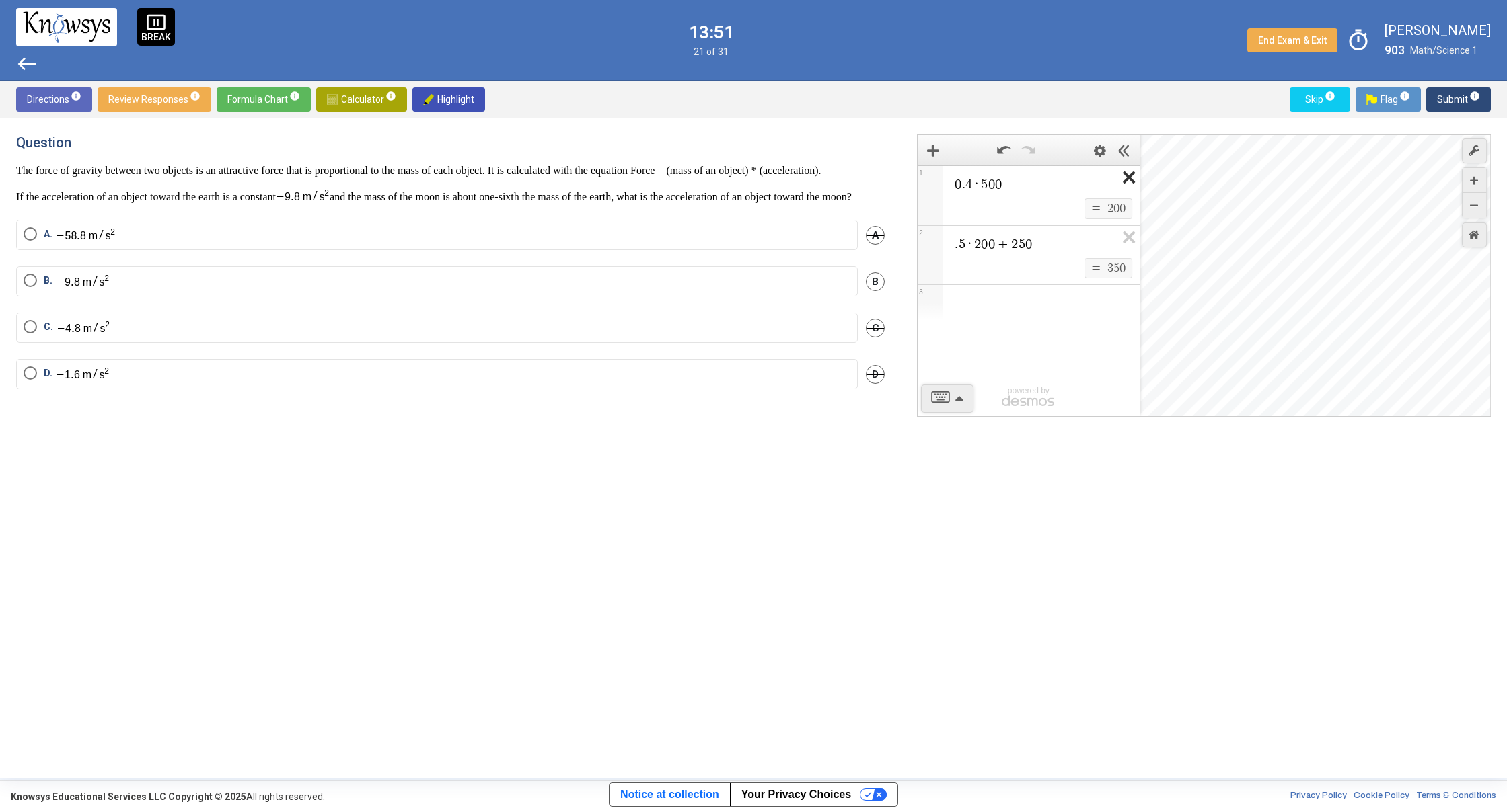
click at [1132, 182] on icon "Expression List" at bounding box center [1124, 181] width 30 height 31
click at [1133, 180] on span "0 . 4 · 5 0 0 $$ = $$ 2 0 0 1 . 5 · 2 0 0 + 2 5 0 $$ = $$ 3 5 0 2" at bounding box center [1028, 225] width 222 height 120
click at [1129, 177] on icon "Expression List" at bounding box center [1124, 181] width 30 height 31
click at [1032, 191] on span "Math Input:" at bounding box center [1035, 185] width 163 height 16
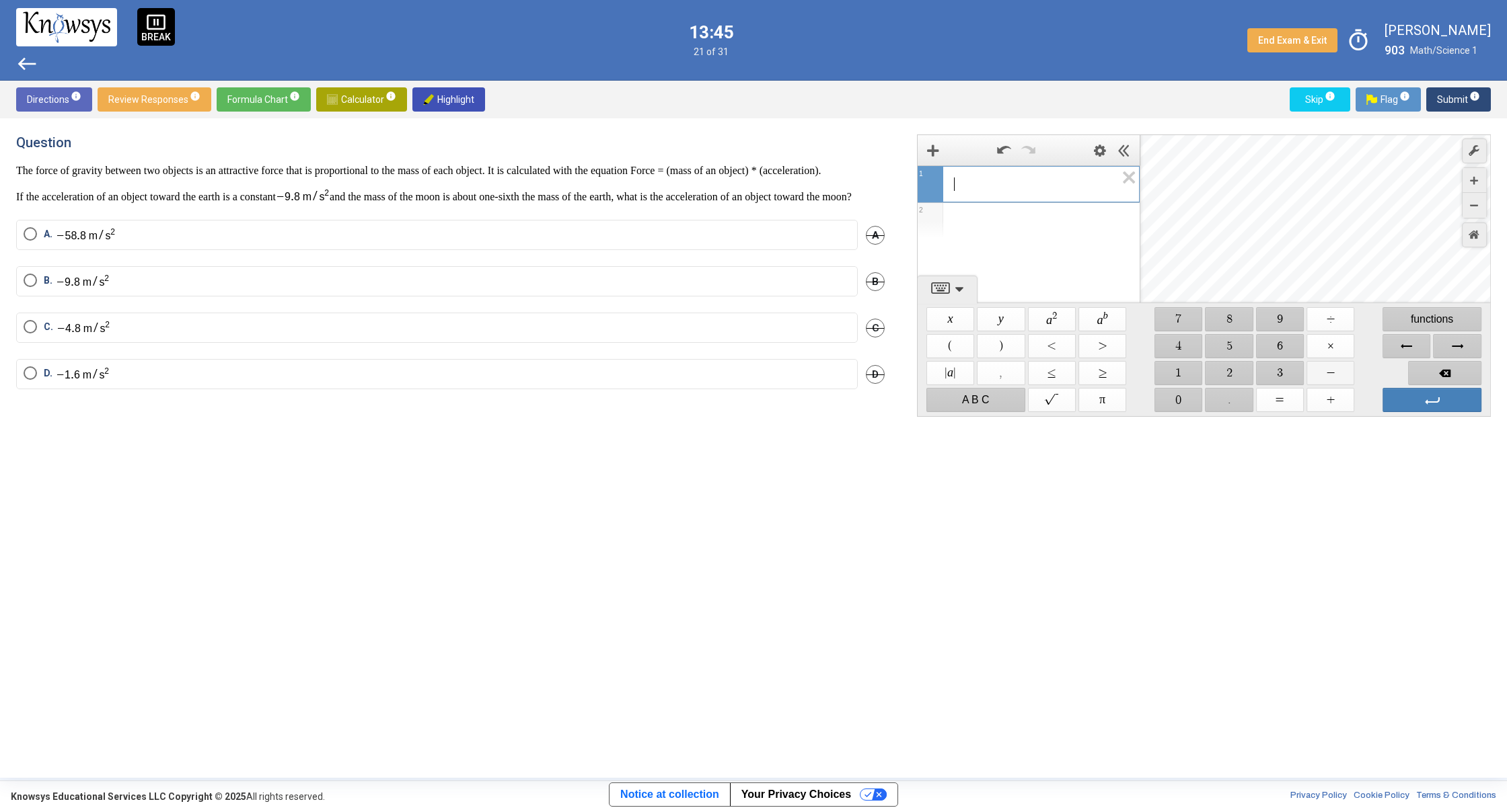
click at [1328, 373] on span "$$ −" at bounding box center [1330, 373] width 48 height 24
click at [1277, 323] on span "$$ 9" at bounding box center [1280, 319] width 48 height 24
click at [1238, 405] on span "$$ ." at bounding box center [1229, 400] width 48 height 24
click at [1226, 319] on span "$$ 8" at bounding box center [1229, 319] width 48 height 24
click at [1325, 323] on span "$$ ÷" at bounding box center [1330, 319] width 48 height 24
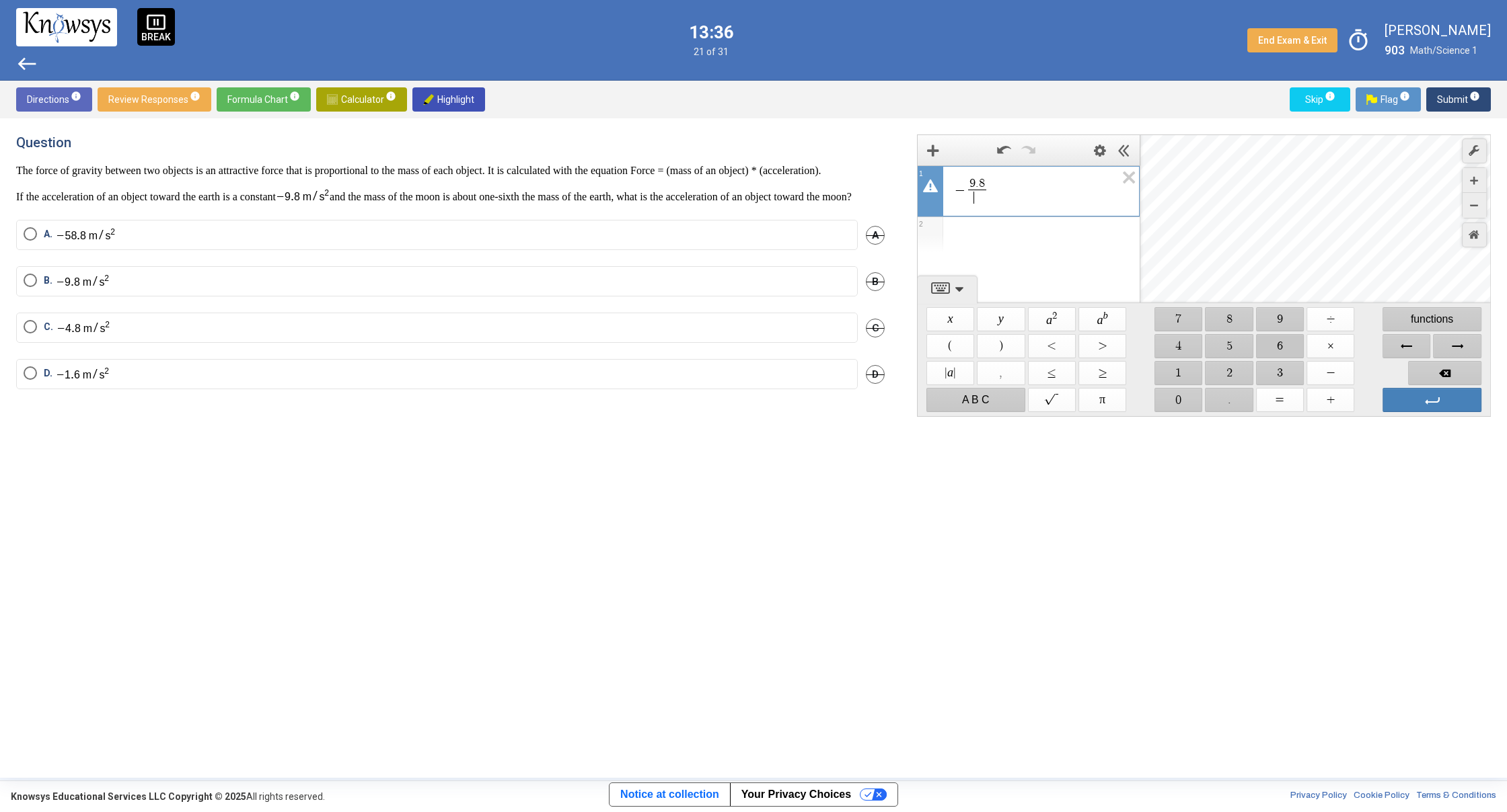
click at [1285, 345] on span "$$ 6" at bounding box center [1280, 346] width 48 height 24
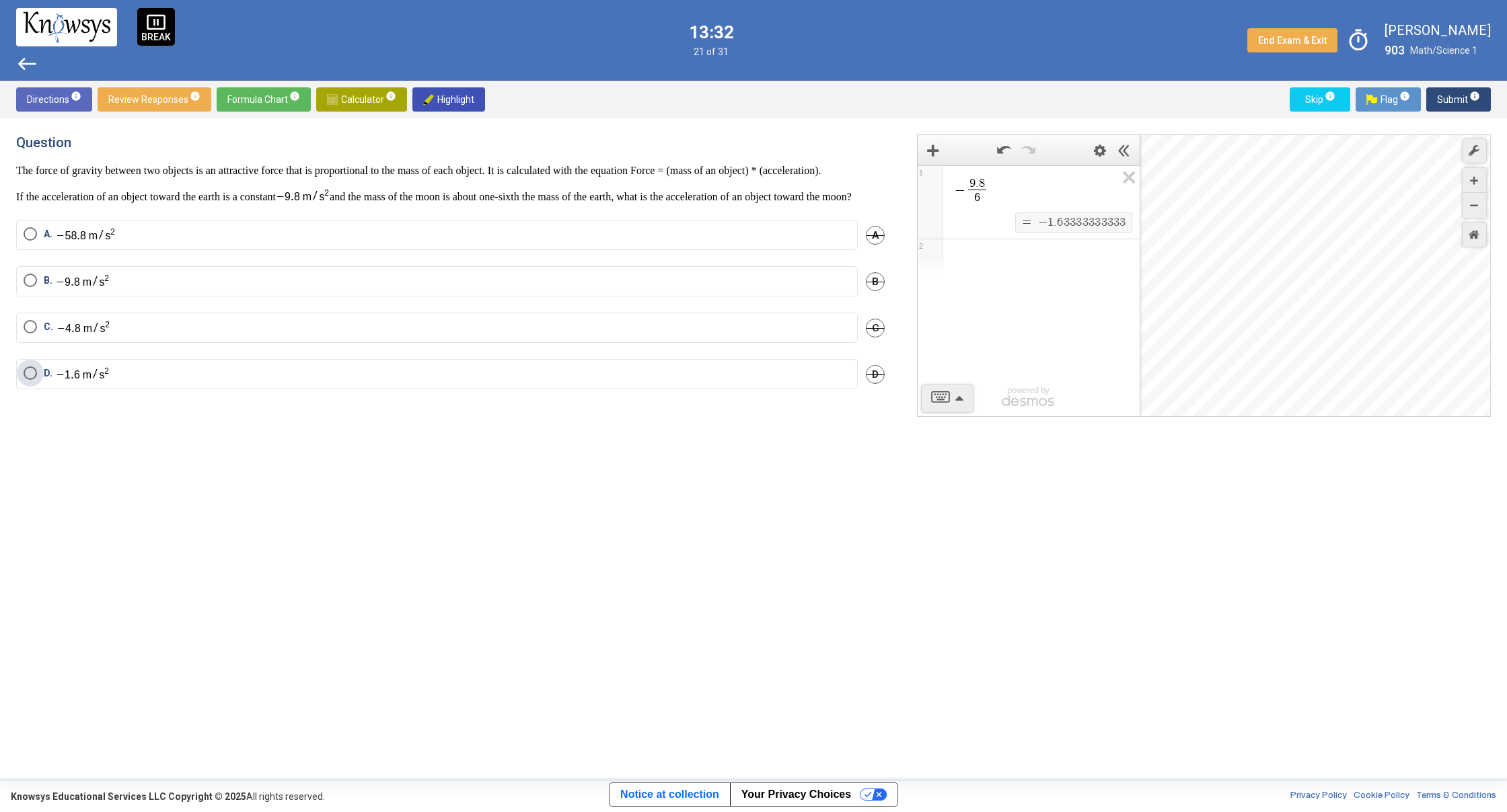
click at [31, 380] on span "Select an option" at bounding box center [30, 373] width 14 height 14
click at [1443, 96] on span "Submit info" at bounding box center [1458, 99] width 43 height 24
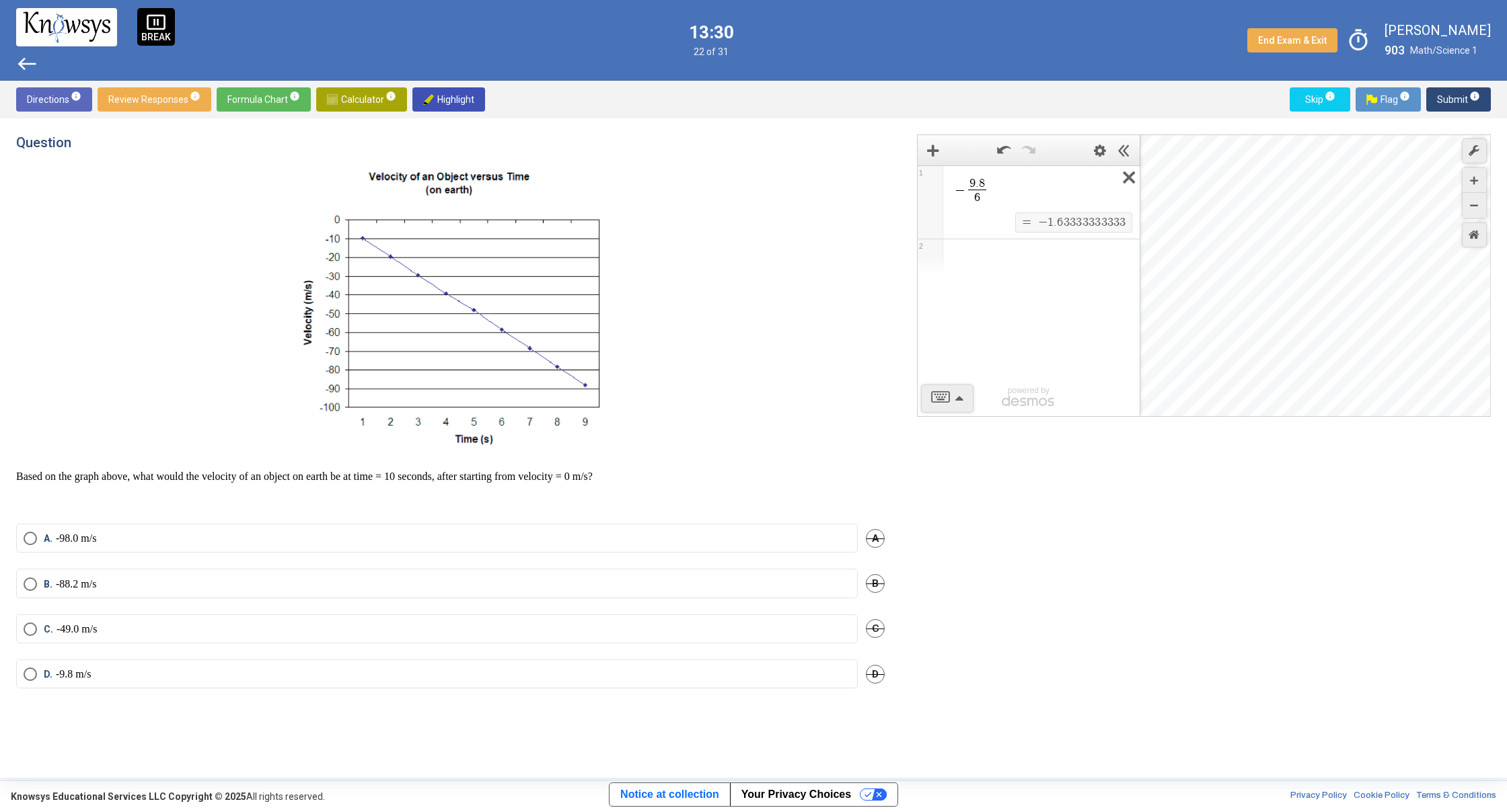
click at [1121, 177] on icon "Expression List" at bounding box center [1124, 181] width 30 height 31
click at [31, 539] on span "Select an option" at bounding box center [30, 539] width 14 height 14
click at [1441, 97] on span "Submit info" at bounding box center [1458, 99] width 43 height 24
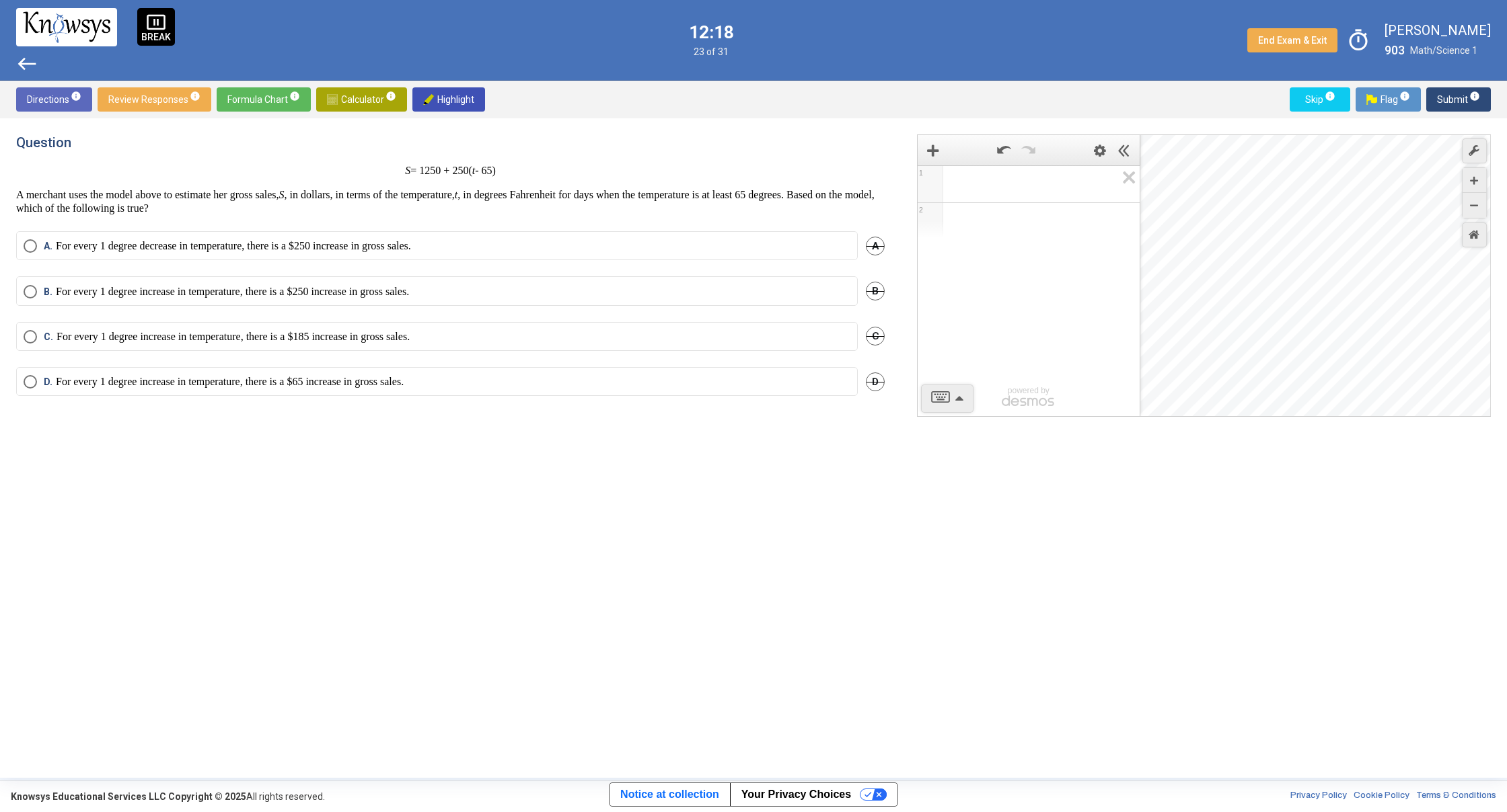
click at [1017, 189] on span "Math Input:" at bounding box center [1035, 185] width 163 height 16
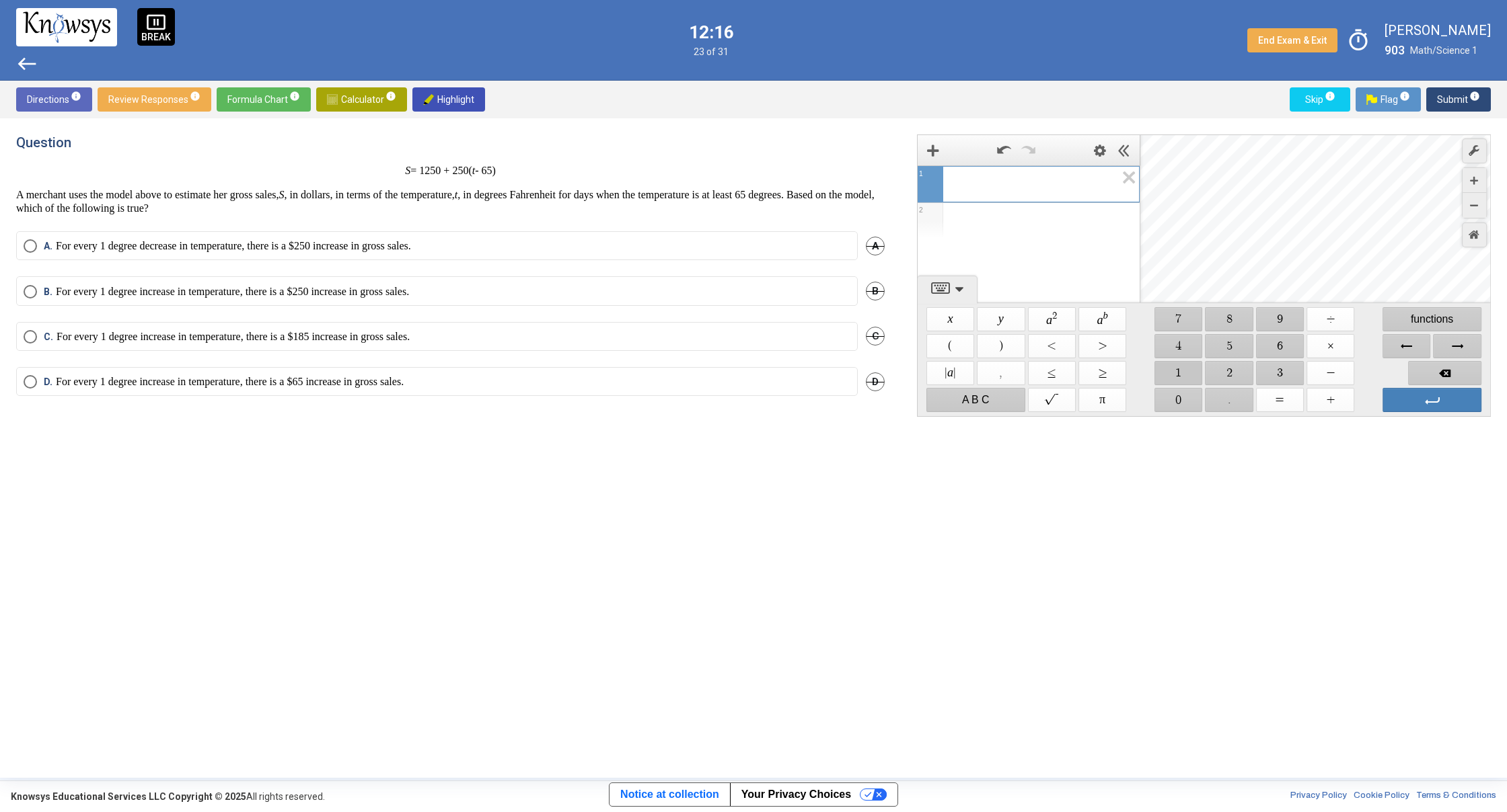
click at [1184, 373] on span "$$ 1" at bounding box center [1178, 373] width 48 height 24
click at [1224, 342] on span "$$ 5" at bounding box center [1229, 346] width 48 height 24
click at [1192, 401] on span "$$ 0" at bounding box center [1178, 400] width 48 height 24
click at [1330, 353] on span "$$ ×" at bounding box center [1330, 346] width 48 height 24
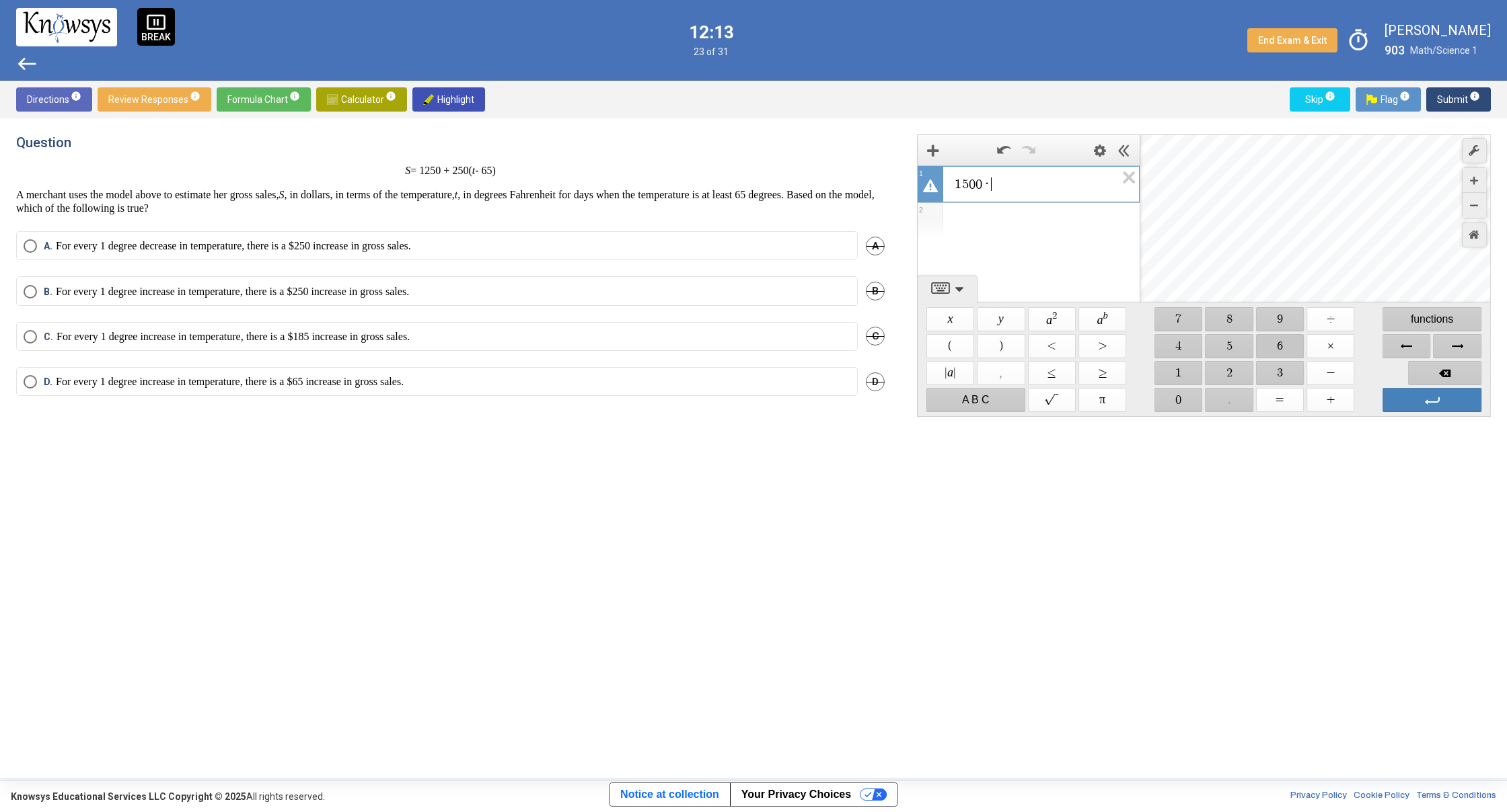
click at [1281, 351] on span "$$ 6" at bounding box center [1280, 346] width 48 height 24
click at [1233, 347] on span "$$ 5" at bounding box center [1229, 346] width 48 height 24
click at [27, 290] on span "Select an option" at bounding box center [30, 292] width 14 height 14
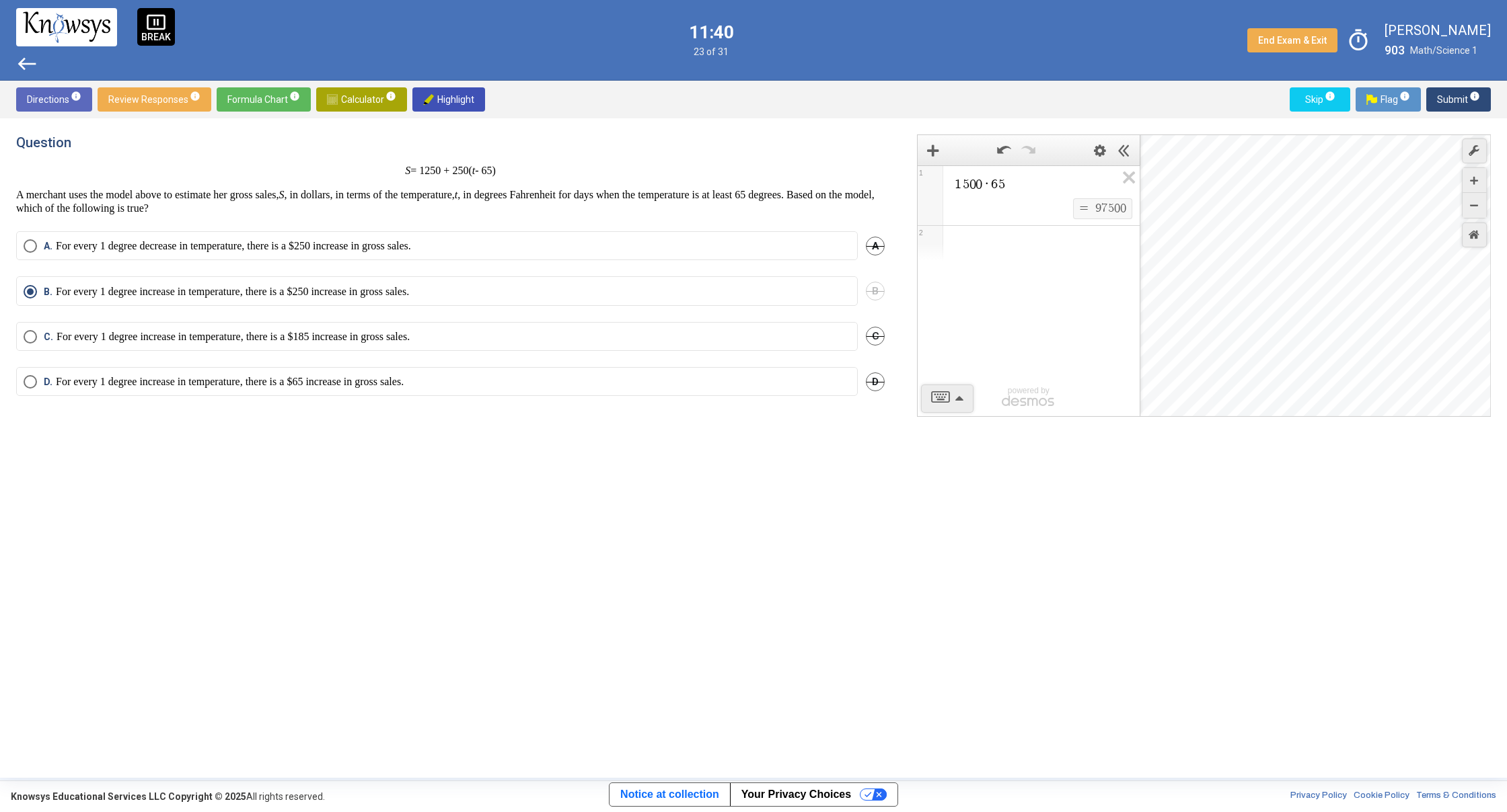
click at [30, 250] on span "Select an option" at bounding box center [30, 246] width 14 height 14
click at [1439, 108] on mat-tooltip-component "Click to enter an answer marked with a flag that will appear on the Review Resp…" at bounding box center [1402, 137] width 187 height 70
drag, startPoint x: 1436, startPoint y: 111, endPoint x: 1447, endPoint y: 123, distance: 16.3
click at [1447, 123] on div "Directions info Review Responses info Formula Chart info Calculator info Highli…" at bounding box center [754, 429] width 1507 height 697
click at [1451, 106] on span "Submit info" at bounding box center [1458, 99] width 43 height 24
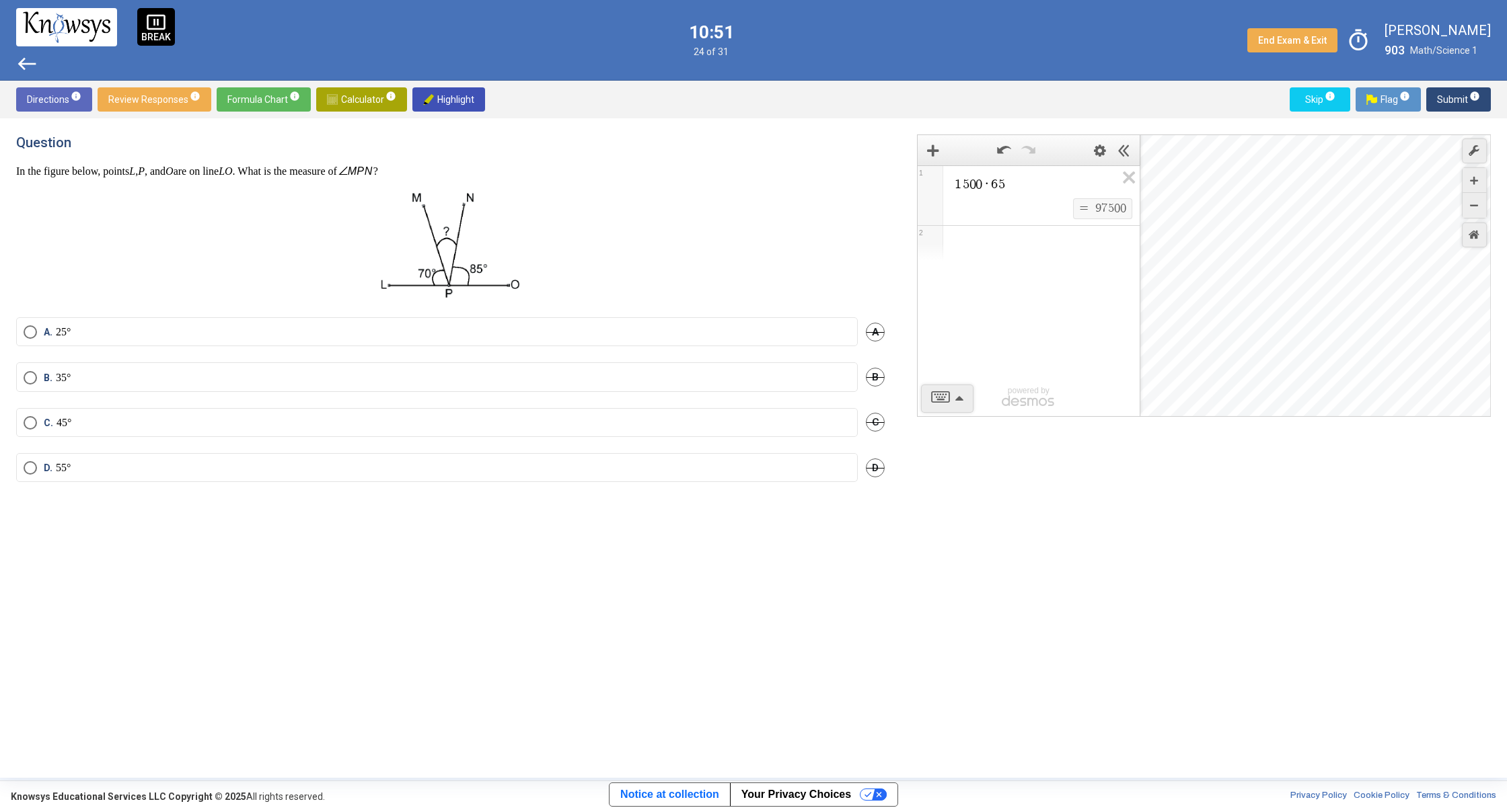
drag, startPoint x: 79, startPoint y: 419, endPoint x: 79, endPoint y: 410, distance: 9.0
click at [79, 411] on div "C. 45° C" at bounding box center [451, 431] width 868 height 45
click at [72, 566] on div "Question In the figure below, points L , P , and O are on line LO . What is the…" at bounding box center [459, 448] width 885 height 627
drag, startPoint x: 68, startPoint y: 377, endPoint x: 84, endPoint y: 380, distance: 16.3
click at [70, 381] on p "35°" at bounding box center [64, 378] width 15 height 14
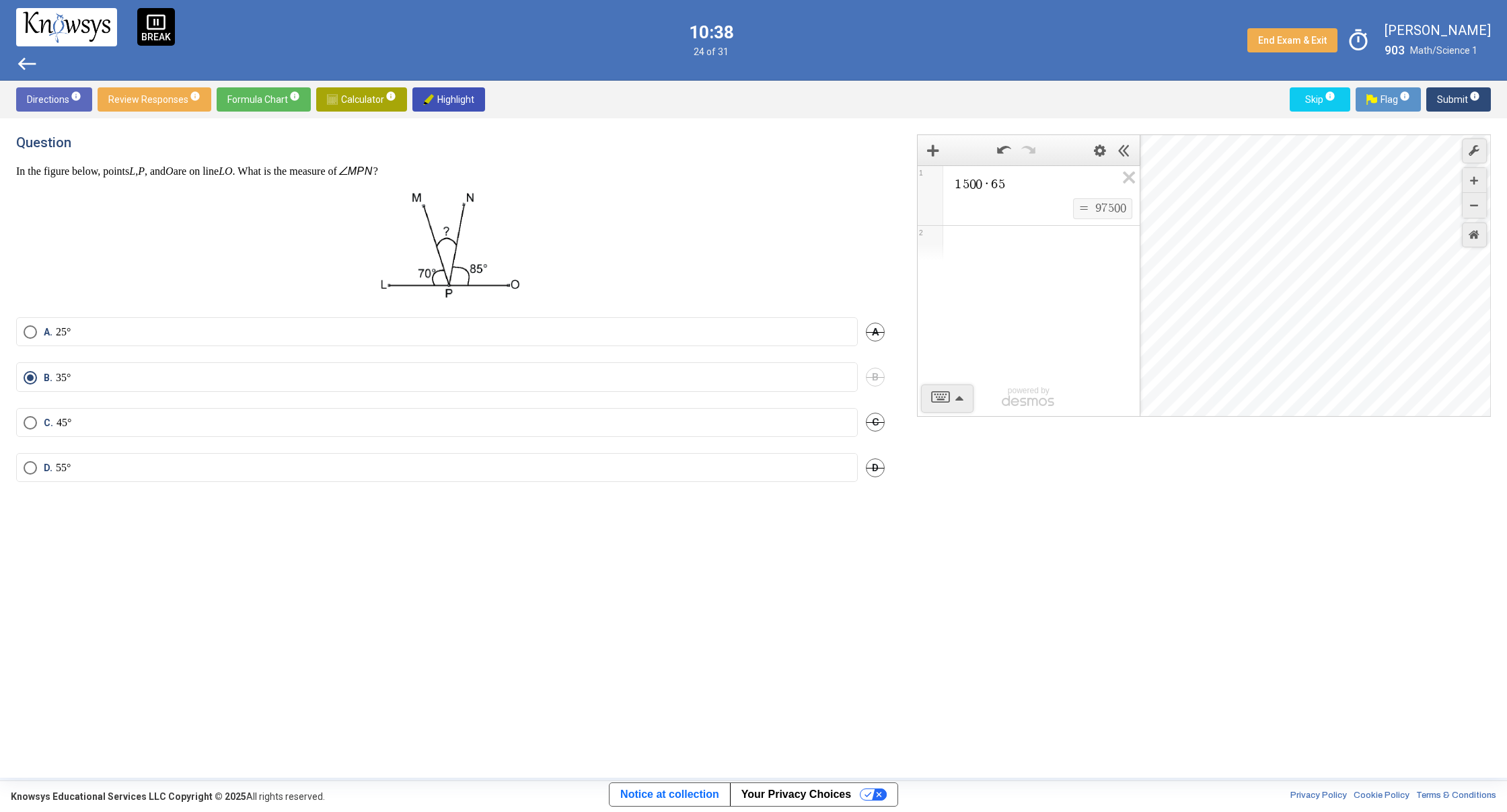
click at [1437, 99] on span "Submit info" at bounding box center [1458, 99] width 43 height 24
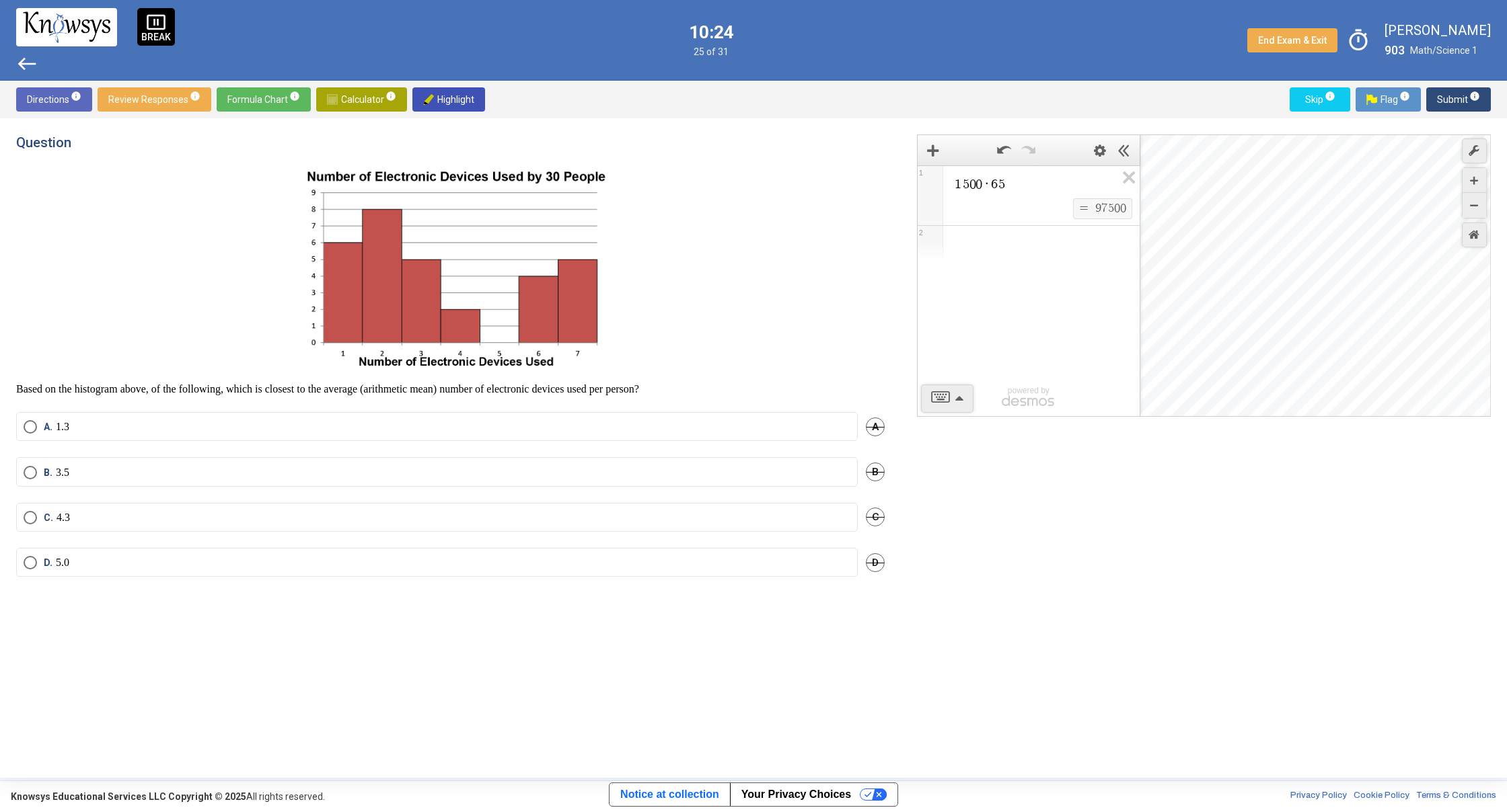
click at [25, 472] on span "Select an option" at bounding box center [30, 473] width 14 height 14
click at [1456, 99] on span "Submit info" at bounding box center [1458, 99] width 43 height 24
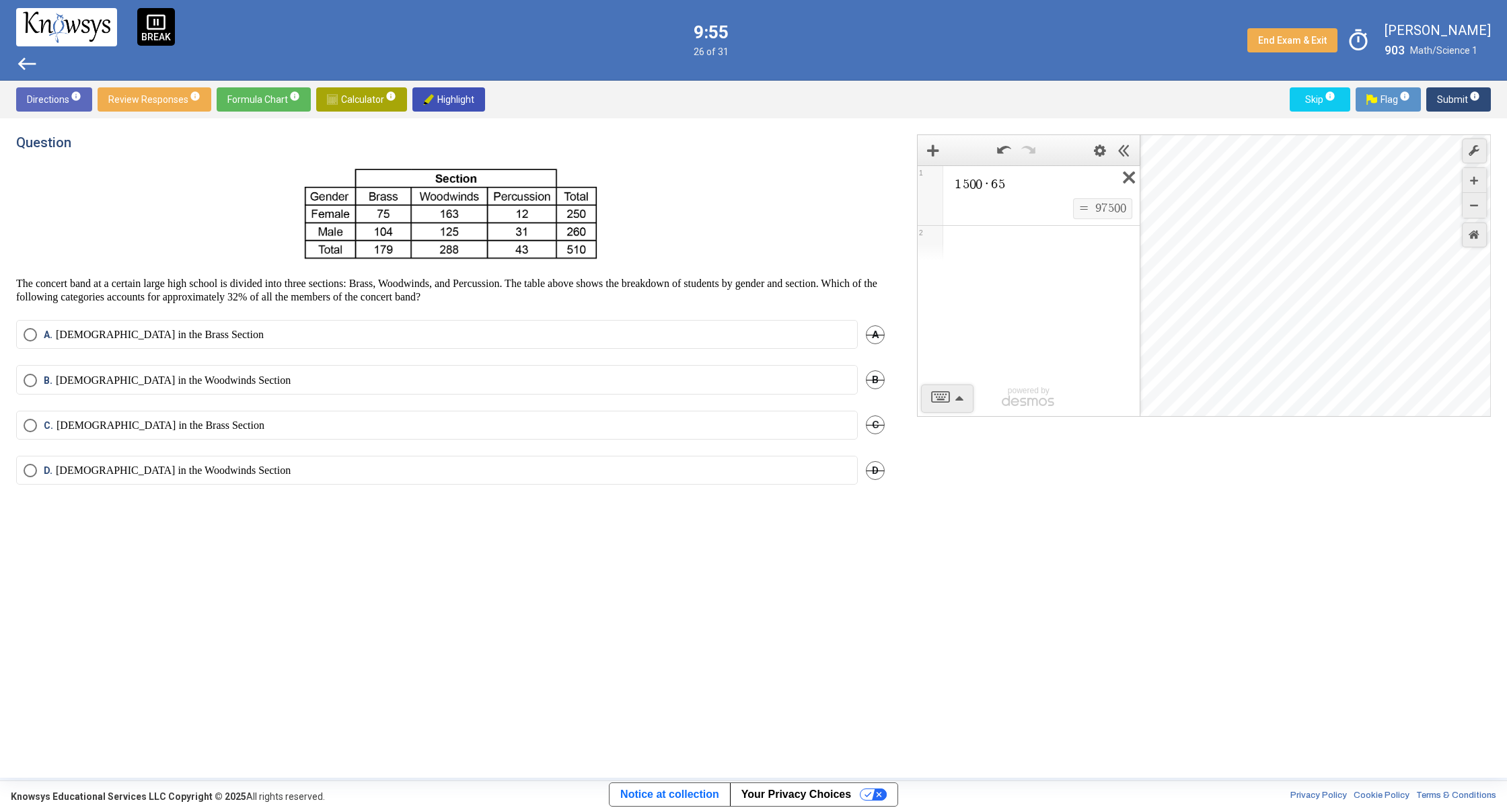
click at [1133, 182] on icon "Expression List" at bounding box center [1124, 181] width 30 height 31
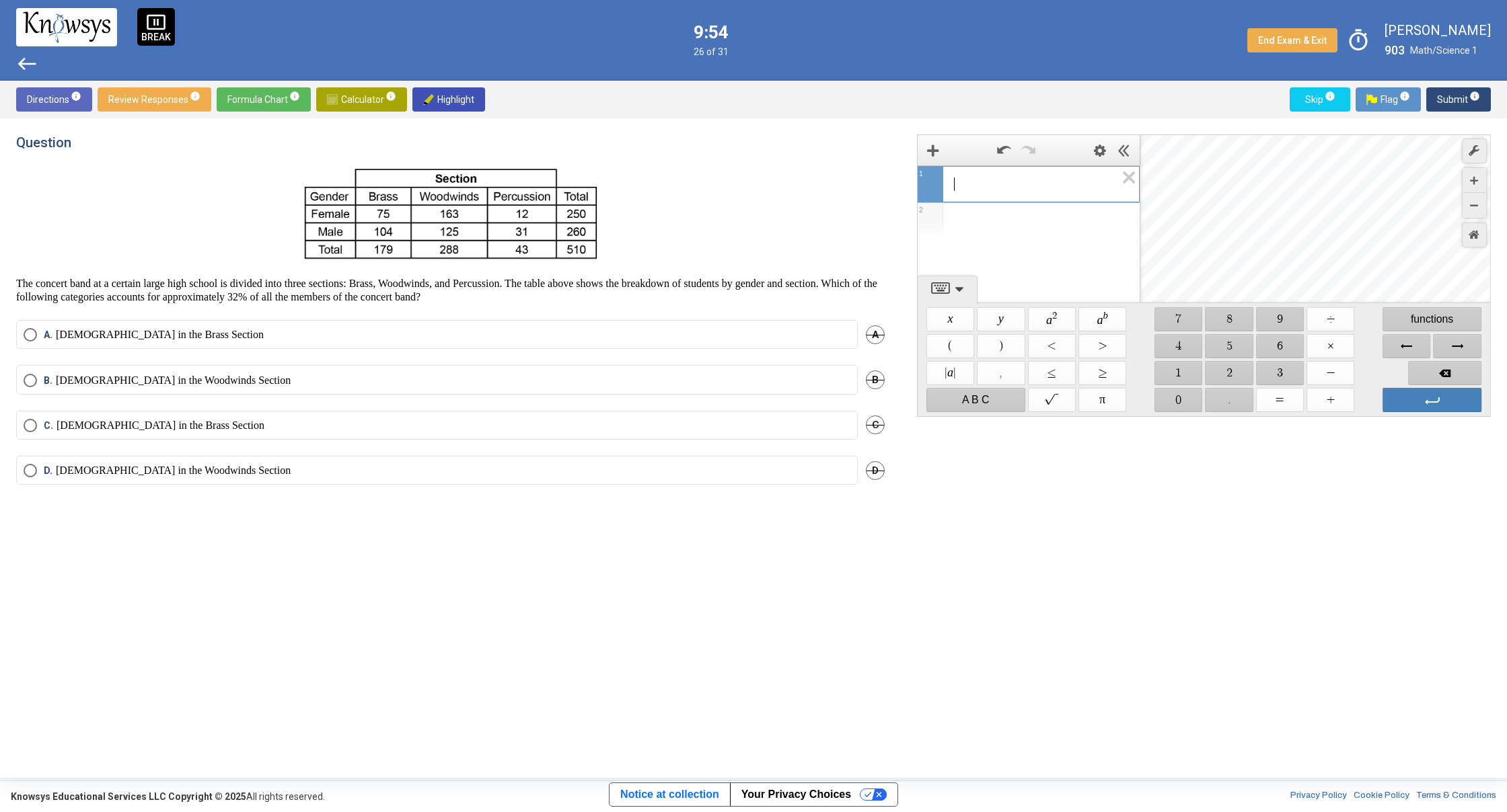
click at [1061, 187] on span "​" at bounding box center [1034, 185] width 162 height 16
click at [1228, 348] on span "$$ 5" at bounding box center [1229, 346] width 48 height 24
drag, startPoint x: 1166, startPoint y: 368, endPoint x: 1167, endPoint y: 375, distance: 7.1
click at [1166, 368] on span "$$ 1" at bounding box center [1178, 373] width 48 height 24
click at [1173, 396] on span "$$ 0" at bounding box center [1178, 400] width 48 height 24
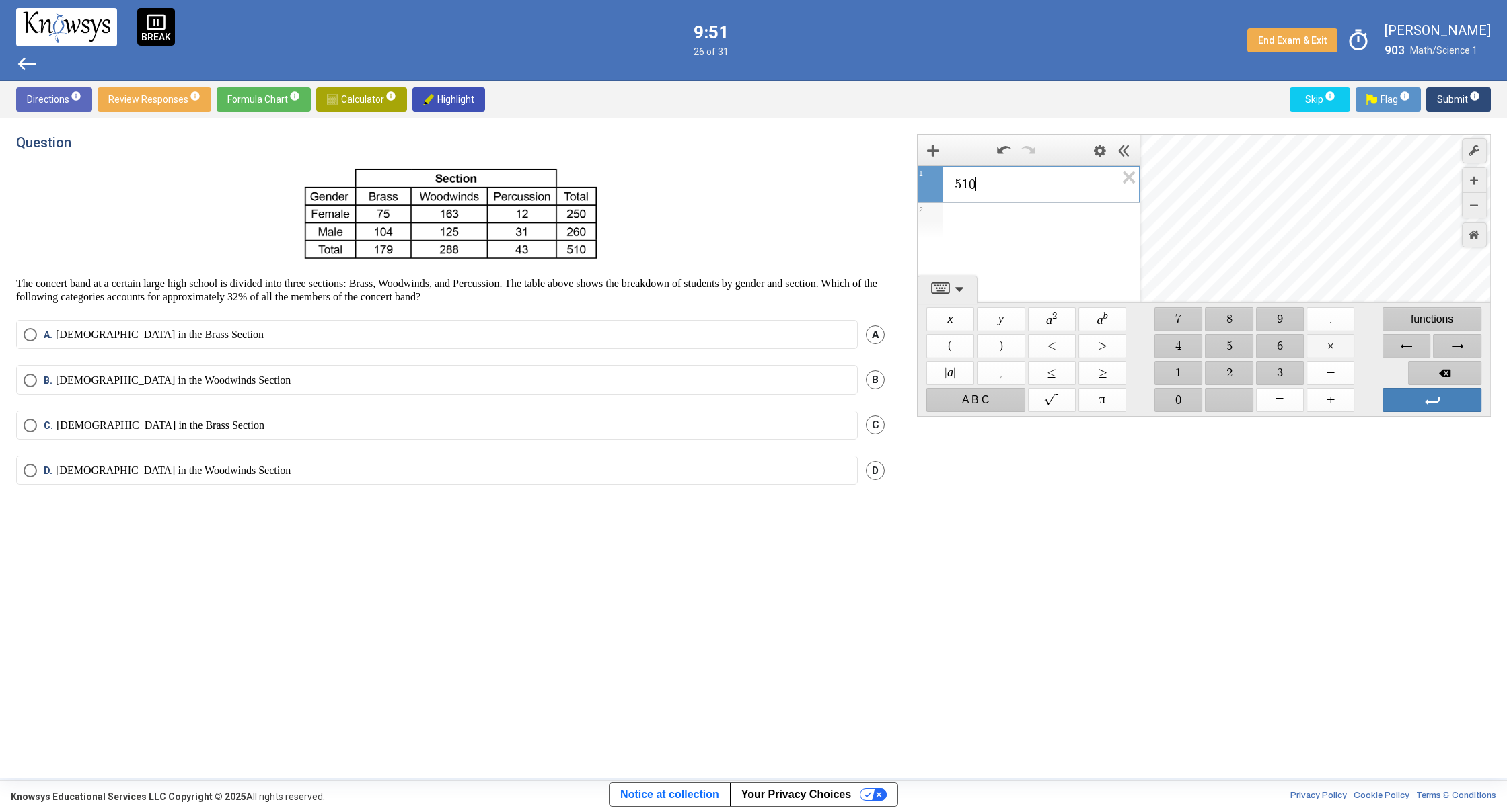
click at [1337, 354] on span "$$ ×" at bounding box center [1330, 346] width 48 height 24
click at [1232, 393] on span "$$ ." at bounding box center [1229, 400] width 48 height 24
click at [1287, 377] on span "$$ 3" at bounding box center [1280, 373] width 48 height 24
click at [1229, 370] on span "$$ 2" at bounding box center [1229, 373] width 48 height 24
click at [31, 379] on span "Select an option" at bounding box center [30, 381] width 14 height 14
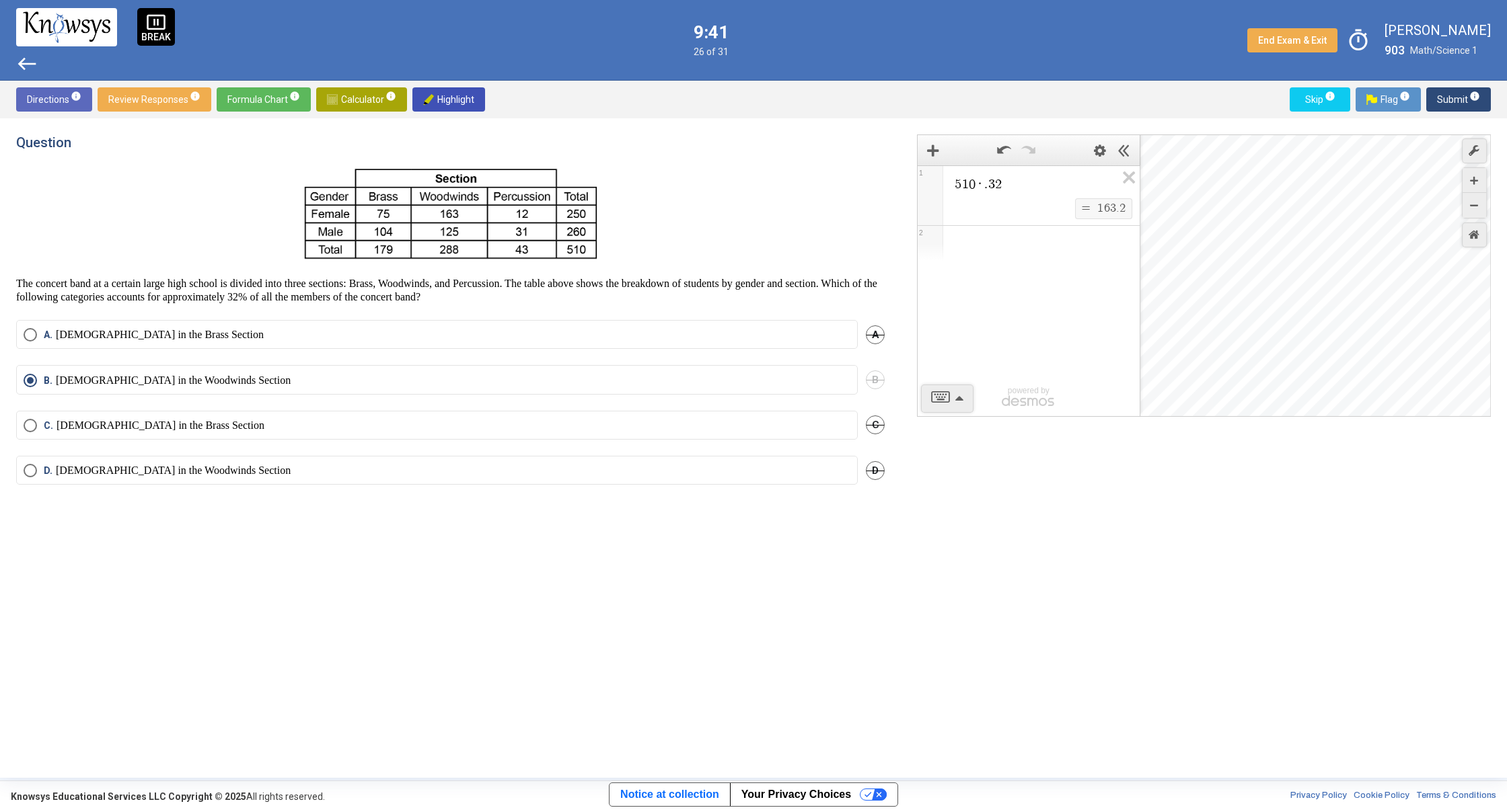
click at [1435, 98] on button "Submit info" at bounding box center [1458, 99] width 64 height 24
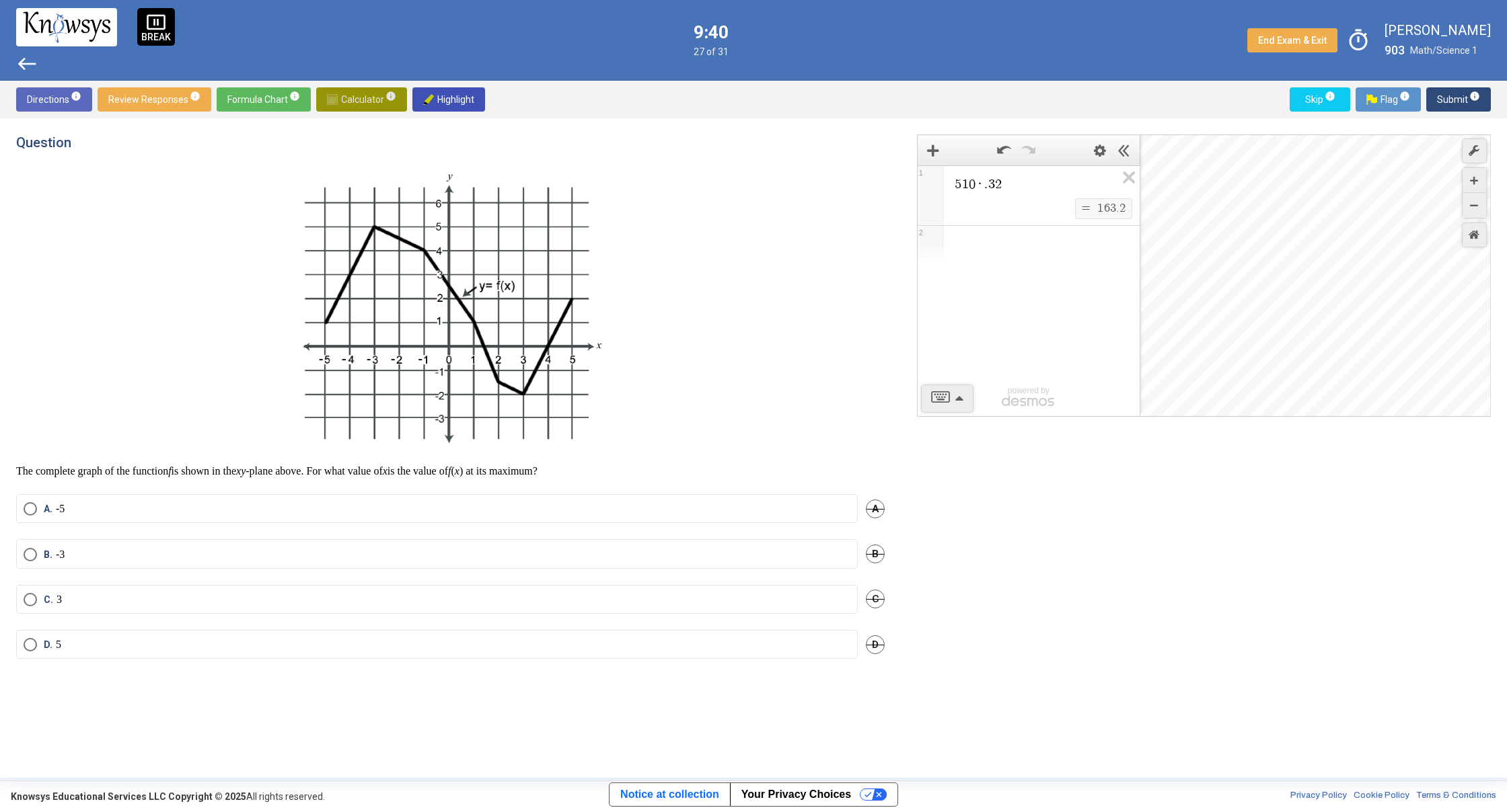
drag, startPoint x: 377, startPoint y: 95, endPoint x: 376, endPoint y: 124, distance: 29.0
click at [377, 122] on div "Directions info Review Responses info Formula Chart info Calculator info Highli…" at bounding box center [754, 429] width 1507 height 697
click at [31, 560] on span "Select an option" at bounding box center [30, 555] width 14 height 14
click at [1432, 109] on button "Submit info" at bounding box center [1458, 99] width 64 height 24
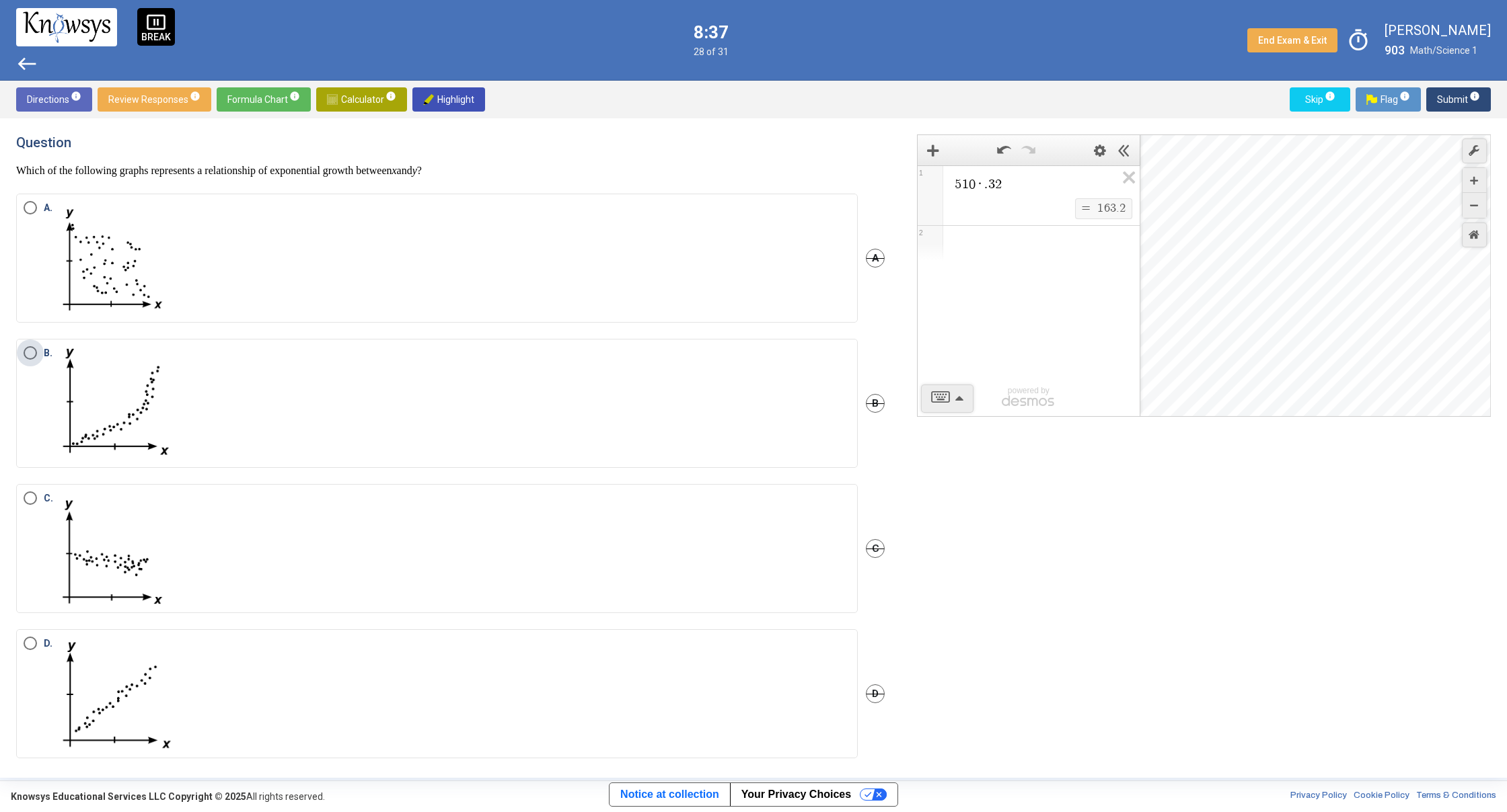
click at [48, 355] on span "B." at bounding box center [50, 403] width 12 height 114
click at [1439, 106] on span "Submit info" at bounding box center [1458, 99] width 43 height 24
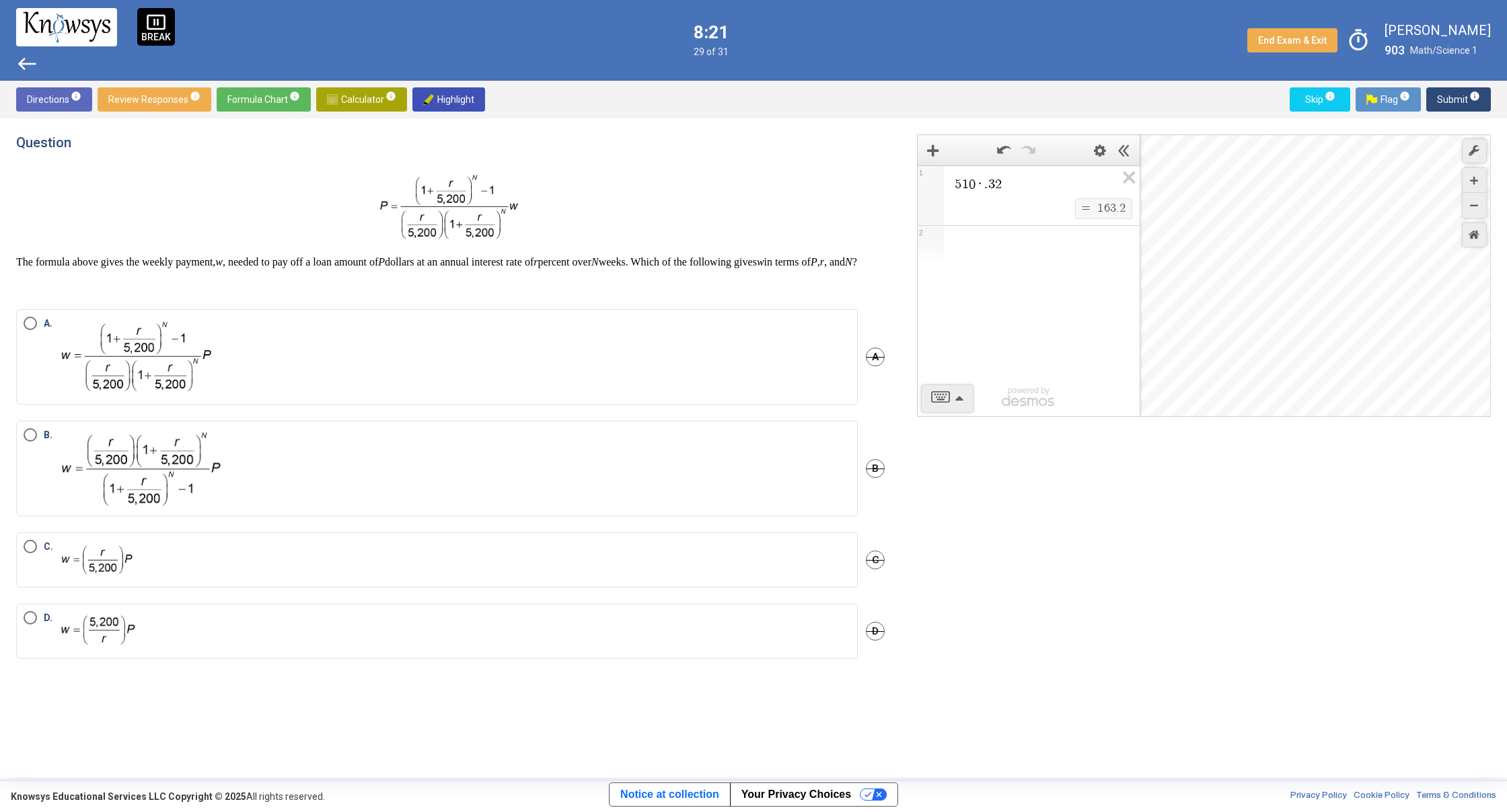
drag, startPoint x: 19, startPoint y: 262, endPoint x: 142, endPoint y: 277, distance: 123.9
click at [142, 269] on p "The formula above gives the weekly payment, w , needed to pay off a loan amount…" at bounding box center [451, 262] width 868 height 14
click at [406, 293] on p at bounding box center [451, 286] width 868 height 14
click at [83, 464] on img "Select an option" at bounding box center [139, 469] width 167 height 81
click at [1438, 98] on span "Submit info" at bounding box center [1458, 99] width 43 height 24
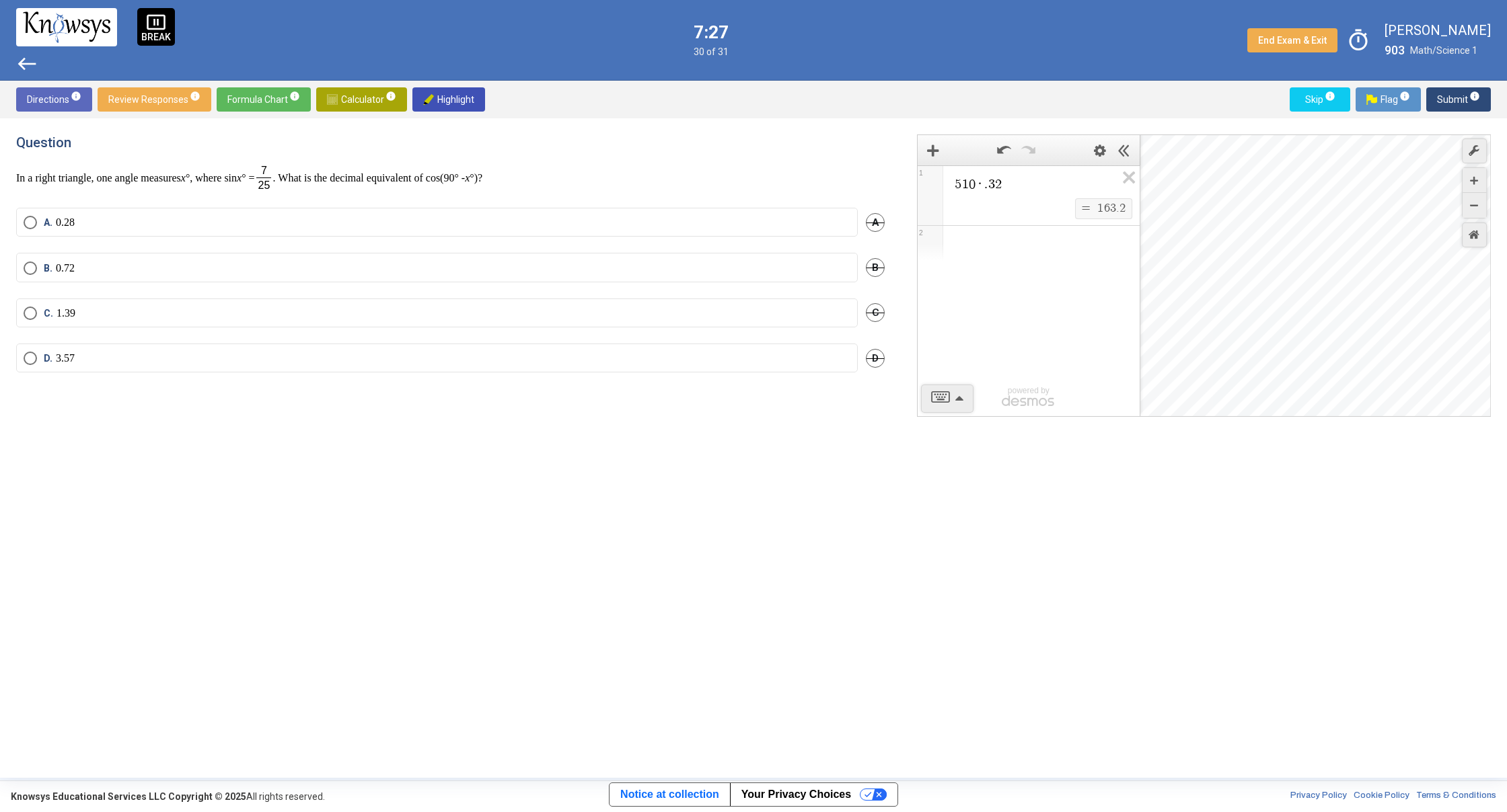
click at [75, 317] on p "1.39" at bounding box center [66, 314] width 19 height 14
click at [1437, 99] on span "Submit info" at bounding box center [1458, 99] width 43 height 24
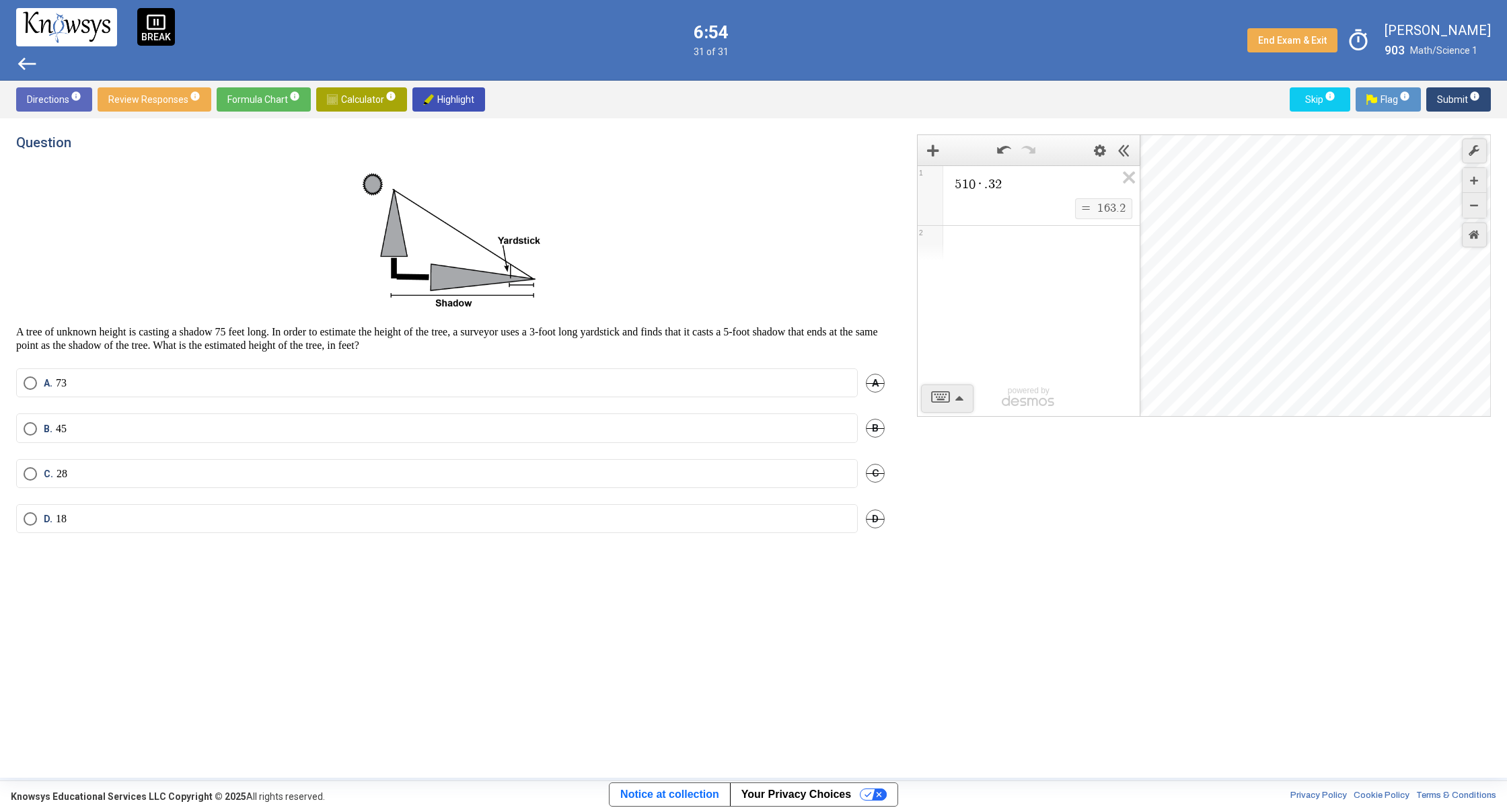
click at [118, 433] on label "B. 45" at bounding box center [436, 429] width 827 height 14
click at [1448, 105] on span "Submit info" at bounding box center [1458, 99] width 43 height 24
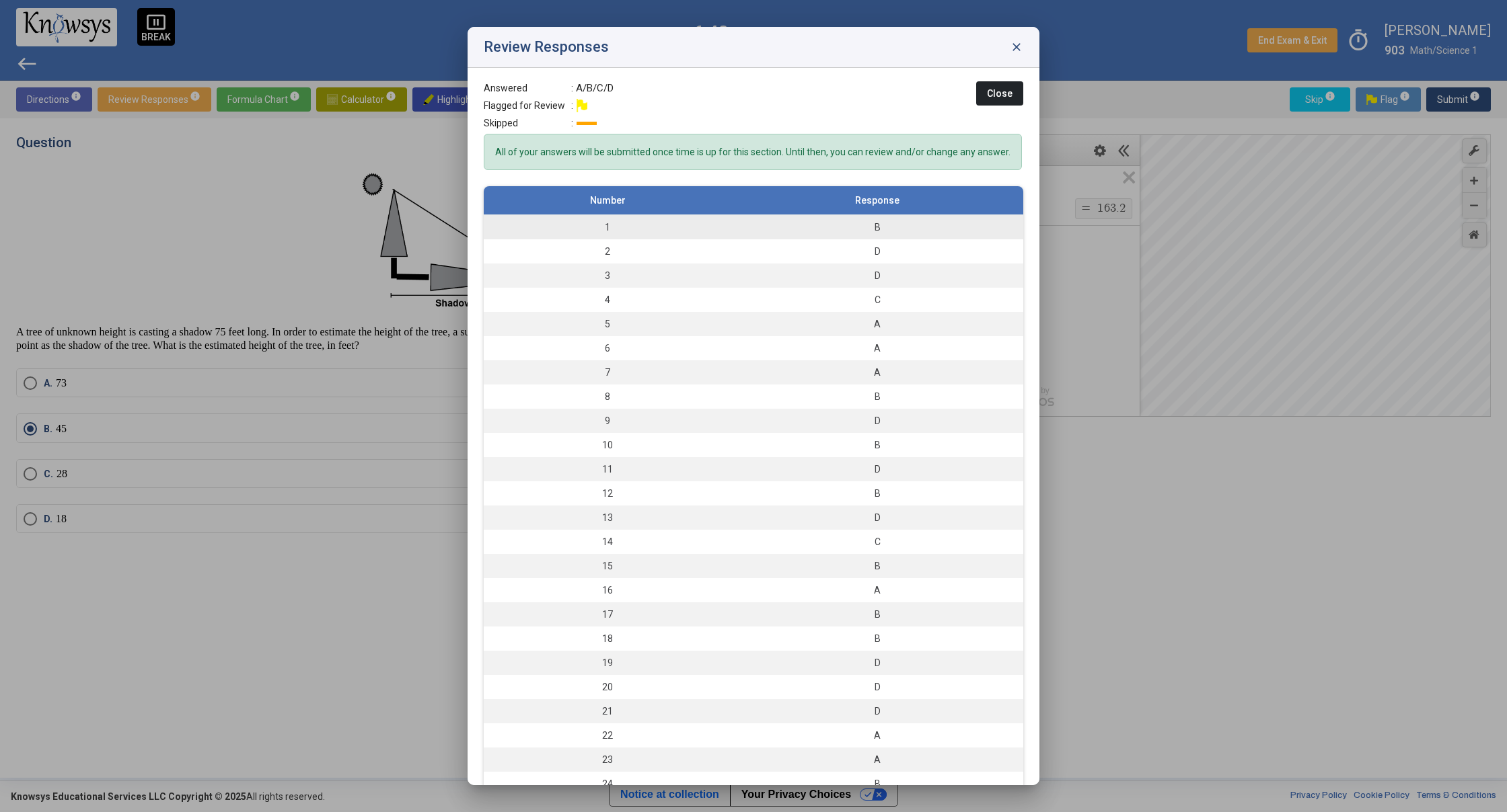
click at [829, 234] on div "B" at bounding box center [877, 228] width 278 height 14
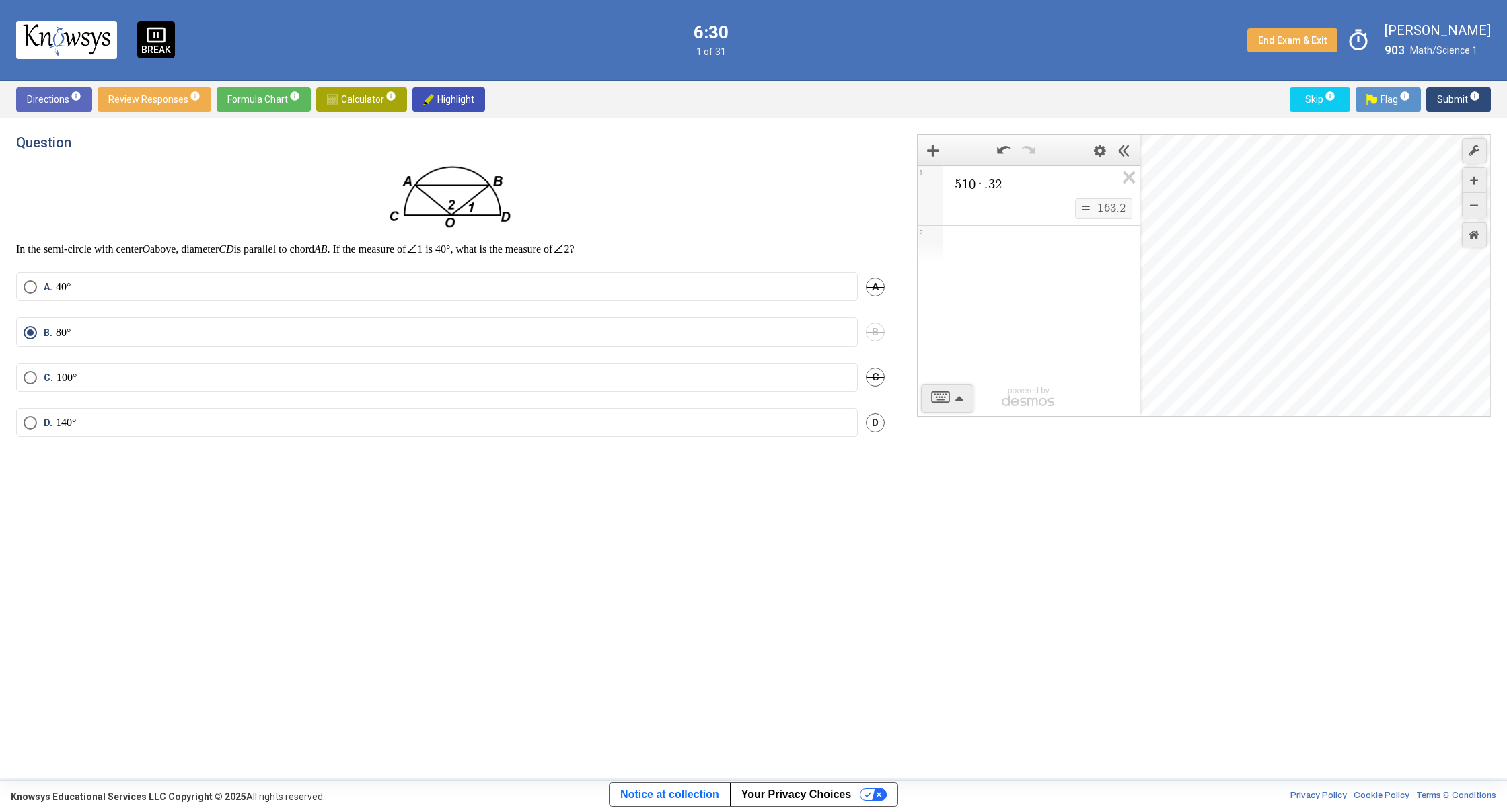
click at [243, 375] on label "C. 100°" at bounding box center [436, 378] width 827 height 14
click at [1430, 100] on button "Submit info" at bounding box center [1458, 99] width 64 height 24
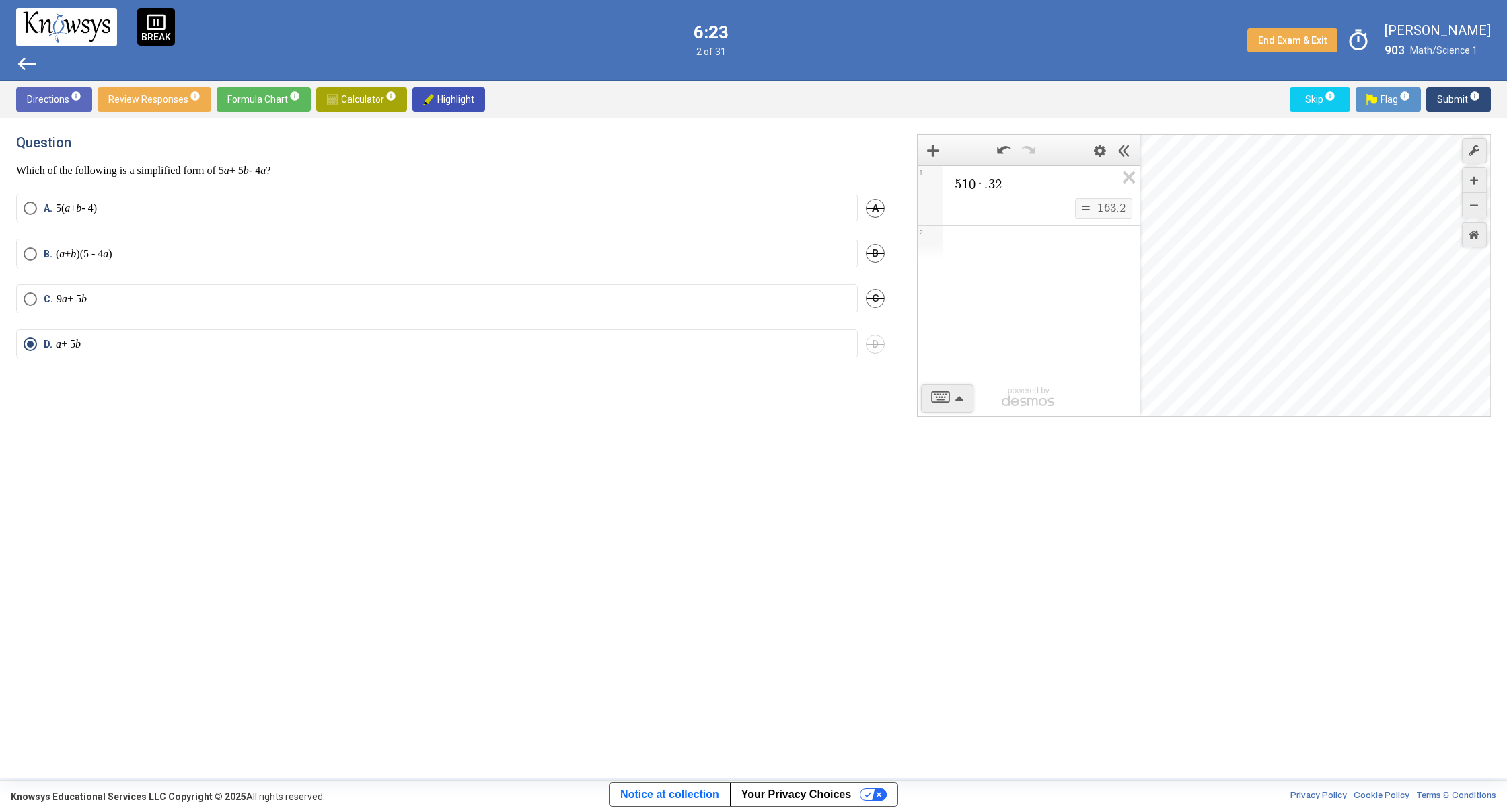
click at [1435, 104] on button "Submit info" at bounding box center [1458, 99] width 64 height 24
click at [1132, 177] on icon "Expression List" at bounding box center [1124, 181] width 30 height 31
click at [1437, 98] on button "Submit info" at bounding box center [1458, 99] width 64 height 24
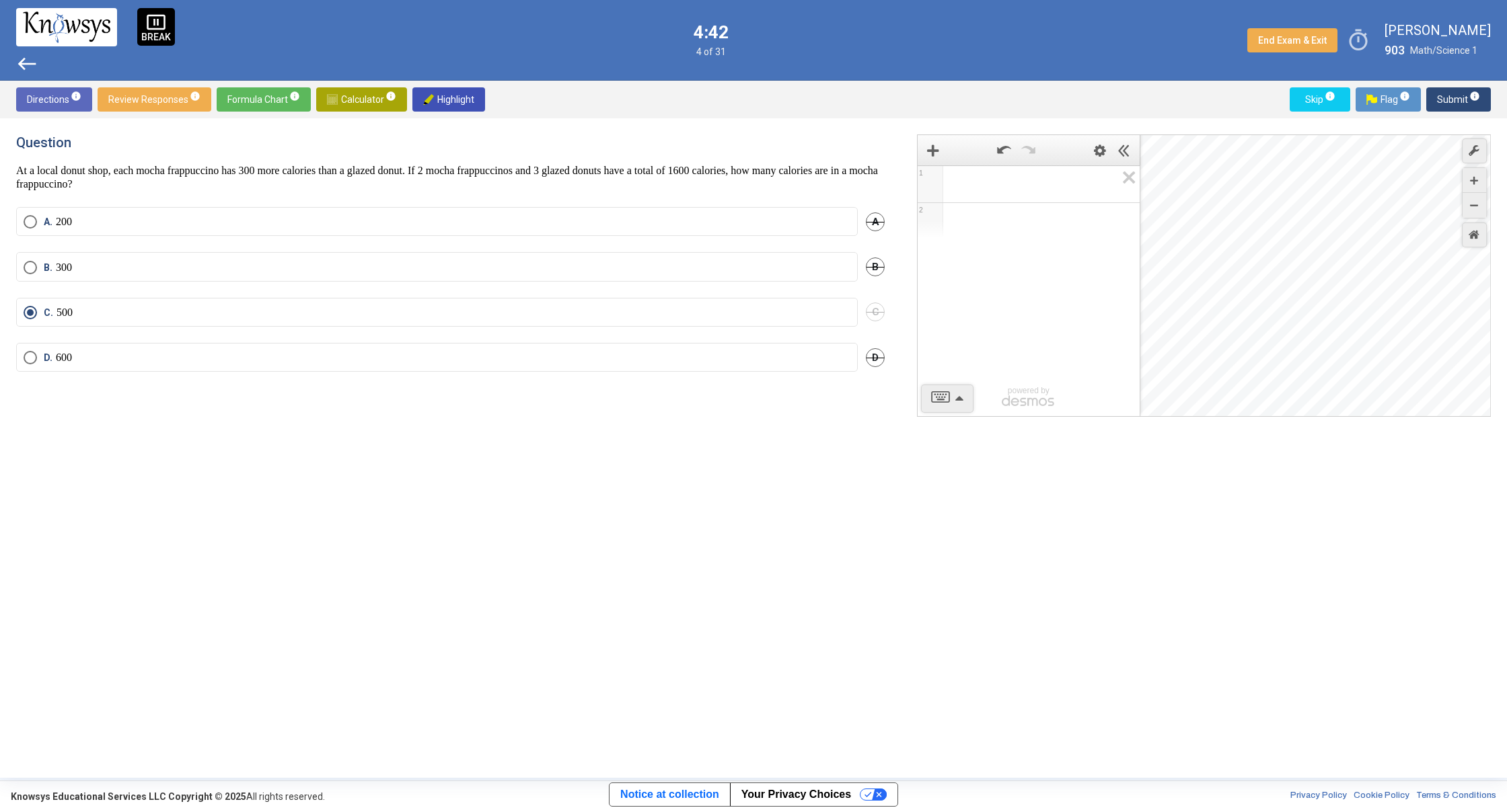
click at [1034, 191] on span "Math Input:" at bounding box center [1035, 185] width 163 height 16
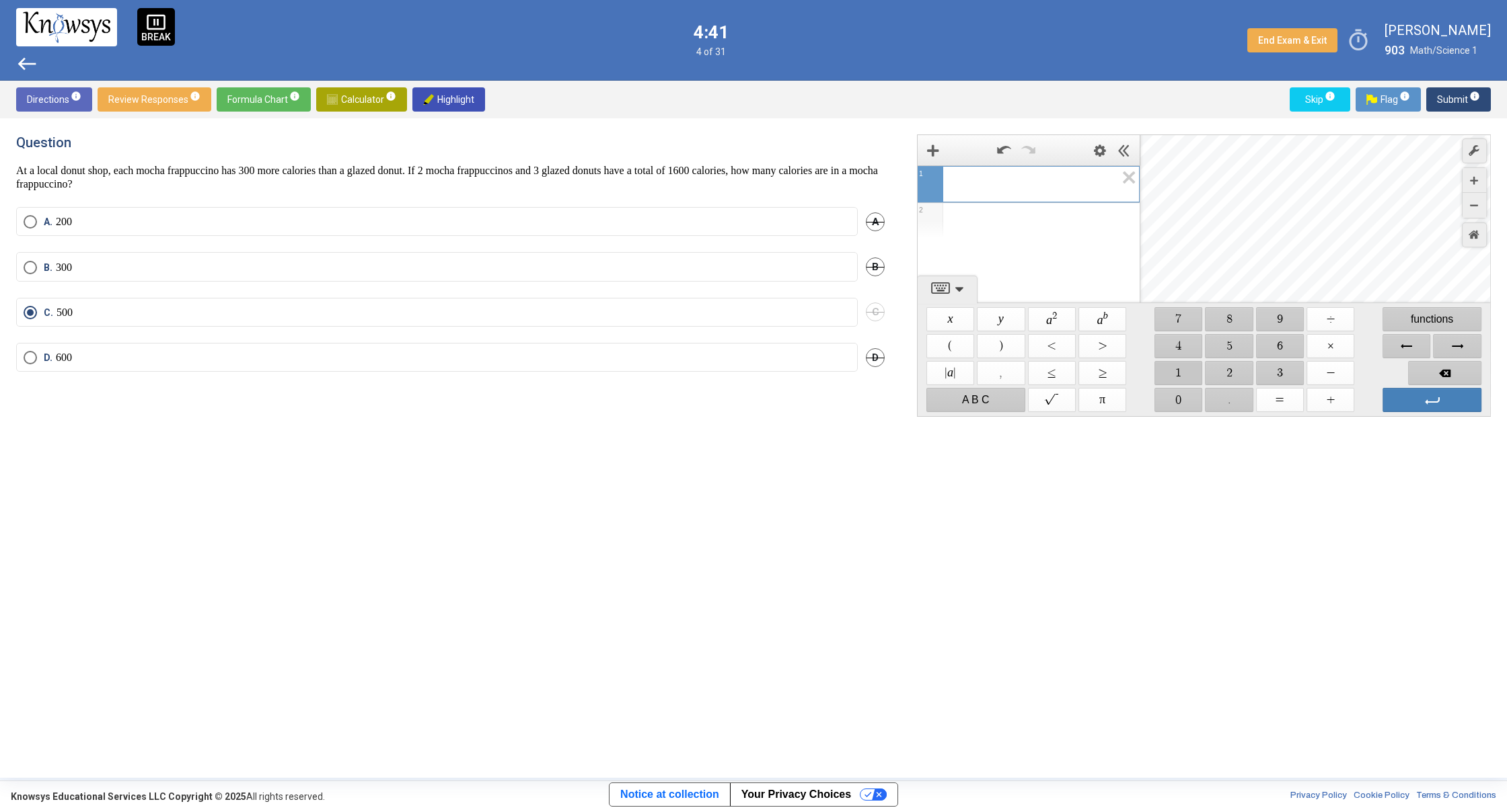
drag, startPoint x: 1178, startPoint y: 372, endPoint x: 1267, endPoint y: 373, distance: 89.0
click at [1178, 371] on span "$$ 1" at bounding box center [1178, 373] width 48 height 24
drag, startPoint x: 1273, startPoint y: 373, endPoint x: 1199, endPoint y: 401, distance: 79.1
click at [1272, 373] on span "$$ 3" at bounding box center [1280, 373] width 48 height 24
click at [1168, 402] on span "$$ 0" at bounding box center [1178, 400] width 48 height 24
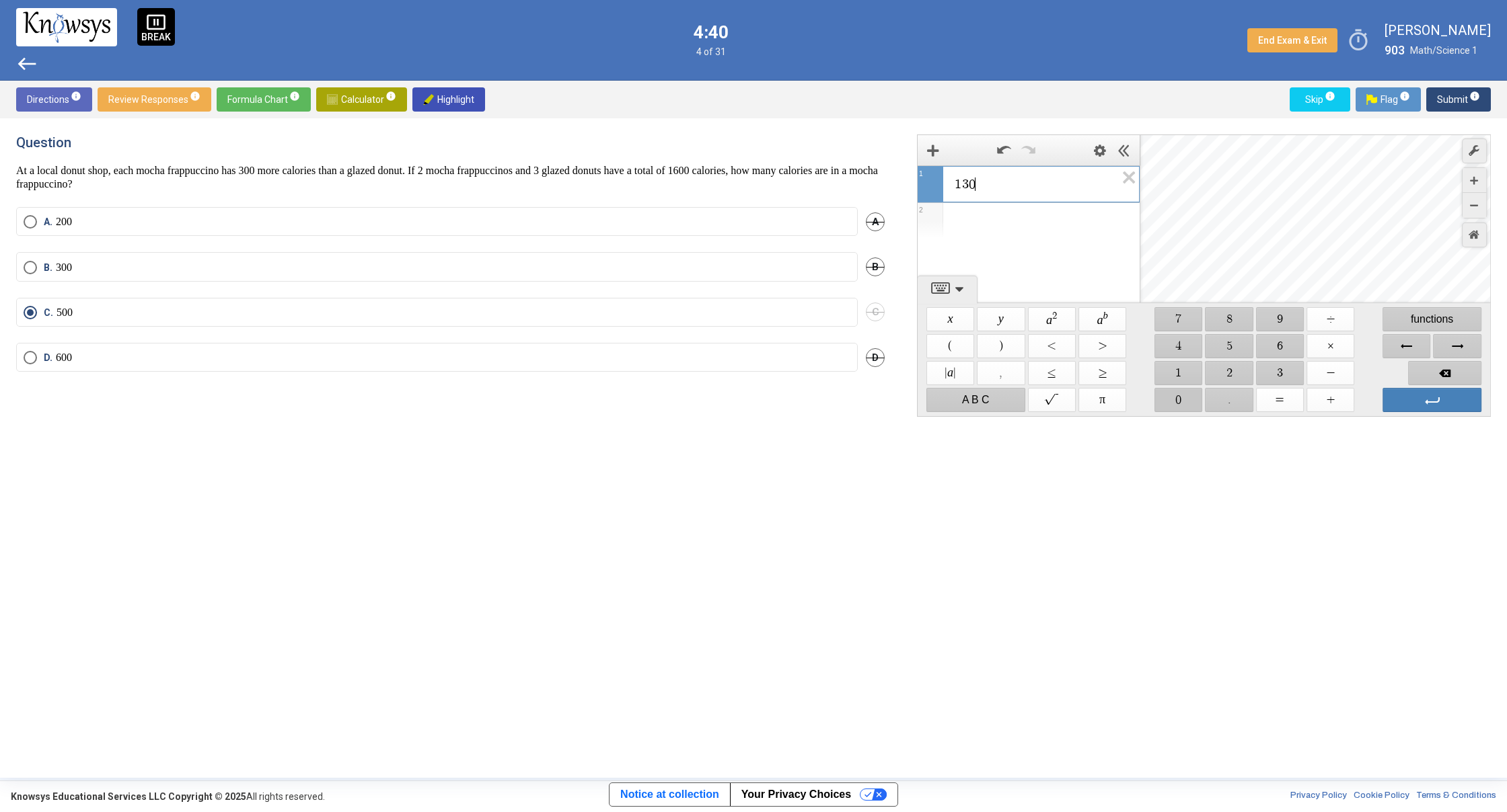
drag, startPoint x: 1169, startPoint y: 402, endPoint x: 1221, endPoint y: 379, distance: 56.9
click at [1173, 401] on span "$$ 0" at bounding box center [1178, 400] width 48 height 24
click at [1333, 313] on span "$$ ÷" at bounding box center [1330, 319] width 48 height 24
click at [1229, 352] on span "$$ 5" at bounding box center [1229, 346] width 48 height 24
click at [30, 219] on span "Select an option" at bounding box center [30, 222] width 14 height 14
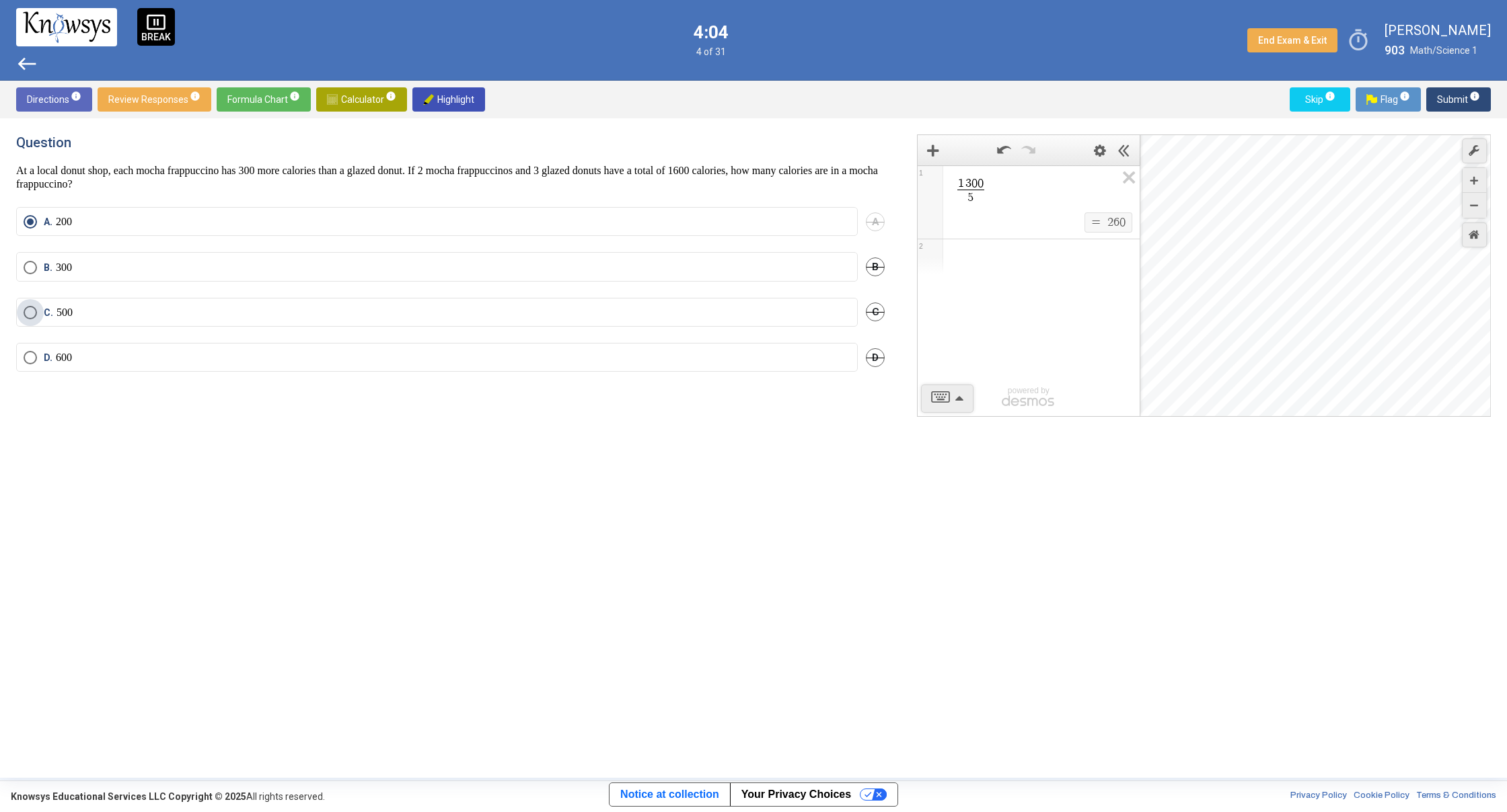
click at [23, 312] on span "Select an option" at bounding box center [30, 313] width 14 height 14
click at [1433, 105] on button "Submit info" at bounding box center [1458, 99] width 64 height 24
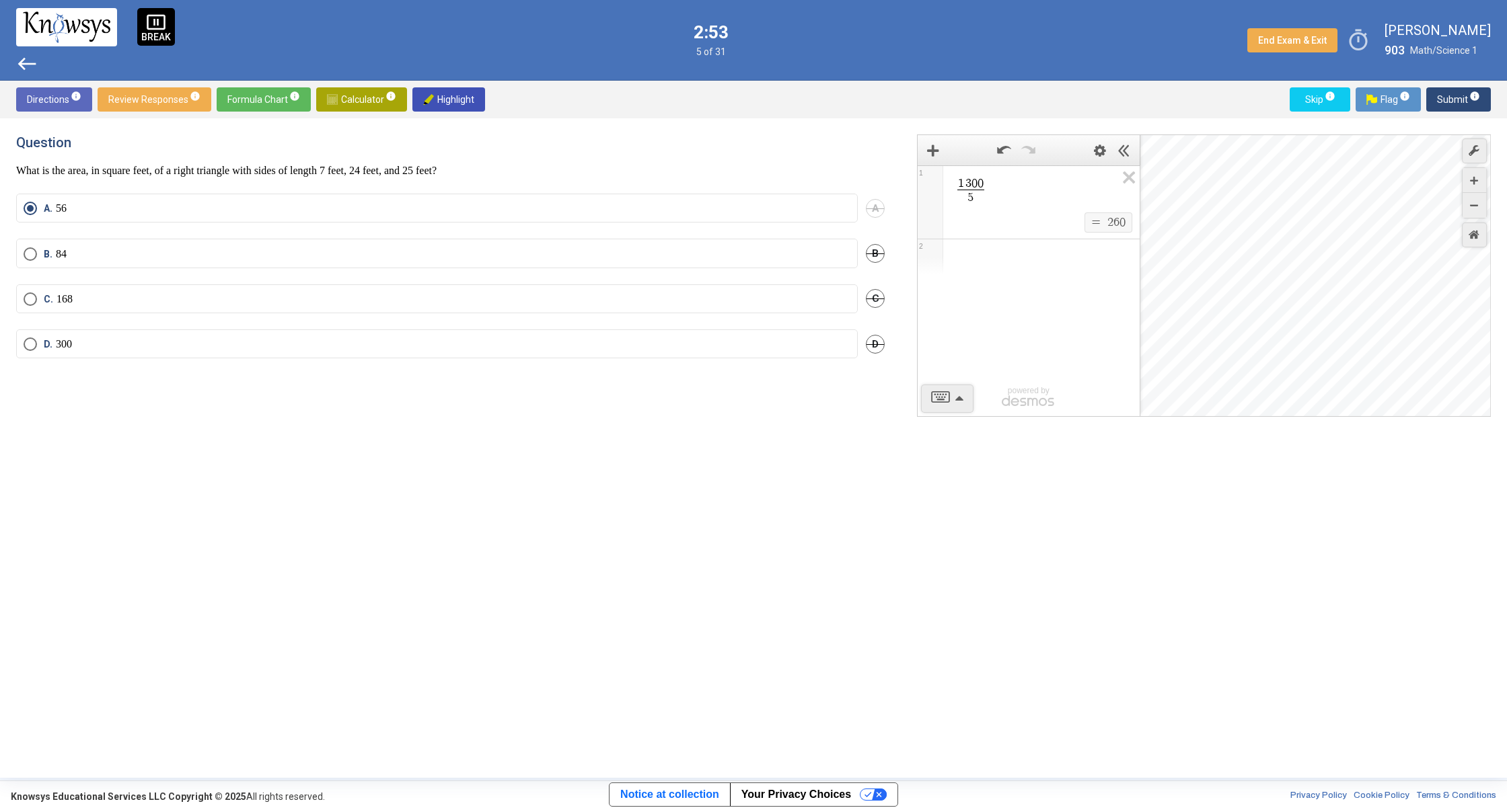
drag, startPoint x: 355, startPoint y: 171, endPoint x: 533, endPoint y: 159, distance: 178.4
click at [533, 159] on div "Question What is the area, in square feet, of a right triangle with sides of le…" at bounding box center [451, 156] width 868 height 43
click at [532, 159] on div "Question What is the area, in square feet, of a right triangle with sides of le…" at bounding box center [451, 156] width 868 height 43
click at [1129, 174] on icon "Expression List" at bounding box center [1124, 181] width 30 height 31
click at [1020, 195] on div "Expression List" at bounding box center [1028, 182] width 222 height 32
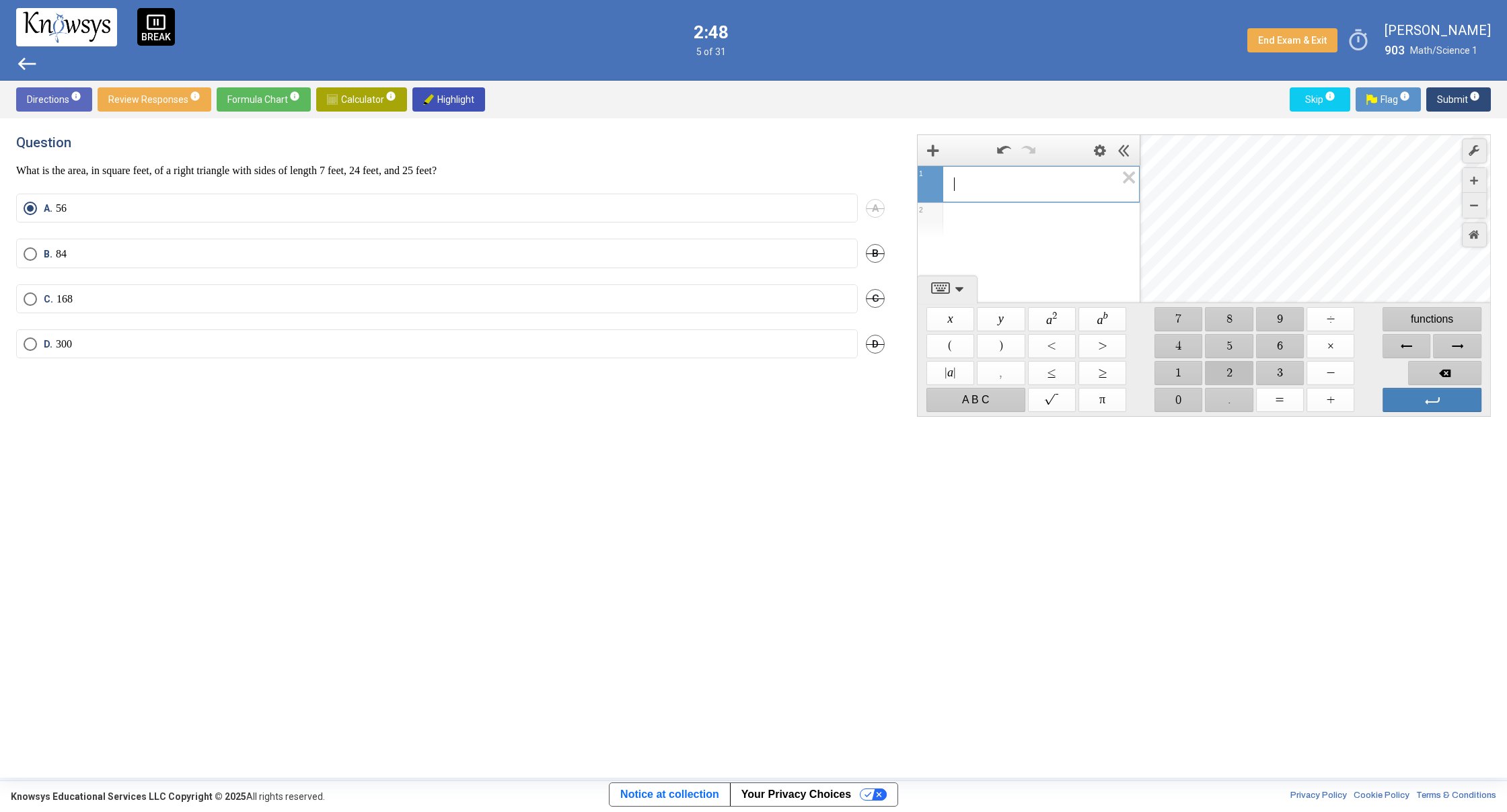
drag, startPoint x: 1224, startPoint y: 370, endPoint x: 1176, endPoint y: 360, distance: 49.0
click at [1223, 370] on span "$$ 2" at bounding box center [1229, 373] width 48 height 24
click at [1173, 351] on span "$$ 4" at bounding box center [1178, 346] width 48 height 24
click at [1337, 349] on span "$$ ×" at bounding box center [1330, 346] width 48 height 24
click at [1223, 366] on span "$$ 2" at bounding box center [1229, 373] width 48 height 24
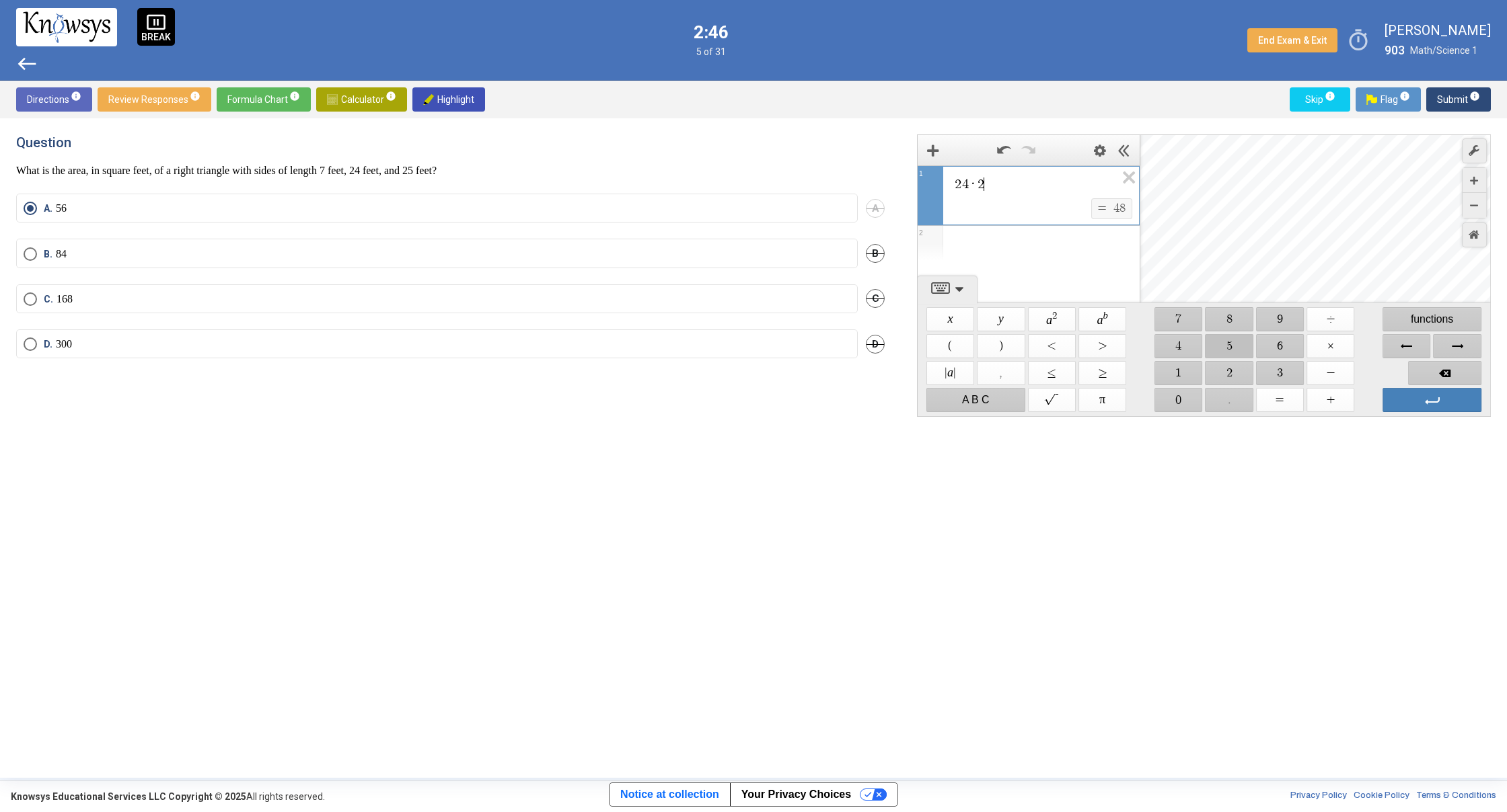
click at [1230, 352] on span "$$ 5" at bounding box center [1229, 346] width 48 height 24
click at [1448, 396] on span "Enter" at bounding box center [1432, 400] width 99 height 24
click at [1283, 348] on span "$$ 6" at bounding box center [1280, 346] width 48 height 24
click at [1173, 394] on span "$$ 0" at bounding box center [1178, 400] width 48 height 24
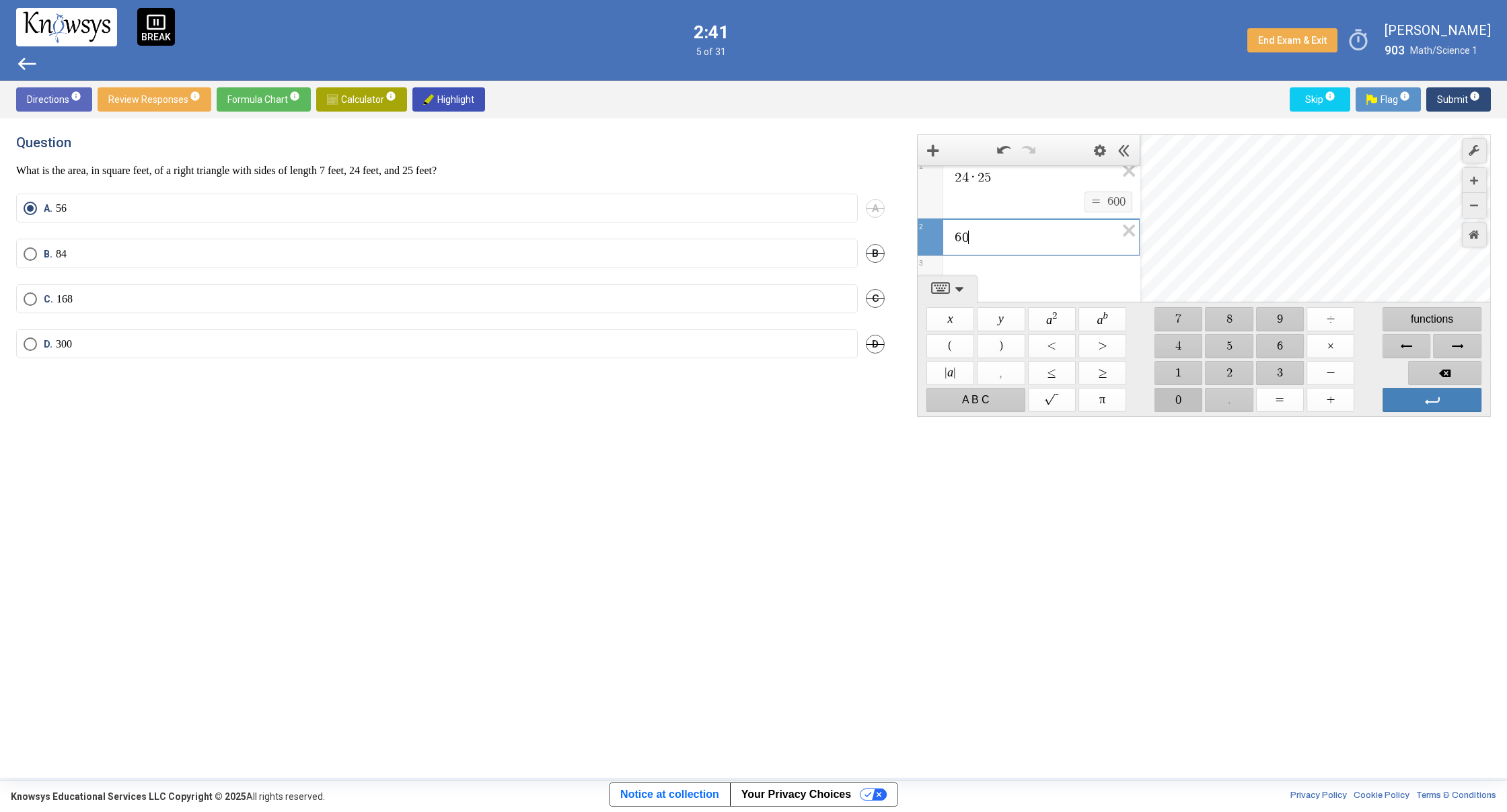
click at [1173, 394] on span "$$ 0" at bounding box center [1178, 400] width 48 height 24
click at [1331, 326] on span "$$ ÷" at bounding box center [1330, 319] width 48 height 24
drag, startPoint x: 1179, startPoint y: 321, endPoint x: 1203, endPoint y: 321, distance: 24.0
click at [1179, 321] on span "$$ 7" at bounding box center [1178, 319] width 48 height 24
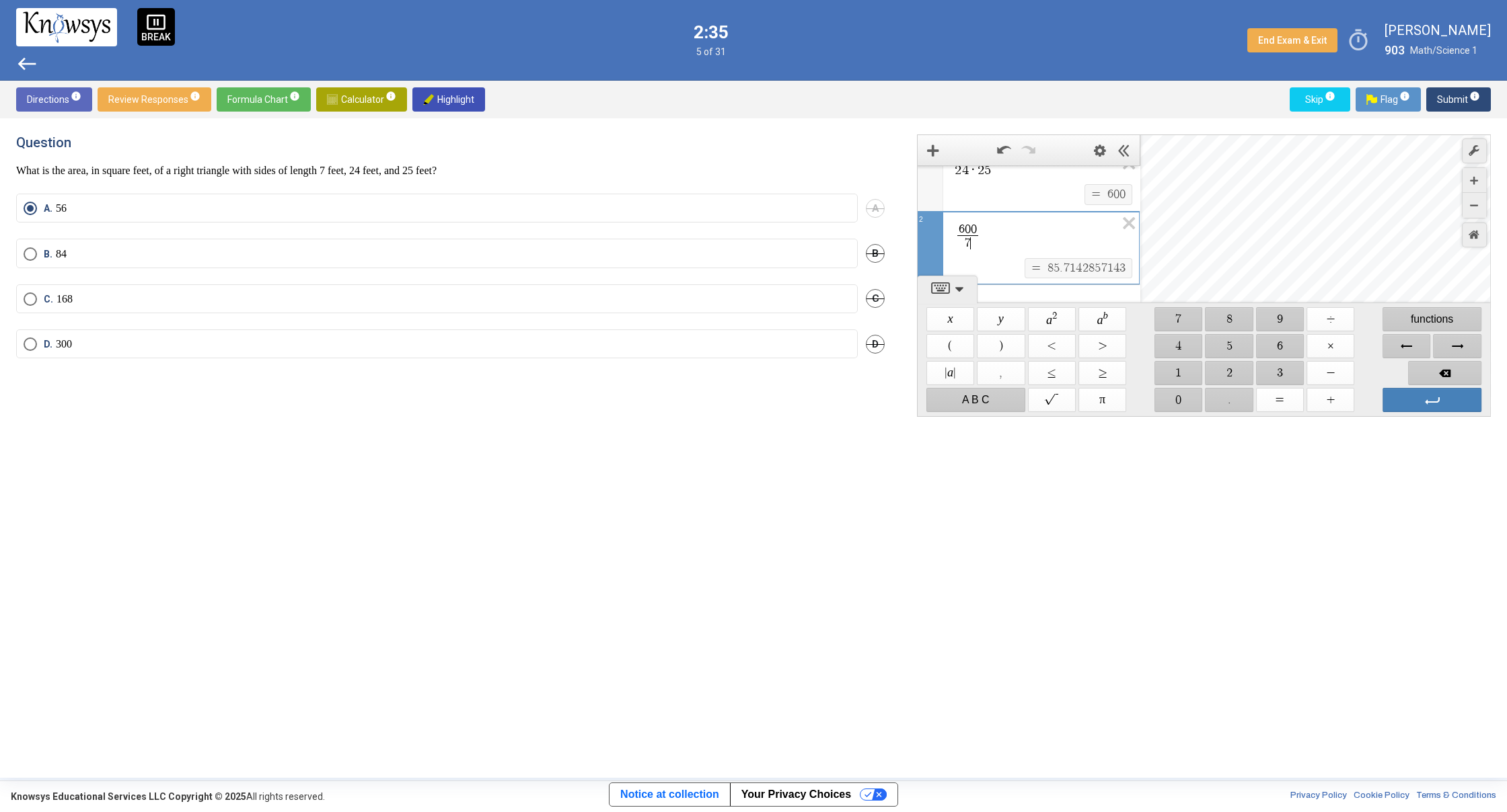
scroll to position [0, 0]
click at [29, 248] on span "Select an option" at bounding box center [30, 254] width 14 height 14
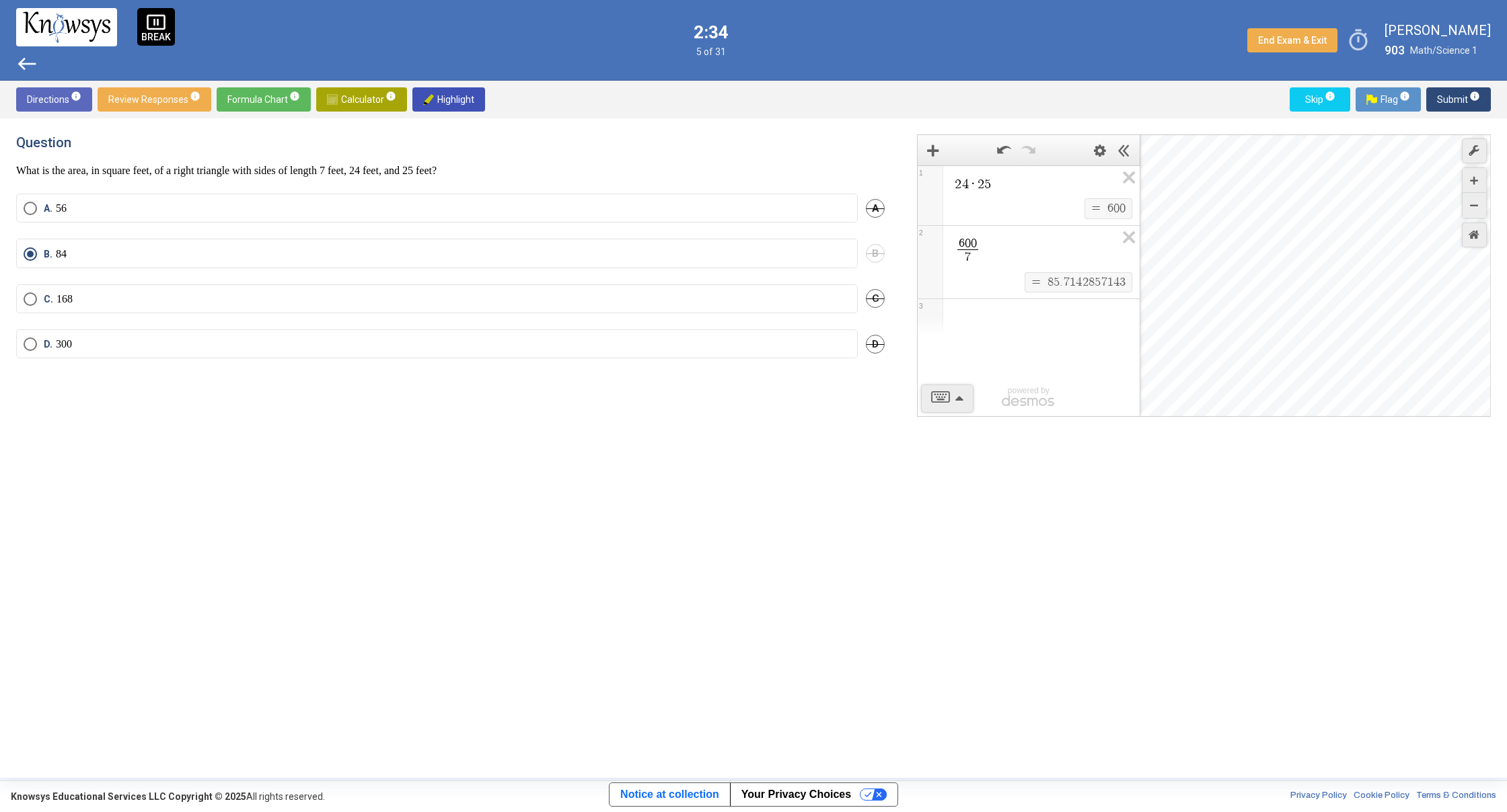
click at [1446, 97] on span "Submit info" at bounding box center [1458, 99] width 43 height 24
click at [130, 98] on span "Review Responses info" at bounding box center [154, 99] width 92 height 24
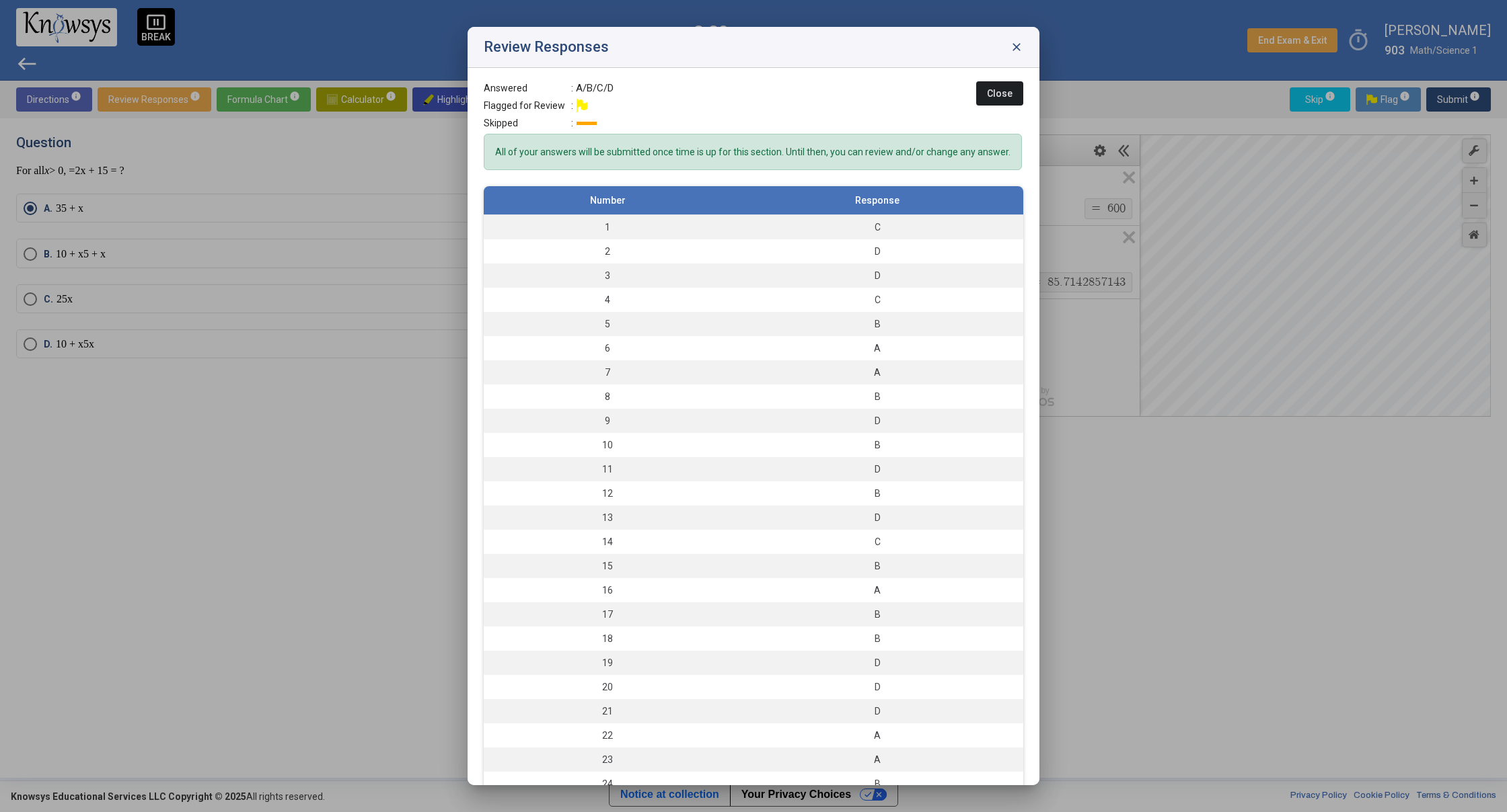
click at [1169, 546] on div at bounding box center [754, 406] width 1507 height 812
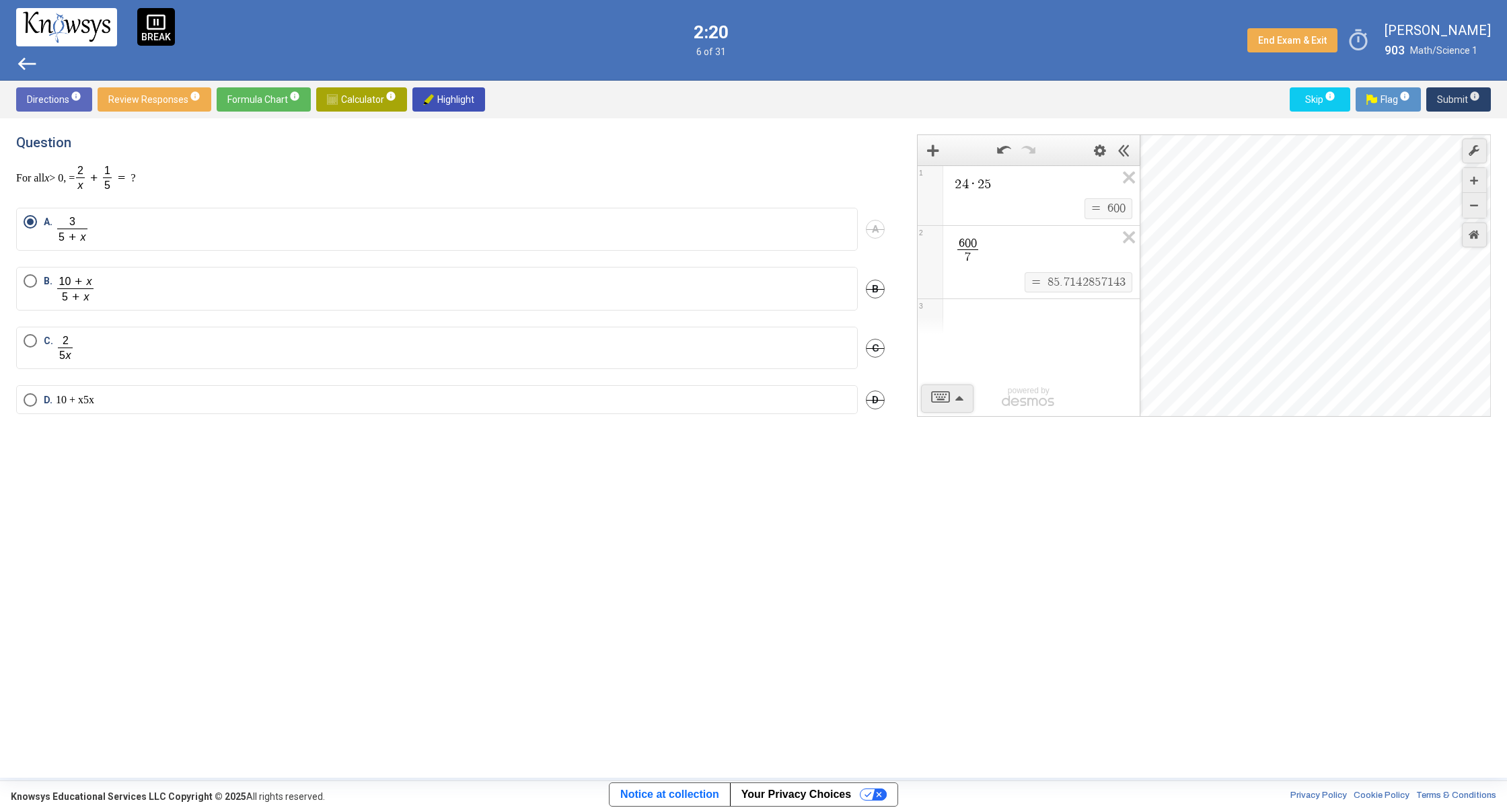
click at [1452, 97] on span "Submit info" at bounding box center [1458, 99] width 43 height 24
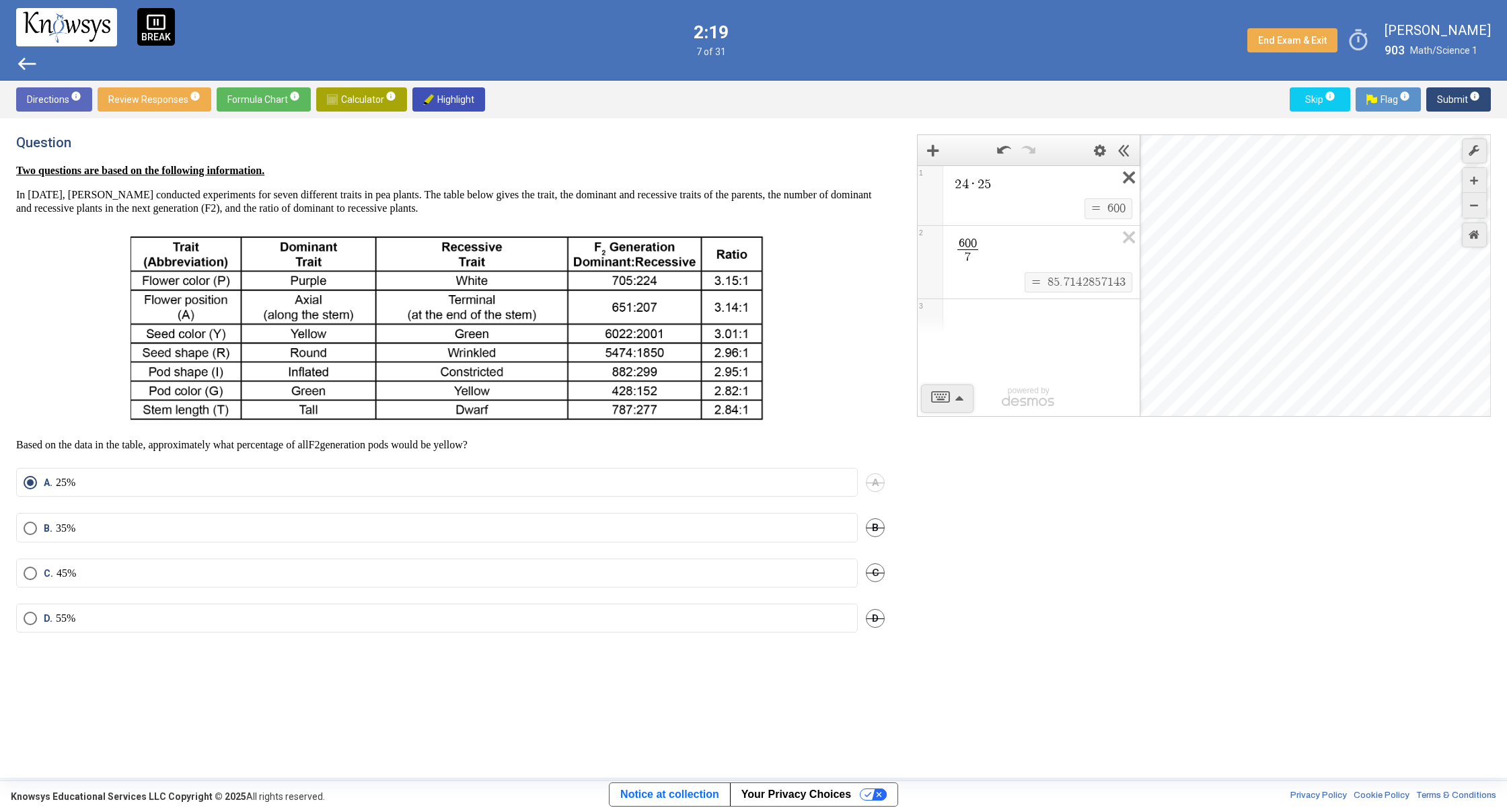
click at [1134, 175] on icon "Expression List" at bounding box center [1124, 181] width 30 height 31
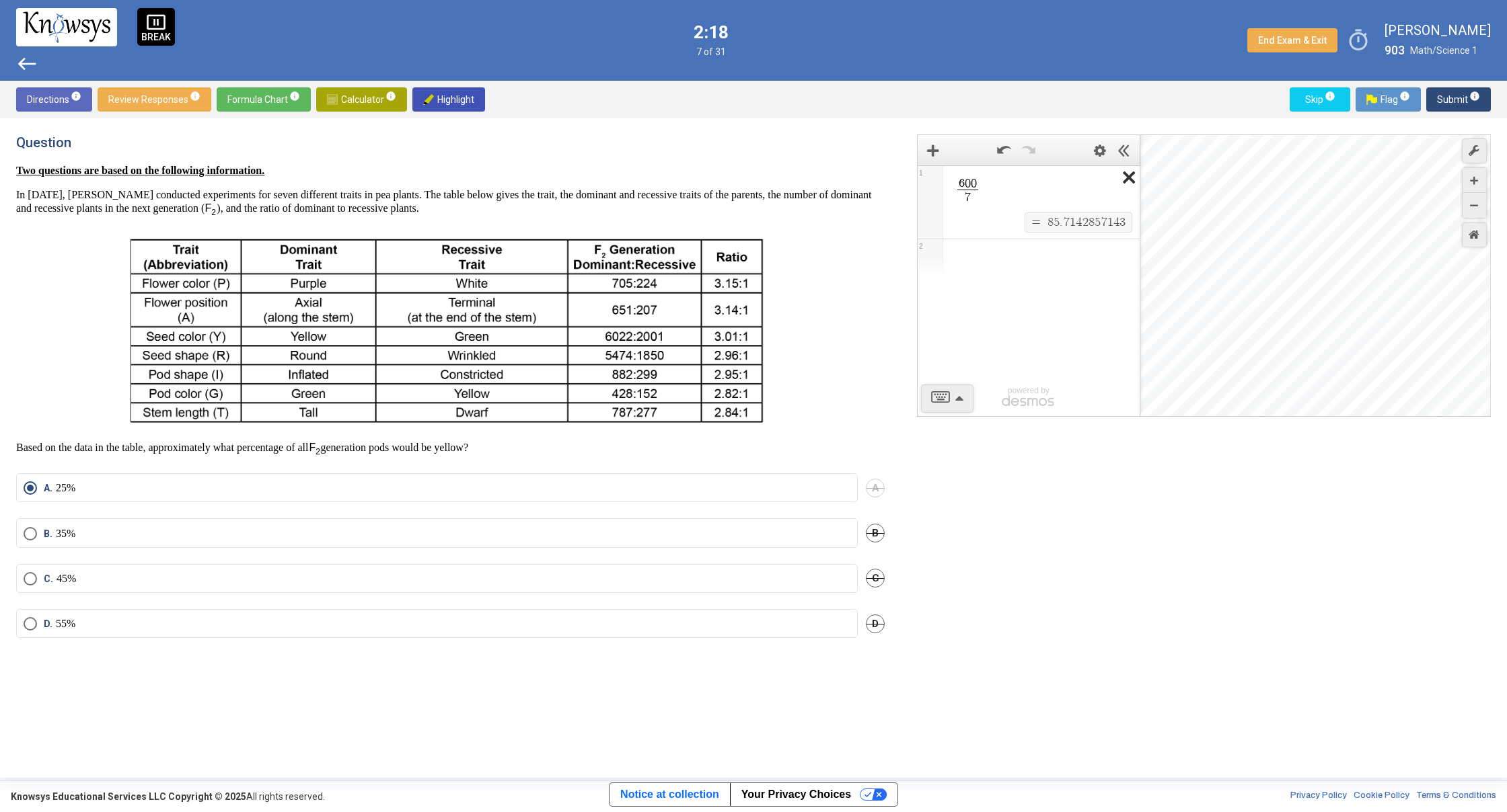
click at [1134, 175] on icon "Expression List" at bounding box center [1124, 181] width 30 height 31
click at [972, 186] on span "Math Input:" at bounding box center [1035, 185] width 163 height 16
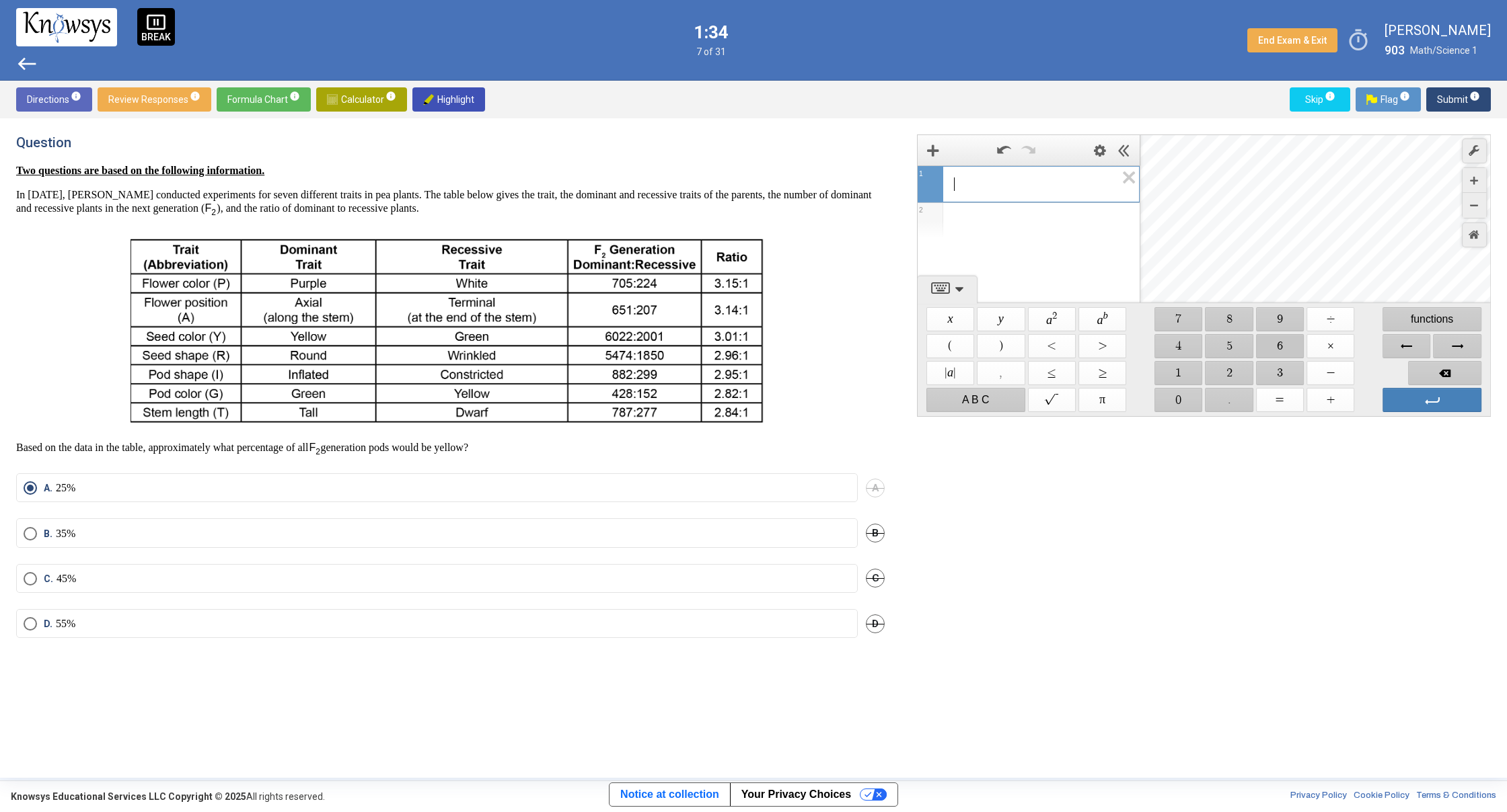
click at [1277, 348] on span "$$ 6" at bounding box center [1280, 346] width 48 height 24
click at [1188, 345] on span "$$ 4" at bounding box center [1178, 346] width 48 height 24
drag, startPoint x: 1224, startPoint y: 347, endPoint x: 1202, endPoint y: 374, distance: 34.8
click at [1224, 347] on span "$$ 5" at bounding box center [1229, 346] width 48 height 24
click at [1166, 402] on span "$$ 0" at bounding box center [1178, 400] width 48 height 24
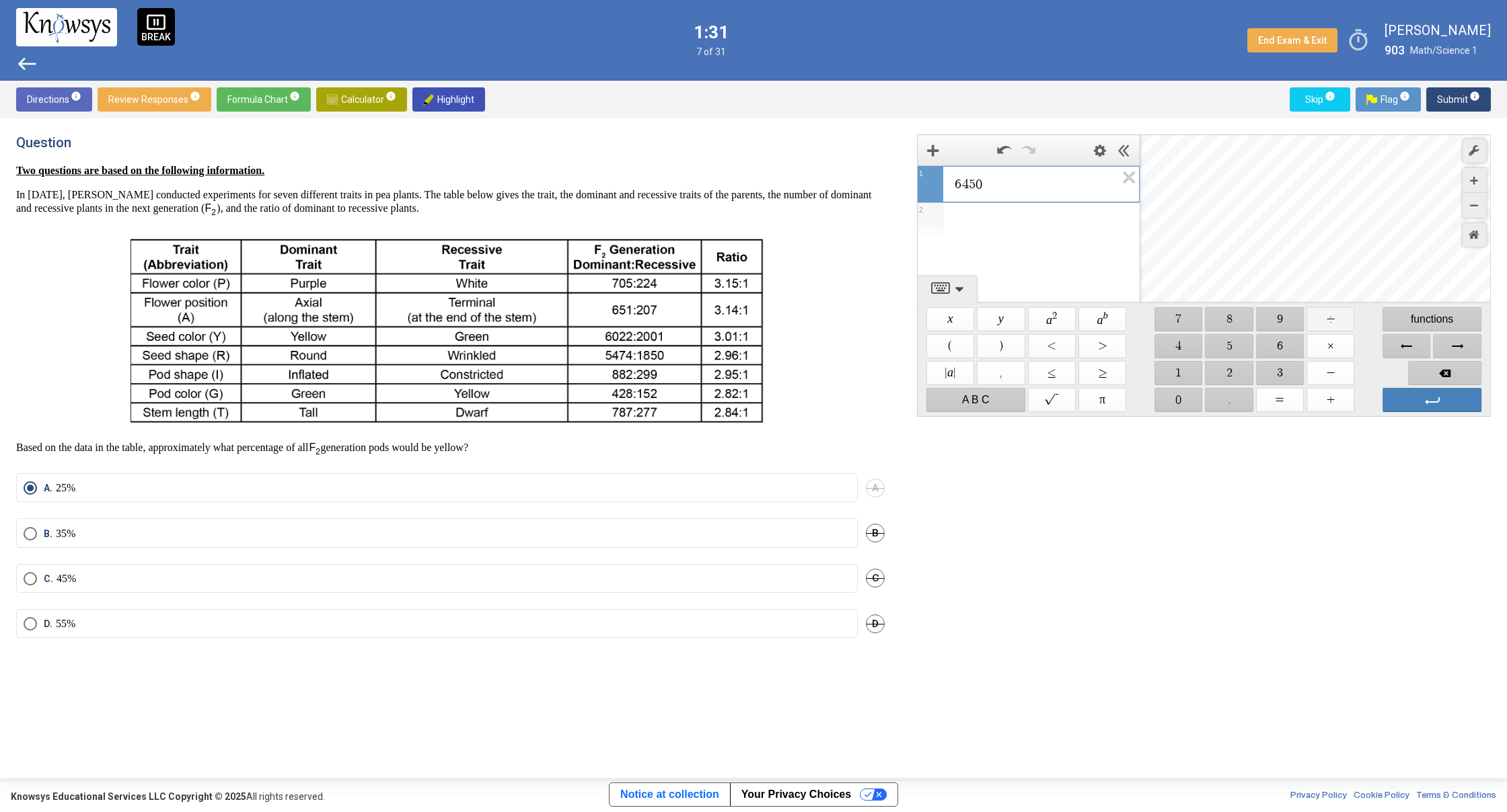
click at [1335, 325] on span "$$ ÷" at bounding box center [1330, 319] width 48 height 24
click at [1183, 327] on span "$$ 7" at bounding box center [1178, 319] width 48 height 24
click at [1449, 369] on span "Backspace" at bounding box center [1444, 373] width 73 height 24
drag, startPoint x: 1184, startPoint y: 373, endPoint x: 1188, endPoint y: 358, distance: 15.5
click at [1184, 373] on span "$$ 1" at bounding box center [1178, 373] width 48 height 24
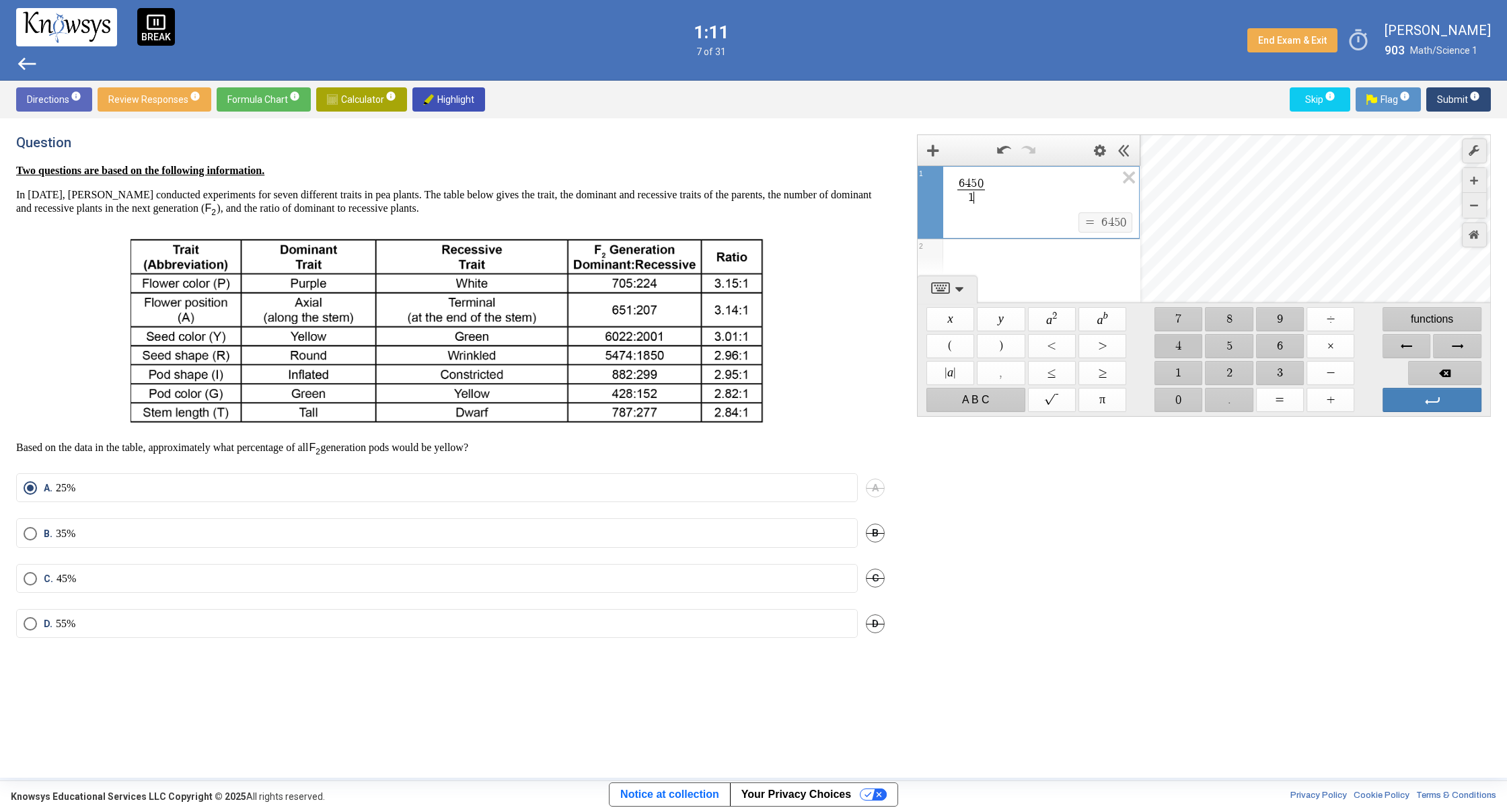
click at [1188, 348] on span "$$ 4" at bounding box center [1178, 346] width 48 height 24
click at [1190, 374] on span "$$ 1" at bounding box center [1178, 373] width 48 height 24
click at [1177, 394] on span "$$ 0" at bounding box center [1178, 400] width 48 height 24
click at [1177, 395] on span "$$ 0" at bounding box center [1178, 400] width 48 height 24
click at [1428, 375] on span "Backspace" at bounding box center [1444, 373] width 73 height 24
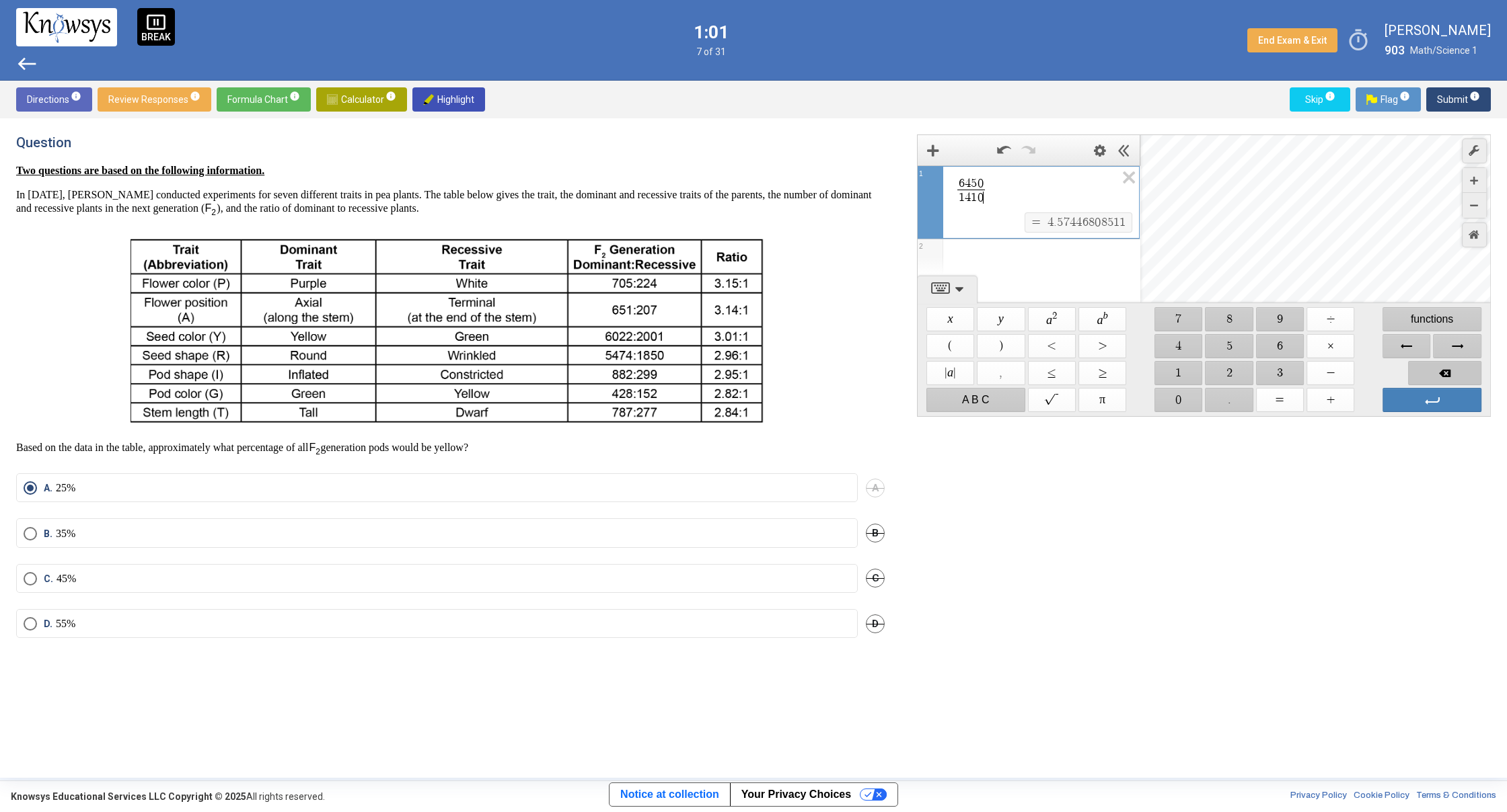
click at [1420, 373] on span "Backspace" at bounding box center [1444, 373] width 73 height 24
click at [1420, 372] on span "Backspace" at bounding box center [1444, 373] width 73 height 24
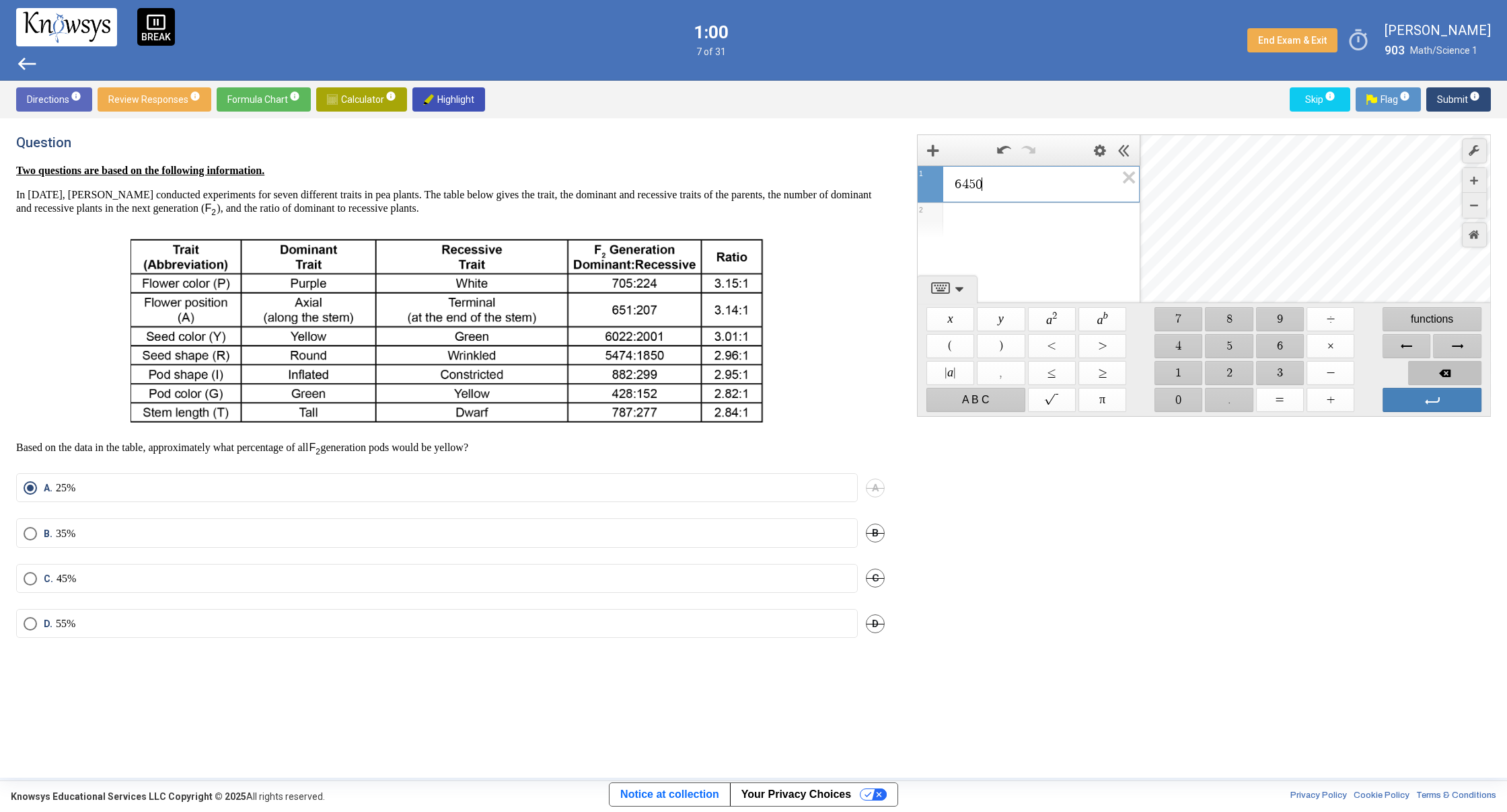
click at [1420, 372] on span "Backspace" at bounding box center [1444, 373] width 73 height 24
click at [1192, 377] on span "$$ 1" at bounding box center [1178, 373] width 48 height 24
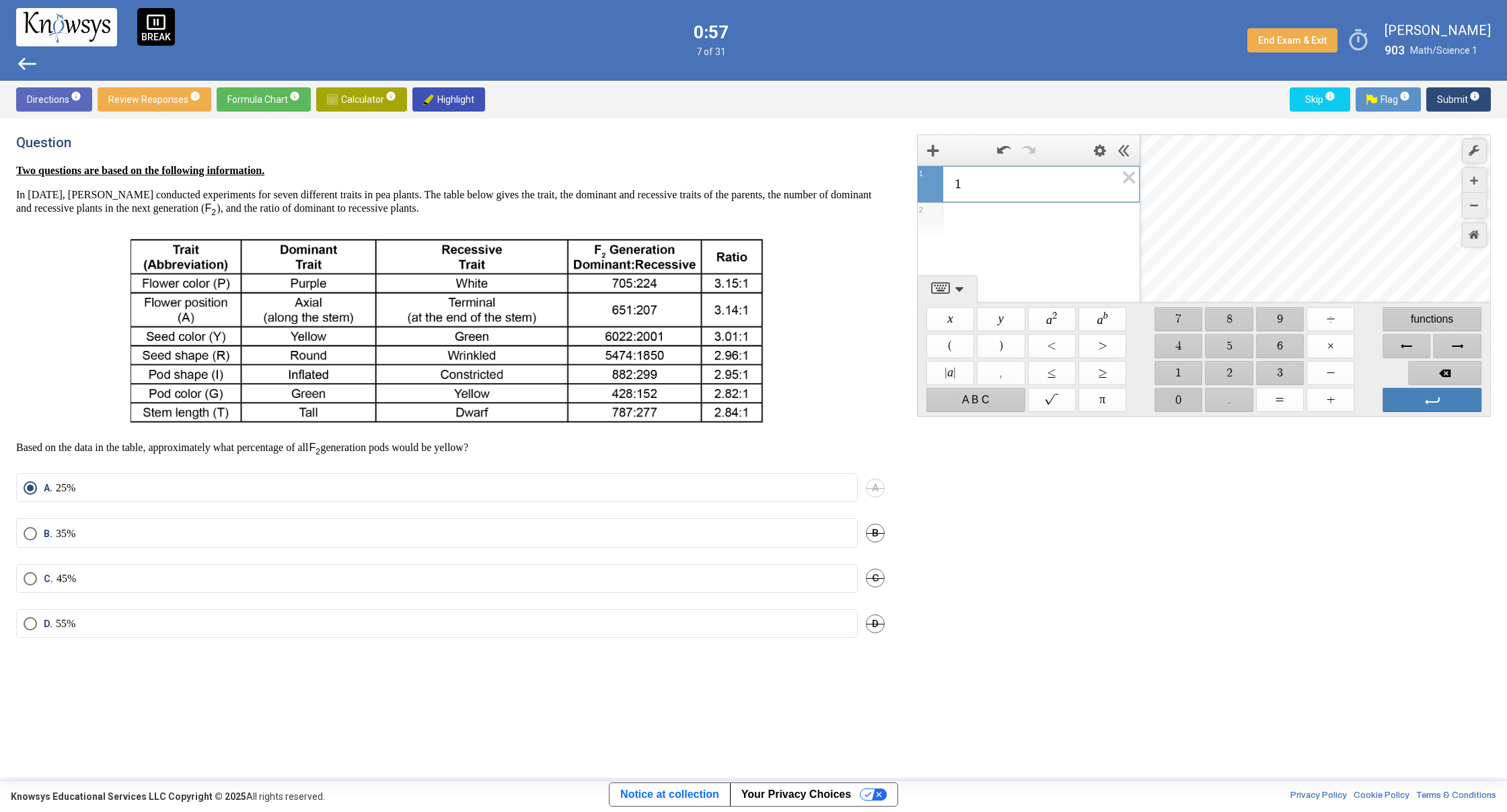
click at [1185, 401] on span "$$ 0" at bounding box center [1178, 400] width 48 height 24
drag, startPoint x: 1185, startPoint y: 401, endPoint x: 1237, endPoint y: 374, distance: 58.6
click at [1189, 399] on span "$$ 0" at bounding box center [1178, 400] width 48 height 24
drag, startPoint x: 1341, startPoint y: 351, endPoint x: 1292, endPoint y: 364, distance: 50.7
click at [1340, 351] on span "$$ ×" at bounding box center [1330, 346] width 48 height 24
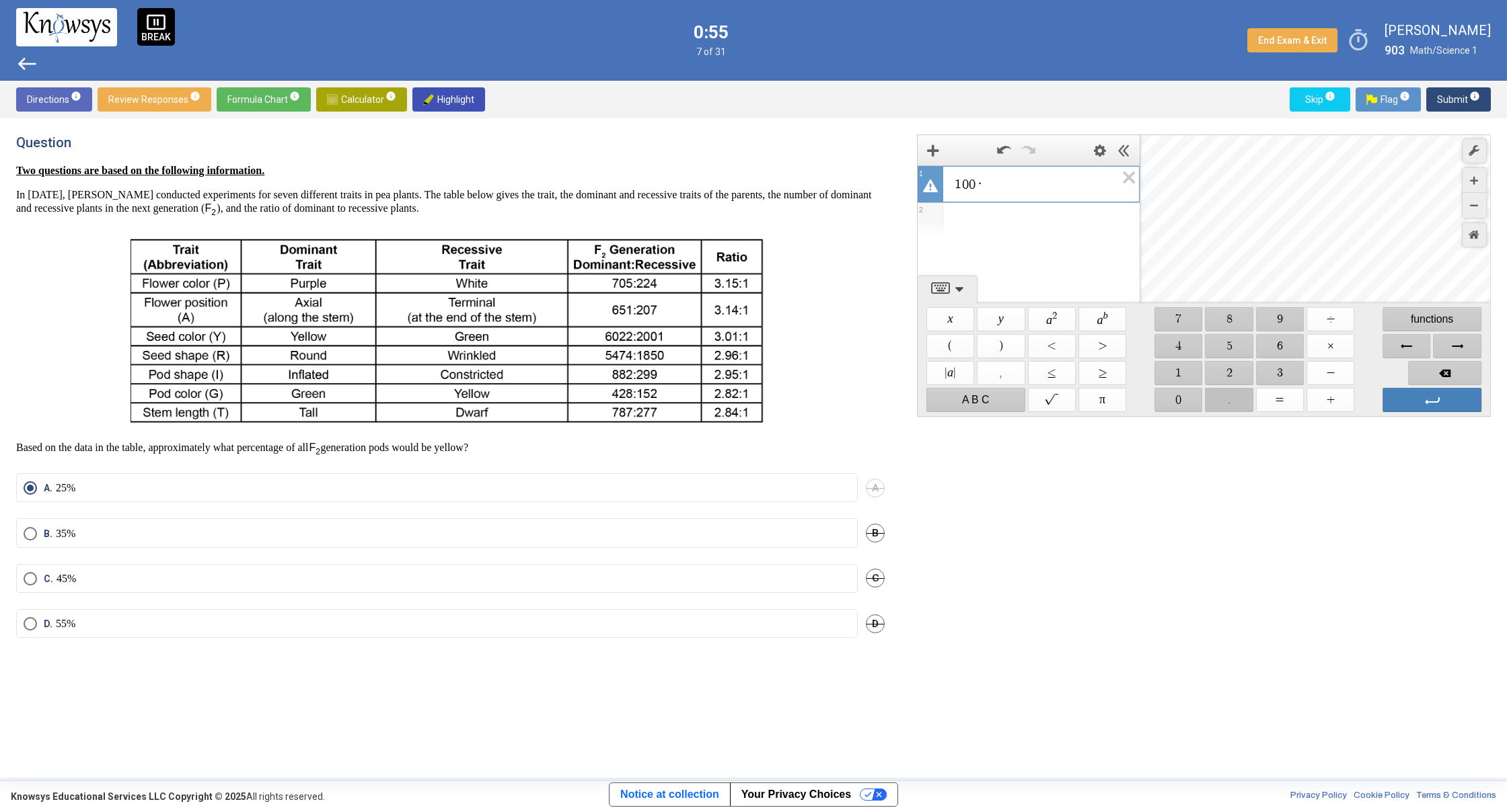
click at [1234, 398] on span "$$ ." at bounding box center [1229, 400] width 48 height 24
click at [1191, 350] on span "$$ 4" at bounding box center [1178, 346] width 48 height 24
click at [1276, 343] on span "$$ 6" at bounding box center [1280, 346] width 48 height 24
click at [1428, 366] on span "Backspace" at bounding box center [1444, 373] width 73 height 24
click at [1428, 366] on span "Backspace" at bounding box center [1444, 373] width 73 height 24
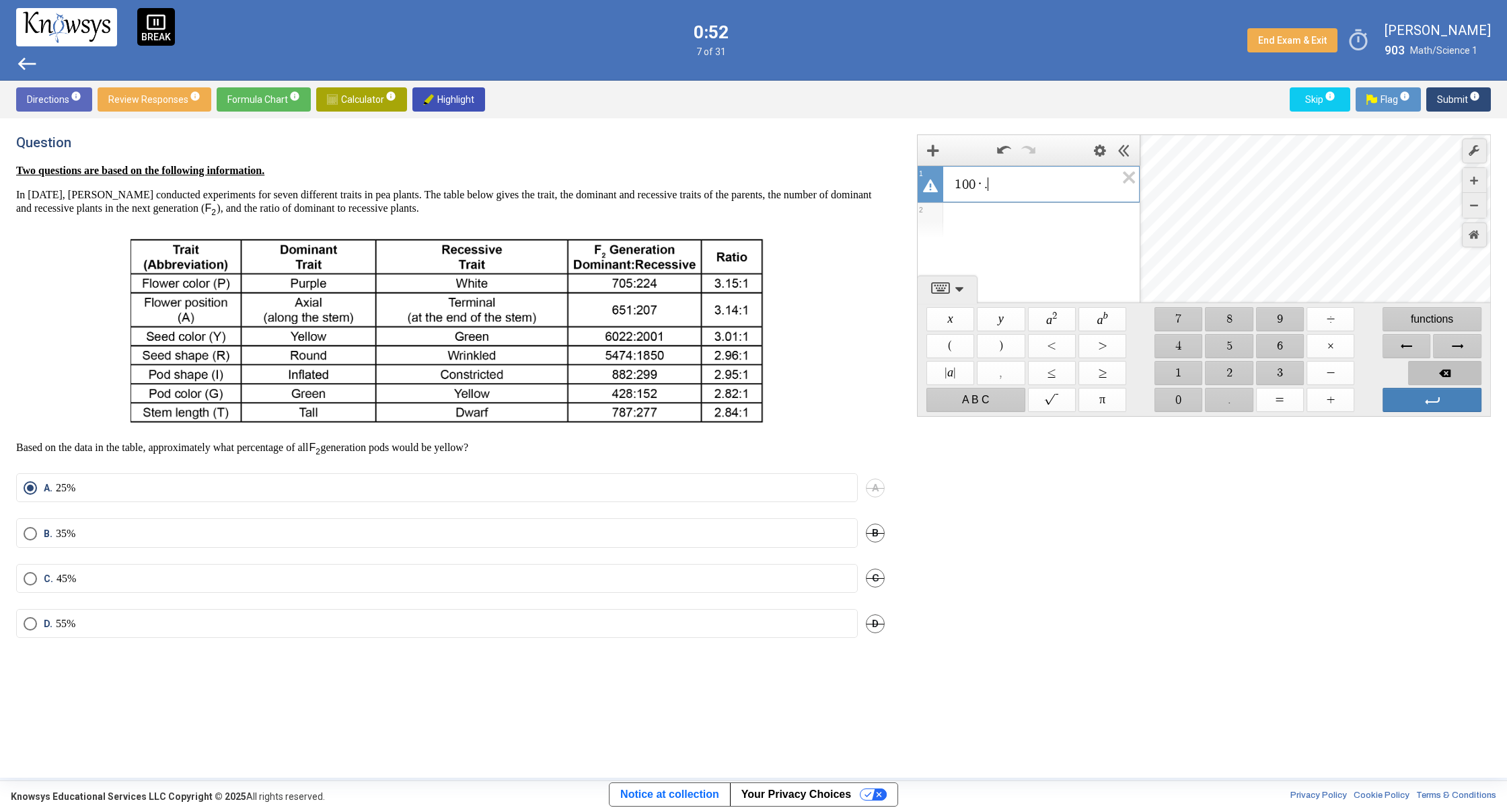
click at [1427, 367] on span "Backspace" at bounding box center [1444, 373] width 73 height 24
click at [1430, 367] on span "Backspace" at bounding box center [1444, 373] width 73 height 24
click at [1431, 367] on span "Backspace" at bounding box center [1444, 373] width 73 height 24
click at [1177, 386] on div "$$ 1" at bounding box center [1178, 373] width 51 height 27
click at [1321, 312] on span "$$ ÷" at bounding box center [1330, 319] width 48 height 24
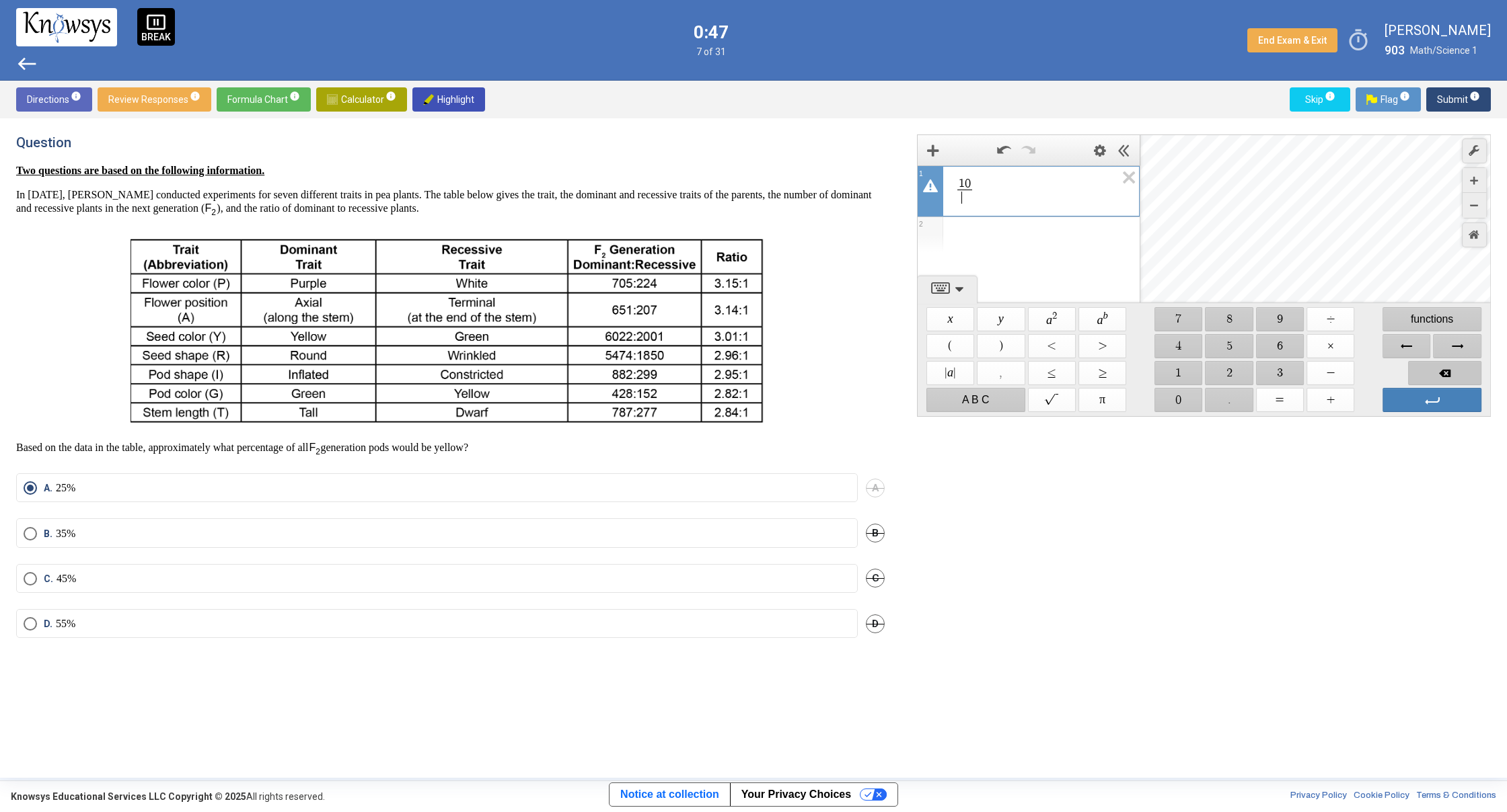
click at [1422, 373] on span "Backspace" at bounding box center [1444, 373] width 73 height 24
click at [1419, 371] on span "Backspace" at bounding box center [1444, 373] width 73 height 24
click at [1188, 398] on span "$$ 0" at bounding box center [1178, 400] width 48 height 24
drag, startPoint x: 1192, startPoint y: 398, endPoint x: 1311, endPoint y: 324, distance: 140.1
click at [1197, 397] on span "$$ 0" at bounding box center [1178, 400] width 48 height 24
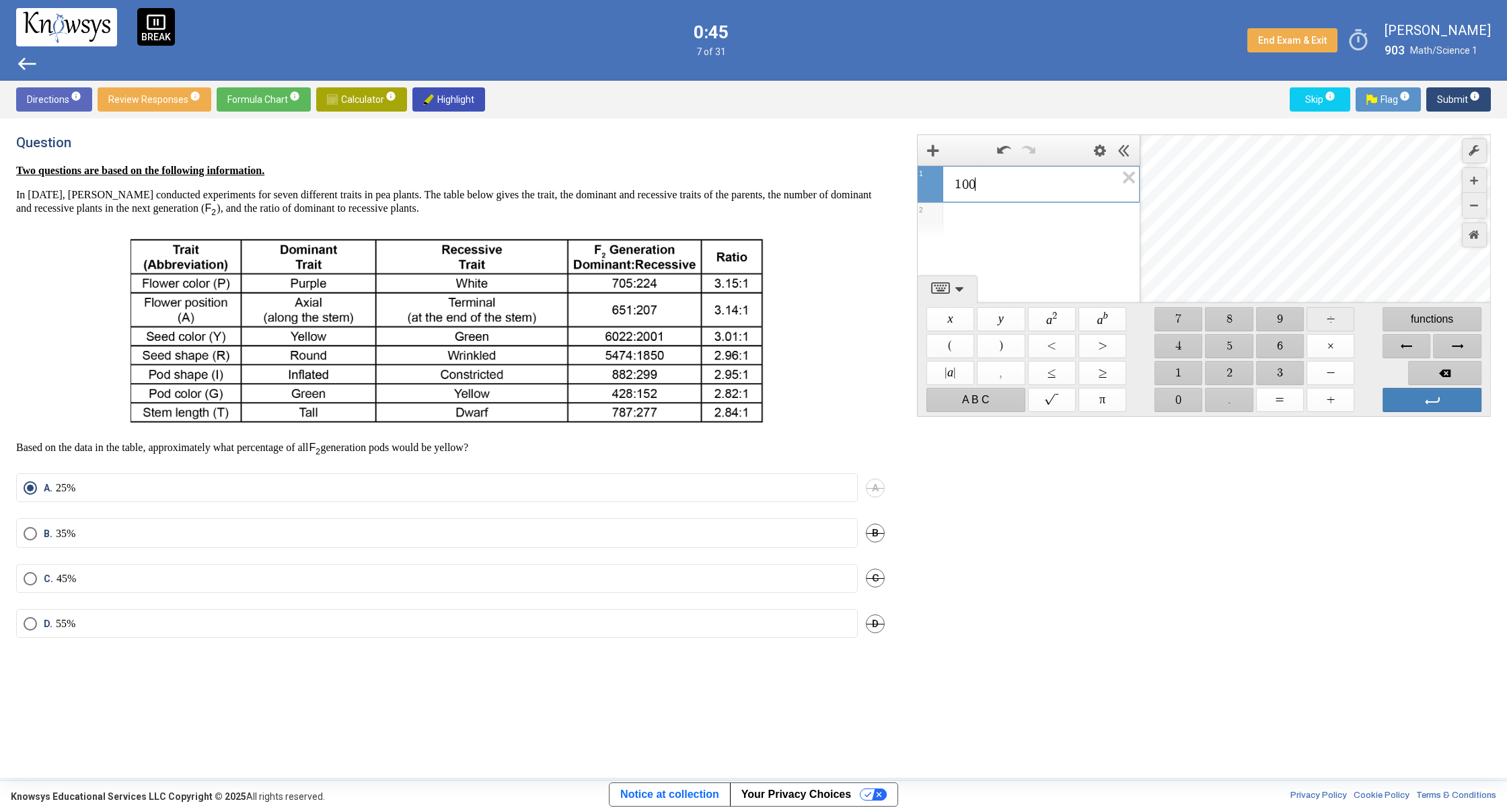
click at [1331, 316] on span "$$ ÷" at bounding box center [1330, 319] width 48 height 24
click at [1186, 351] on span "$$ 4" at bounding box center [1178, 346] width 48 height 24
click at [1291, 349] on span "$$ 6" at bounding box center [1280, 346] width 48 height 24
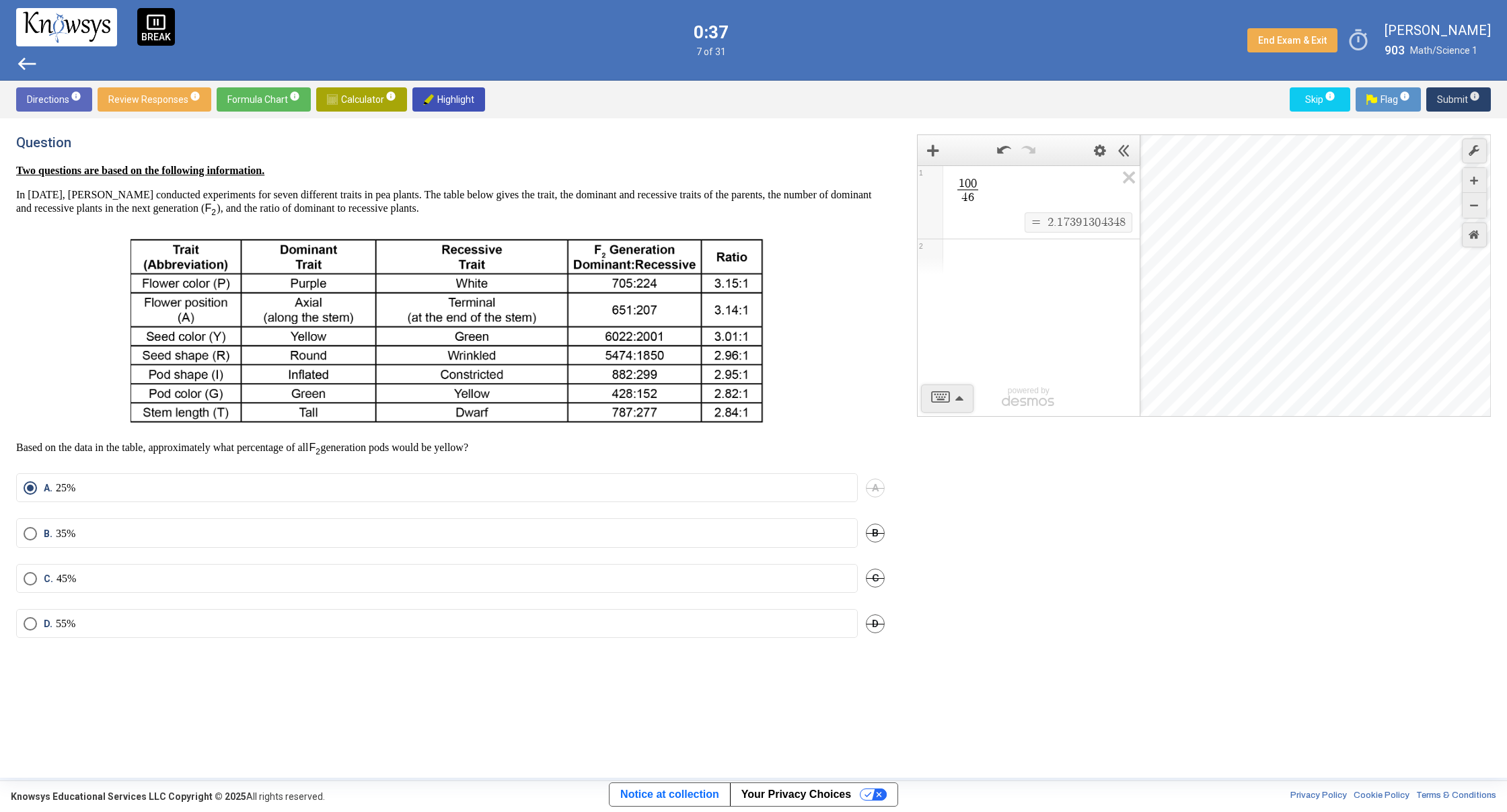
click at [1436, 100] on button "Submit info" at bounding box center [1458, 99] width 64 height 24
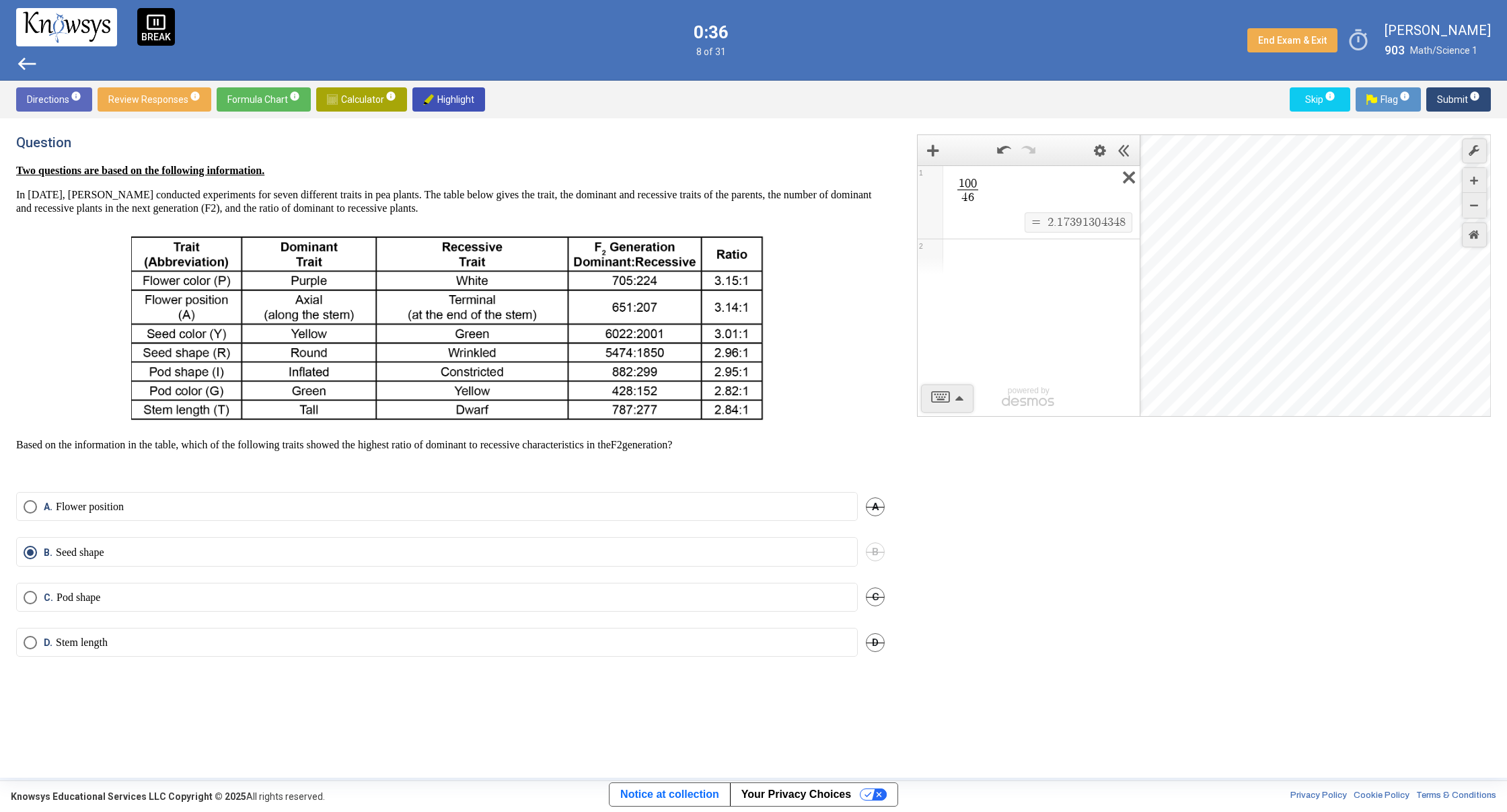
click at [1131, 176] on icon "Expression List" at bounding box center [1124, 181] width 30 height 31
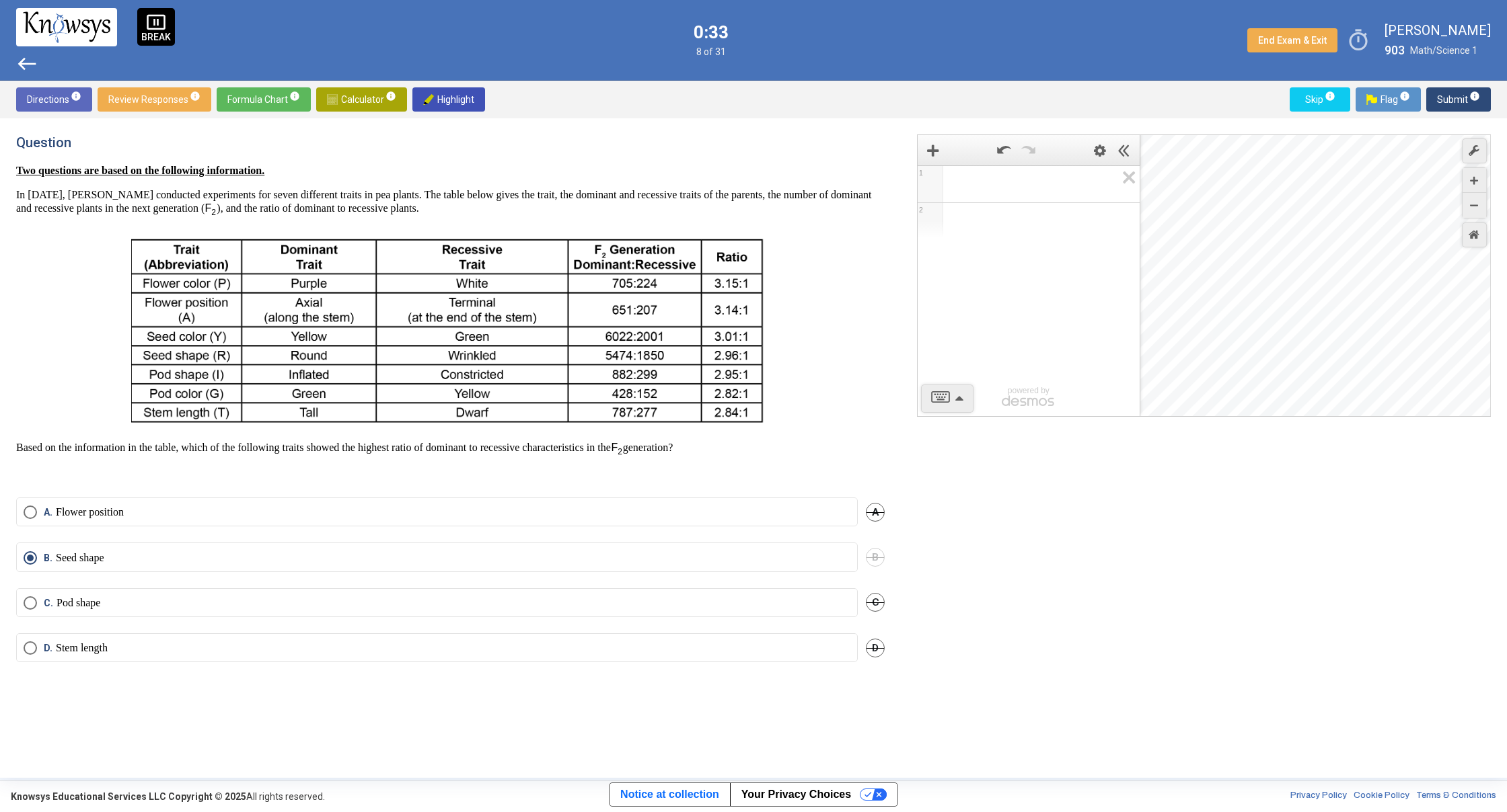
click at [1449, 100] on span "Submit info" at bounding box center [1458, 99] width 43 height 24
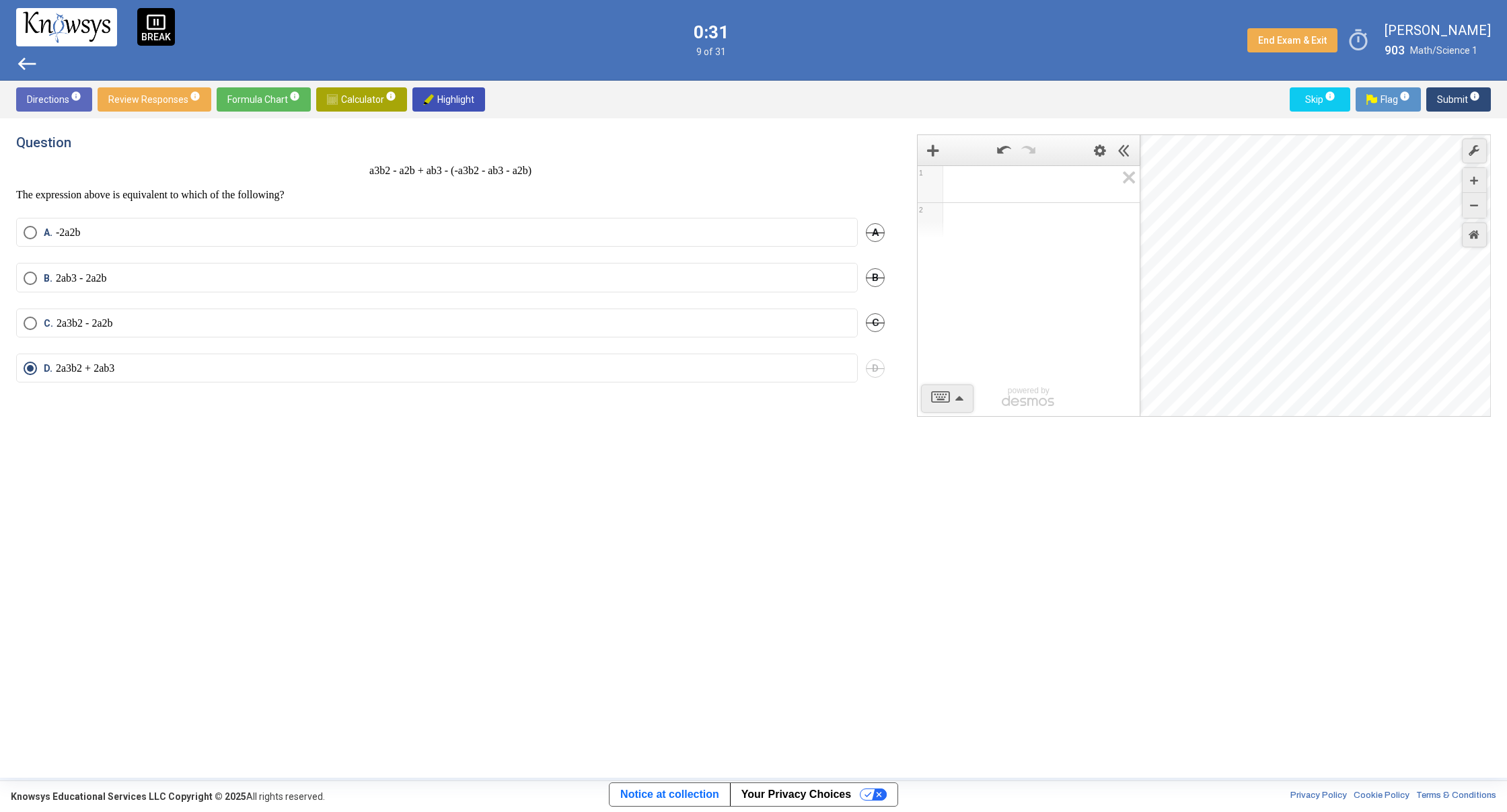
click at [1448, 100] on span "Submit info" at bounding box center [1458, 99] width 43 height 24
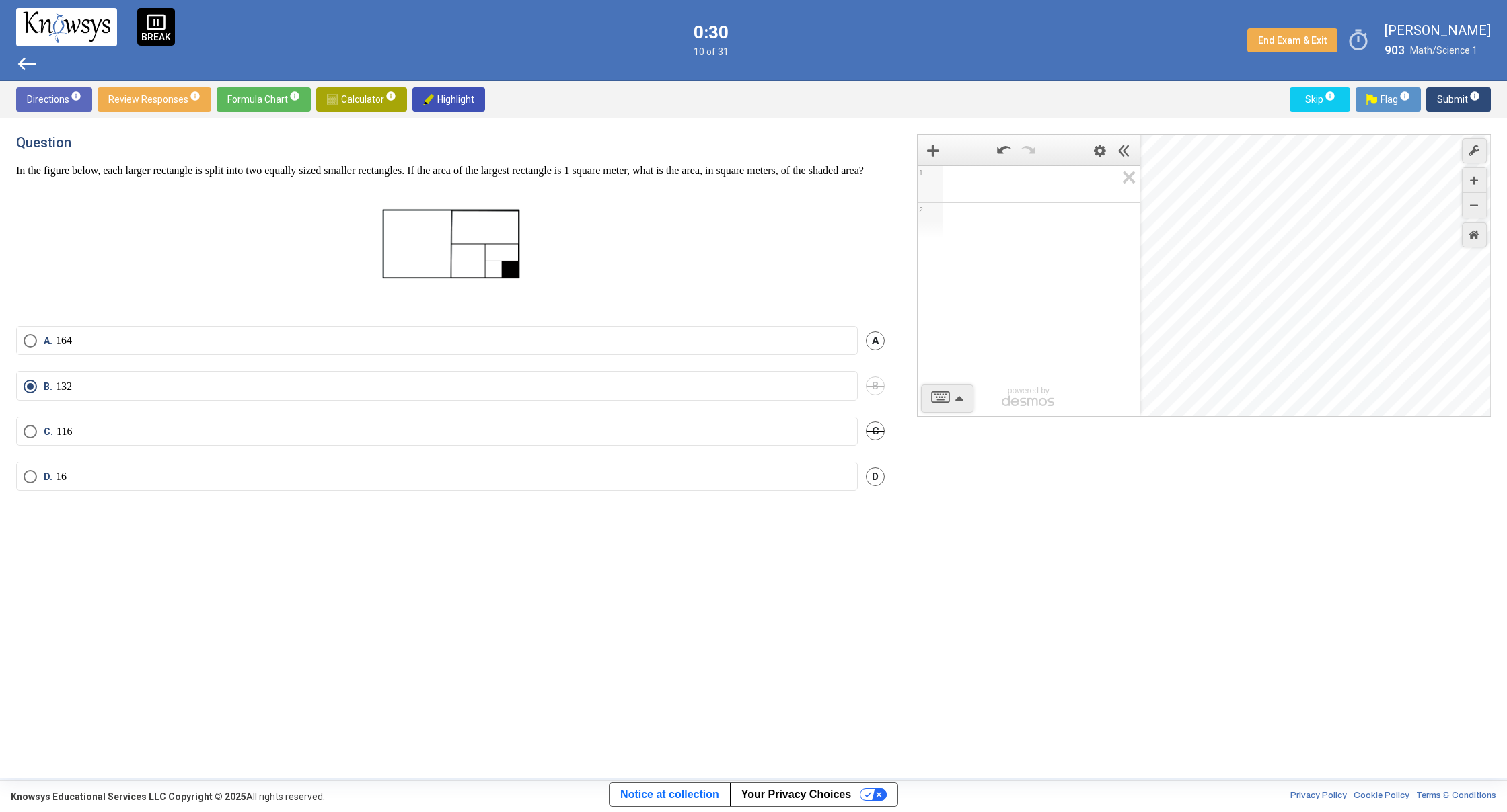
click at [1448, 100] on span "Submit info" at bounding box center [1458, 99] width 43 height 24
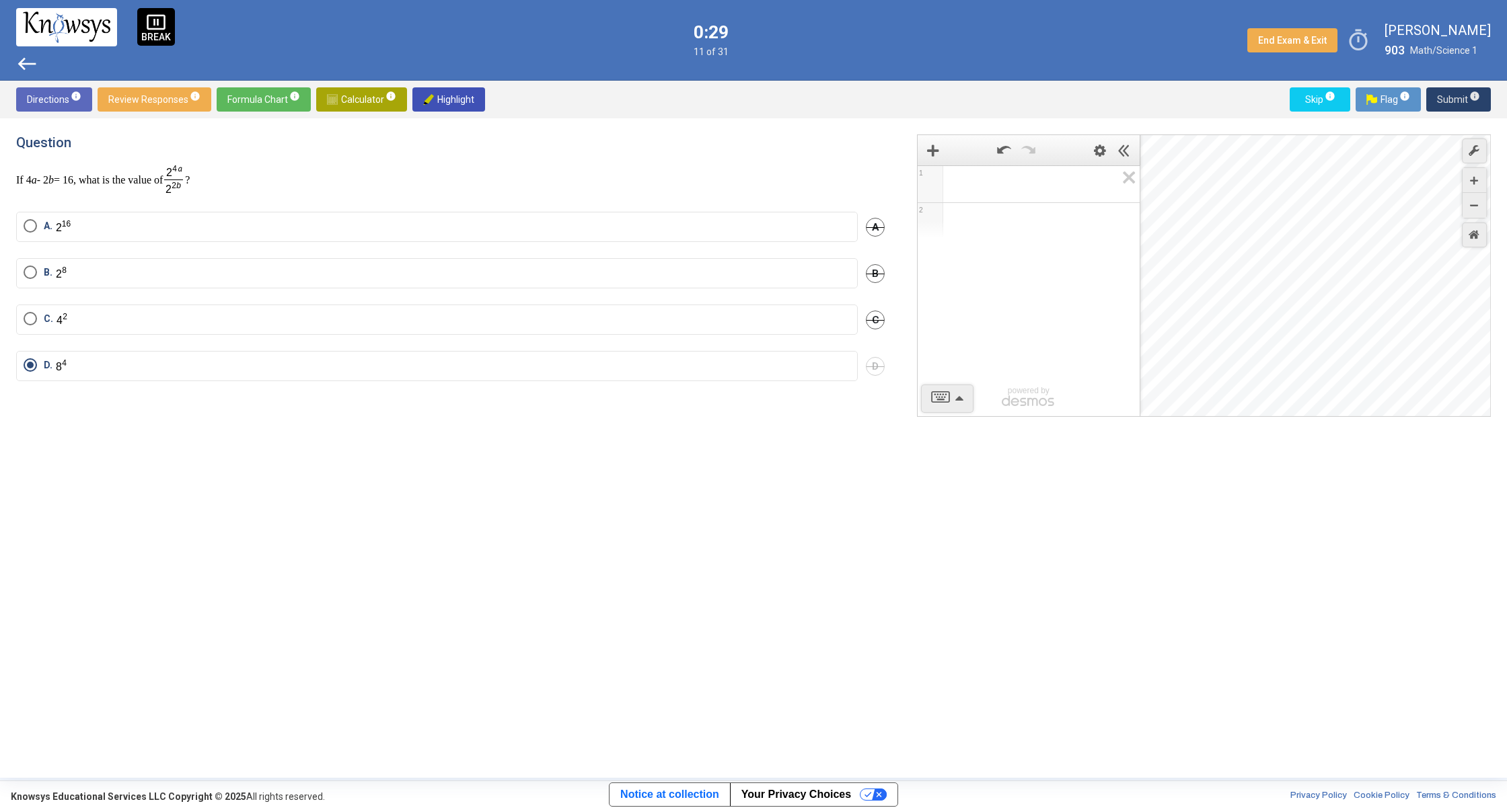
click at [1448, 100] on span "Submit info" at bounding box center [1458, 99] width 43 height 24
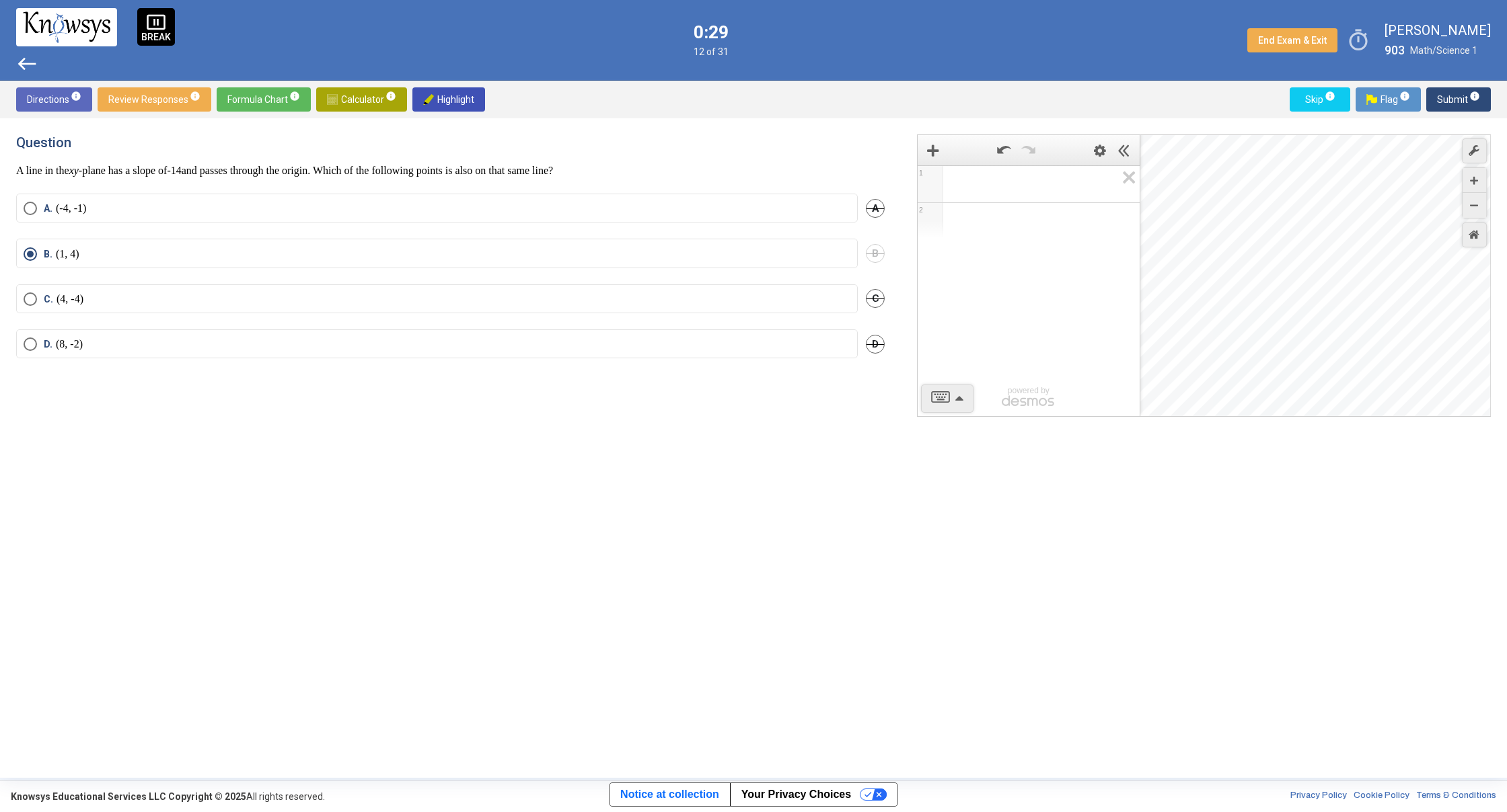
click at [1448, 100] on span "Submit info" at bounding box center [1458, 99] width 43 height 24
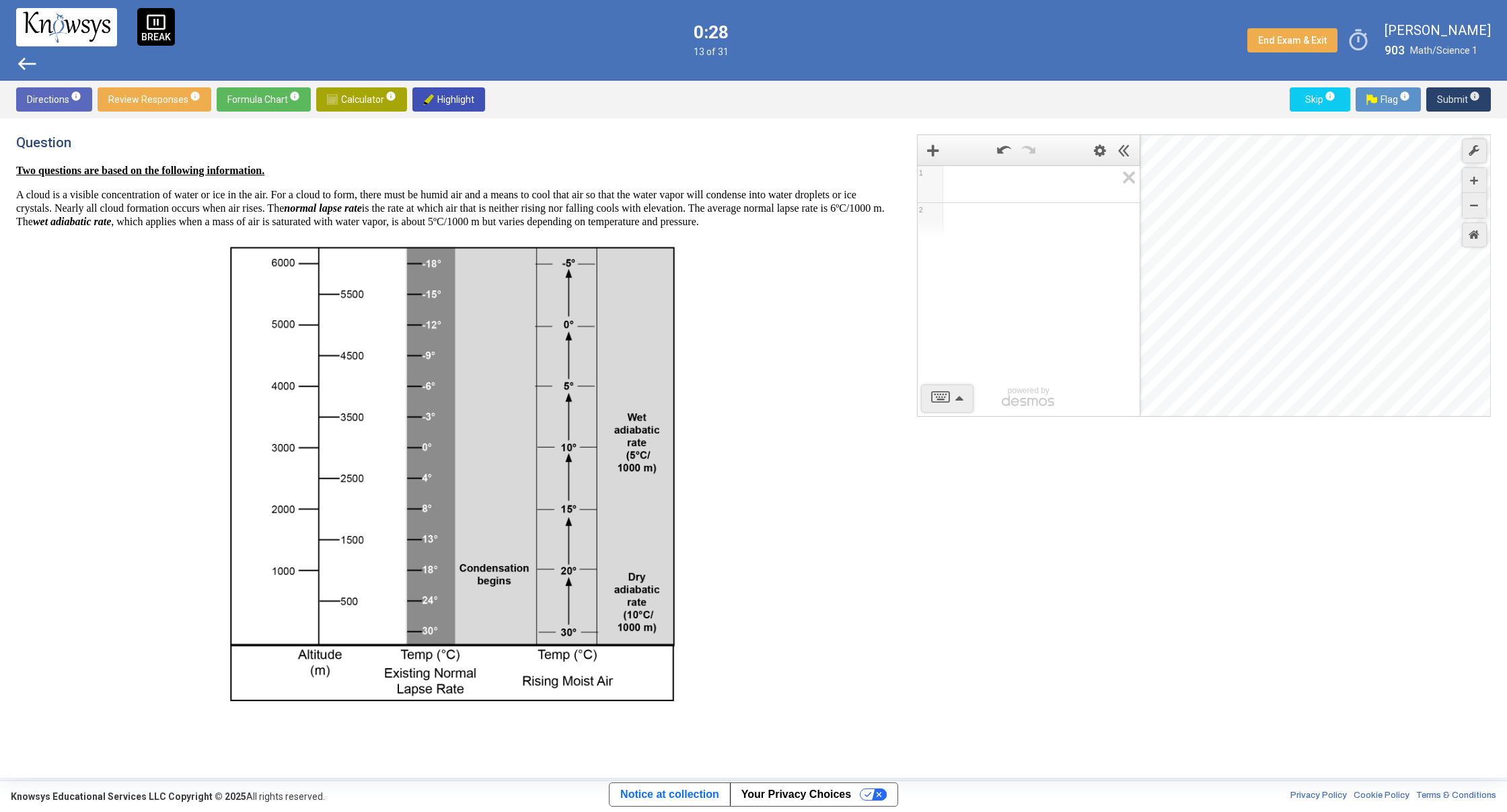
click at [1448, 100] on span "Submit info" at bounding box center [1458, 99] width 43 height 24
click at [1445, 100] on span "Submit info" at bounding box center [1458, 99] width 43 height 24
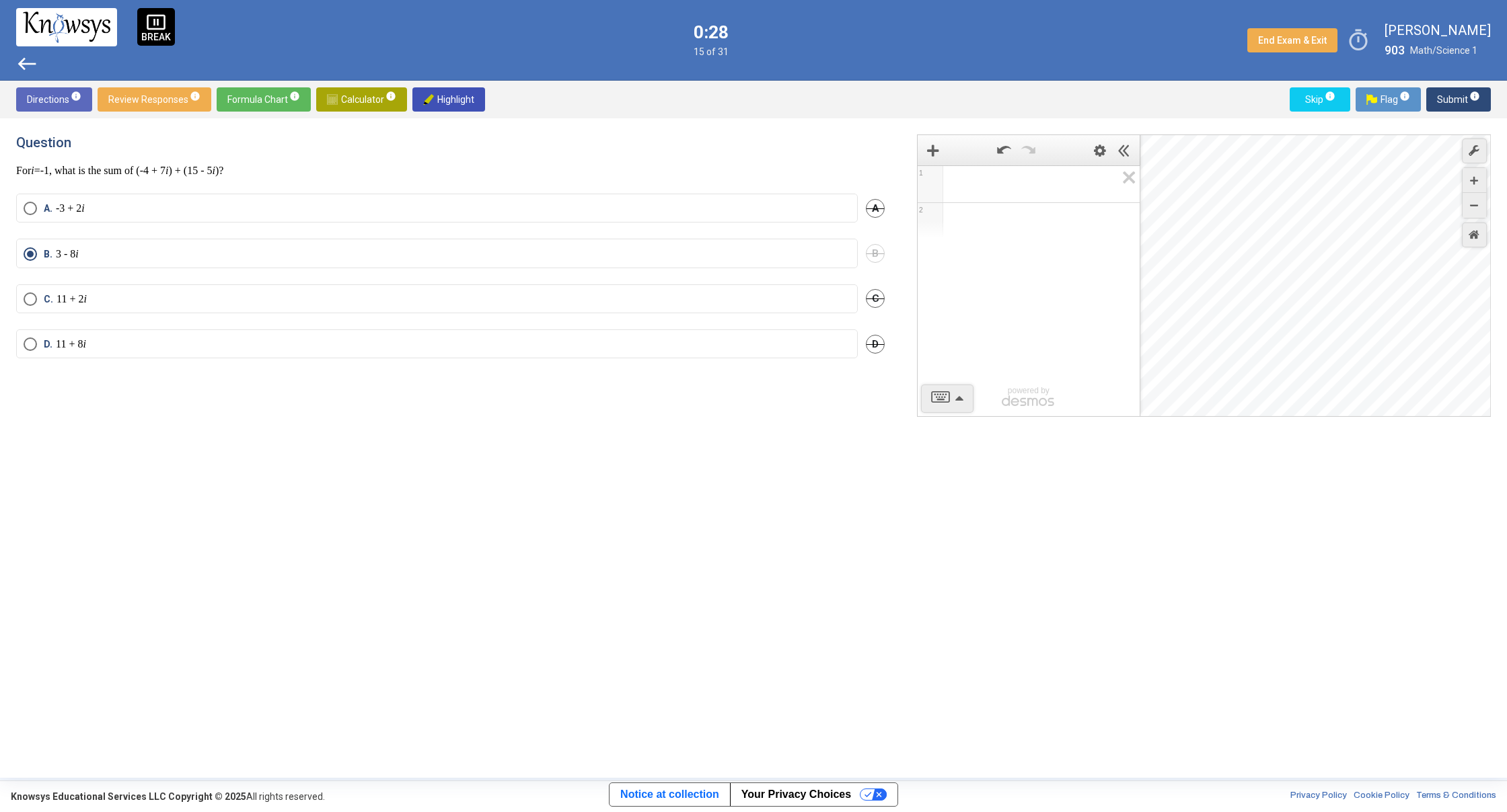
click at [1445, 100] on span "Submit info" at bounding box center [1458, 99] width 43 height 24
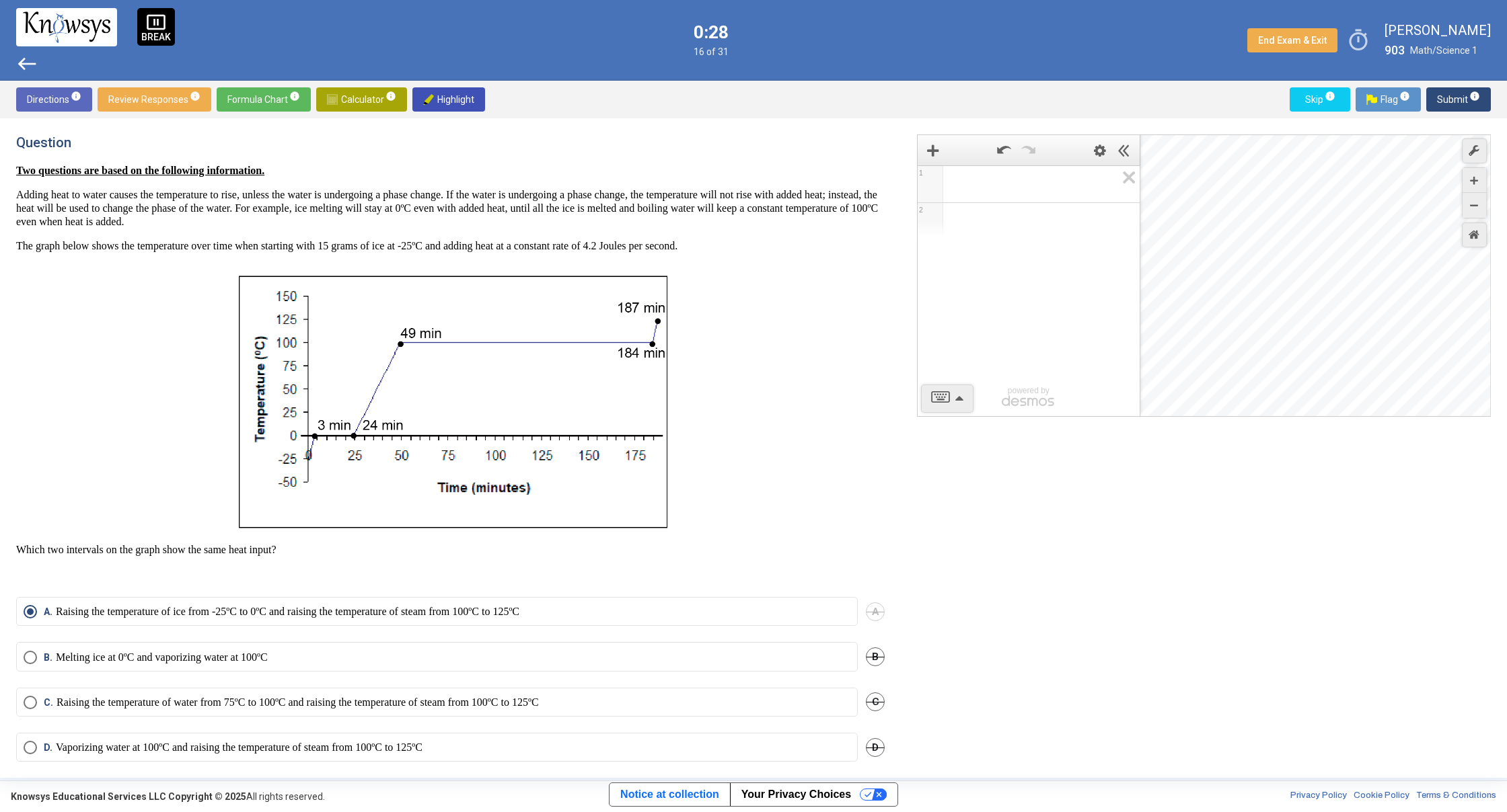
click at [1445, 100] on span "Submit info" at bounding box center [1458, 99] width 43 height 24
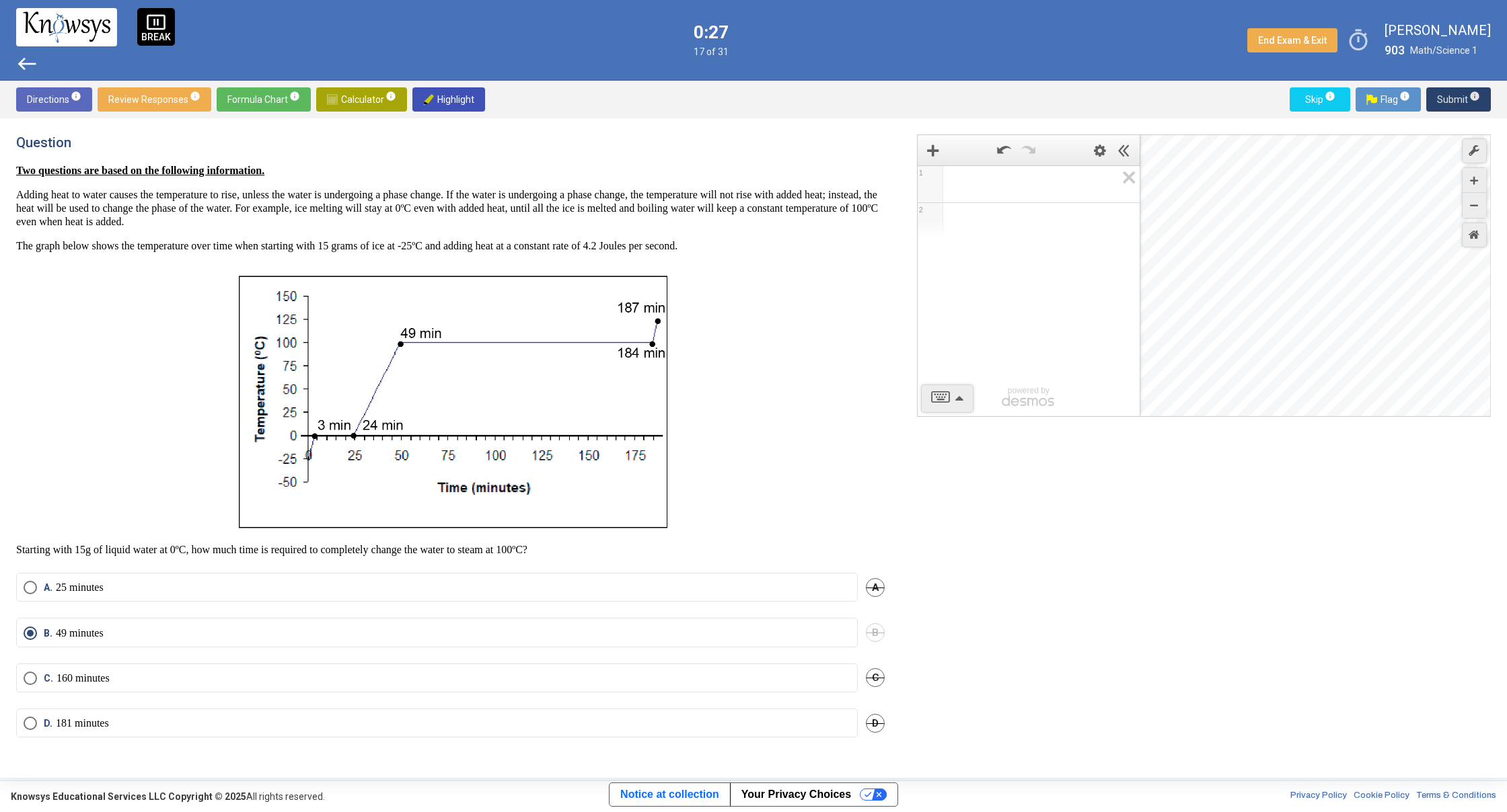
click at [1445, 100] on span "Submit info" at bounding box center [1458, 99] width 43 height 24
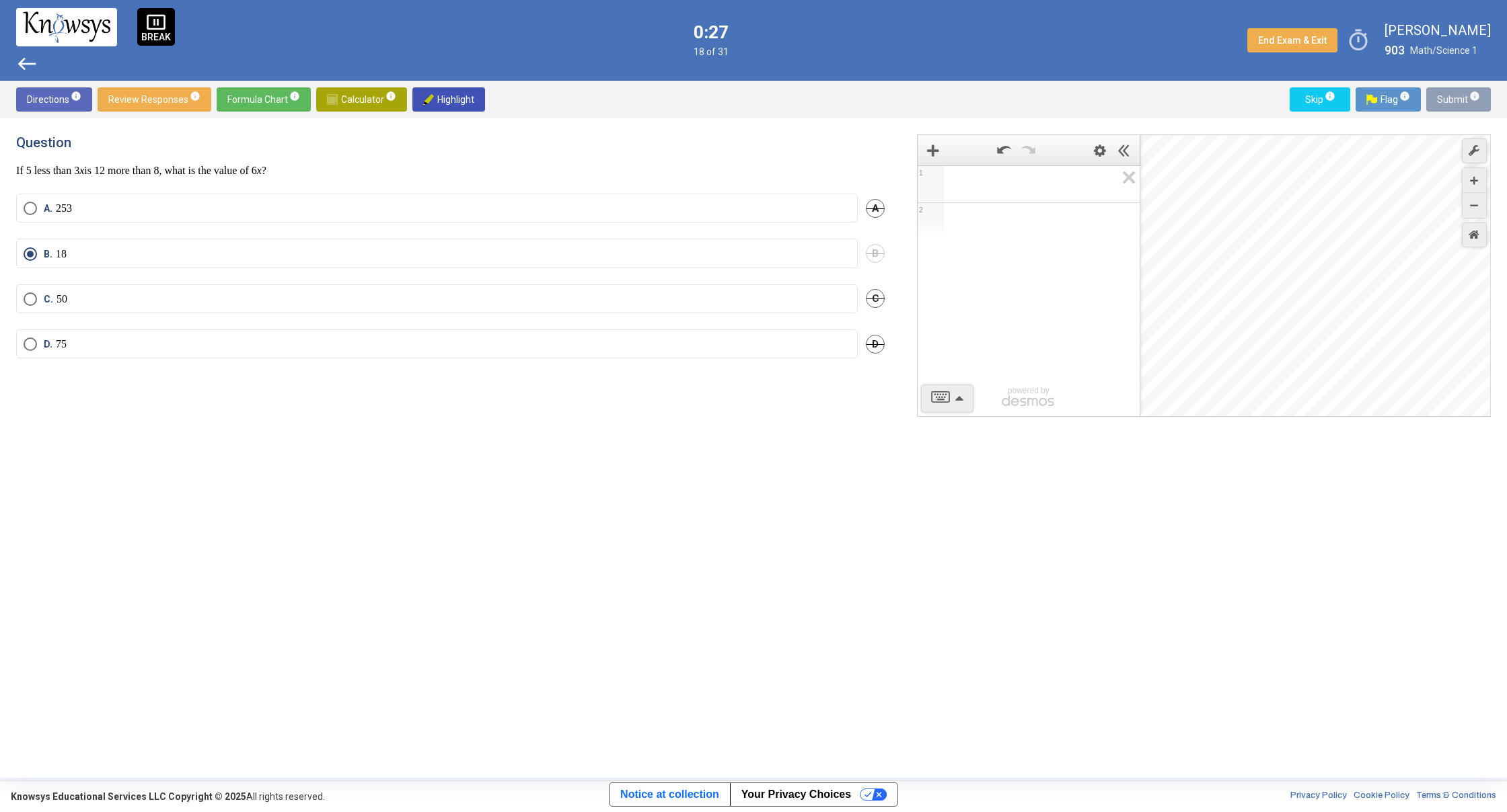
click at [1445, 100] on span "Submit info" at bounding box center [1458, 99] width 43 height 24
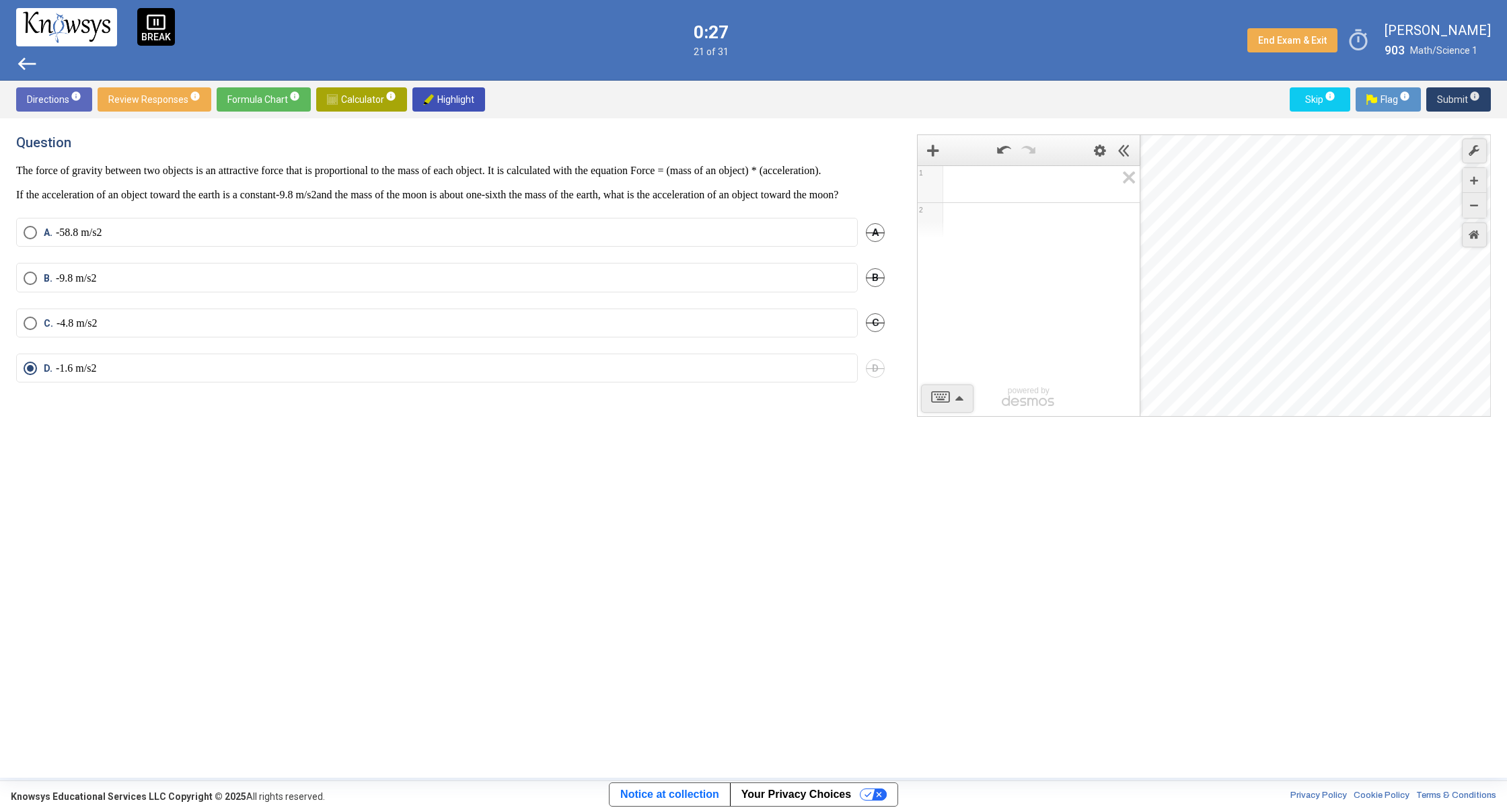
click at [1445, 100] on span "Submit info" at bounding box center [1458, 99] width 43 height 24
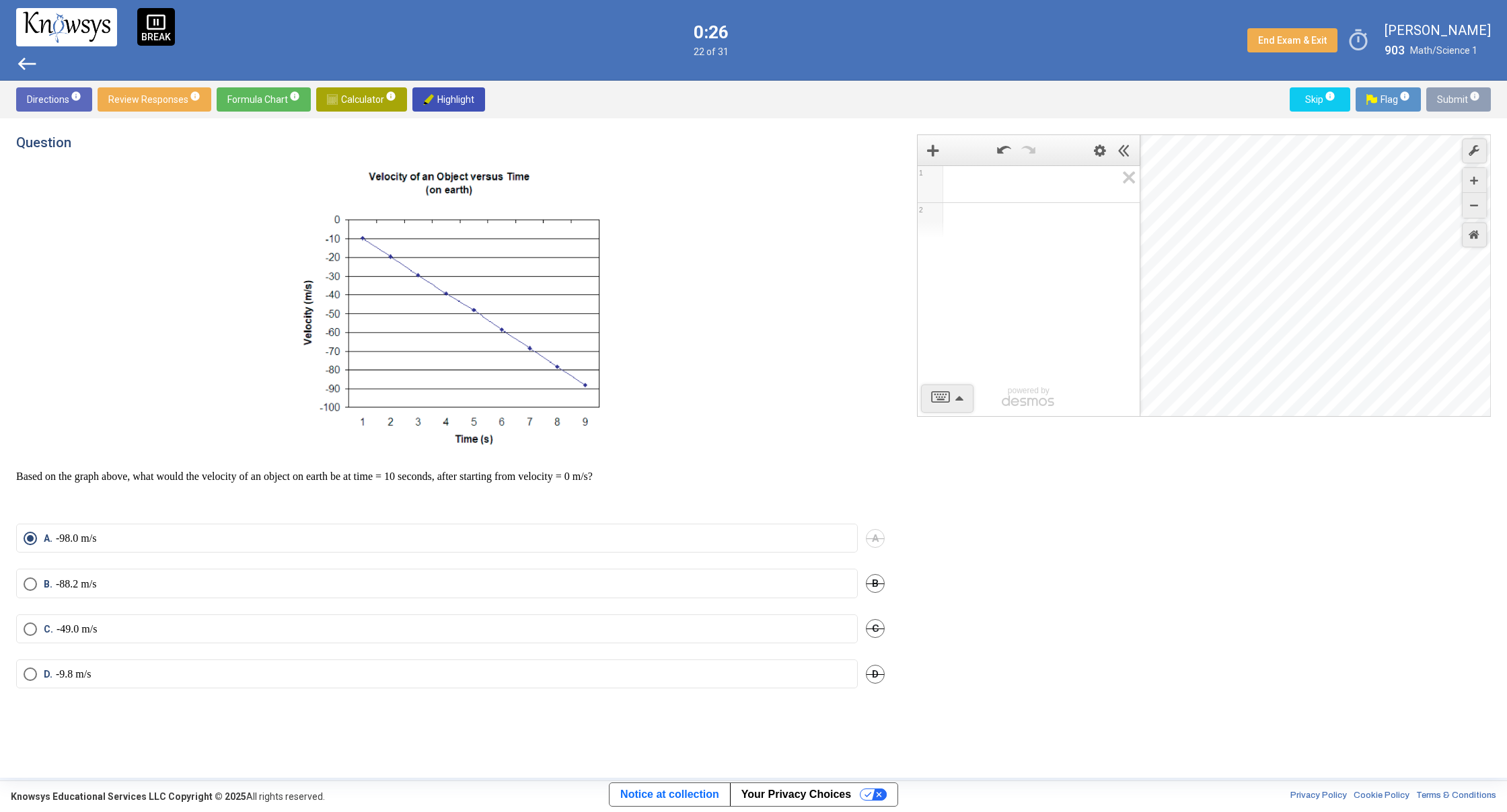
click at [1445, 100] on span "Submit info" at bounding box center [1458, 99] width 43 height 24
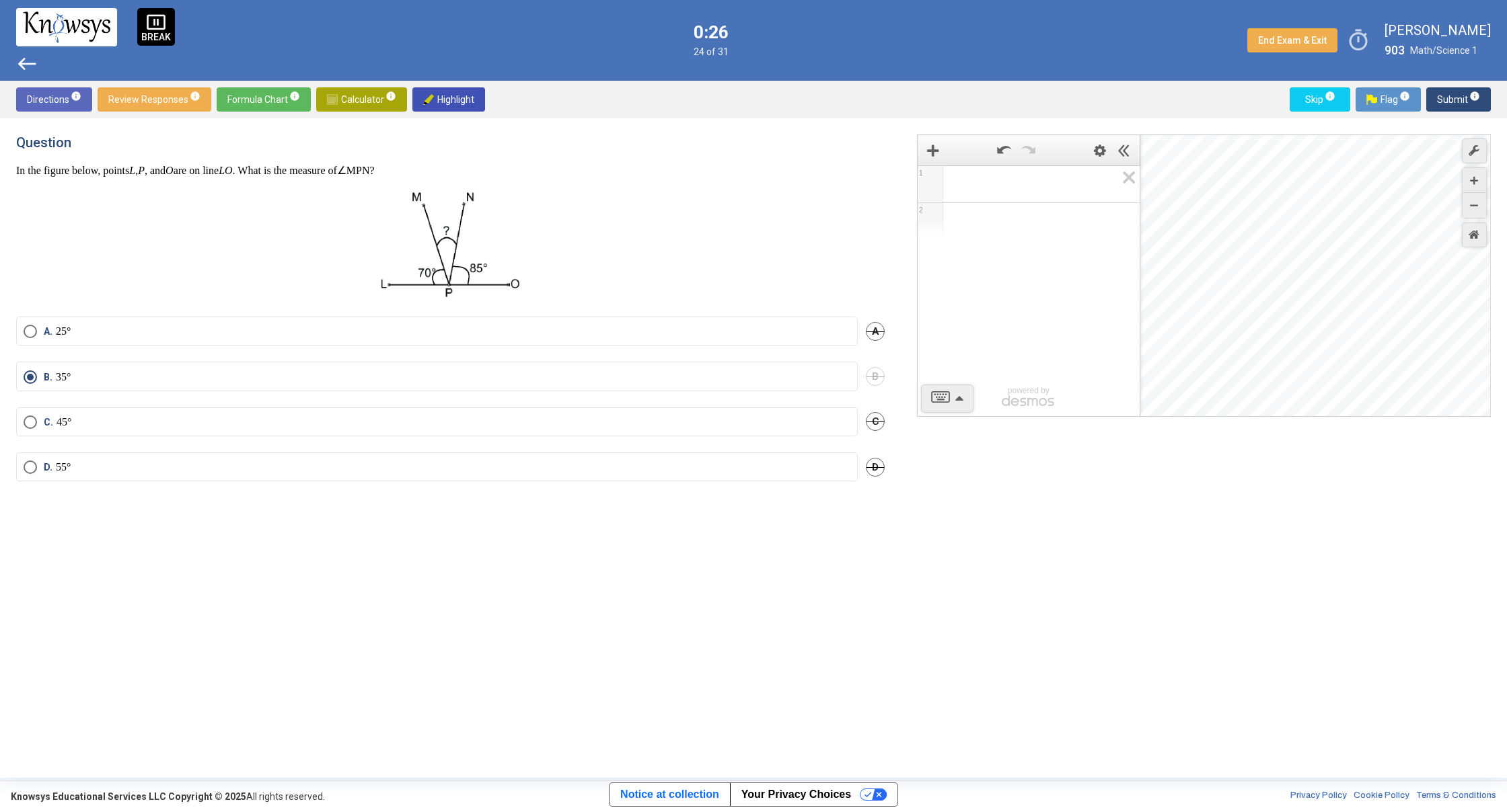
click at [1445, 100] on span "Submit info" at bounding box center [1458, 99] width 43 height 24
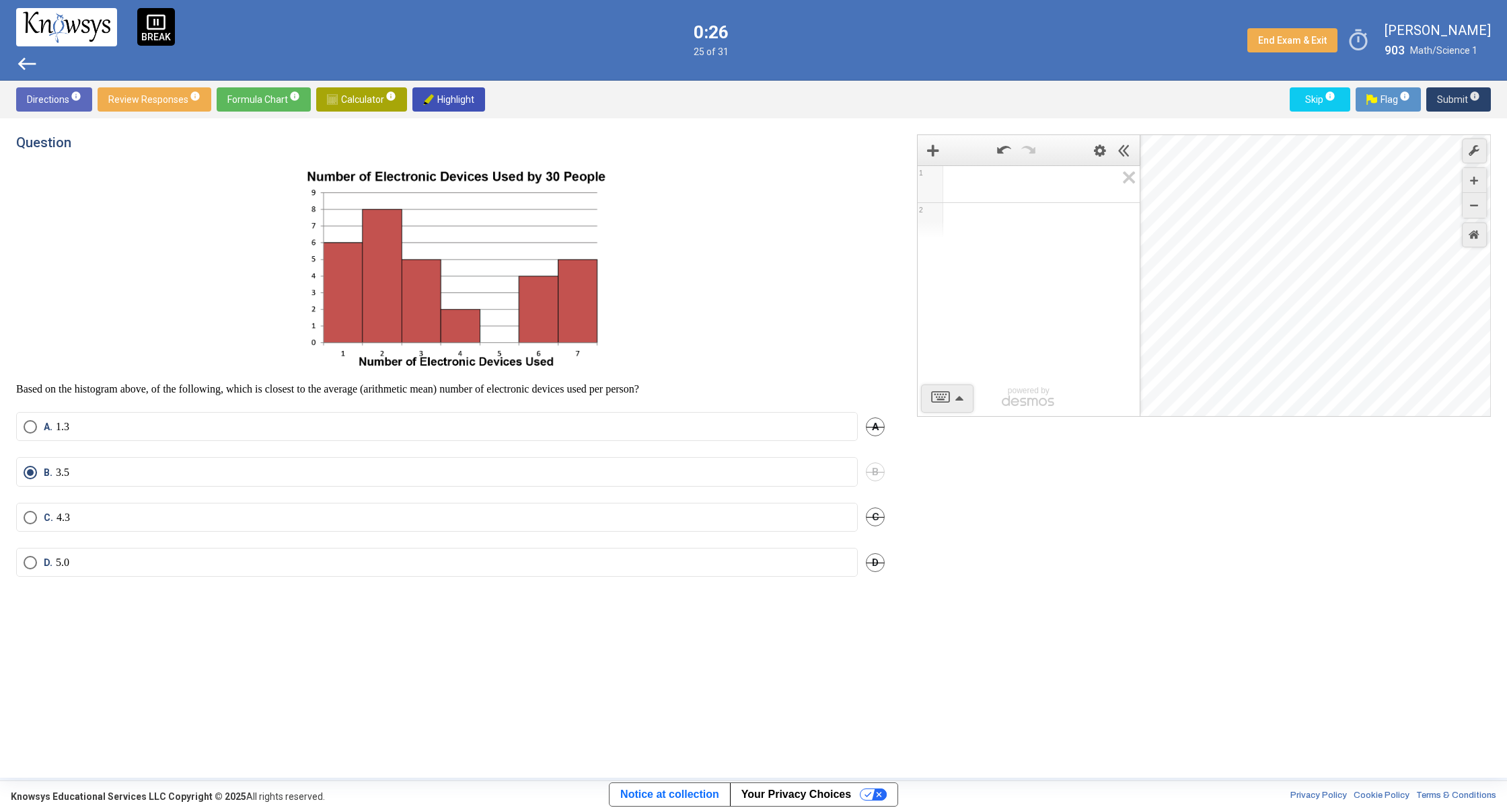
click at [1445, 100] on span "Submit info" at bounding box center [1458, 99] width 43 height 24
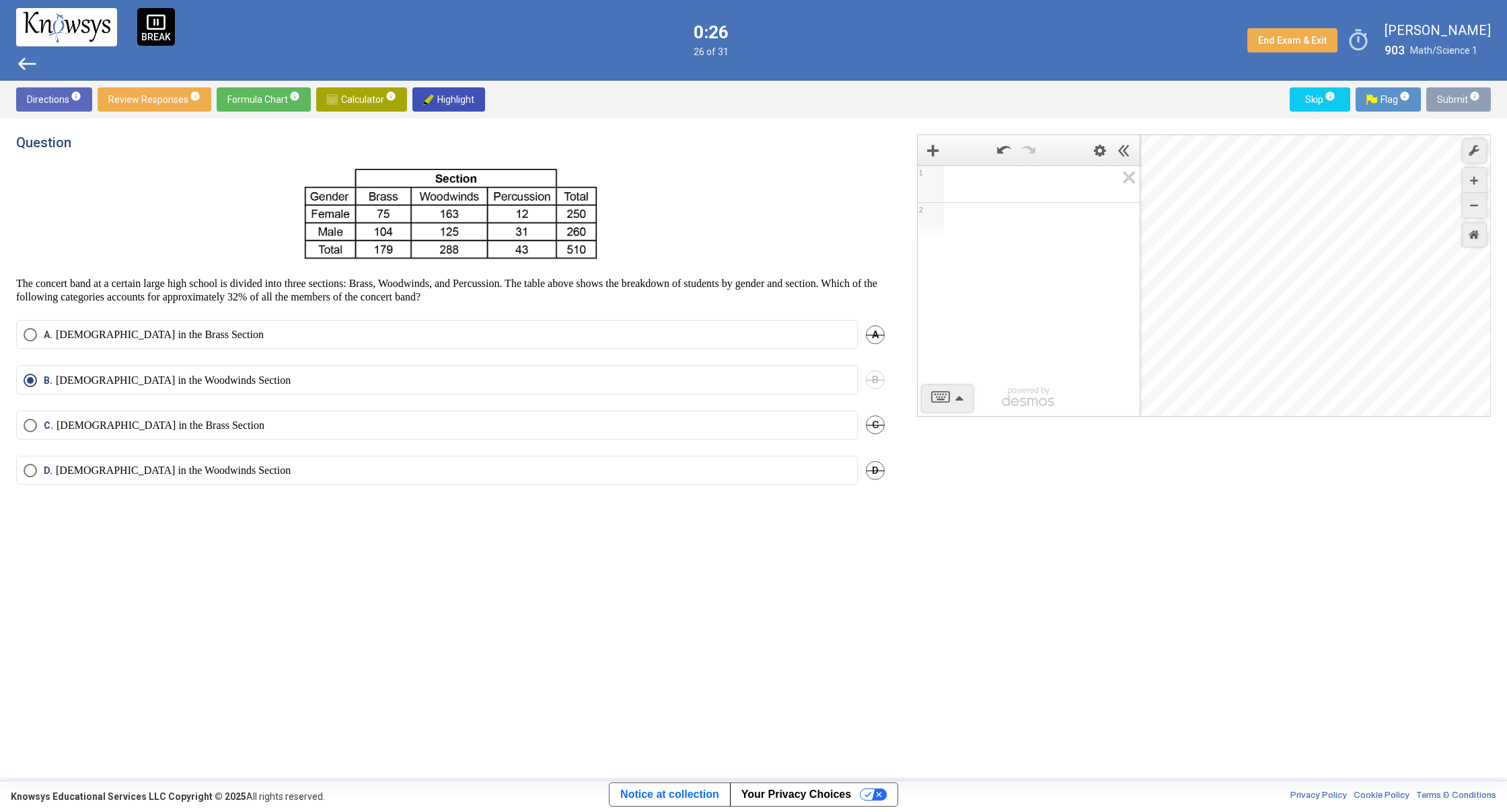
click at [1445, 100] on span "Submit info" at bounding box center [1458, 99] width 43 height 24
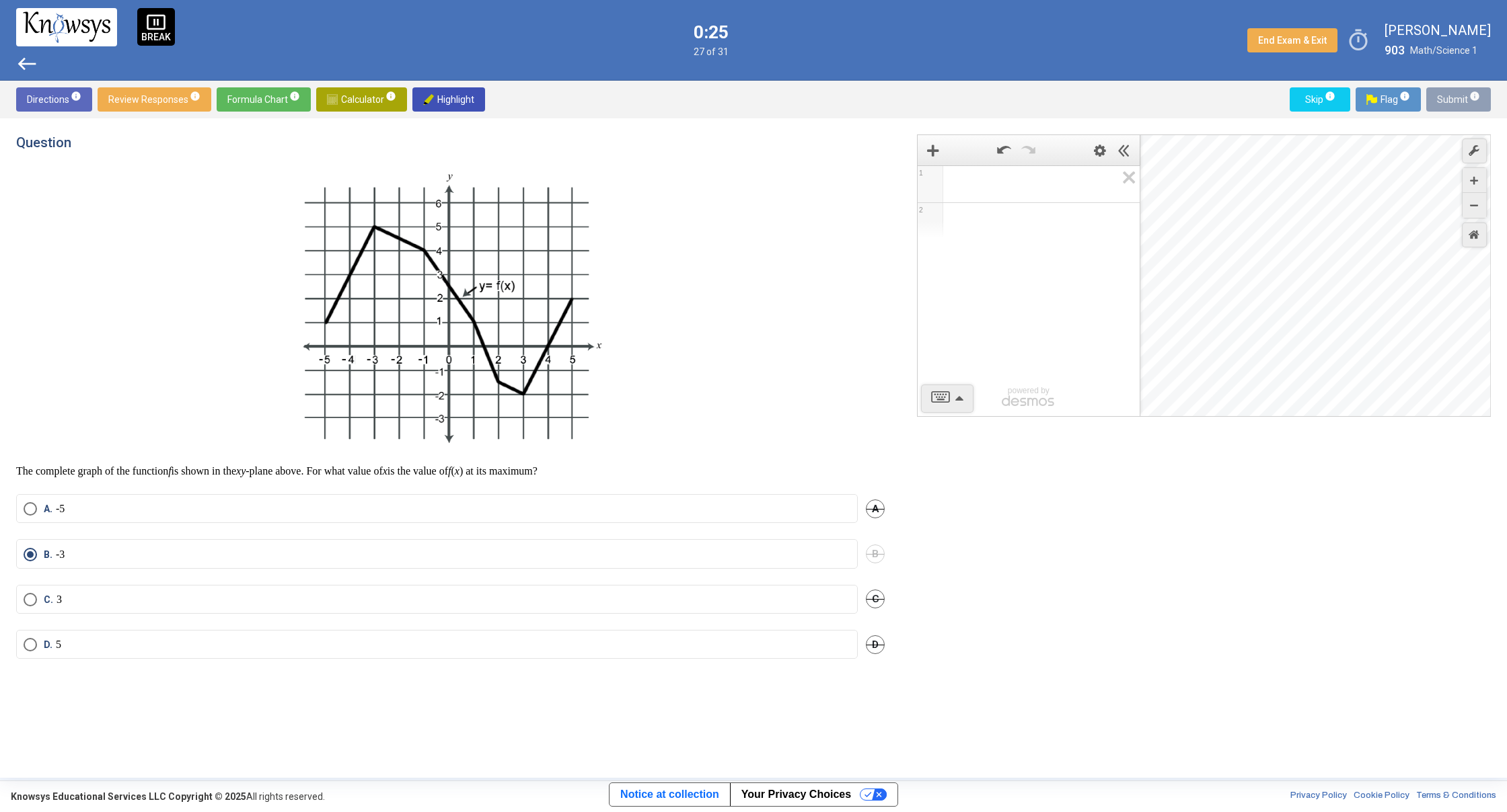
click at [1445, 100] on span "Submit info" at bounding box center [1458, 99] width 43 height 24
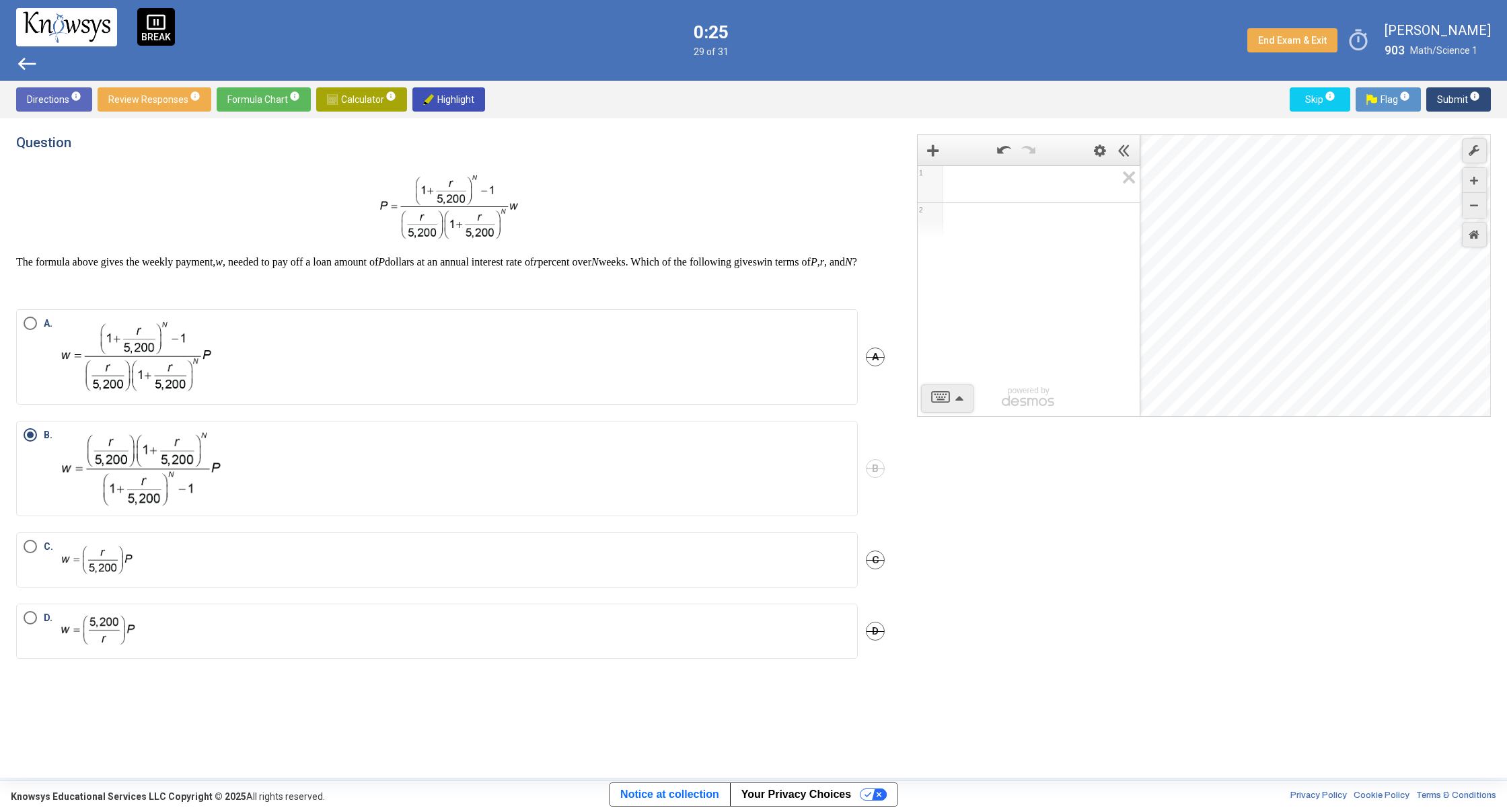
click at [1445, 100] on span "Submit info" at bounding box center [1458, 99] width 43 height 24
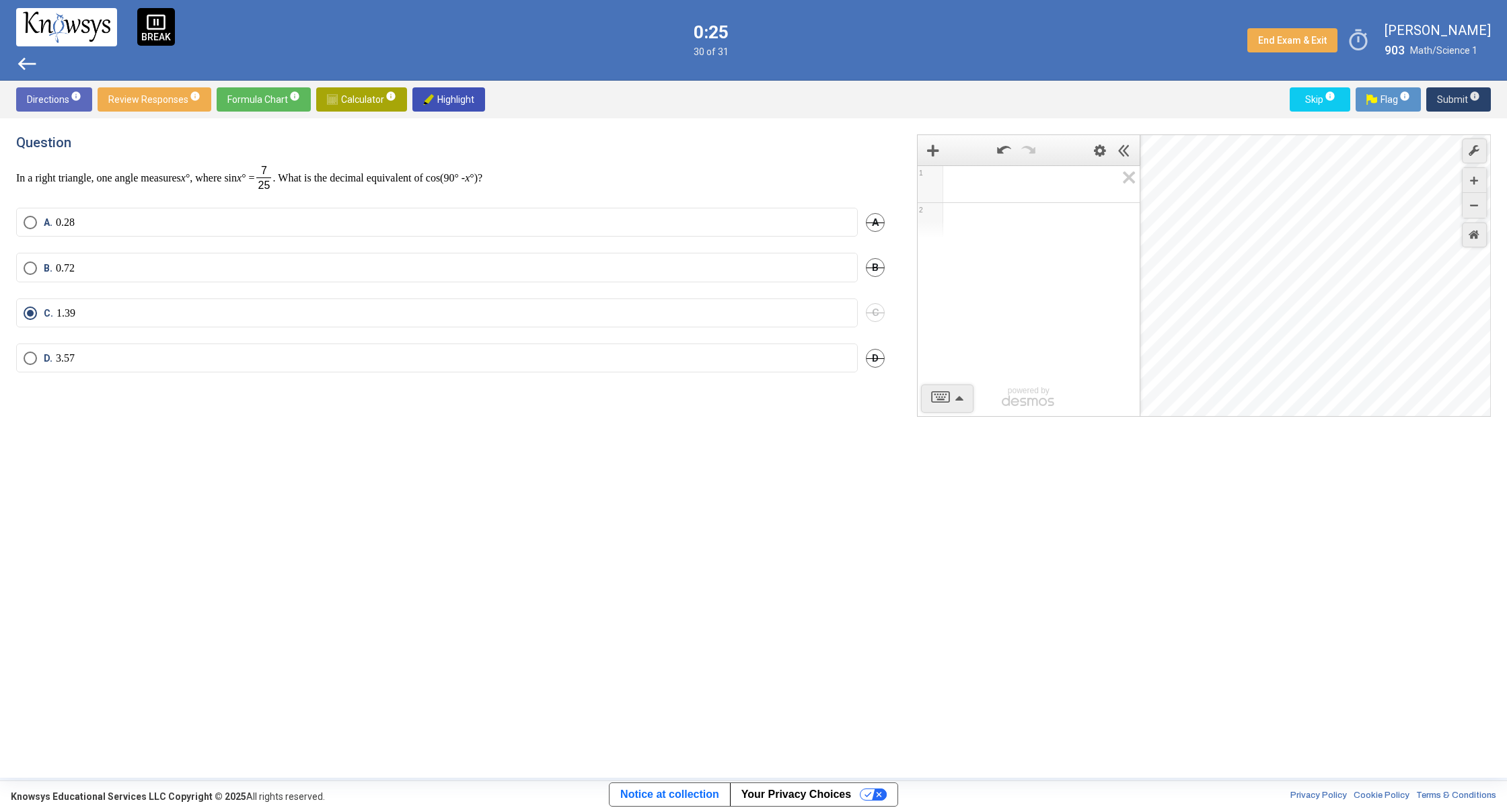
click at [1445, 100] on span "Submit info" at bounding box center [1458, 99] width 43 height 24
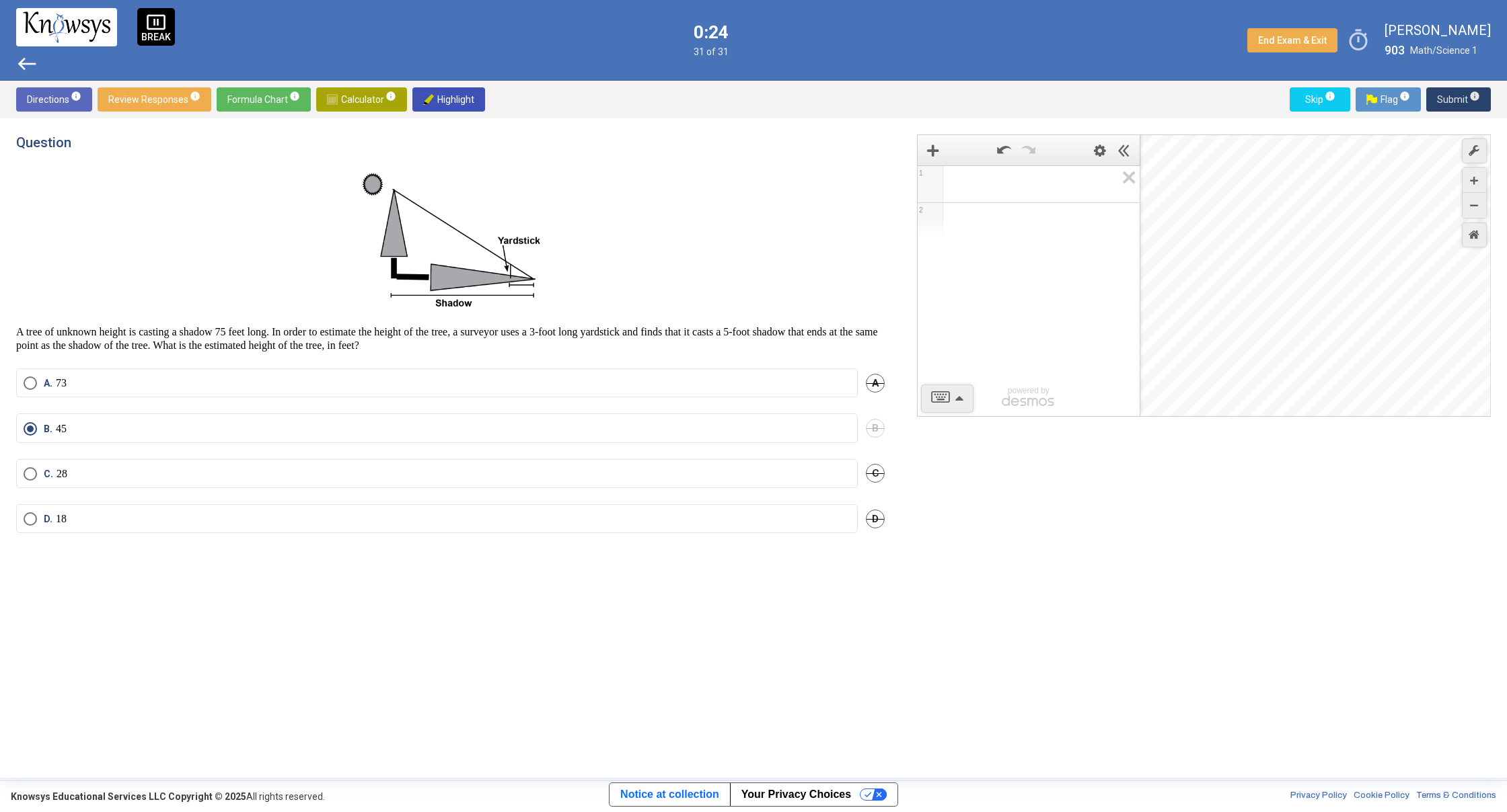
click at [1445, 100] on span "Submit info" at bounding box center [1458, 99] width 43 height 24
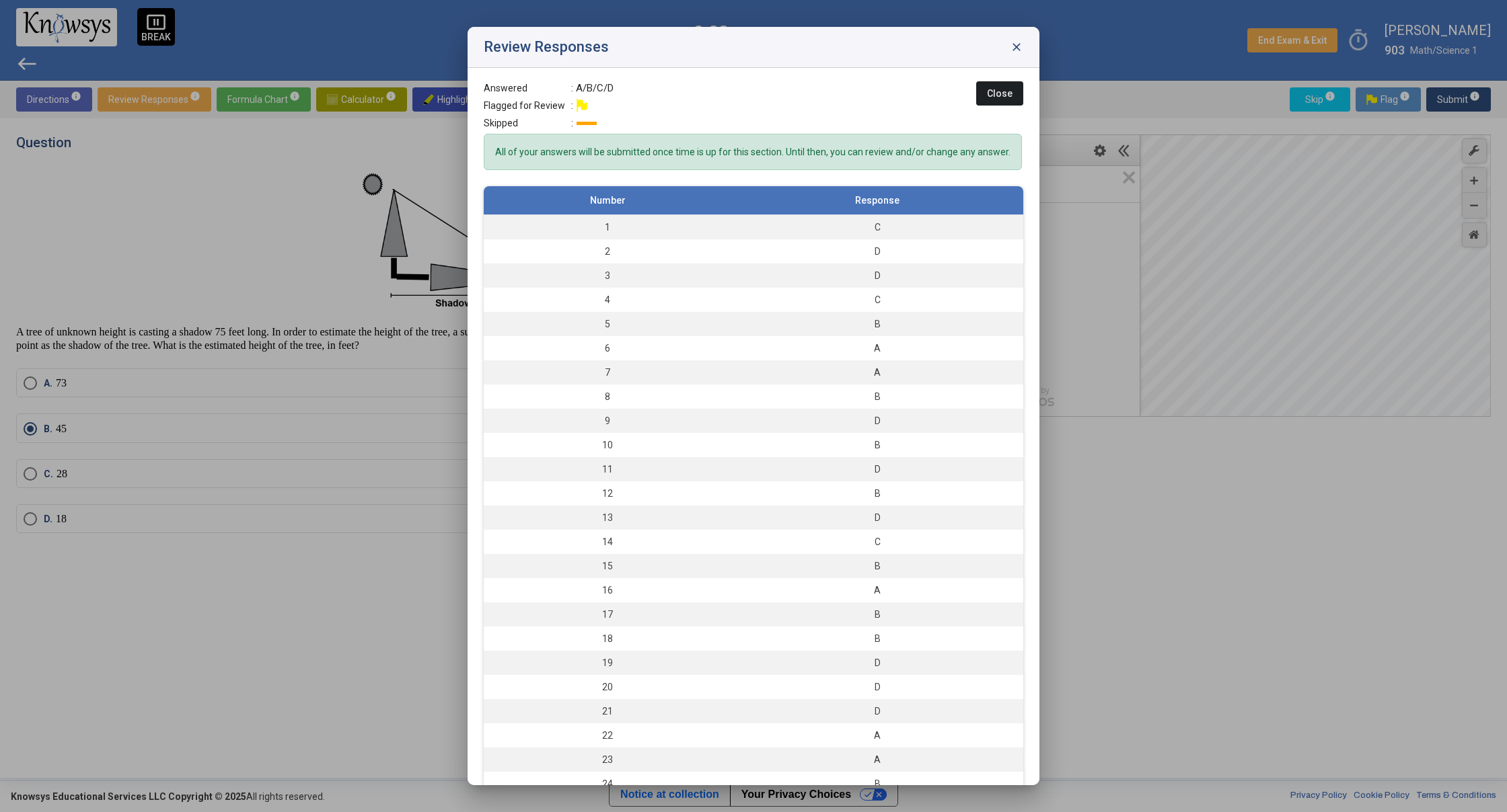
click at [1000, 91] on span "Close" at bounding box center [999, 94] width 25 height 11
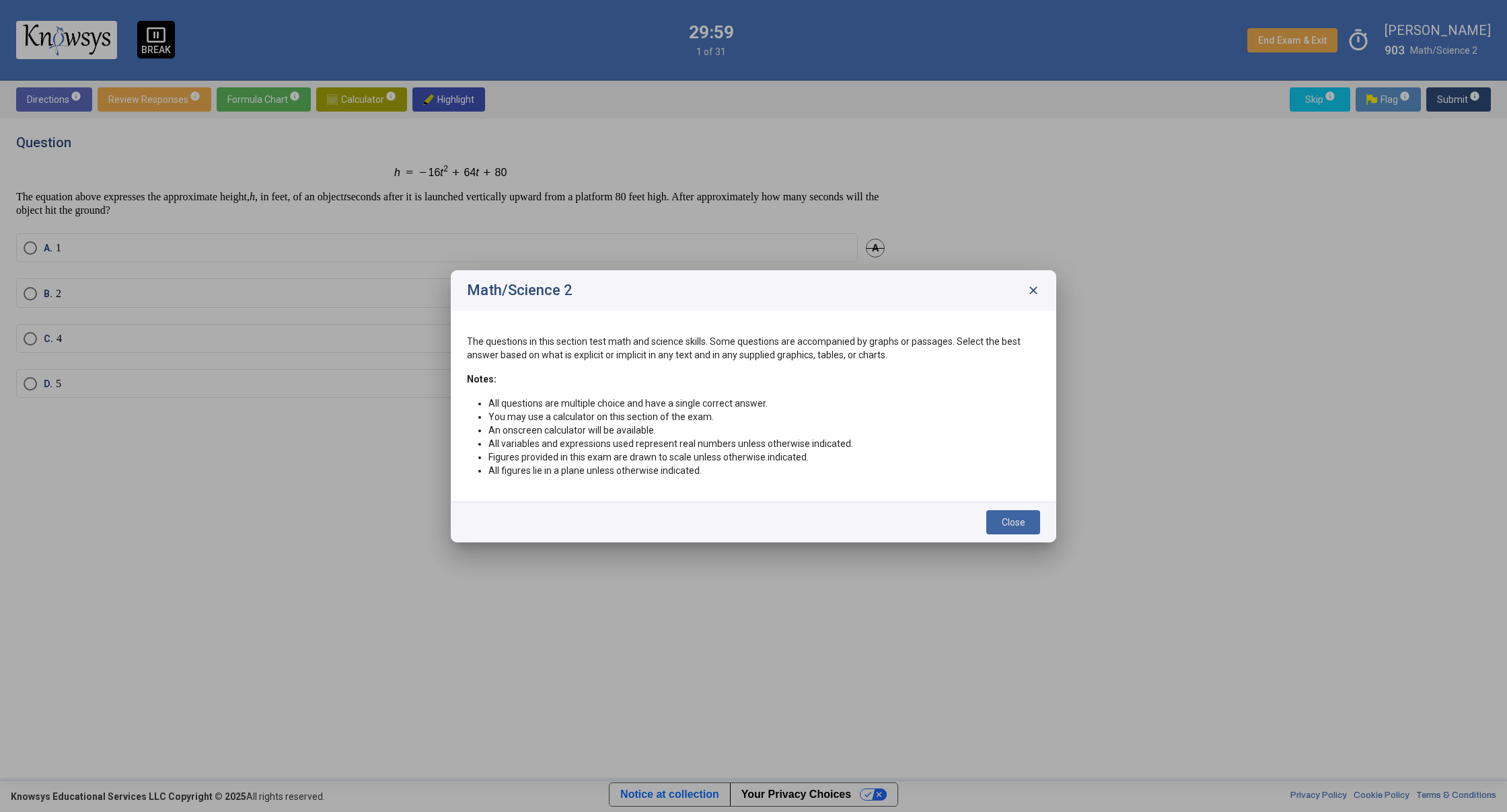
click at [1017, 518] on span "Close" at bounding box center [1013, 523] width 23 height 11
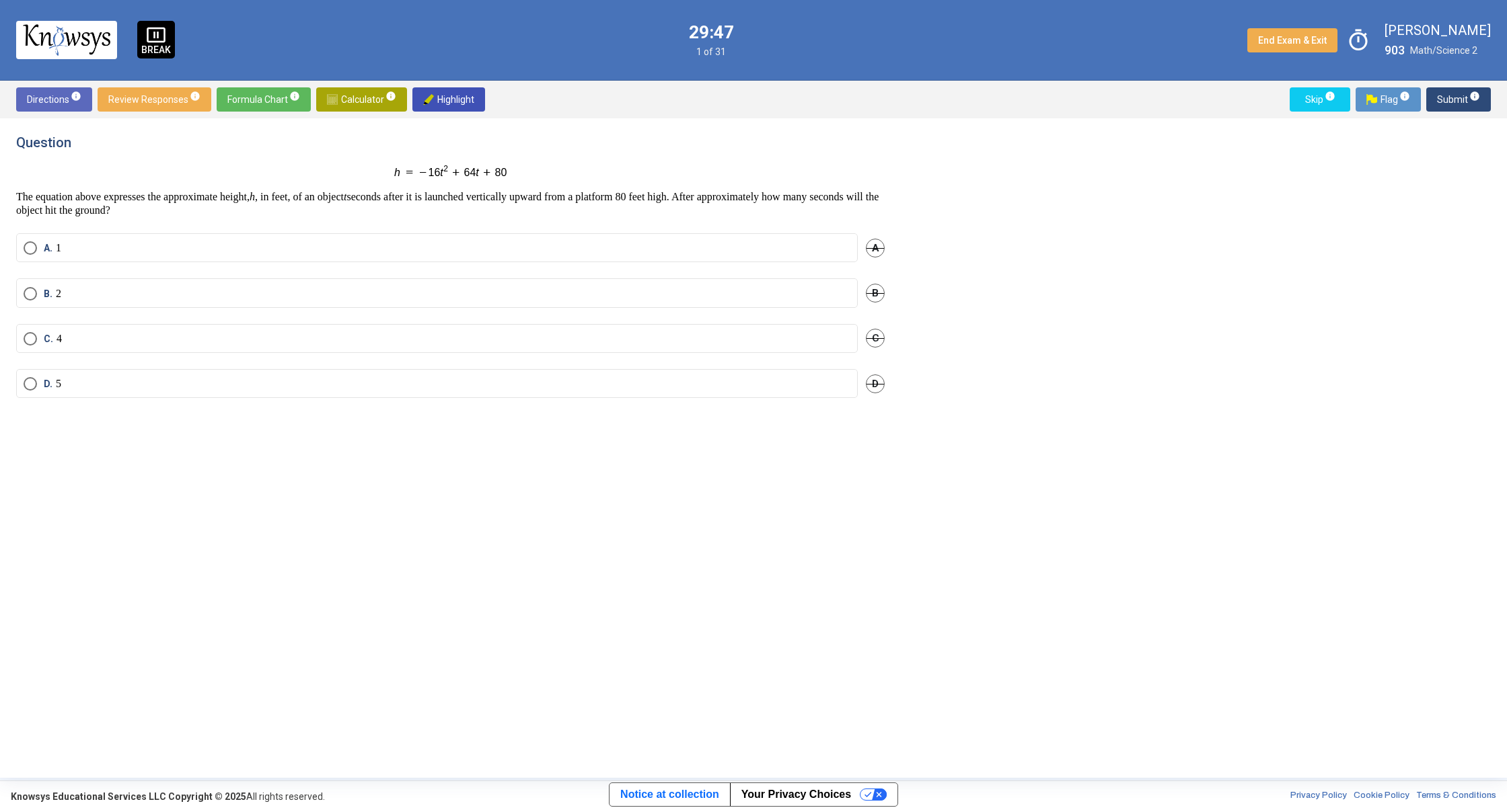
click at [354, 96] on span "Calculator info" at bounding box center [361, 99] width 69 height 24
click at [1002, 188] on span "Math Input:" at bounding box center [1035, 185] width 163 height 16
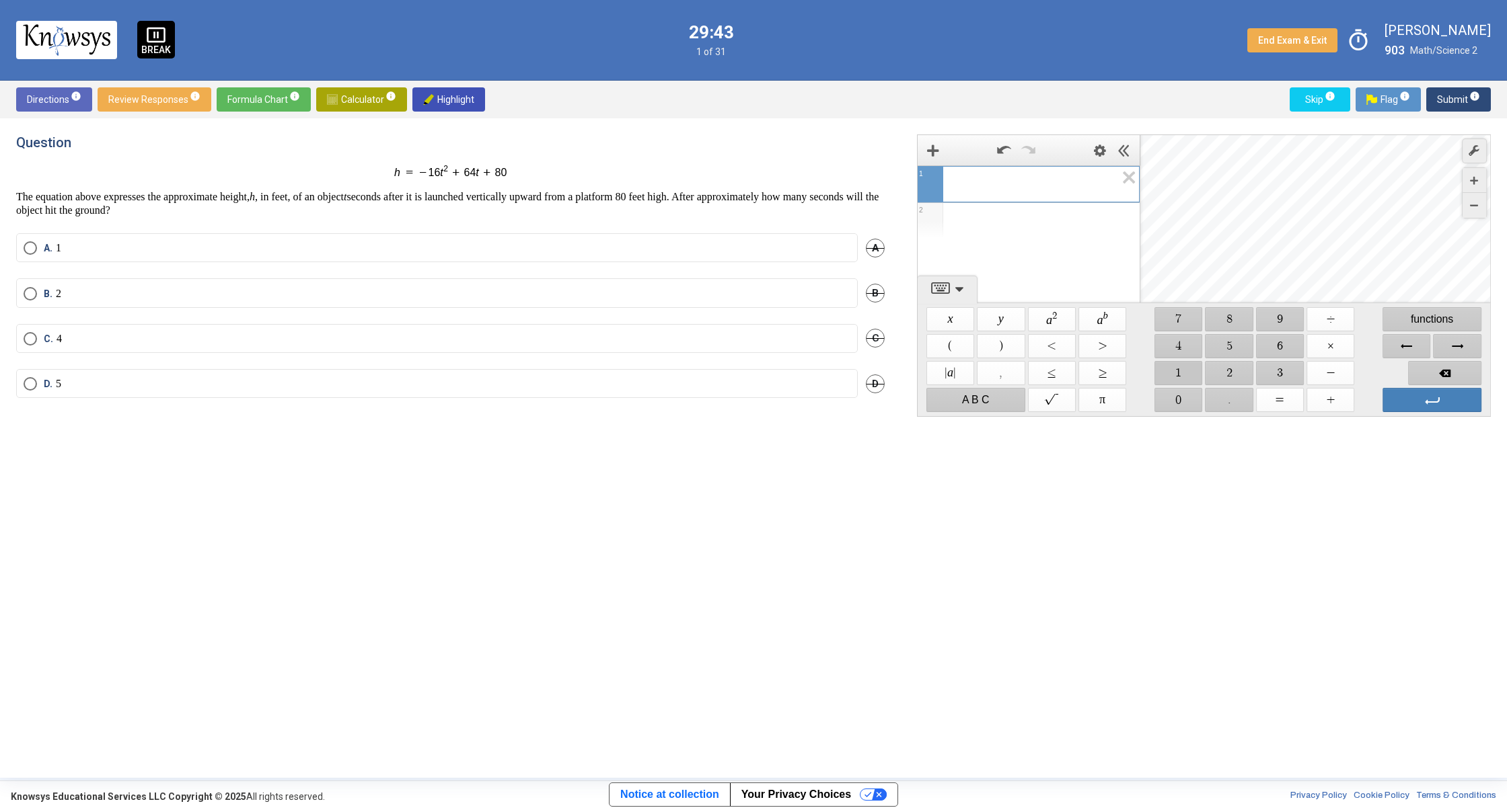
drag, startPoint x: 1182, startPoint y: 368, endPoint x: 1266, endPoint y: 351, distance: 85.7
click at [1182, 368] on span "$$ 1" at bounding box center [1178, 373] width 48 height 24
click at [1288, 343] on span "$$ 6" at bounding box center [1280, 346] width 48 height 24
drag, startPoint x: 1322, startPoint y: 350, endPoint x: 1277, endPoint y: 351, distance: 45.0
click at [1321, 350] on span "$$ ×" at bounding box center [1330, 346] width 48 height 24
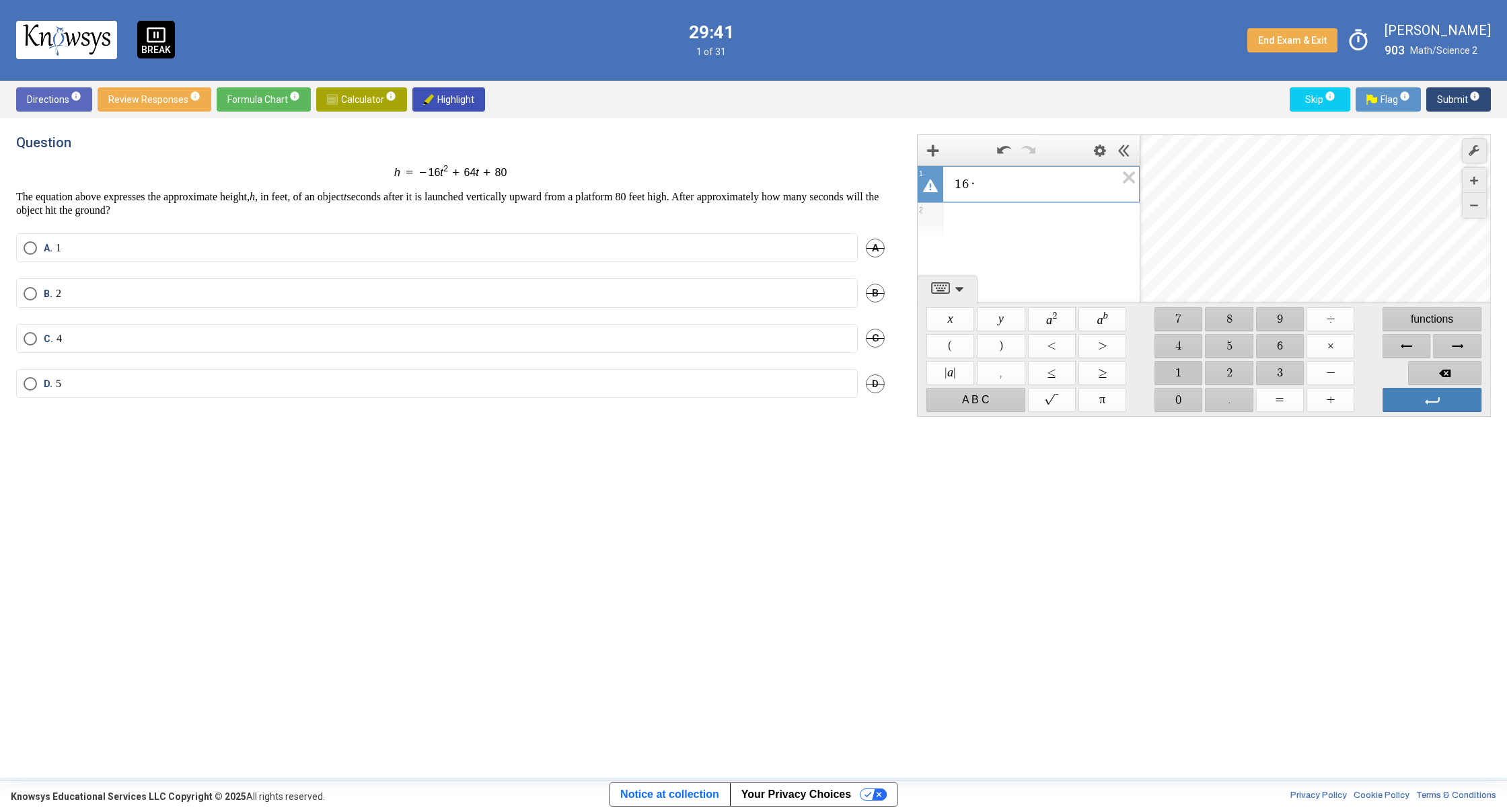
click at [1173, 375] on span "$$ 1" at bounding box center [1178, 373] width 48 height 24
click at [1275, 341] on span "$$ 6" at bounding box center [1280, 346] width 48 height 24
click at [1336, 404] on span "$$ +" at bounding box center [1330, 400] width 48 height 24
drag, startPoint x: 1272, startPoint y: 341, endPoint x: 1270, endPoint y: 349, distance: 8.2
click at [1272, 341] on span "$$ 6" at bounding box center [1280, 346] width 48 height 24
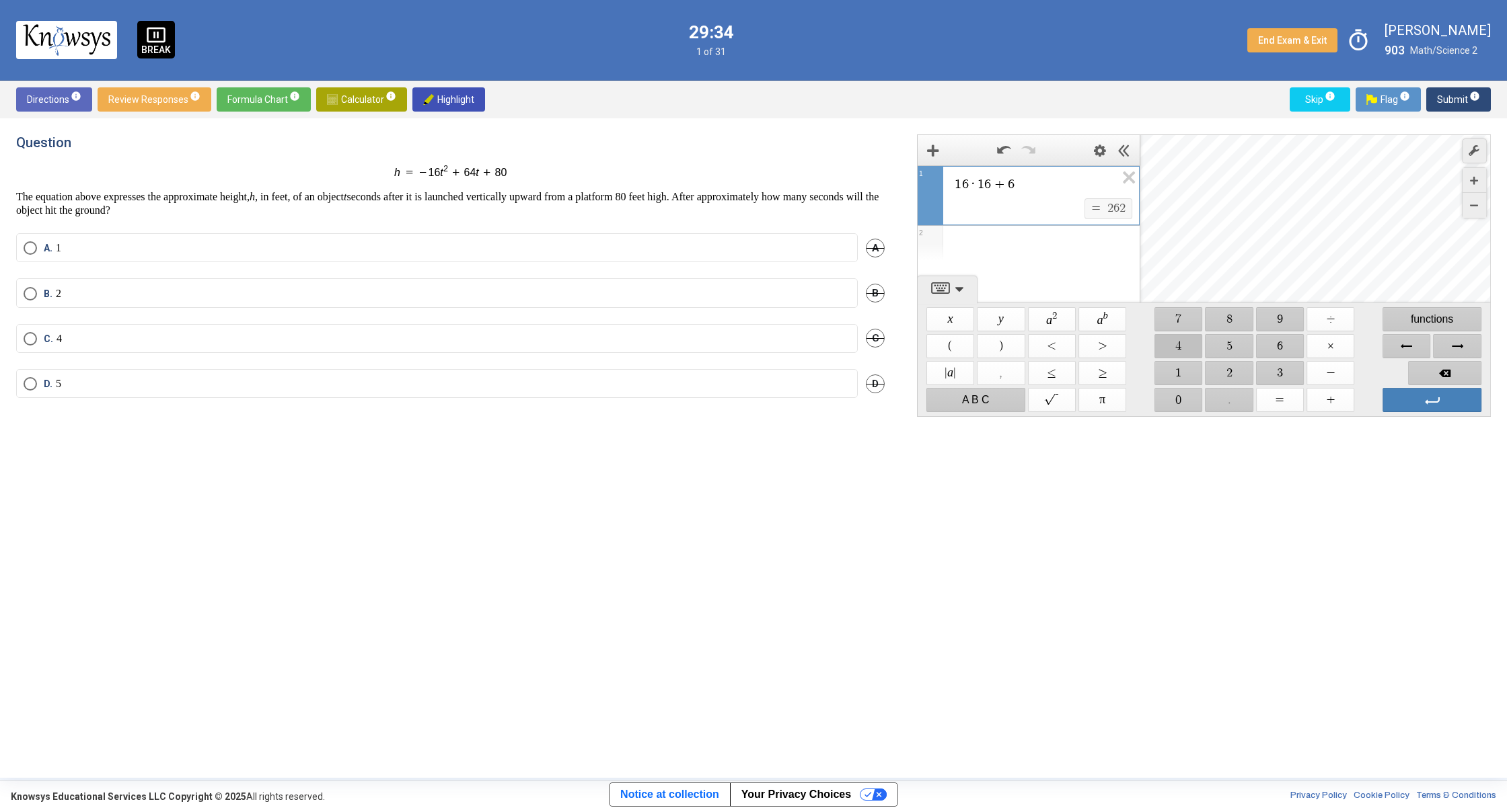
click at [1179, 347] on span "$$ 4" at bounding box center [1178, 346] width 48 height 24
click at [1457, 370] on span "Backspace" at bounding box center [1444, 373] width 73 height 24
click at [1458, 368] on span "Backspace" at bounding box center [1444, 373] width 73 height 24
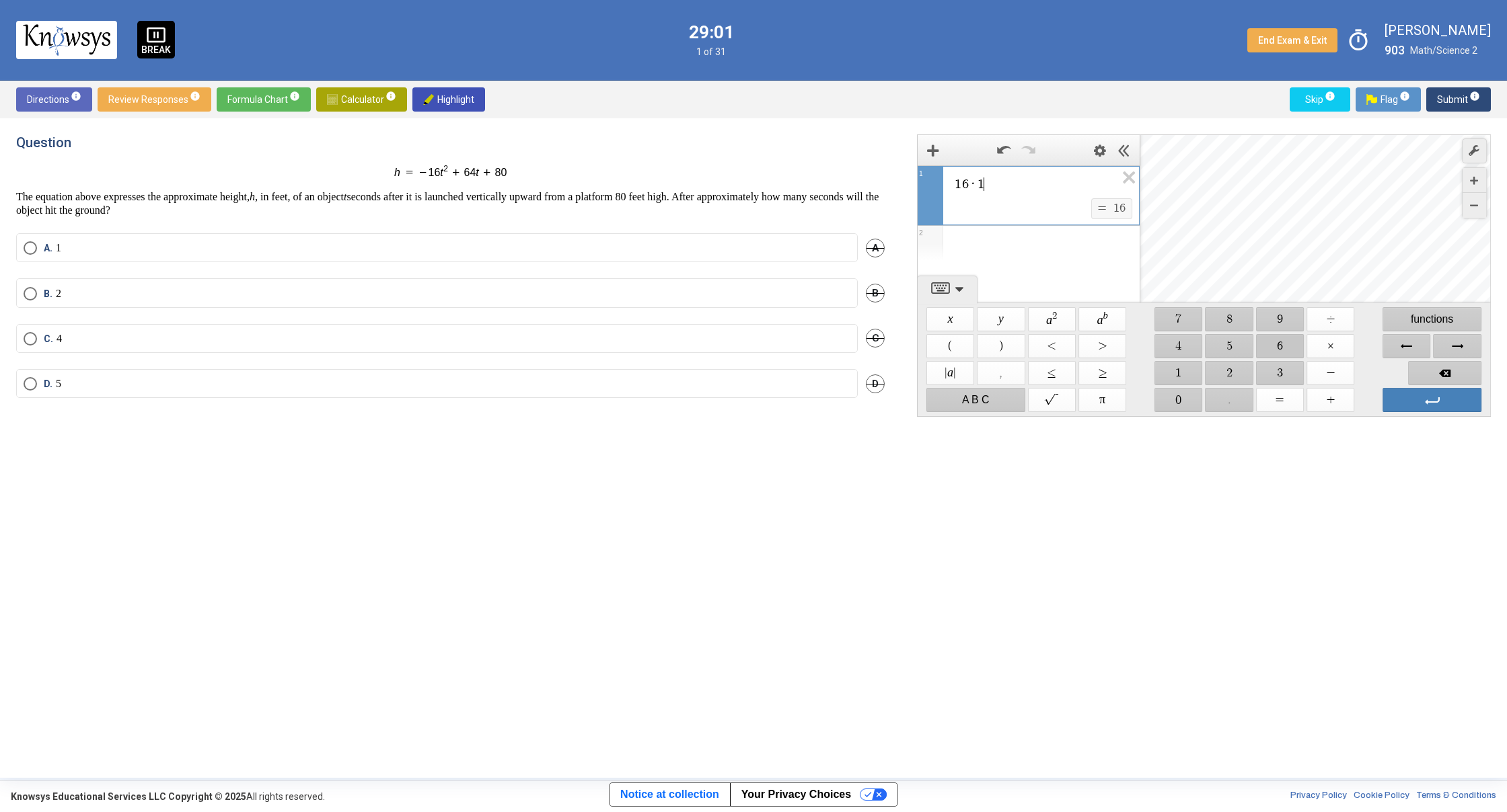
click at [1285, 349] on span "$$ 6" at bounding box center [1280, 346] width 48 height 24
click at [1328, 367] on span "$$ −" at bounding box center [1330, 373] width 48 height 24
drag, startPoint x: 1279, startPoint y: 350, endPoint x: 1240, endPoint y: 348, distance: 39.1
click at [1279, 350] on span "$$ 6" at bounding box center [1280, 346] width 48 height 24
click at [1186, 347] on span "$$ 4" at bounding box center [1178, 346] width 48 height 24
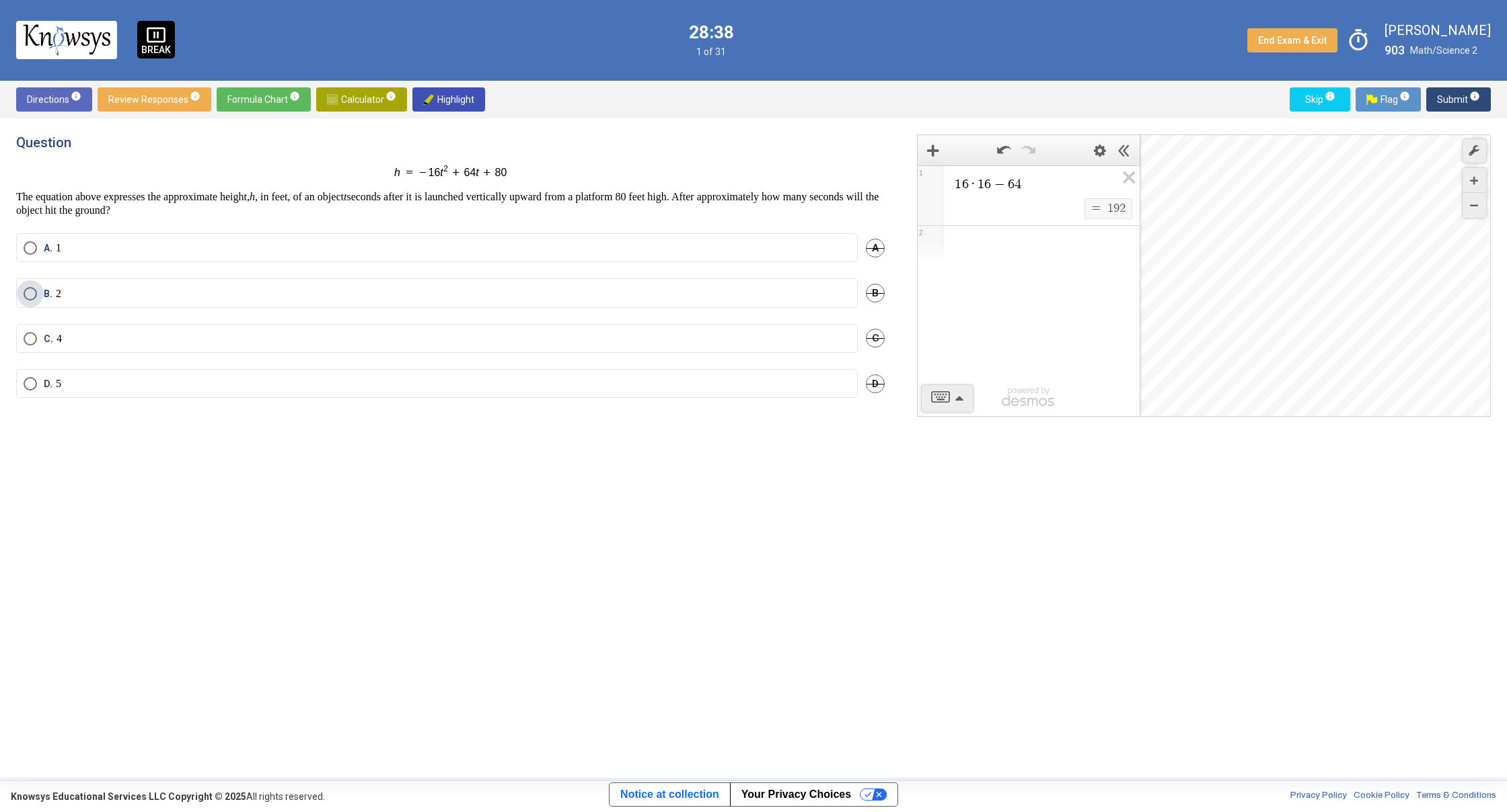
click at [28, 293] on span "Select an option" at bounding box center [30, 294] width 14 height 14
click at [1061, 244] on div "Expression List" at bounding box center [1028, 243] width 222 height 35
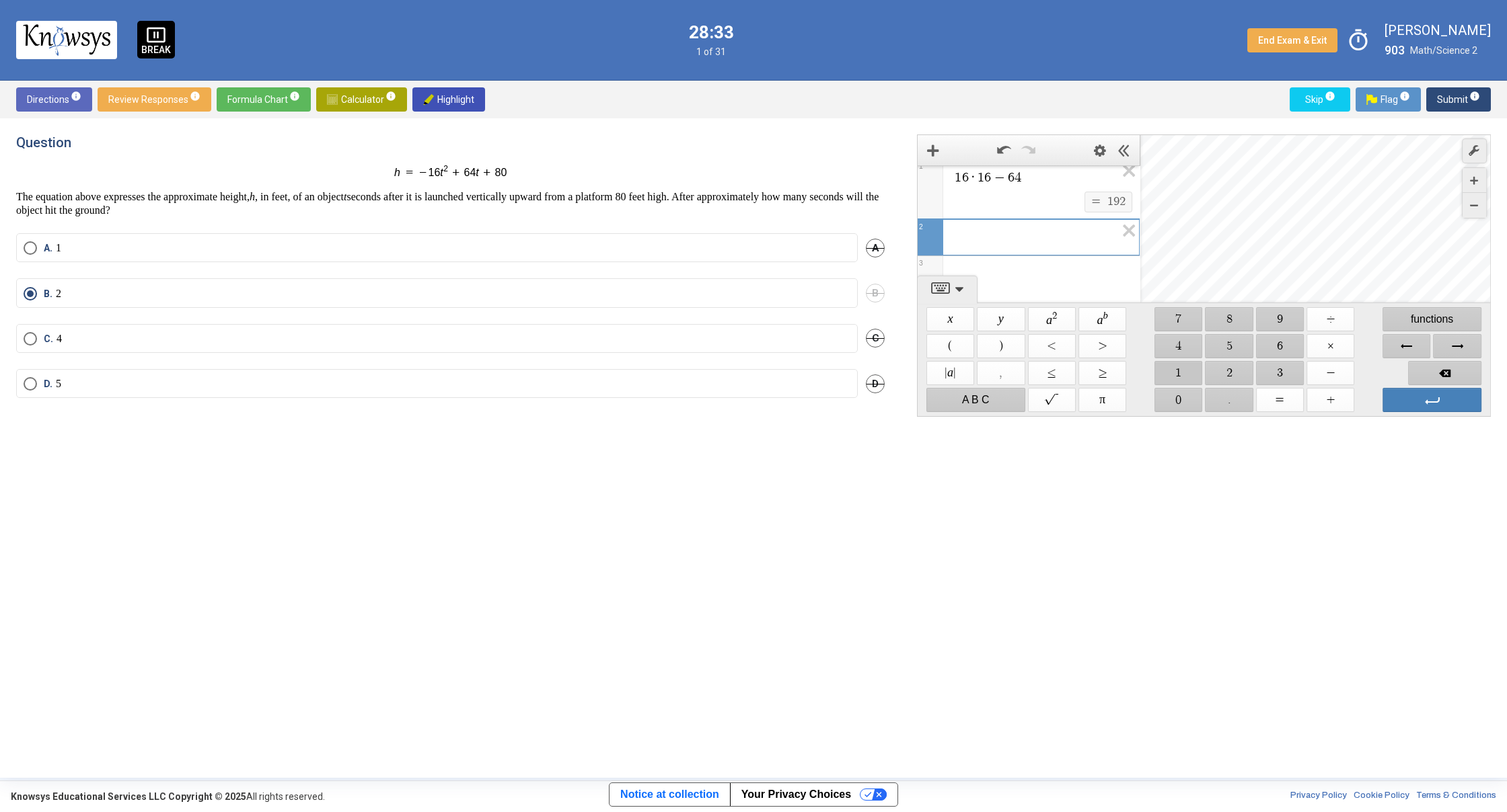
click at [1176, 362] on span "$$ 1" at bounding box center [1178, 373] width 48 height 24
click at [1281, 313] on span "$$ 9" at bounding box center [1280, 319] width 48 height 24
click at [1223, 375] on span "$$ 2" at bounding box center [1229, 373] width 48 height 24
click at [1339, 323] on span "$$ ÷" at bounding box center [1330, 319] width 48 height 24
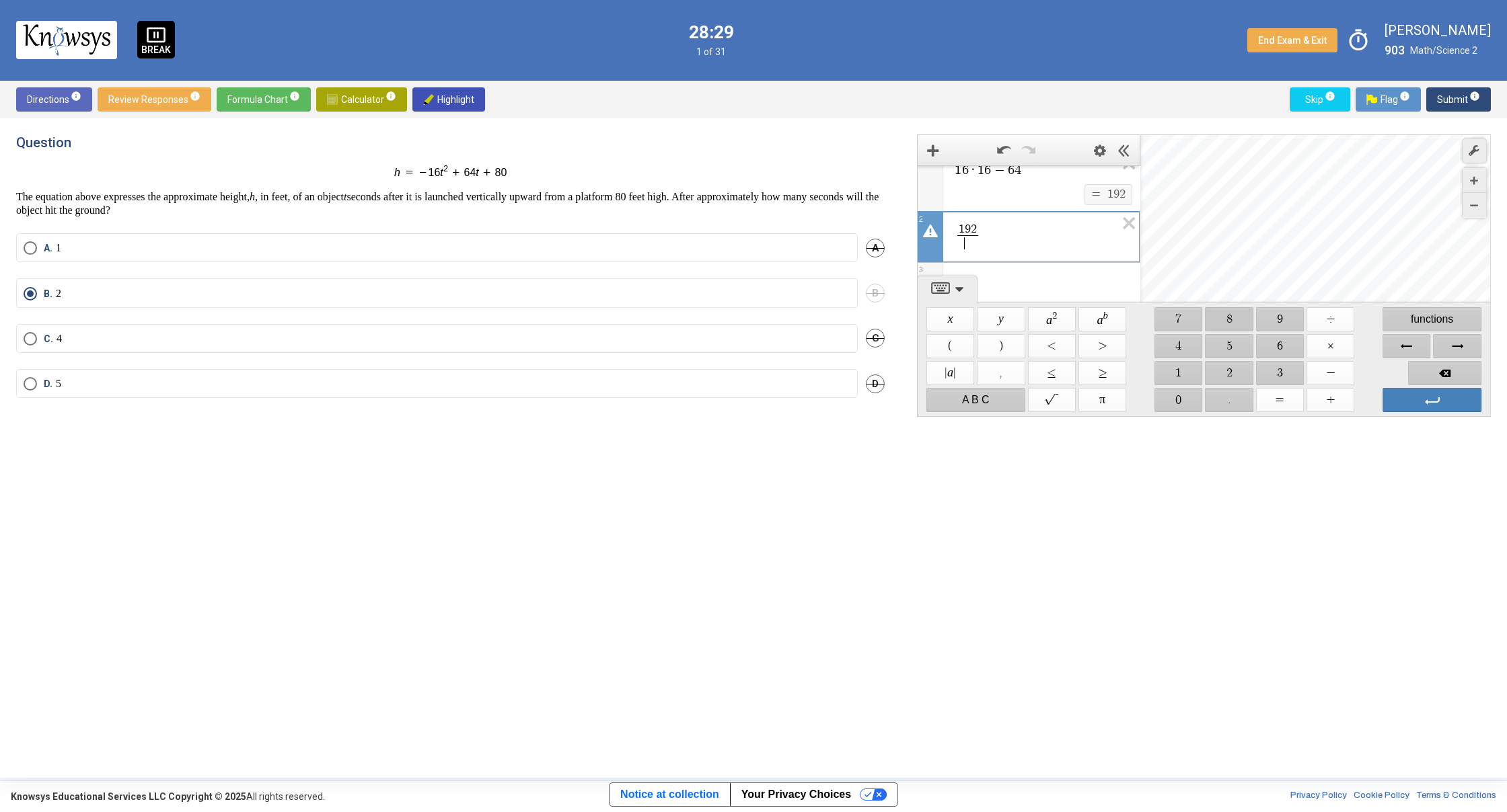
click at [1240, 325] on span "$$ 8" at bounding box center [1229, 319] width 48 height 24
click at [1179, 398] on span "$$ 0" at bounding box center [1178, 400] width 48 height 24
click at [1442, 100] on span "Submit info" at bounding box center [1458, 99] width 43 height 24
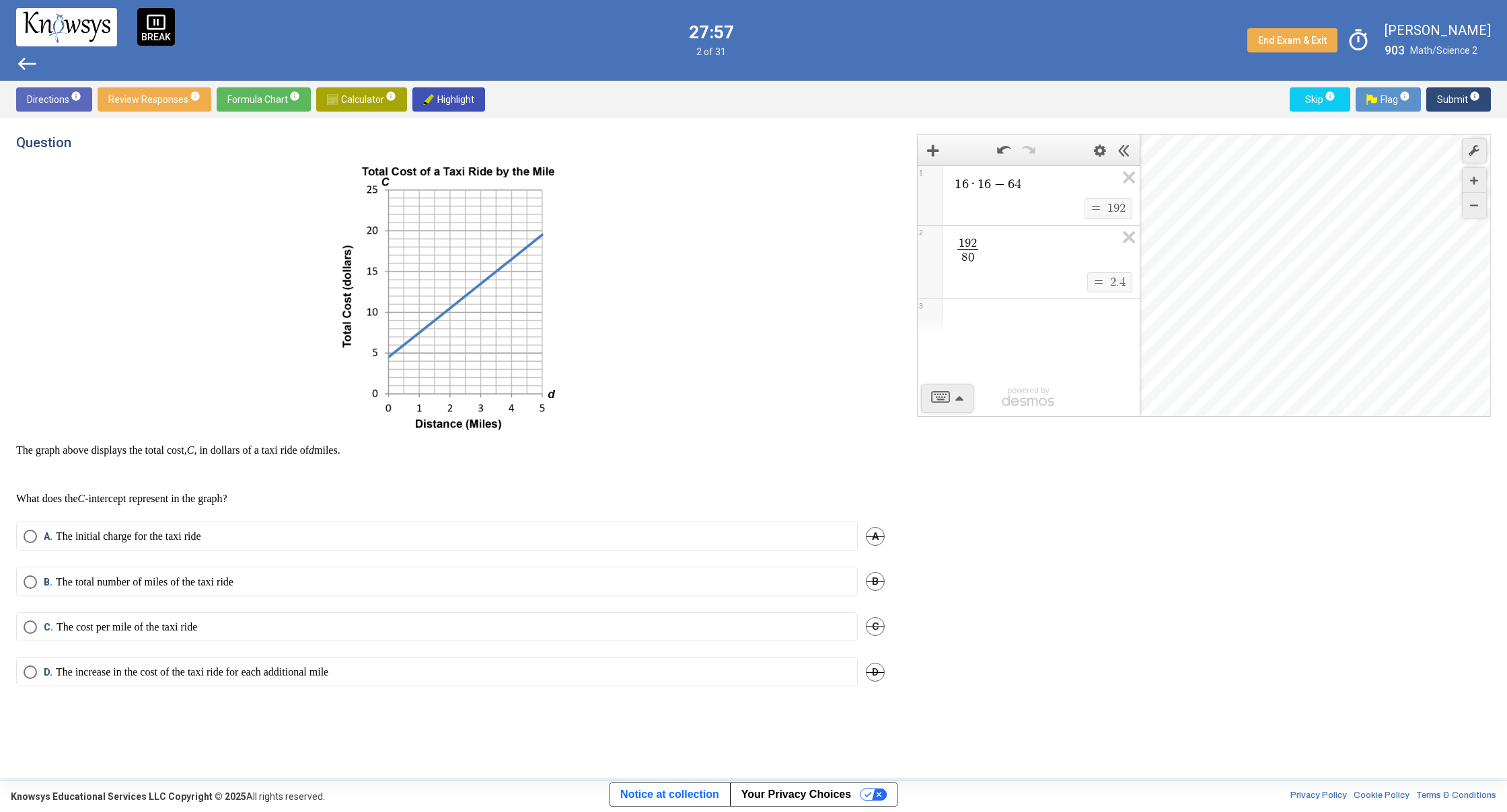
click at [50, 539] on span "A." at bounding box center [50, 537] width 12 height 14
click at [1428, 98] on button "Submit info" at bounding box center [1458, 99] width 64 height 24
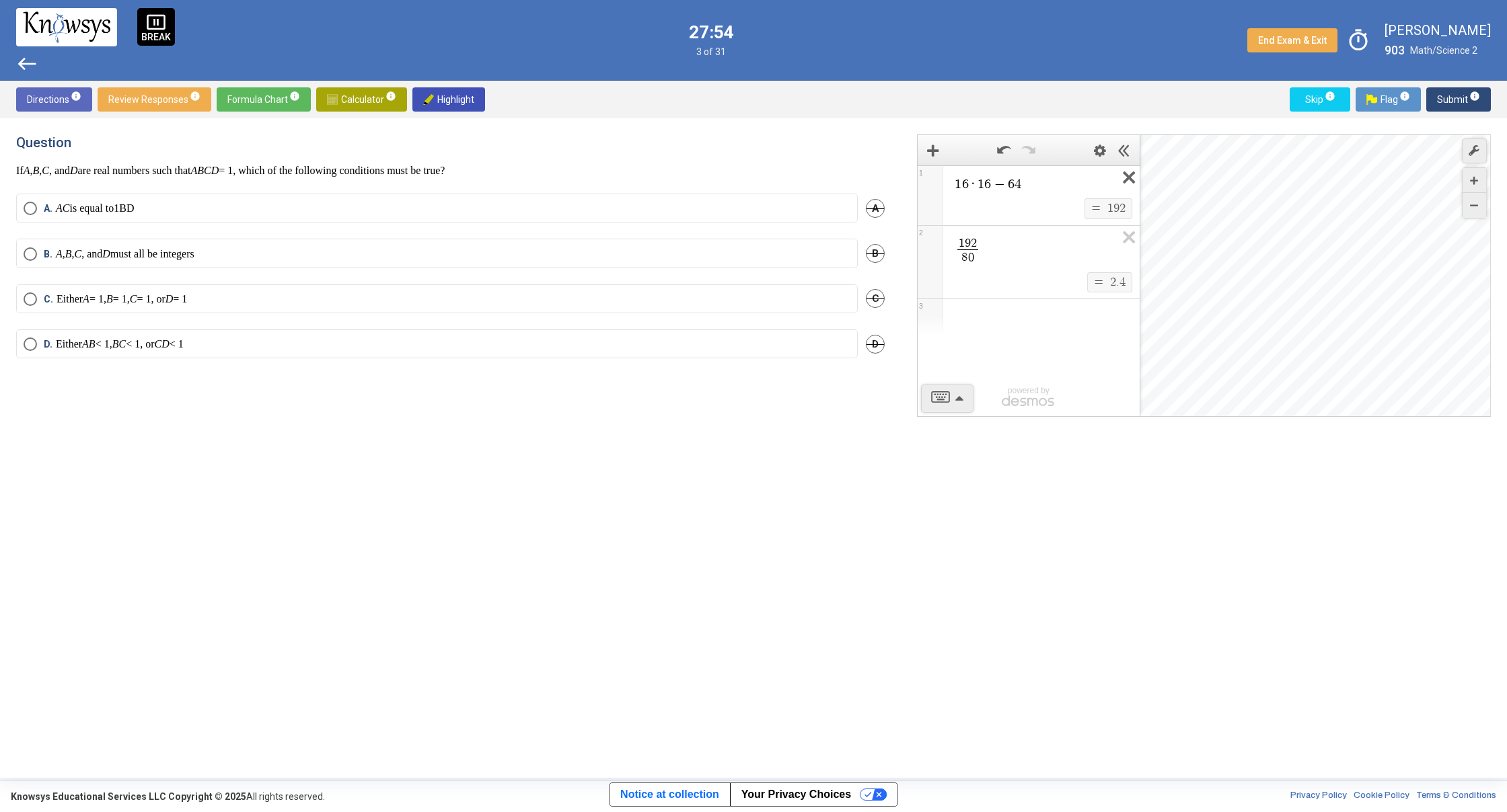
click at [1122, 177] on icon "Expression List" at bounding box center [1124, 181] width 30 height 31
click at [1128, 177] on span "1 6 · 1 6 − 6 4 $$ = $$ 1 9 2 1 1 9 2 8 0 ​ $$ = $$ 2 . 4 2" at bounding box center [1028, 232] width 222 height 134
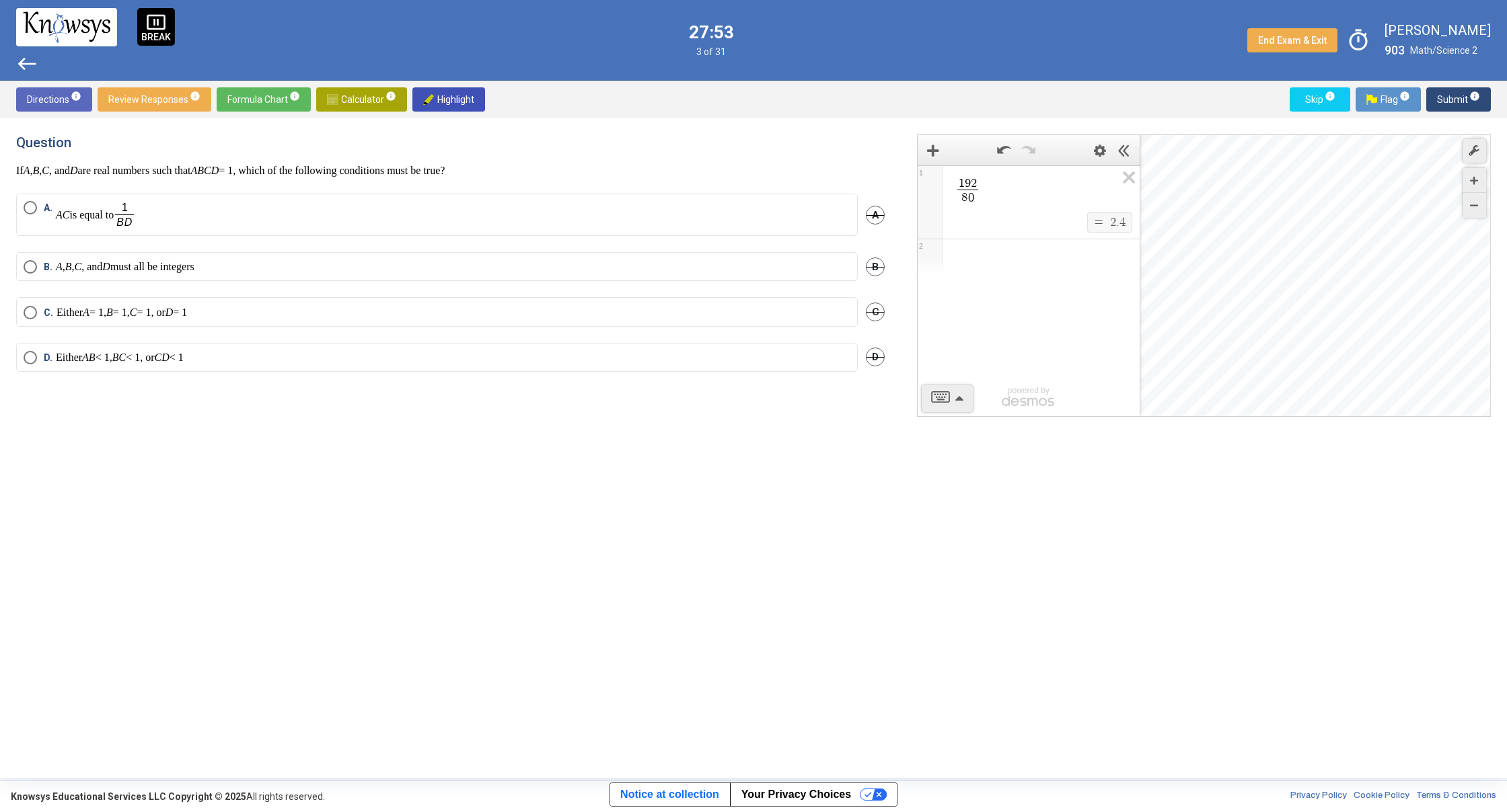
click at [1128, 177] on icon "Expression List" at bounding box center [1124, 181] width 30 height 31
click at [253, 310] on label "C. Either A = 1, B = 1, C = 1, or D = 1" at bounding box center [436, 313] width 827 height 14
click at [1439, 105] on span "Submit info" at bounding box center [1458, 99] width 43 height 24
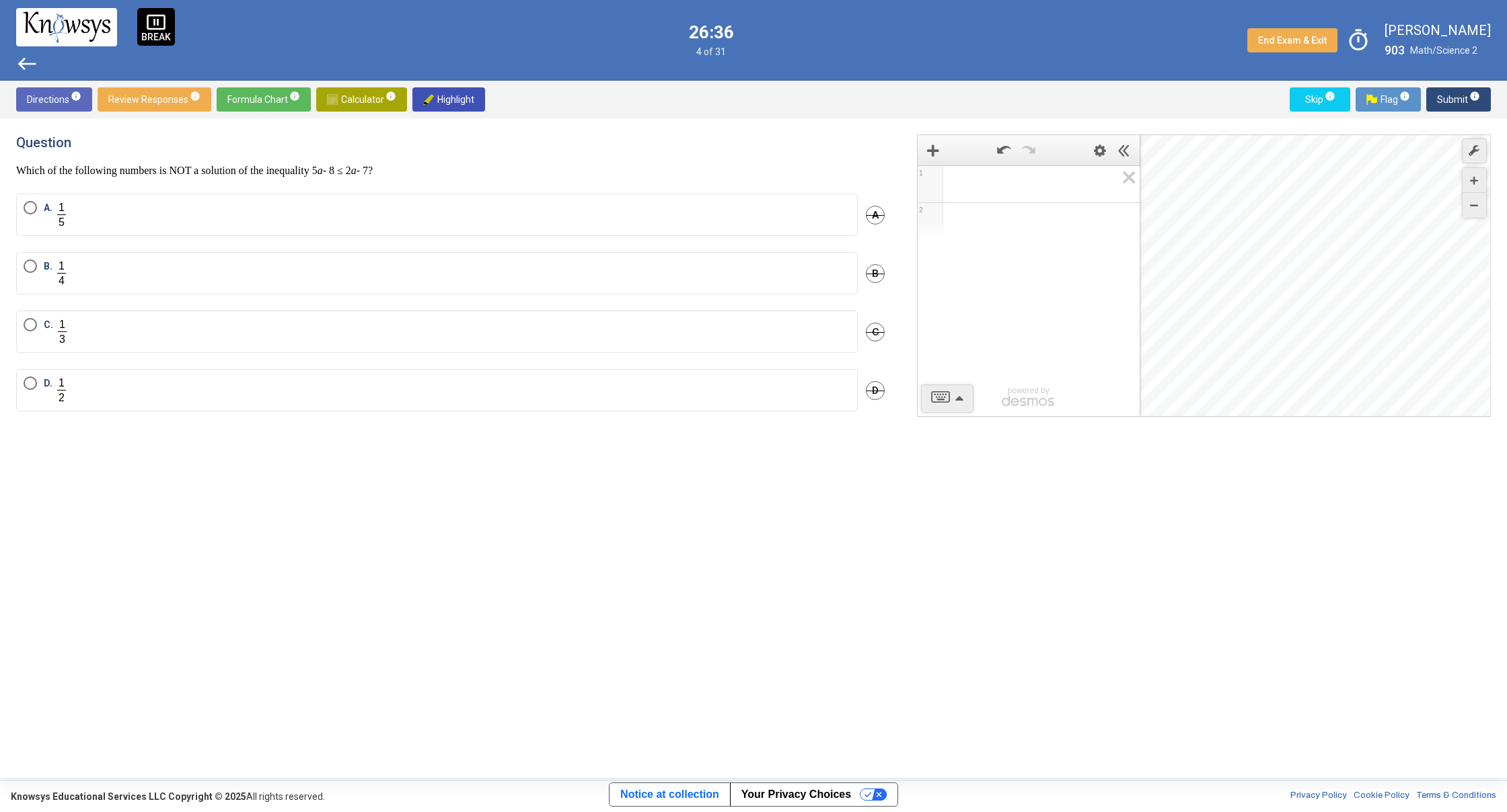
click at [31, 379] on span "Select an option" at bounding box center [30, 383] width 14 height 14
click at [1442, 93] on span "Submit info" at bounding box center [1458, 99] width 43 height 24
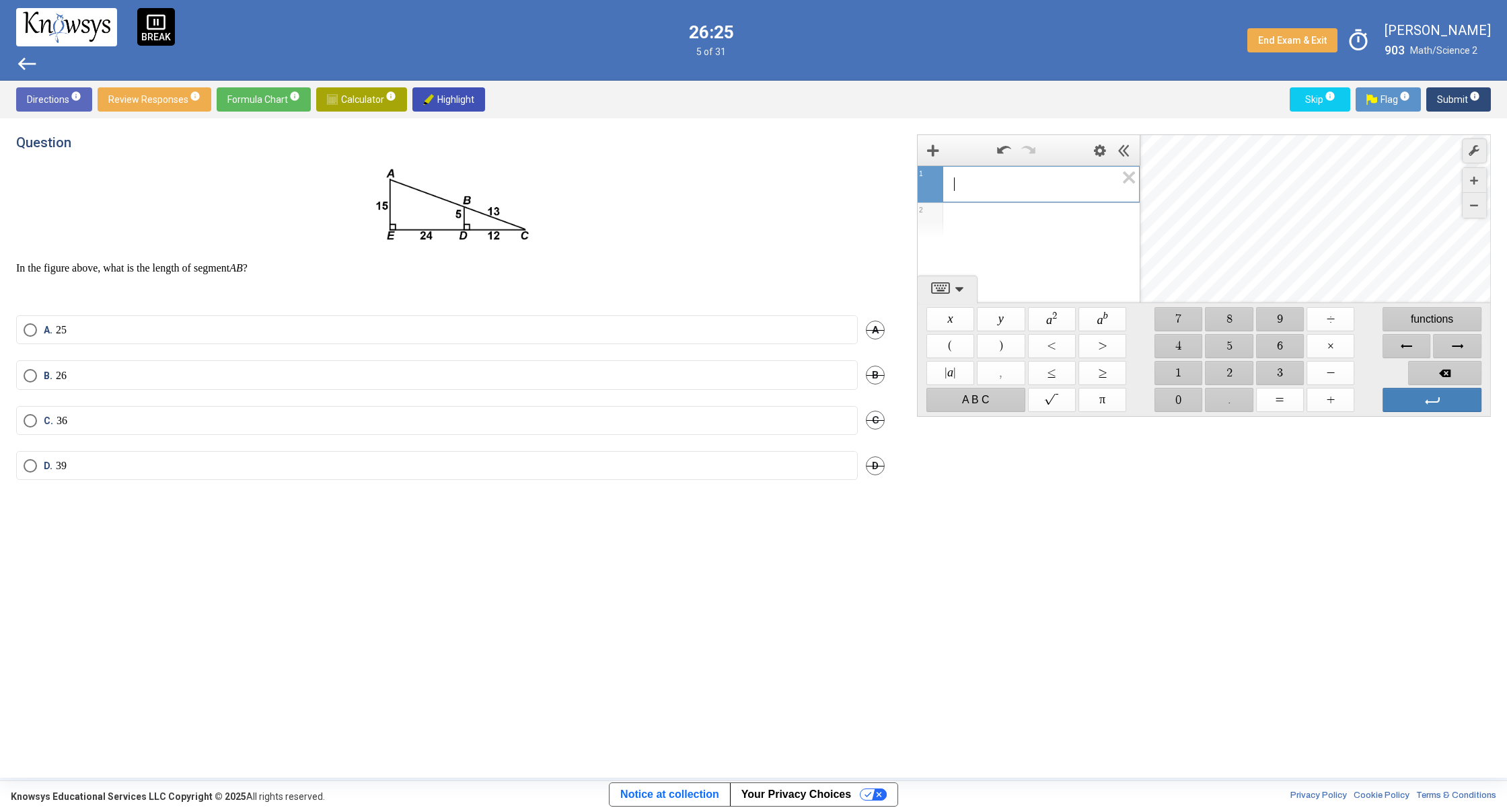
click at [980, 183] on span "​" at bounding box center [1034, 185] width 162 height 16
click at [1230, 368] on span "$$ 2" at bounding box center [1229, 373] width 48 height 24
click at [1170, 351] on span "$$ 4" at bounding box center [1178, 346] width 48 height 24
drag, startPoint x: 1335, startPoint y: 399, endPoint x: 1270, endPoint y: 382, distance: 67.2
click at [1333, 399] on span "$$ +" at bounding box center [1330, 400] width 48 height 24
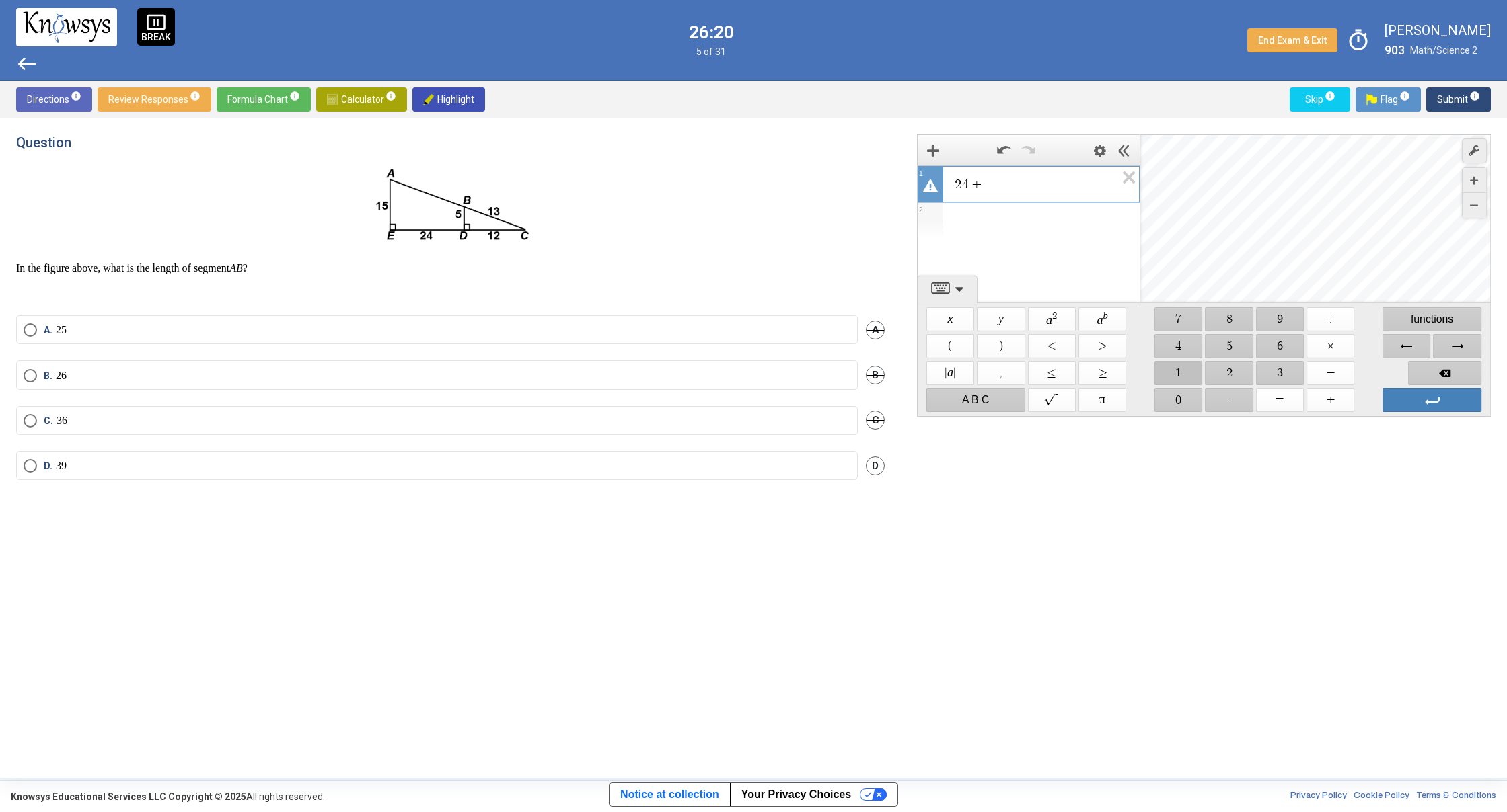
click at [1198, 368] on span "$$ 1" at bounding box center [1178, 373] width 48 height 24
click at [1236, 370] on span "$$ 2" at bounding box center [1229, 373] width 48 height 24
click at [1024, 246] on div "Expression List" at bounding box center [1028, 243] width 222 height 35
click at [1274, 372] on span "$$ 3" at bounding box center [1280, 373] width 48 height 24
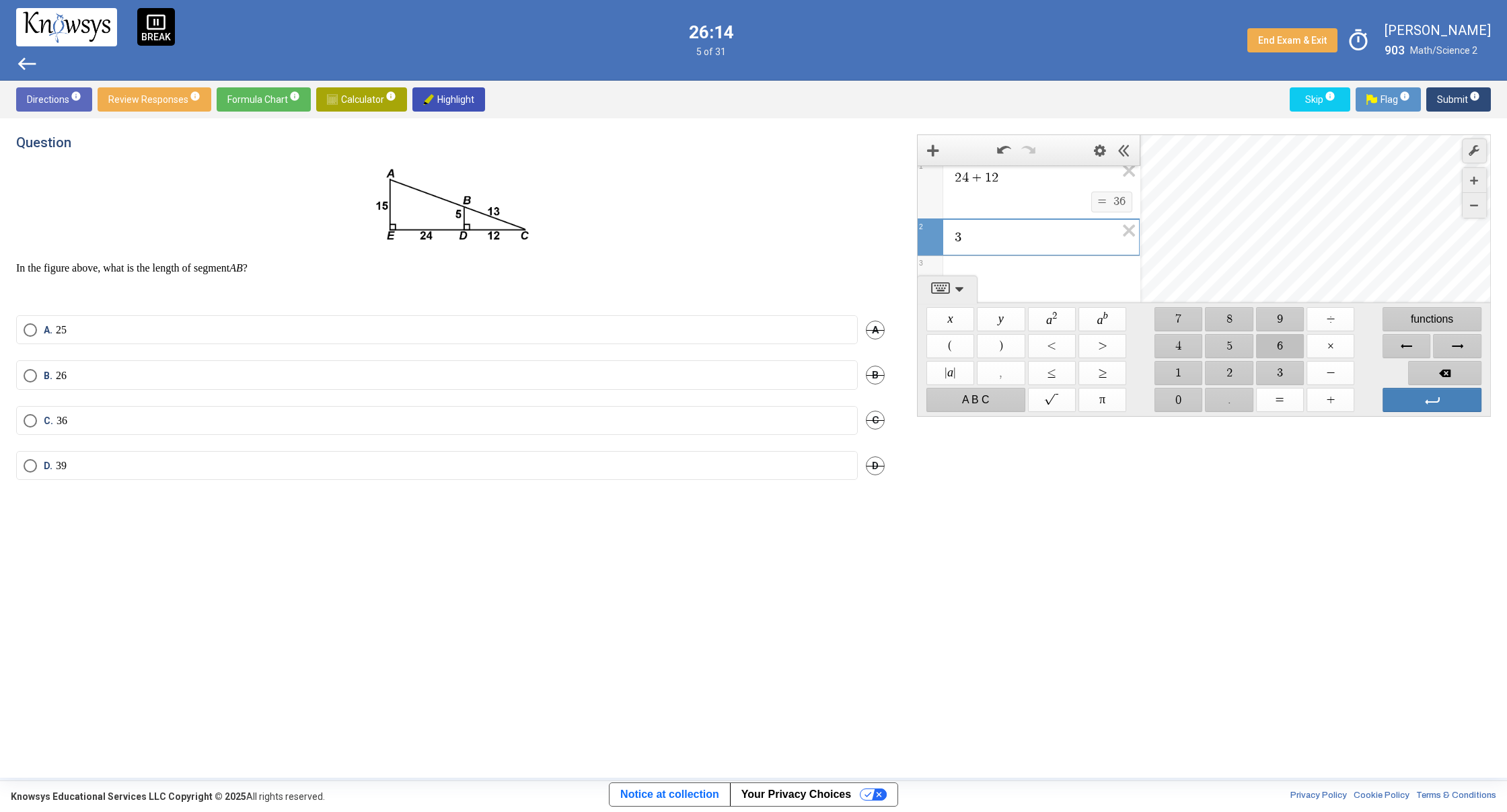
click at [1268, 346] on span "$$ 6" at bounding box center [1280, 346] width 48 height 24
click at [1320, 349] on span "$$ ×" at bounding box center [1330, 346] width 48 height 24
drag, startPoint x: 1169, startPoint y: 370, endPoint x: 1184, endPoint y: 368, distance: 15.1
click at [1173, 370] on span "$$ 1" at bounding box center [1178, 373] width 48 height 24
click at [1236, 348] on span "$$ 5" at bounding box center [1229, 346] width 48 height 24
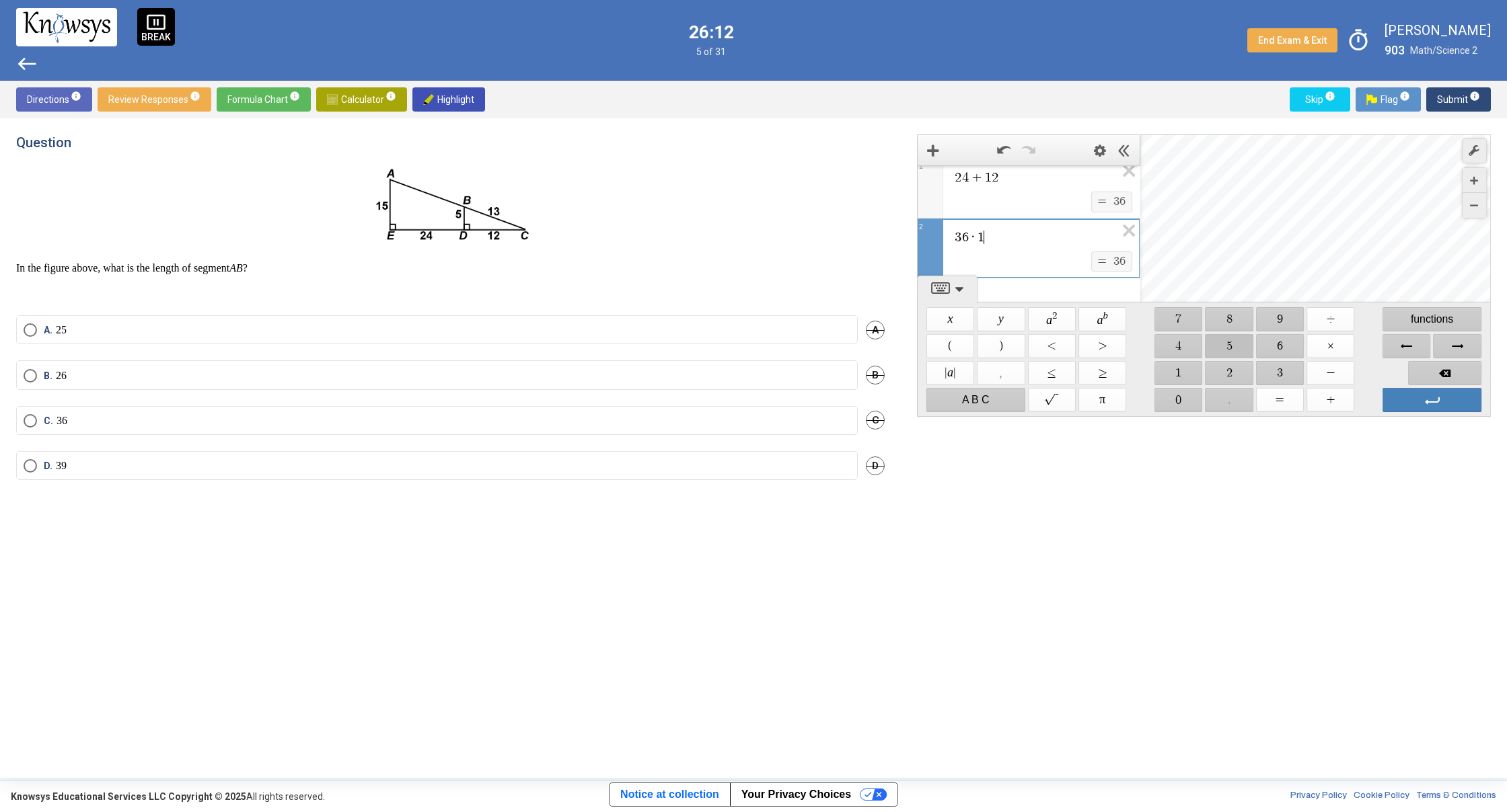
scroll to position [18, 0]
click at [1455, 371] on span "Backspace" at bounding box center [1444, 373] width 73 height 24
click at [1456, 370] on span "Backspace" at bounding box center [1444, 373] width 73 height 24
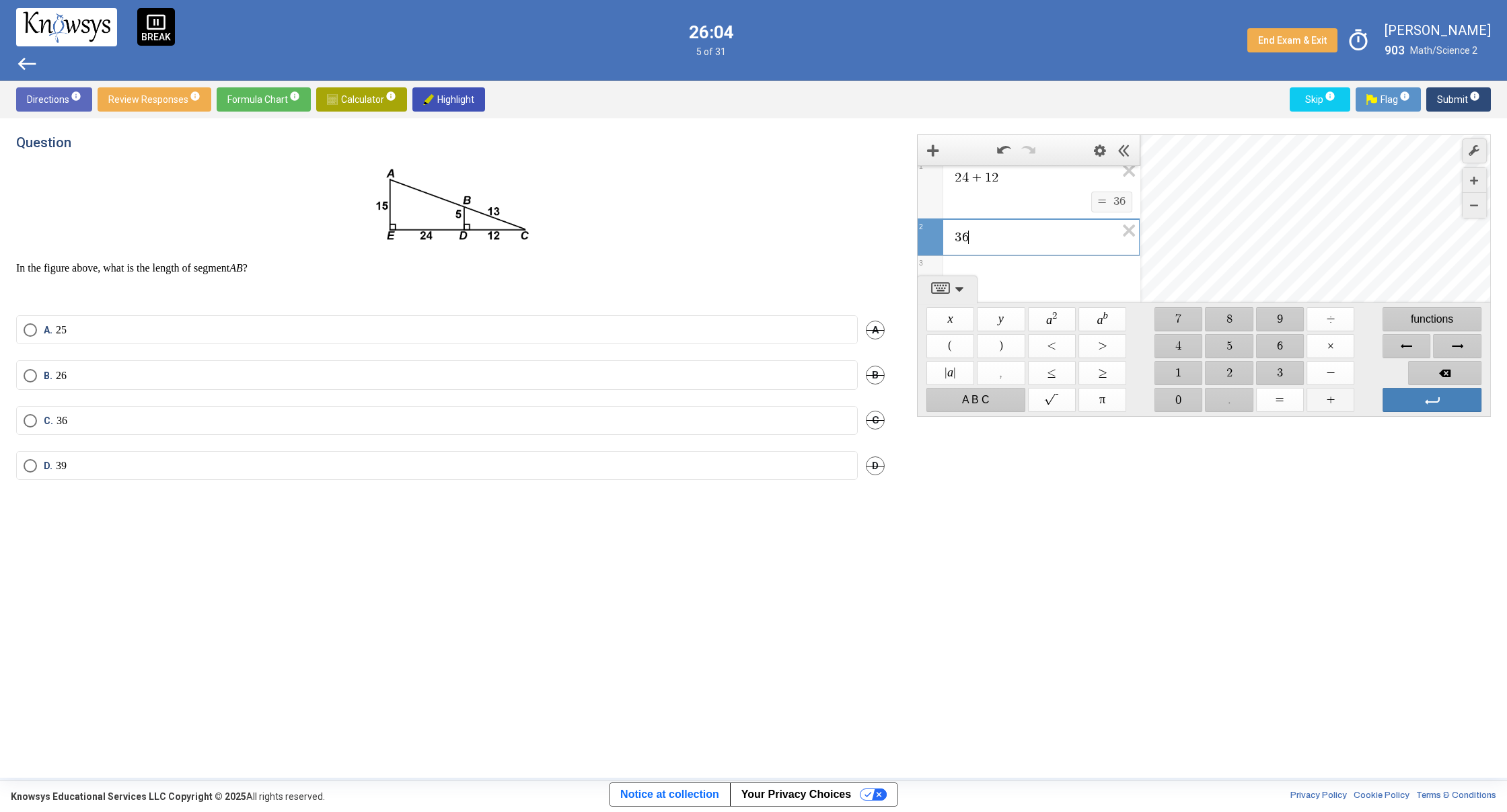
click at [1337, 396] on span "$$ +" at bounding box center [1330, 400] width 48 height 24
click at [1177, 362] on span "$$ 1" at bounding box center [1178, 373] width 48 height 24
click at [1246, 341] on span "$$ 5" at bounding box center [1229, 346] width 48 height 24
drag, startPoint x: 1328, startPoint y: 396, endPoint x: 1311, endPoint y: 392, distance: 17.5
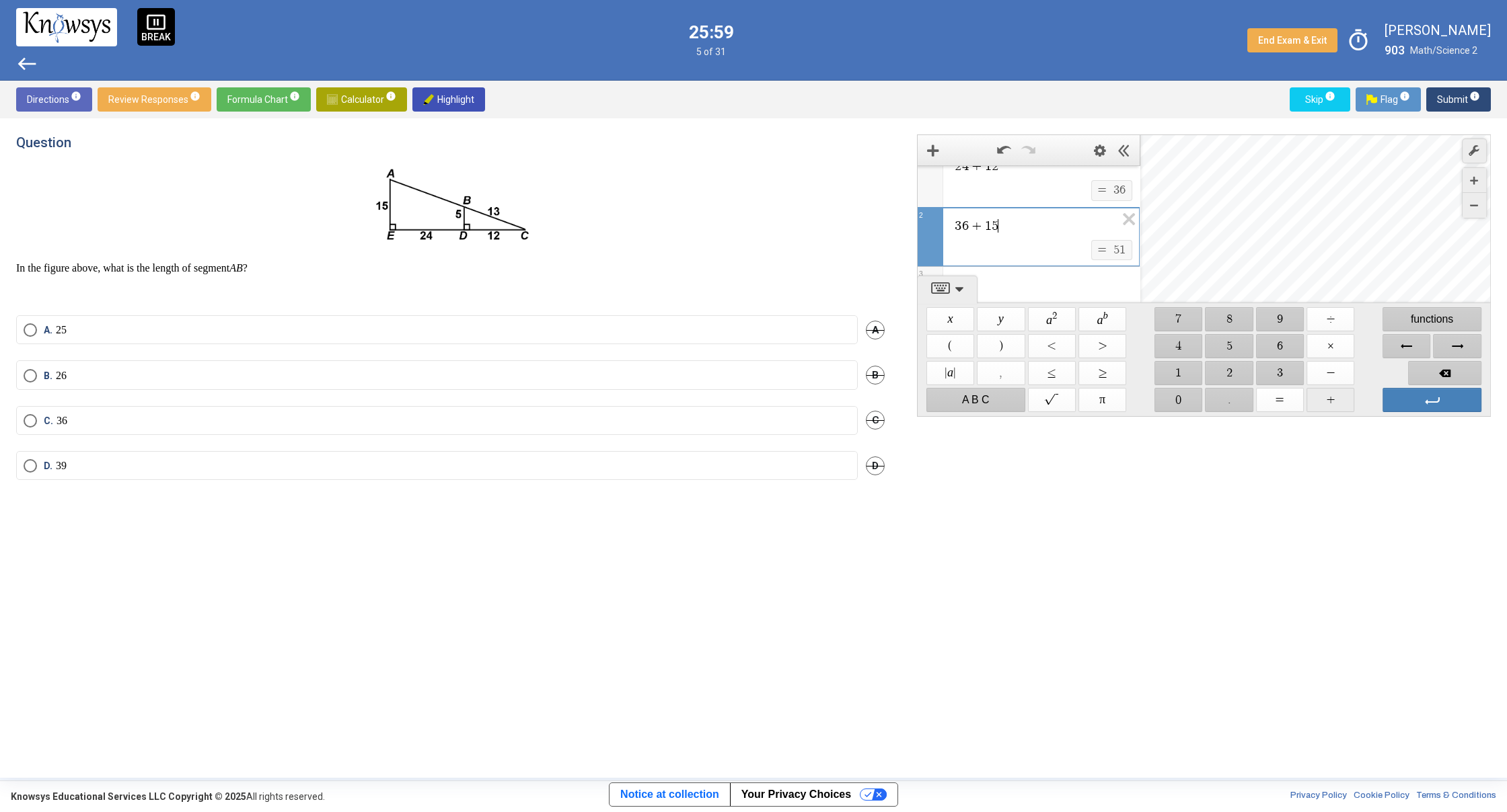
click at [1324, 395] on span "$$ +" at bounding box center [1330, 400] width 48 height 24
click at [1197, 366] on span "$$ 1" at bounding box center [1178, 373] width 48 height 24
click at [1294, 376] on span "$$ 3" at bounding box center [1280, 373] width 48 height 24
click at [1075, 284] on div "Expression List" at bounding box center [1028, 284] width 222 height 35
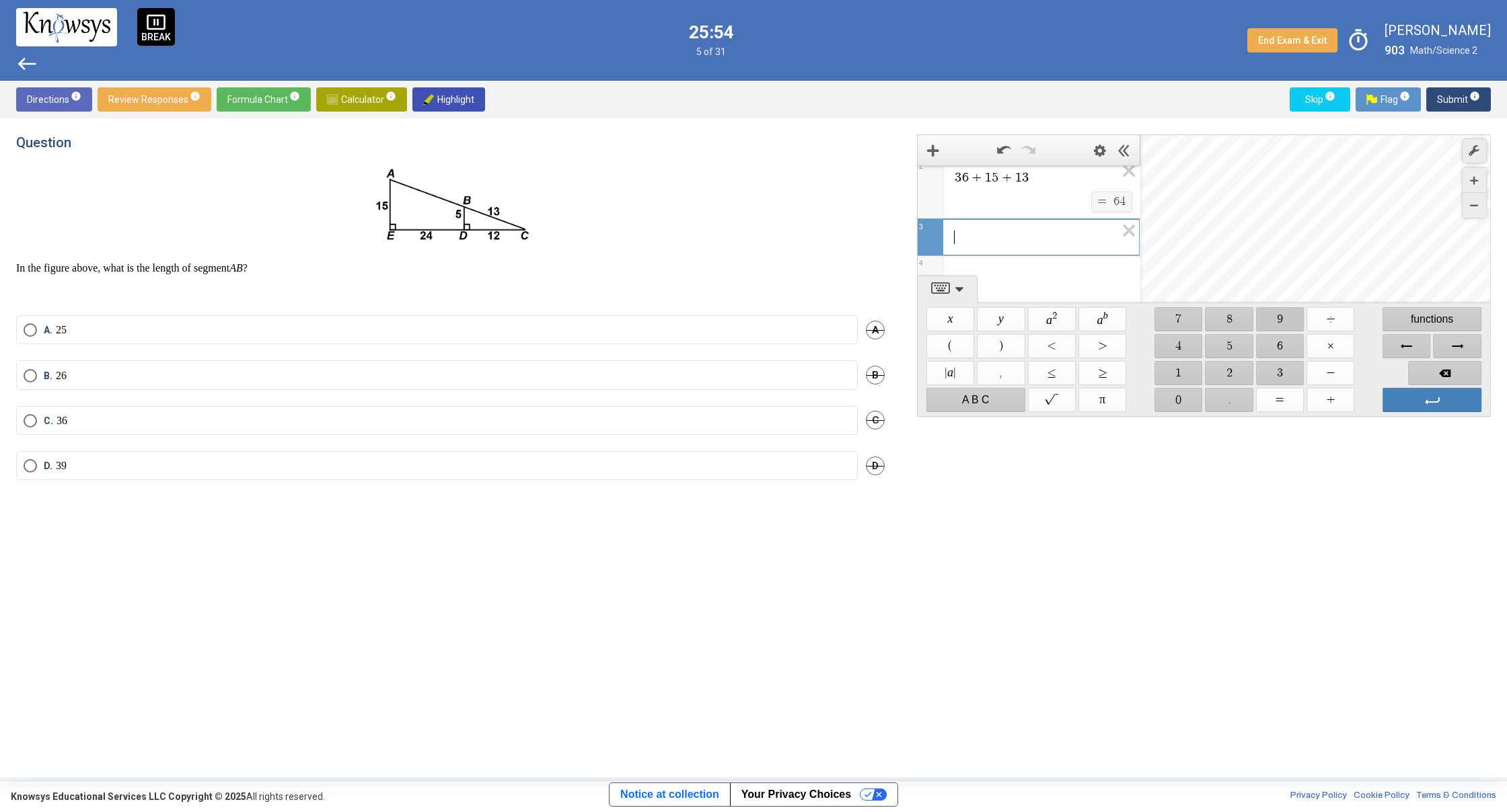
click at [1269, 319] on span "$$ 9" at bounding box center [1280, 319] width 48 height 24
drag, startPoint x: 1182, startPoint y: 401, endPoint x: 1228, endPoint y: 382, distance: 49.8
click at [1181, 401] on span "$$ 0" at bounding box center [1178, 400] width 48 height 24
drag, startPoint x: 1326, startPoint y: 377, endPoint x: 1309, endPoint y: 367, distance: 19.7
click at [1326, 377] on span "$$ −" at bounding box center [1330, 373] width 48 height 24
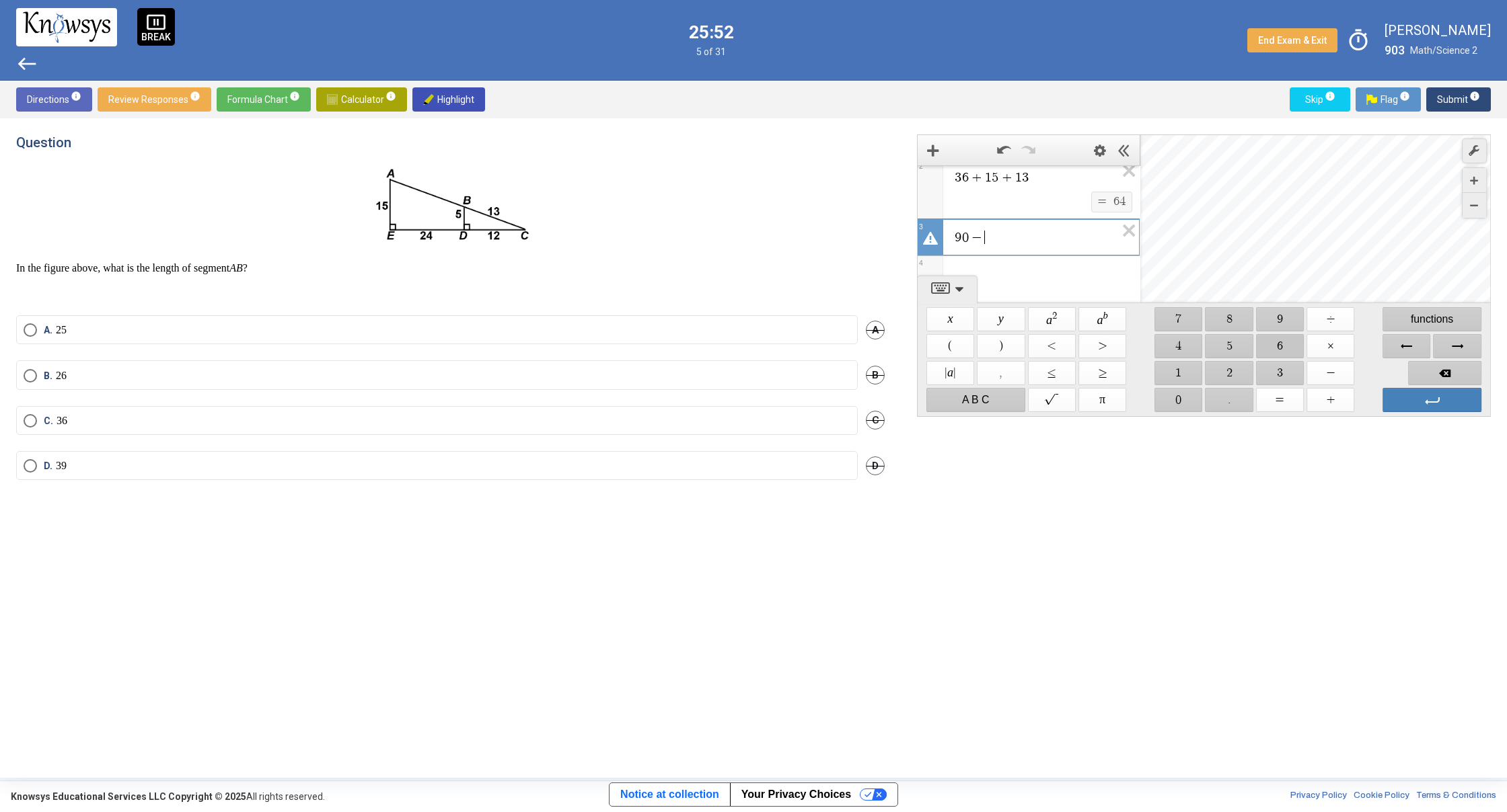
drag, startPoint x: 1293, startPoint y: 350, endPoint x: 1281, endPoint y: 348, distance: 12.2
click at [1287, 349] on span "$$ 6" at bounding box center [1280, 346] width 48 height 24
click at [1181, 351] on span "$$ 4" at bounding box center [1178, 346] width 48 height 24
click at [32, 375] on span "Select an option" at bounding box center [30, 376] width 14 height 14
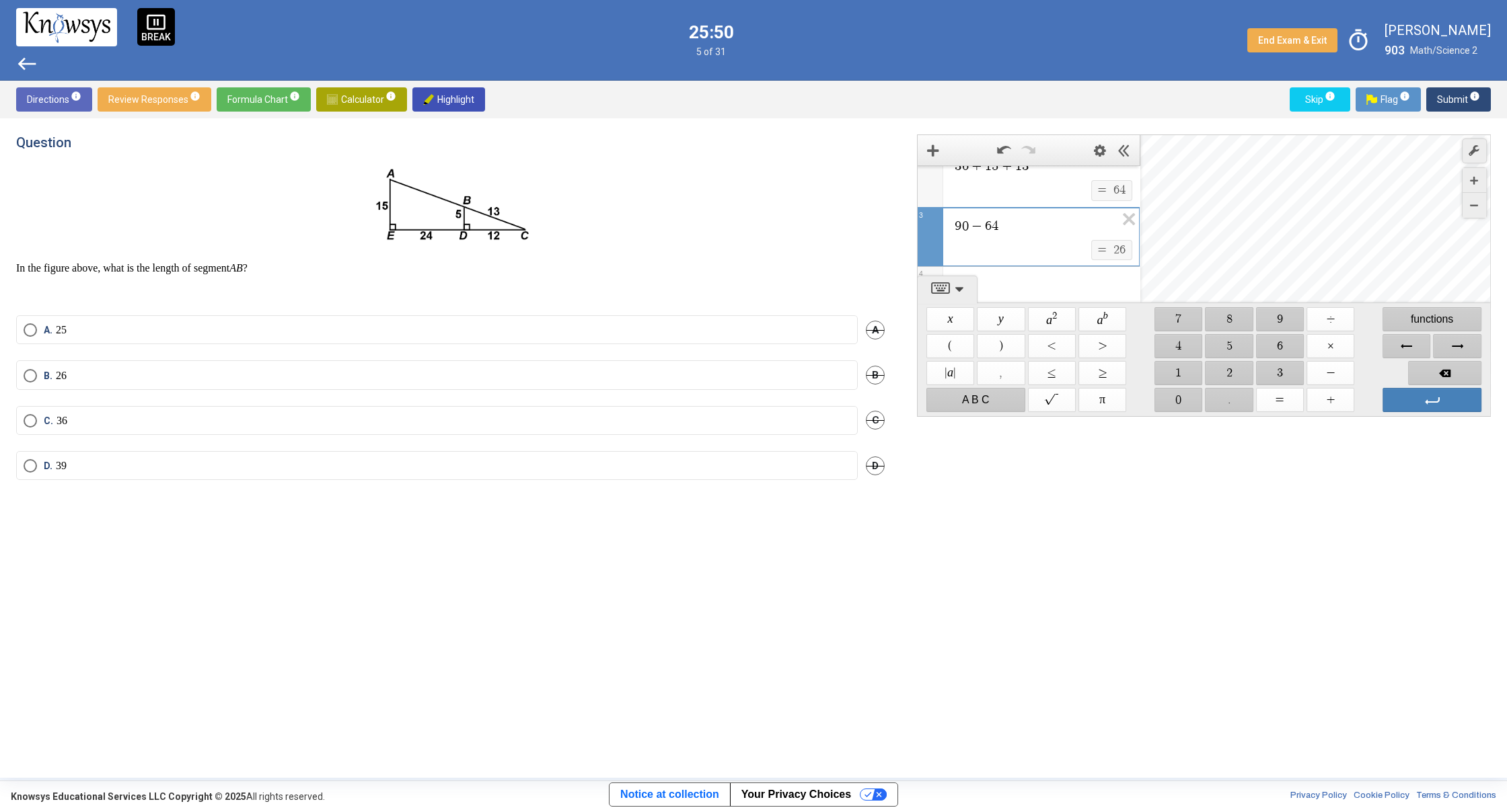
scroll to position [0, 0]
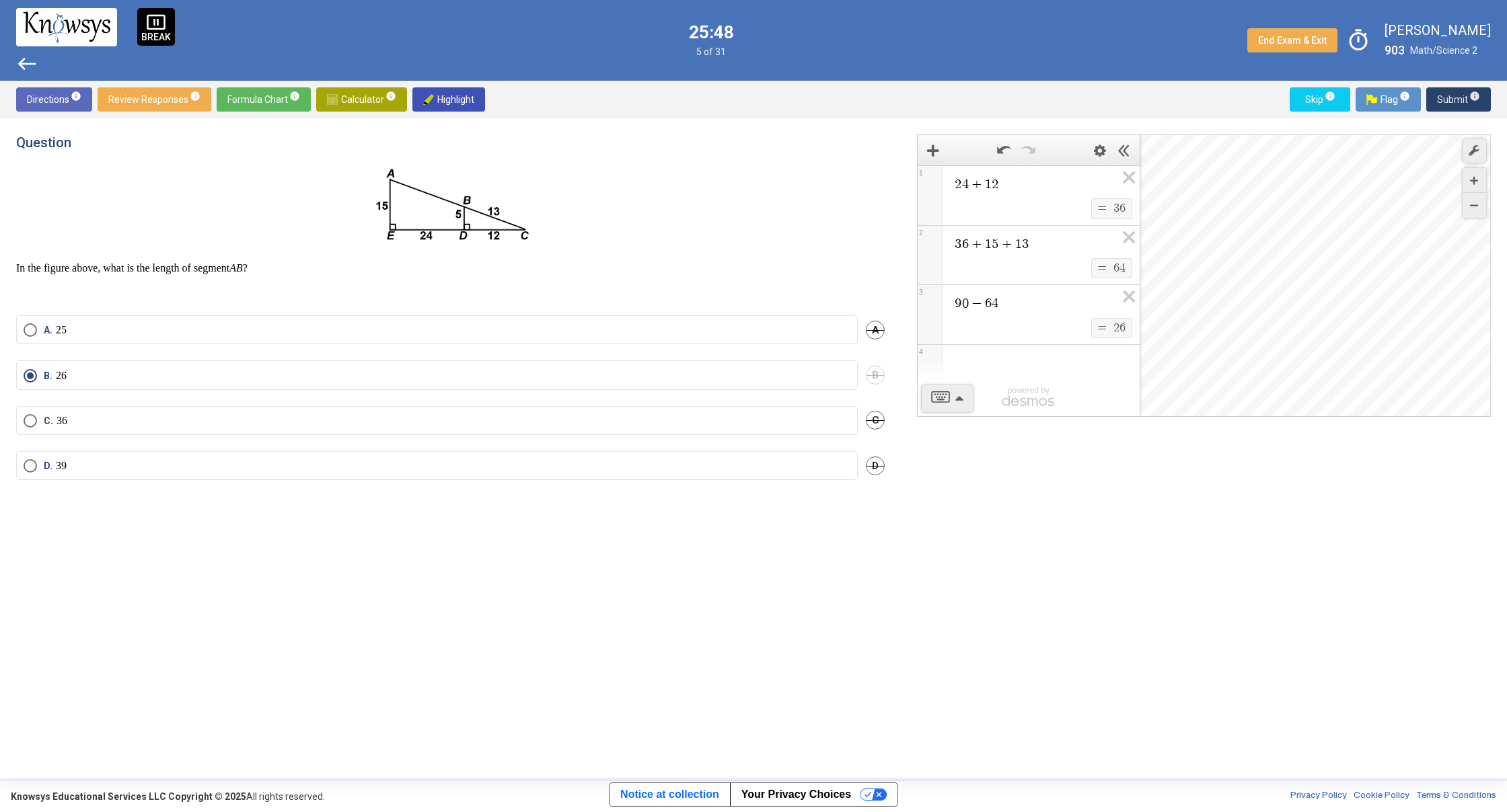
click at [1441, 100] on span "Submit info" at bounding box center [1458, 99] width 43 height 24
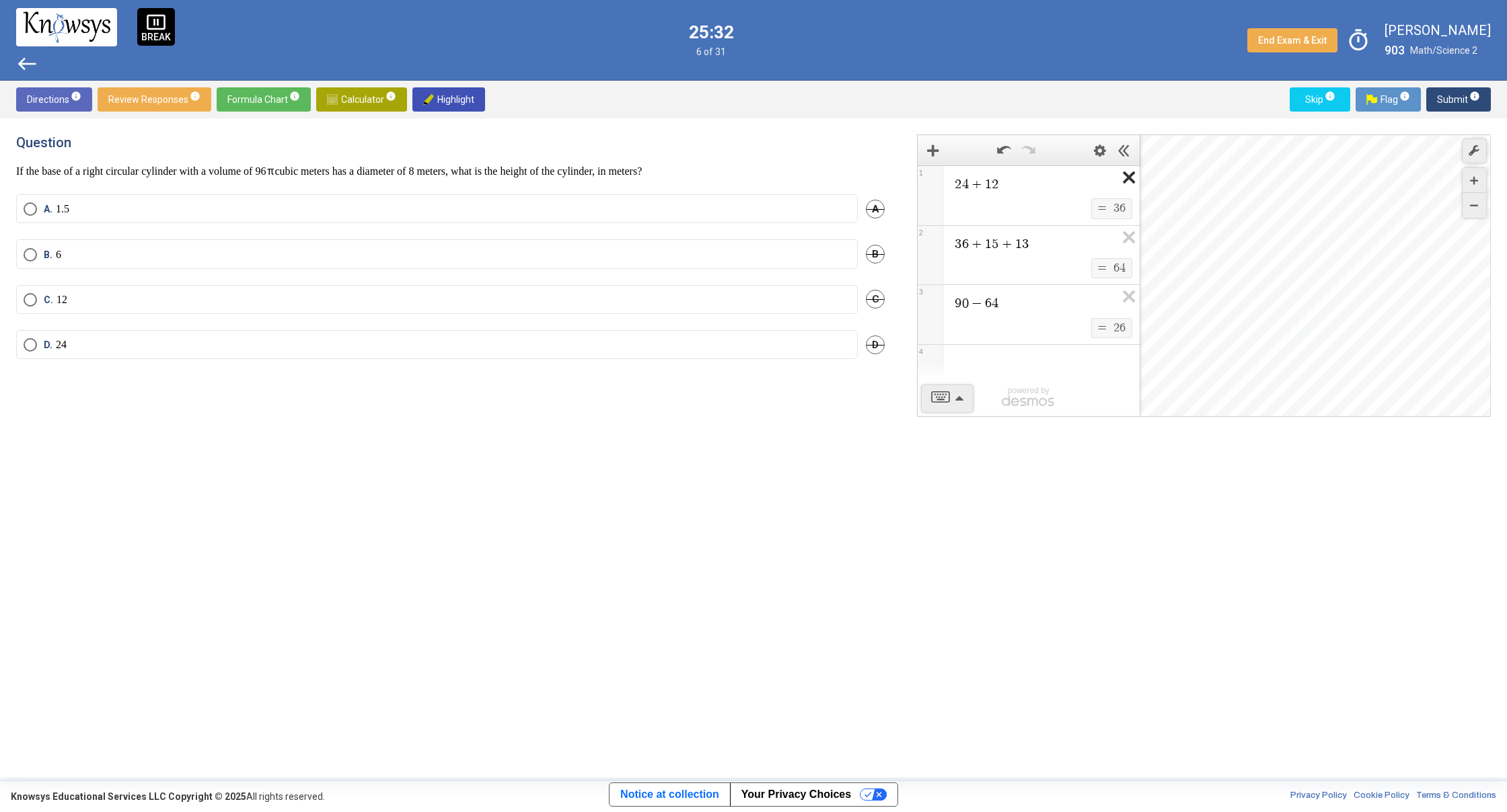
click at [1124, 178] on icon "Expression List" at bounding box center [1124, 181] width 30 height 31
click at [1126, 178] on icon "Expression List" at bounding box center [1124, 181] width 30 height 31
click at [1127, 178] on icon "Expression List" at bounding box center [1124, 181] width 30 height 31
click at [1024, 193] on div "Expression List" at bounding box center [1028, 182] width 222 height 32
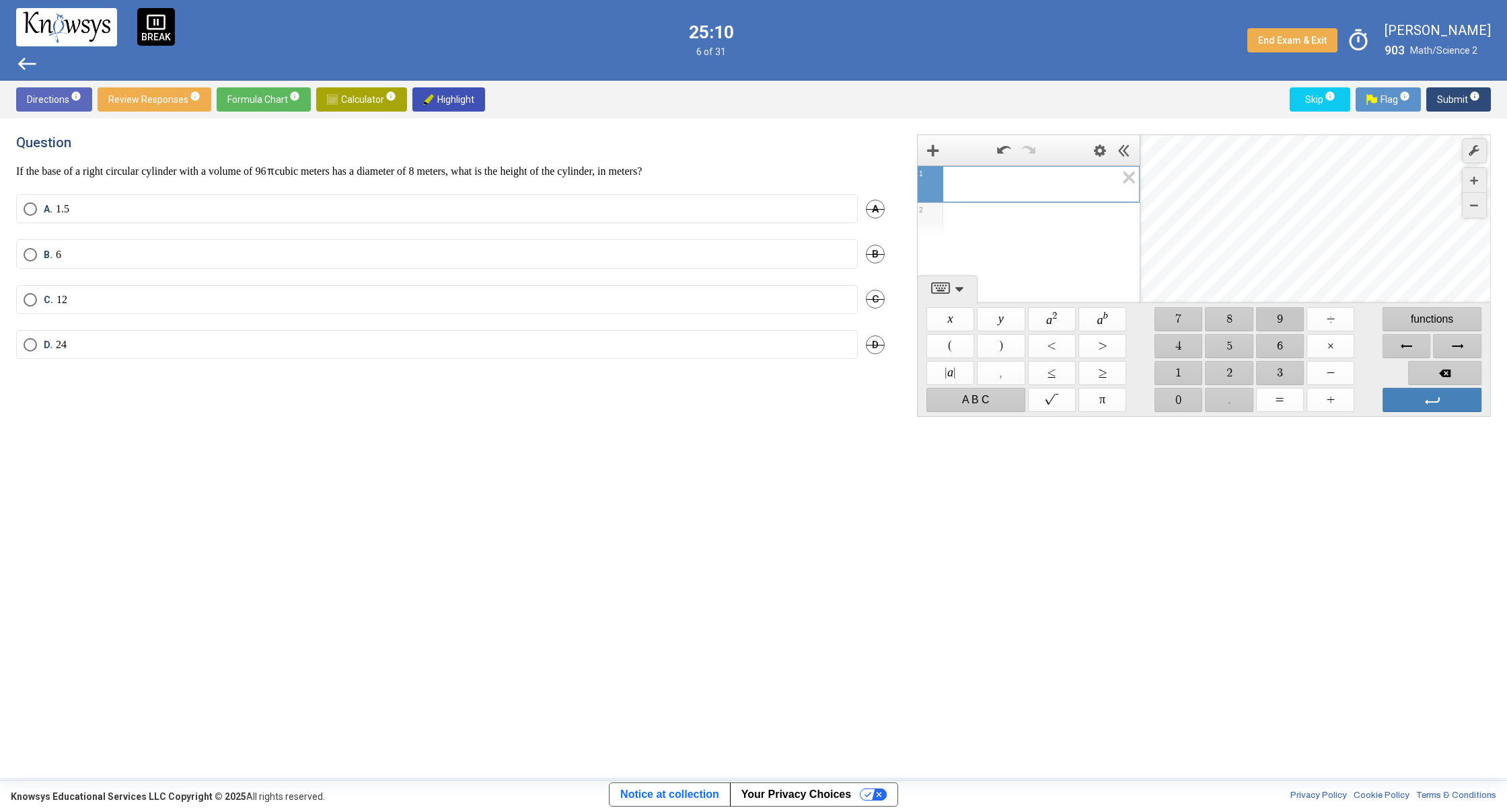
click at [1279, 324] on span "$$ 9" at bounding box center [1280, 319] width 48 height 24
click at [1281, 340] on span "$$ 6" at bounding box center [1280, 346] width 48 height 24
click at [1339, 345] on span "$$ ×" at bounding box center [1330, 346] width 48 height 24
drag, startPoint x: 1185, startPoint y: 373, endPoint x: 1202, endPoint y: 367, distance: 18.0
click at [1185, 373] on span "$$ 1" at bounding box center [1178, 373] width 48 height 24
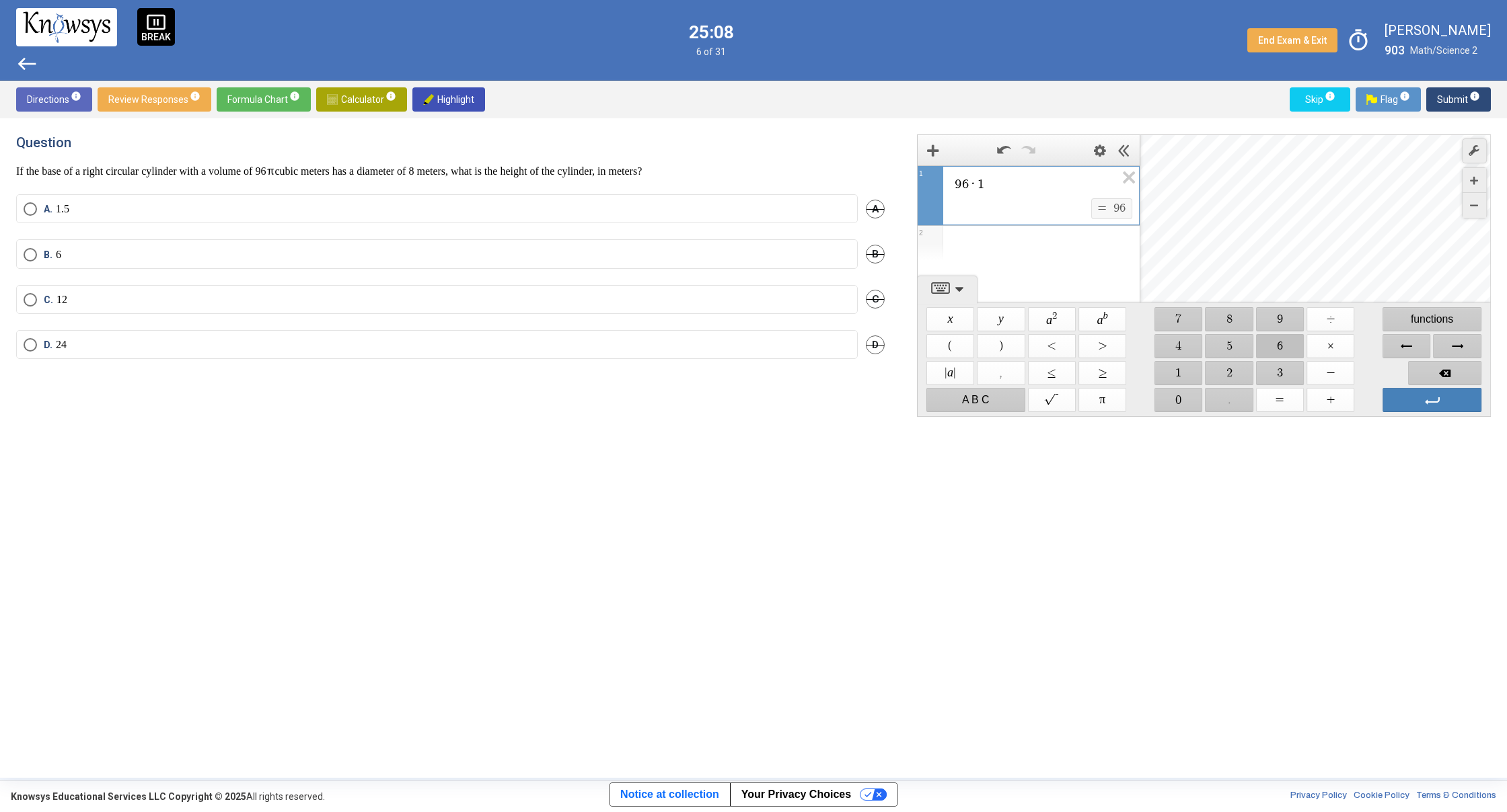
click at [1285, 347] on span "$$ 6" at bounding box center [1280, 346] width 48 height 24
click at [1439, 375] on span "Backspace" at bounding box center [1444, 373] width 73 height 24
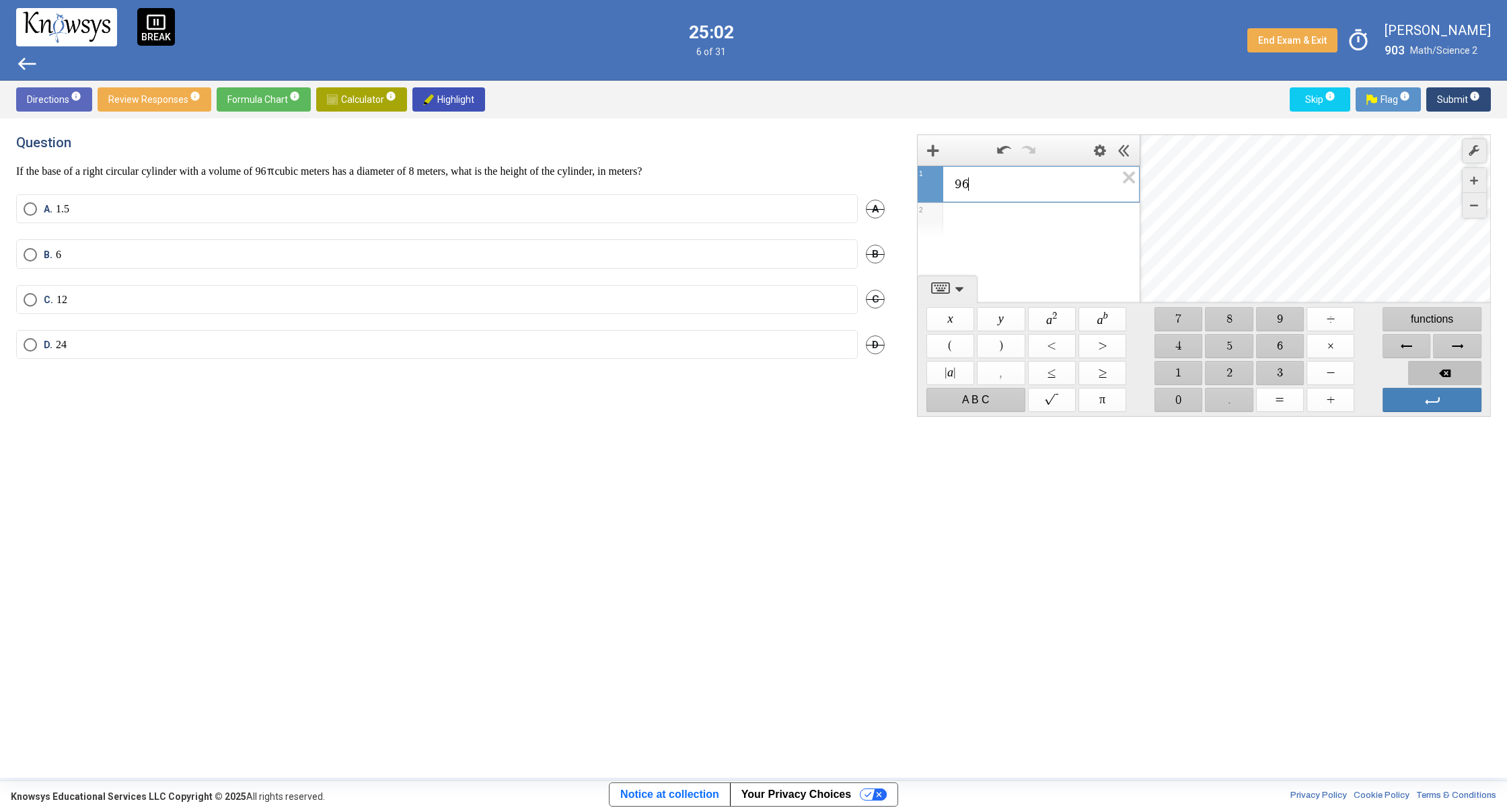
click at [1439, 375] on span "Backspace" at bounding box center [1444, 373] width 73 height 24
click at [1271, 321] on span "$$ 9" at bounding box center [1280, 319] width 48 height 24
drag, startPoint x: 1275, startPoint y: 341, endPoint x: 1294, endPoint y: 342, distance: 19.0
click at [1275, 341] on span "$$ 6" at bounding box center [1280, 346] width 48 height 24
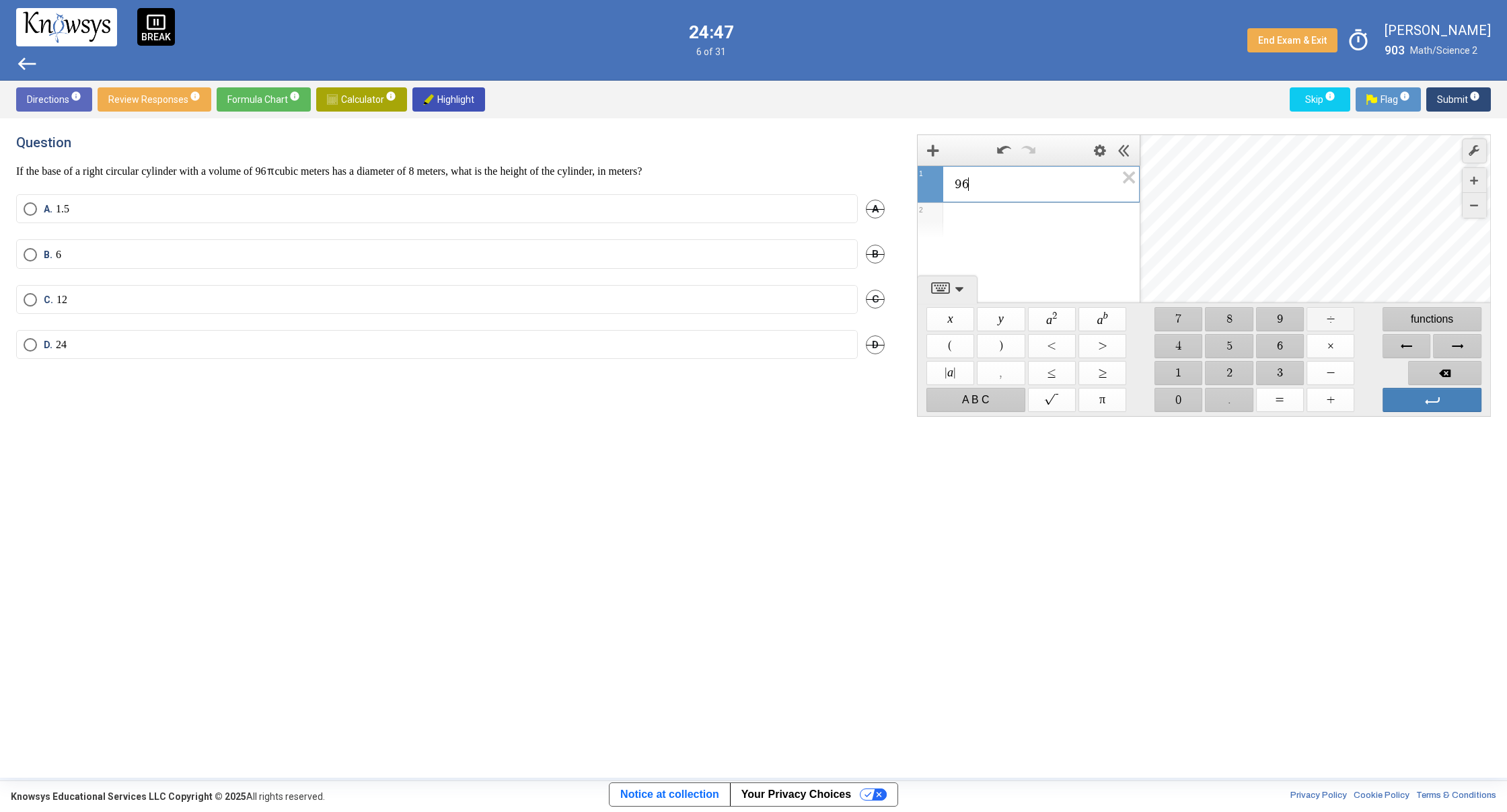
click at [1345, 318] on span "$$ ÷" at bounding box center [1330, 319] width 48 height 24
click at [1183, 375] on span "$$ 1" at bounding box center [1178, 373] width 48 height 24
click at [1288, 342] on span "$$ 6" at bounding box center [1280, 346] width 48 height 24
click at [1002, 260] on div "Expression List" at bounding box center [1028, 256] width 222 height 35
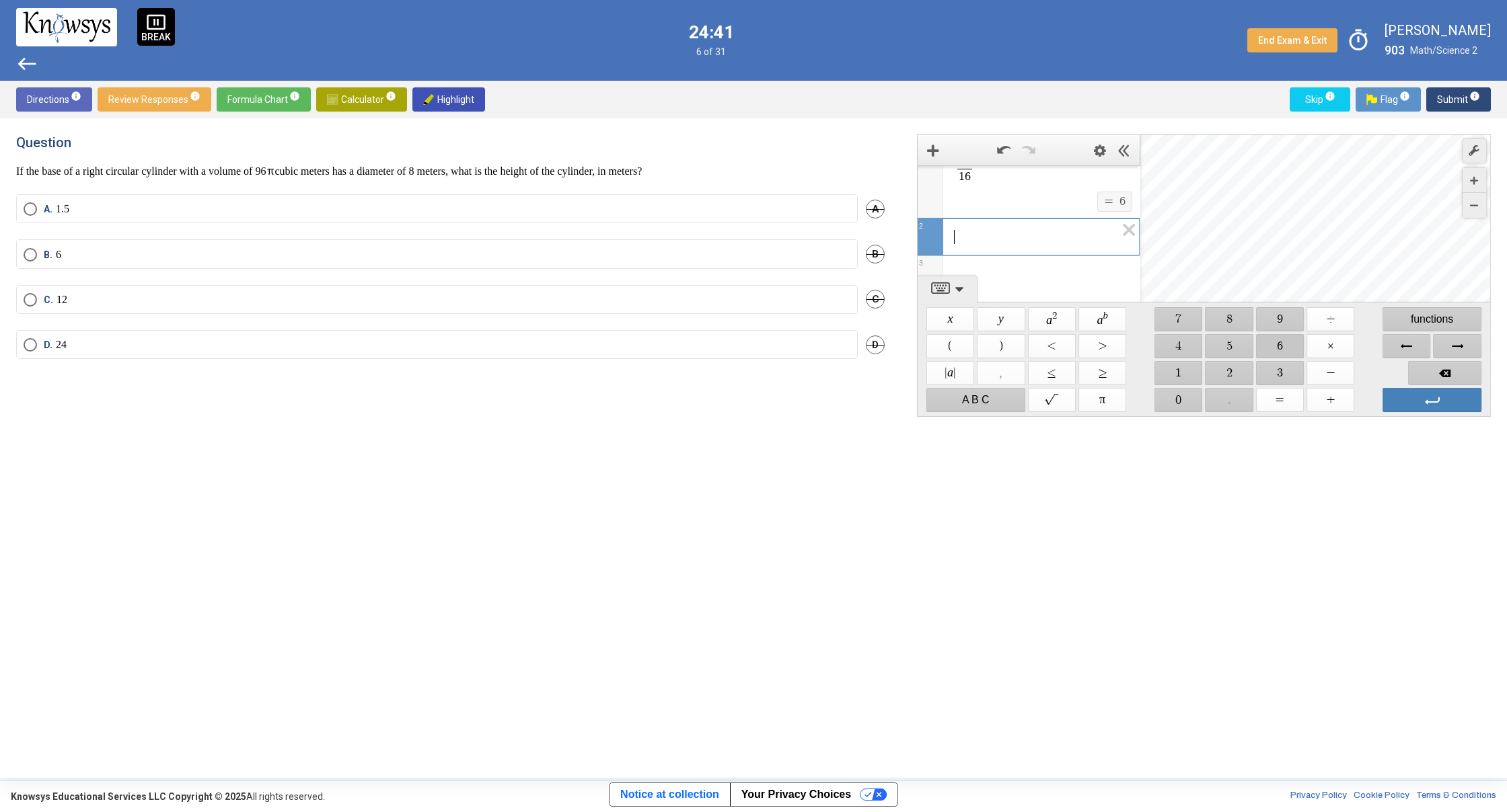
click at [1272, 342] on span "$$ 6" at bounding box center [1280, 346] width 48 height 24
click at [1339, 350] on span "$$ ×" at bounding box center [1330, 346] width 48 height 24
click at [1290, 370] on span "$$ 3" at bounding box center [1280, 373] width 48 height 24
click at [1231, 398] on span "$$ ." at bounding box center [1229, 400] width 48 height 24
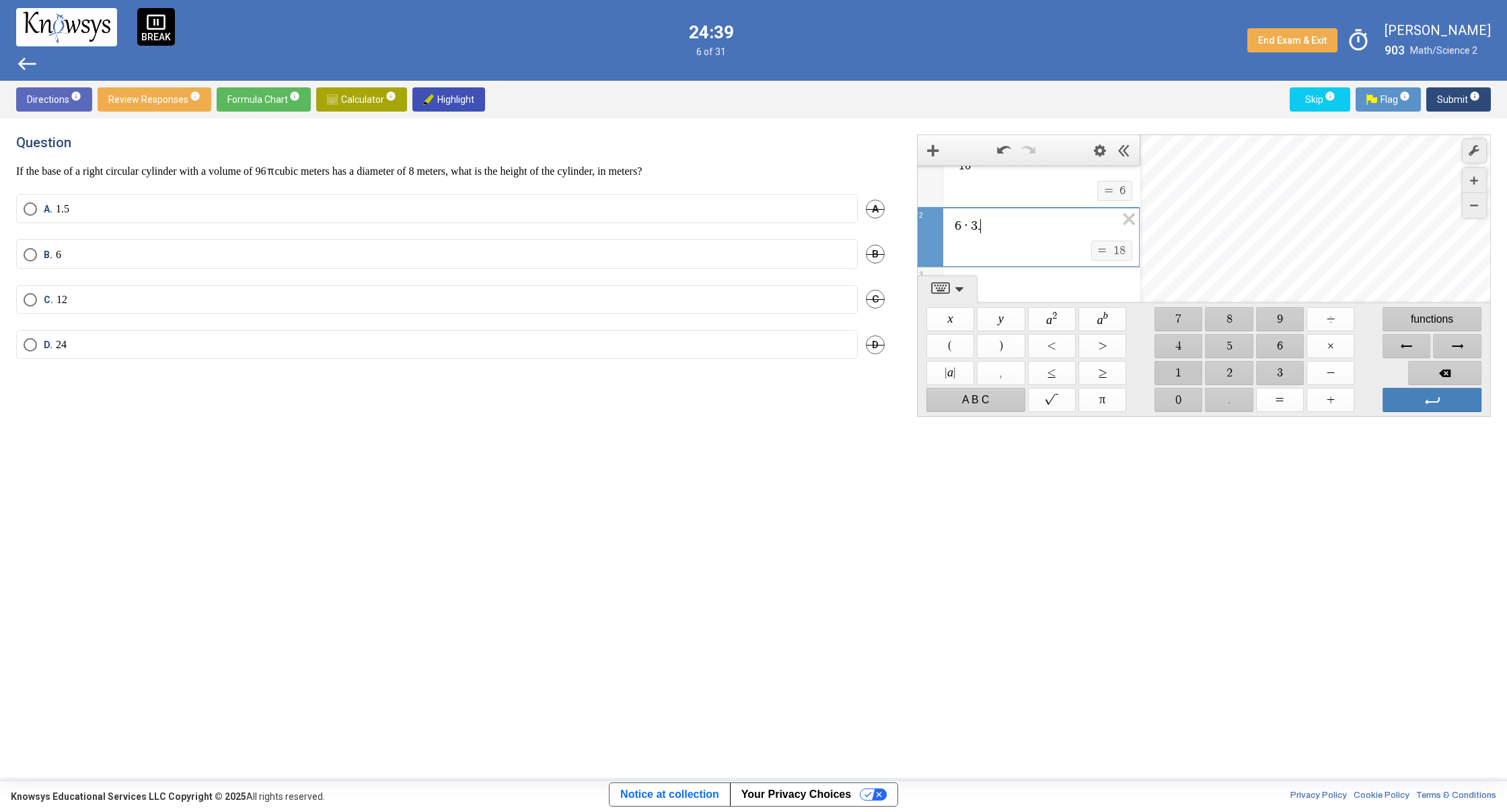
drag, startPoint x: 1181, startPoint y: 375, endPoint x: 1181, endPoint y: 362, distance: 13.0
click at [1181, 373] on span "$$ 1" at bounding box center [1178, 373] width 48 height 24
click at [1182, 346] on span "$$ 4" at bounding box center [1178, 346] width 48 height 24
click at [84, 299] on label "C. 12" at bounding box center [436, 300] width 827 height 14
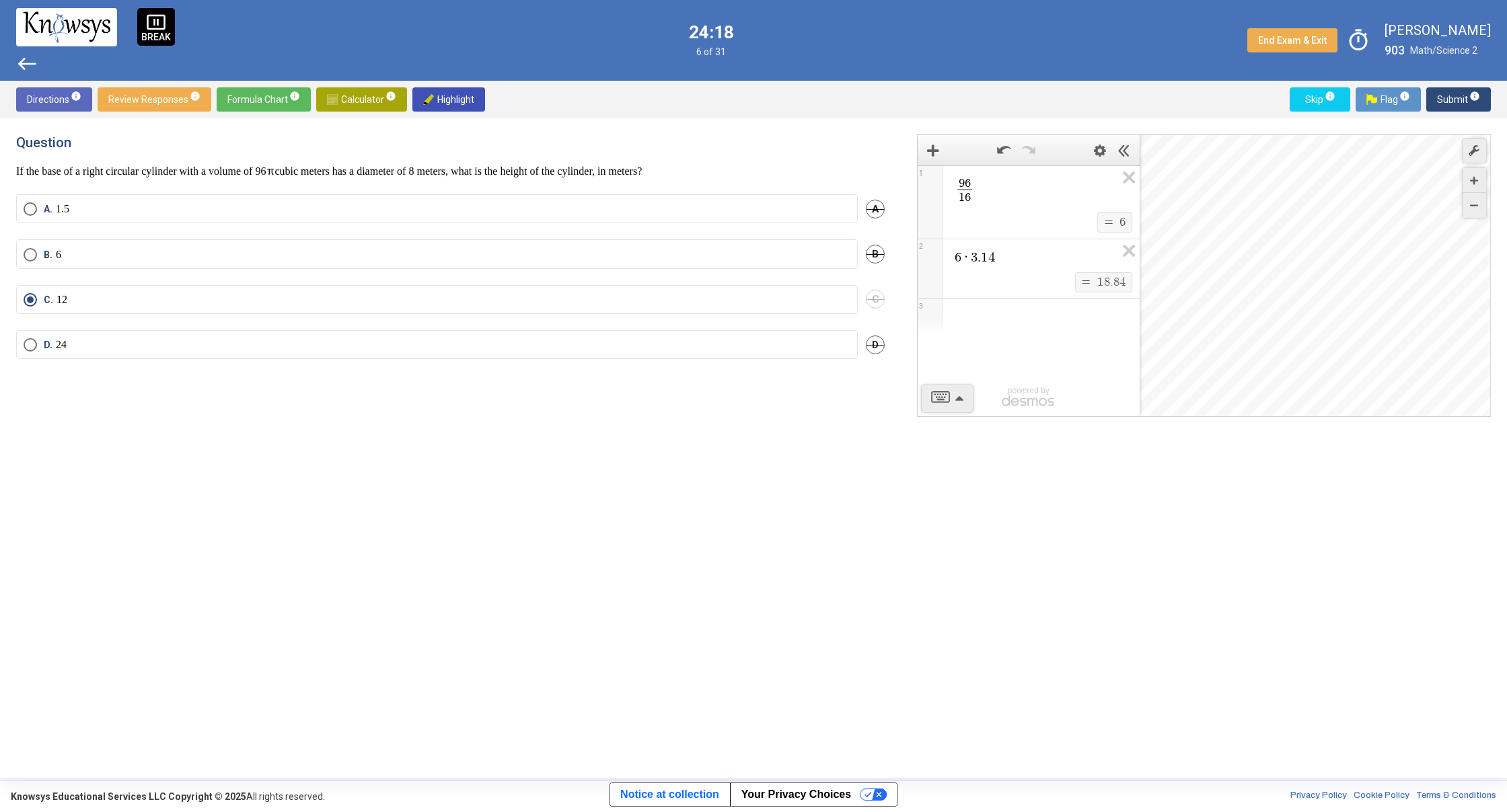
click at [1447, 107] on span "Submit info" at bounding box center [1458, 99] width 43 height 24
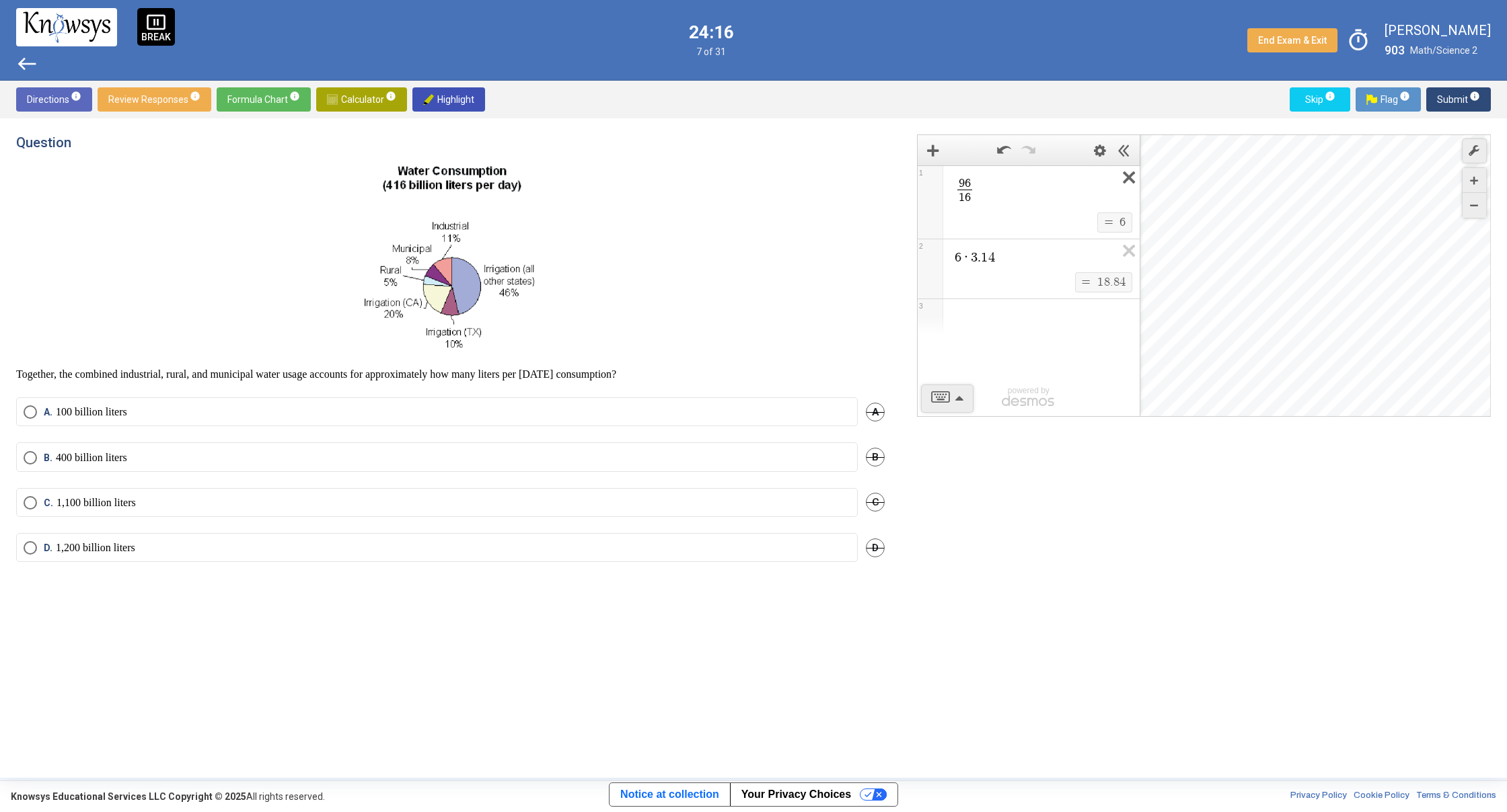
click at [1121, 174] on icon "Expression List" at bounding box center [1124, 181] width 30 height 31
click at [1126, 173] on icon "Expression List" at bounding box center [1124, 181] width 30 height 31
click at [987, 193] on div "Expression List" at bounding box center [1028, 182] width 222 height 32
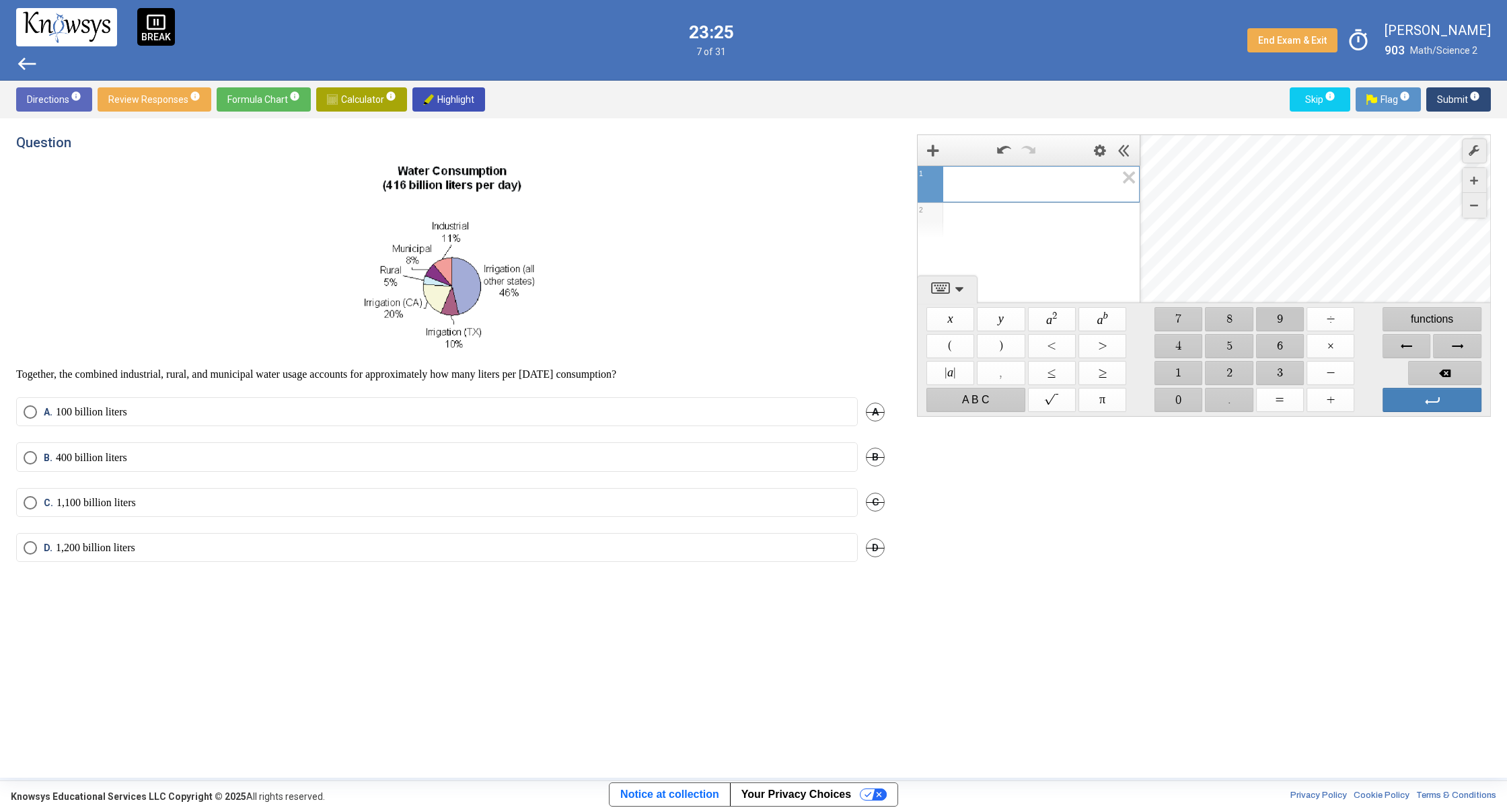
click at [1277, 321] on span "$$ 9" at bounding box center [1280, 319] width 48 height 24
click at [1239, 370] on span "$$ 2" at bounding box center [1229, 373] width 48 height 24
click at [1336, 347] on span "$$ ×" at bounding box center [1330, 346] width 48 height 24
drag, startPoint x: 1229, startPoint y: 399, endPoint x: 1173, endPoint y: 395, distance: 56.1
click at [1225, 399] on span "$$ ." at bounding box center [1229, 400] width 48 height 24
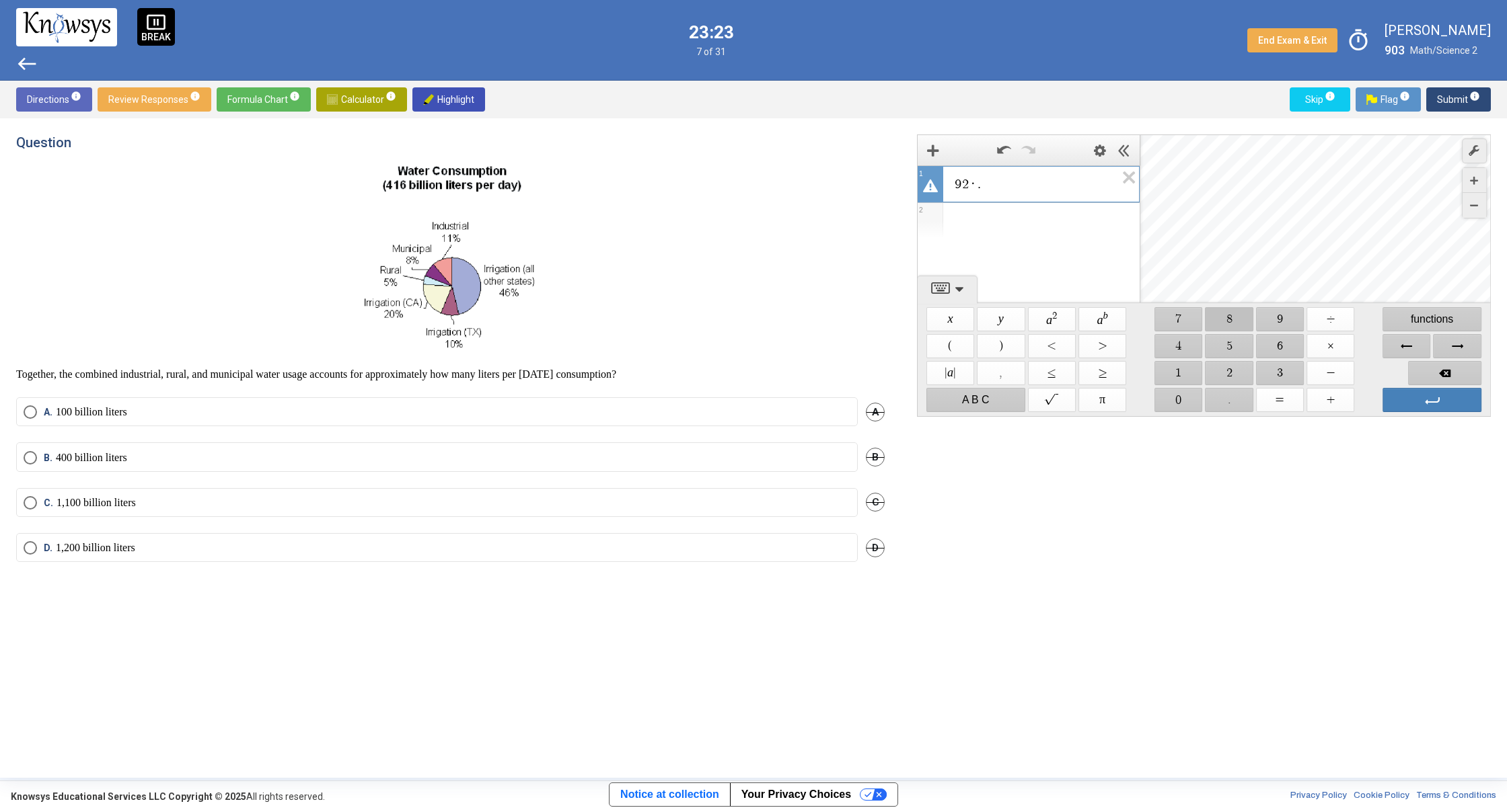
click at [1232, 318] on span "$$ 8" at bounding box center [1229, 319] width 48 height 24
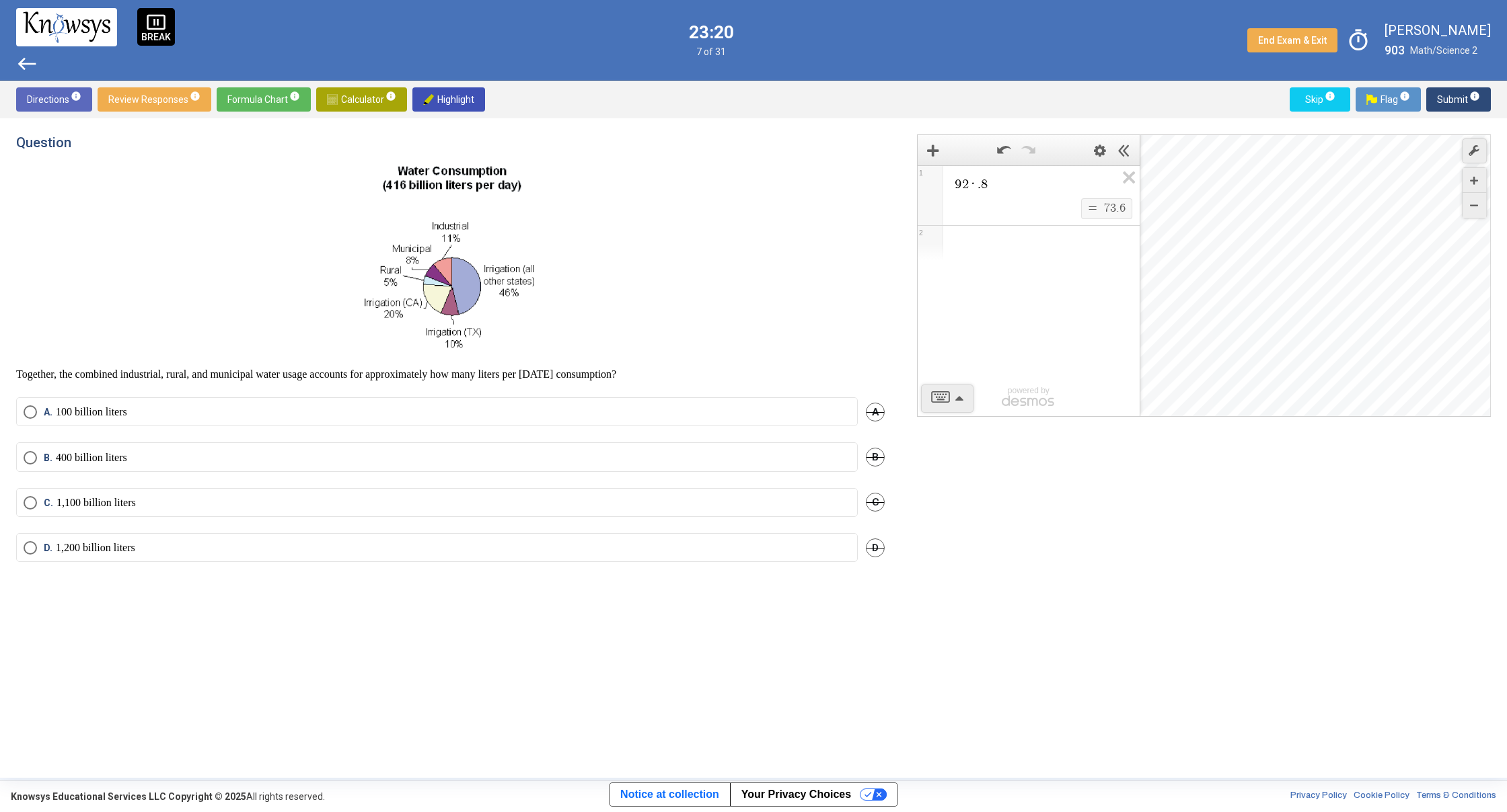
click at [705, 401] on mat-radio-button "A. 100 billion liters" at bounding box center [437, 411] width 842 height 29
click at [69, 401] on mat-radio-button "A. 100 billion liters" at bounding box center [437, 411] width 842 height 29
click at [29, 411] on span "Select an option" at bounding box center [30, 412] width 14 height 14
drag, startPoint x: 122, startPoint y: 376, endPoint x: 270, endPoint y: 371, distance: 148.1
click at [270, 371] on p "Together, the combined industrial, rural, and municipal water usage accounts fo…" at bounding box center [451, 375] width 868 height 14
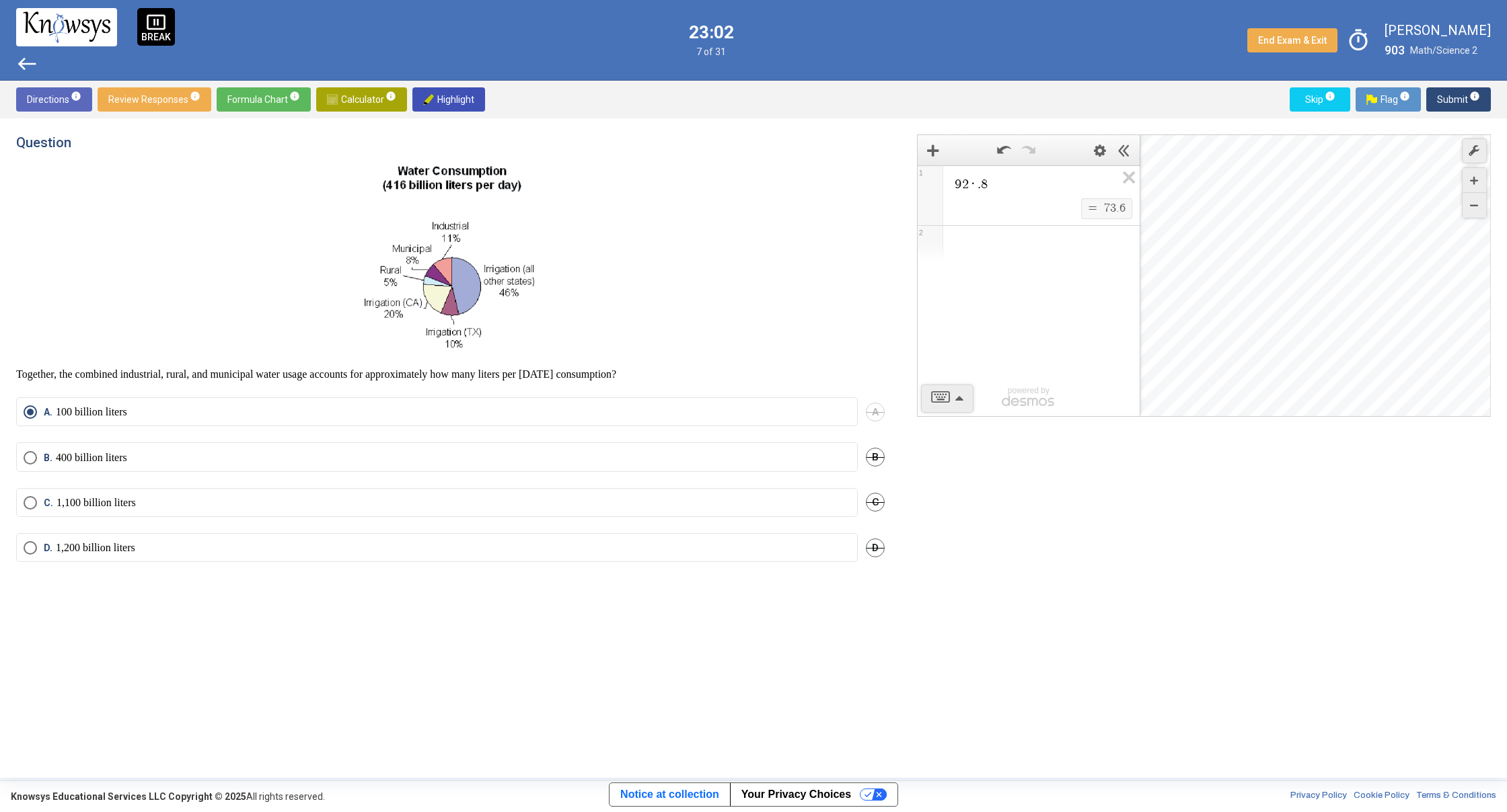
click at [348, 349] on p at bounding box center [451, 260] width 868 height 193
click at [1141, 179] on div "Desmos Graphing Calculator" at bounding box center [1143, 276] width 145 height 282
click at [1112, 180] on icon "Expression List" at bounding box center [1124, 181] width 30 height 31
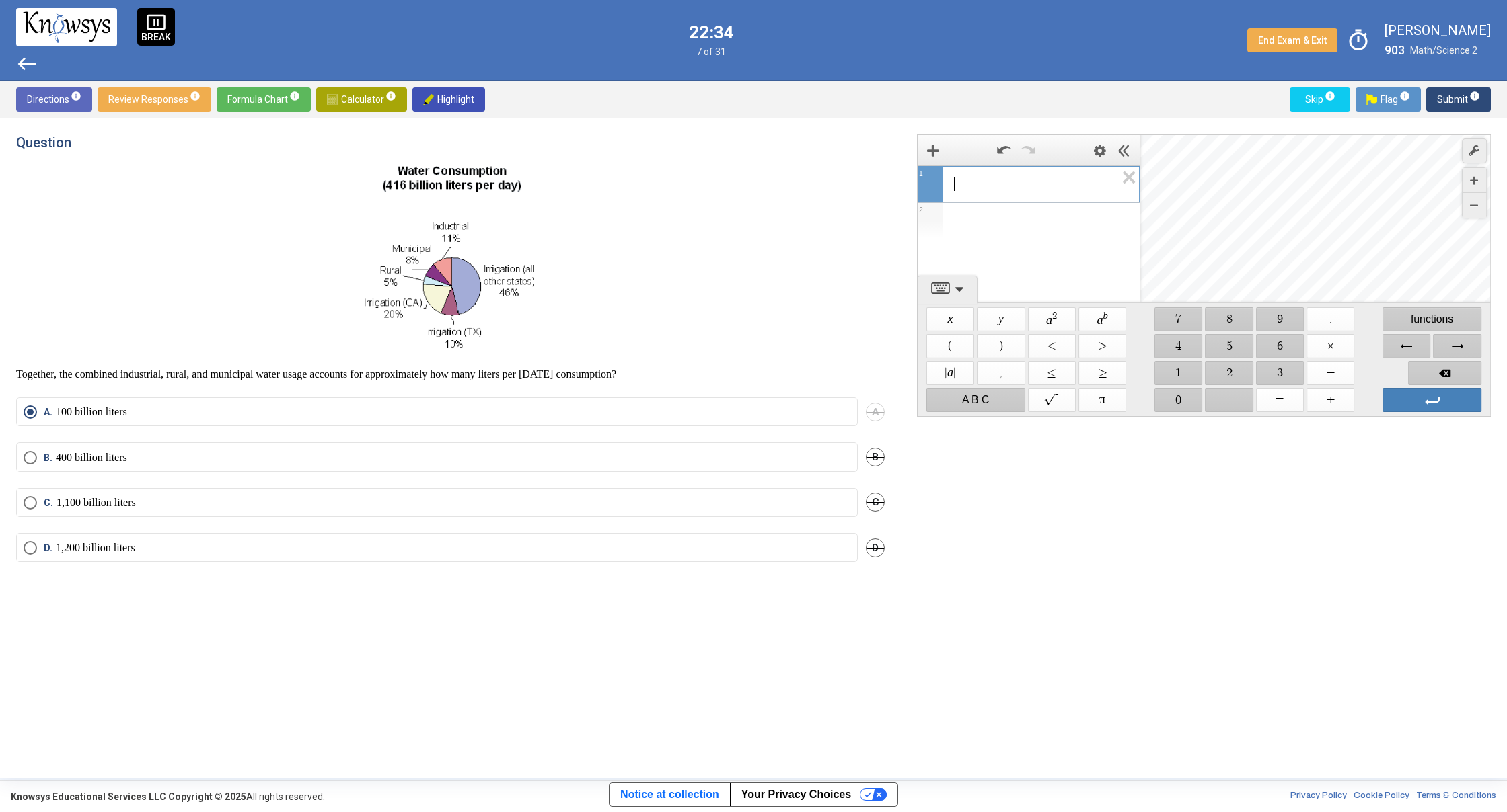
click at [1032, 188] on span "​" at bounding box center [1034, 185] width 162 height 16
drag, startPoint x: 1225, startPoint y: 373, endPoint x: 1201, endPoint y: 356, distance: 29.4
click at [1223, 369] on span "$$ 2" at bounding box center [1229, 373] width 48 height 24
click at [1188, 346] on span "$$ 4" at bounding box center [1178, 346] width 48 height 24
click at [1331, 351] on span "$$ ×" at bounding box center [1330, 346] width 48 height 24
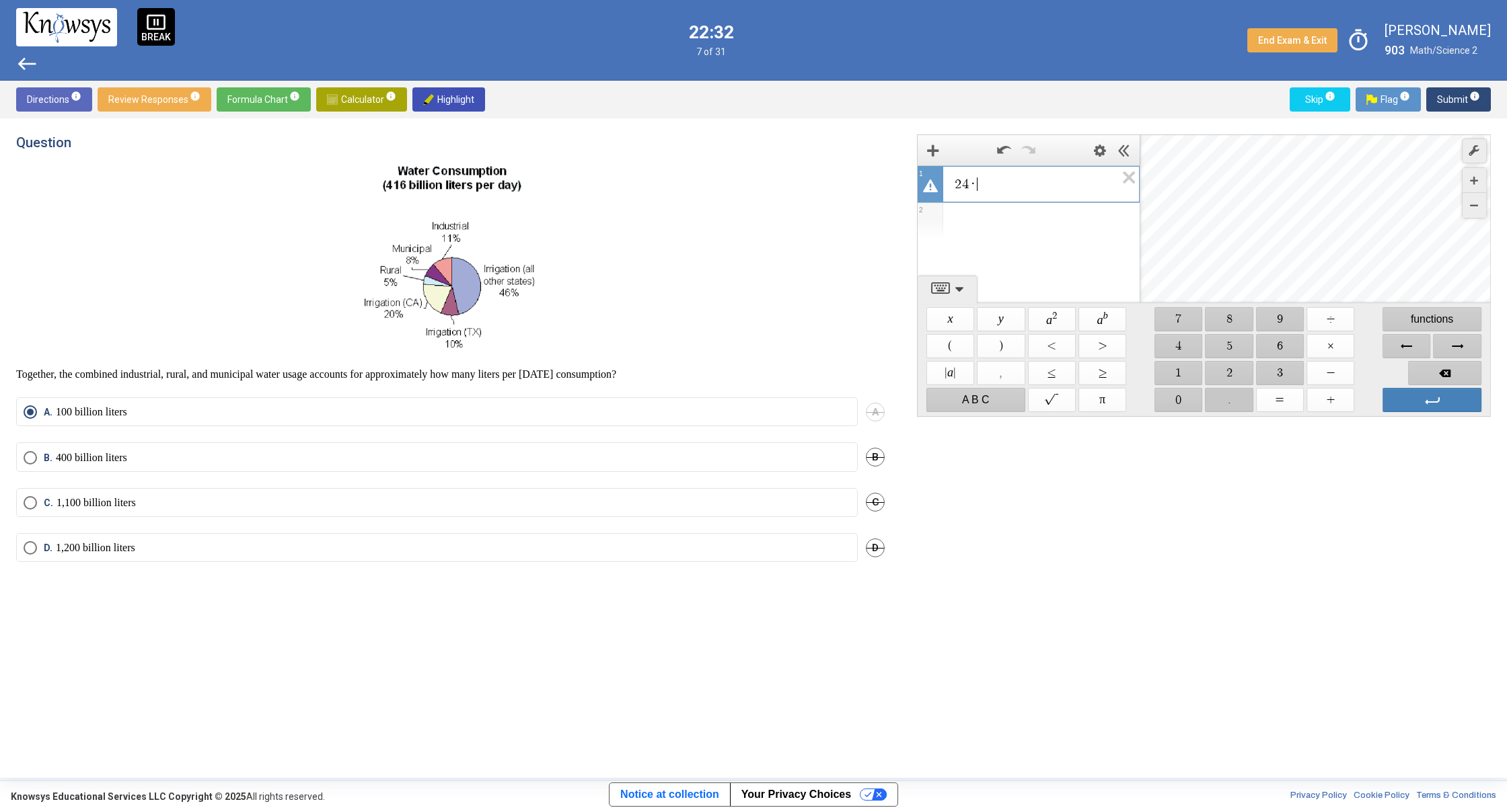
click at [1231, 396] on span "$$ ." at bounding box center [1229, 400] width 48 height 24
drag, startPoint x: 1184, startPoint y: 316, endPoint x: 1281, endPoint y: 351, distance: 103.1
click at [1196, 319] on span "$$ 7" at bounding box center [1178, 319] width 48 height 24
click at [1281, 351] on span "$$ 6" at bounding box center [1280, 346] width 48 height 24
click at [1449, 371] on span "Backspace" at bounding box center [1444, 373] width 73 height 24
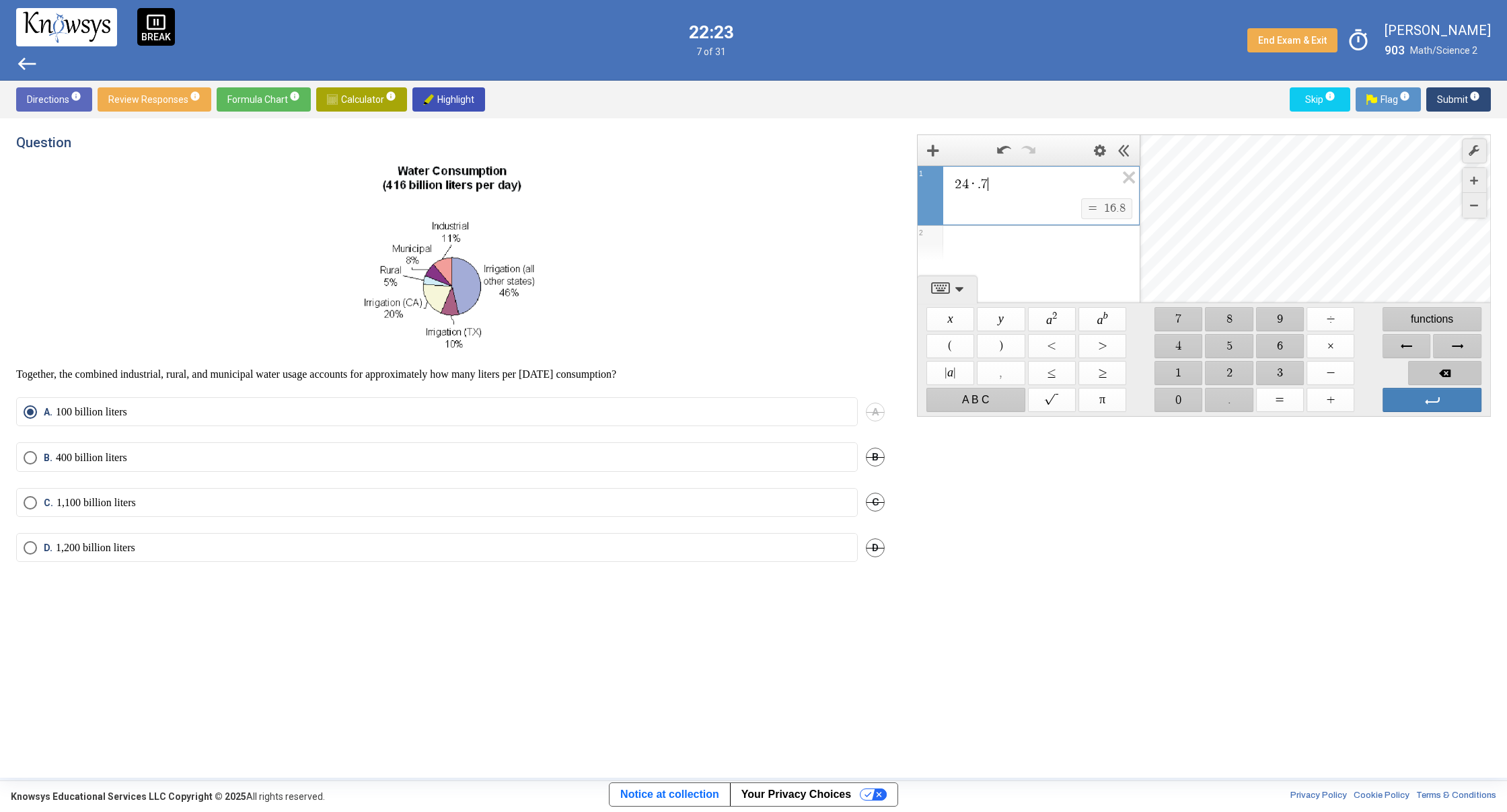
click at [1449, 371] on span "Backspace" at bounding box center [1444, 373] width 73 height 24
drag, startPoint x: 1449, startPoint y: 371, endPoint x: 1419, endPoint y: 368, distance: 30.1
click at [1449, 370] on span "Backspace" at bounding box center [1444, 373] width 73 height 24
drag, startPoint x: 1177, startPoint y: 315, endPoint x: 1255, endPoint y: 336, distance: 80.8
click at [1177, 315] on span "$$ 7" at bounding box center [1178, 319] width 48 height 24
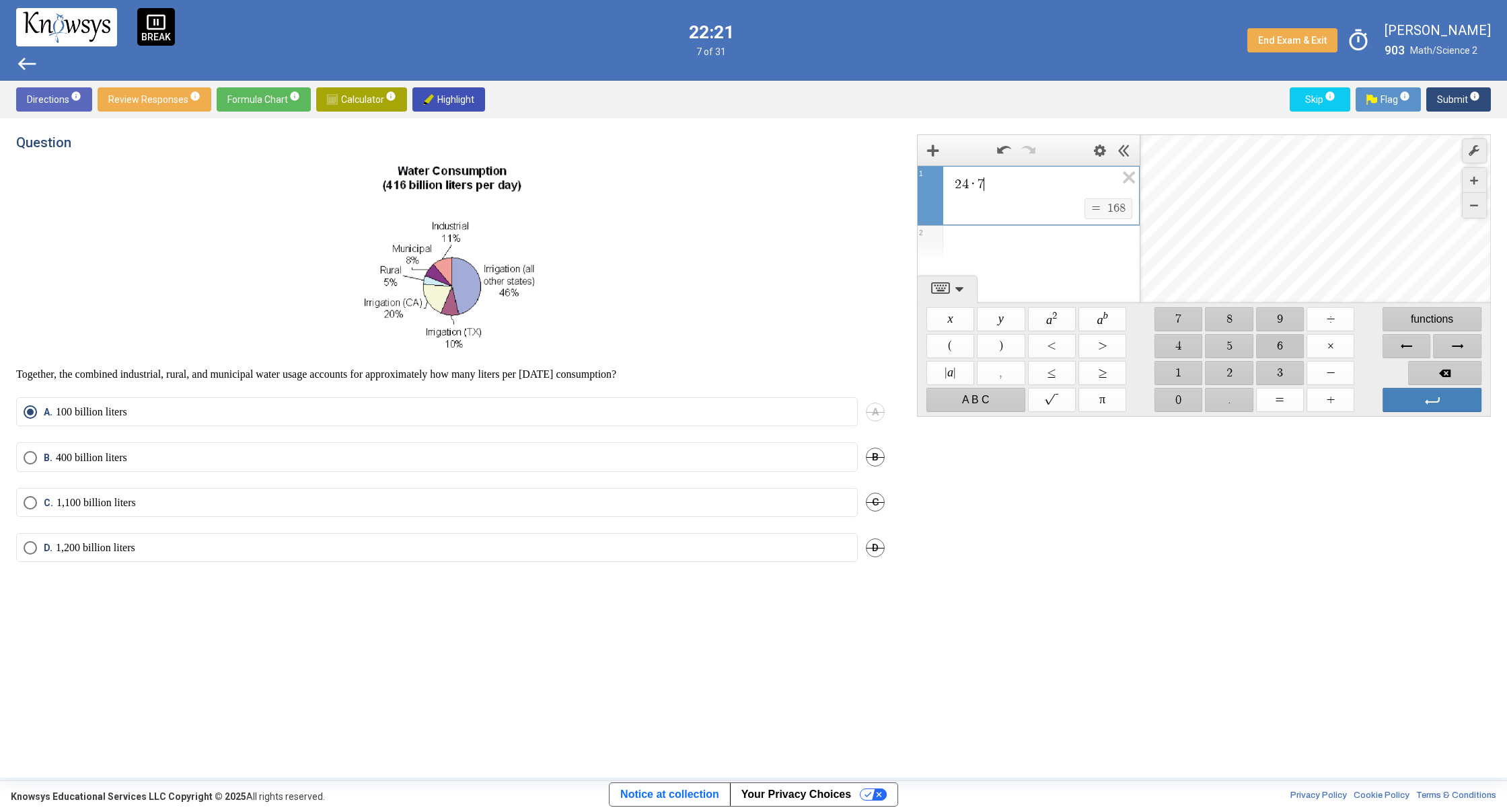
click at [1284, 346] on span "$$ 6" at bounding box center [1280, 346] width 48 height 24
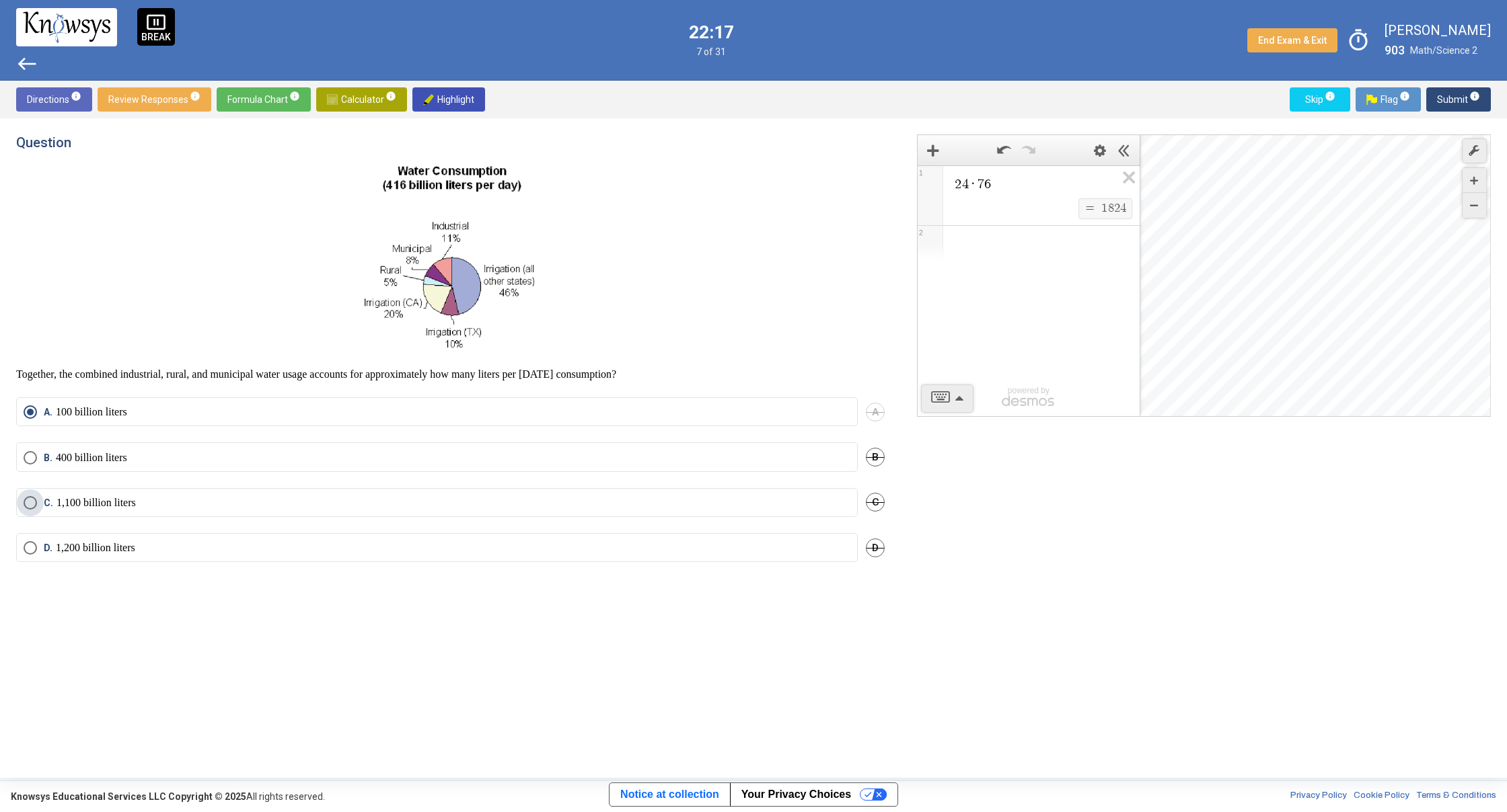
click at [77, 499] on p "1,100 billion liters" at bounding box center [96, 503] width 79 height 14
click at [1441, 99] on span "Submit info" at bounding box center [1458, 99] width 43 height 24
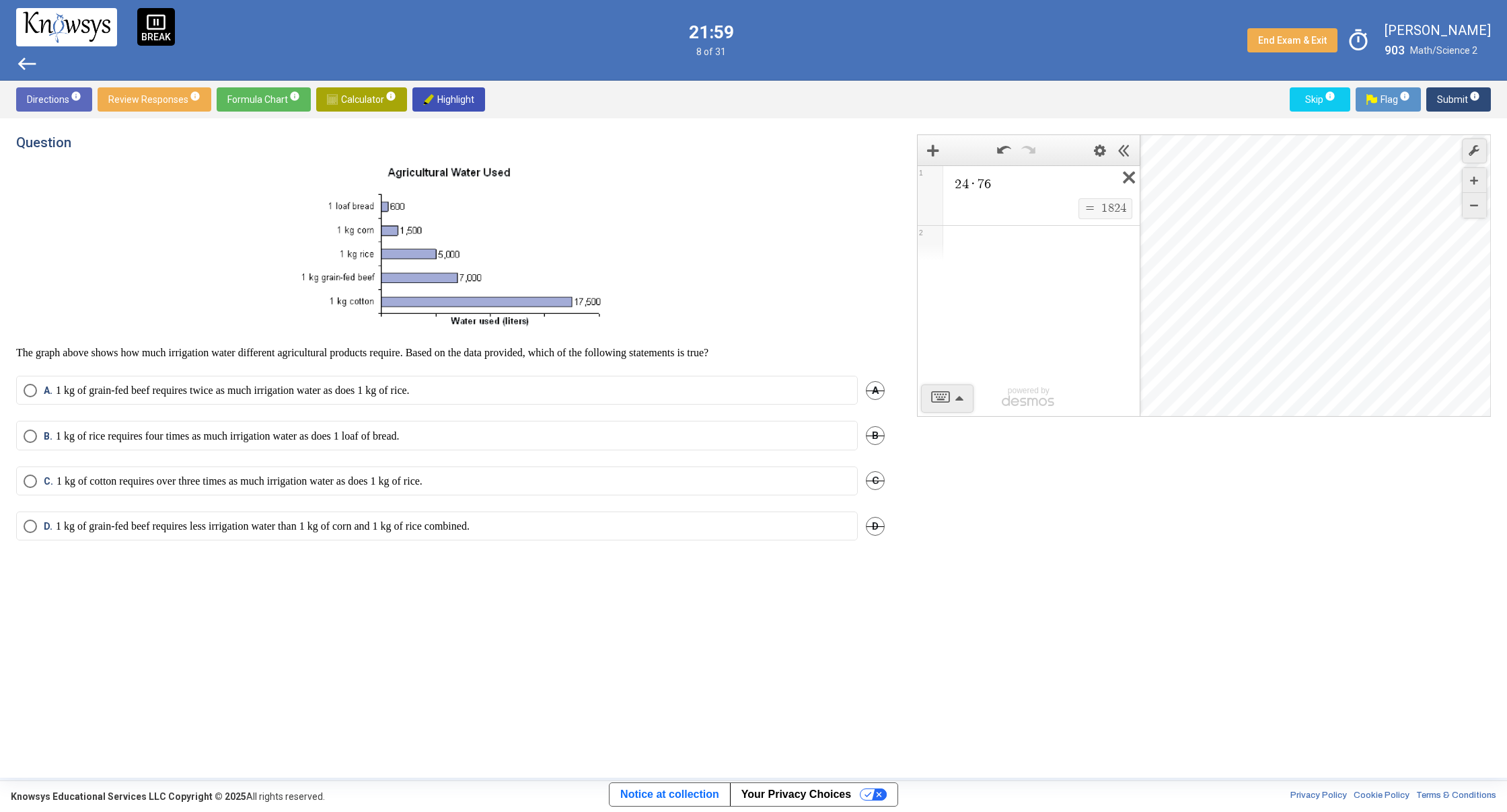
click at [1125, 180] on icon "Expression List" at bounding box center [1124, 181] width 30 height 31
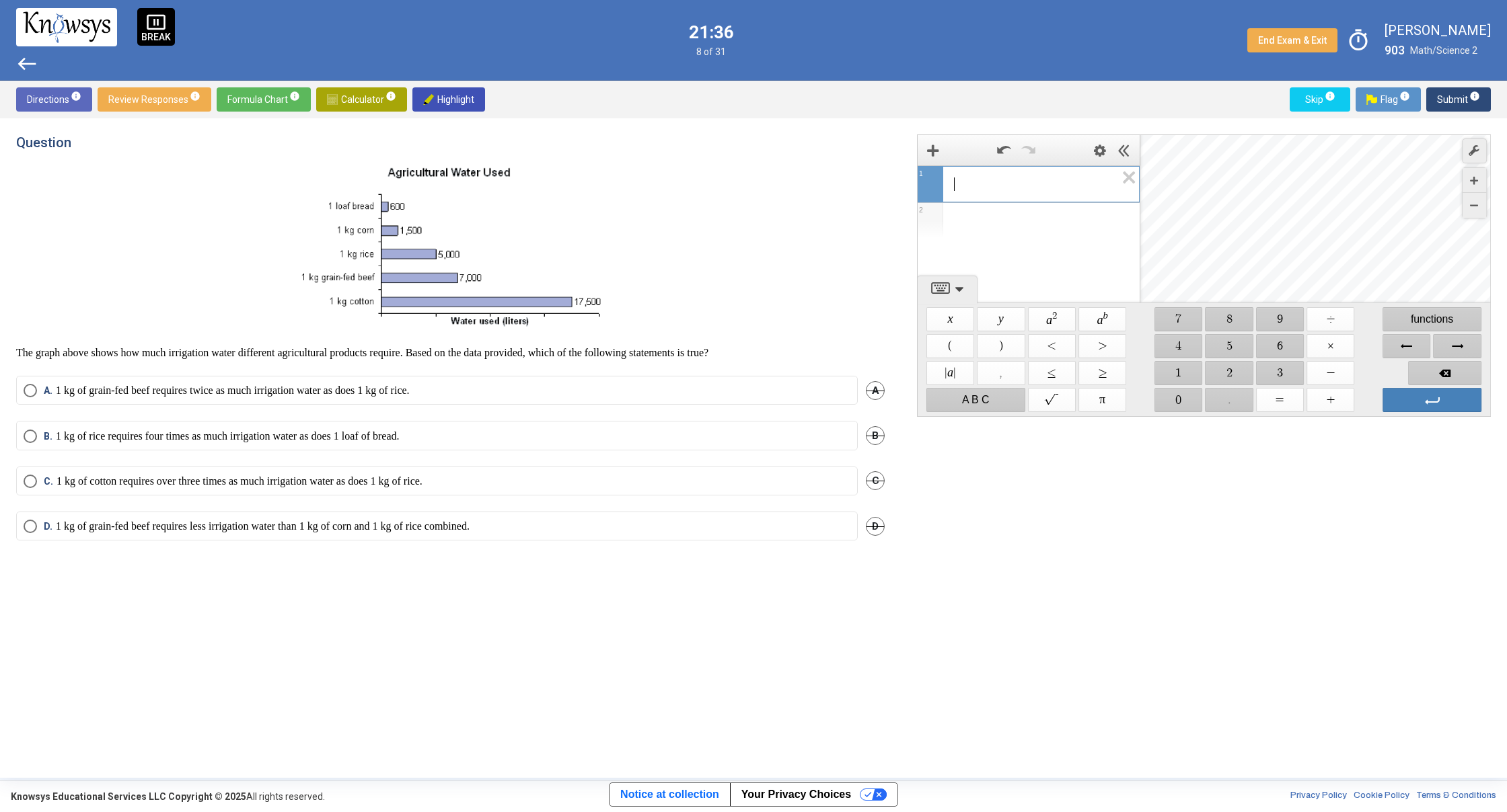
click at [953, 186] on div "​" at bounding box center [1028, 182] width 222 height 32
click at [1232, 339] on span "$$ 5" at bounding box center [1229, 346] width 48 height 24
click at [1190, 400] on span "$$ 0" at bounding box center [1178, 400] width 48 height 24
click at [1189, 400] on span "$$ 0" at bounding box center [1178, 400] width 48 height 24
click at [1188, 399] on span "$$ 0" at bounding box center [1178, 400] width 48 height 24
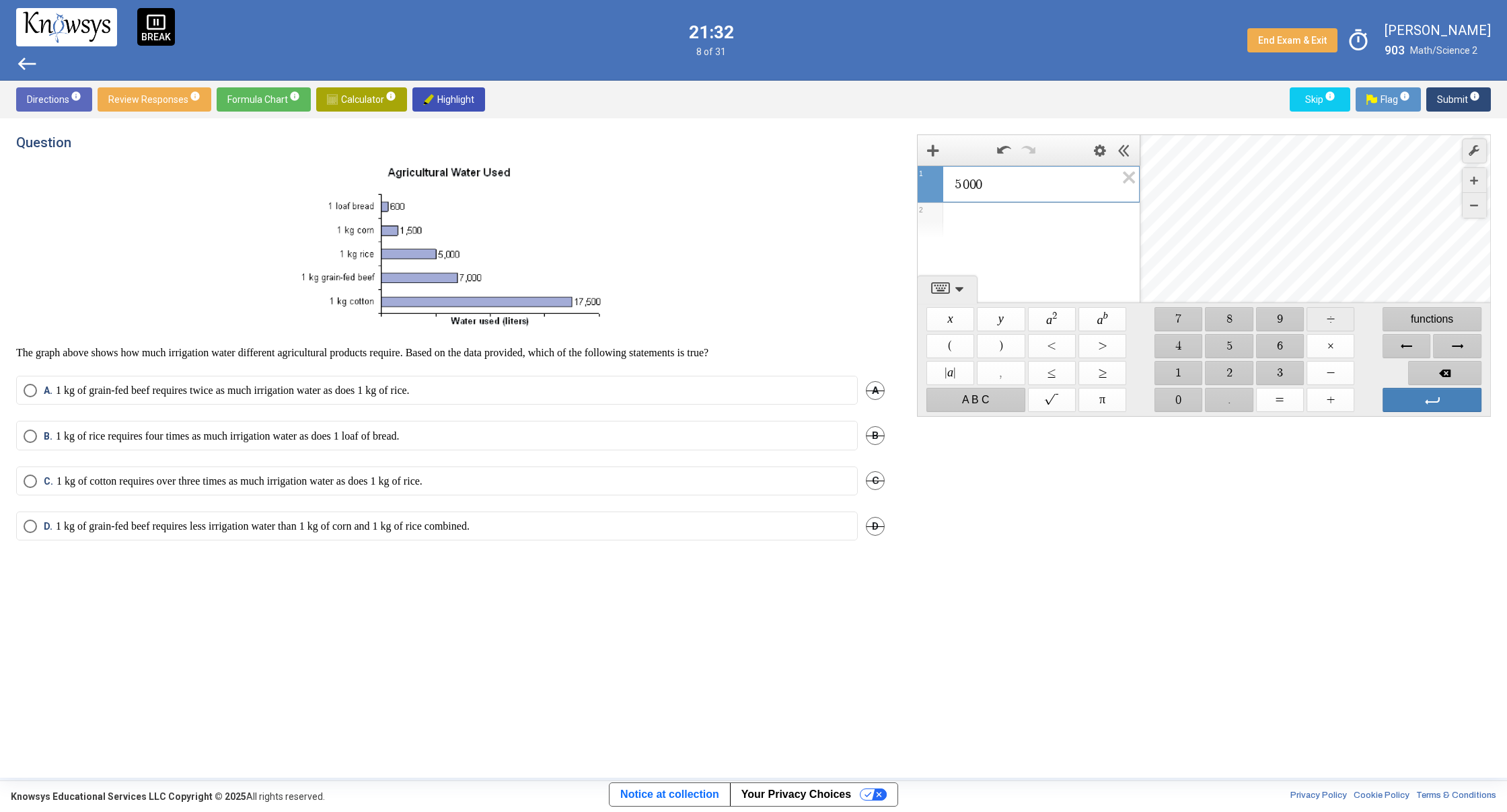
click at [1325, 325] on span "$$ ÷" at bounding box center [1330, 319] width 48 height 24
click at [1279, 346] on span "$$ 6" at bounding box center [1280, 346] width 48 height 24
click at [1164, 403] on span "$$ 0" at bounding box center [1178, 400] width 48 height 24
click at [1164, 403] on span "$$ 0" at bounding box center [1178, 400] width 48 height 24
click at [1443, 379] on span "Backspace" at bounding box center [1444, 373] width 73 height 24
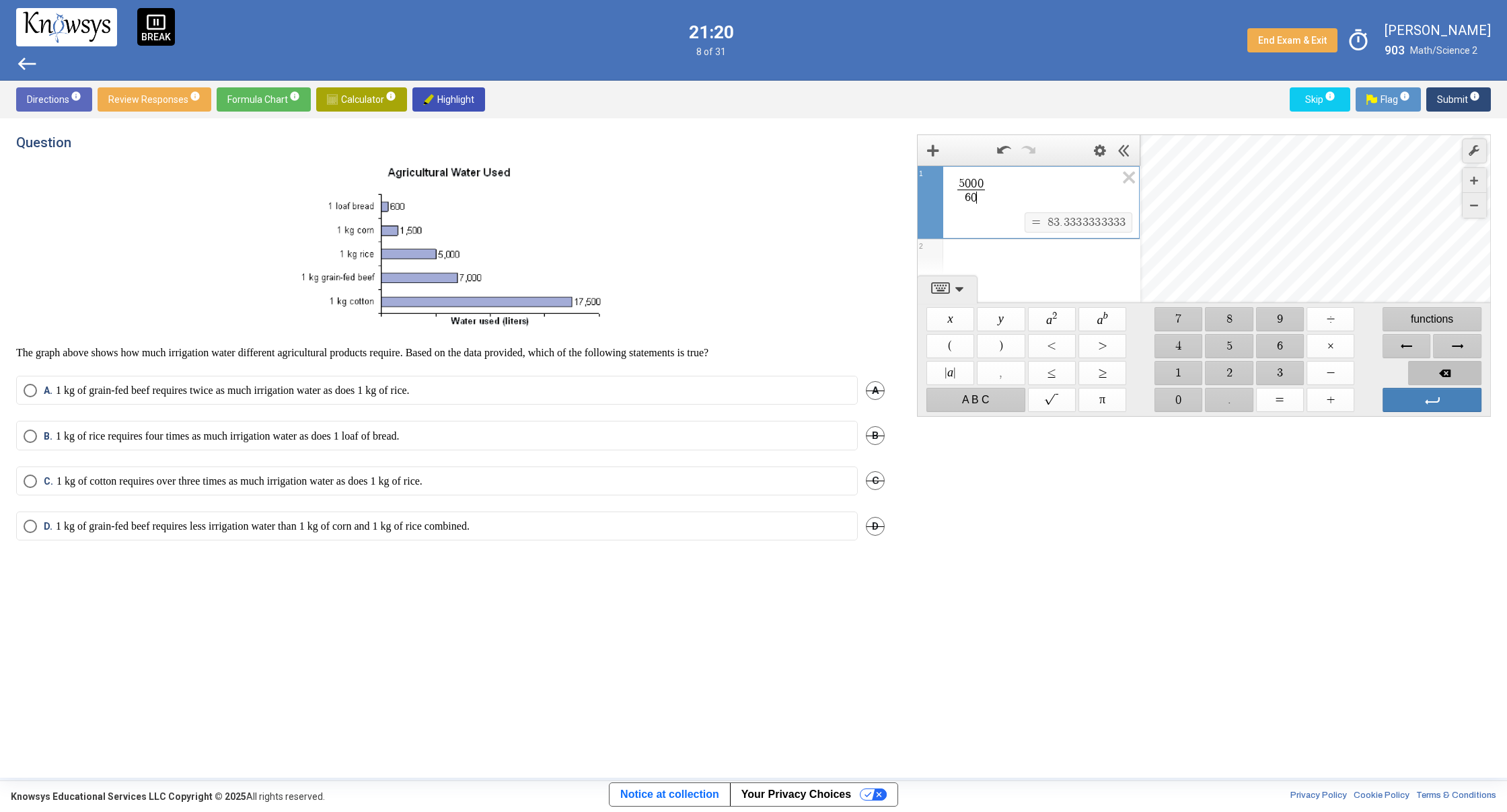
click at [1443, 377] on span "Backspace" at bounding box center [1444, 373] width 73 height 24
click at [1441, 373] on span "Backspace" at bounding box center [1444, 373] width 73 height 24
click at [1441, 373] on span "Backspace" at bounding box center [1444, 373] width 73 height 24
click at [1435, 365] on span "Backspace" at bounding box center [1444, 373] width 73 height 24
click at [1435, 364] on span "Backspace" at bounding box center [1444, 373] width 73 height 24
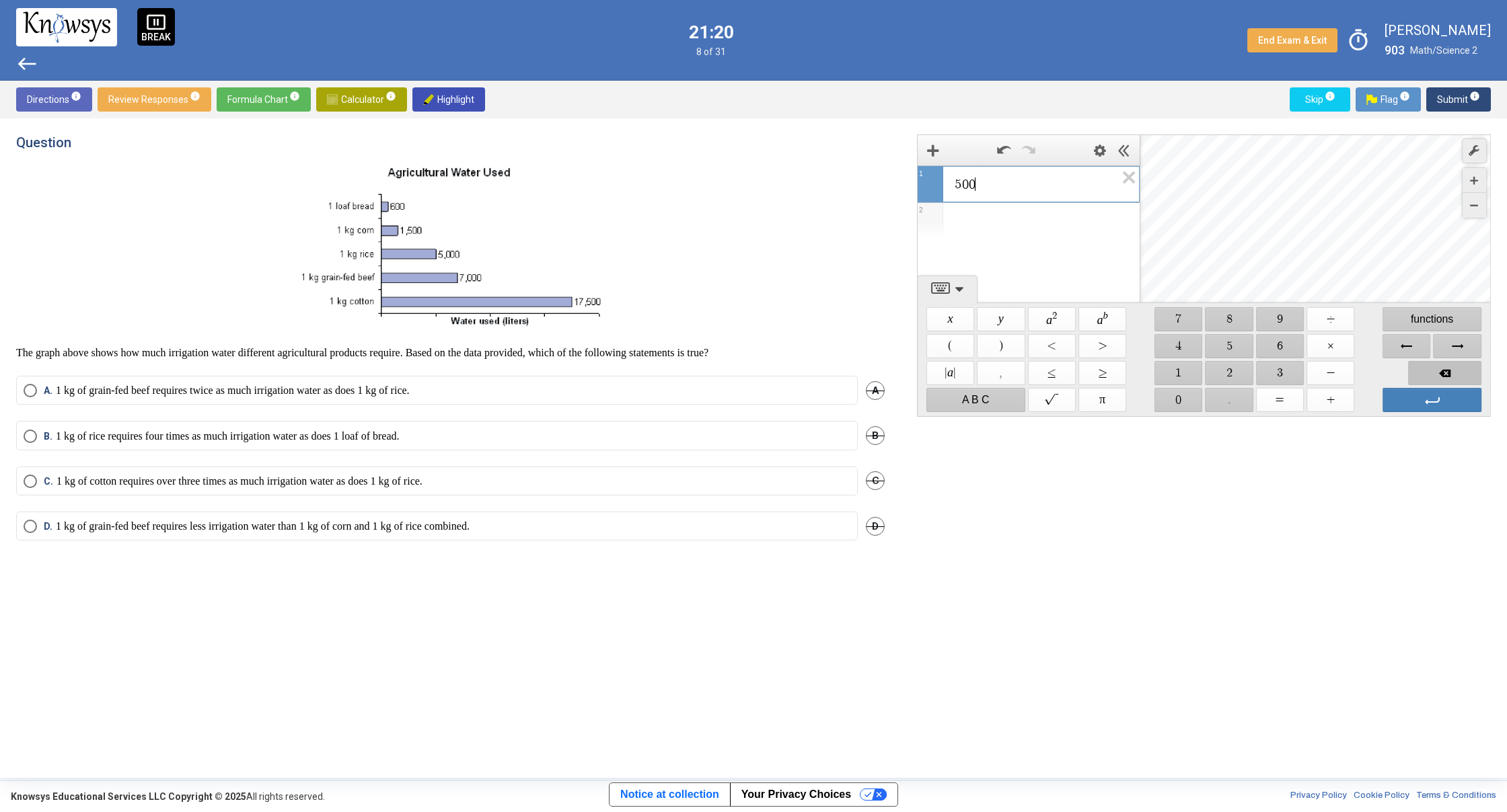
click at [1432, 364] on span "Backspace" at bounding box center [1444, 373] width 73 height 24
click at [1432, 364] on span "Backspace" at bounding box center [1444, 373] width 73 height 24
click at [1431, 364] on span "Backspace" at bounding box center [1444, 373] width 73 height 24
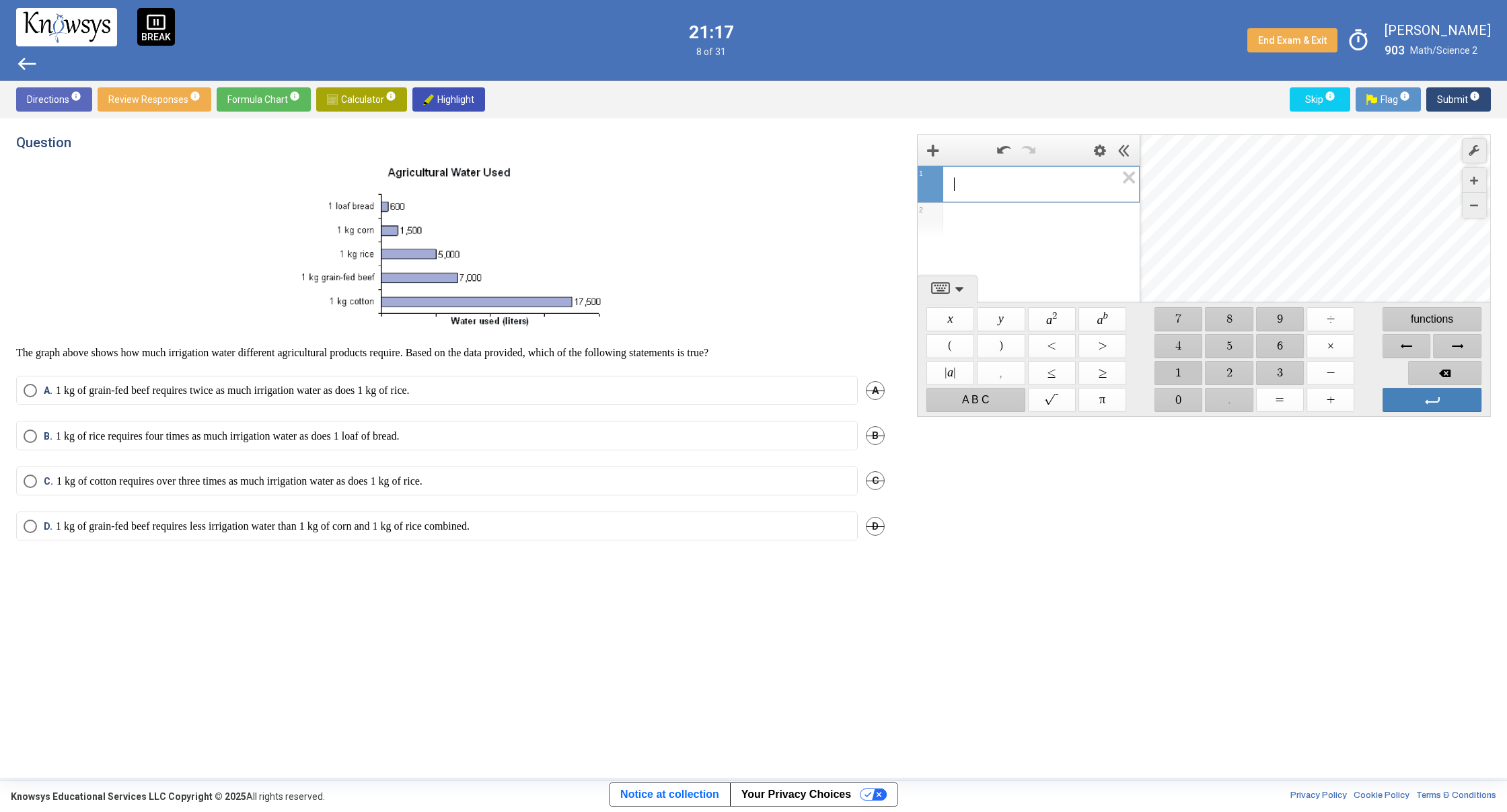
drag, startPoint x: 1180, startPoint y: 370, endPoint x: 1184, endPoint y: 362, distance: 8.9
click at [1181, 370] on span "$$ 1" at bounding box center [1178, 373] width 48 height 24
click at [1187, 319] on span "$$ 7" at bounding box center [1178, 319] width 48 height 24
drag, startPoint x: 1238, startPoint y: 342, endPoint x: 1183, endPoint y: 369, distance: 61.3
click at [1236, 342] on span "$$ 5" at bounding box center [1229, 346] width 48 height 24
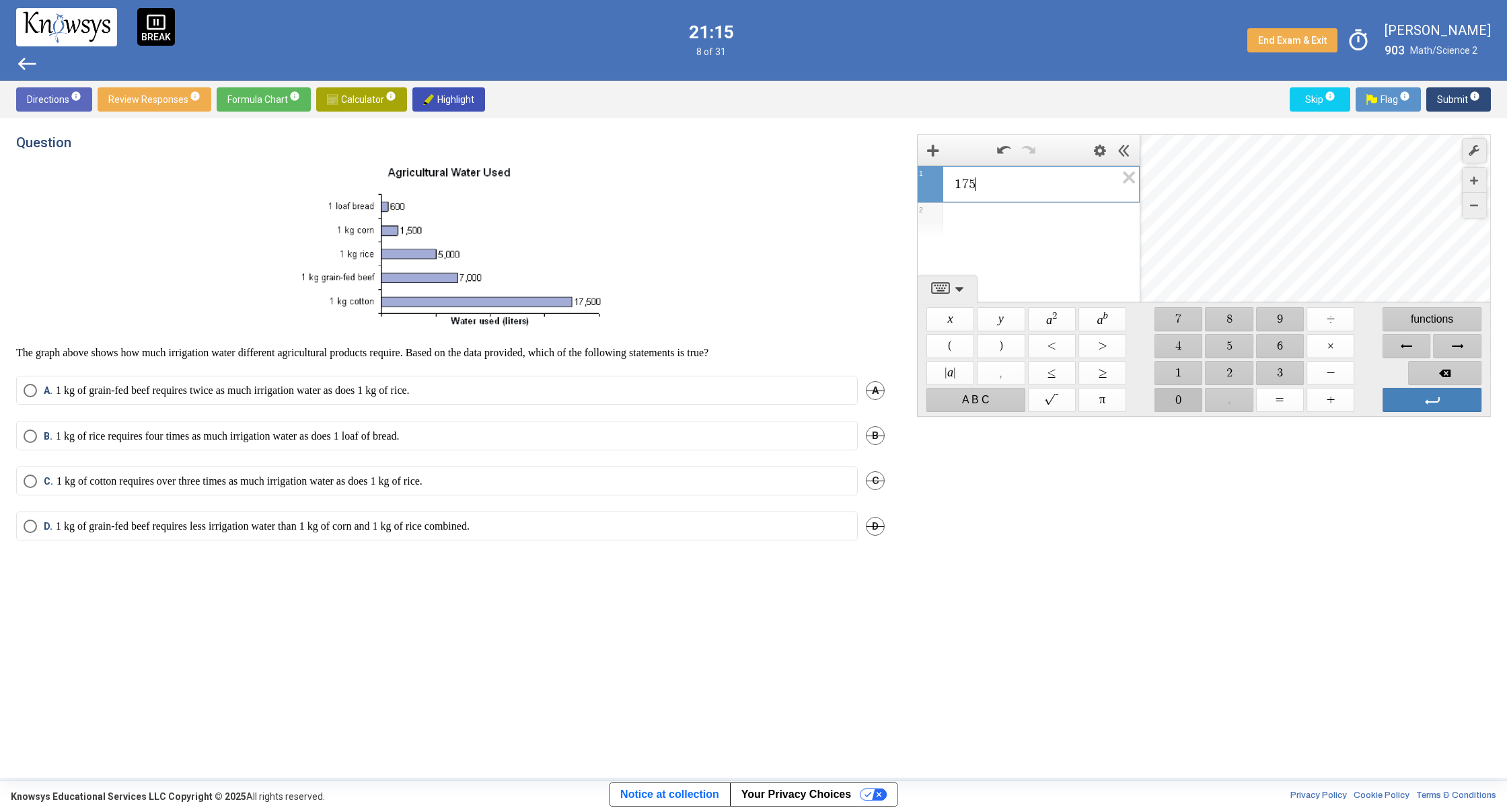
click at [1177, 394] on span "$$ 0" at bounding box center [1178, 400] width 48 height 24
click at [1324, 322] on span "$$ ÷" at bounding box center [1330, 319] width 48 height 24
click at [1227, 351] on span "$$ 5" at bounding box center [1229, 346] width 48 height 24
click at [1190, 394] on span "$$ 0" at bounding box center [1178, 400] width 48 height 24
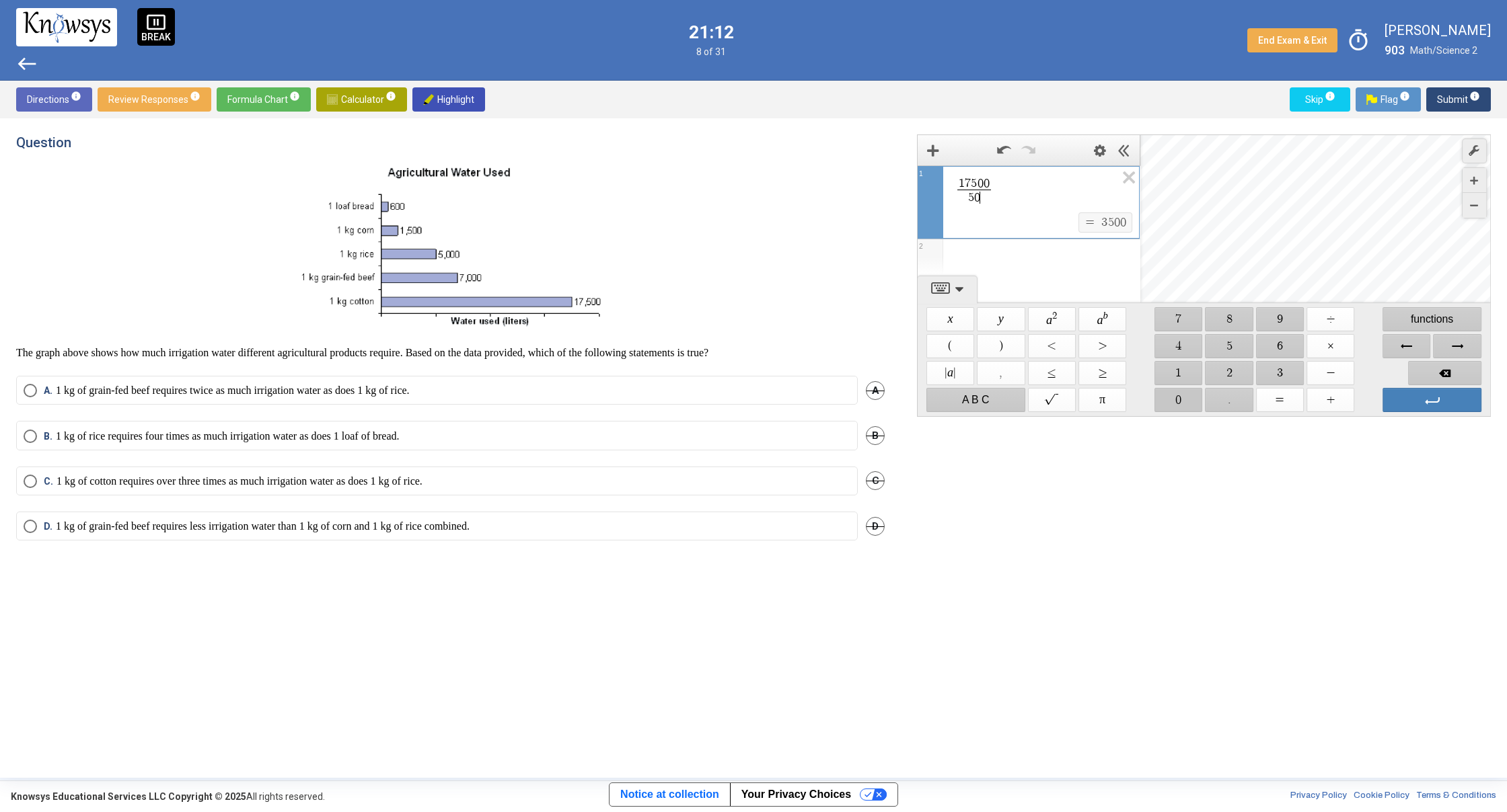
click at [1190, 394] on span "$$ 0" at bounding box center [1178, 400] width 48 height 24
click at [156, 480] on p "1 kg of cotton requires over three times as much irrigation water as does 1 kg …" at bounding box center [239, 482] width 366 height 14
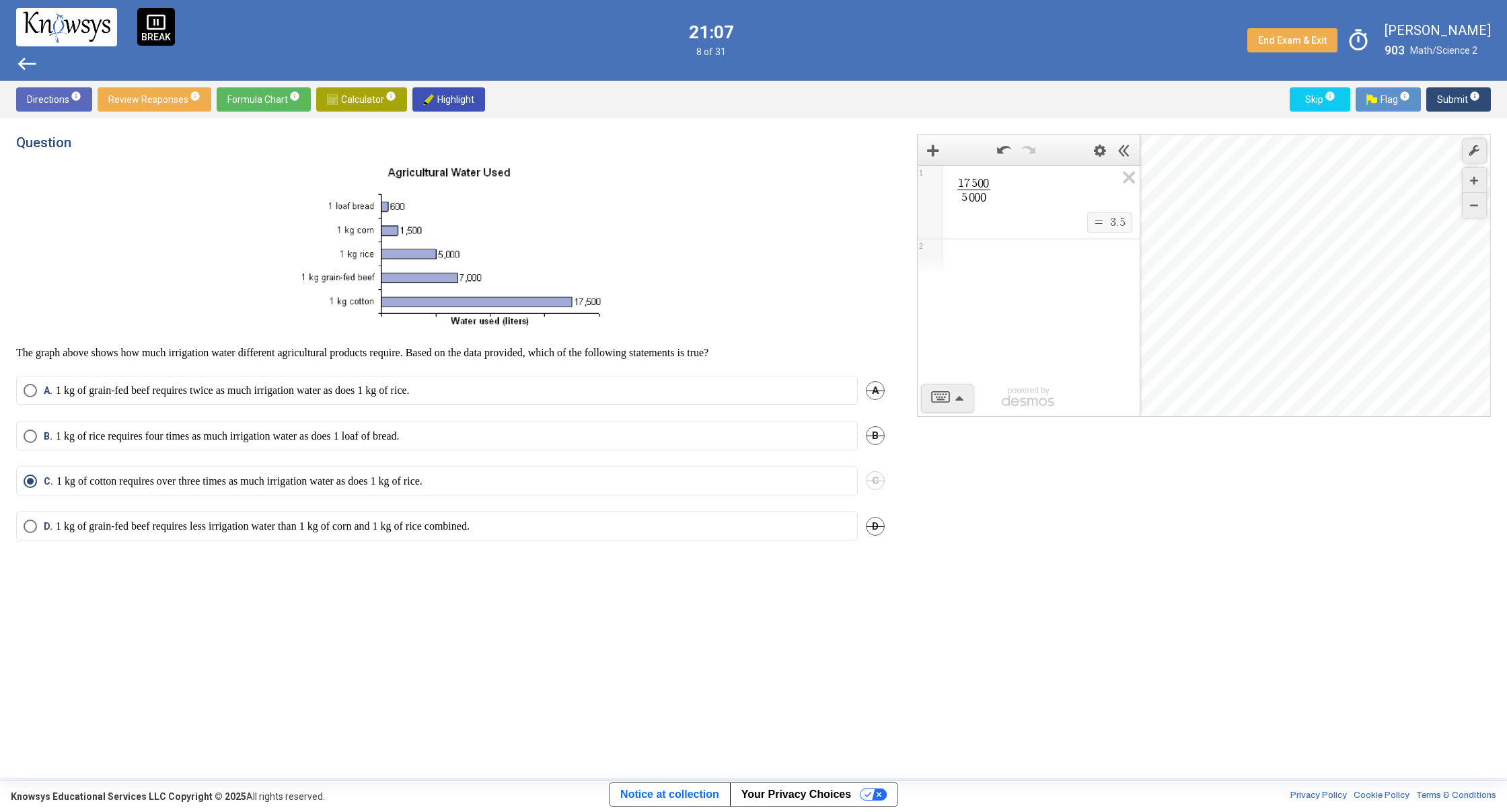
click at [1445, 95] on span "Submit info" at bounding box center [1458, 99] width 43 height 24
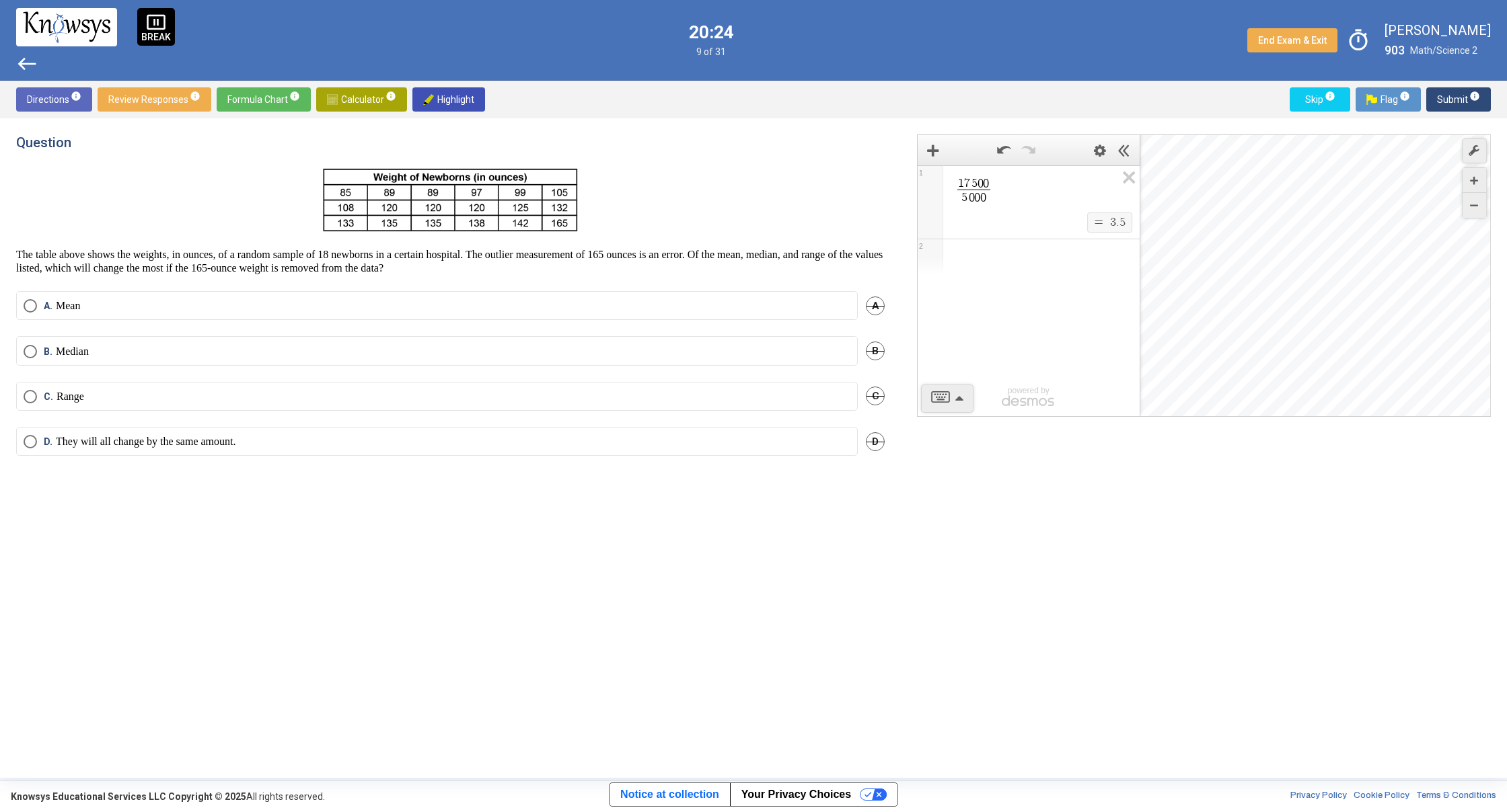
click at [188, 350] on label "B. Median" at bounding box center [436, 352] width 827 height 14
click at [1453, 94] on span "Submit info" at bounding box center [1458, 99] width 43 height 24
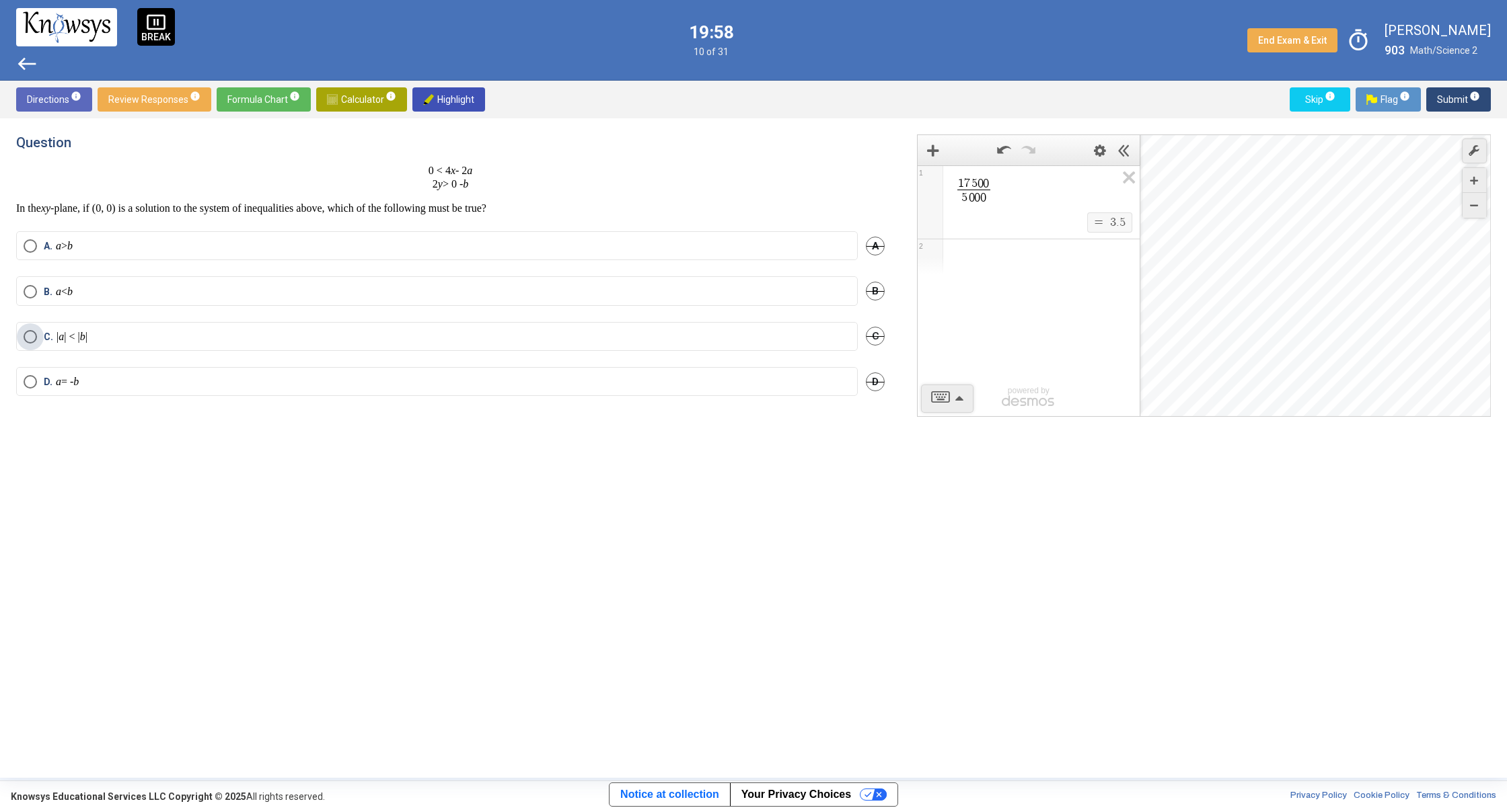
click at [171, 336] on label "C. | a | < | b |" at bounding box center [436, 337] width 827 height 14
click at [1440, 99] on span "Submit info" at bounding box center [1458, 99] width 43 height 24
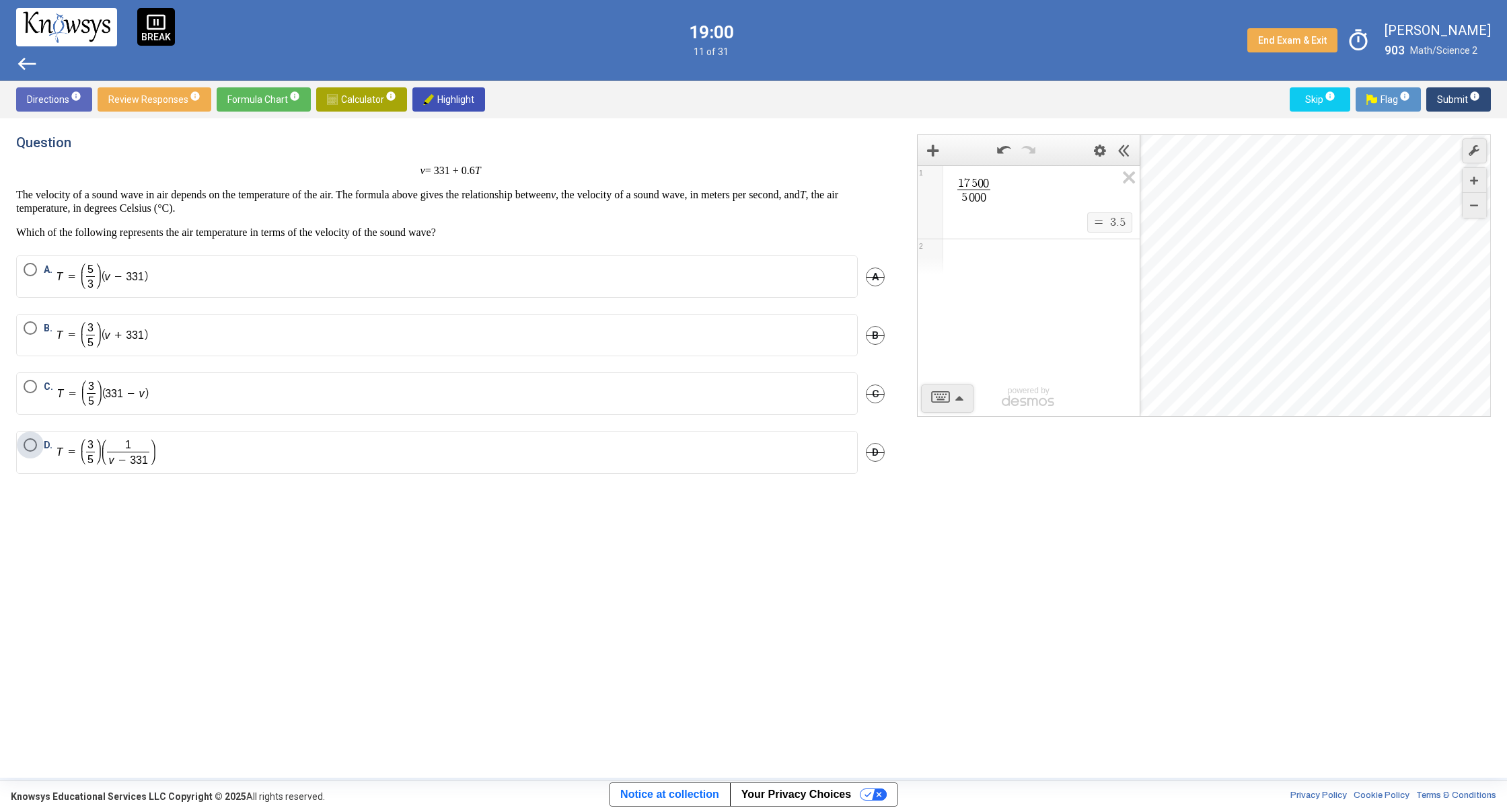
click at [126, 448] on img "Select an option" at bounding box center [106, 452] width 101 height 28
click at [1446, 95] on span "Submit info" at bounding box center [1458, 99] width 43 height 24
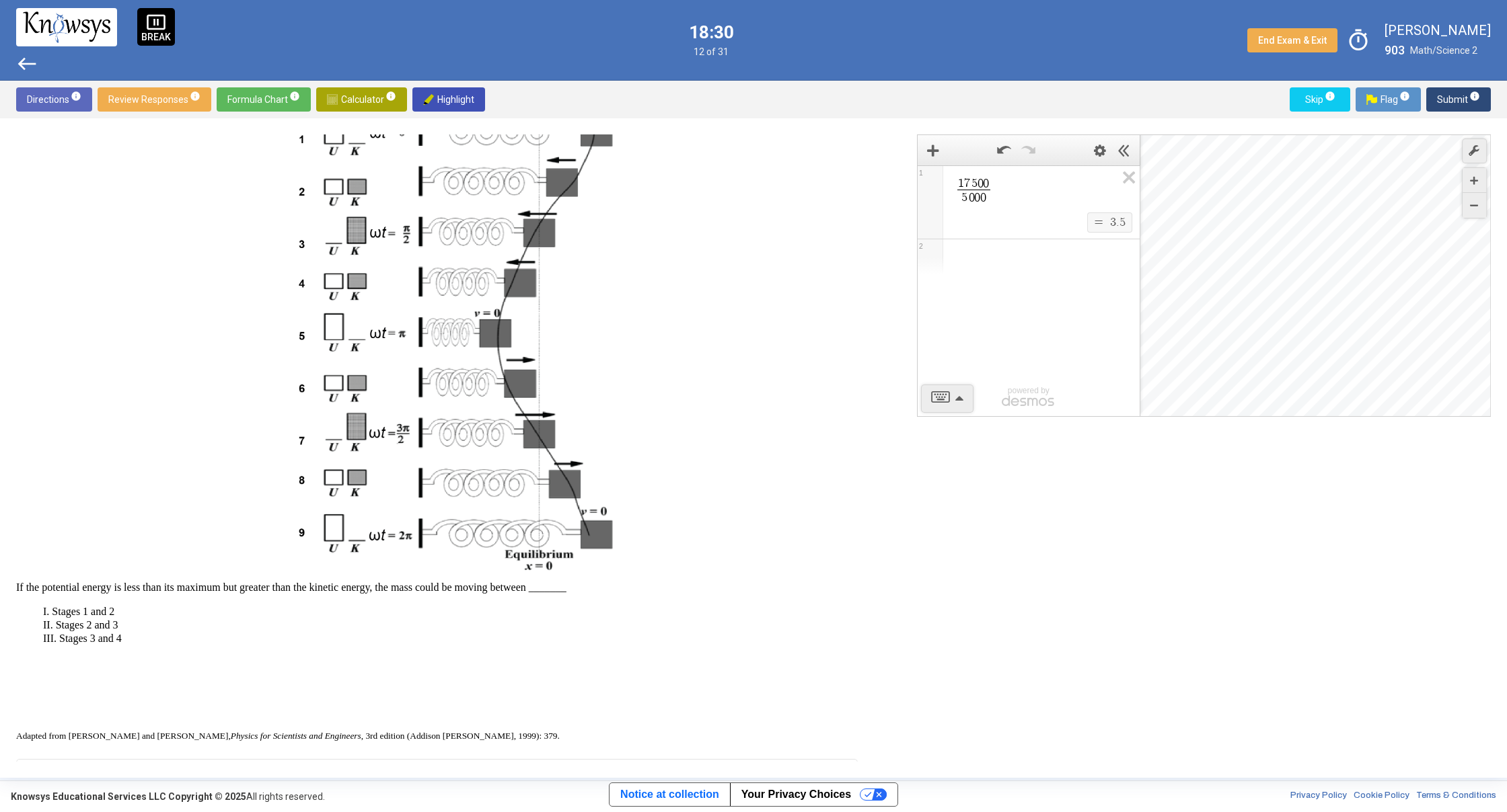
scroll to position [390, 0]
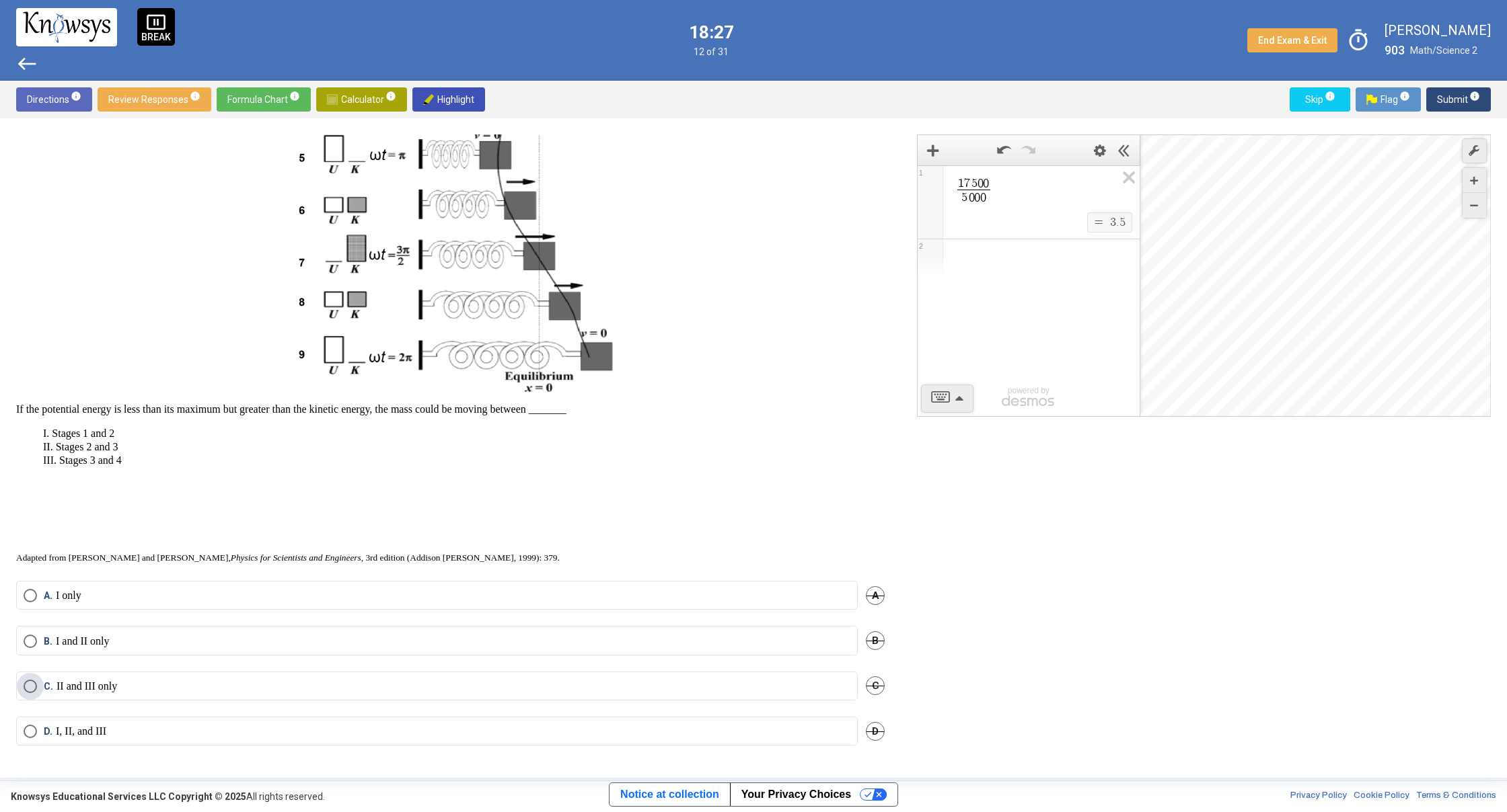
click at [60, 687] on p "II and III only" at bounding box center [87, 687] width 61 height 14
click at [1437, 105] on button "Submit info" at bounding box center [1458, 99] width 64 height 24
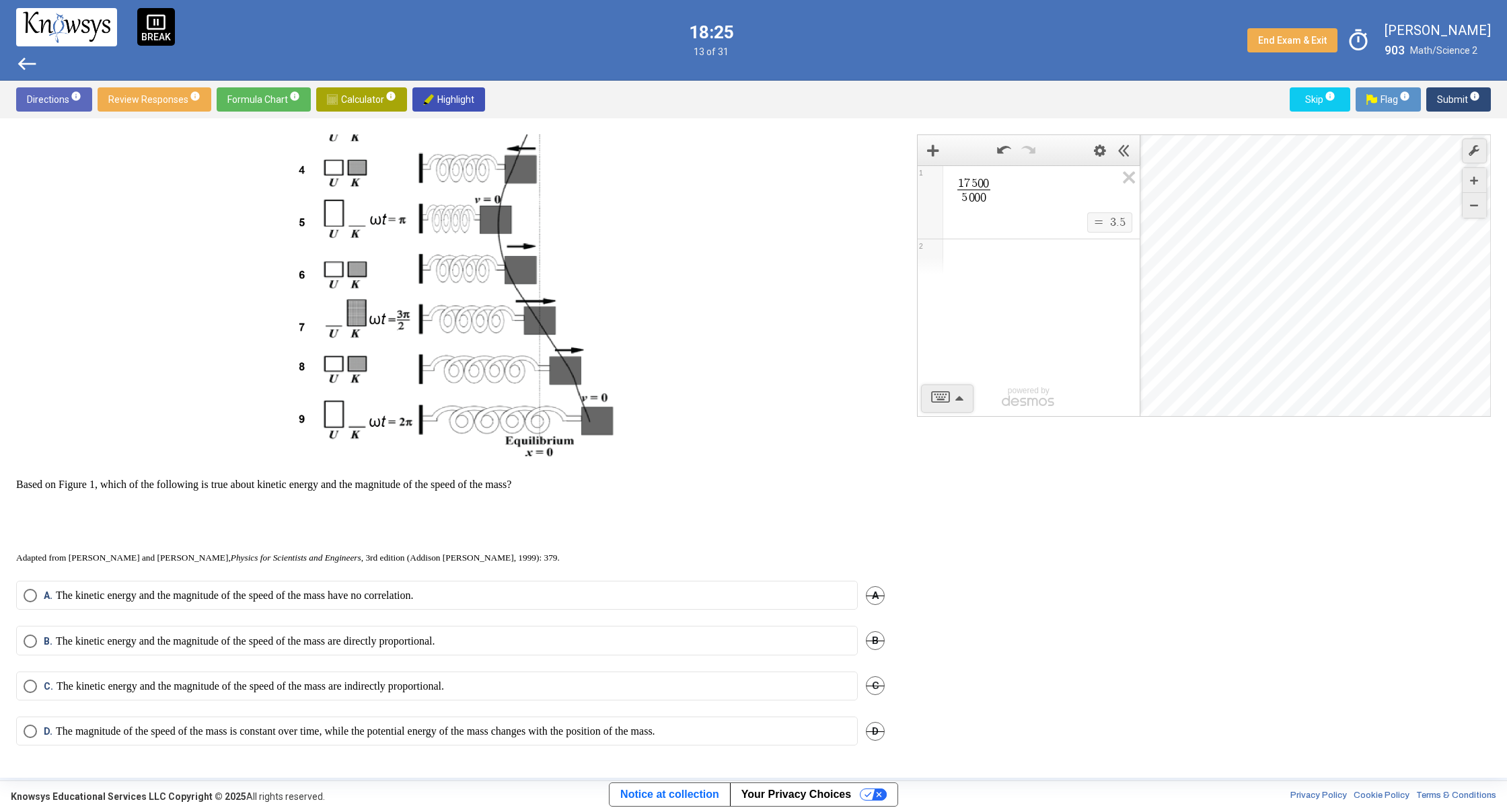
scroll to position [338, 0]
click at [1127, 172] on icon "Expression List" at bounding box center [1124, 181] width 30 height 31
click at [1439, 100] on span "Submit info" at bounding box center [1458, 99] width 43 height 24
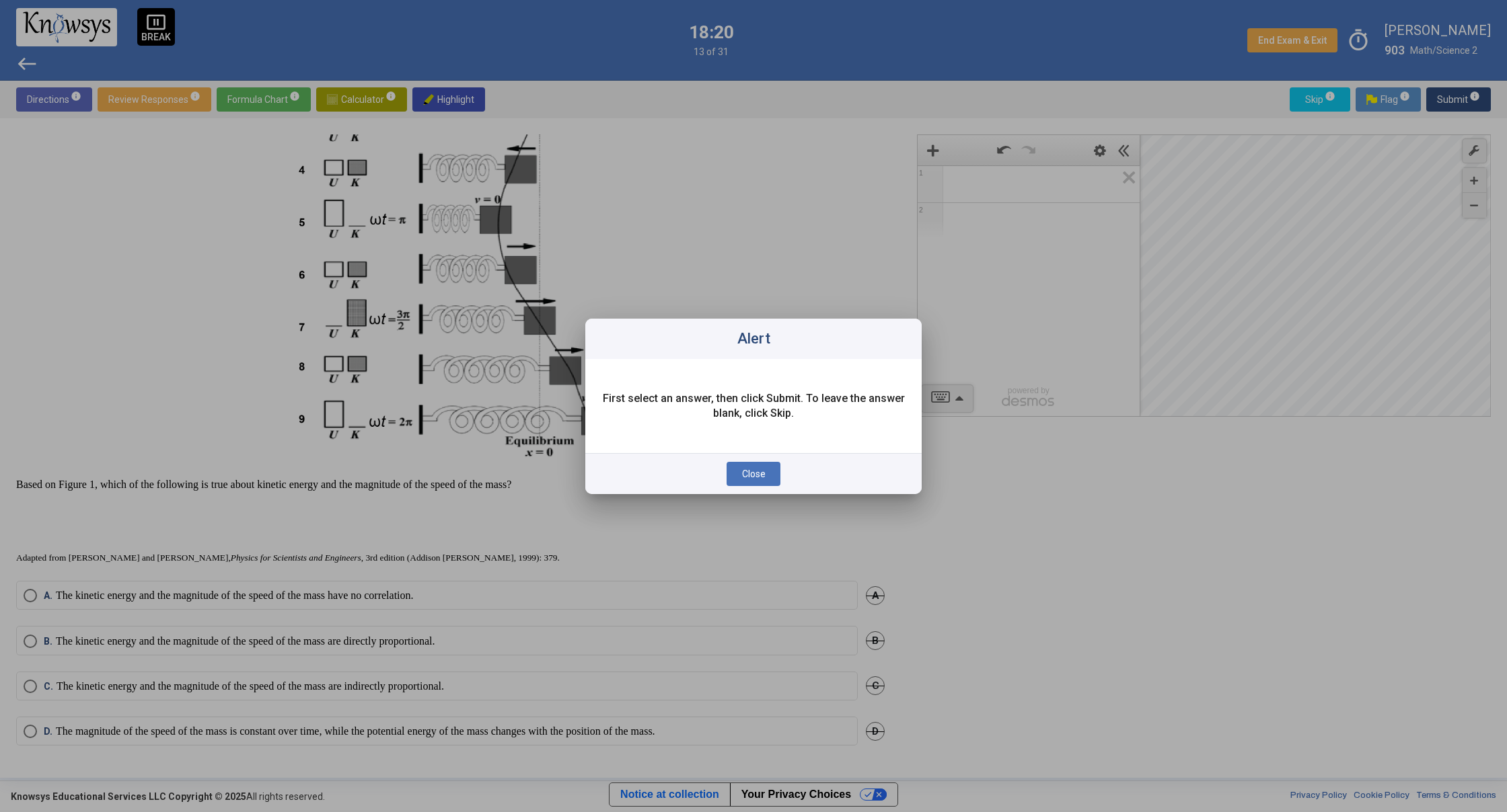
click at [960, 502] on div at bounding box center [754, 406] width 1507 height 812
click at [761, 472] on span "Close" at bounding box center [754, 474] width 23 height 11
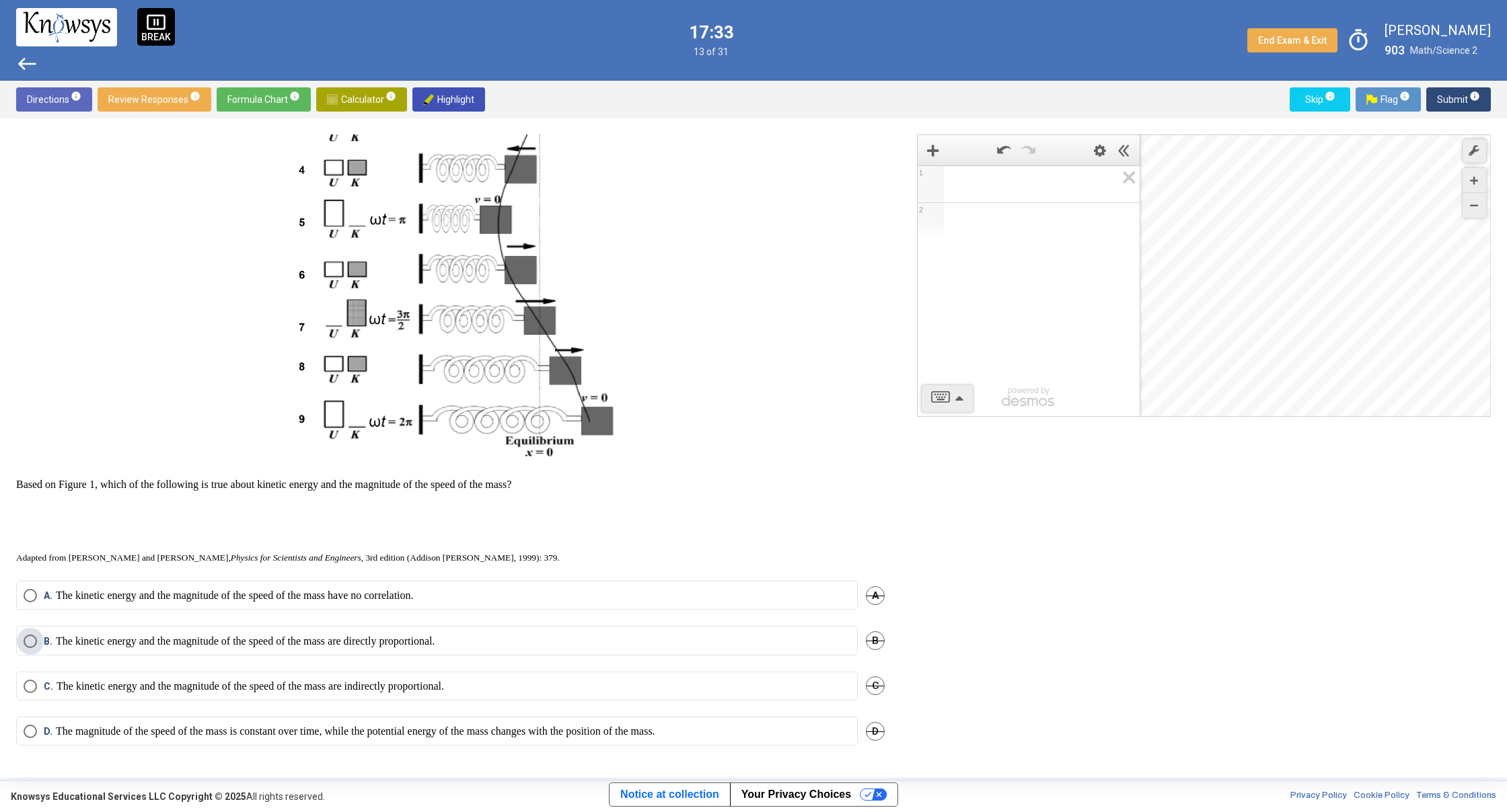
click at [435, 646] on p "The kinetic energy and the magnitude of the speed of the mass are directly prop…" at bounding box center [245, 642] width 379 height 14
click at [1447, 100] on span "Submit info" at bounding box center [1458, 99] width 43 height 24
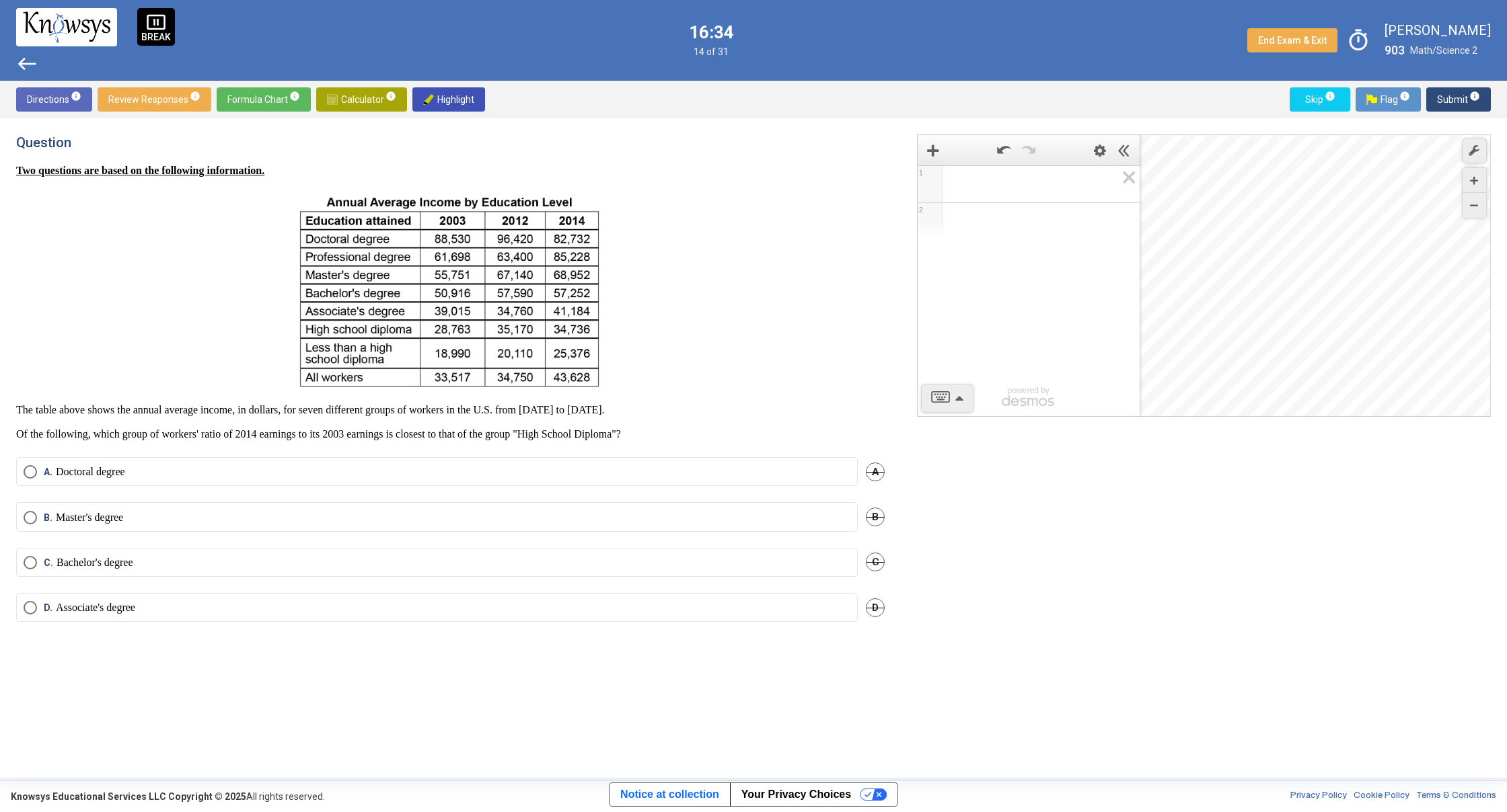
click at [88, 566] on mat-radio-button "C. Bachelor's degree" at bounding box center [437, 563] width 842 height 29
click at [191, 557] on label "C. Bachelor's degree" at bounding box center [436, 563] width 827 height 14
click at [1445, 107] on span "Submit info" at bounding box center [1458, 99] width 43 height 24
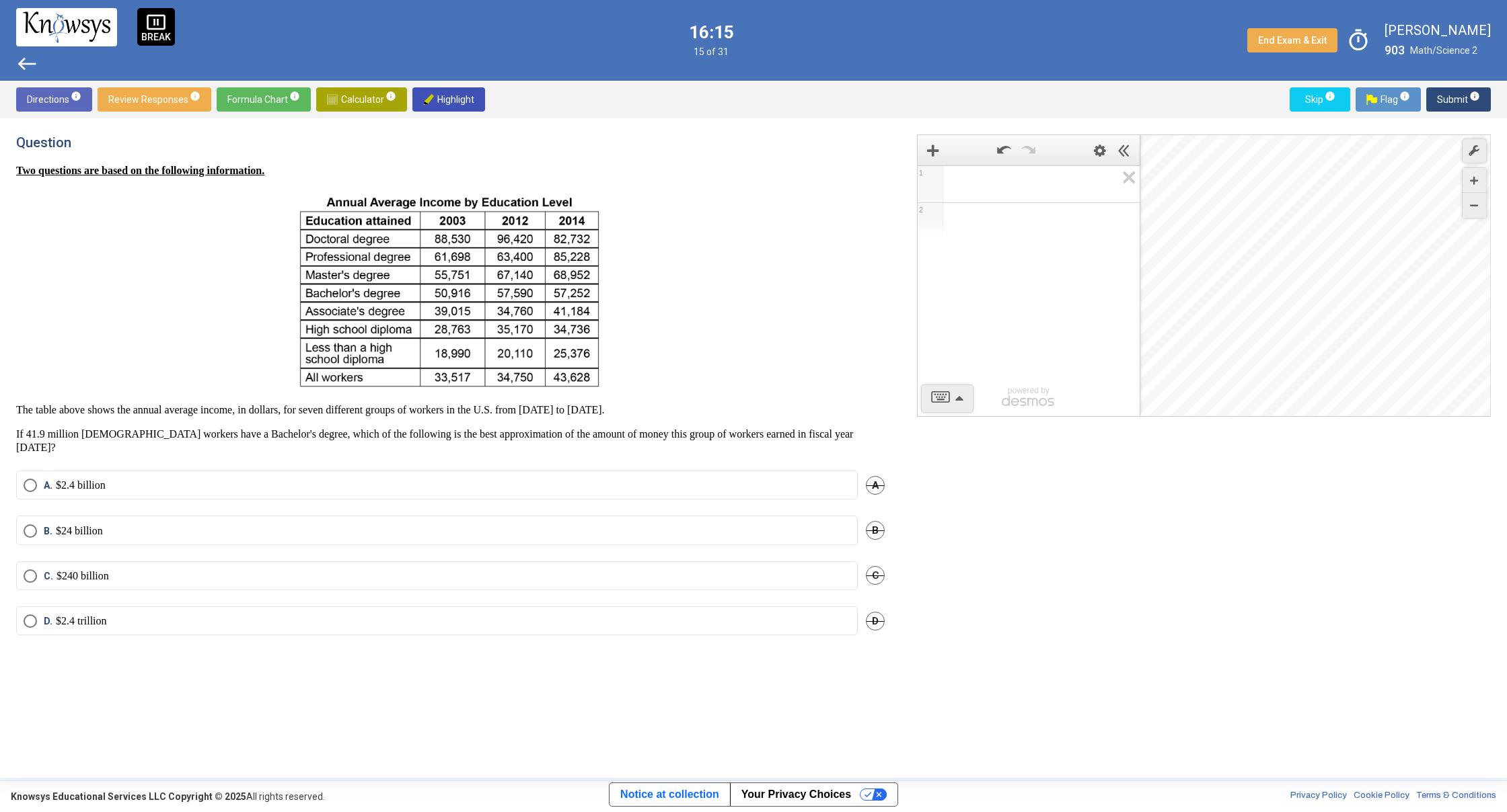
click at [116, 524] on label "B. $24 billion" at bounding box center [436, 531] width 827 height 14
drag, startPoint x: 1358, startPoint y: 42, endPoint x: 1376, endPoint y: 79, distance: 41.1
click at [1374, 72] on div "pause_presentation BREAK west 16:14 15 of 31 End Exam & Exit timer [PERSON_NAME…" at bounding box center [754, 40] width 1507 height 81
click at [1443, 100] on span "Submit info" at bounding box center [1458, 99] width 43 height 24
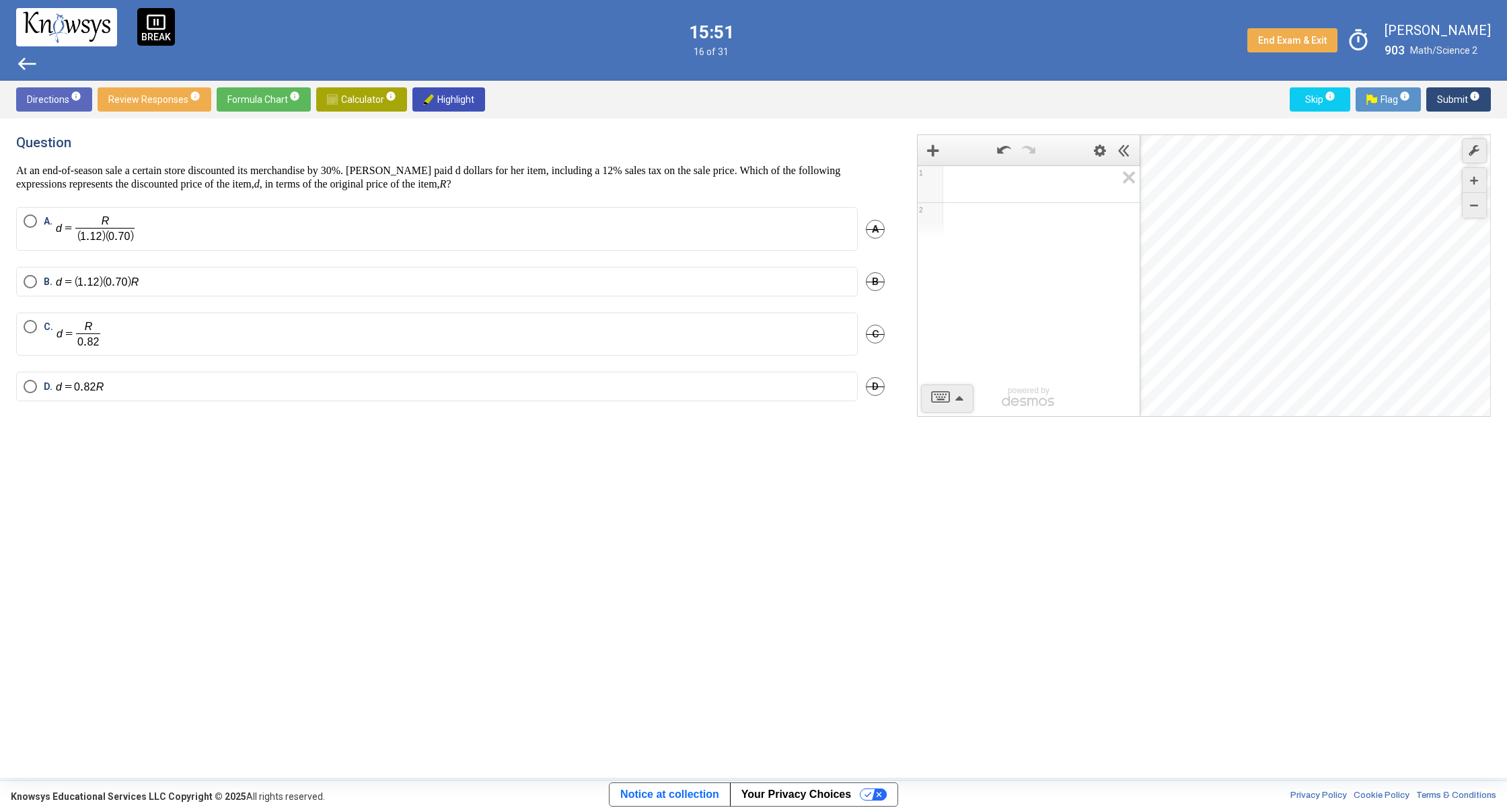
drag, startPoint x: 17, startPoint y: 171, endPoint x: 597, endPoint y: 181, distance: 580.1
click at [597, 181] on p "At an end-of-season sale a certain store discounted its merchandise by 30%. [PE…" at bounding box center [451, 177] width 868 height 27
click at [531, 180] on p "At an end-of-season sale a certain store discounted its merchandise by 30%. [PE…" at bounding box center [451, 177] width 868 height 27
click at [296, 232] on label "A." at bounding box center [436, 229] width 827 height 29
click at [1441, 106] on span "Submit info" at bounding box center [1458, 99] width 43 height 24
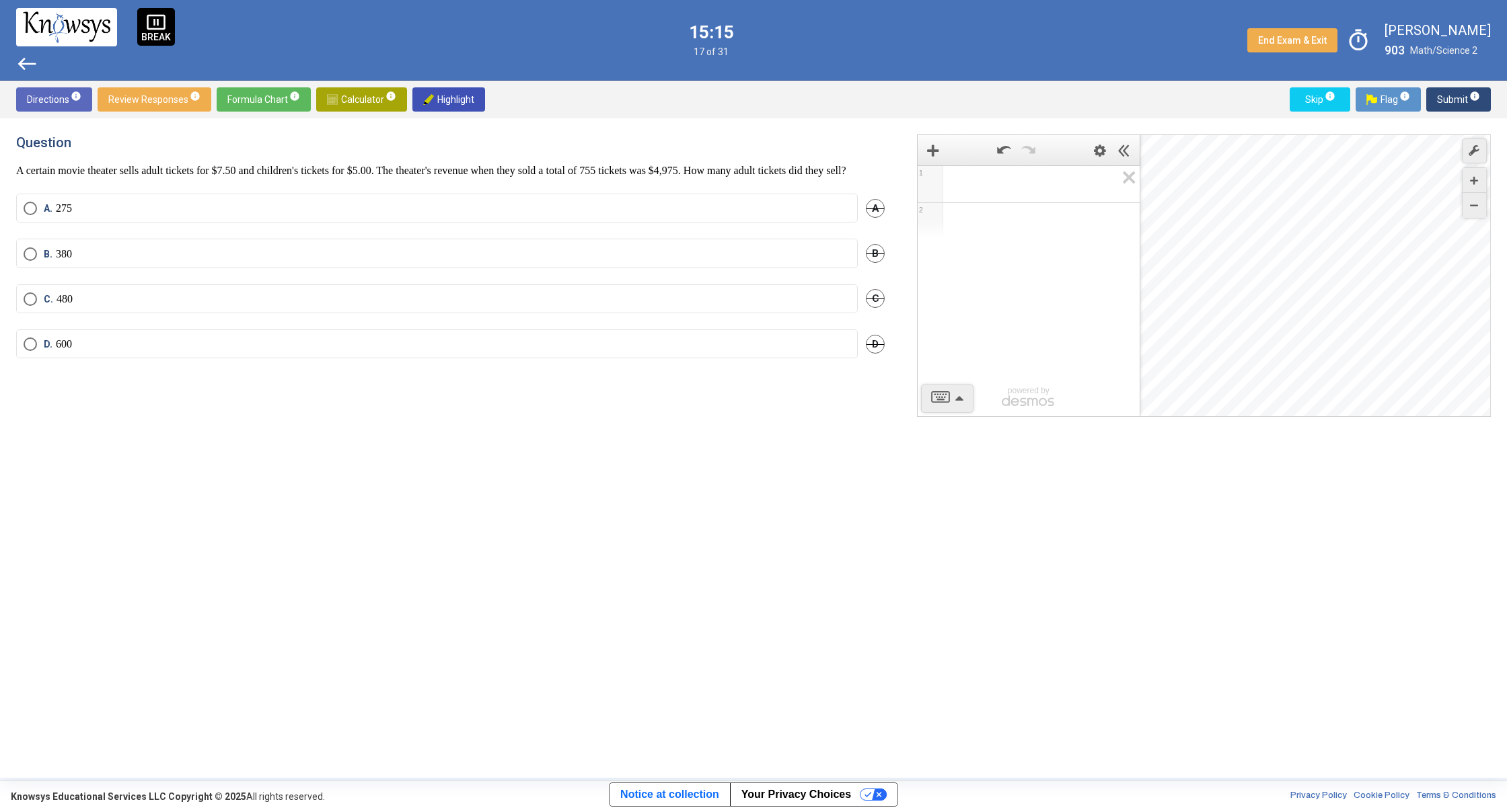
drag, startPoint x: 27, startPoint y: 170, endPoint x: 386, endPoint y: 182, distance: 359.2
click at [386, 178] on p "A certain movie theater sells adult tickets for $7.50 and children's tickets fo…" at bounding box center [451, 171] width 868 height 14
click at [385, 178] on p "A certain movie theater sells adult tickets for $7.50 and children's tickets fo…" at bounding box center [451, 171] width 868 height 14
click at [1014, 188] on span "Math Input:" at bounding box center [1035, 185] width 163 height 16
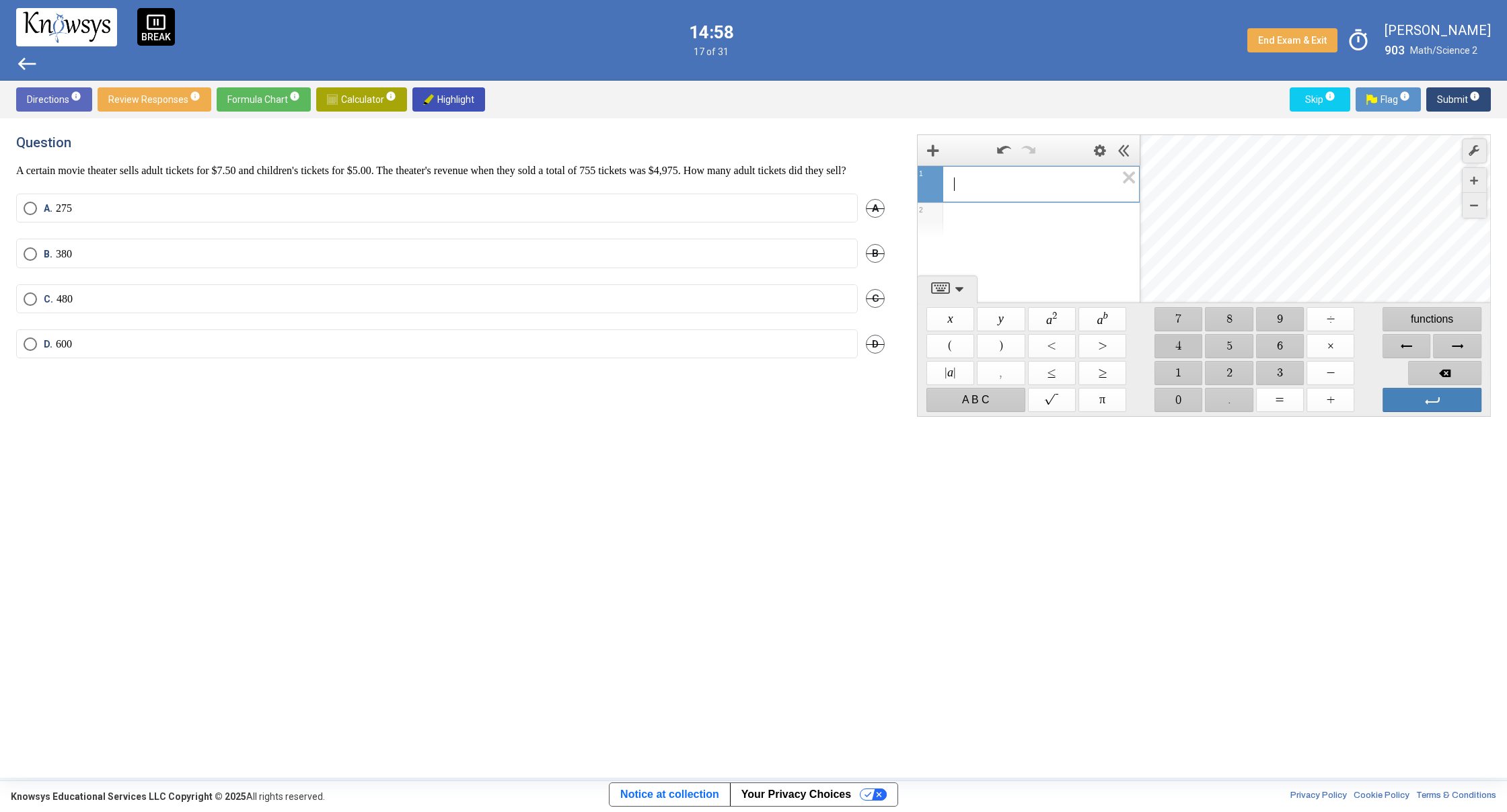
click at [1187, 339] on span "$$ 4" at bounding box center [1178, 346] width 48 height 24
click at [1272, 320] on span "$$ 9" at bounding box center [1280, 319] width 48 height 24
drag, startPoint x: 1168, startPoint y: 317, endPoint x: 1210, endPoint y: 330, distance: 44.0
click at [1168, 317] on span "$$ 7" at bounding box center [1178, 319] width 48 height 24
click at [1225, 342] on span "$$ 5" at bounding box center [1229, 346] width 48 height 24
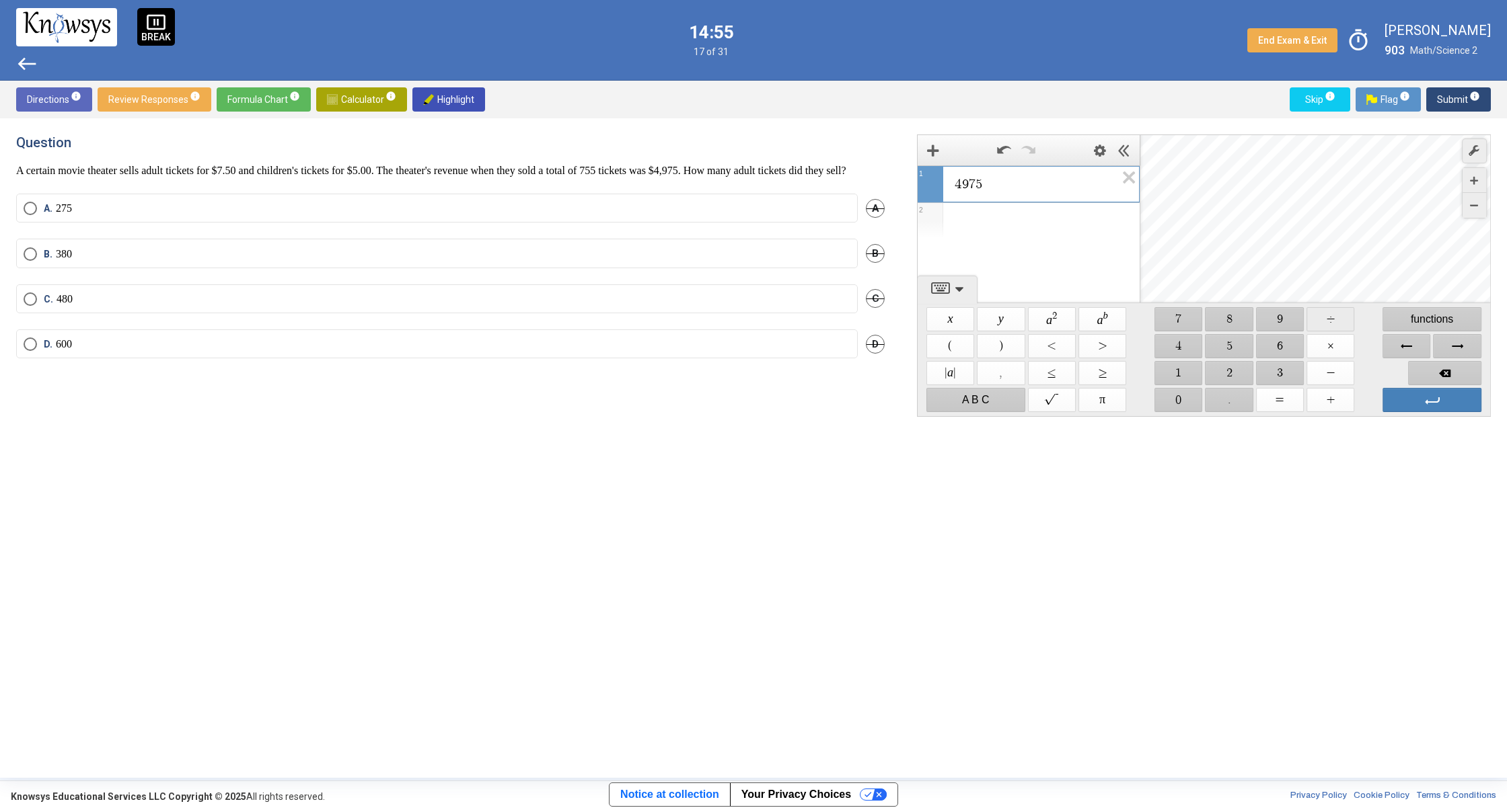
click at [1335, 325] on span "$$ ÷" at bounding box center [1330, 319] width 48 height 24
click at [1193, 316] on span "$$ 7" at bounding box center [1178, 319] width 48 height 24
click at [1214, 394] on span "$$ ." at bounding box center [1229, 400] width 48 height 24
click at [1221, 339] on span "$$ 5" at bounding box center [1229, 346] width 48 height 24
click at [1177, 399] on span "$$ 0" at bounding box center [1178, 400] width 48 height 24
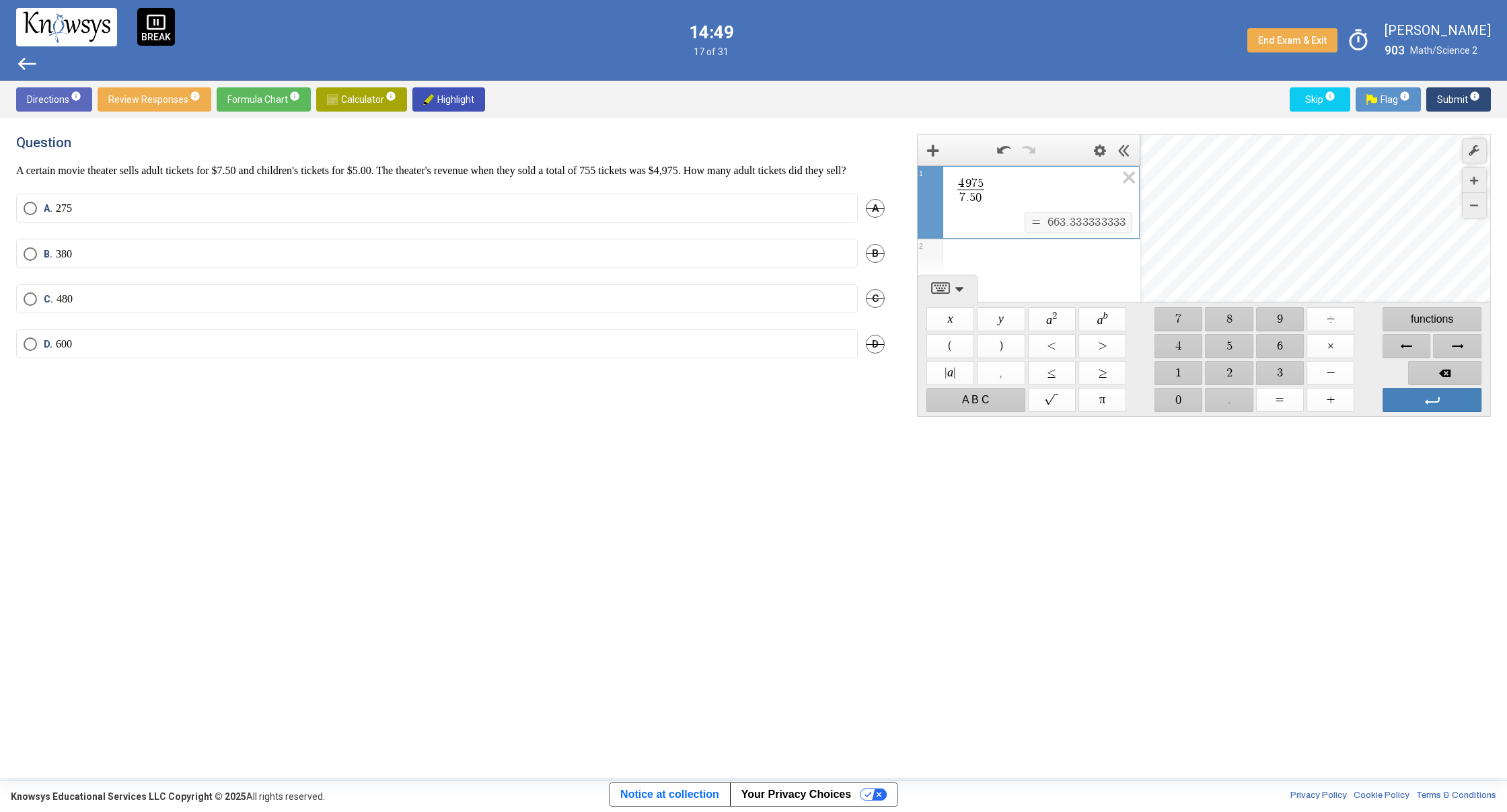
click at [1100, 257] on div "Expression List" at bounding box center [1028, 256] width 222 height 35
click at [1272, 351] on span "$$ 6" at bounding box center [1280, 346] width 48 height 24
click at [1262, 377] on span "$$ 3" at bounding box center [1280, 373] width 48 height 24
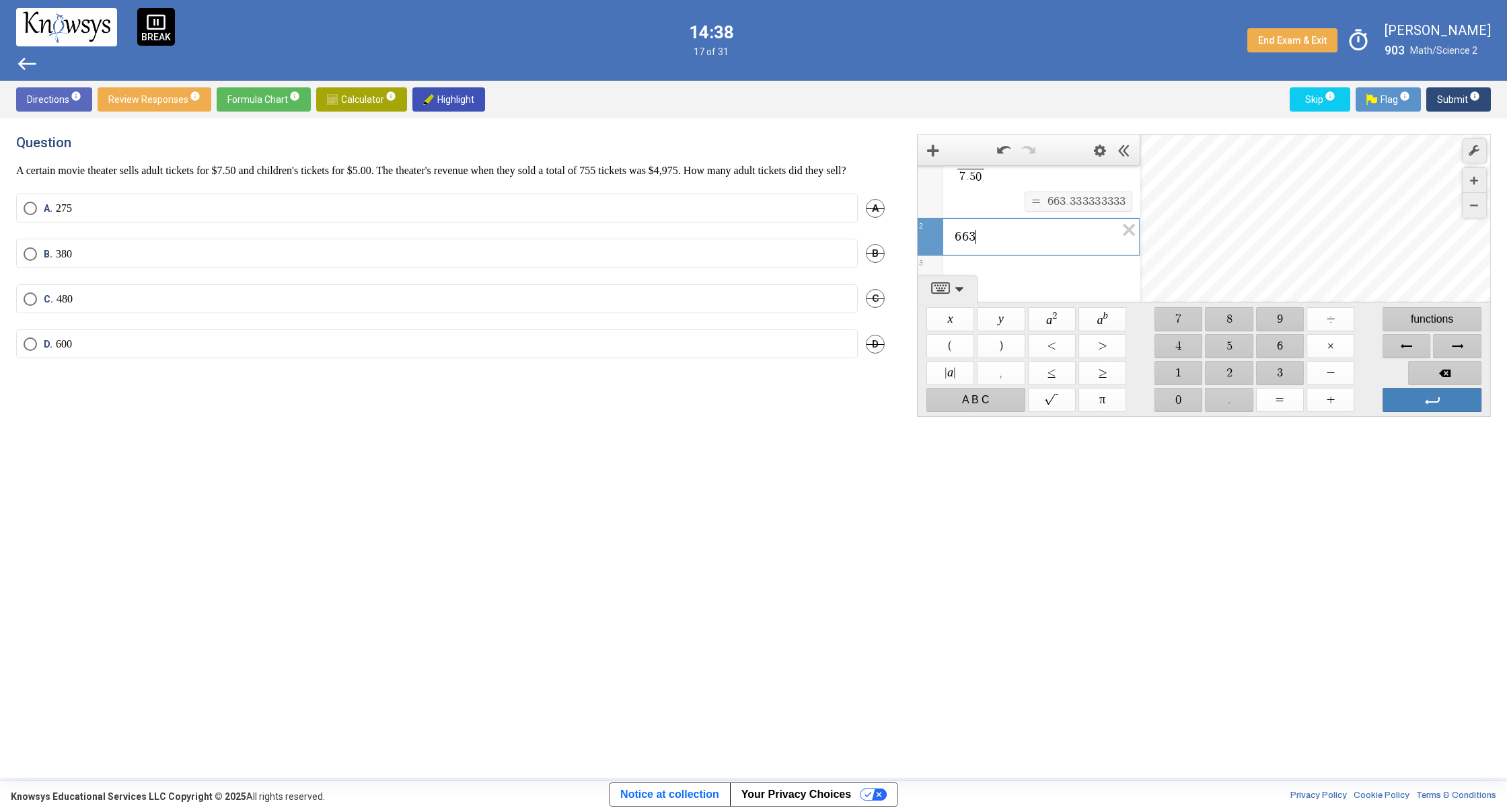
scroll to position [0, 0]
click at [655, 351] on label "D. 600" at bounding box center [436, 344] width 827 height 14
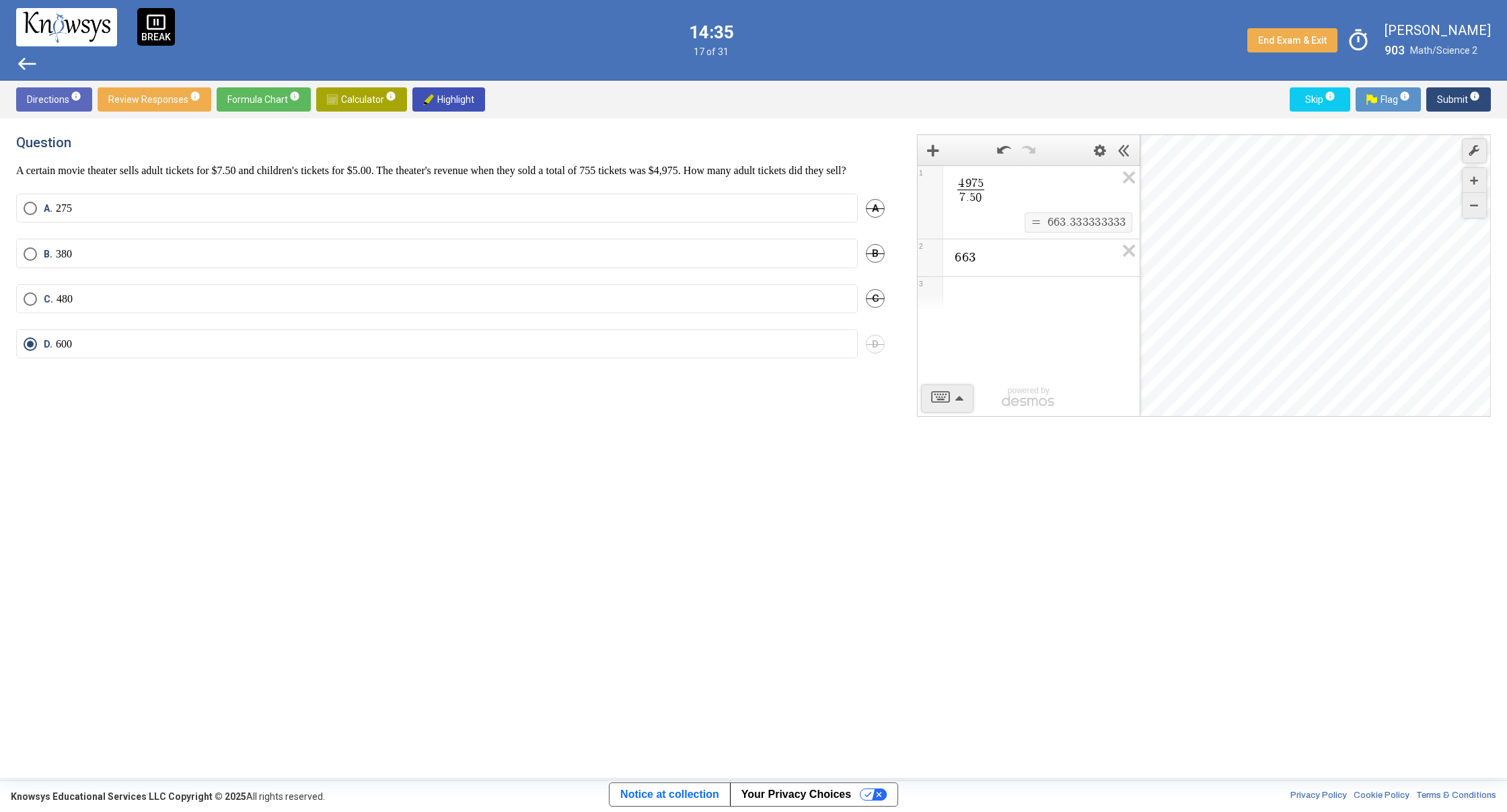
click at [1443, 98] on span "Submit info" at bounding box center [1458, 99] width 43 height 24
click at [218, 344] on label "D. 132" at bounding box center [436, 344] width 827 height 14
click at [1453, 99] on span "Submit info" at bounding box center [1458, 99] width 43 height 24
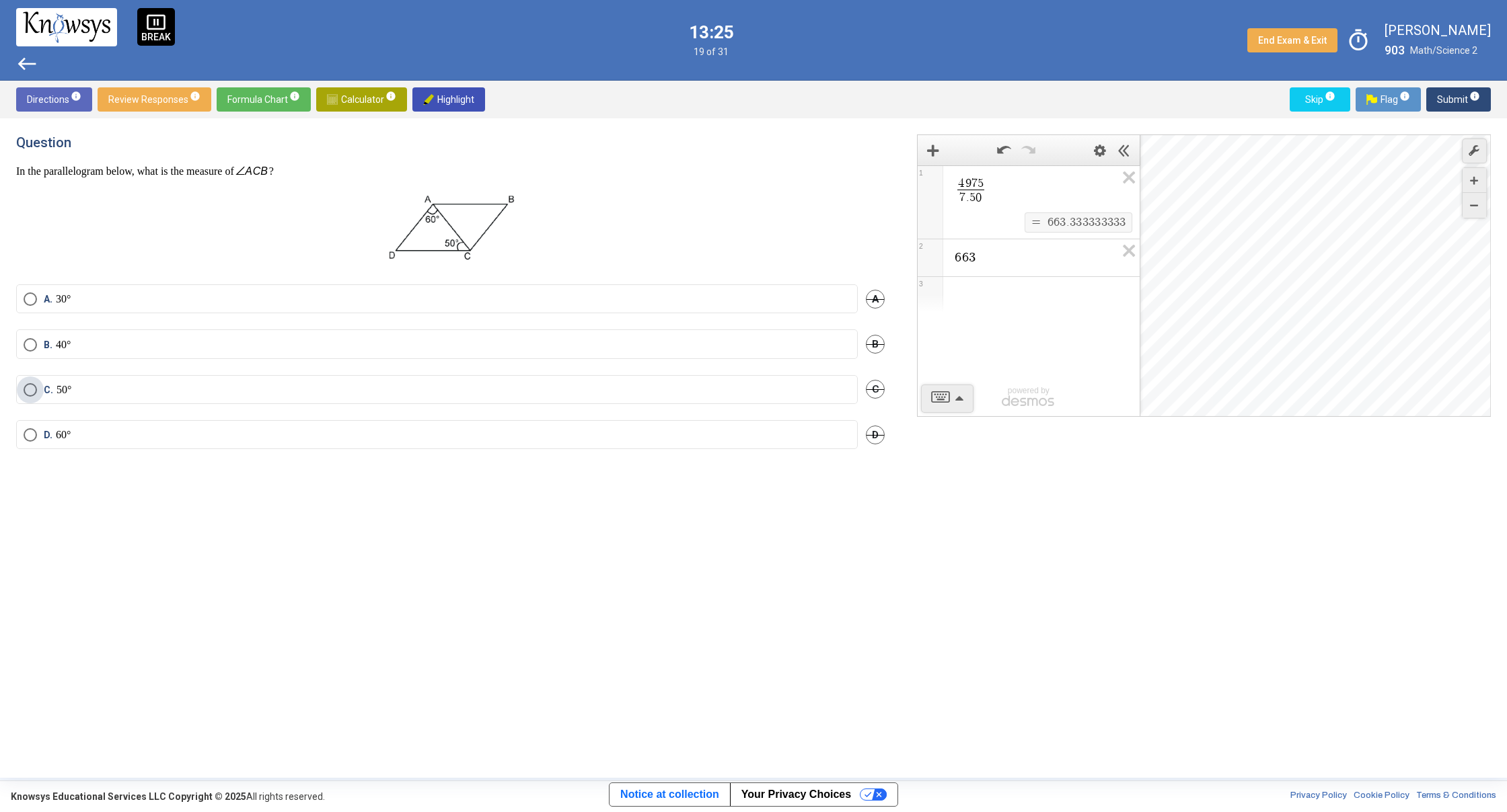
click at [158, 383] on label "C. 50°" at bounding box center [436, 390] width 827 height 14
click at [54, 342] on span "B." at bounding box center [50, 345] width 12 height 14
click at [1445, 95] on span "Submit info" at bounding box center [1458, 99] width 43 height 24
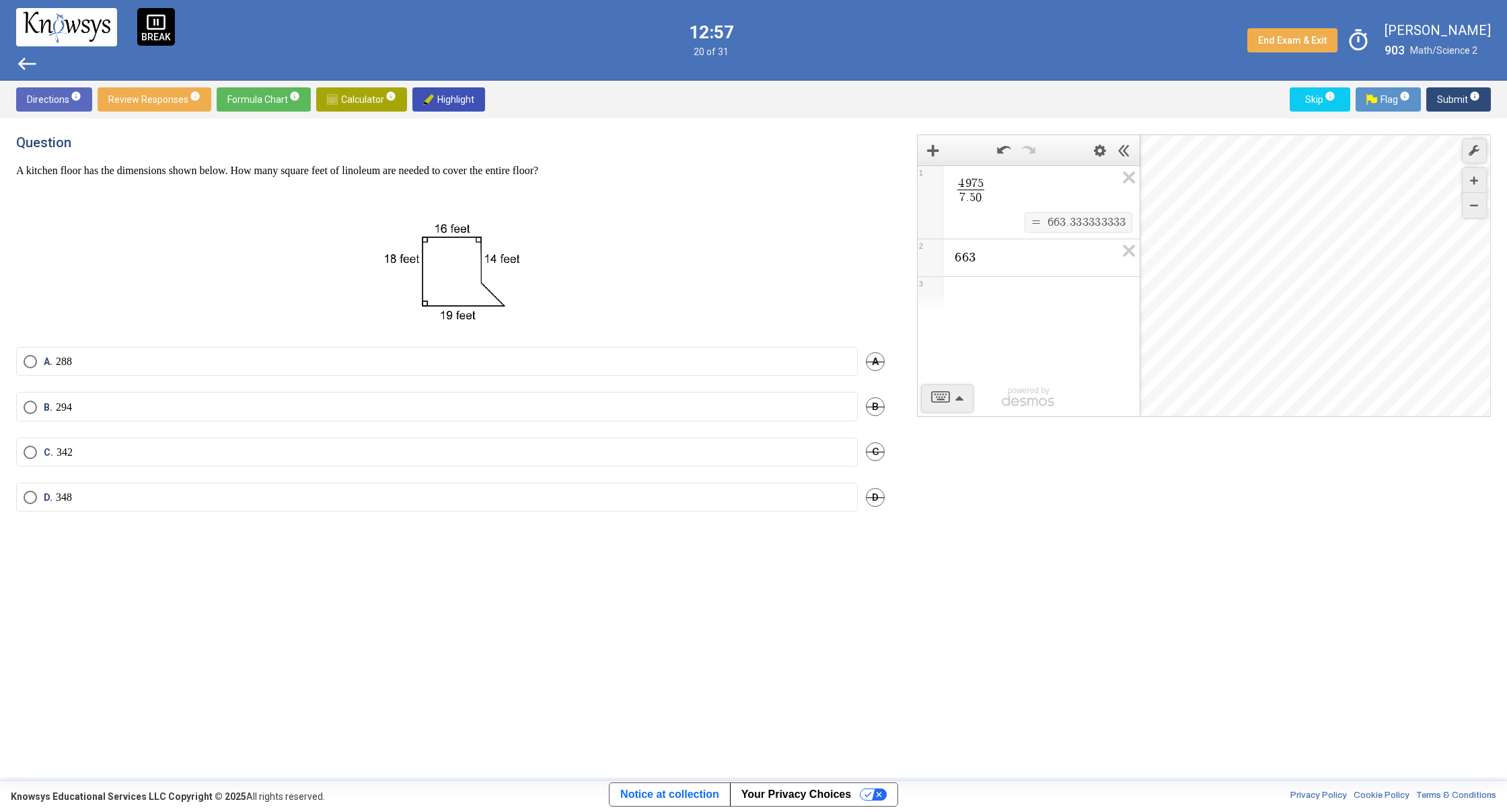
click at [1043, 298] on div "Expression List" at bounding box center [1028, 294] width 222 height 35
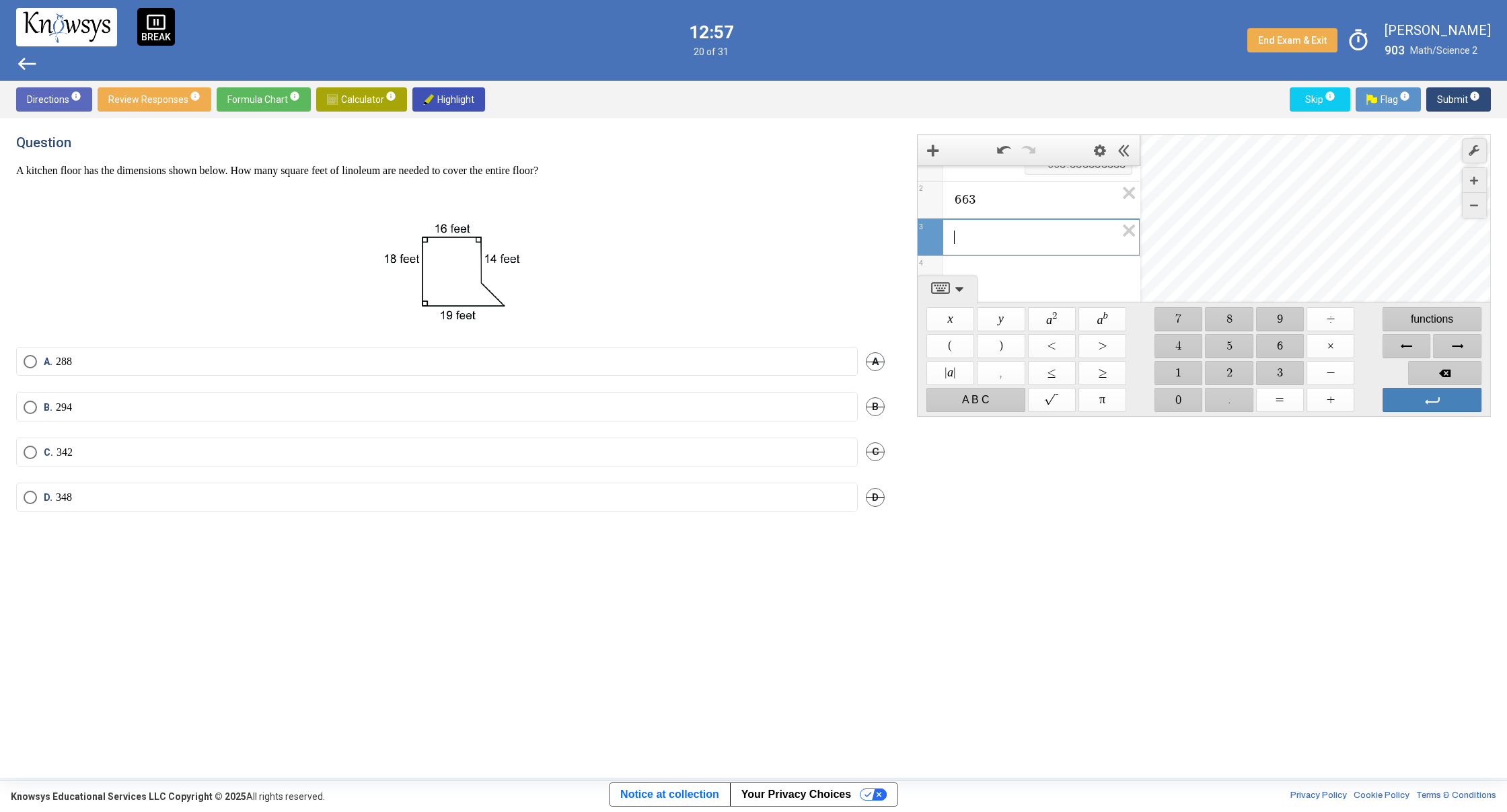
scroll to position [1, 0]
click at [1184, 366] on span "$$ 1" at bounding box center [1178, 373] width 48 height 24
click at [1280, 340] on span "$$ 6" at bounding box center [1280, 346] width 48 height 24
click at [1335, 344] on span "$$ ×" at bounding box center [1330, 346] width 48 height 24
drag, startPoint x: 1179, startPoint y: 378, endPoint x: 1223, endPoint y: 341, distance: 57.5
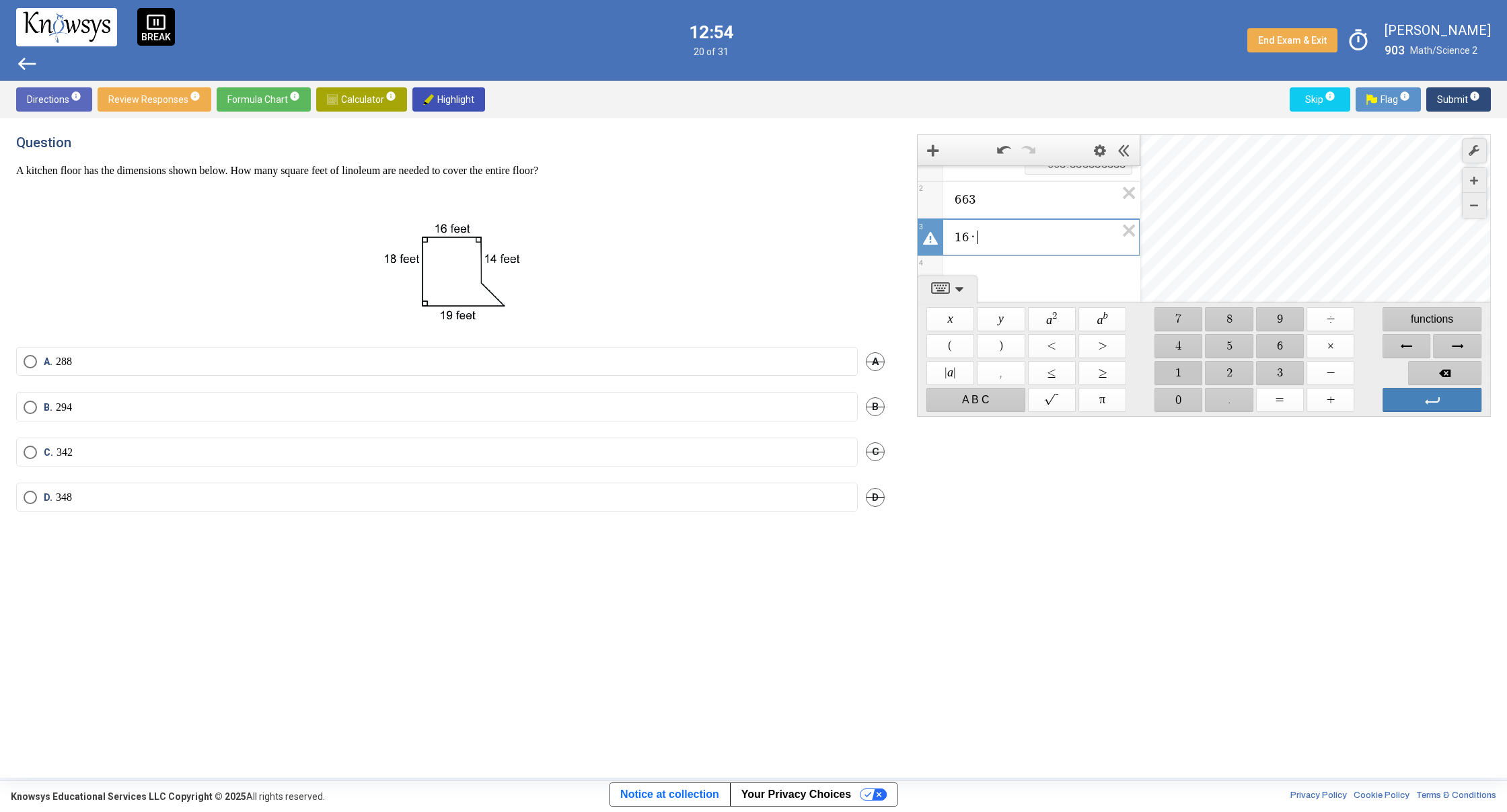
click at [1181, 377] on span "$$ 1" at bounding box center [1178, 373] width 48 height 24
click at [1231, 318] on span "$$ 8" at bounding box center [1229, 319] width 48 height 24
click at [1330, 348] on span "$$ ×" at bounding box center [1330, 346] width 48 height 24
drag, startPoint x: 1175, startPoint y: 375, endPoint x: 1215, endPoint y: 356, distance: 44.3
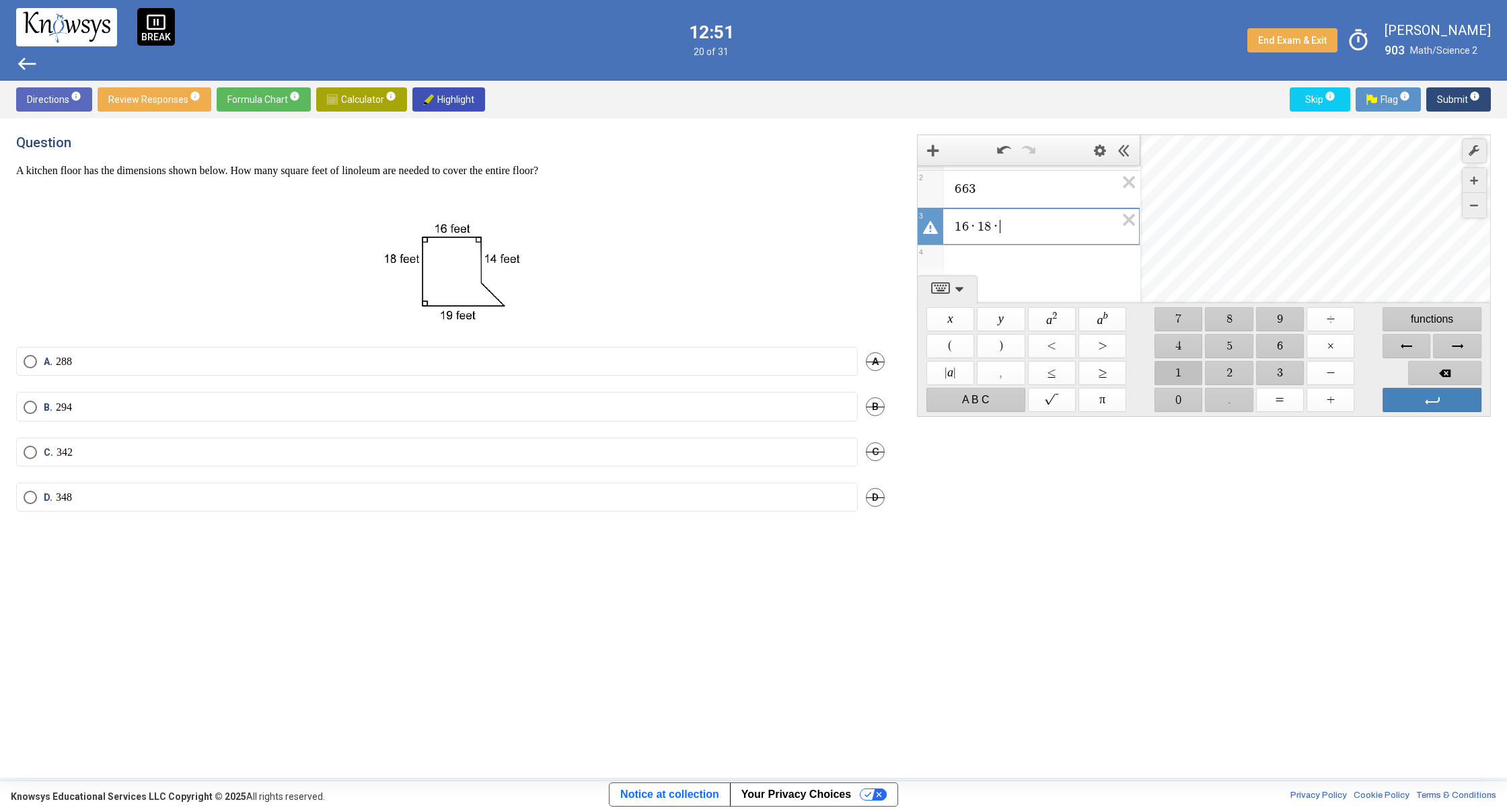
click at [1187, 368] on span "$$ 1" at bounding box center [1178, 373] width 48 height 24
click at [1288, 321] on span "$$ 9" at bounding box center [1280, 319] width 48 height 24
click at [1329, 349] on span "$$ ×" at bounding box center [1330, 346] width 48 height 24
click at [1184, 373] on span "$$ 1" at bounding box center [1178, 373] width 48 height 24
click at [1186, 340] on span "$$ 4" at bounding box center [1178, 346] width 48 height 24
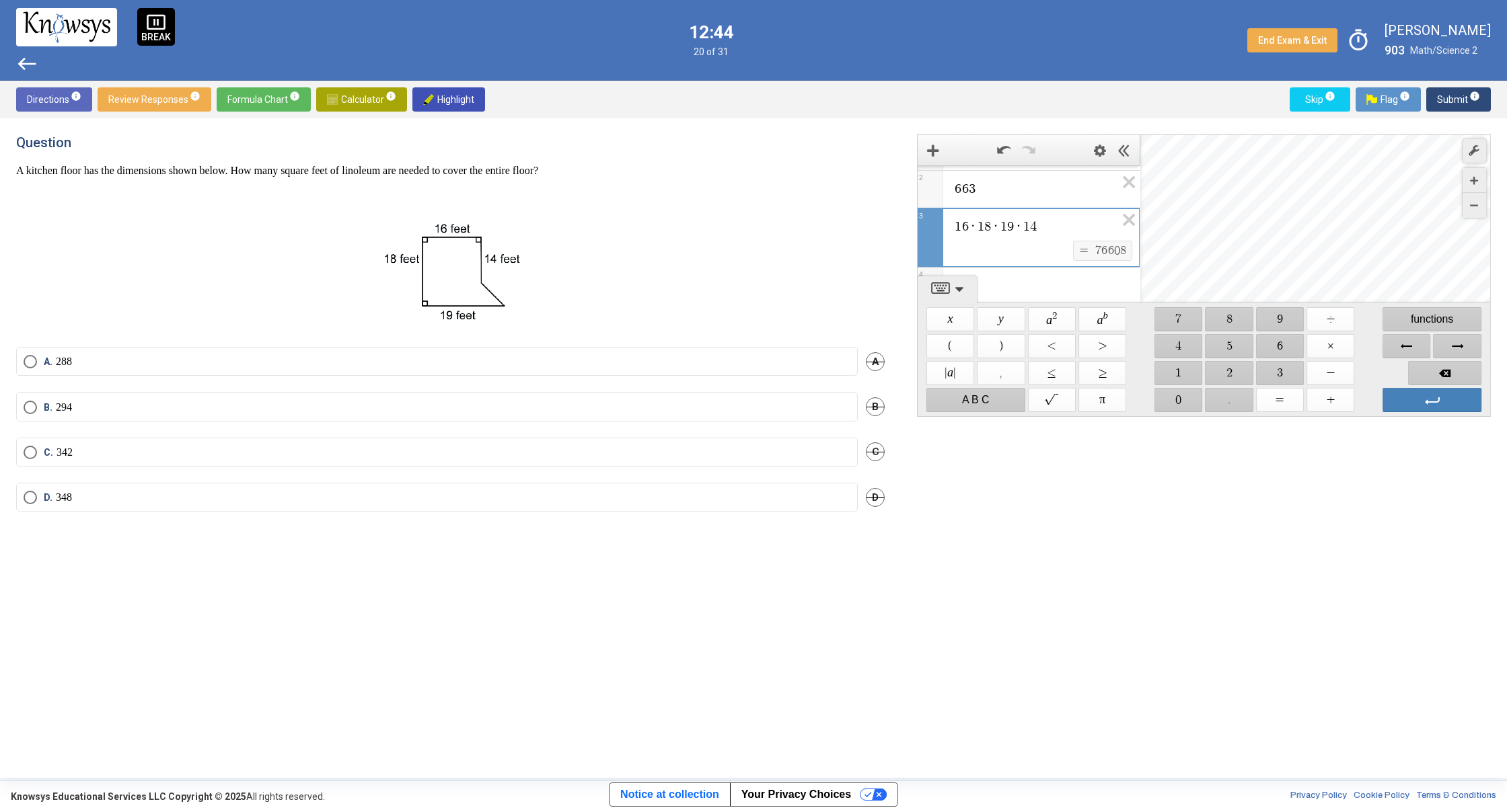
click at [1093, 282] on div "Expression List" at bounding box center [1028, 285] width 222 height 35
click at [1176, 322] on span "$$ 7" at bounding box center [1178, 319] width 48 height 24
click at [1270, 347] on span "$$ 6" at bounding box center [1280, 346] width 48 height 24
click at [1272, 345] on span "$$ 6" at bounding box center [1280, 346] width 48 height 24
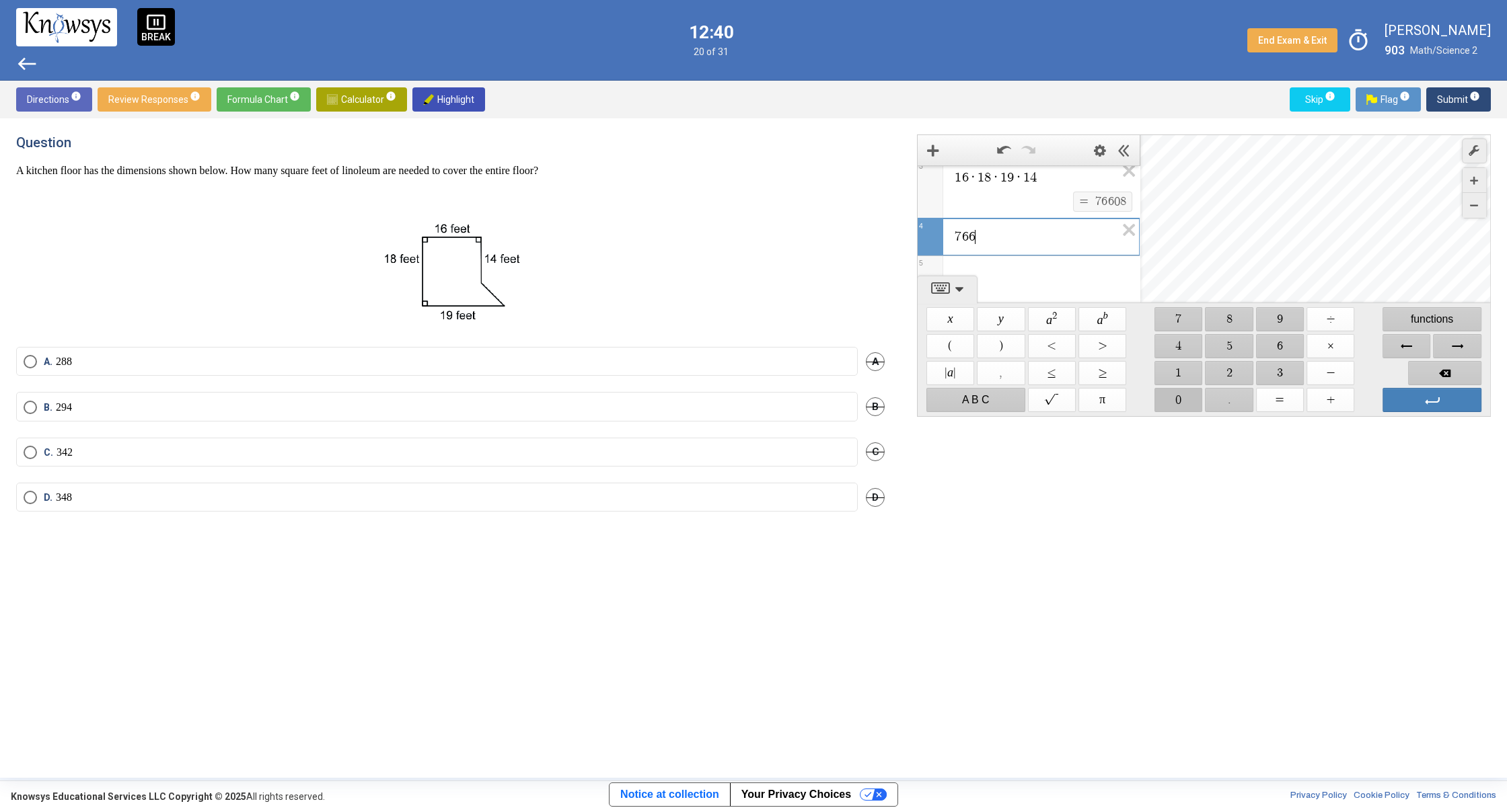
drag, startPoint x: 1173, startPoint y: 393, endPoint x: 1204, endPoint y: 355, distance: 49.0
click at [1174, 393] on span "$$ 0" at bounding box center [1178, 400] width 48 height 24
click at [1233, 321] on span "$$ 8" at bounding box center [1229, 319] width 48 height 24
click at [1333, 327] on span "$$ ÷" at bounding box center [1330, 319] width 48 height 24
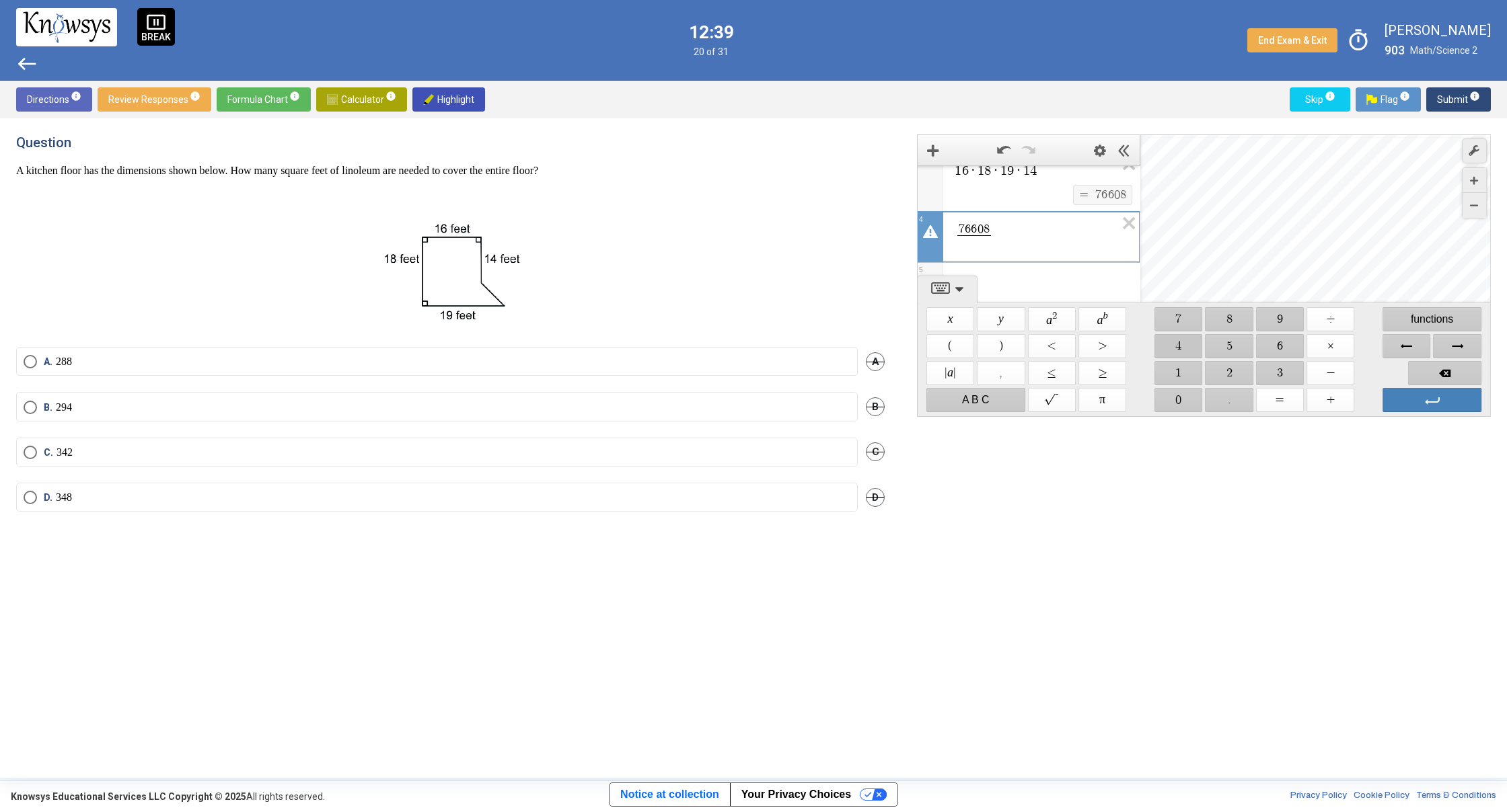
click at [1185, 352] on span "$$ 4" at bounding box center [1178, 346] width 48 height 24
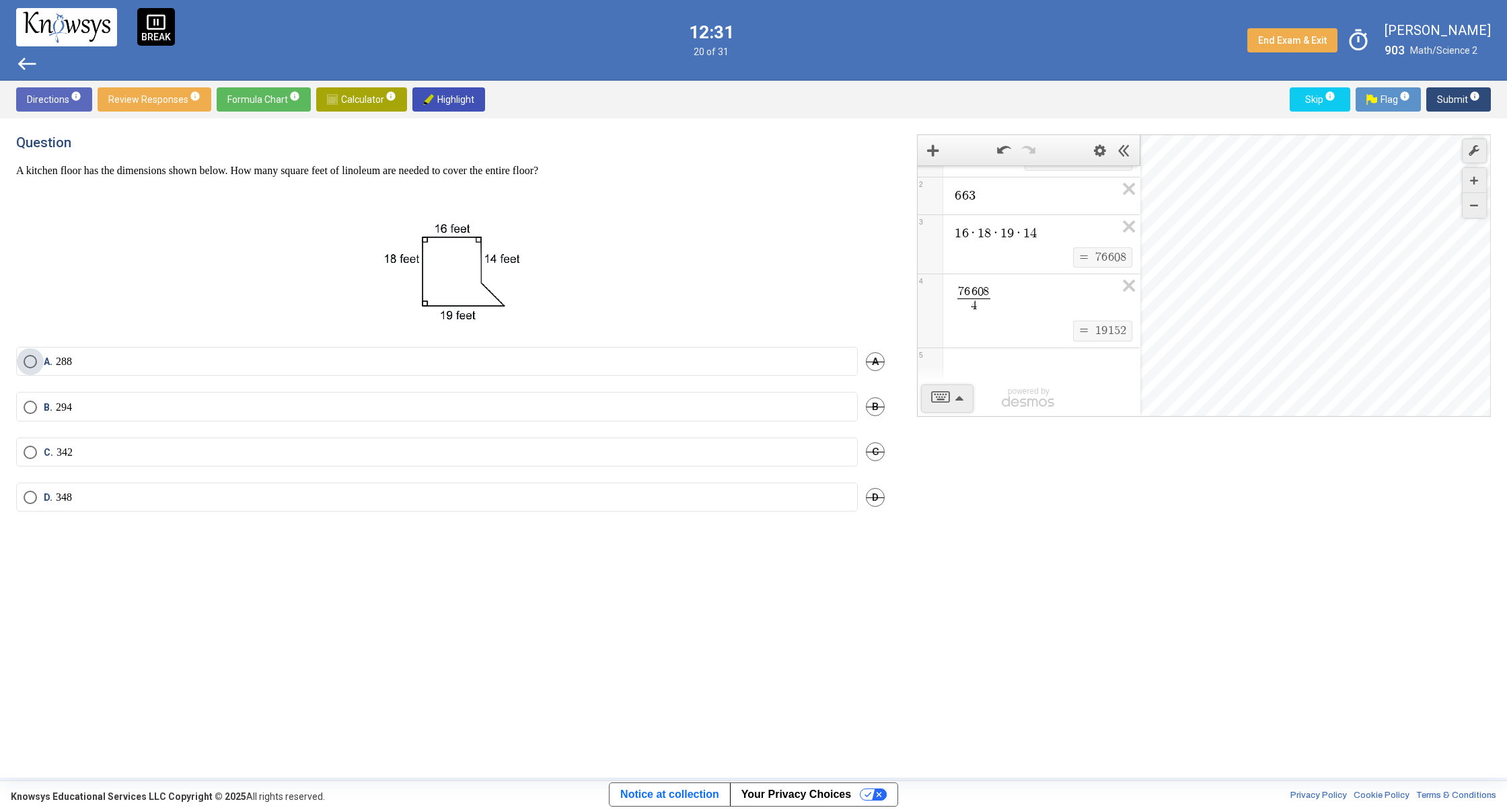
scroll to position [60, 0]
click at [211, 355] on label "A. 288" at bounding box center [436, 362] width 827 height 14
click at [1434, 98] on button "Submit info" at bounding box center [1458, 99] width 64 height 24
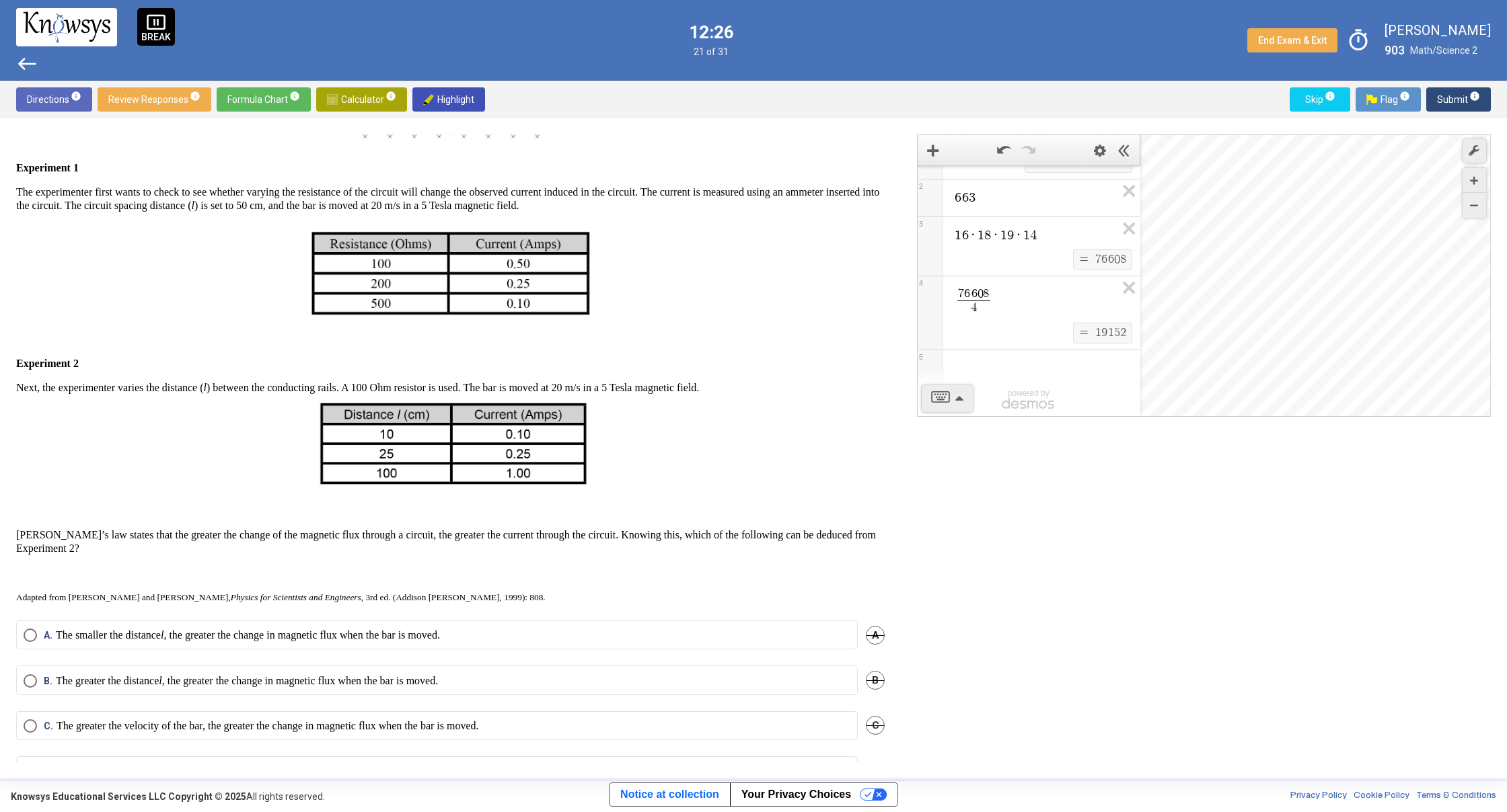
scroll to position [290, 0]
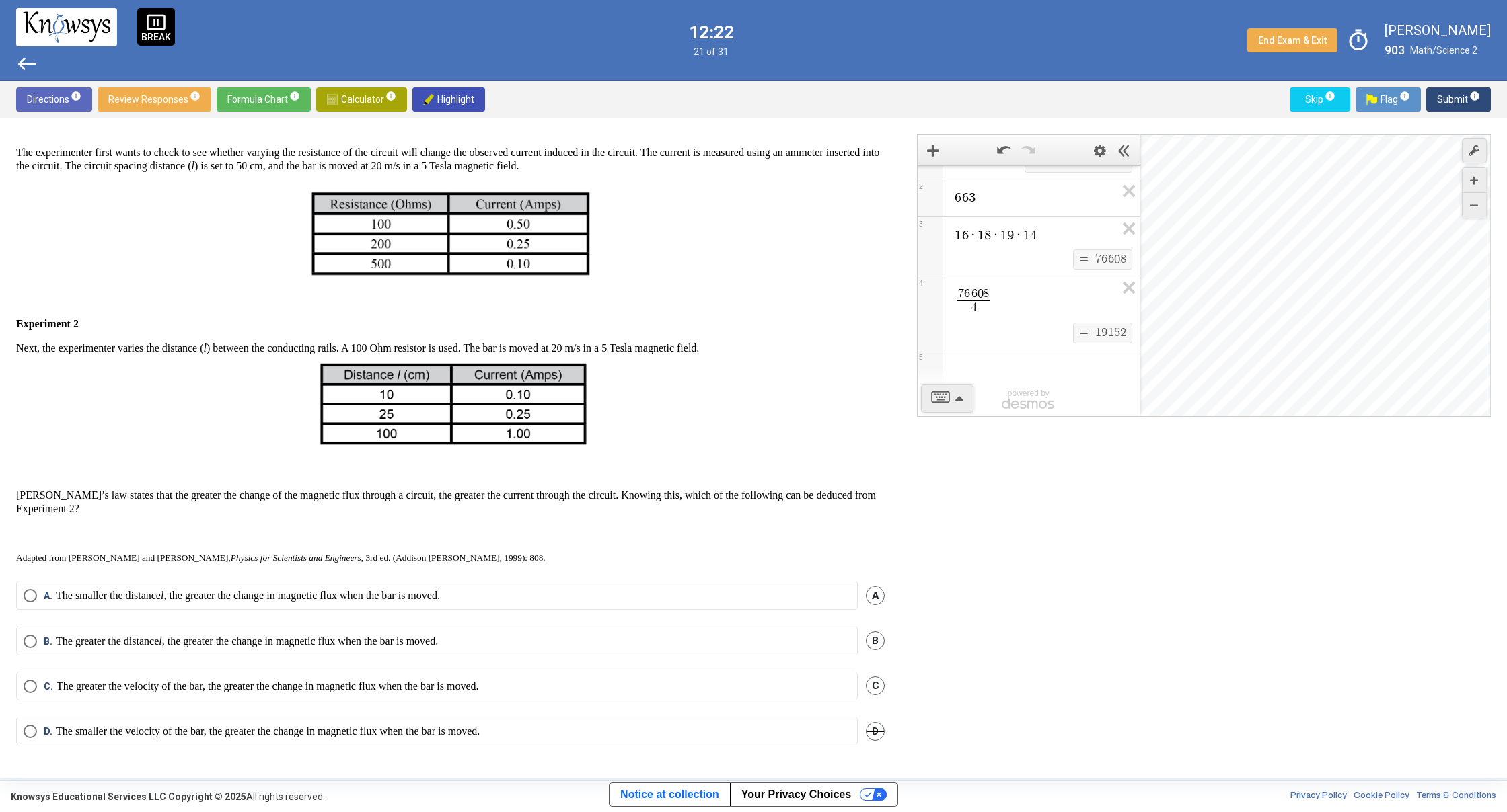
drag, startPoint x: 21, startPoint y: 497, endPoint x: 230, endPoint y: 510, distance: 209.4
click at [230, 510] on p "[PERSON_NAME]’s law states that the greater the change of the magnetic flux thr…" at bounding box center [451, 502] width 868 height 27
click at [236, 506] on p "[PERSON_NAME]’s law states that the greater the change of the magnetic flux thr…" at bounding box center [451, 502] width 868 height 27
click at [213, 640] on p "The greater the distance l , the greater the change in magnetic flux when the b…" at bounding box center [247, 642] width 382 height 14
click at [1419, 101] on button "Flag info" at bounding box center [1387, 99] width 65 height 24
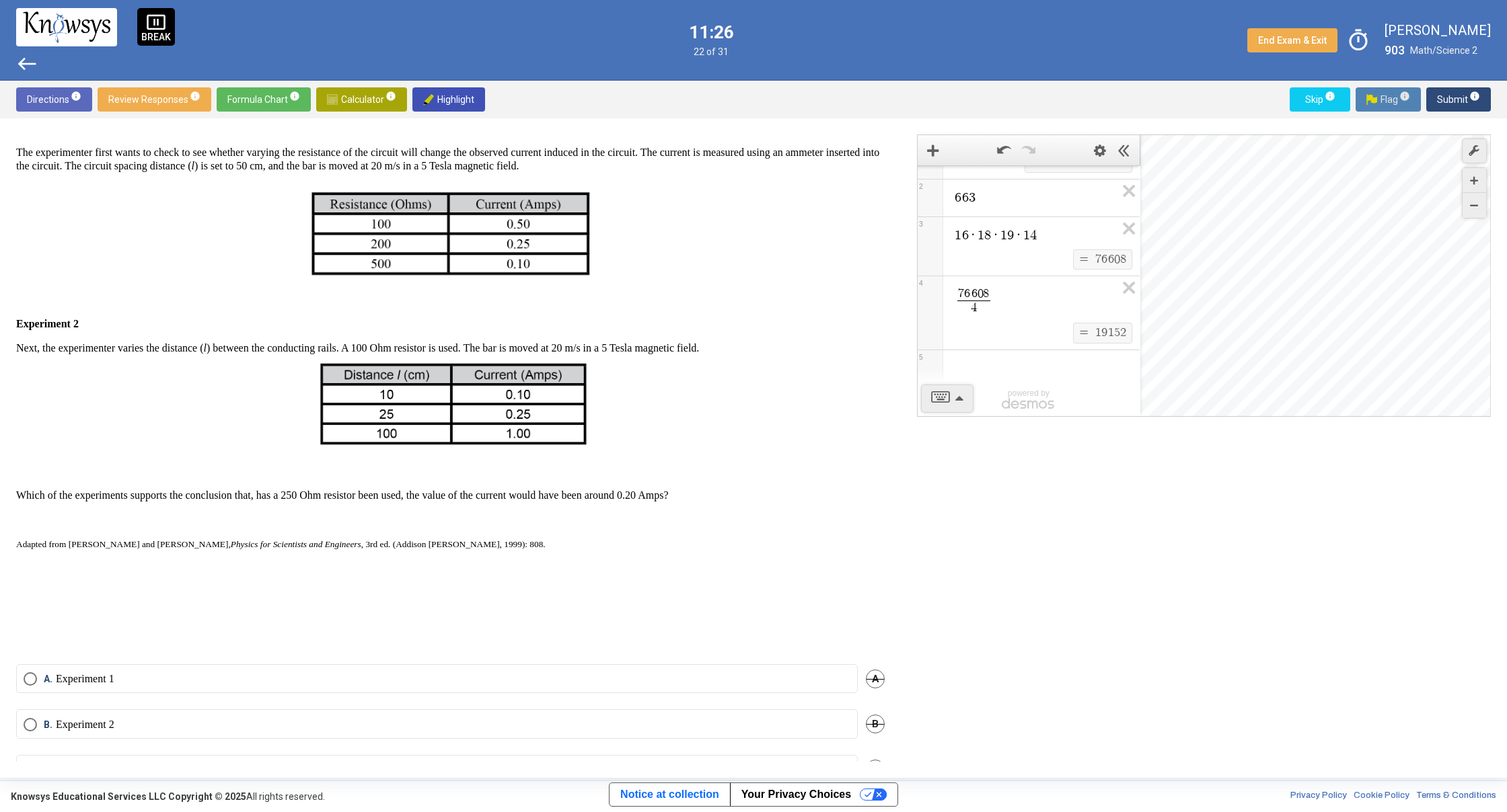
click at [1415, 102] on button "Flag info" at bounding box center [1387, 99] width 65 height 24
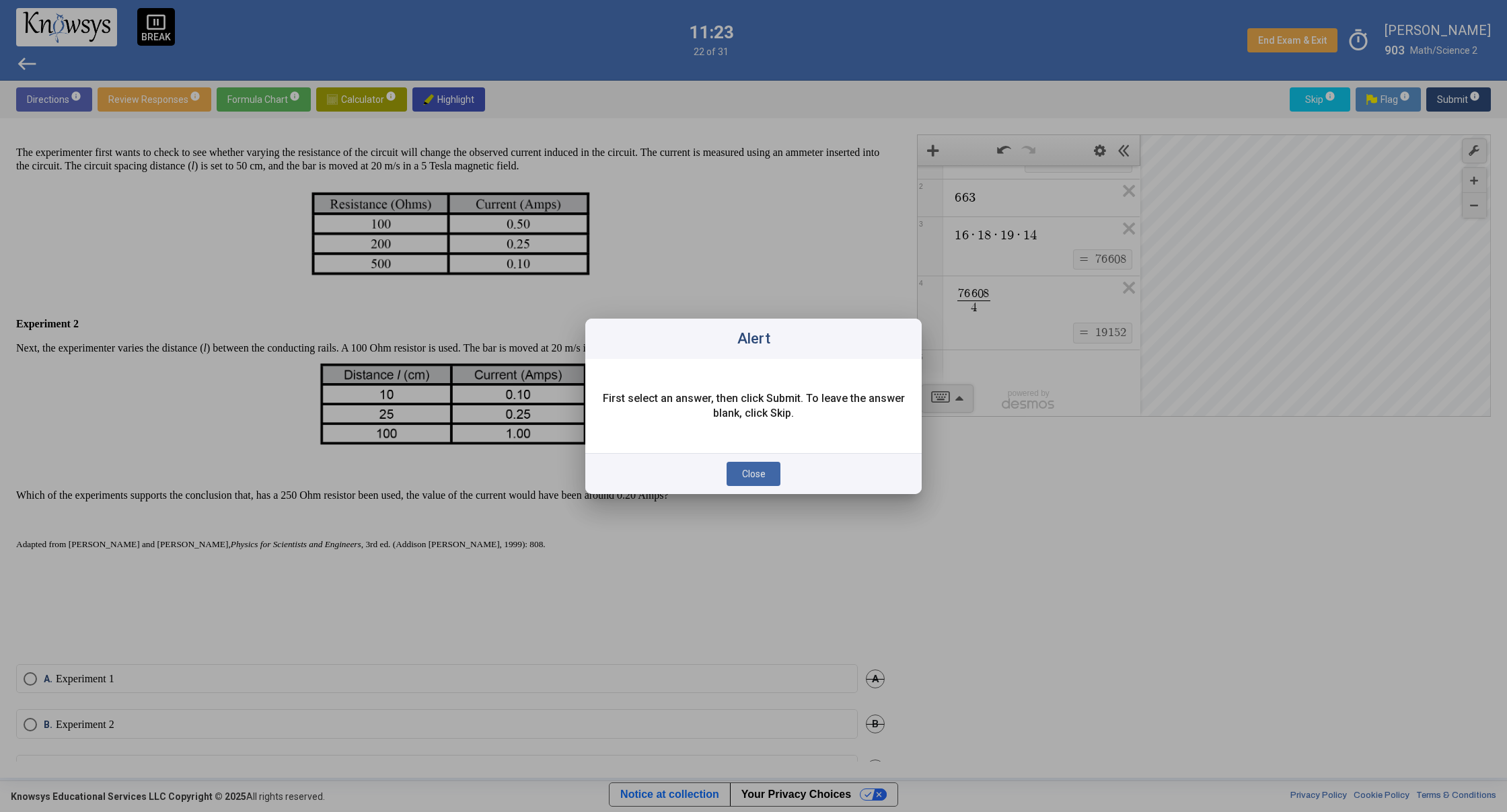
click at [754, 474] on span "Close" at bounding box center [754, 474] width 23 height 11
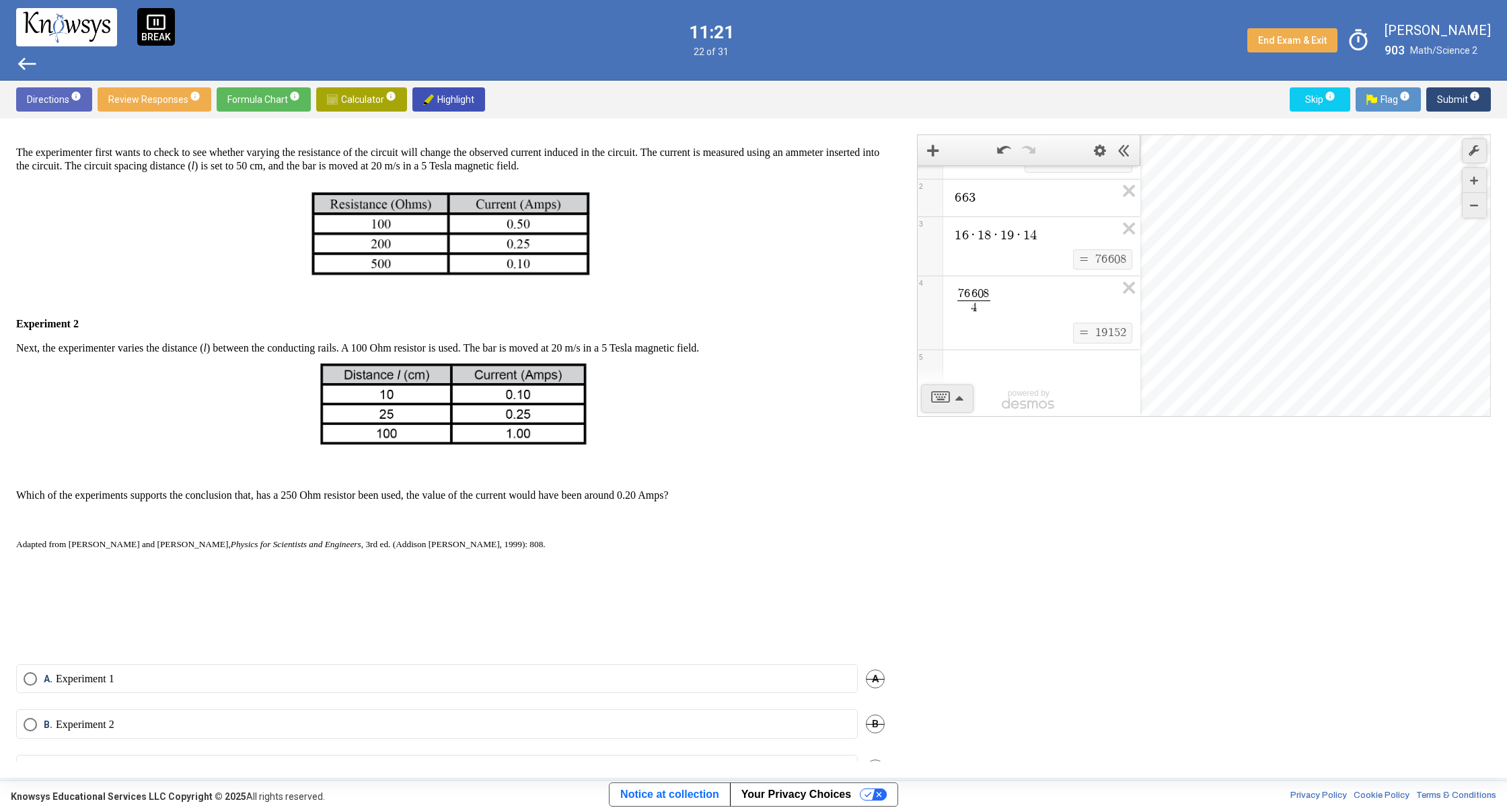
click at [21, 59] on span "west" at bounding box center [27, 64] width 21 height 21
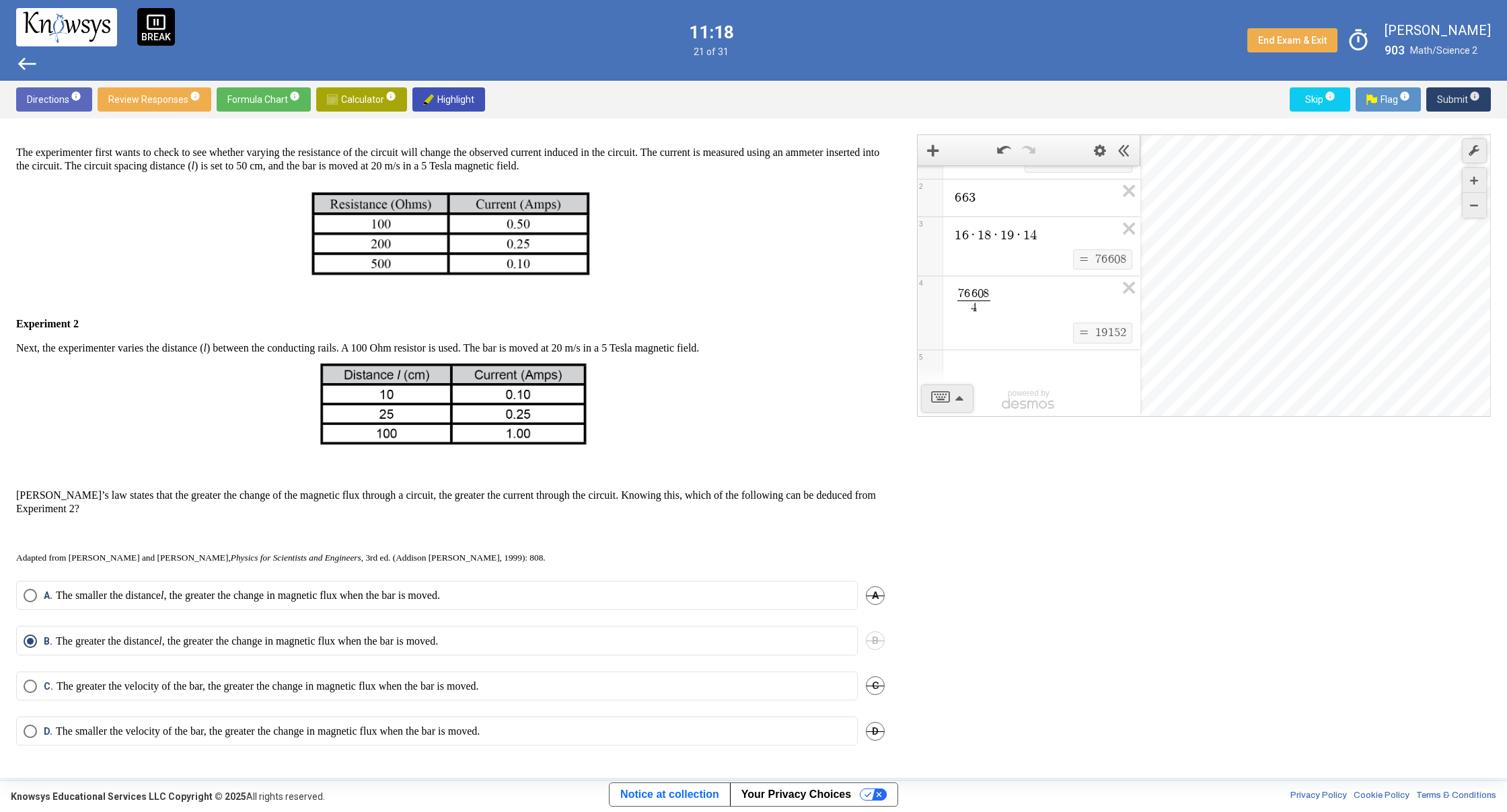
click at [1451, 98] on span "Submit info" at bounding box center [1458, 99] width 43 height 24
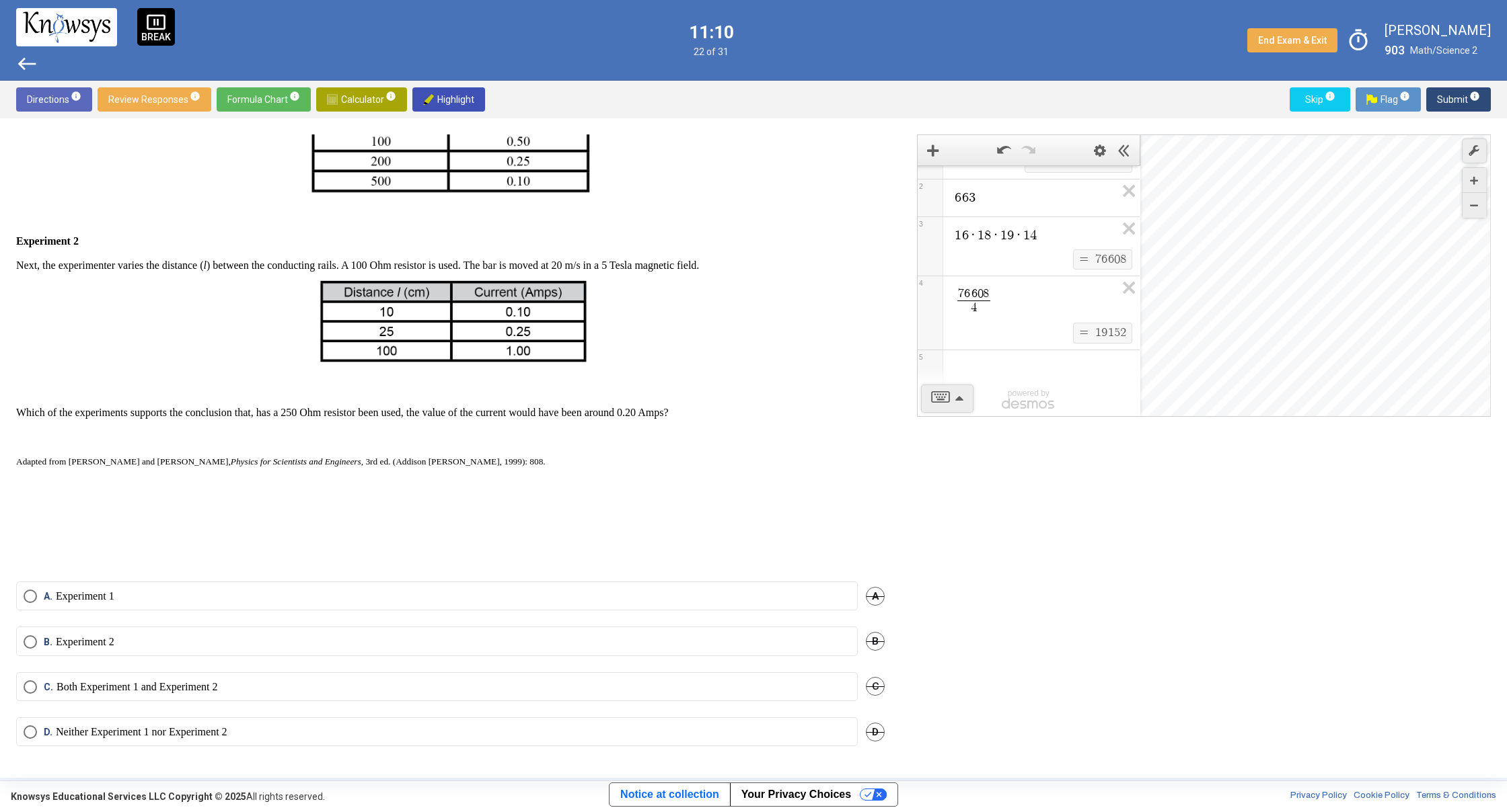
scroll to position [373, 0]
click at [139, 587] on mat-radio-button "A. Experiment 1" at bounding box center [437, 595] width 842 height 29
click at [31, 594] on span "Select an option" at bounding box center [30, 596] width 14 height 14
click at [1434, 98] on button "Submit info" at bounding box center [1458, 99] width 64 height 24
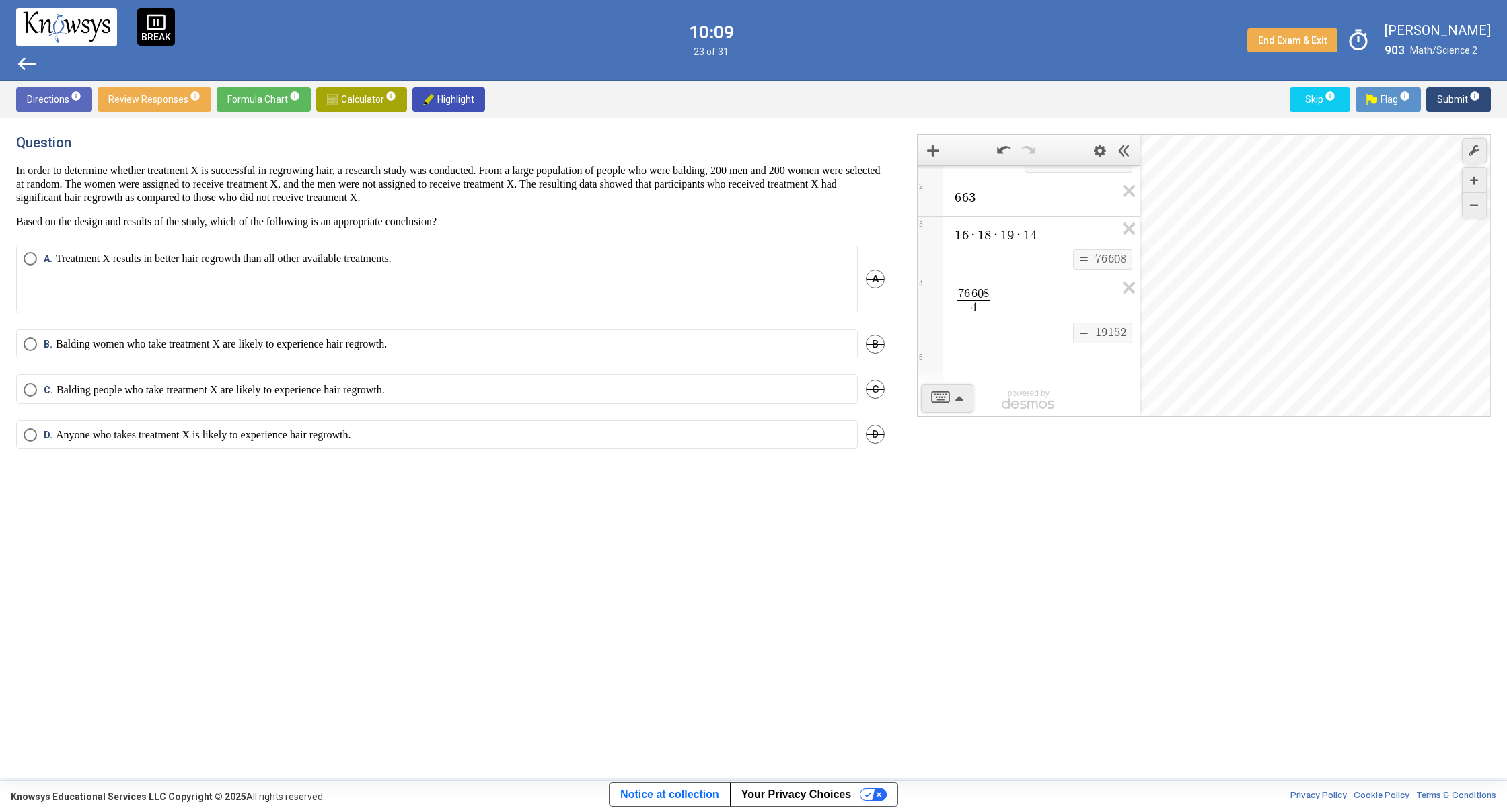
click at [378, 429] on mat-radio-button "D. Anyone who takes treatment X is likely to experience hair regrowth." at bounding box center [437, 435] width 842 height 29
click at [380, 463] on div "D. Anyone who takes treatment X is likely to experience hair regrowth. D" at bounding box center [451, 443] width 868 height 45
click at [31, 431] on span "Select an option" at bounding box center [30, 435] width 14 height 14
click at [1443, 100] on span "Submit info" at bounding box center [1458, 99] width 43 height 24
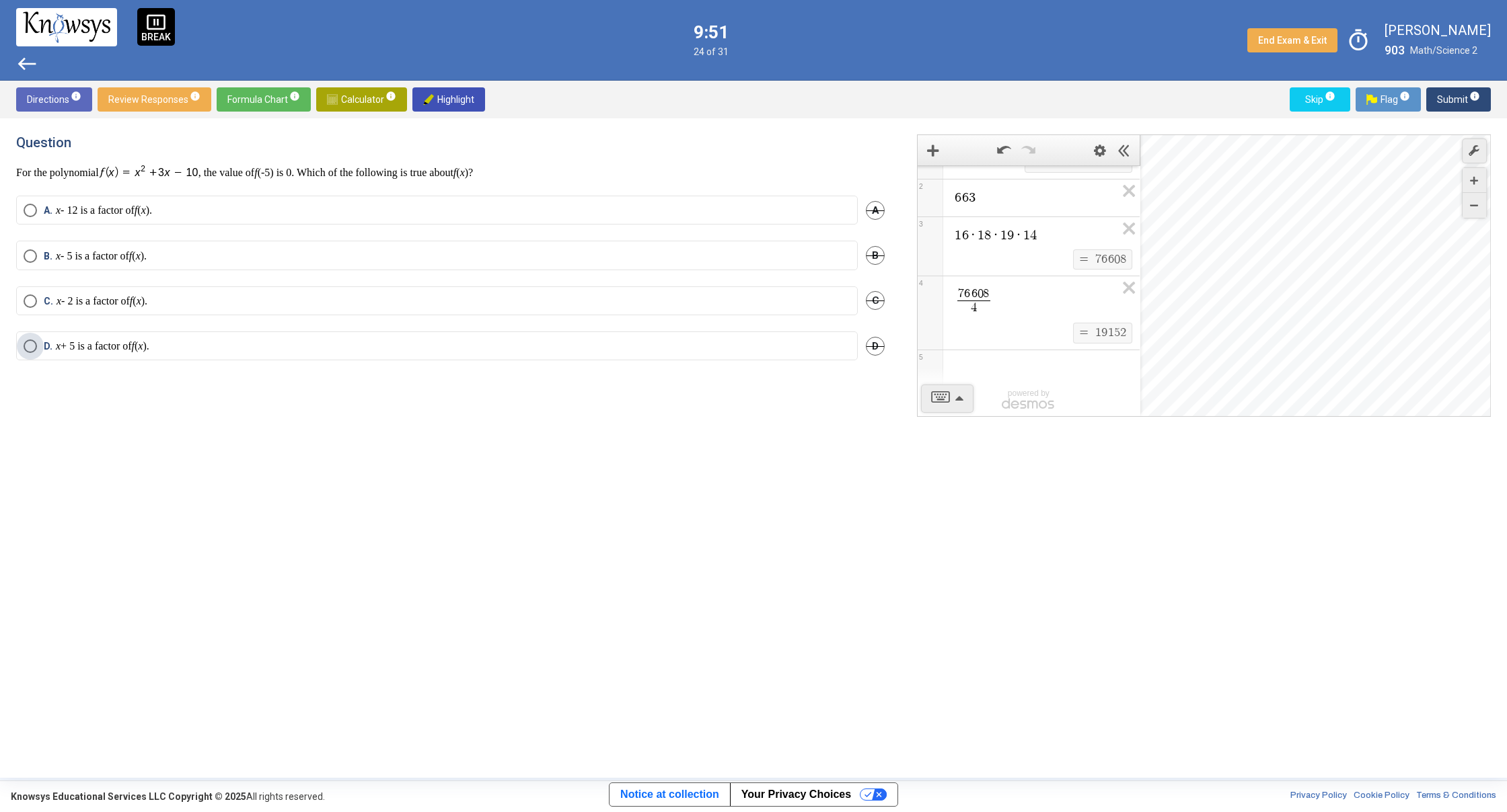
click at [149, 348] on p "x + 5 is a factor of f ( x )." at bounding box center [103, 347] width 94 height 14
click at [1441, 93] on span "Submit info" at bounding box center [1458, 99] width 43 height 24
click at [90, 297] on p "4 < x < 5" at bounding box center [73, 301] width 33 height 14
click at [235, 244] on mat-radio-button "B. 3 < x < 4" at bounding box center [437, 255] width 842 height 29
click at [224, 255] on label "B. 3 < x < 4" at bounding box center [436, 256] width 827 height 14
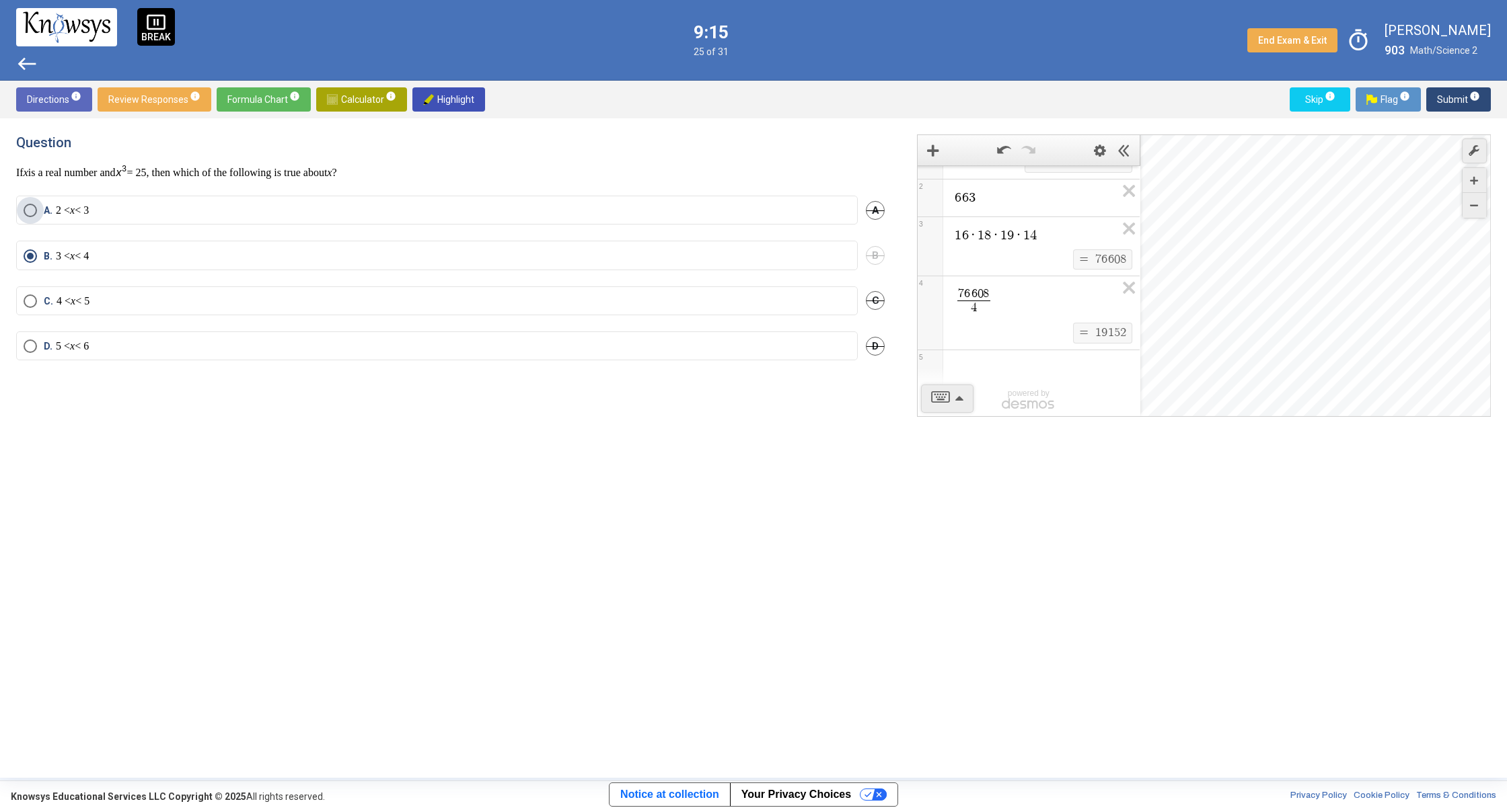
click at [159, 206] on label "A. 2 < x < 3" at bounding box center [436, 211] width 827 height 14
click at [1443, 94] on span "Submit info" at bounding box center [1458, 99] width 43 height 24
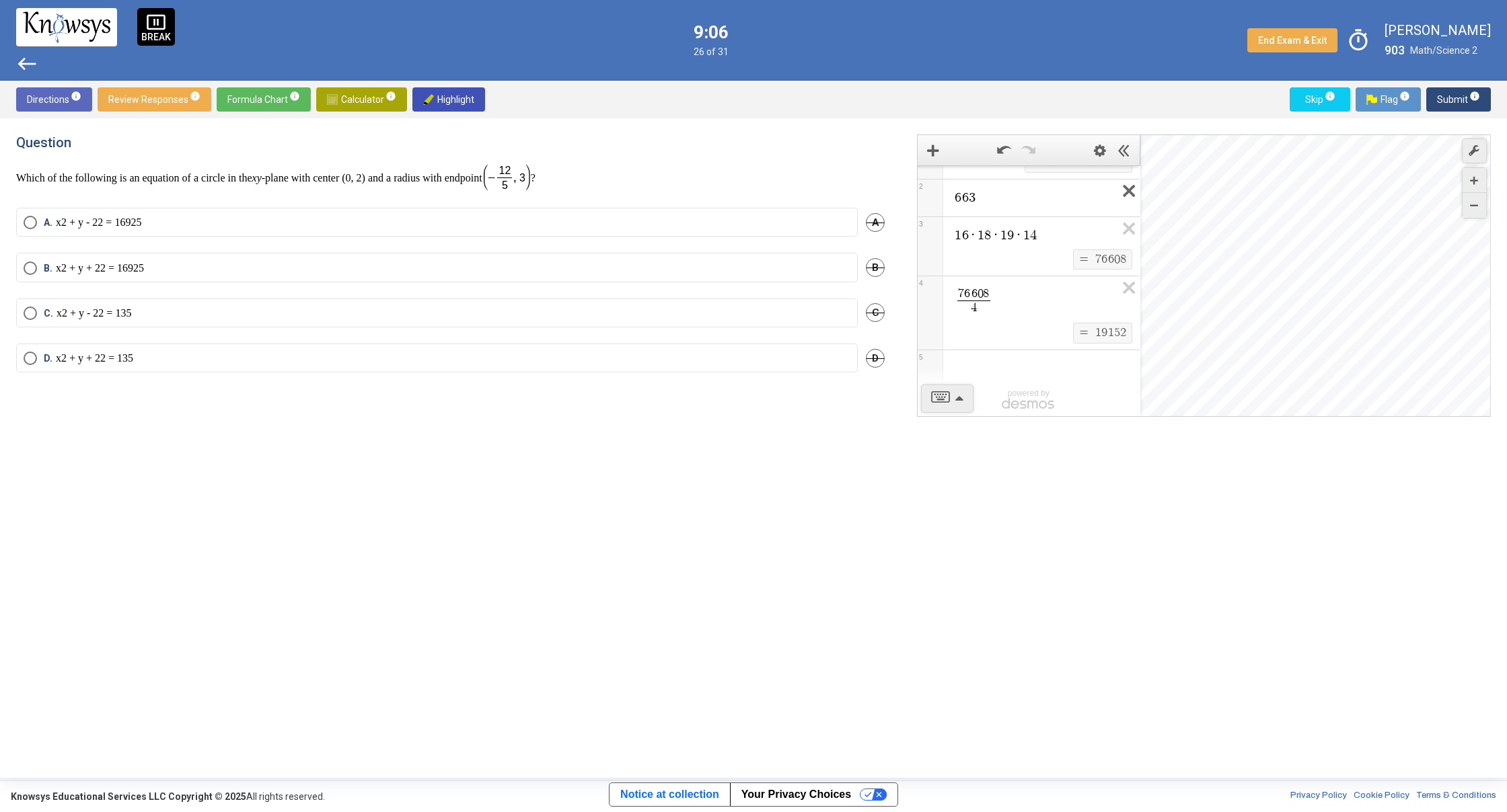
click at [1123, 187] on icon "Expression List" at bounding box center [1124, 195] width 30 height 31
click at [168, 350] on label "C." at bounding box center [436, 346] width 827 height 27
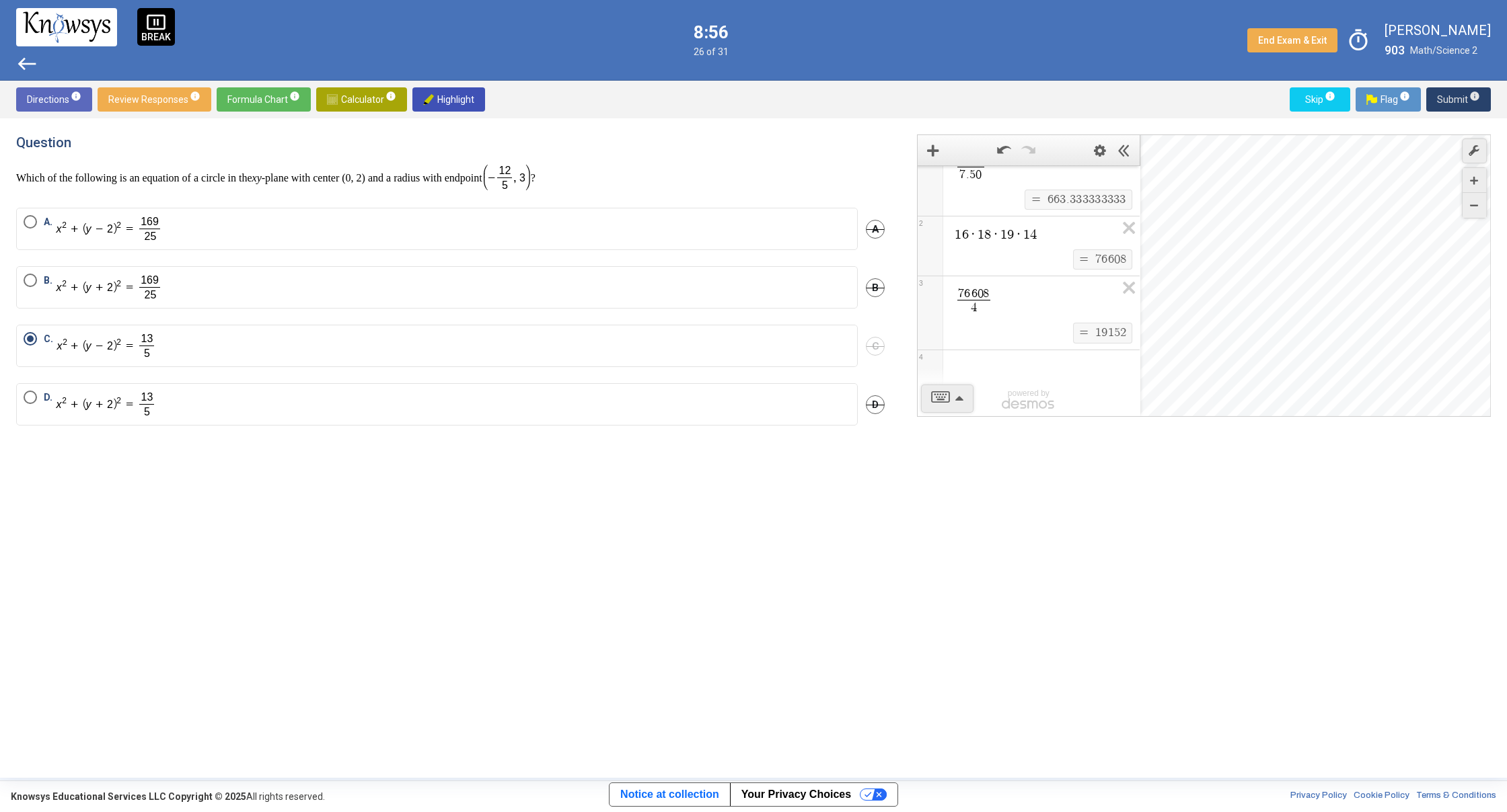
click at [1437, 109] on button "Submit info" at bounding box center [1458, 99] width 64 height 24
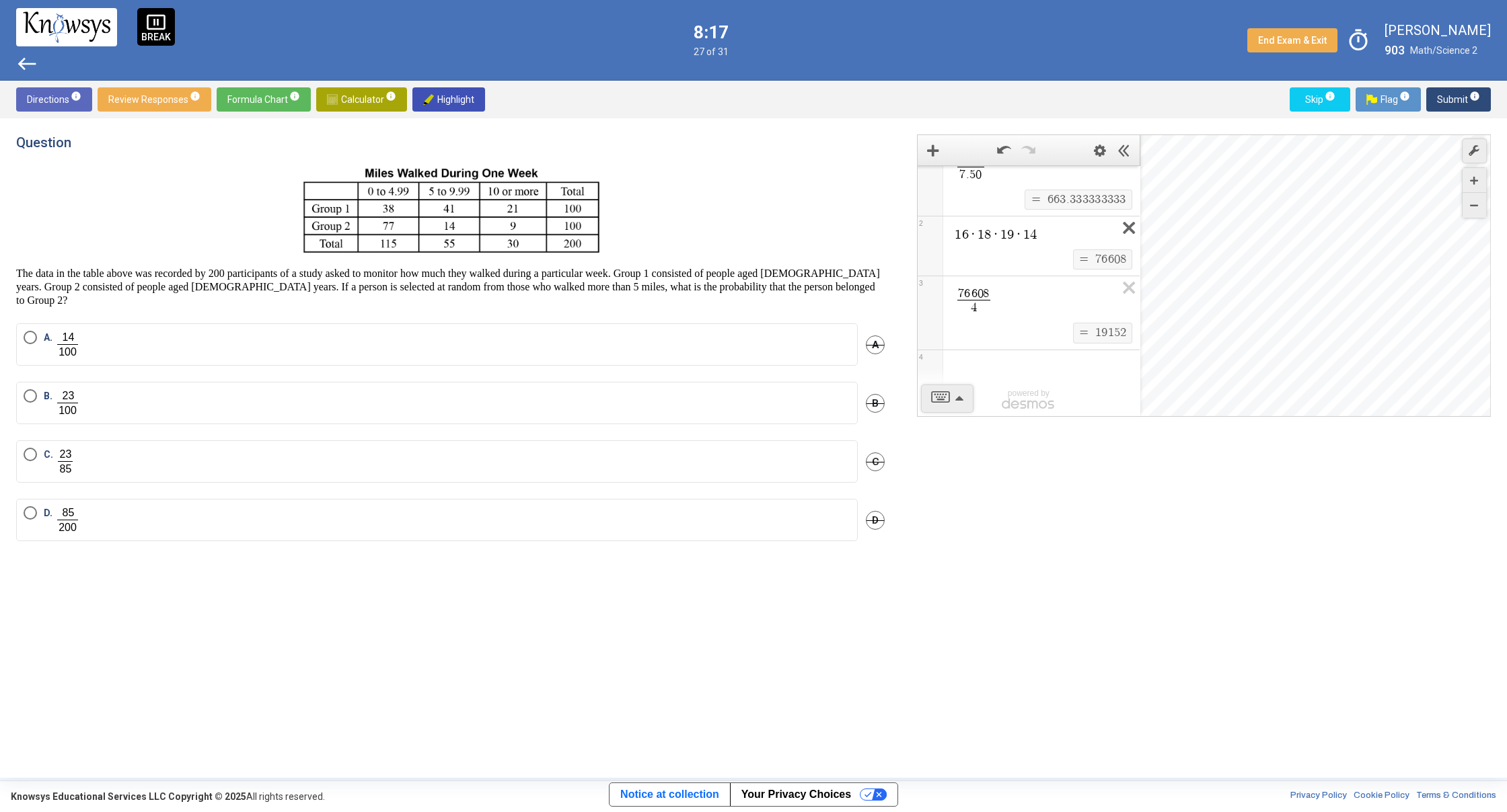
click at [1122, 234] on icon "Expression List" at bounding box center [1124, 232] width 30 height 31
click at [1079, 324] on div "Expression List" at bounding box center [1028, 330] width 222 height 35
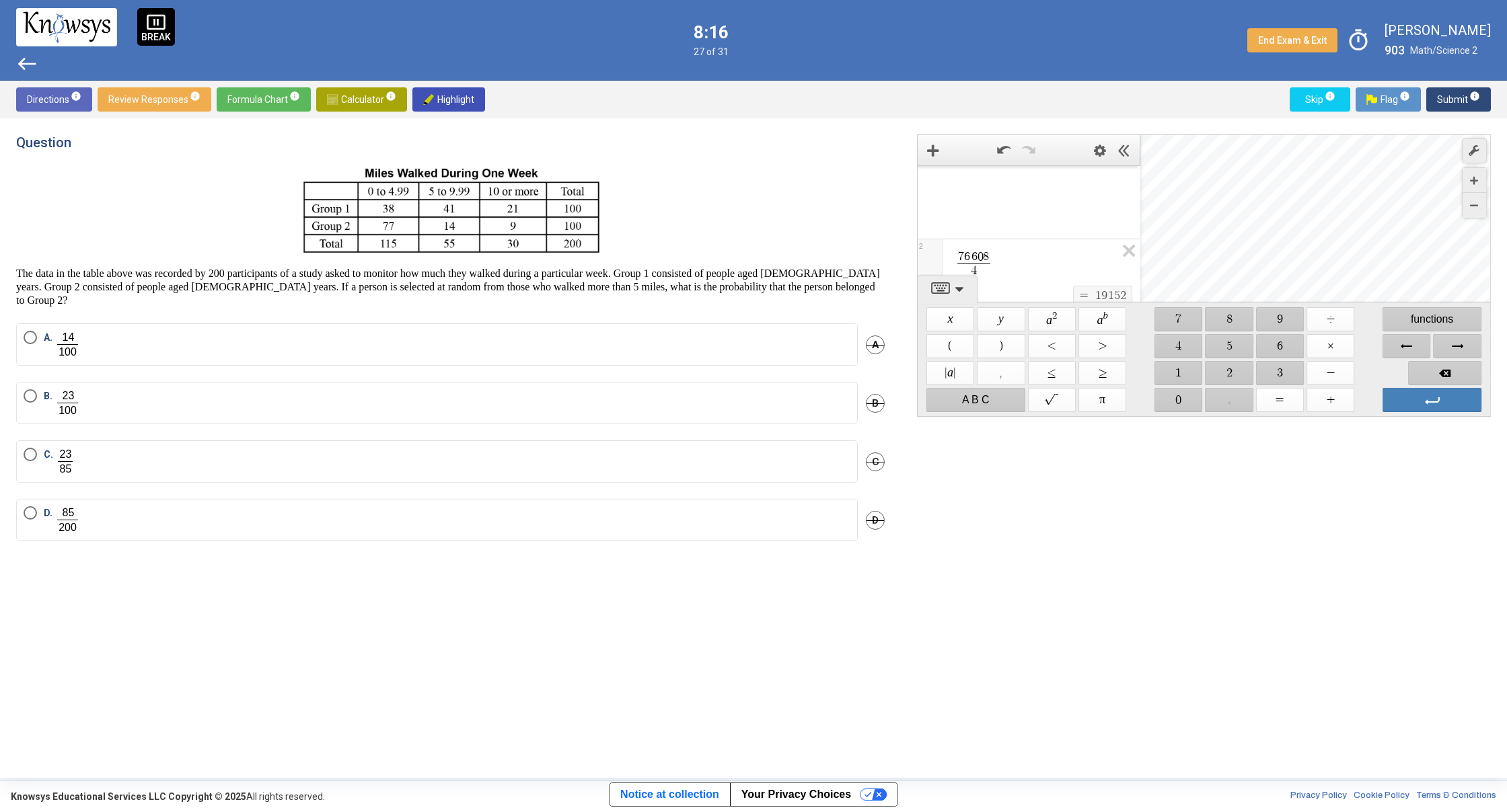
scroll to position [94, 0]
click at [1189, 349] on span "$$ 4" at bounding box center [1178, 346] width 48 height 24
click at [1188, 371] on span "$$ 1" at bounding box center [1178, 373] width 48 height 24
click at [1336, 373] on span "$$ −" at bounding box center [1330, 373] width 48 height 24
drag, startPoint x: 1190, startPoint y: 372, endPoint x: 1182, endPoint y: 341, distance: 32.0
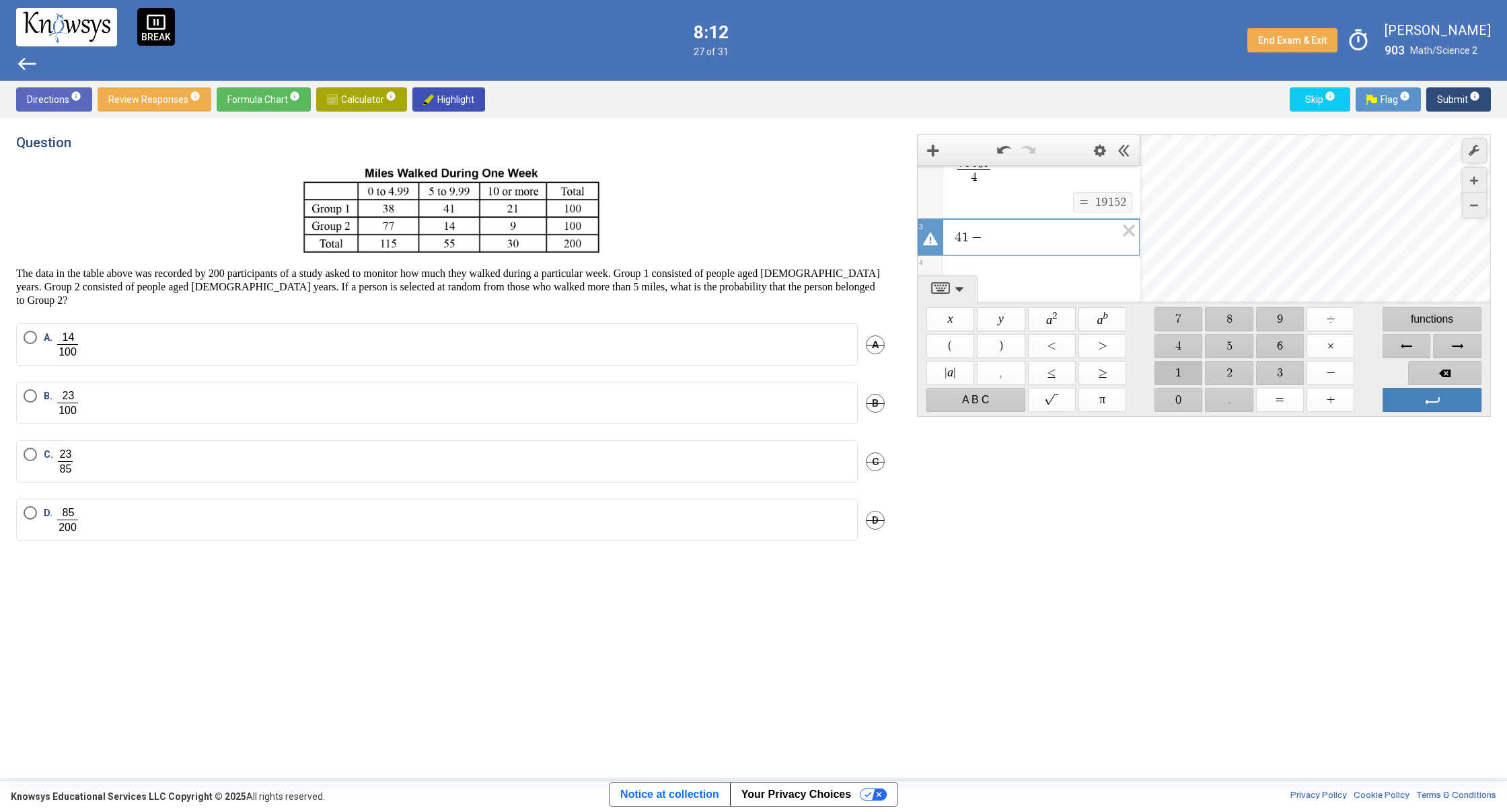
click at [1189, 371] on span "$$ 1" at bounding box center [1178, 373] width 48 height 24
click at [1182, 341] on span "$$ 4" at bounding box center [1178, 346] width 48 height 24
click at [196, 408] on label "B." at bounding box center [436, 403] width 827 height 27
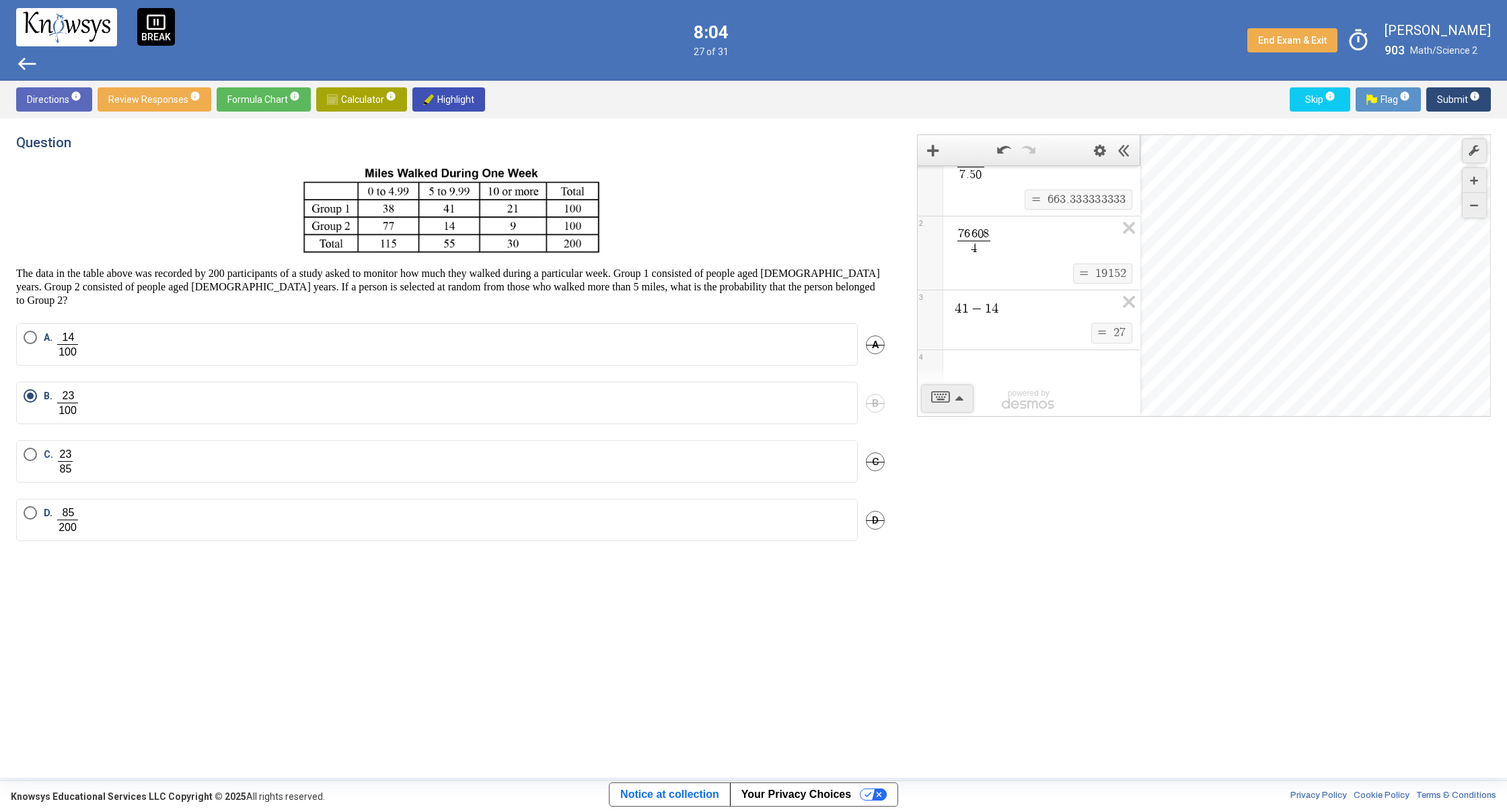
click at [1439, 107] on span "Submit info" at bounding box center [1458, 99] width 43 height 24
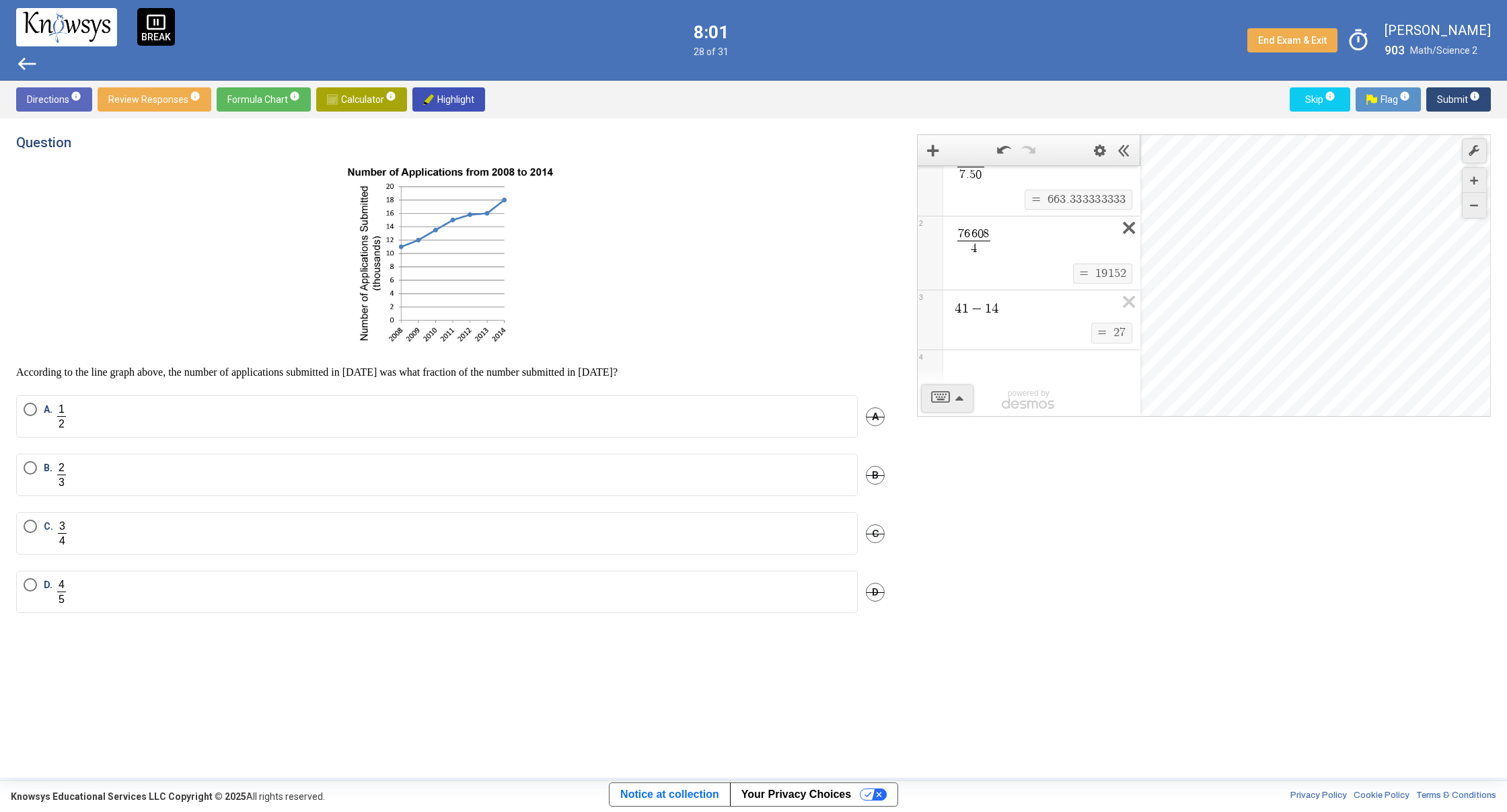
scroll to position [0, 0]
click at [1114, 182] on icon "Expression List" at bounding box center [1124, 181] width 30 height 31
click at [1114, 239] on icon "Expression List" at bounding box center [1124, 254] width 30 height 31
click at [1130, 176] on icon "Expression List" at bounding box center [1124, 181] width 30 height 31
click at [103, 528] on label "C." at bounding box center [436, 533] width 827 height 27
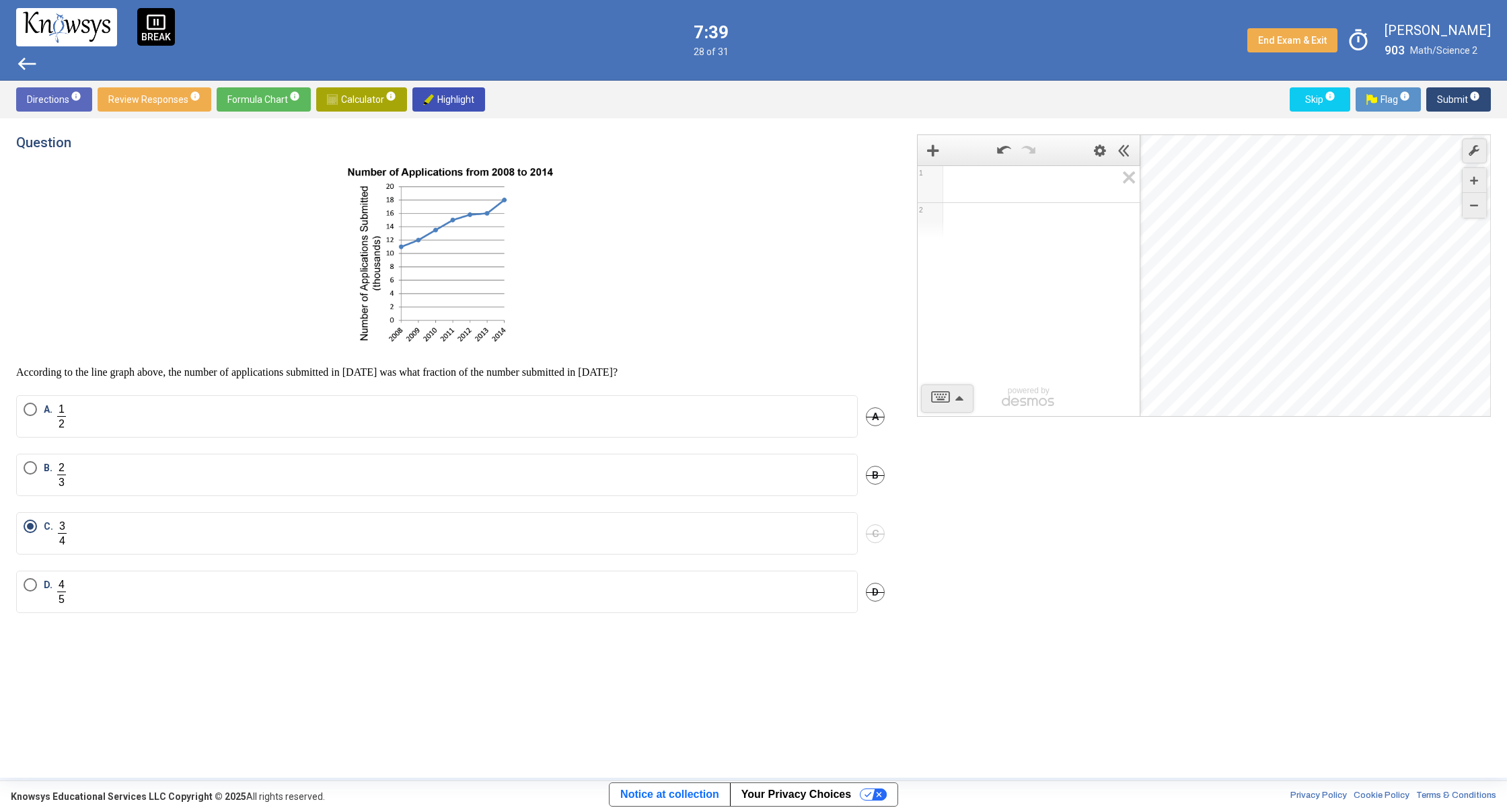
click at [1440, 107] on span "Submit info" at bounding box center [1458, 99] width 43 height 24
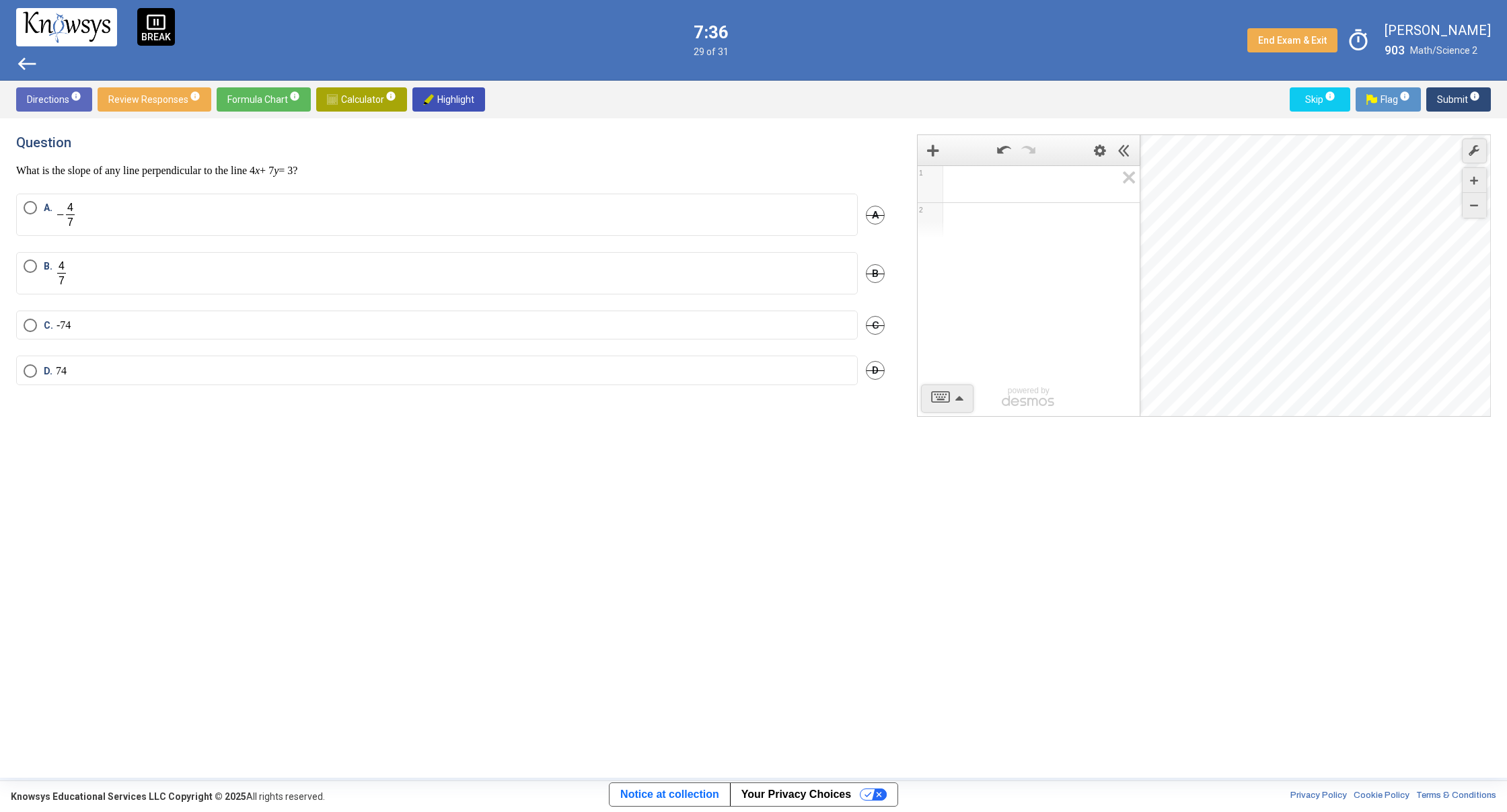
click at [28, 60] on span "west" at bounding box center [27, 64] width 21 height 21
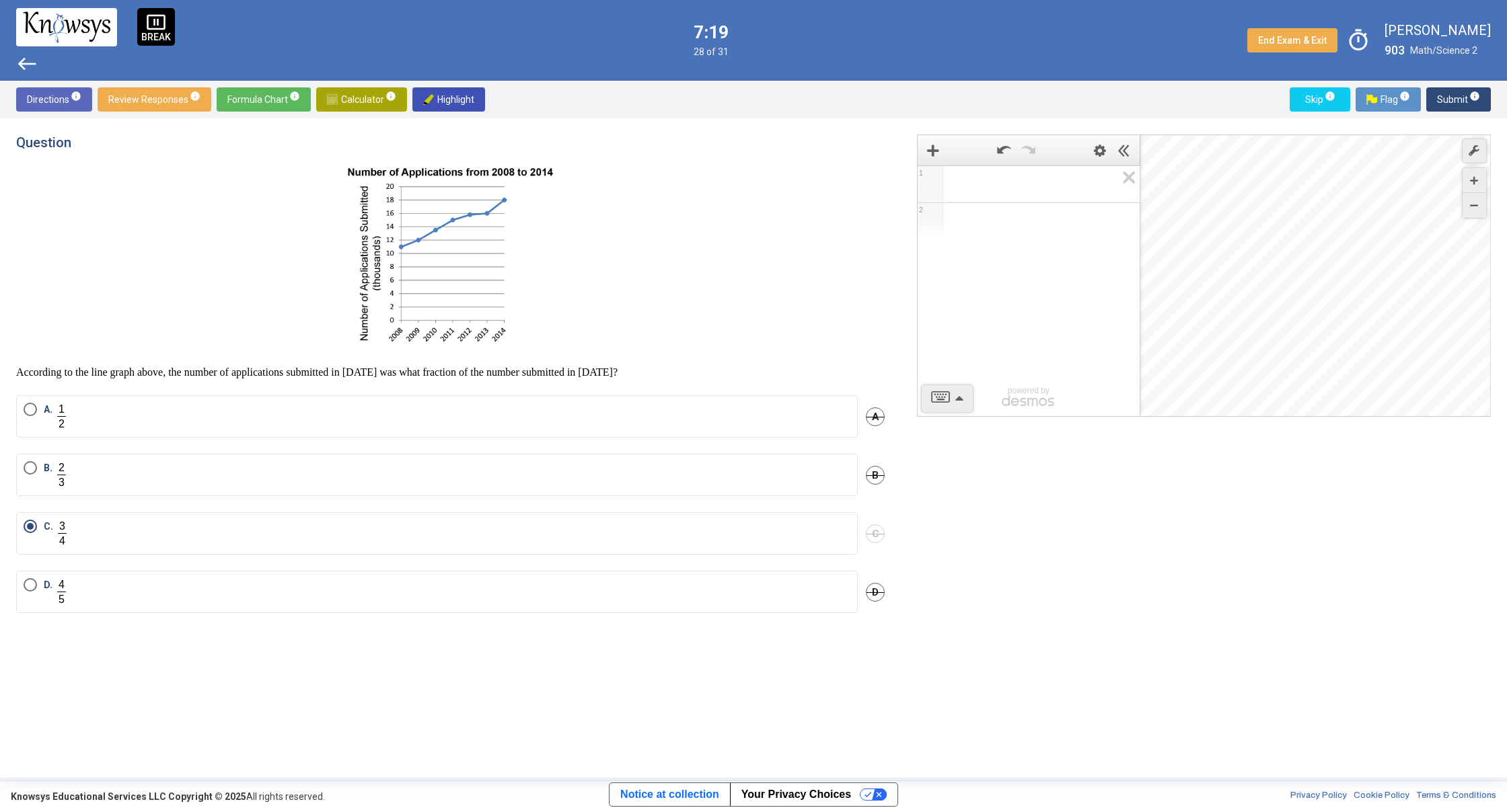
click at [1453, 98] on span "Submit info" at bounding box center [1458, 99] width 43 height 24
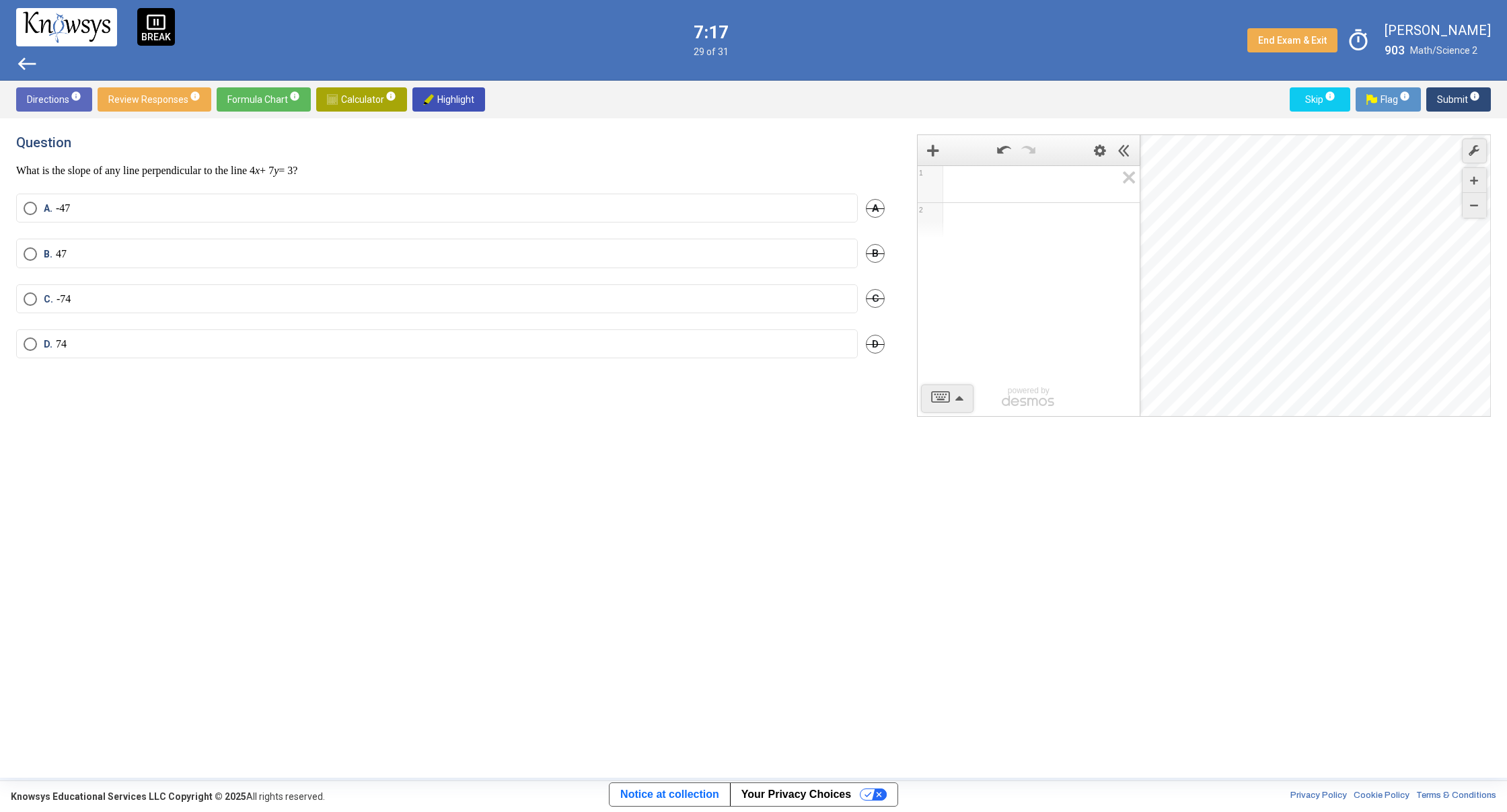
click at [27, 60] on span "west" at bounding box center [27, 64] width 21 height 21
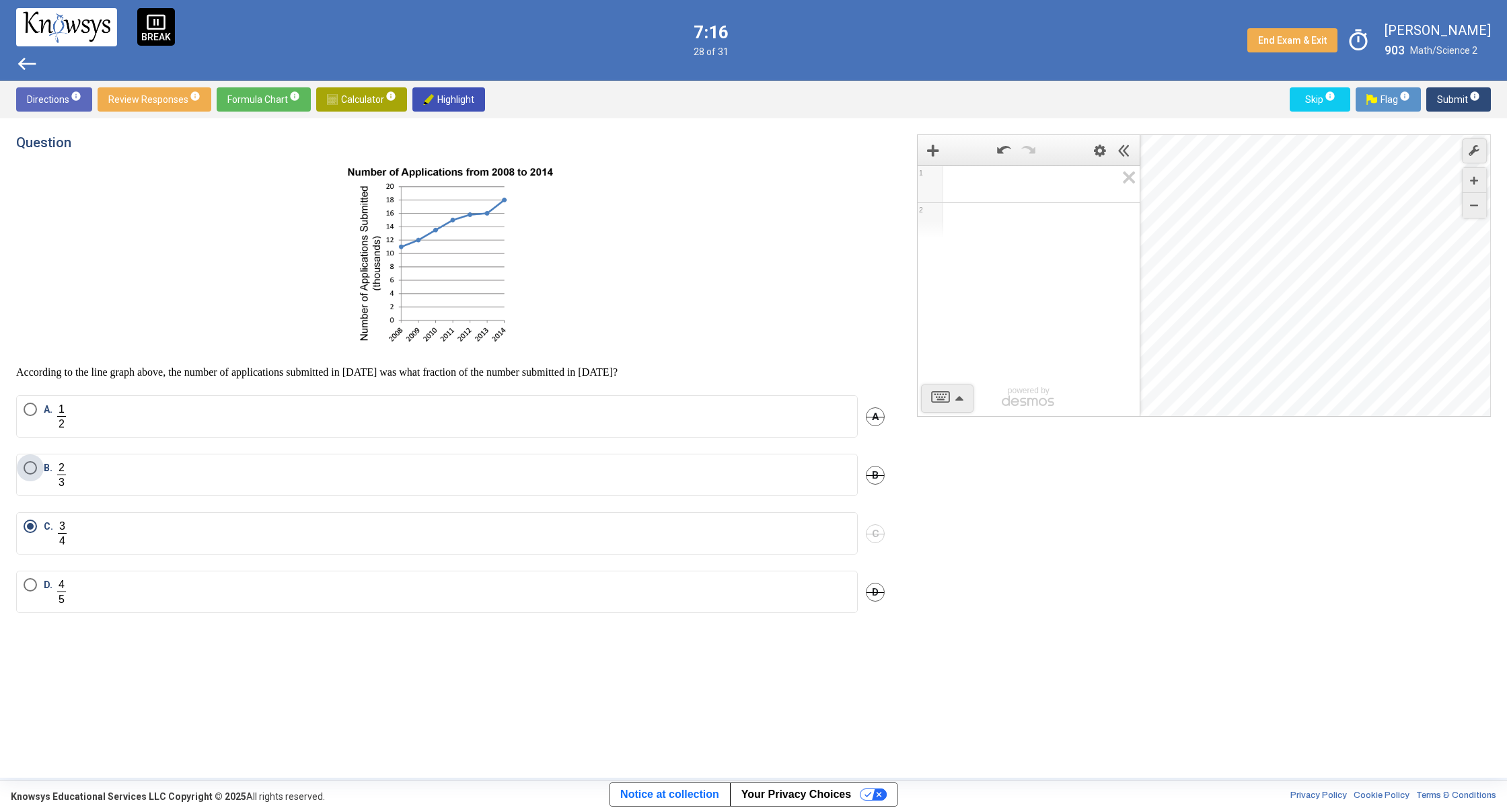
click at [46, 462] on span "B." at bounding box center [50, 475] width 12 height 27
click at [1456, 103] on mat-tooltip-component "Click to enter an answer with no flag and continue to the next question." at bounding box center [1402, 126] width 187 height 49
click at [1443, 103] on span "Submit info" at bounding box center [1458, 99] width 43 height 24
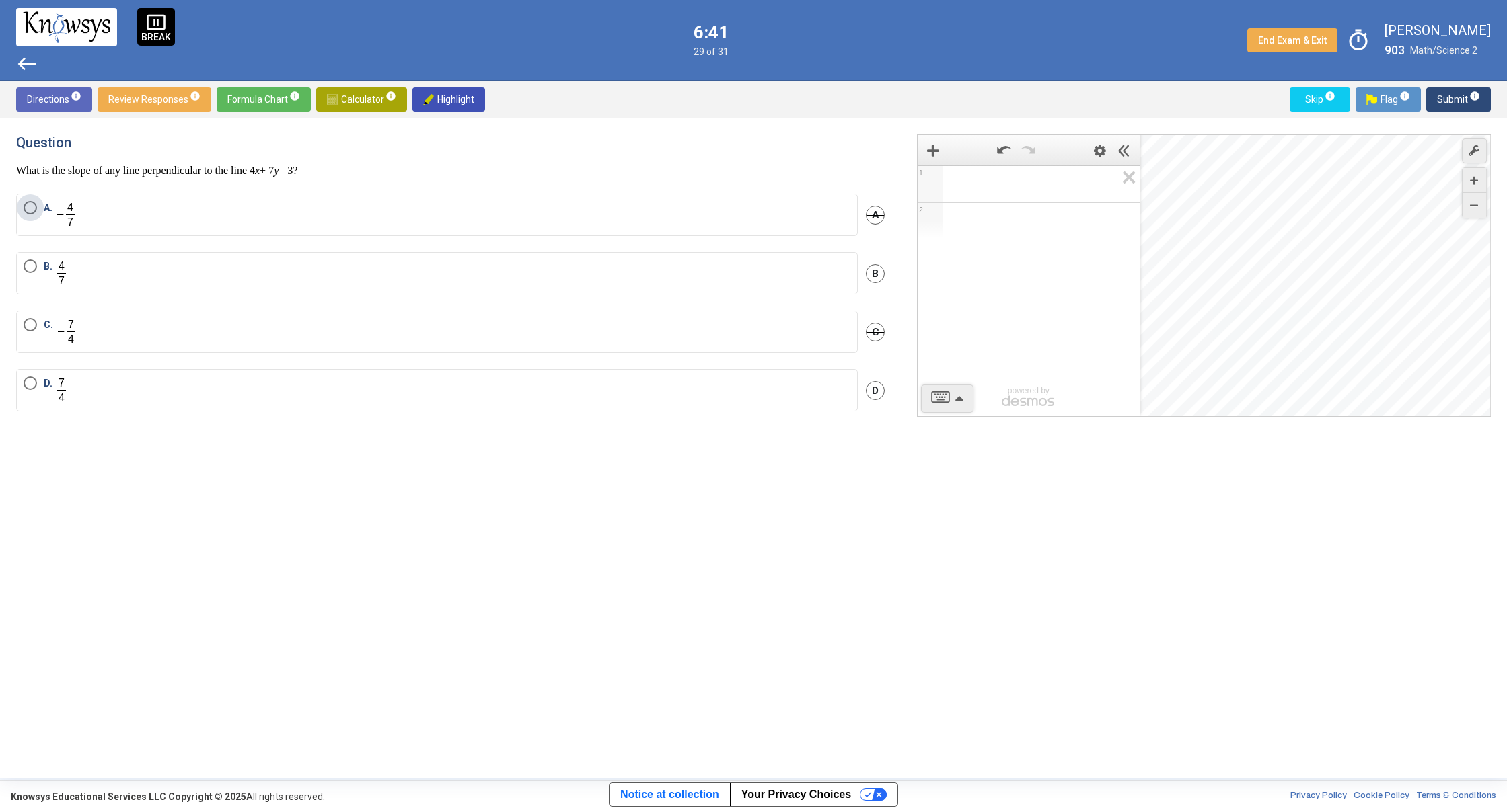
click at [82, 222] on label "A." at bounding box center [436, 215] width 827 height 27
click at [1450, 97] on span "Submit info" at bounding box center [1458, 99] width 43 height 24
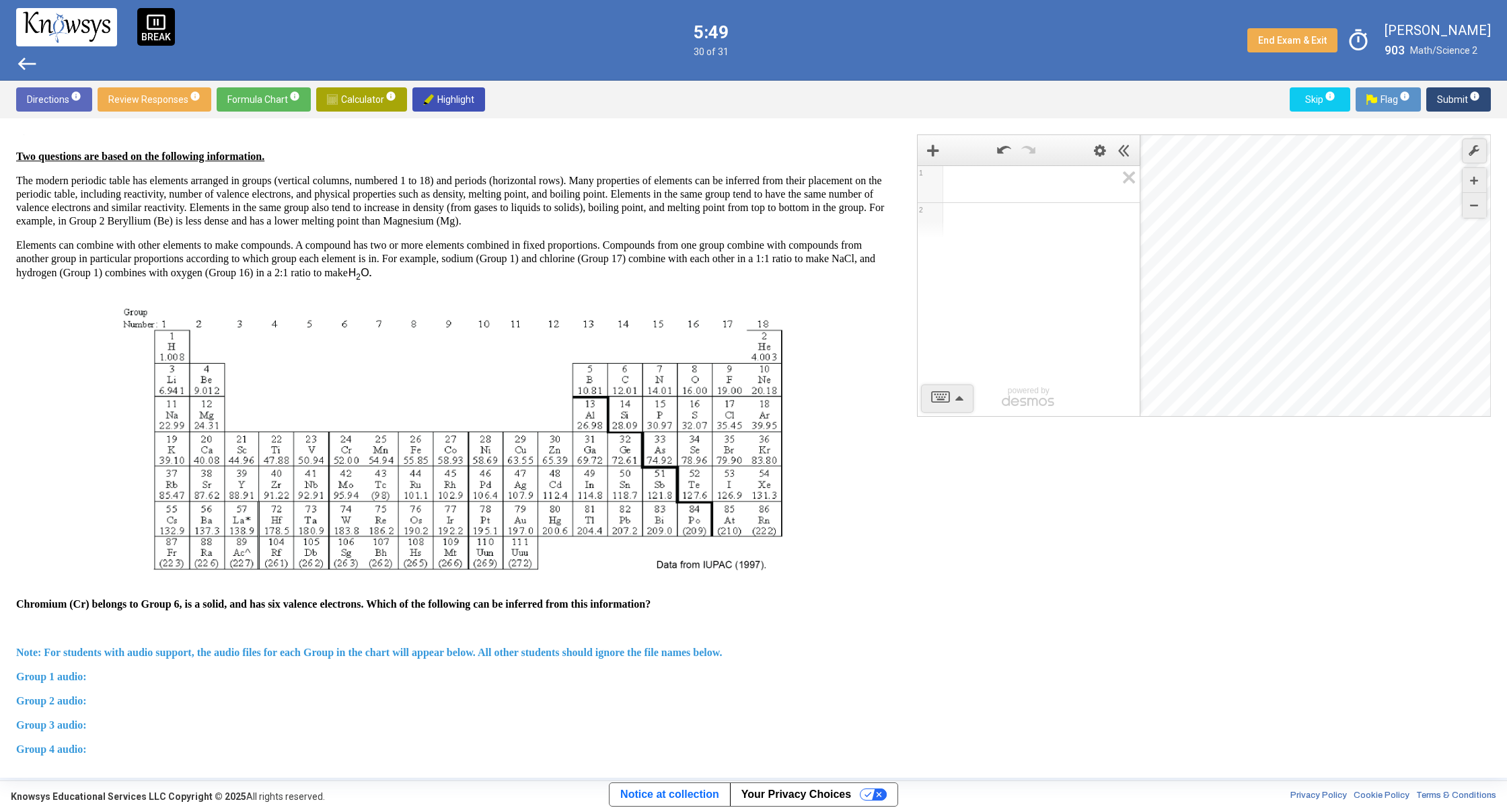
scroll to position [582, 0]
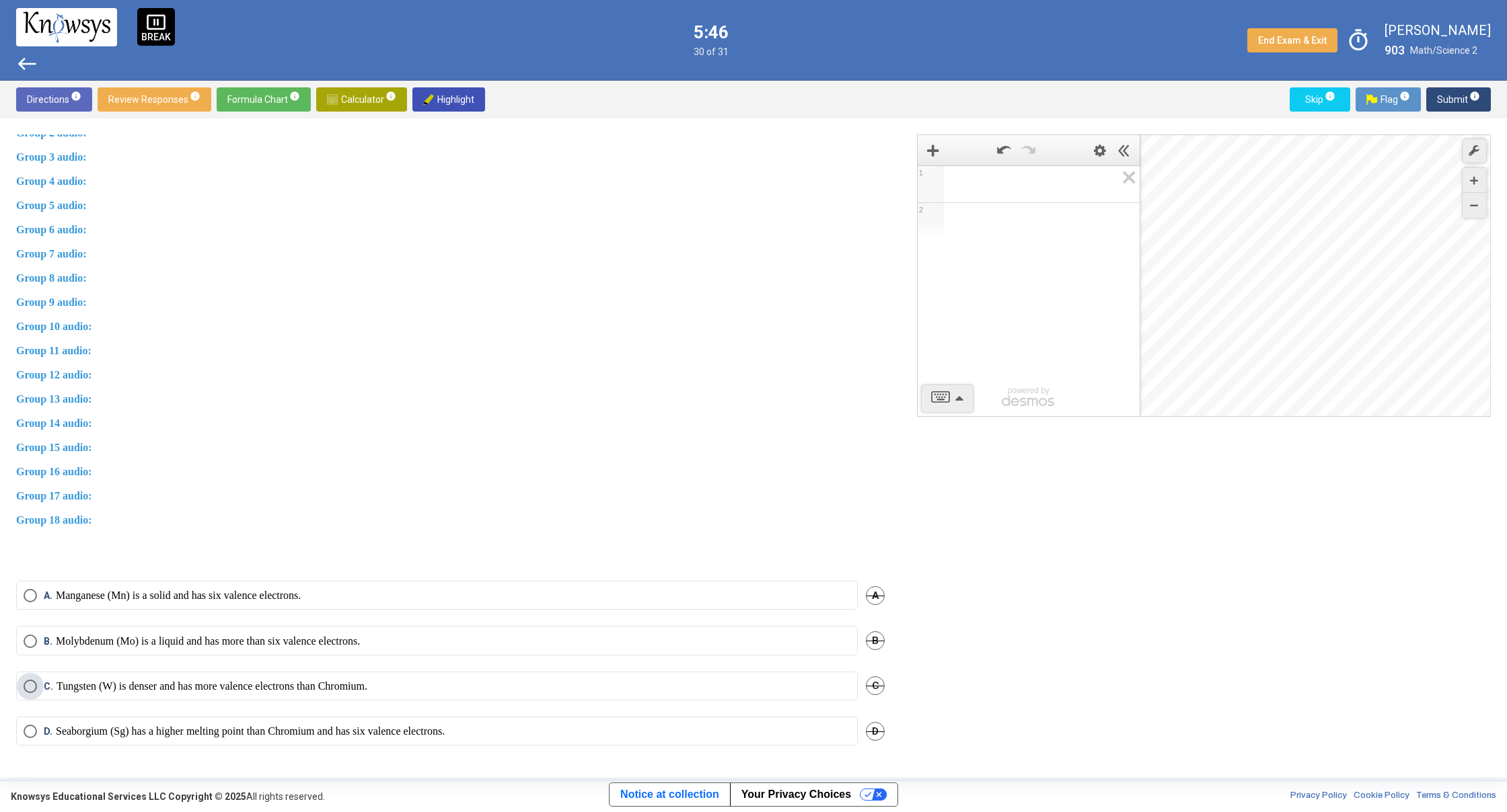
click at [311, 683] on p "Tungsten (W) is denser and has more valence electrons than Chromium." at bounding box center [212, 687] width 310 height 14
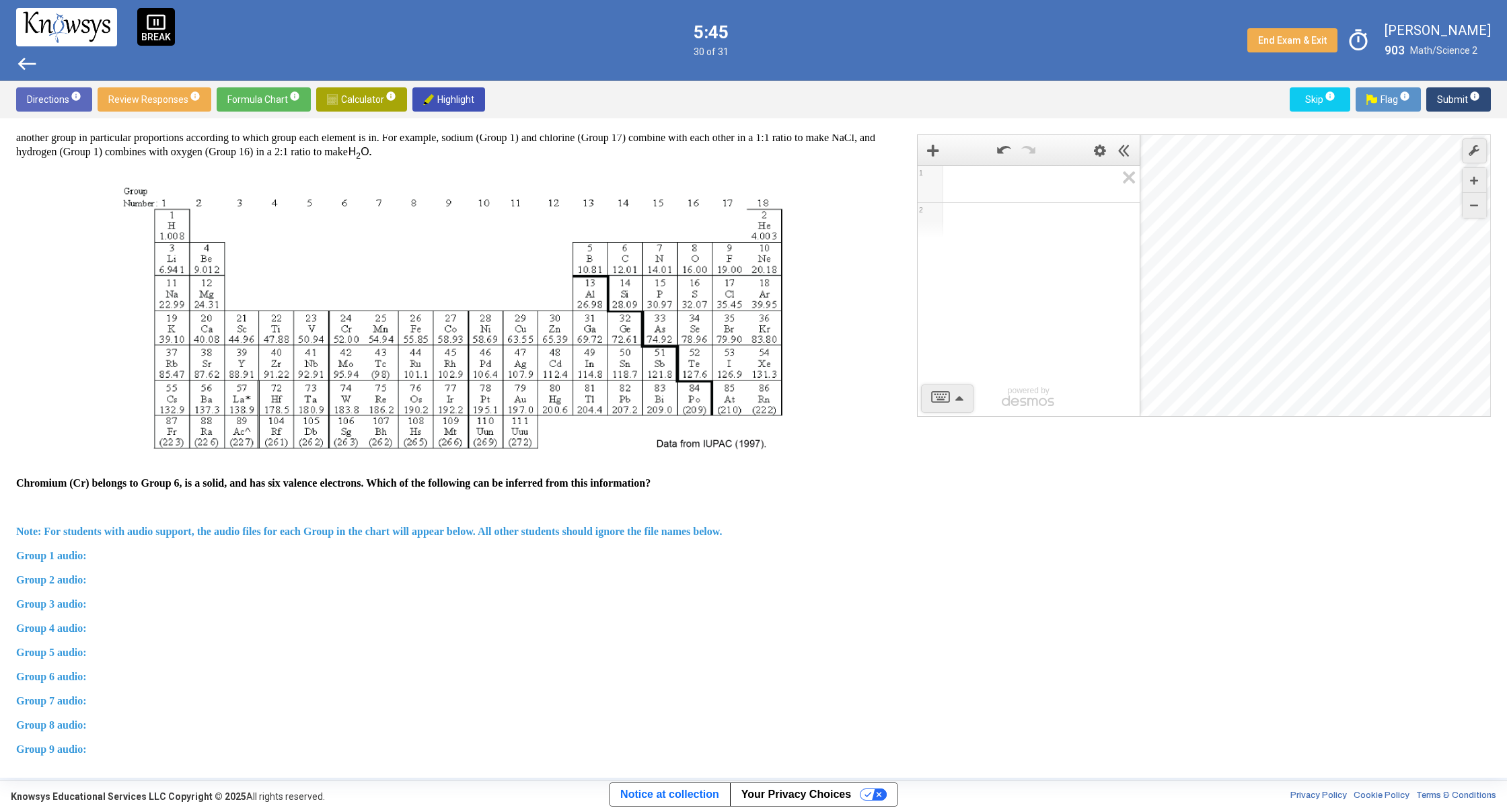
scroll to position [0, 0]
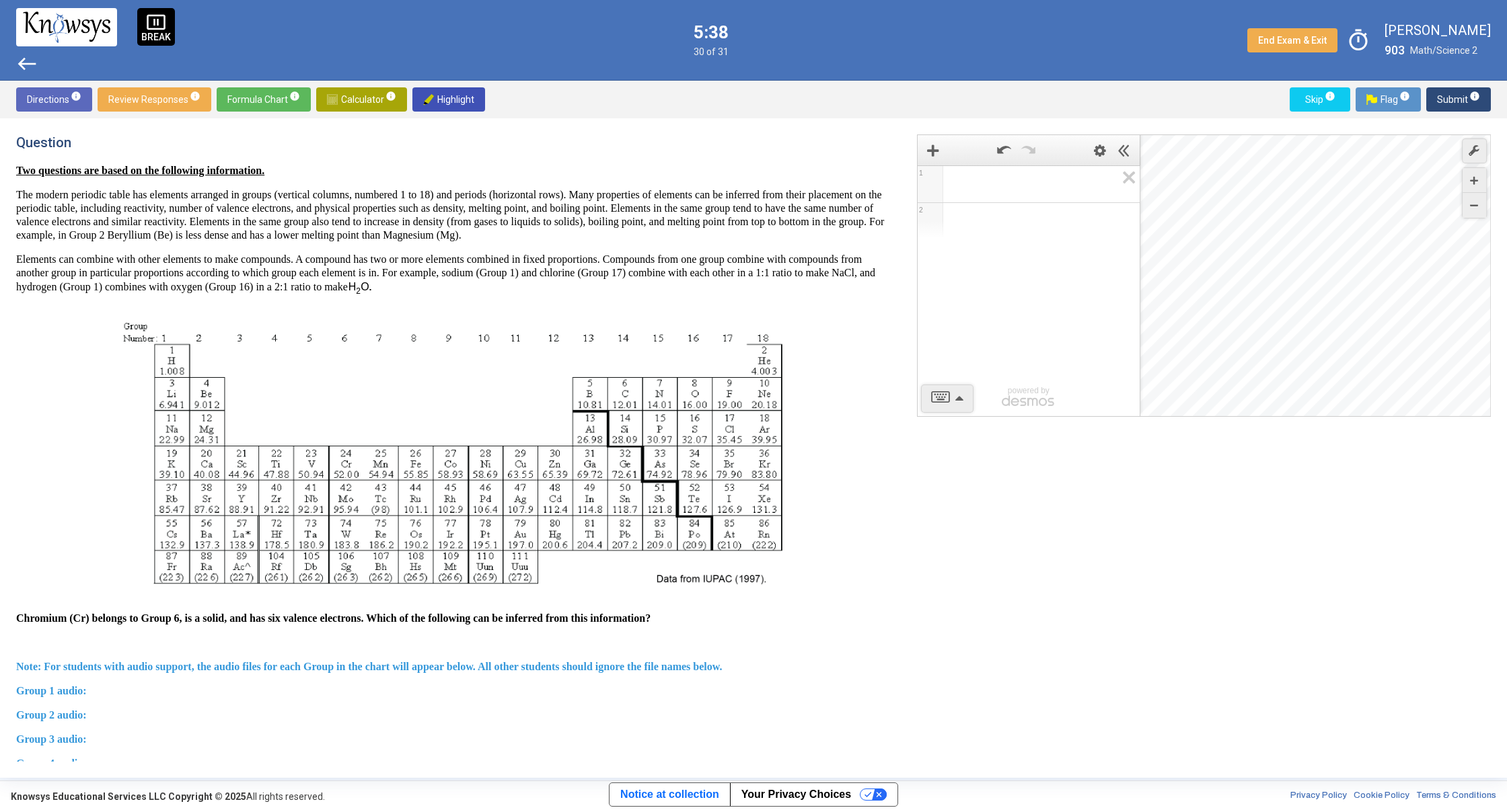
click at [1432, 106] on button "Submit info" at bounding box center [1458, 99] width 64 height 24
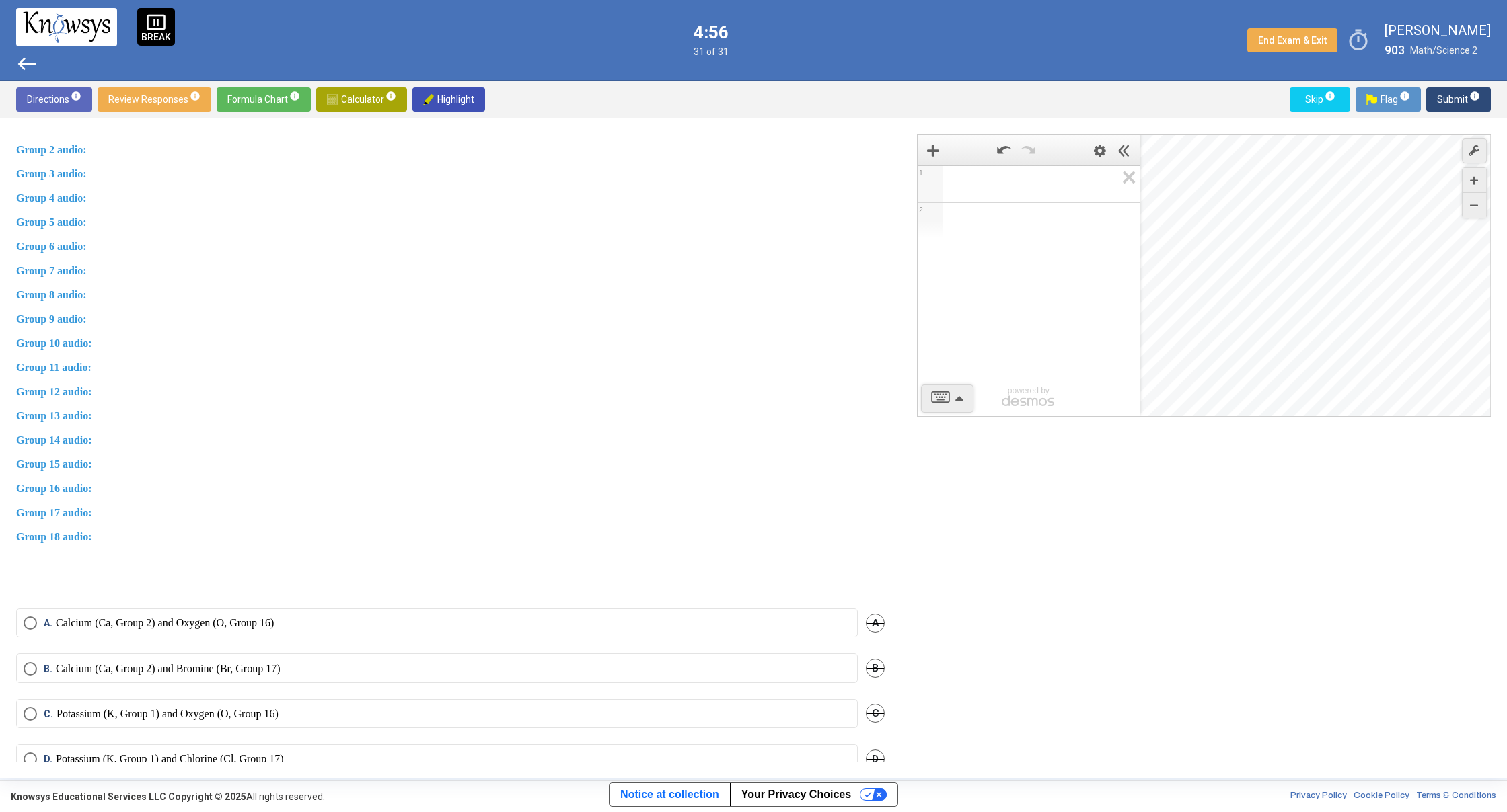
scroll to position [597, 0]
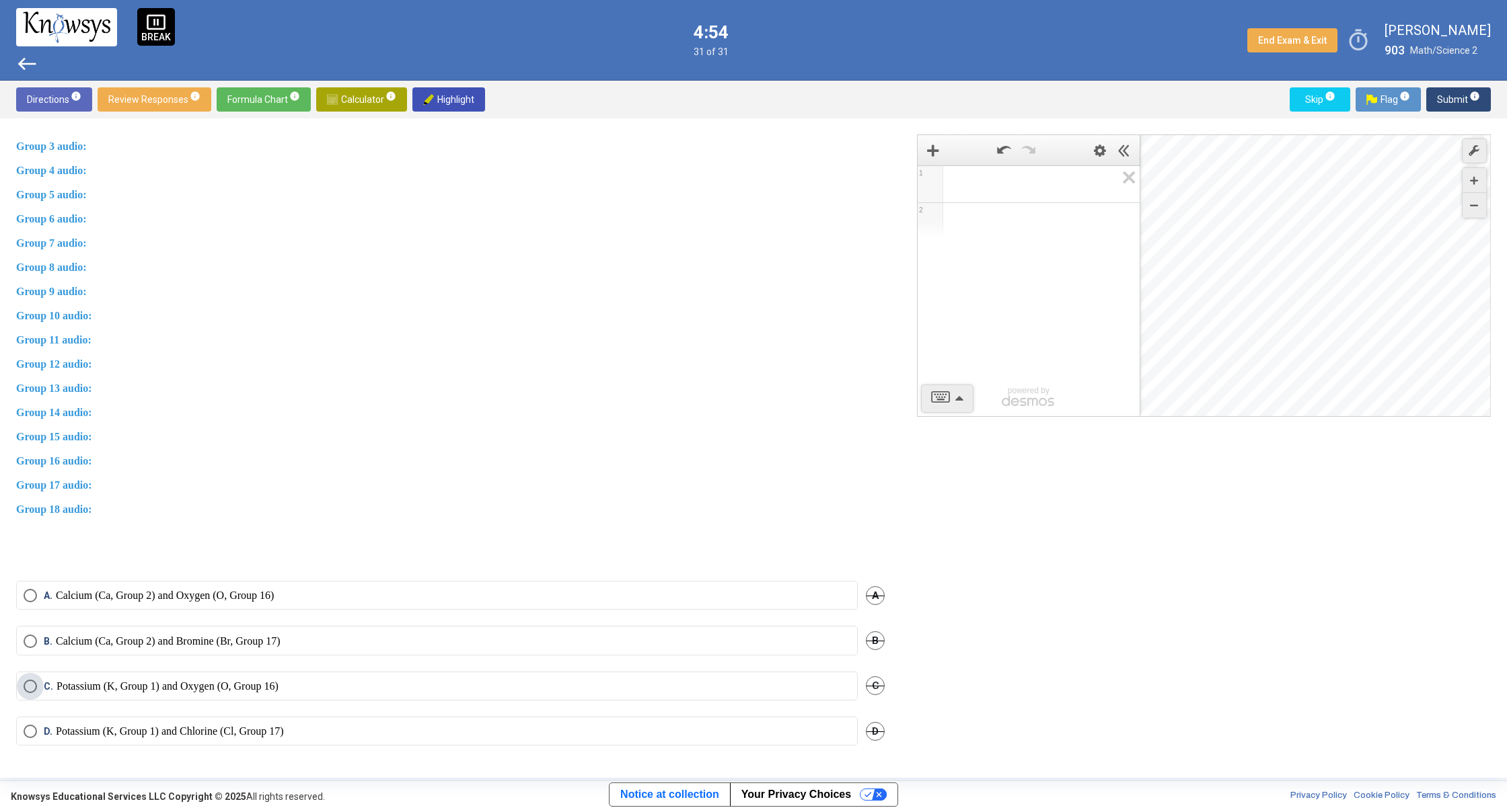
click at [237, 689] on p "Potassium (K, Group 1) and Oxygen (O, Group 16)" at bounding box center [168, 687] width 222 height 14
drag, startPoint x: 237, startPoint y: 688, endPoint x: 993, endPoint y: 461, distance: 789.3
click at [452, 650] on mat-radio-group "A. Calcium (Ca, Group 2) and Oxygen (O, Group 16) A B. Calcium (Ca, Group 2) an…" at bounding box center [451, 671] width 868 height 181
click at [399, 681] on label "C. Potassium (K, Group 1) and Oxygen (O, Group 16)" at bounding box center [436, 687] width 827 height 14
click at [1436, 97] on button "Submit info" at bounding box center [1458, 99] width 64 height 24
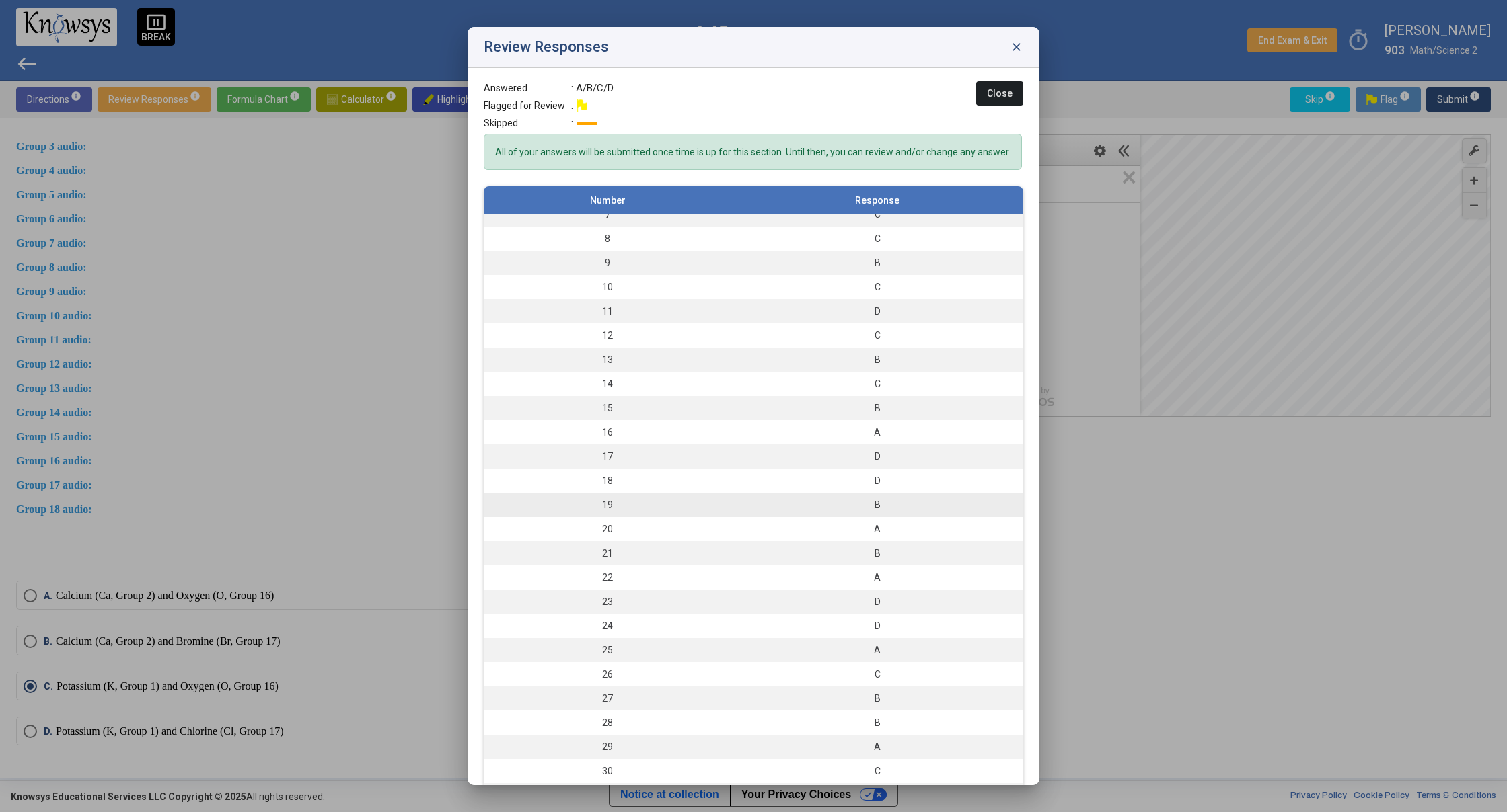
scroll to position [49, 0]
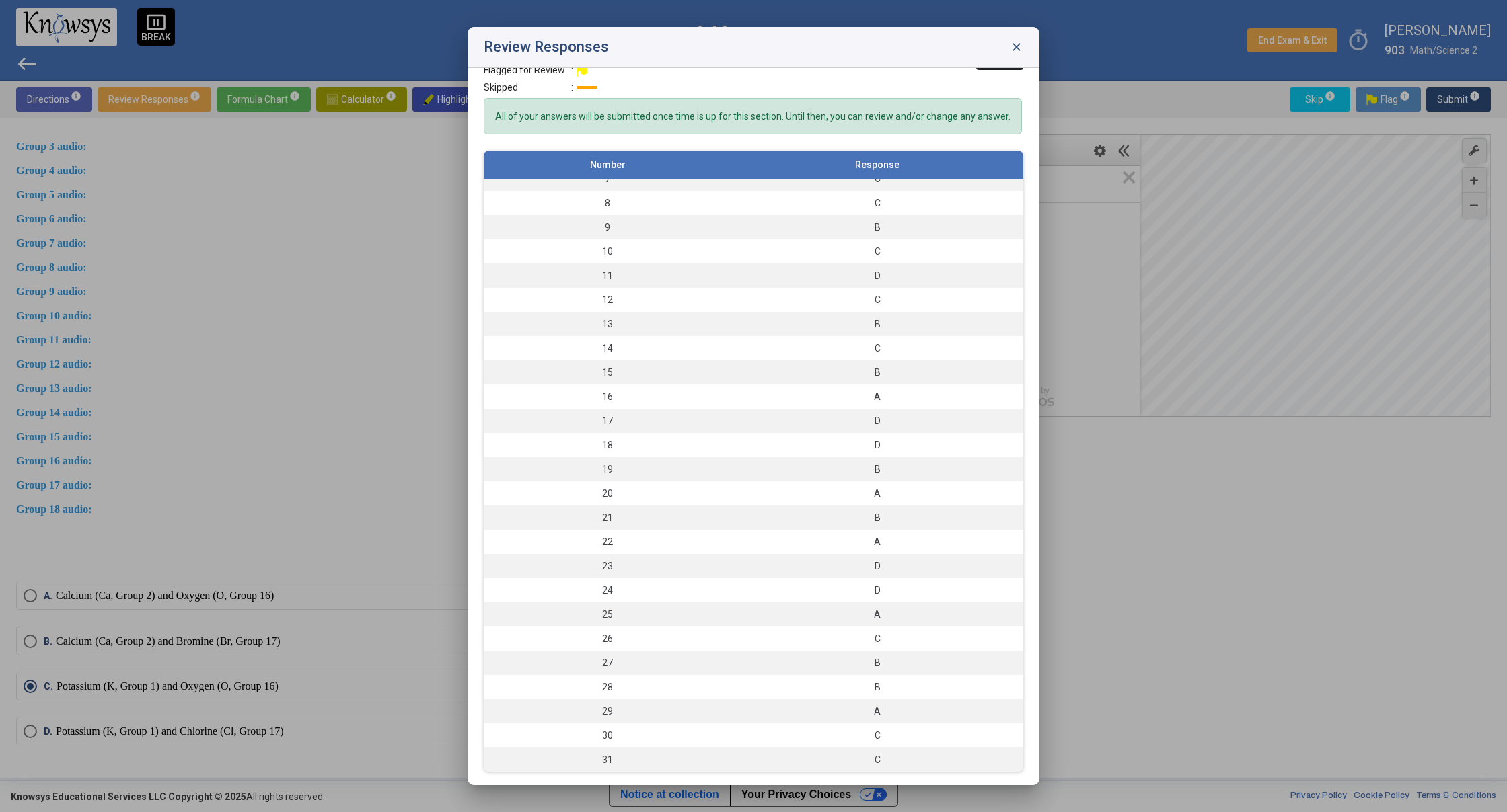
click at [1220, 463] on div at bounding box center [754, 406] width 1507 height 812
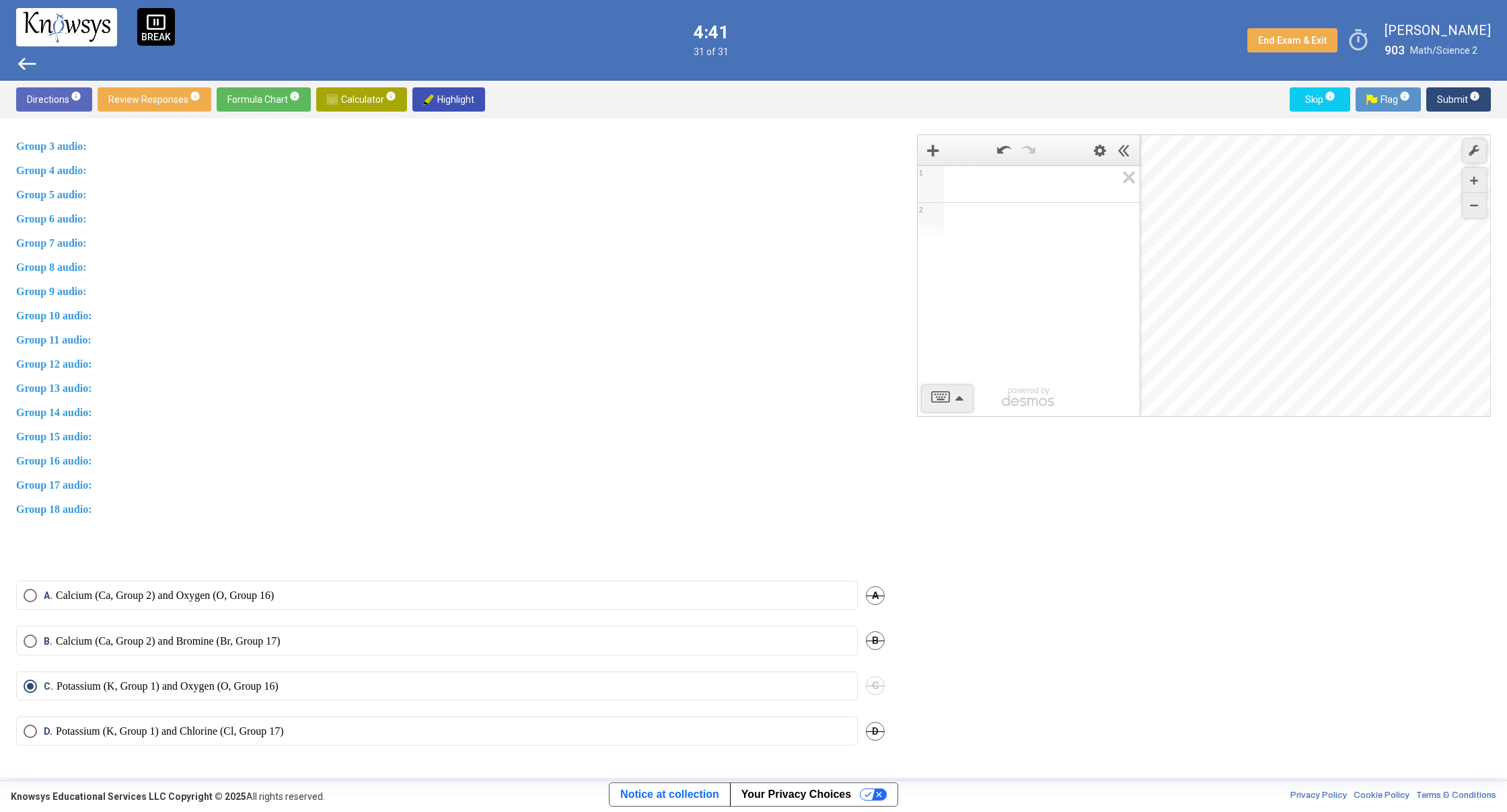
scroll to position [0, 0]
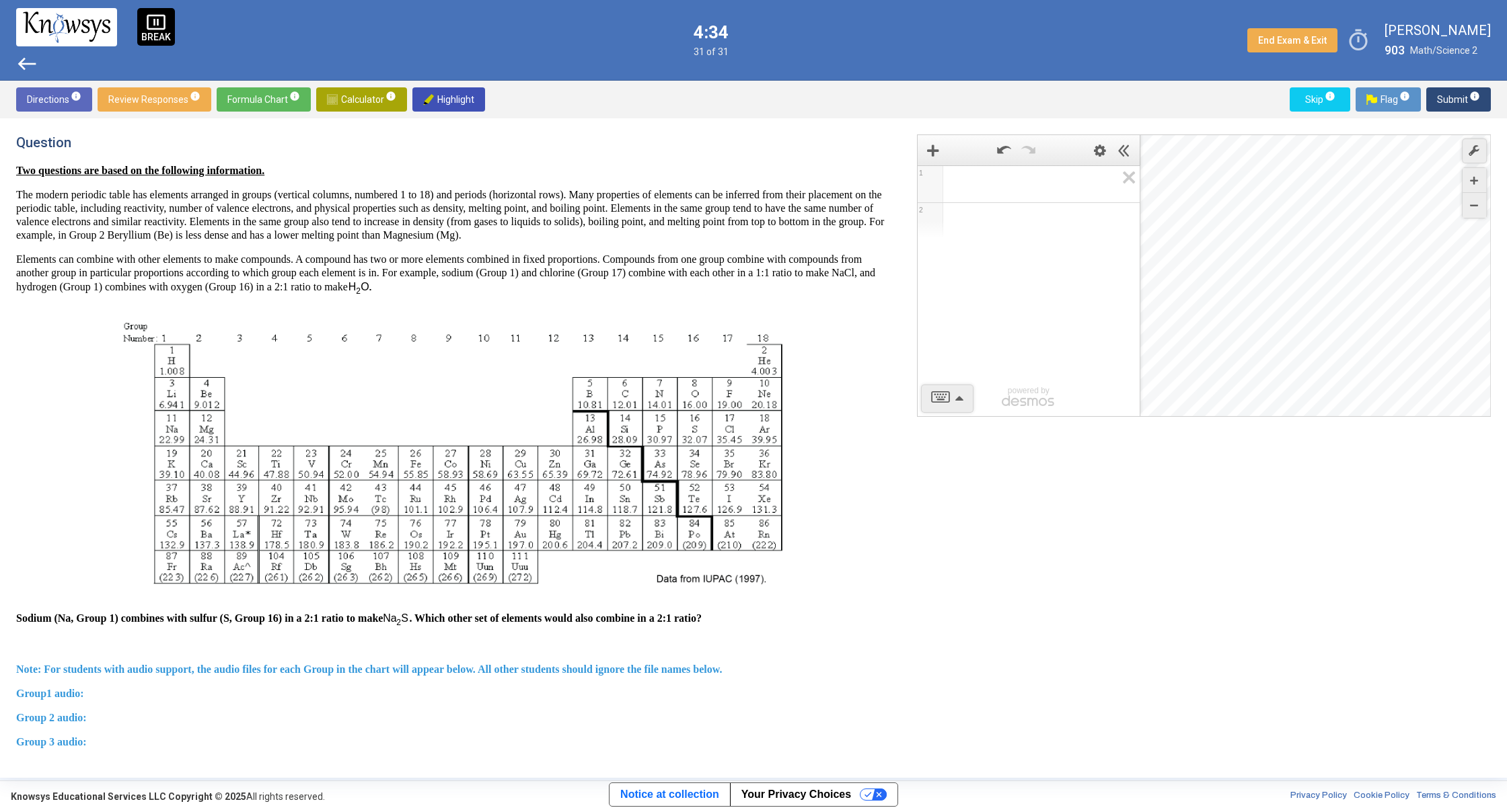
click at [142, 95] on span "Review Responses info" at bounding box center [154, 99] width 92 height 24
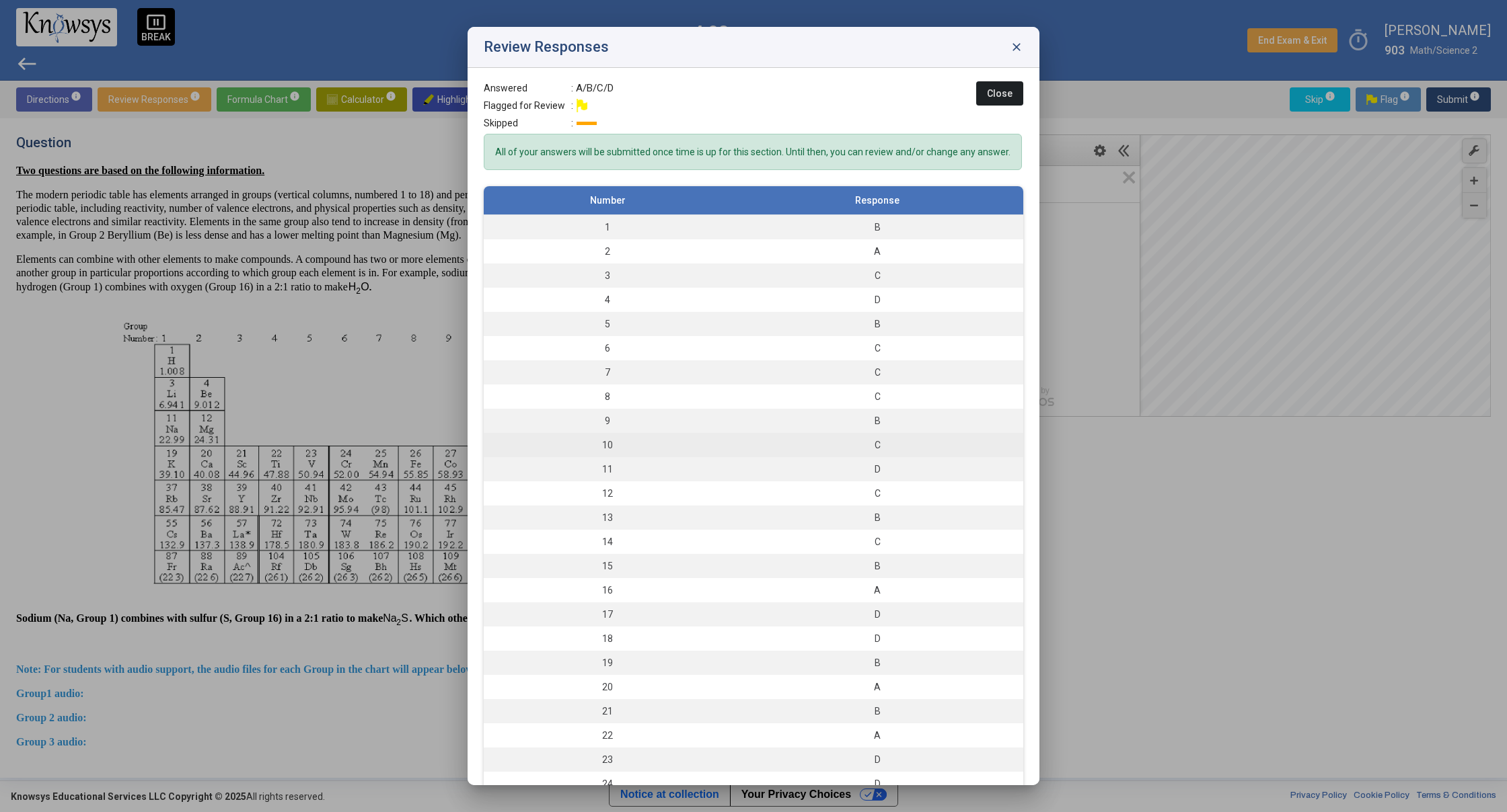
click at [790, 452] on div "C" at bounding box center [877, 445] width 278 height 14
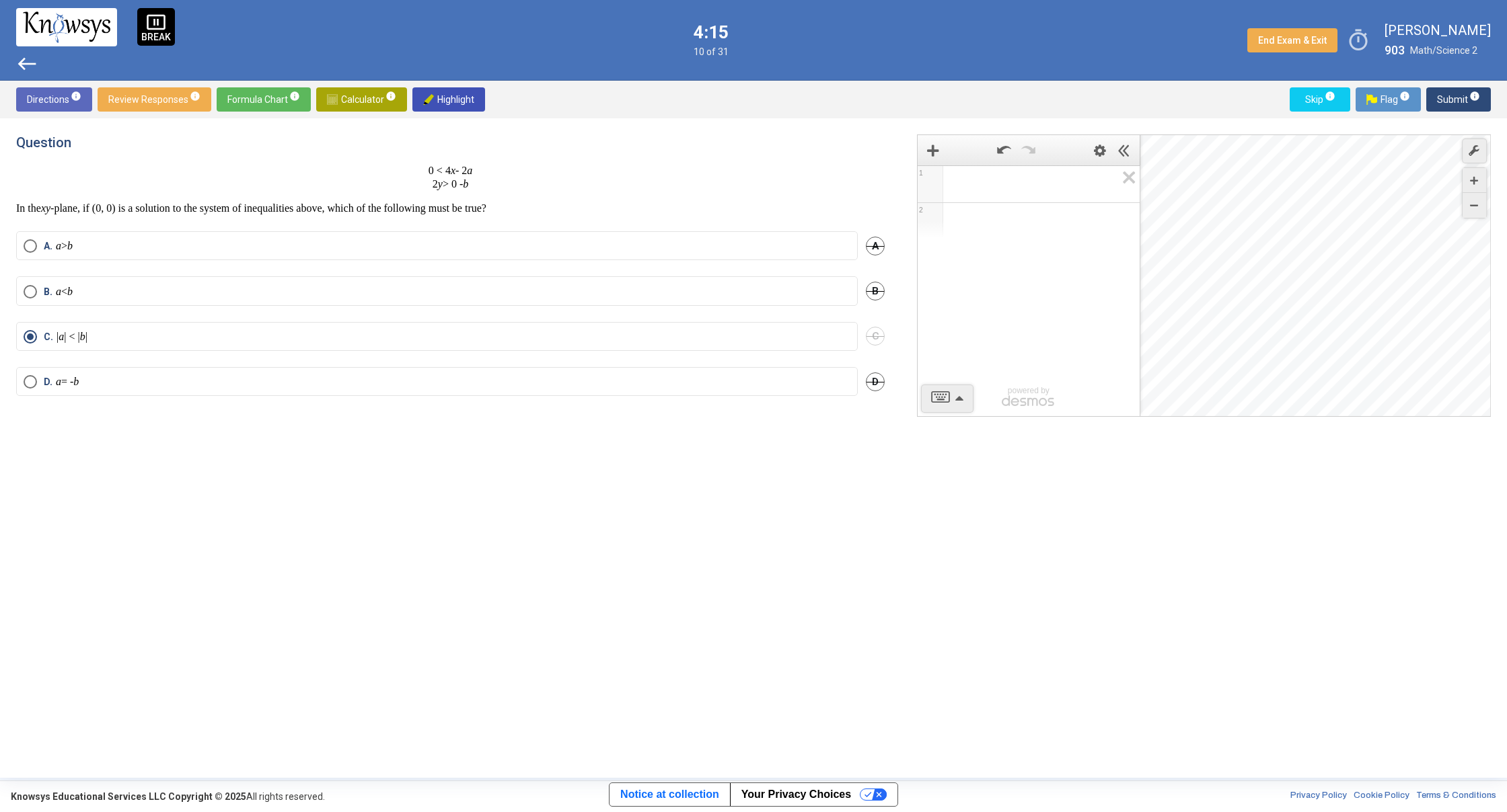
click at [399, 245] on label "A. a > b" at bounding box center [436, 246] width 827 height 14
click at [1458, 100] on span "Submit info" at bounding box center [1458, 99] width 43 height 24
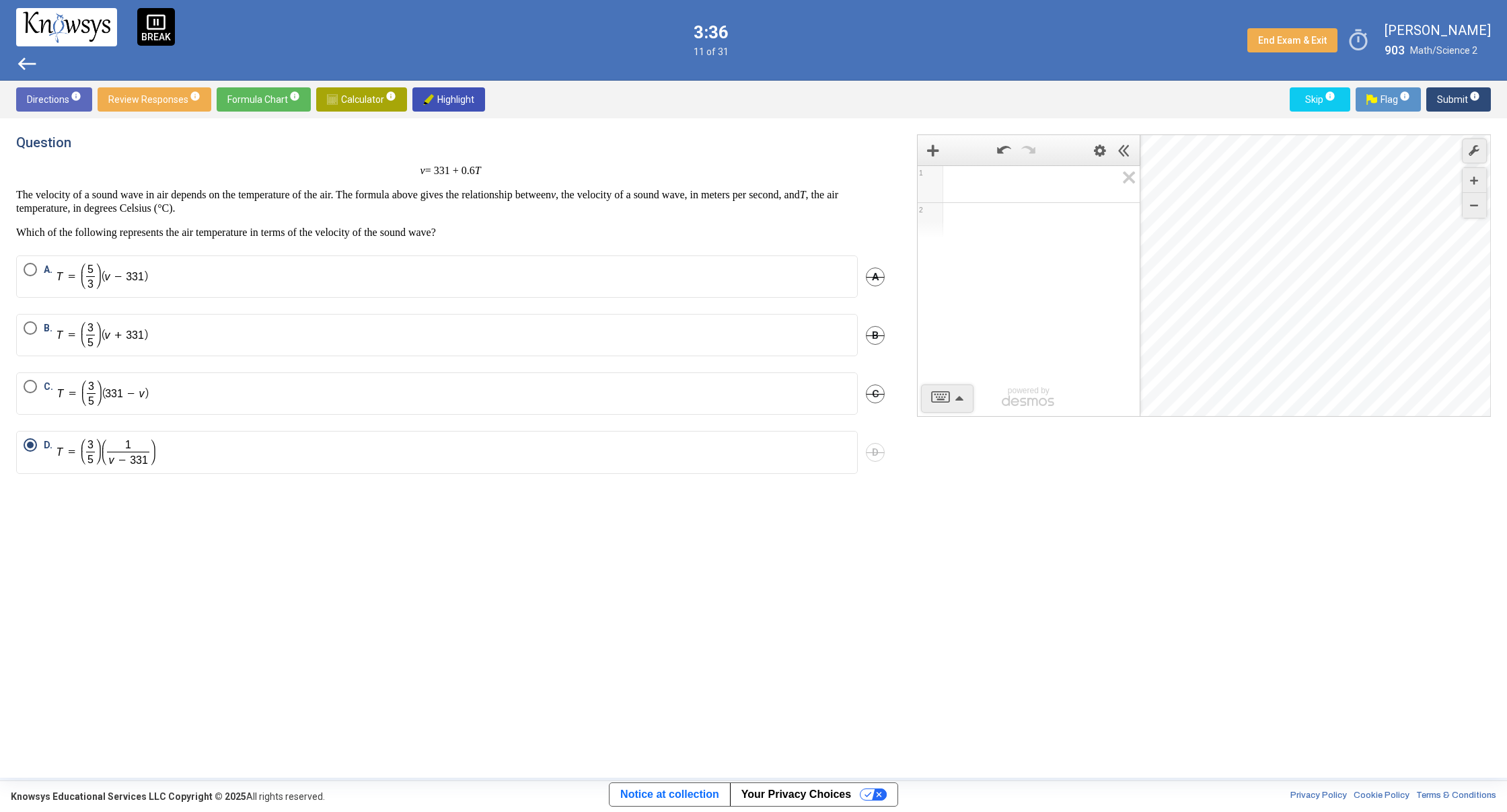
click at [1448, 105] on span "Submit info" at bounding box center [1458, 99] width 43 height 24
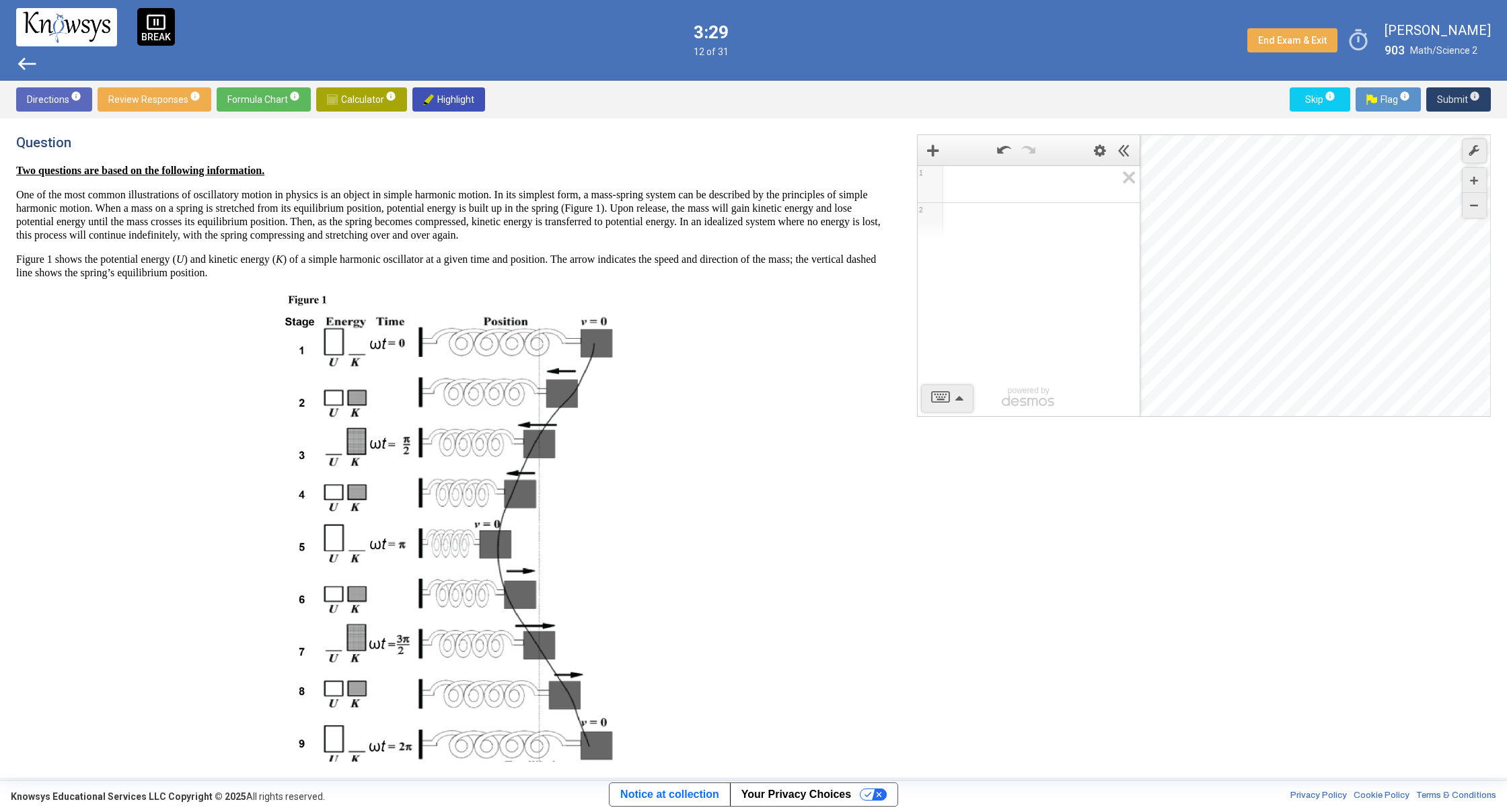
click at [1441, 97] on span "Submit info" at bounding box center [1458, 99] width 43 height 24
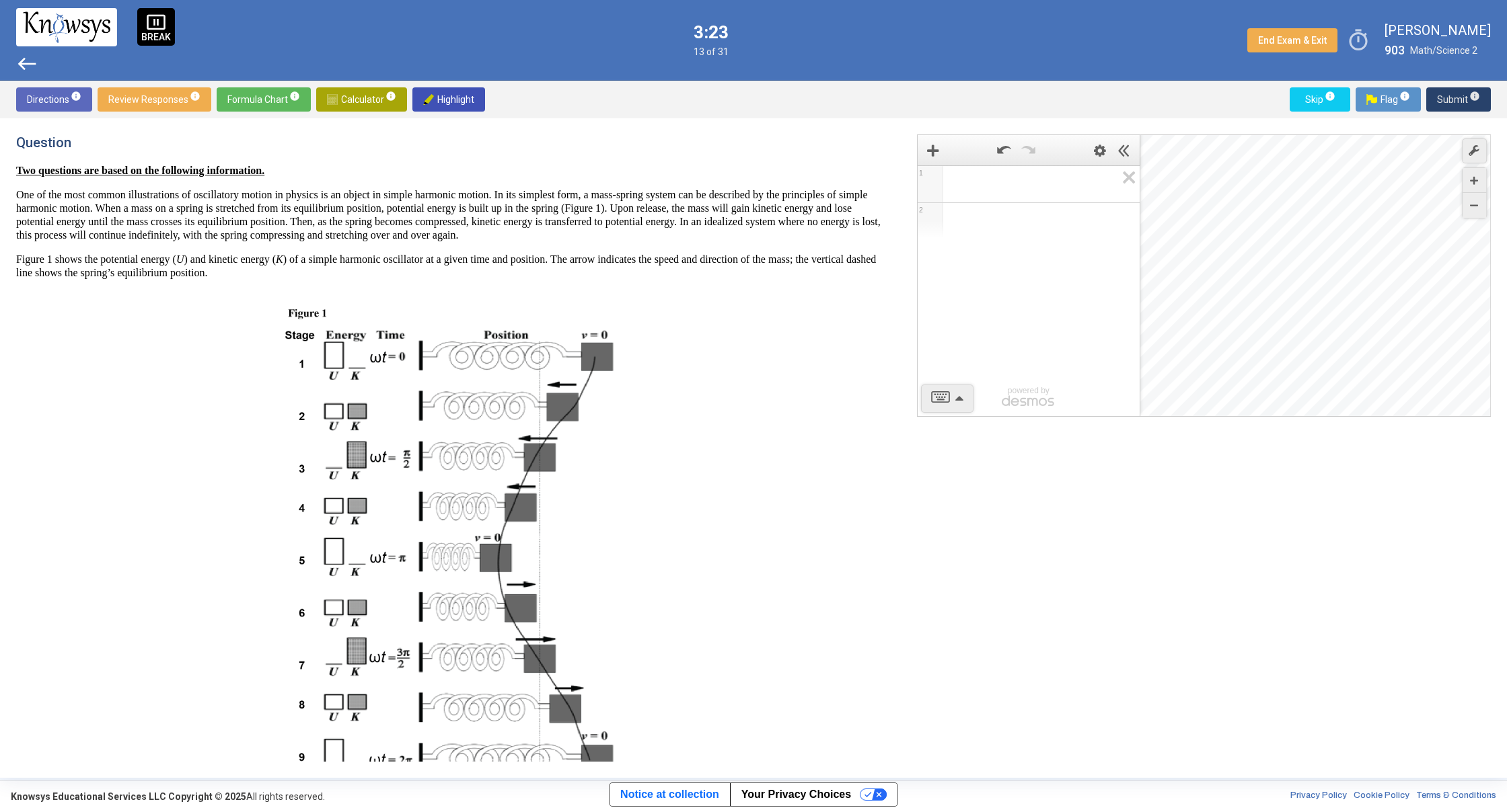
click at [1455, 96] on span "Submit info" at bounding box center [1458, 99] width 43 height 24
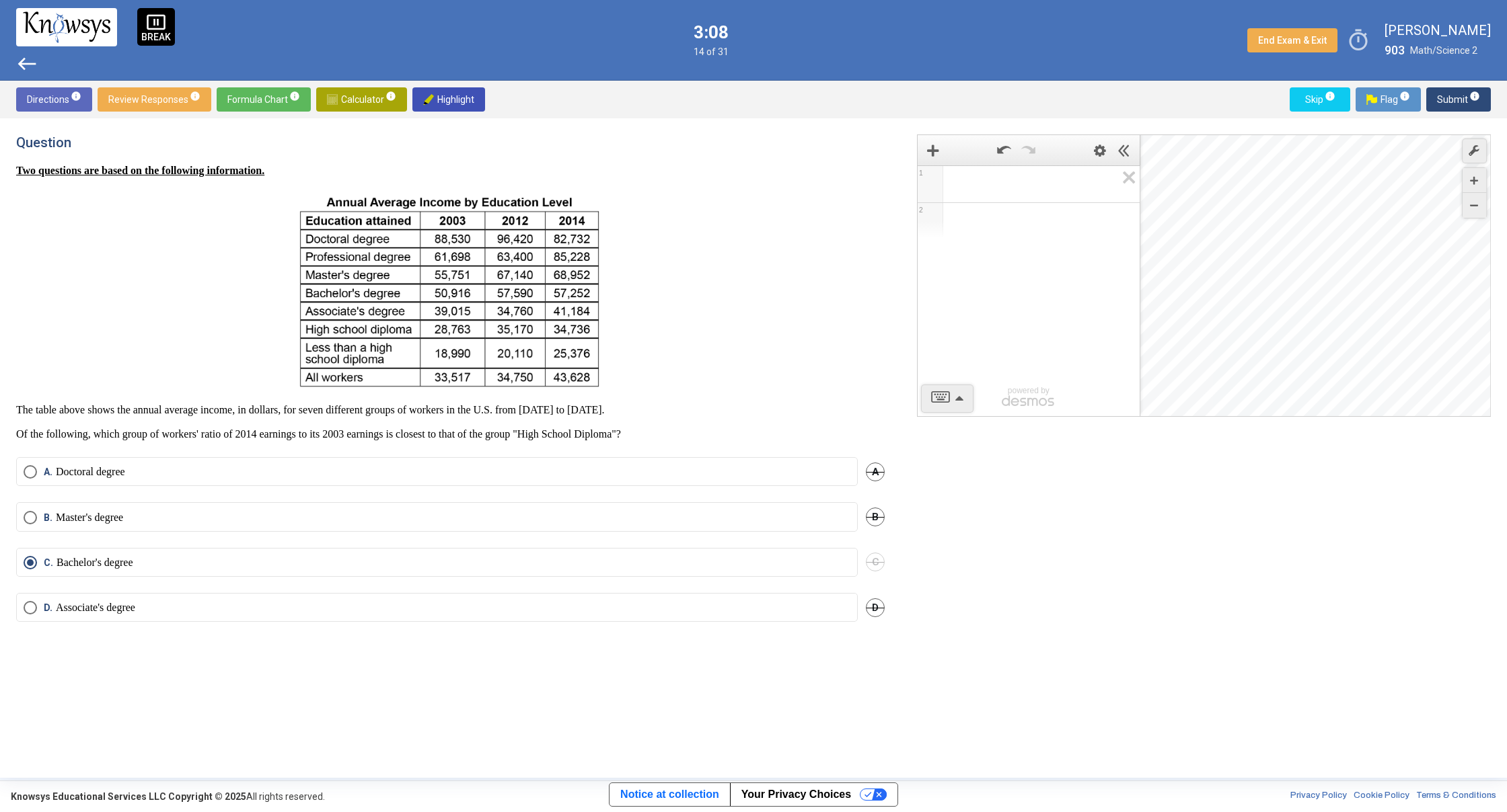
click at [1447, 98] on span "Submit info" at bounding box center [1458, 99] width 43 height 24
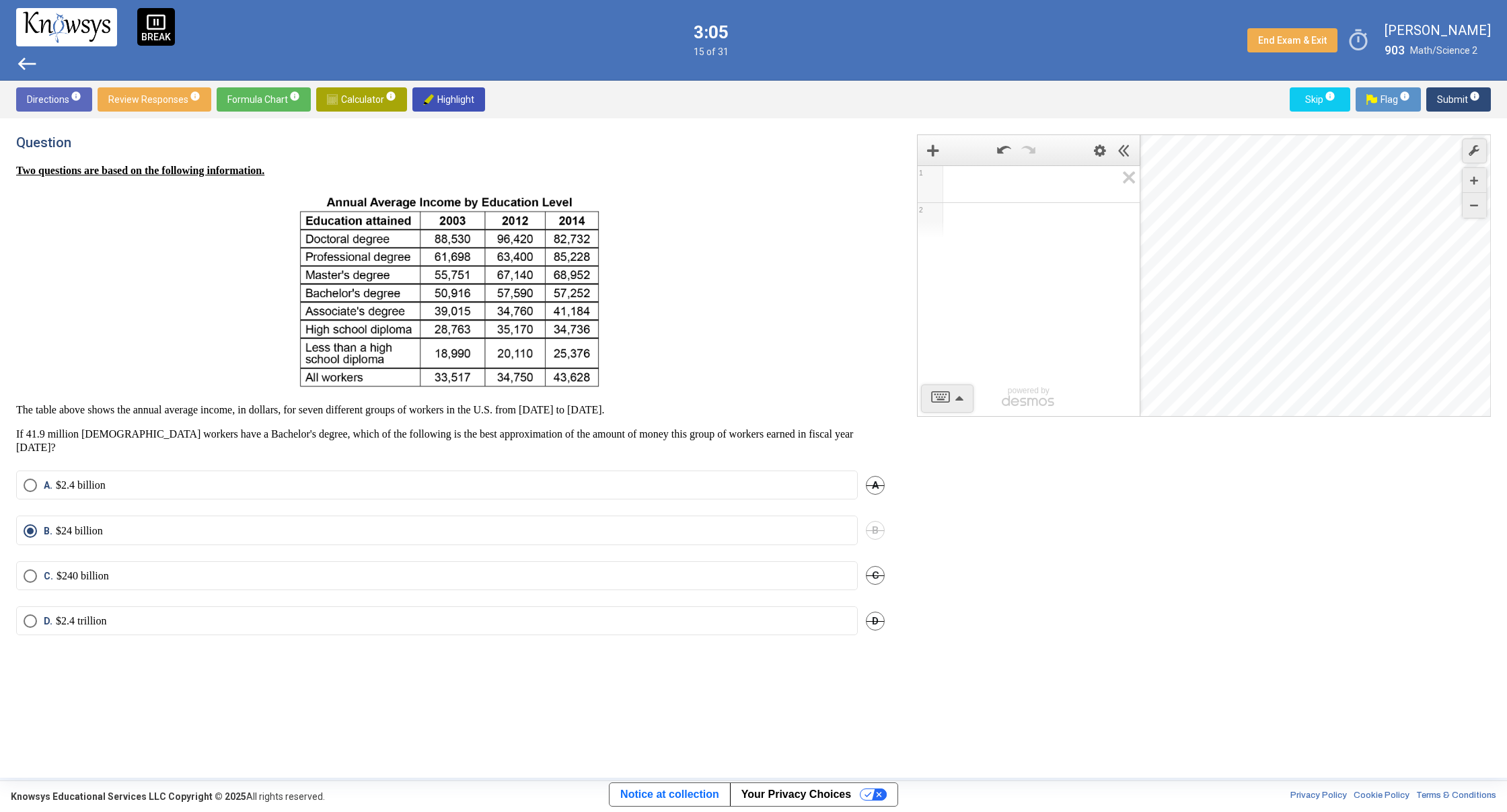
click at [1447, 98] on span "Submit info" at bounding box center [1458, 99] width 43 height 24
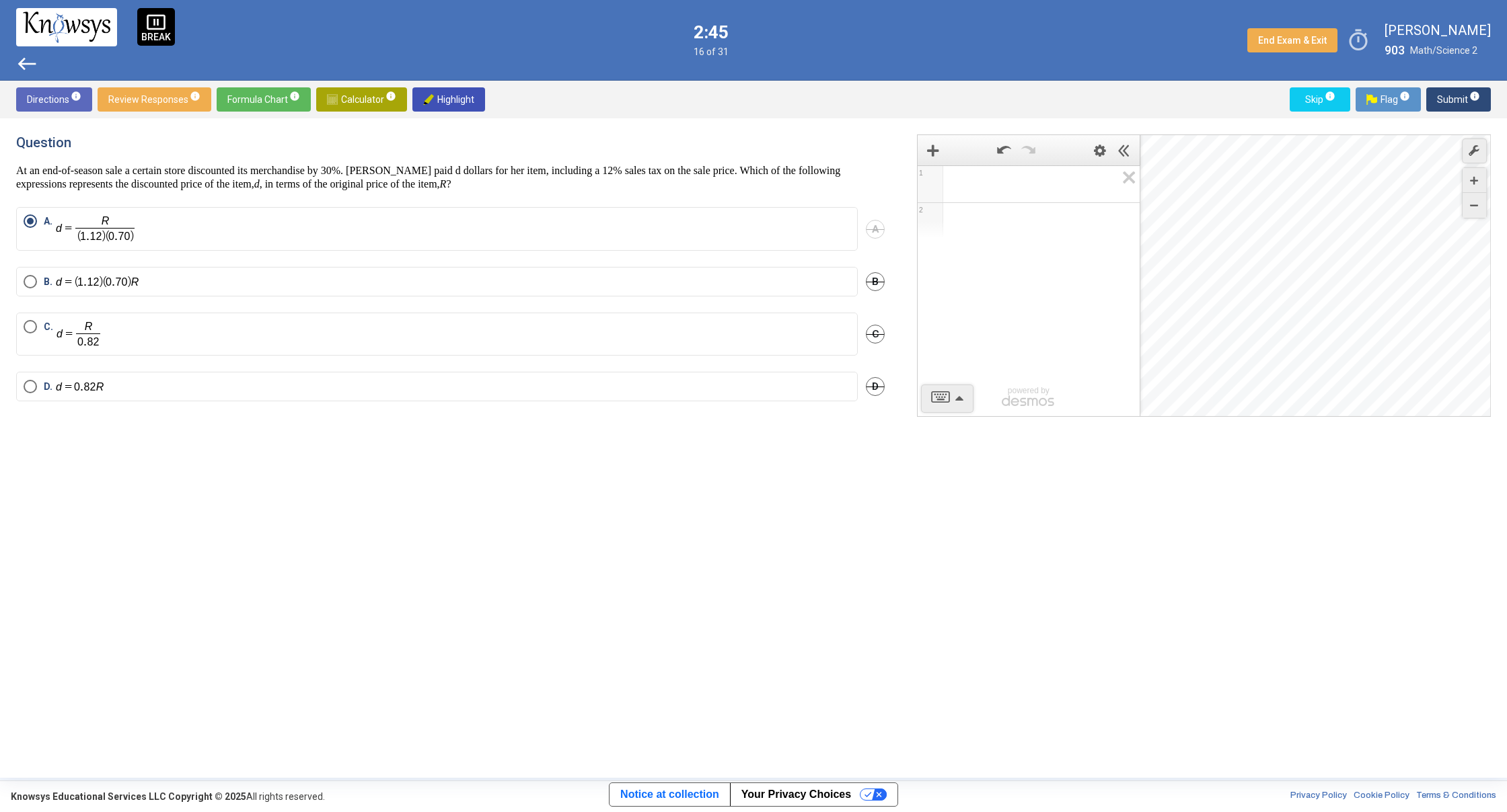
click at [1454, 100] on span "Submit info" at bounding box center [1458, 99] width 43 height 24
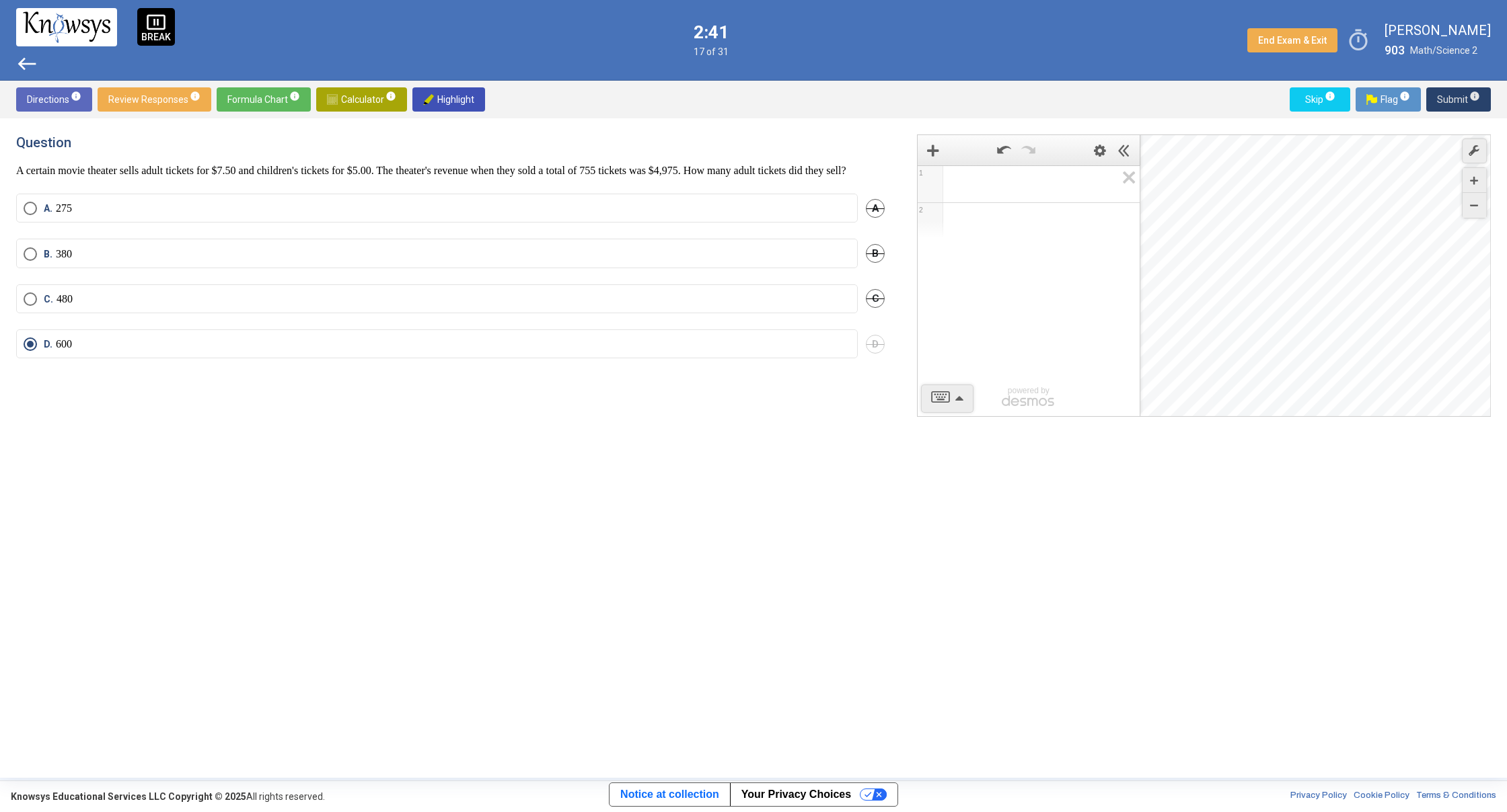
click at [1461, 100] on span "Submit info" at bounding box center [1458, 99] width 43 height 24
click at [1443, 97] on span "Submit info" at bounding box center [1458, 99] width 43 height 24
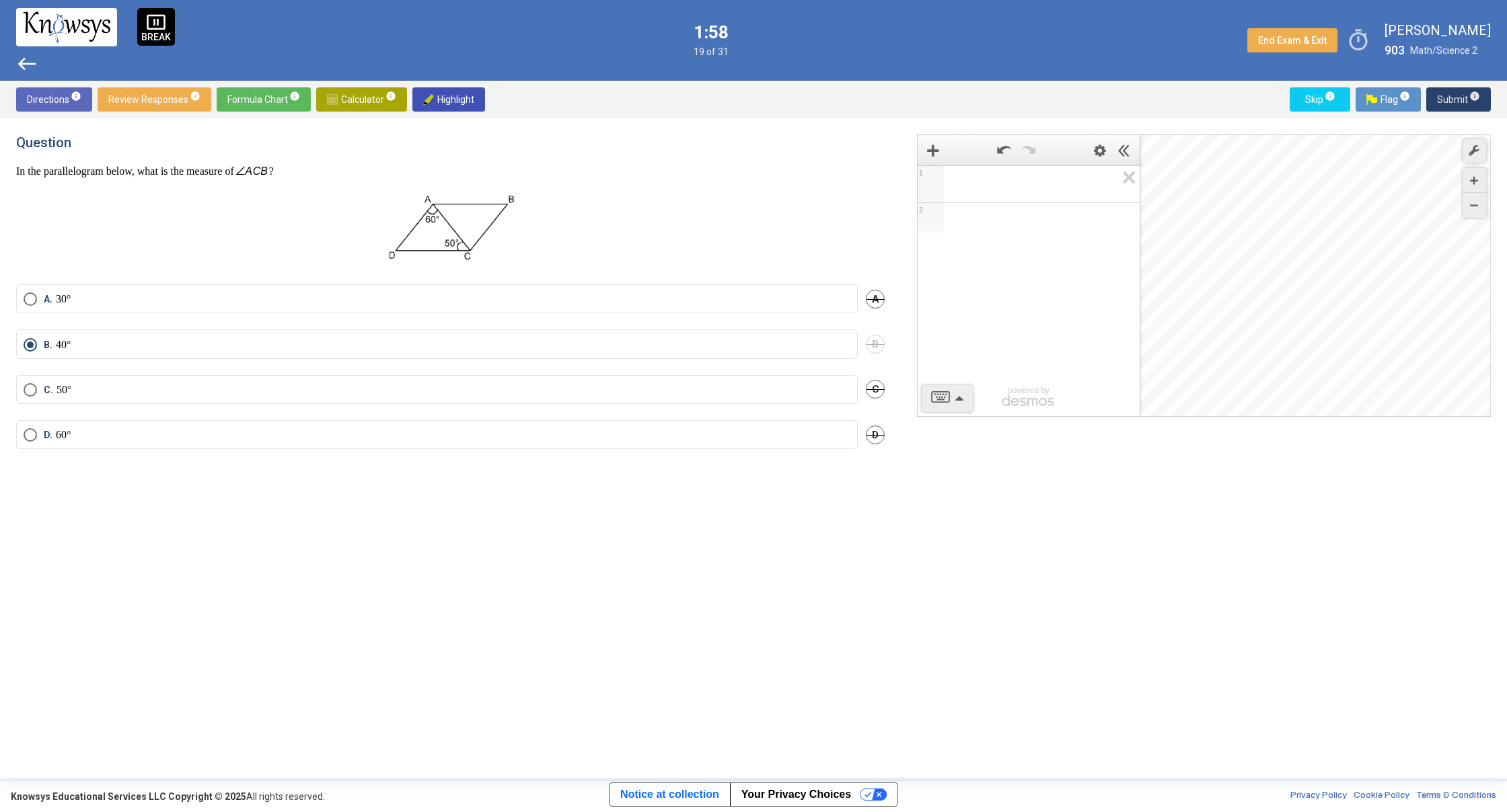
click at [1441, 97] on span "Submit info" at bounding box center [1458, 99] width 43 height 24
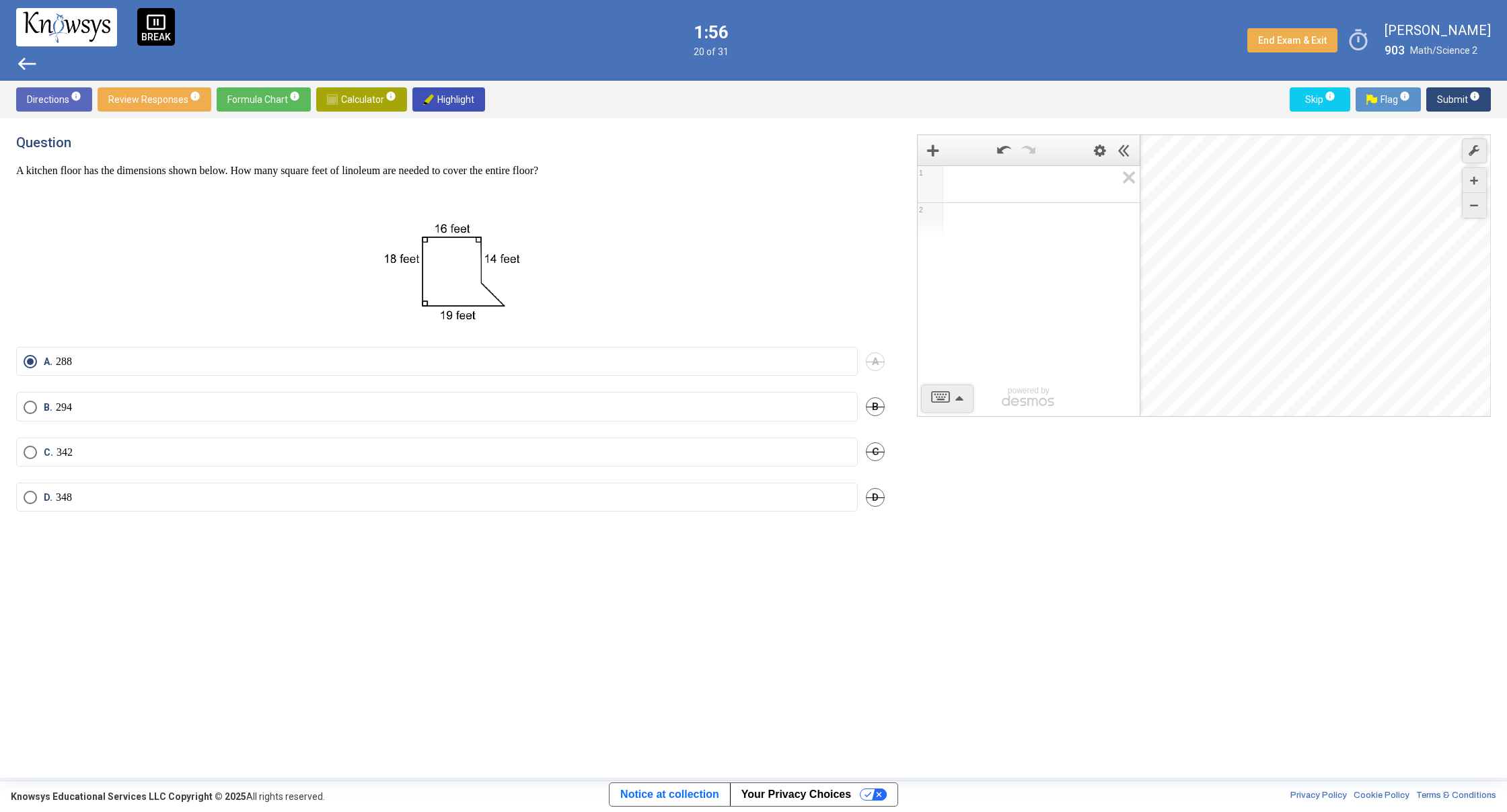
click at [1441, 97] on span "Submit info" at bounding box center [1458, 99] width 43 height 24
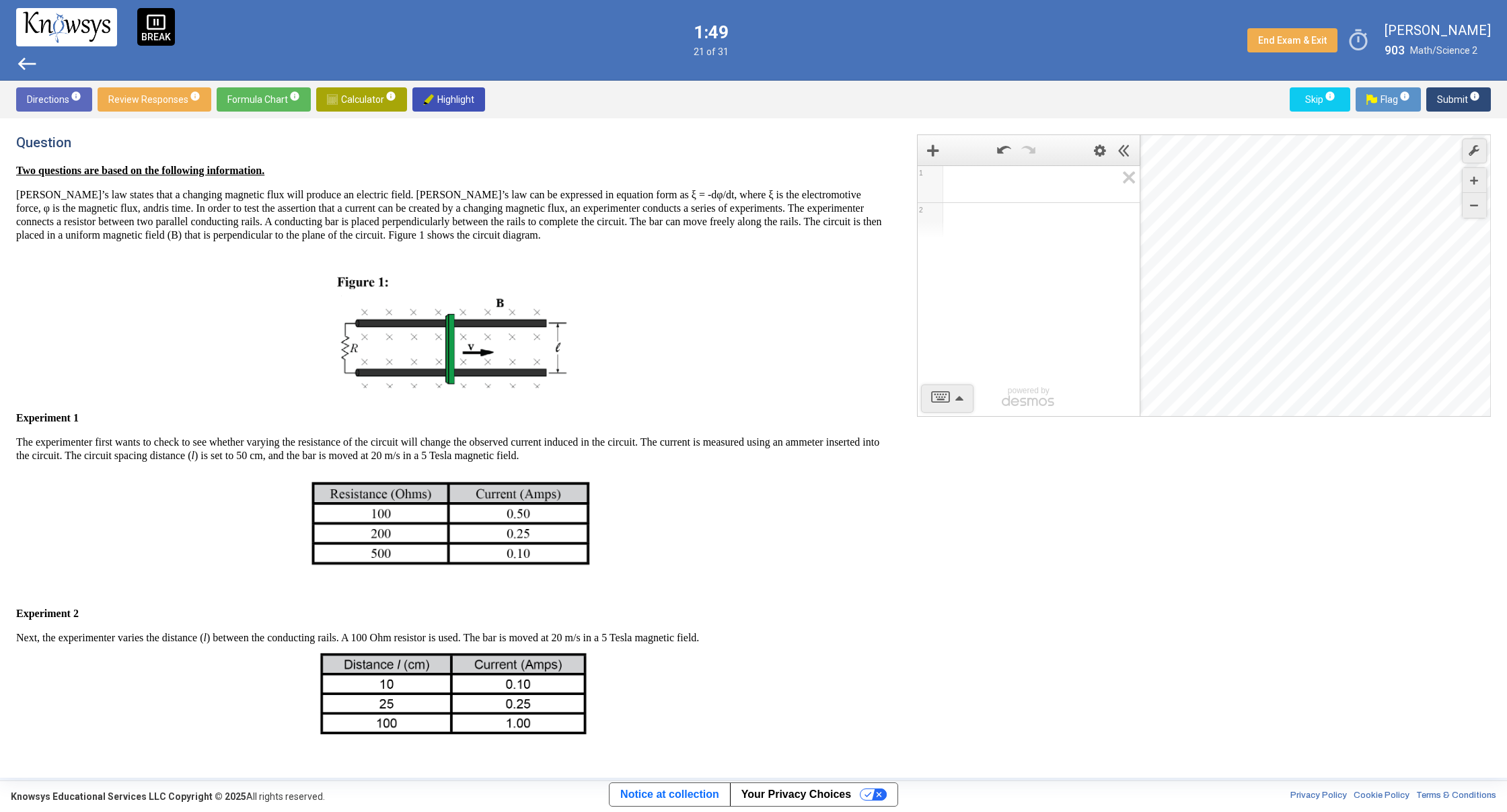
click at [1440, 96] on span "Submit info" at bounding box center [1458, 99] width 43 height 24
click at [1437, 96] on span "Submit info" at bounding box center [1458, 99] width 43 height 24
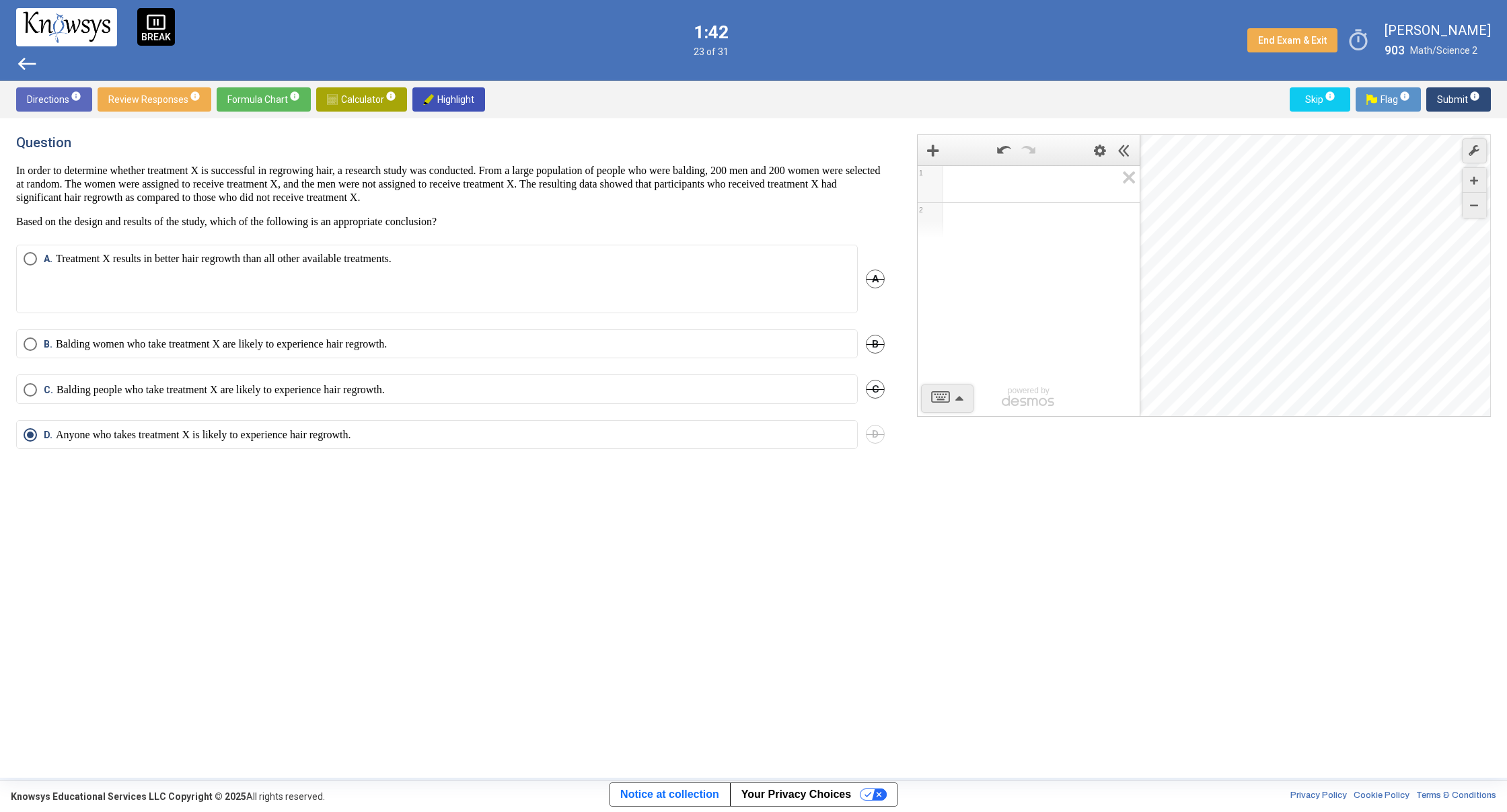
click at [16, 66] on div "pause_presentation BREAK west 1:42 23 of 31 End Exam & Exit timer [PERSON_NAME]…" at bounding box center [754, 40] width 1507 height 81
click at [25, 62] on span "west" at bounding box center [27, 64] width 21 height 21
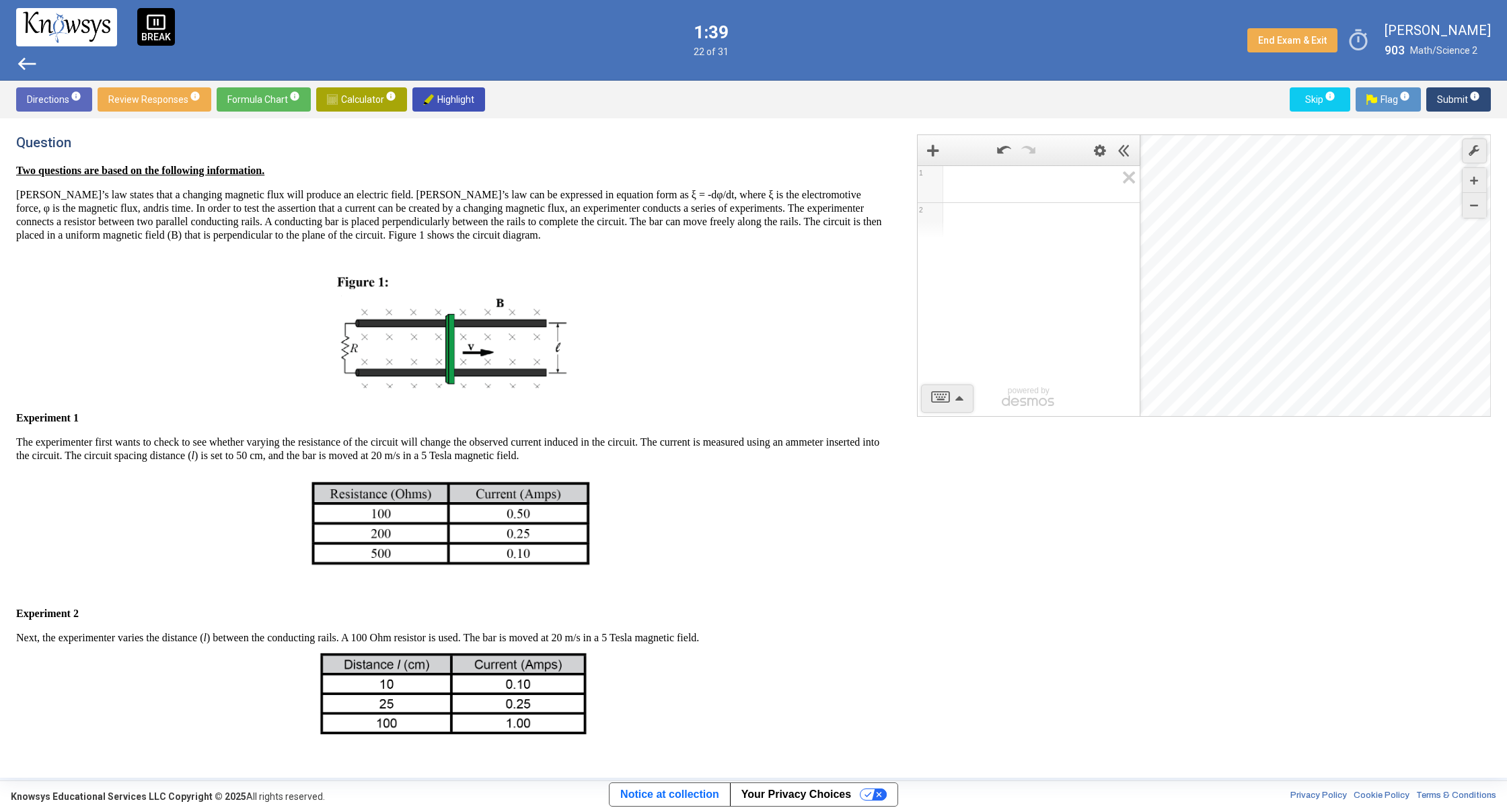
click at [26, 62] on span "west" at bounding box center [27, 64] width 21 height 21
click at [31, 62] on span "west" at bounding box center [27, 64] width 21 height 21
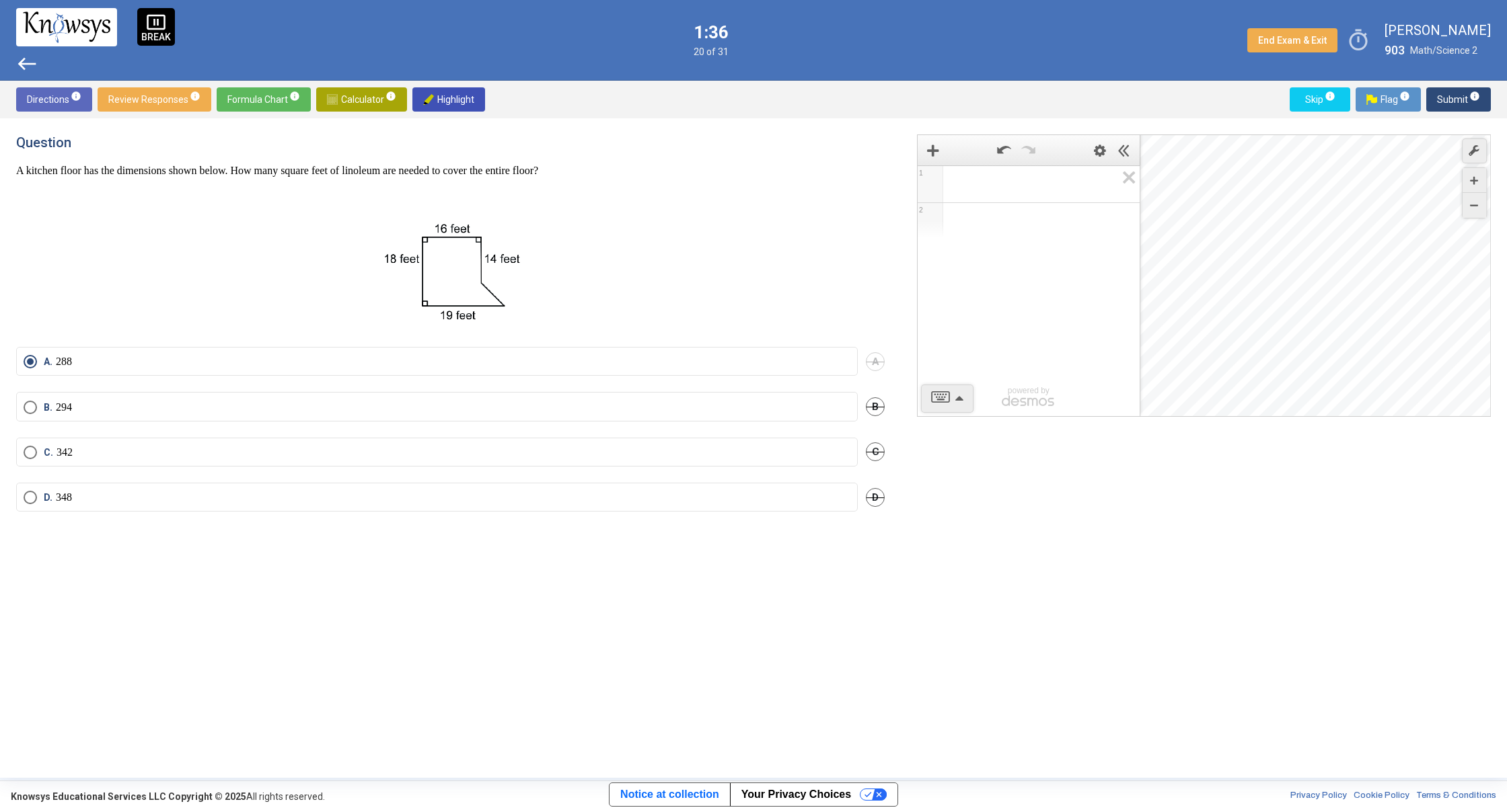
click at [1443, 96] on span "Submit info" at bounding box center [1458, 99] width 43 height 24
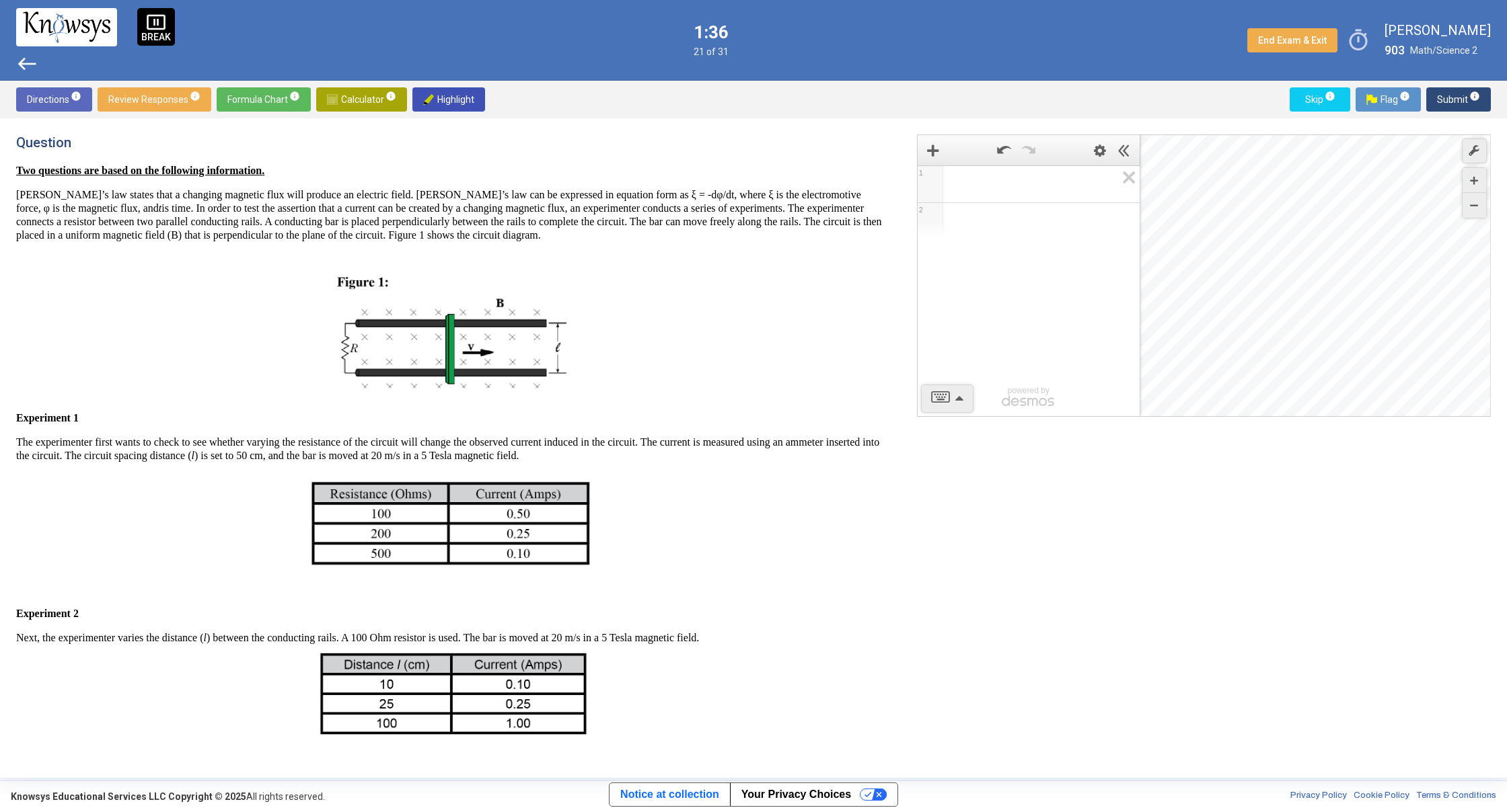
click at [1443, 96] on span "Submit info" at bounding box center [1458, 99] width 43 height 24
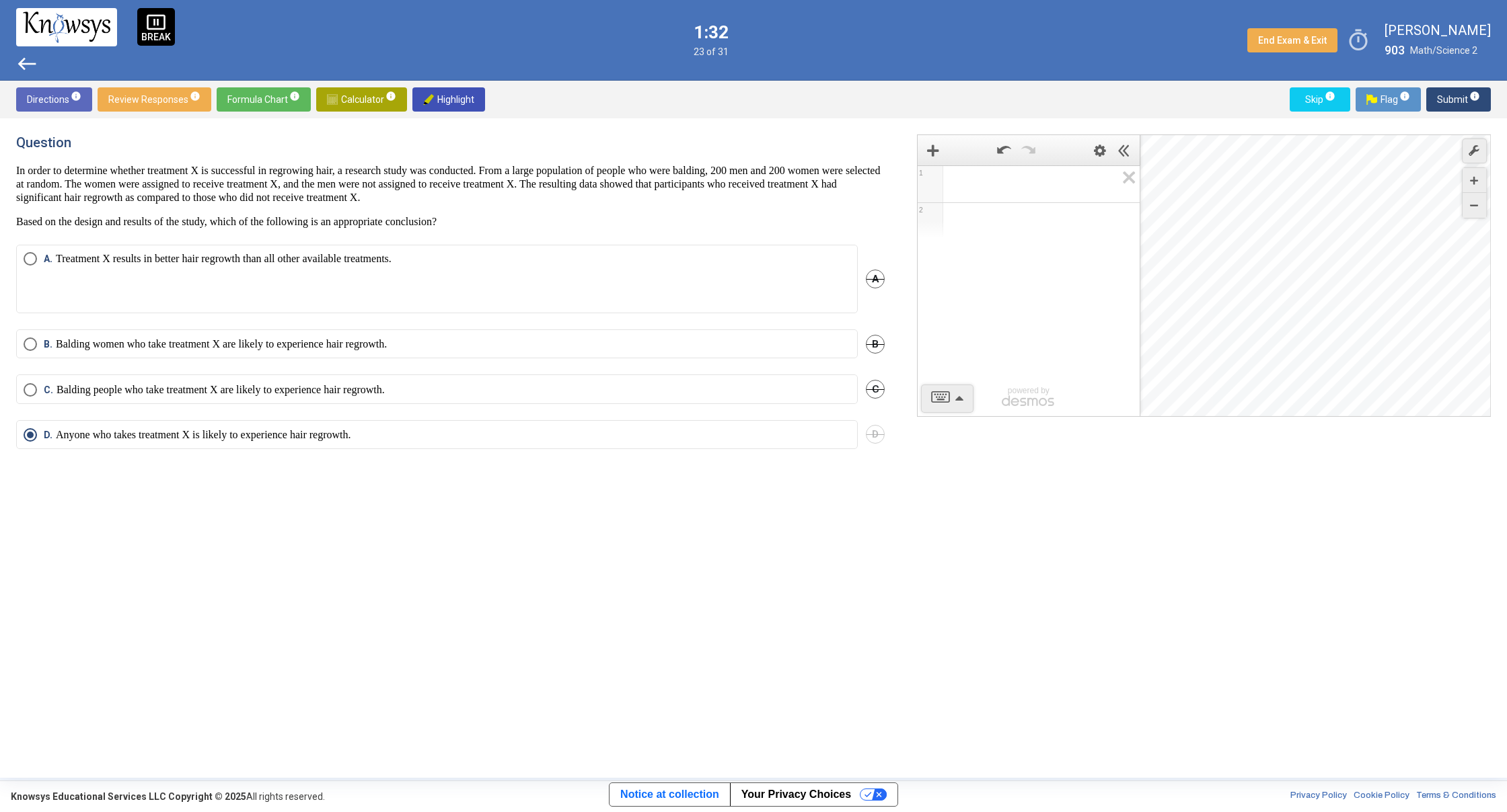
click at [1448, 100] on span "Submit info" at bounding box center [1458, 99] width 43 height 24
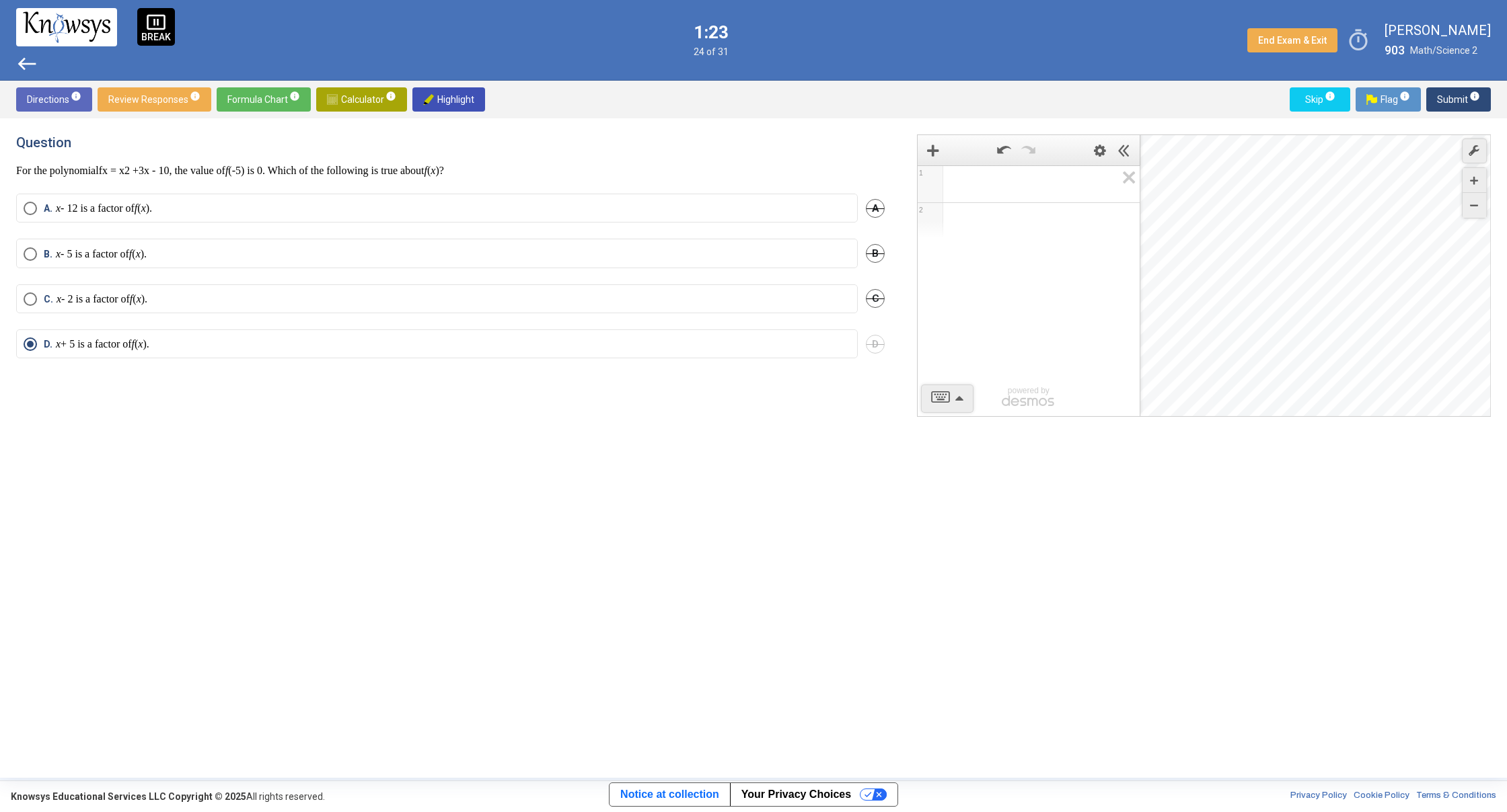
click at [1448, 100] on span "Submit info" at bounding box center [1458, 99] width 43 height 24
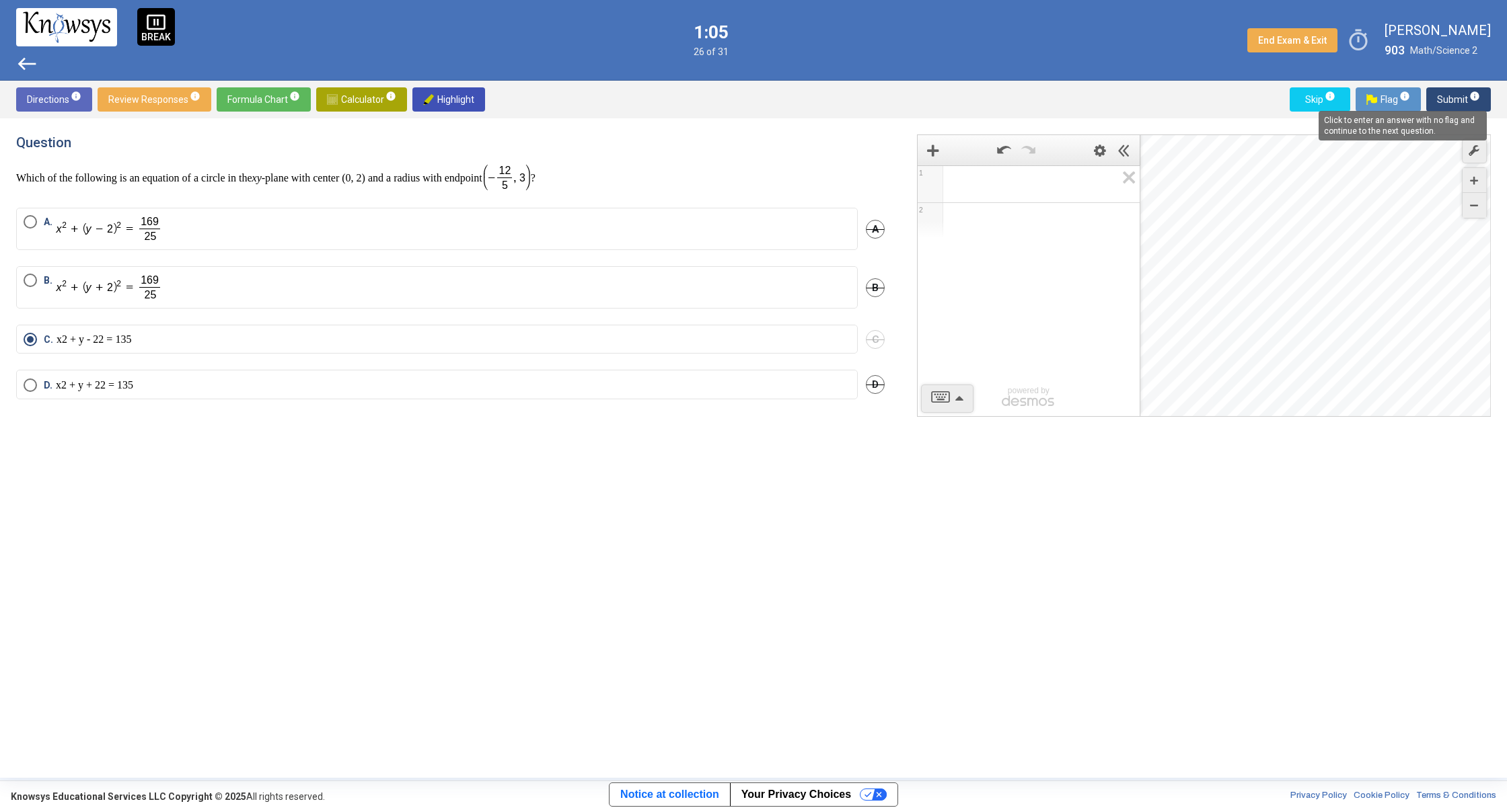
click at [1450, 102] on mat-tooltip-component "Click to enter an answer with no flag and continue to the next question." at bounding box center [1402, 126] width 187 height 49
click at [1445, 96] on span "Submit info" at bounding box center [1458, 99] width 43 height 24
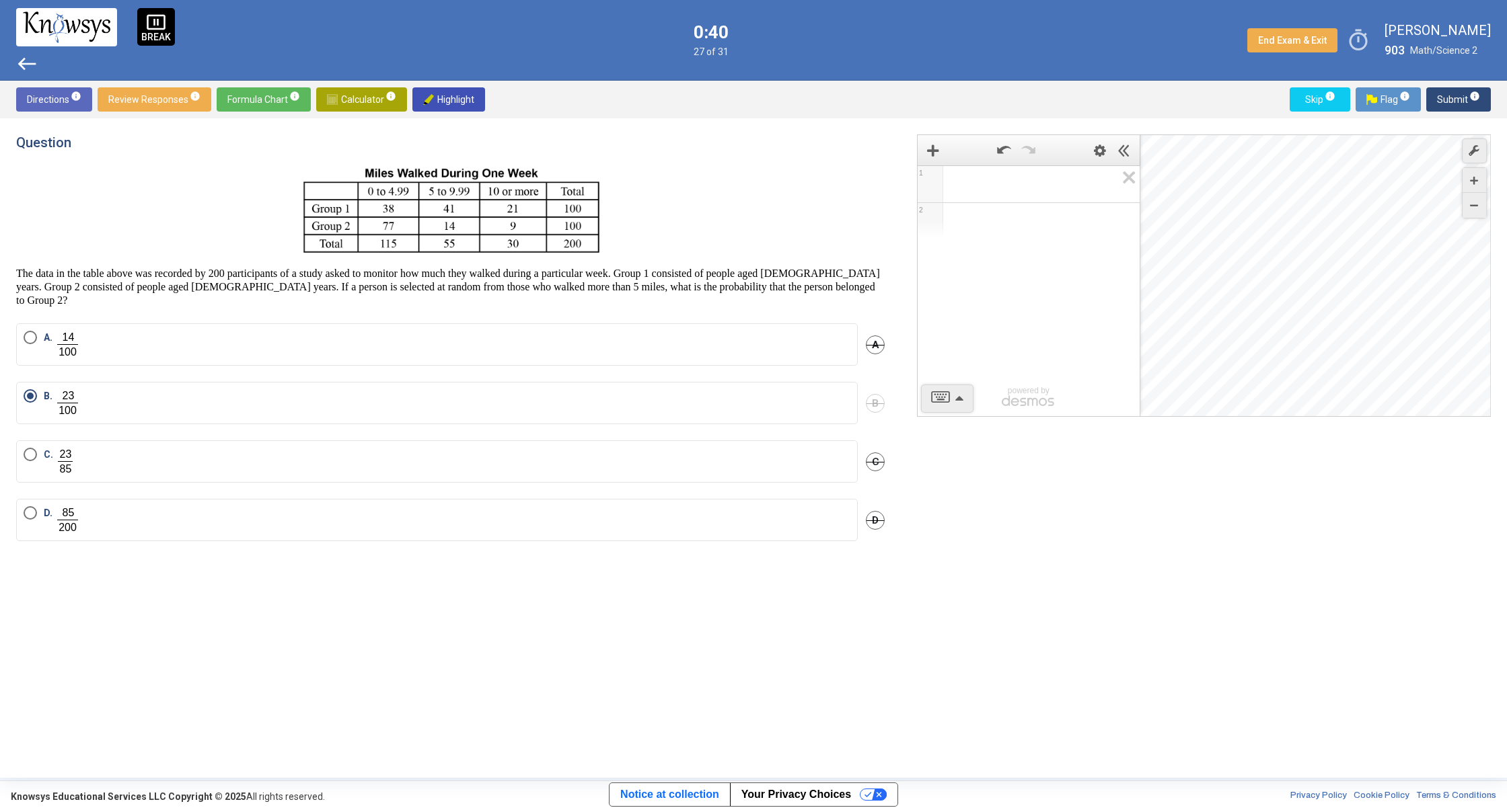
click at [1439, 105] on span "Submit info" at bounding box center [1458, 99] width 43 height 24
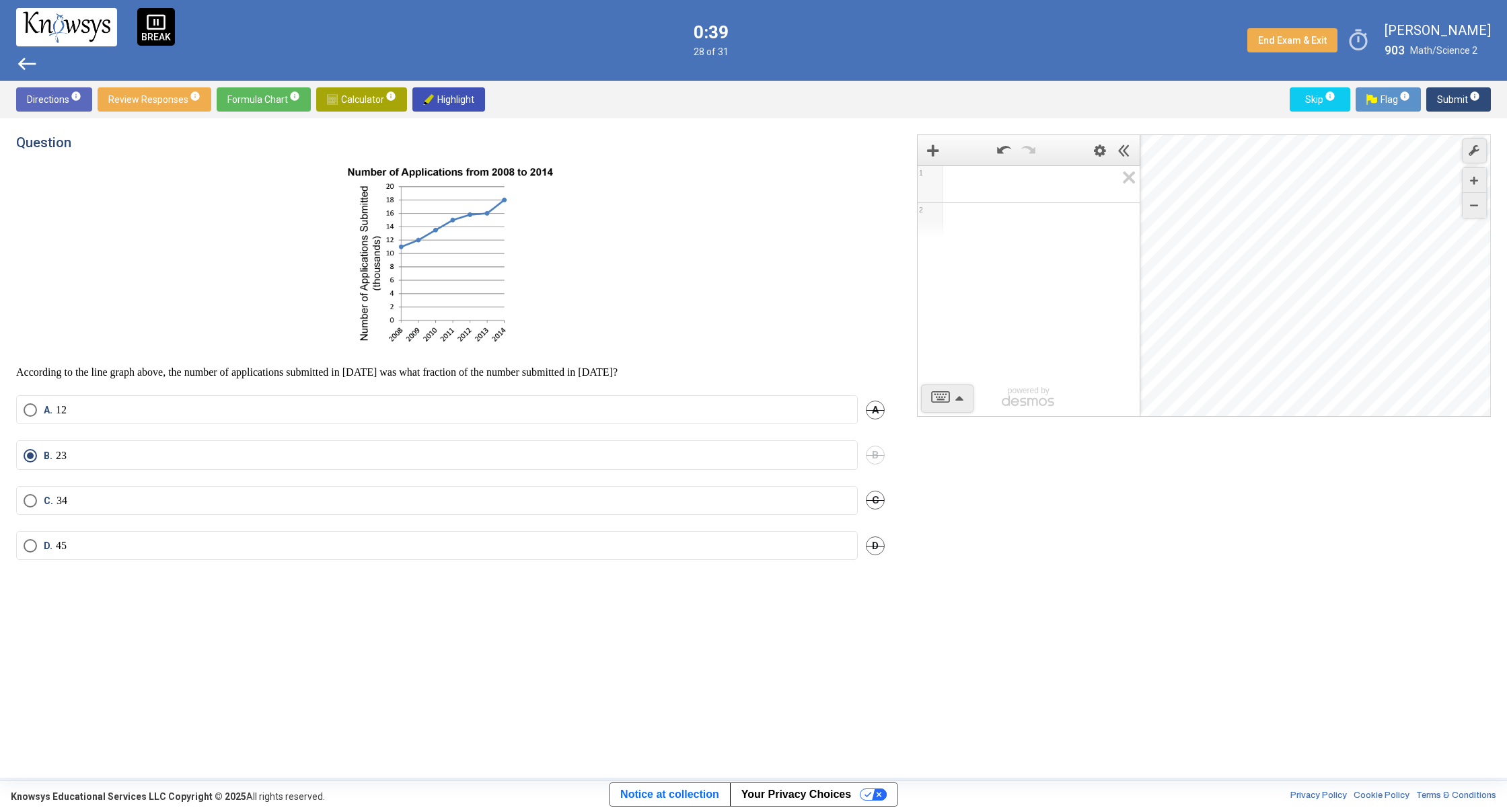
click at [1439, 105] on span "Submit info" at bounding box center [1458, 99] width 43 height 24
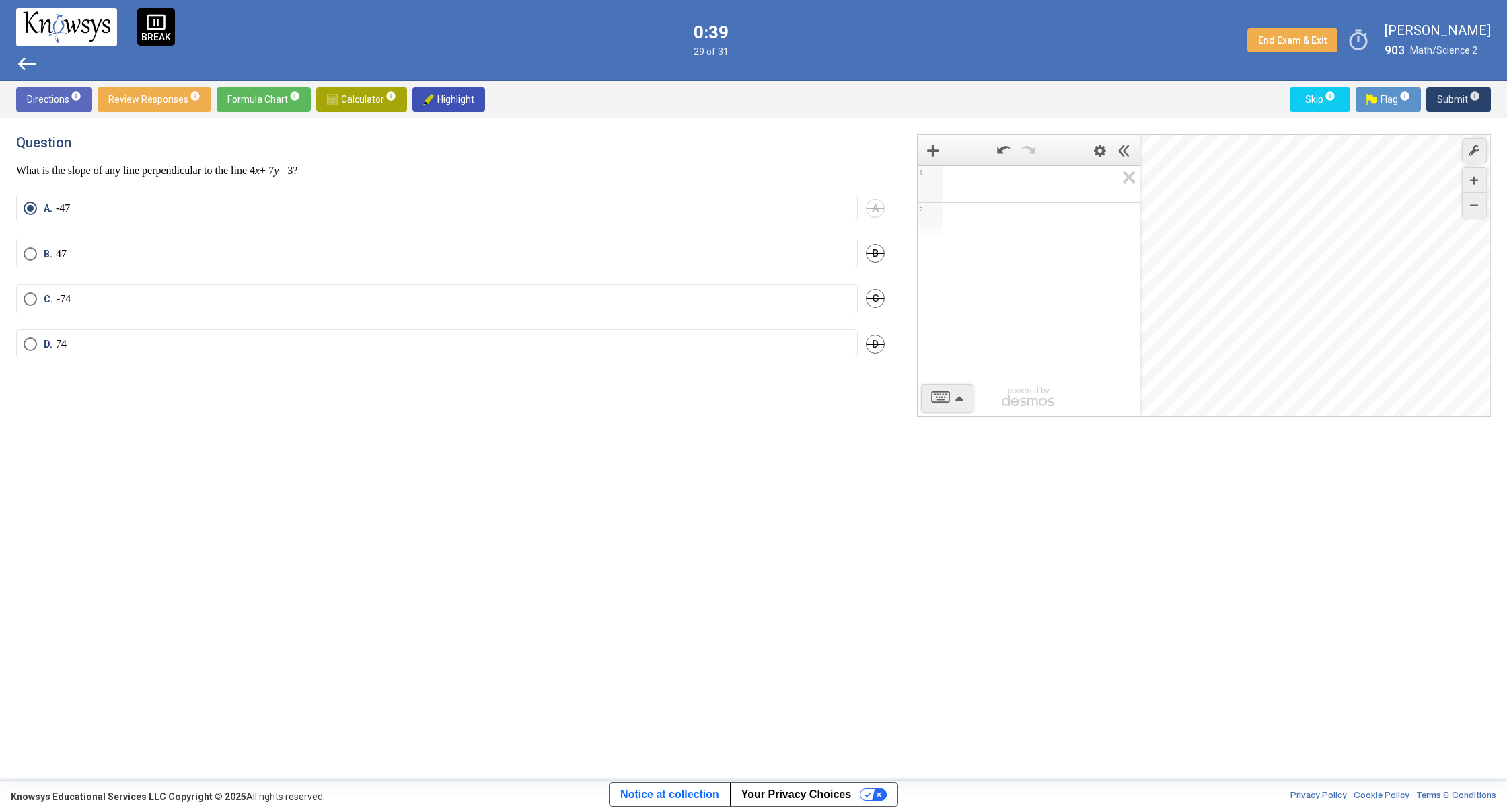
click at [1439, 105] on span "Submit info" at bounding box center [1458, 99] width 43 height 24
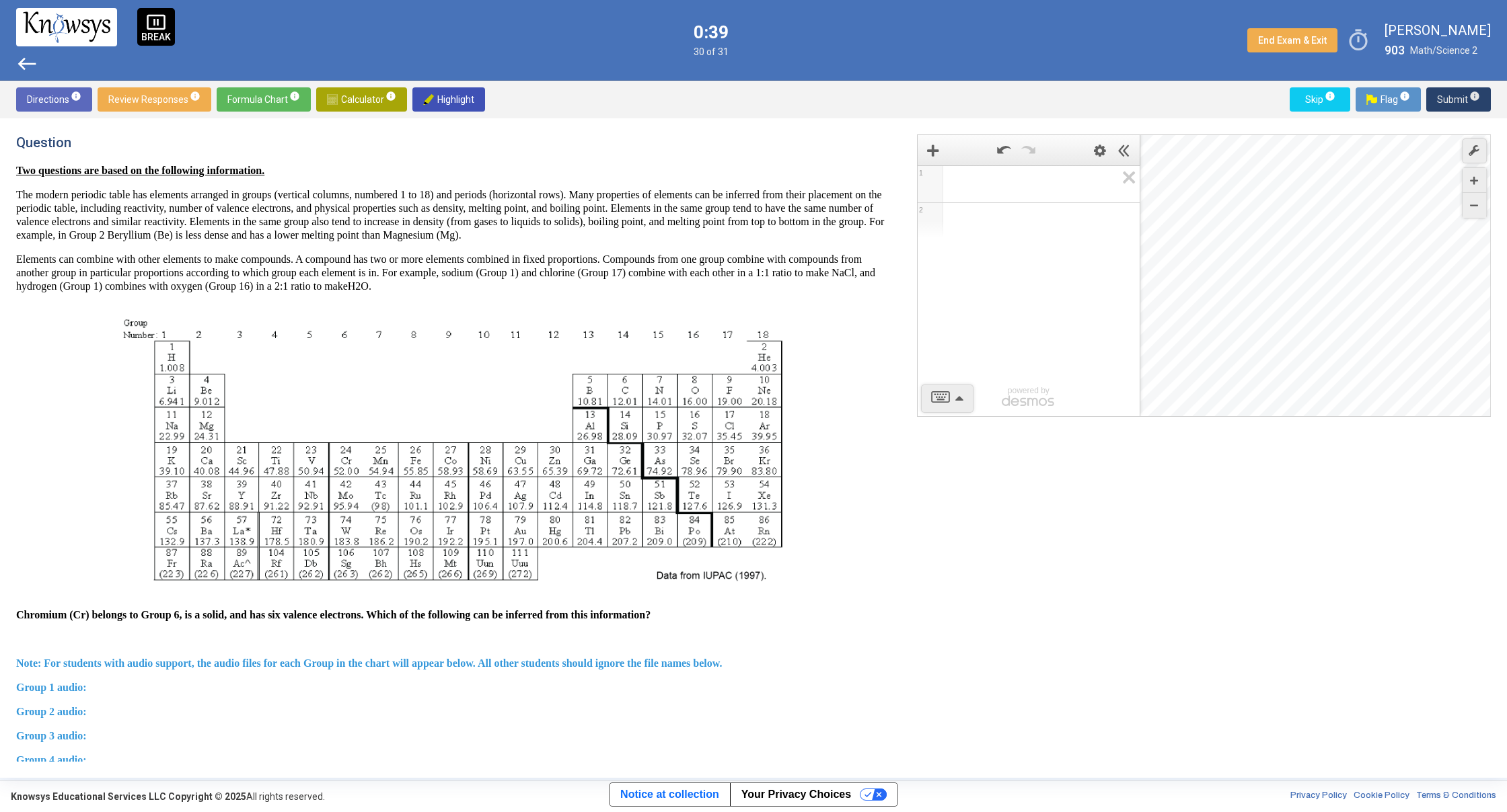
click at [1439, 105] on span "Submit info" at bounding box center [1458, 99] width 43 height 24
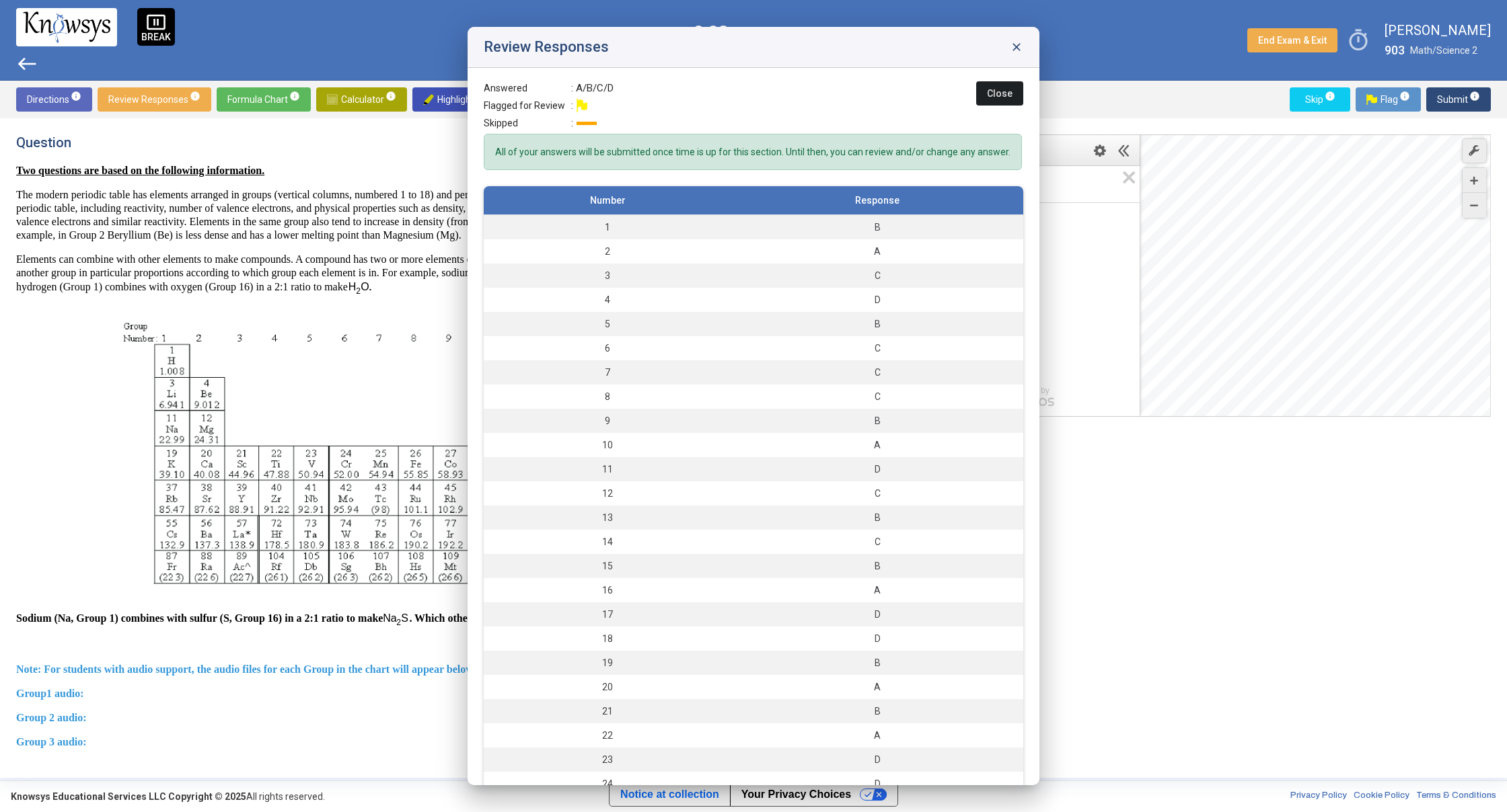
click at [1439, 105] on span "Submit info" at bounding box center [1458, 99] width 43 height 24
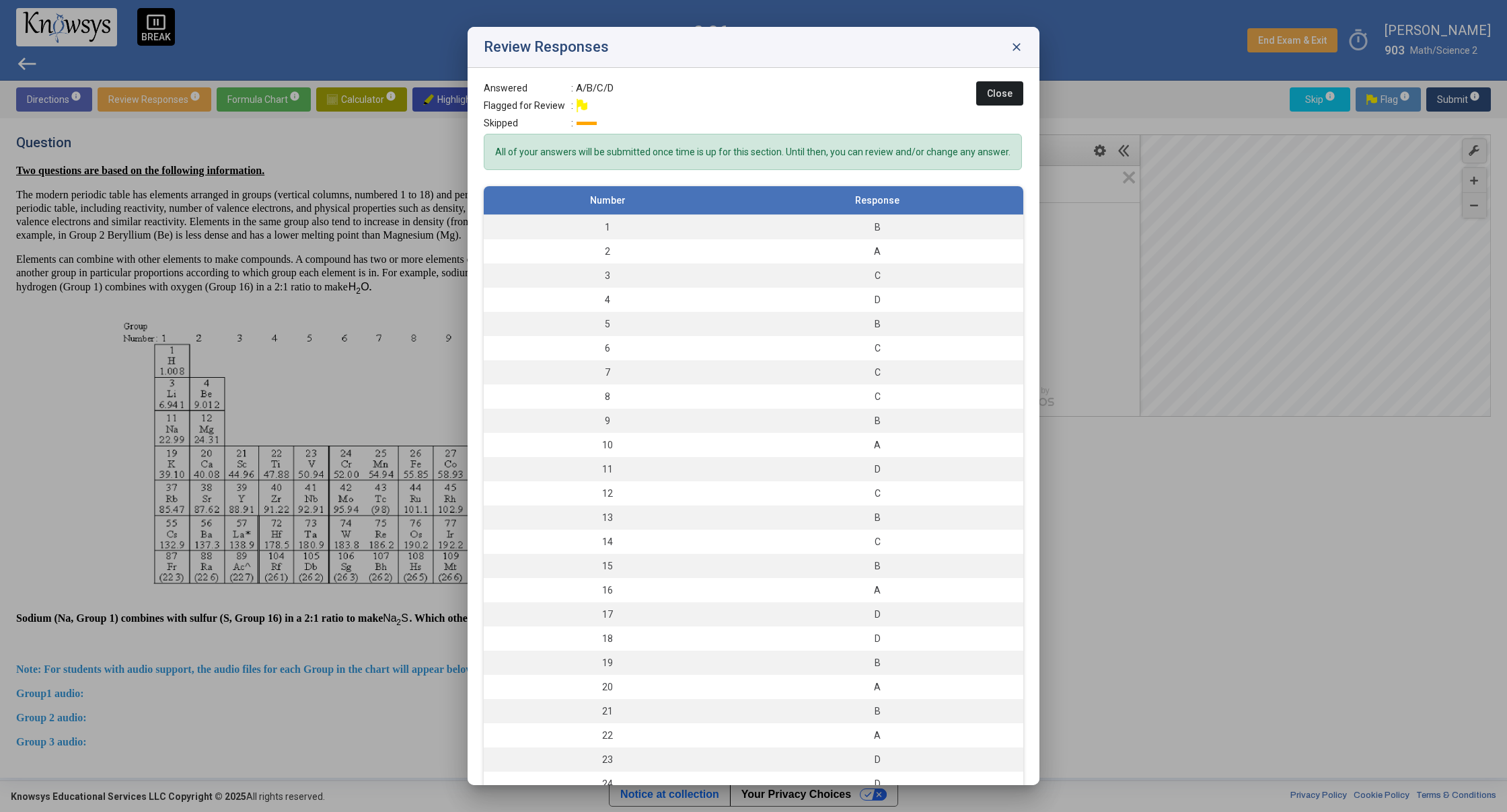
click at [992, 98] on span "Close" at bounding box center [999, 94] width 25 height 11
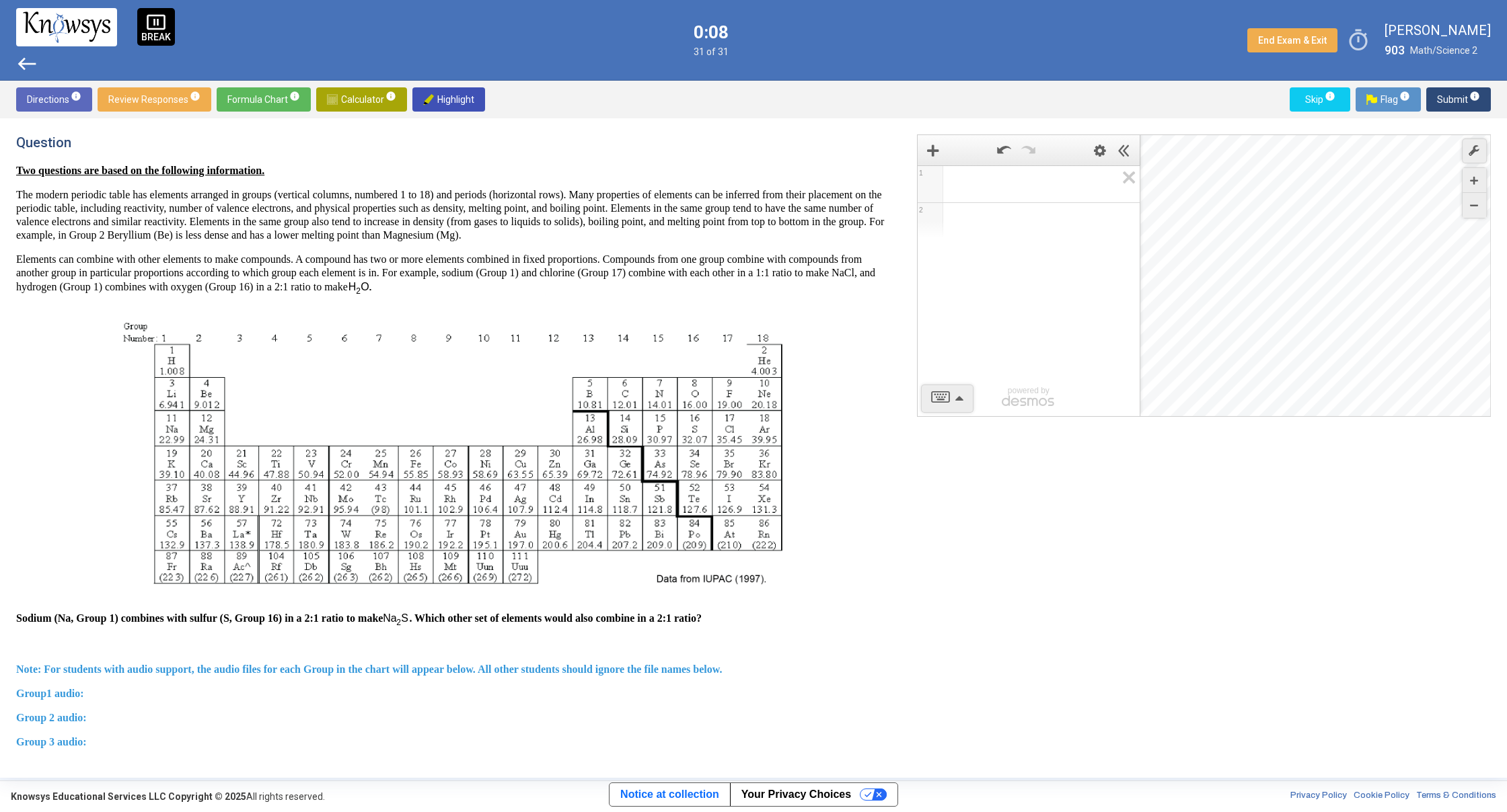
click at [1447, 102] on span "Submit info" at bounding box center [1458, 99] width 43 height 24
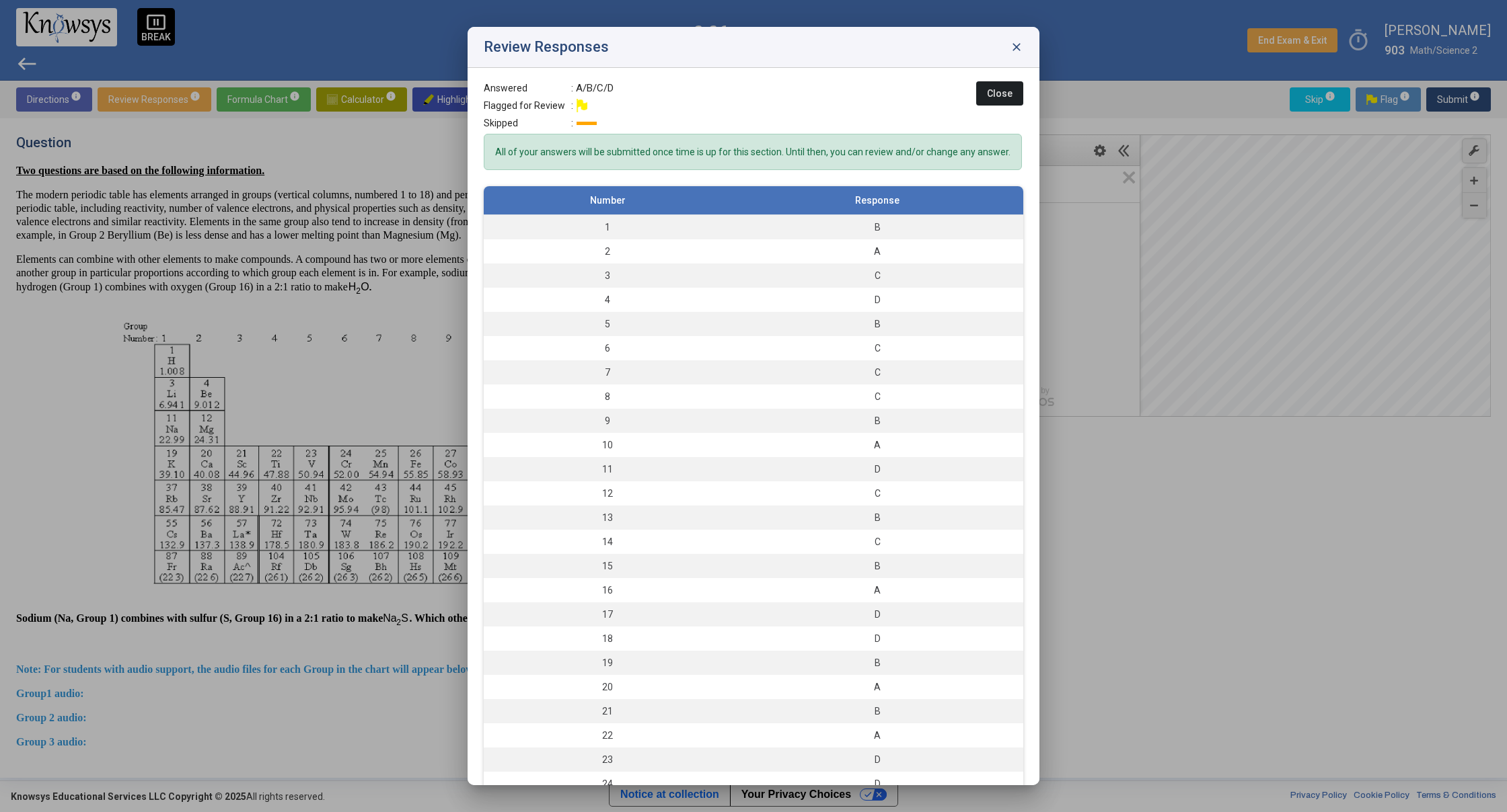
click at [1004, 96] on button "Close" at bounding box center [999, 93] width 47 height 24
